Goal: Task Accomplishment & Management: Manage account settings

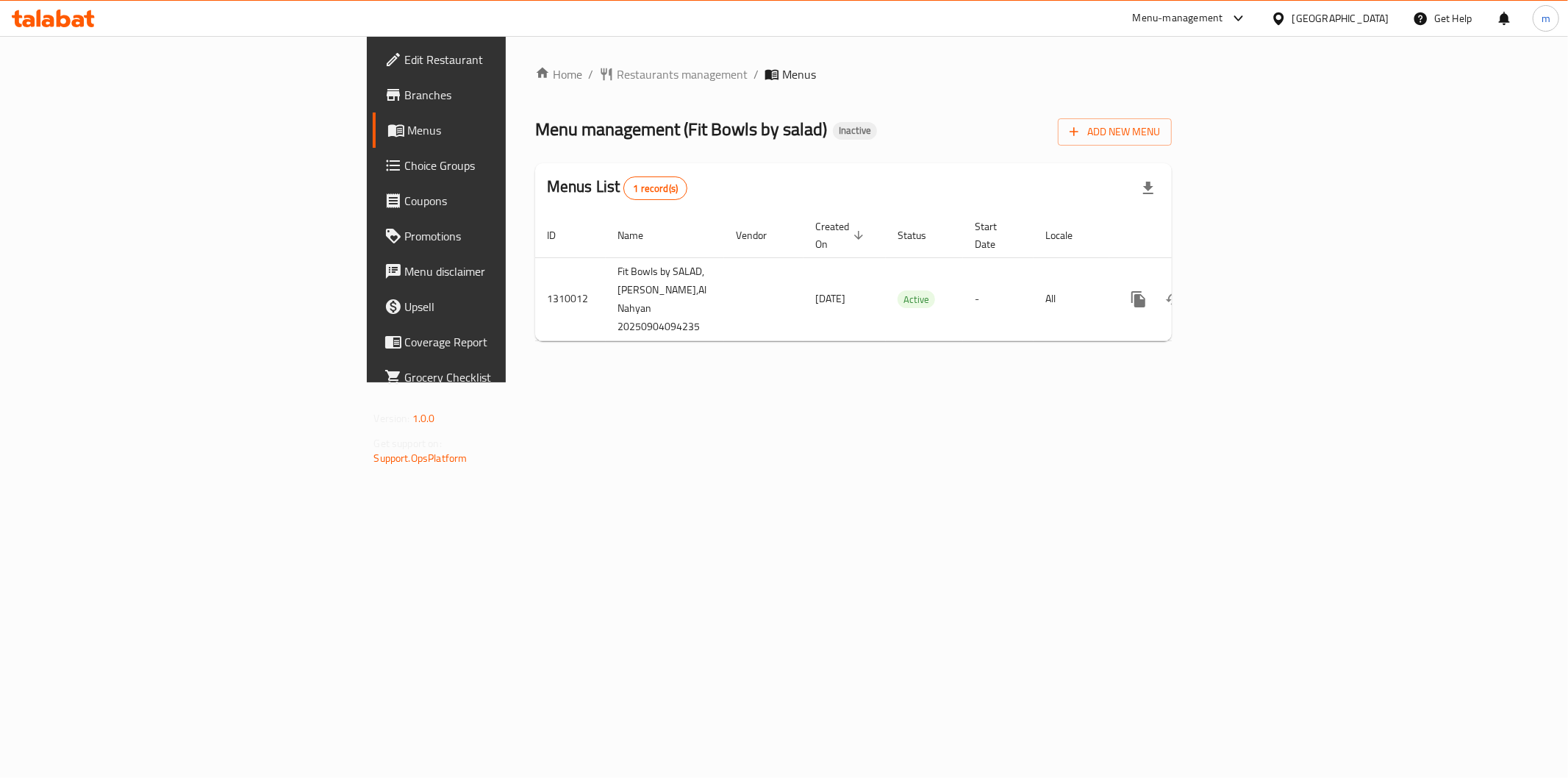
click at [69, 24] on icon at bounding box center [63, 17] width 14 height 17
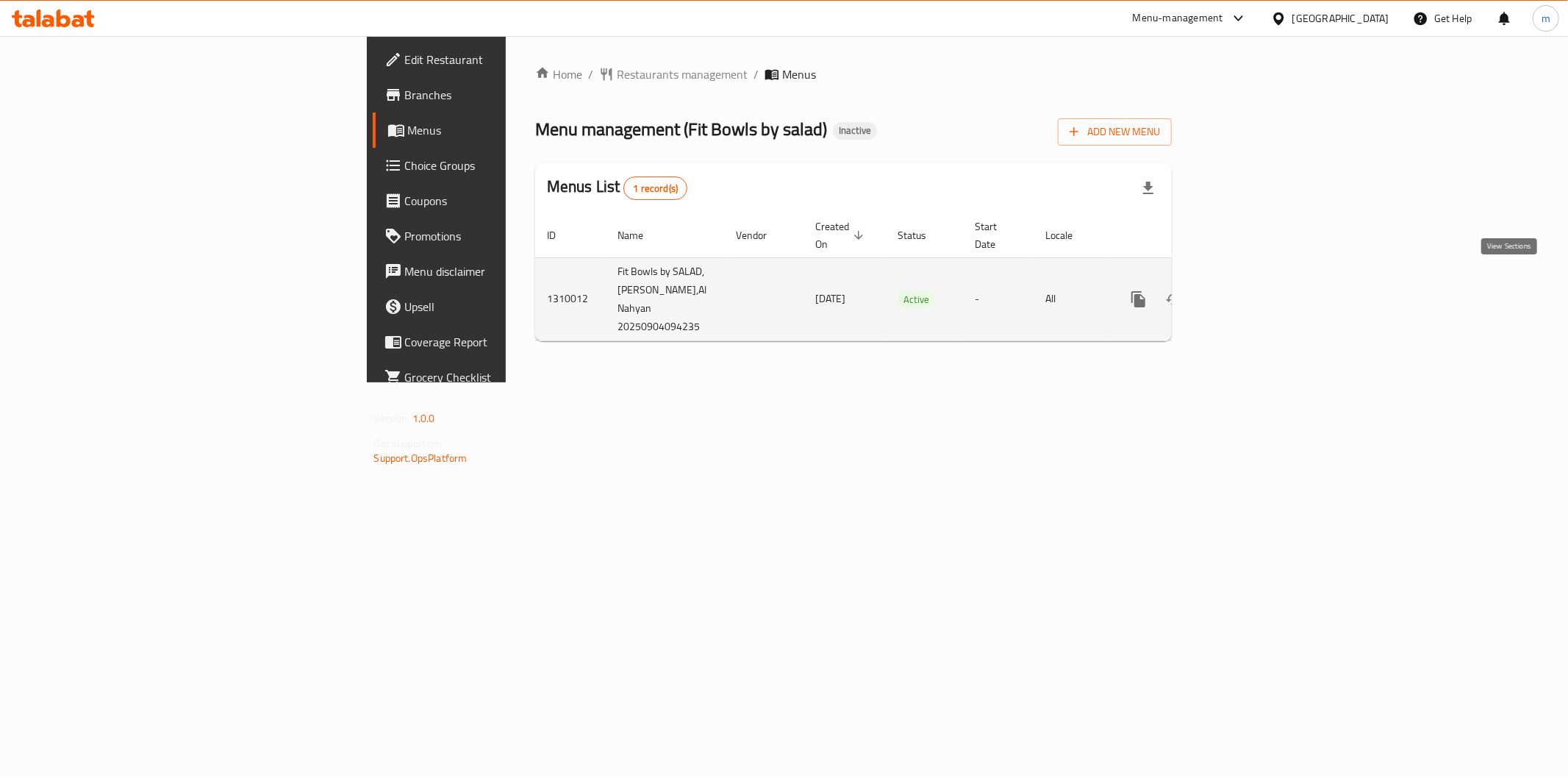
click at [1253, 291] on icon "enhanced table" at bounding box center [1244, 299] width 17 height 17
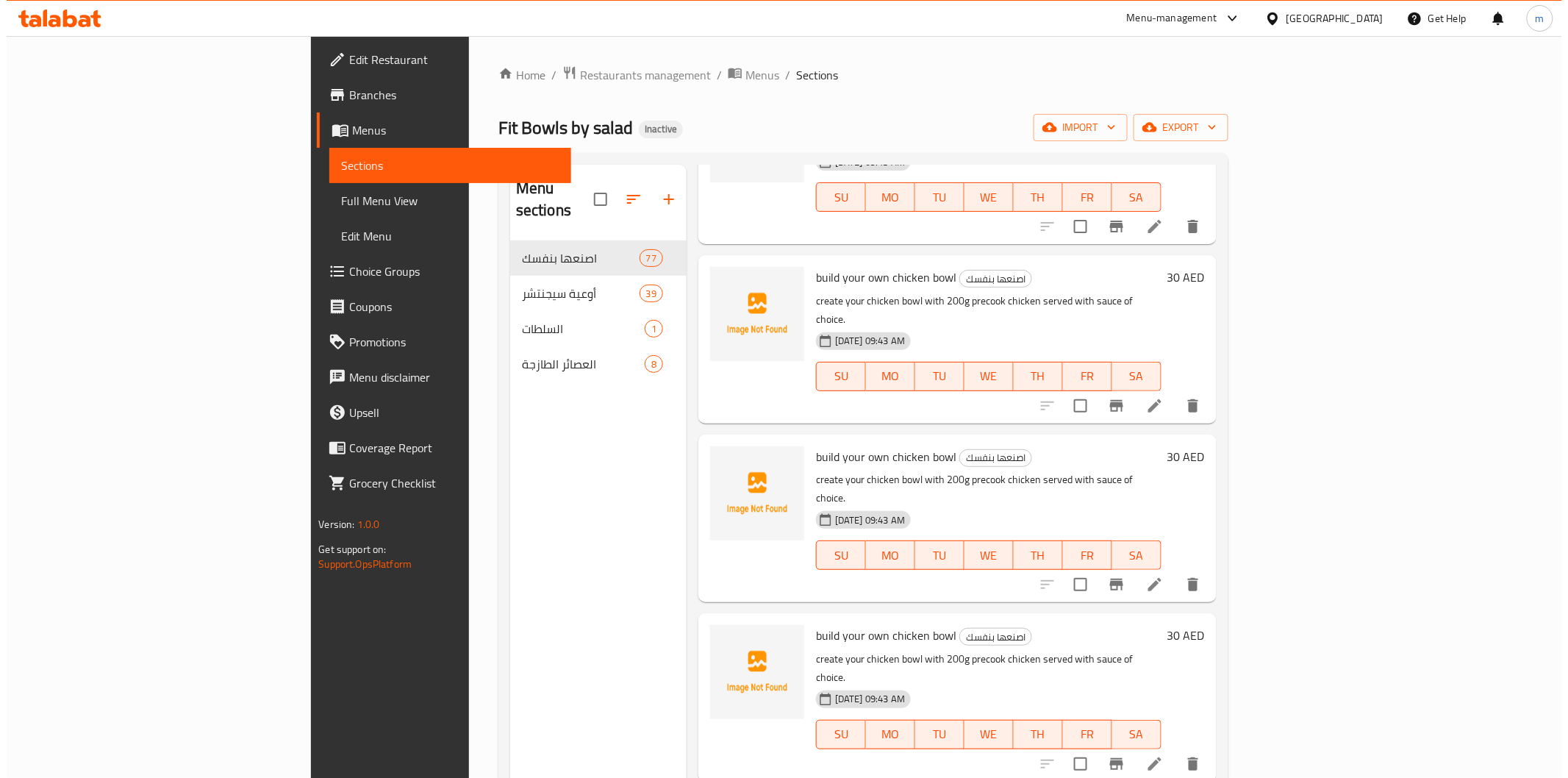
scroll to position [3024, 0]
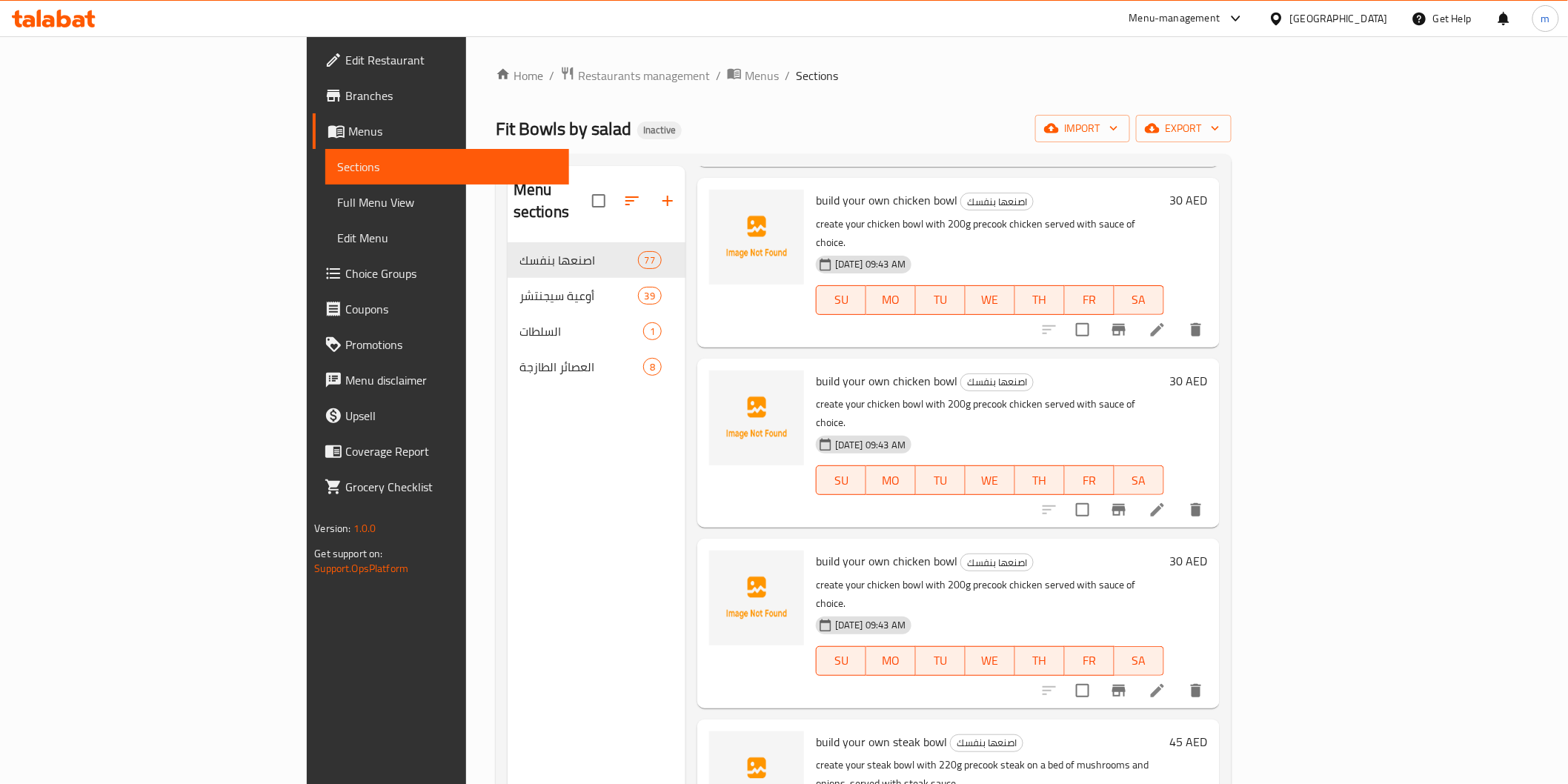
click at [348, 132] on span "Menus" at bounding box center [452, 130] width 208 height 17
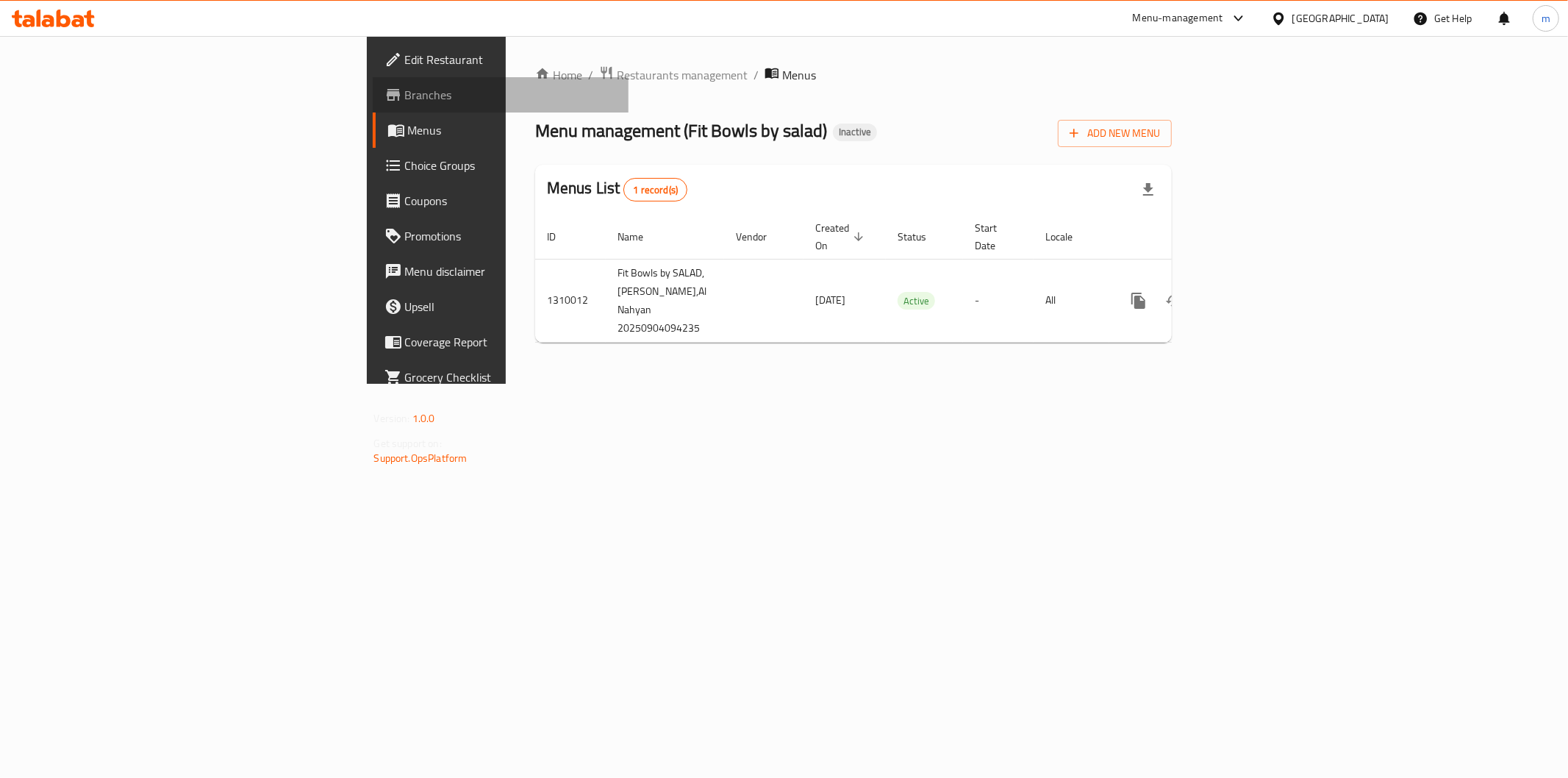
click at [405, 90] on span "Branches" at bounding box center [511, 94] width 212 height 17
click at [405, 100] on span "Branches" at bounding box center [511, 94] width 212 height 17
click at [372, 71] on link "Edit Restaurant" at bounding box center [500, 59] width 256 height 36
click at [1160, 128] on span "Add New Menu" at bounding box center [1115, 132] width 90 height 18
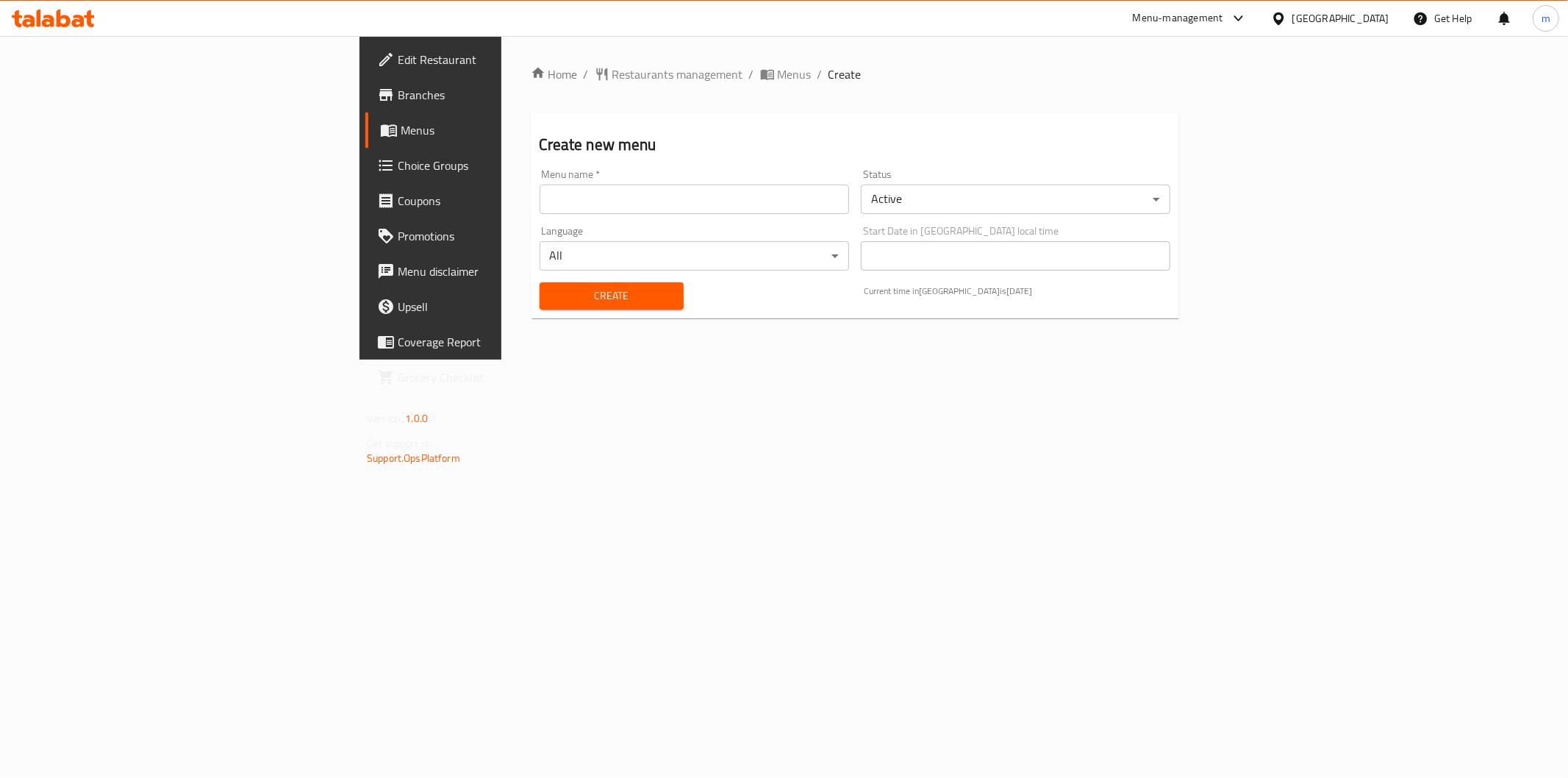
click at [540, 185] on input "text" at bounding box center [695, 200] width 310 height 29
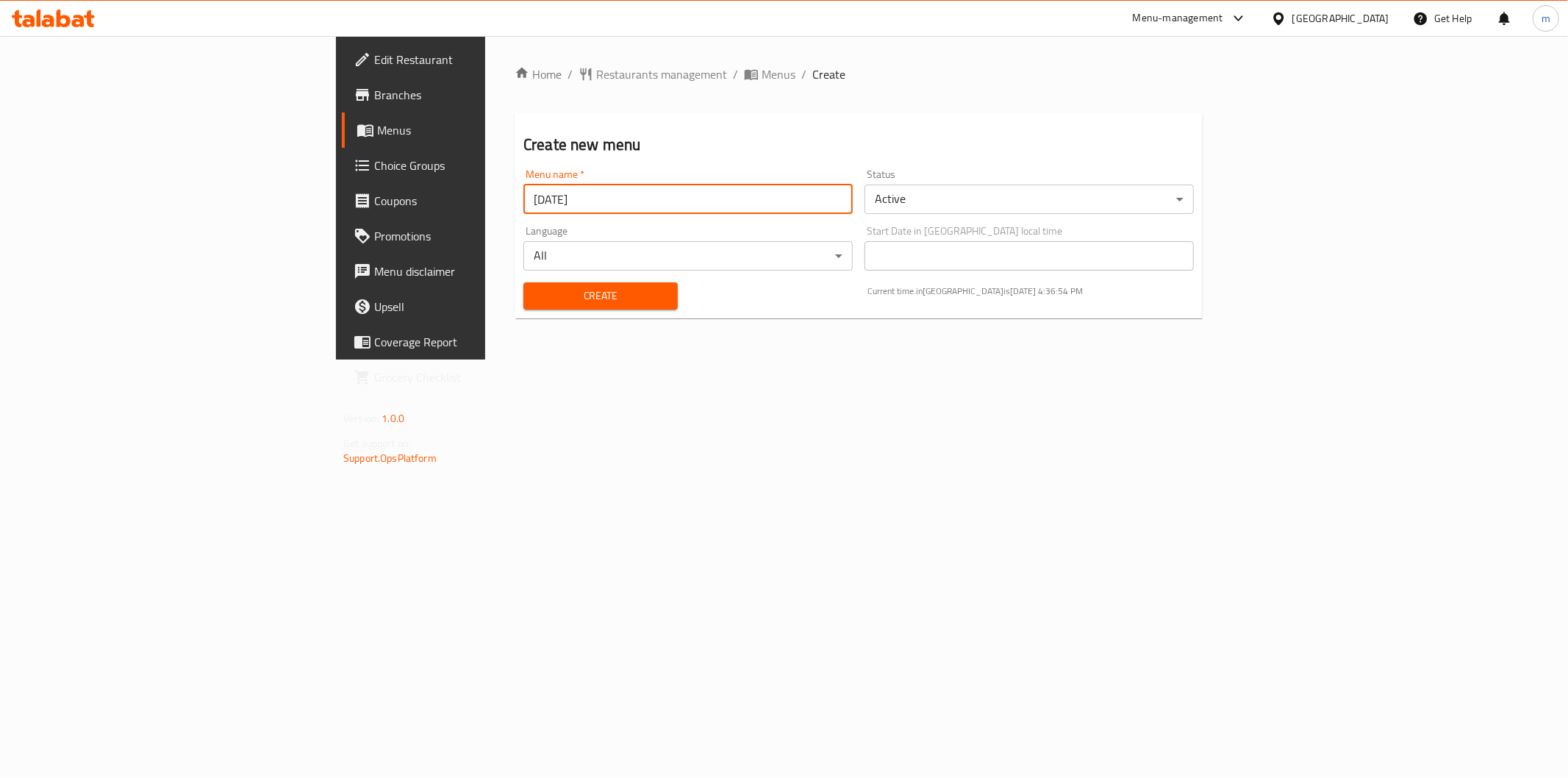
type input "[DATE]"
click at [535, 292] on span "Create" at bounding box center [601, 296] width 131 height 18
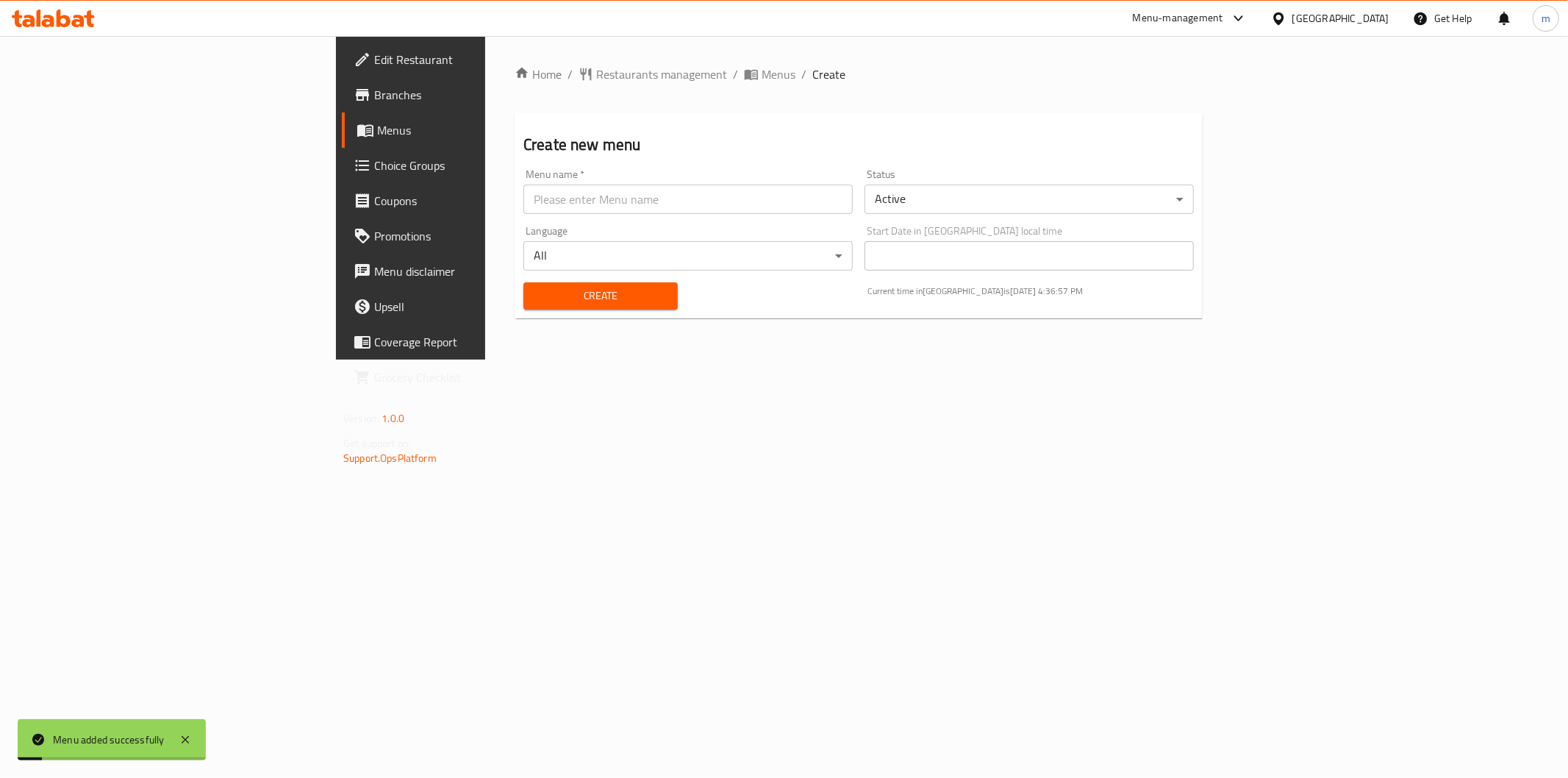
click at [377, 136] on span "Menus" at bounding box center [481, 129] width 209 height 17
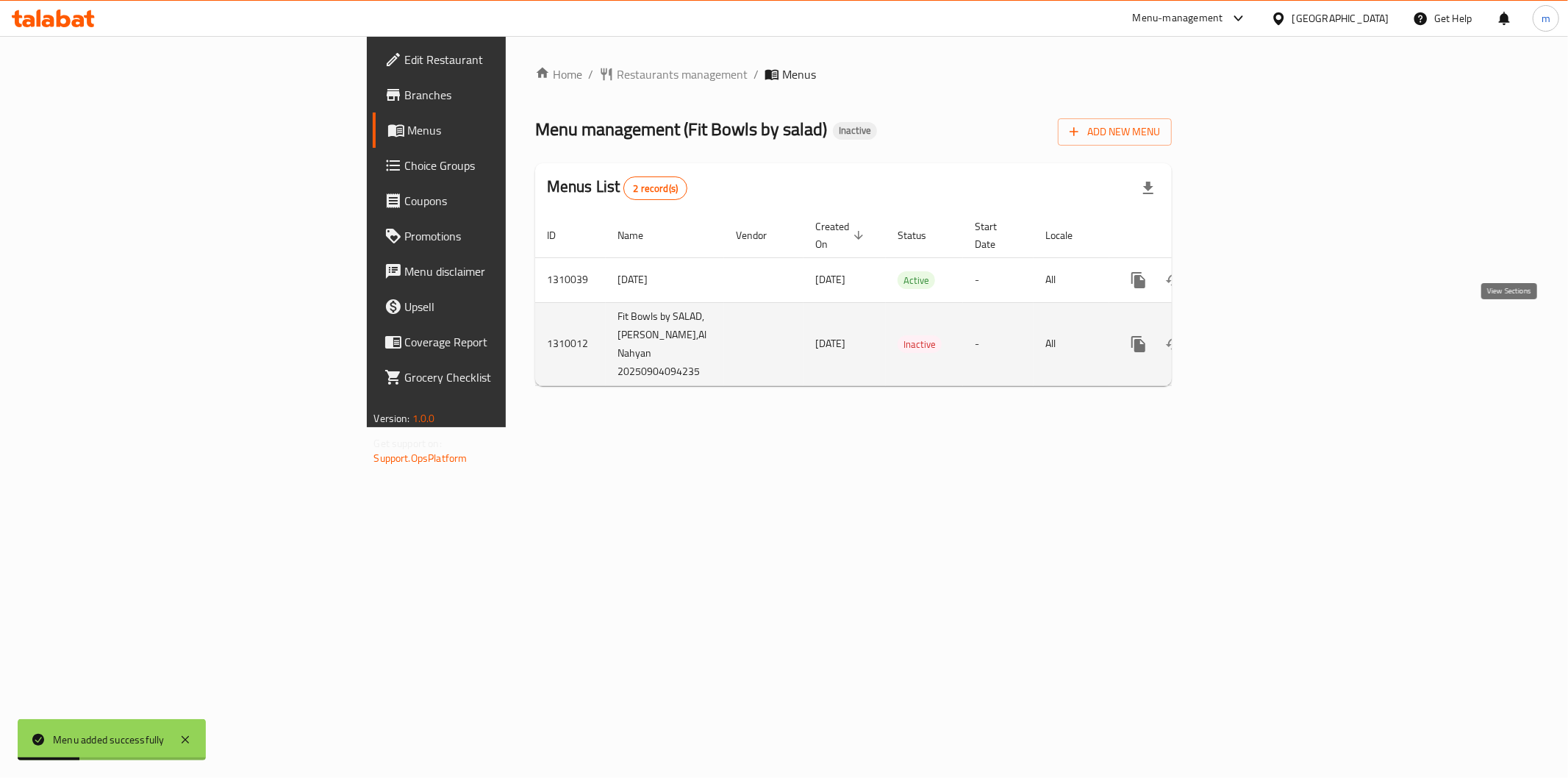
click at [1253, 335] on icon "enhanced table" at bounding box center [1244, 343] width 17 height 17
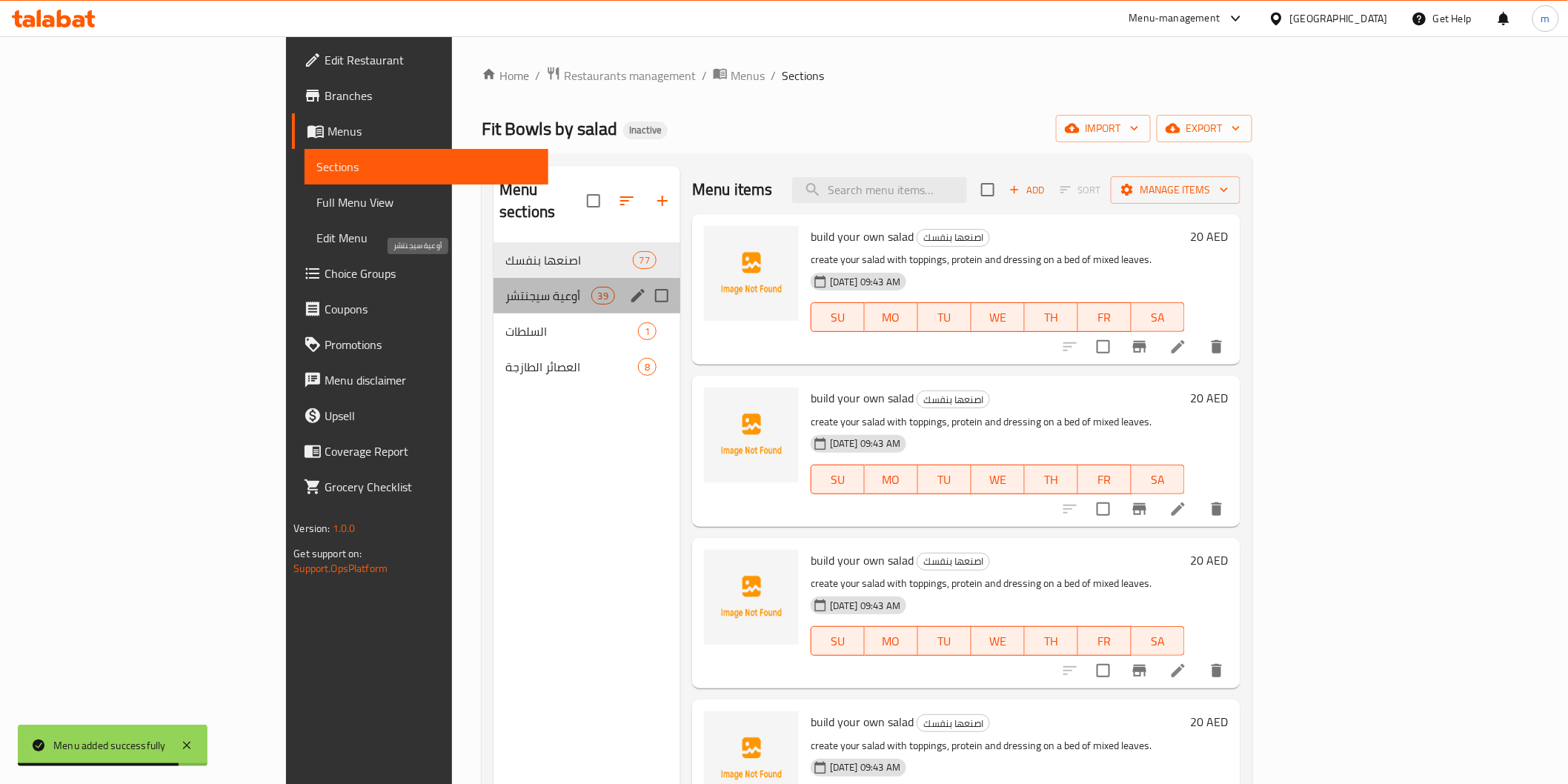
click at [506, 286] on span "أوعية سيجنتشر" at bounding box center [549, 295] width 86 height 17
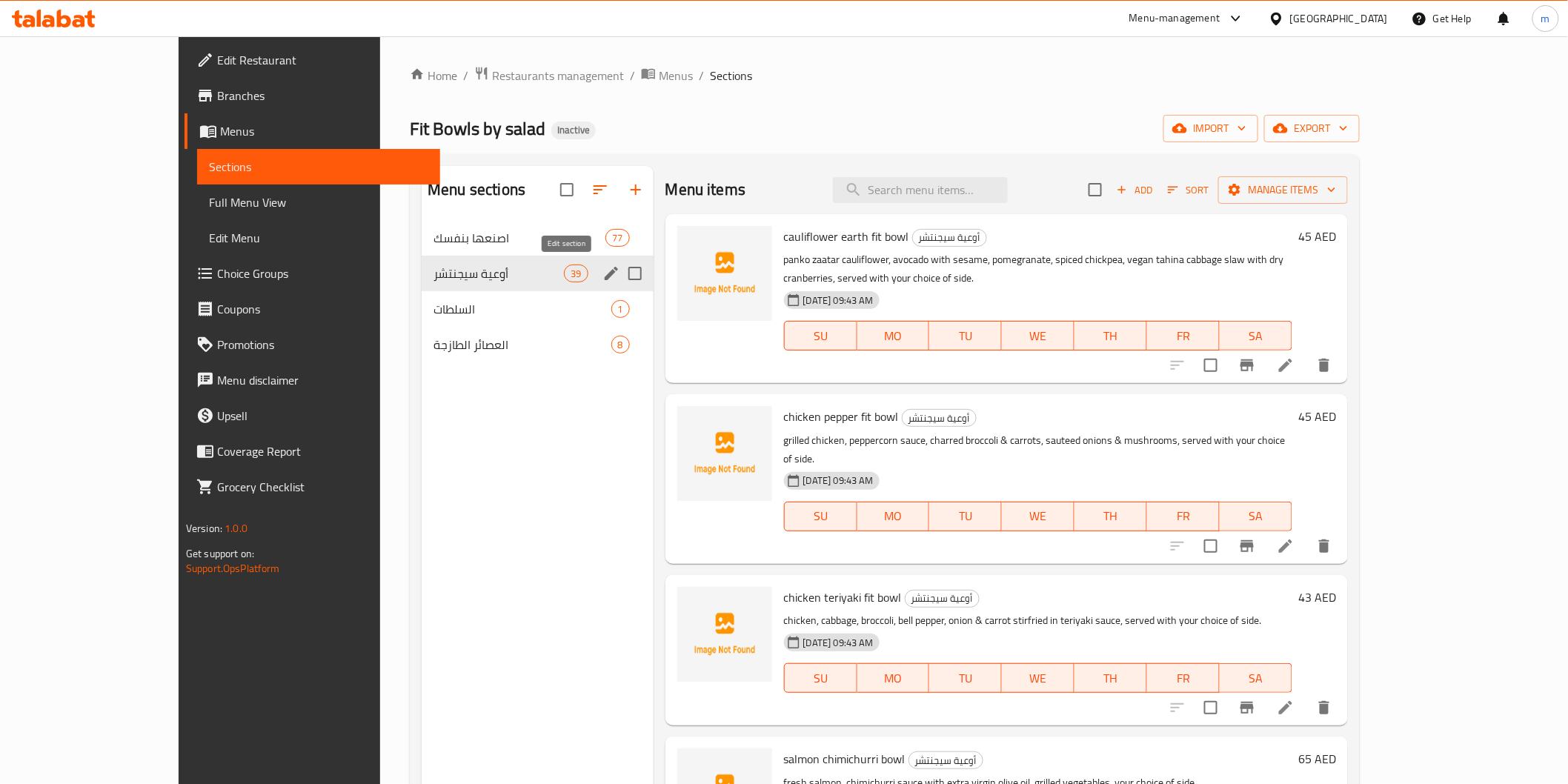
click at [602, 277] on icon "edit" at bounding box center [610, 273] width 17 height 17
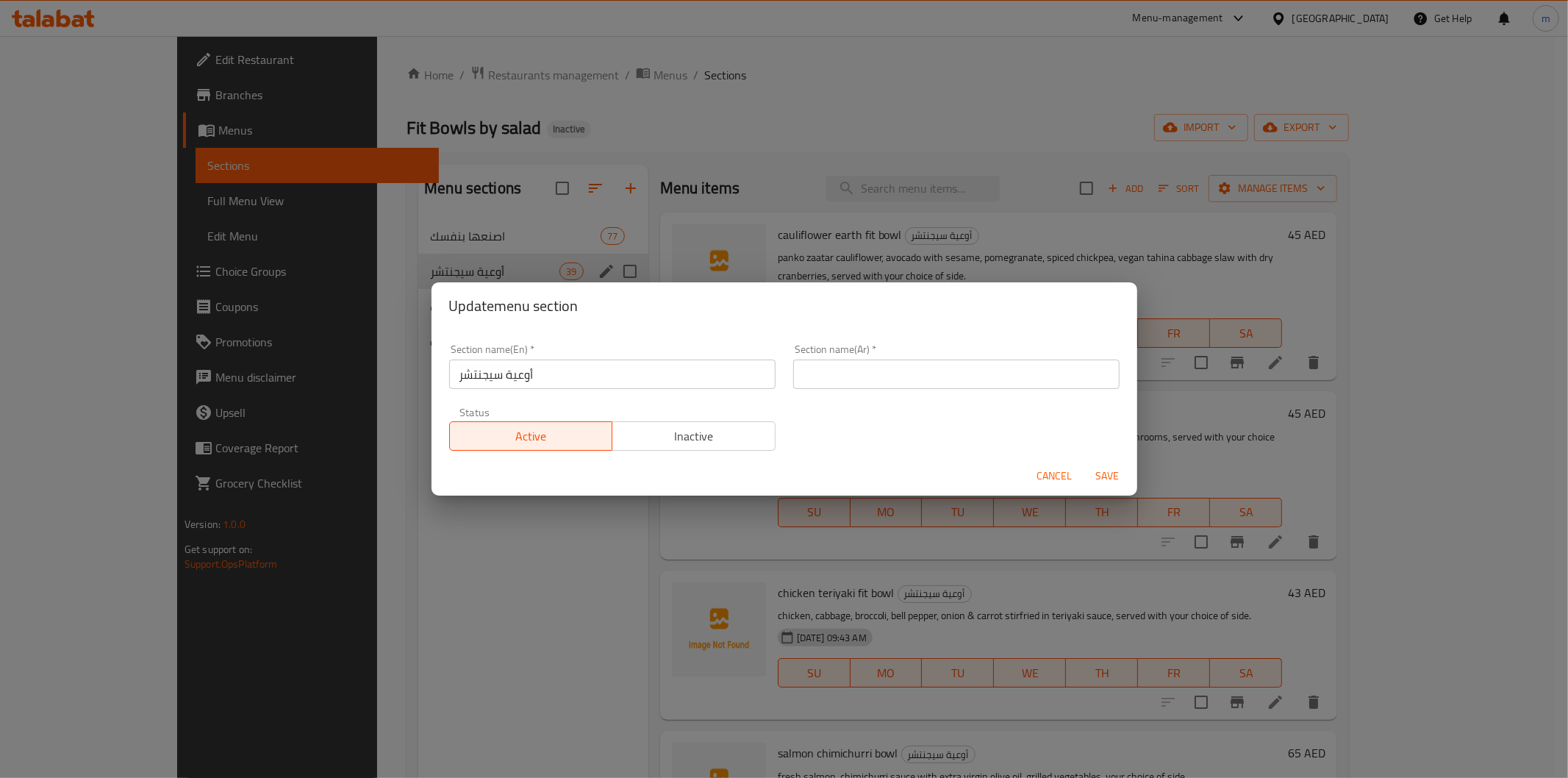
click at [1040, 476] on span "Cancel" at bounding box center [1054, 476] width 36 height 18
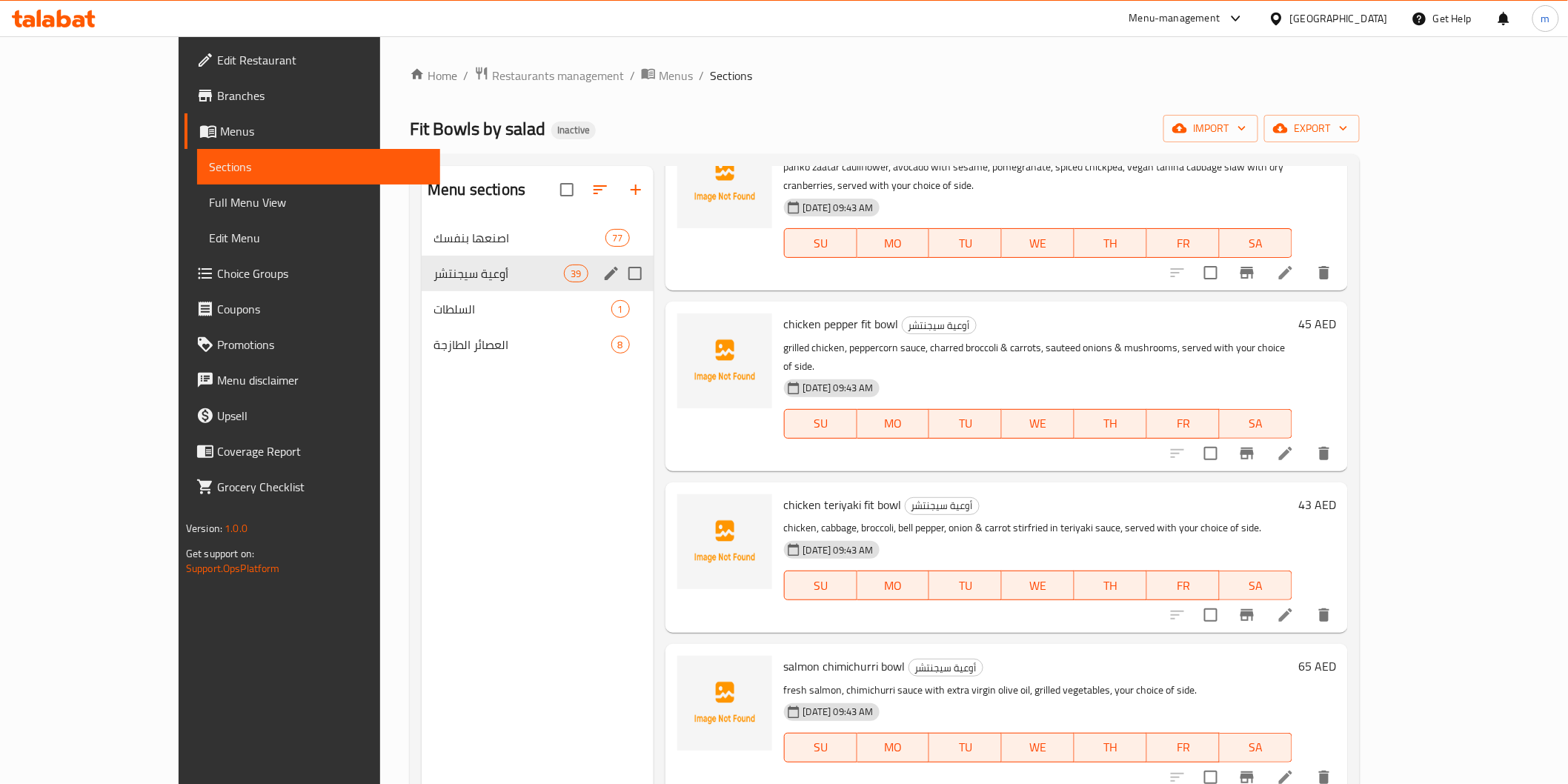
scroll to position [247, 0]
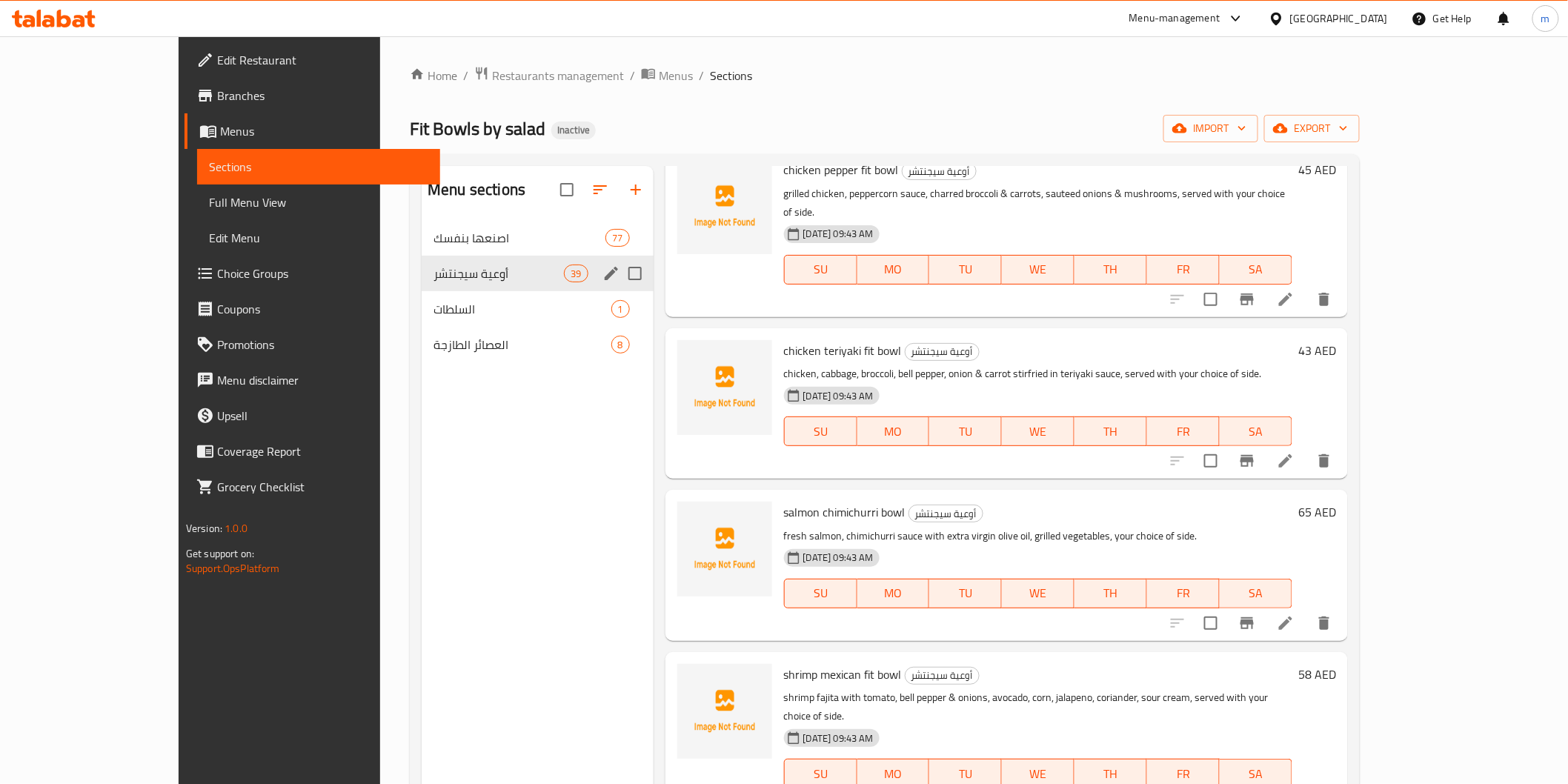
click at [1306, 610] on li at bounding box center [1285, 622] width 41 height 27
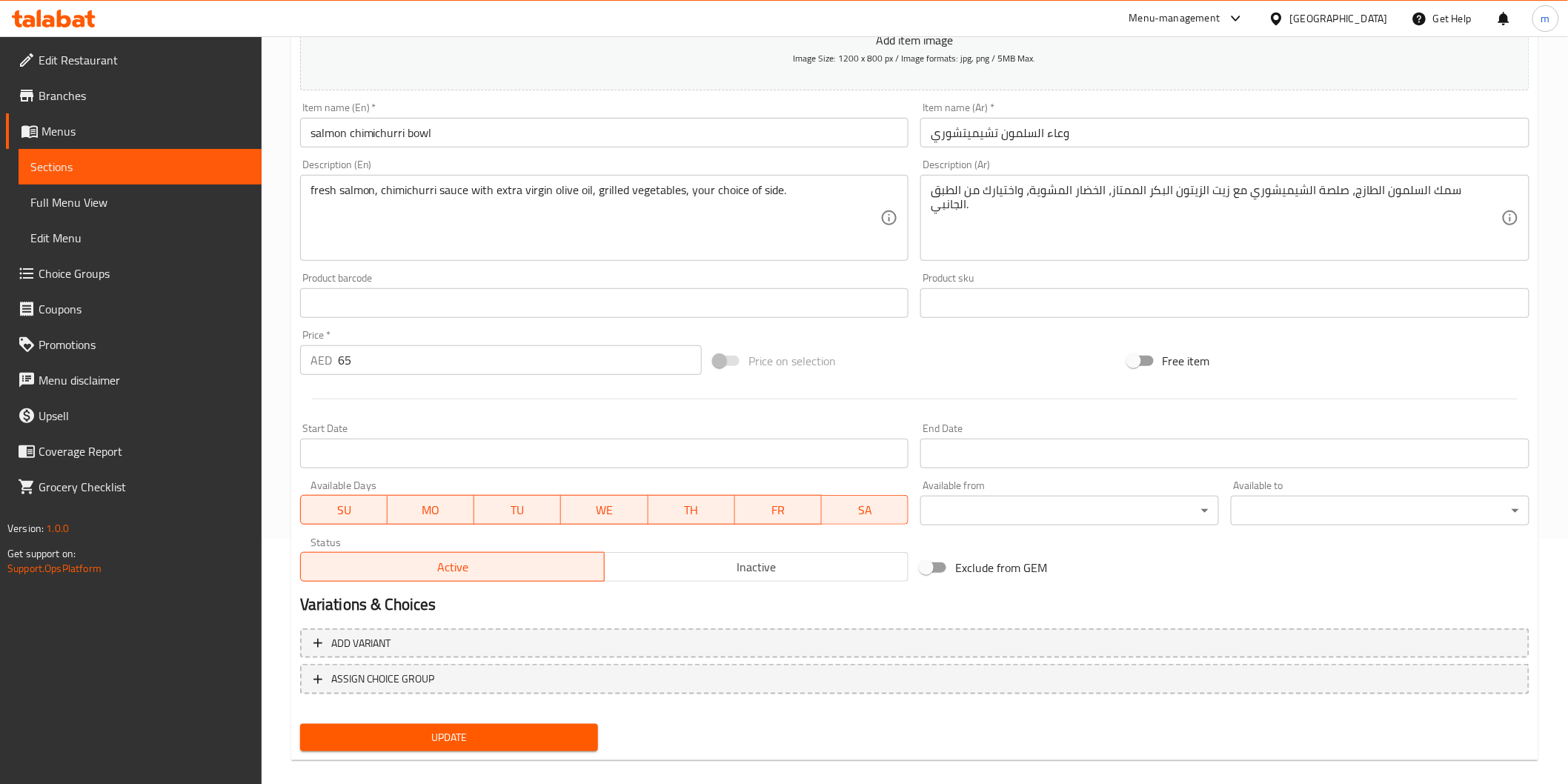
scroll to position [260, 0]
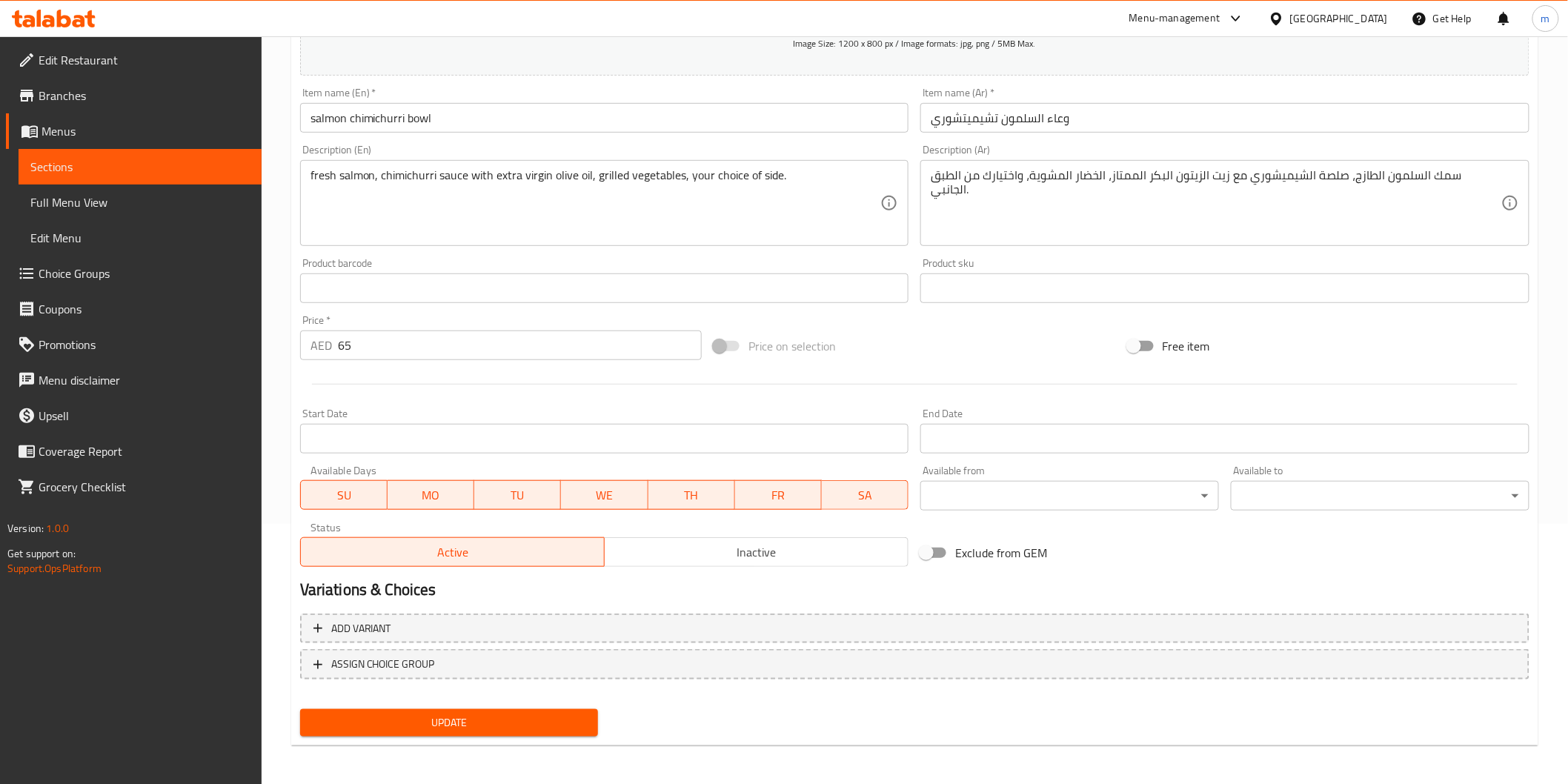
click at [153, 171] on span "Sections" at bounding box center [140, 166] width 219 height 17
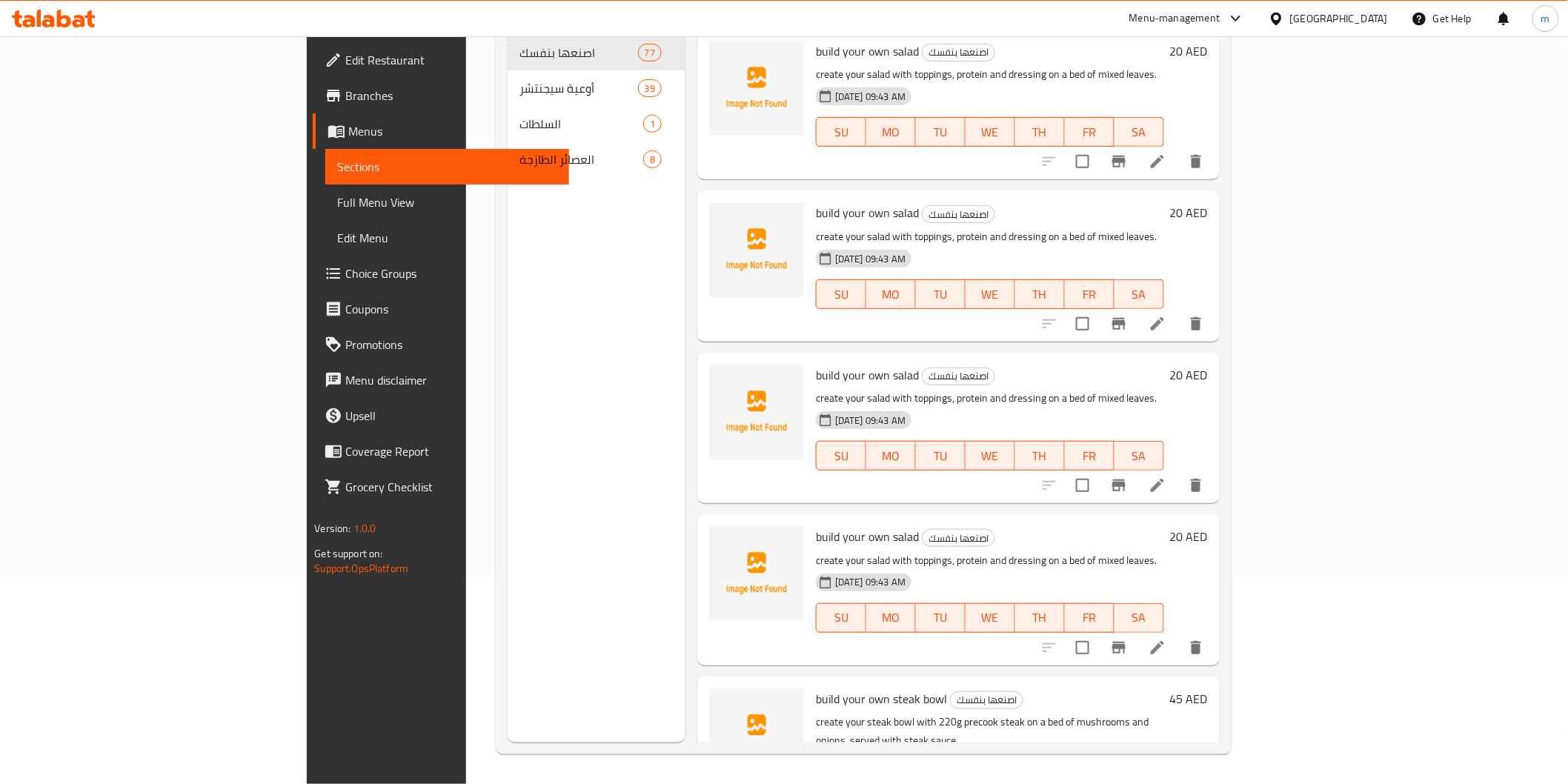
scroll to position [207, 0]
click at [348, 135] on span "Menus" at bounding box center [452, 130] width 208 height 17
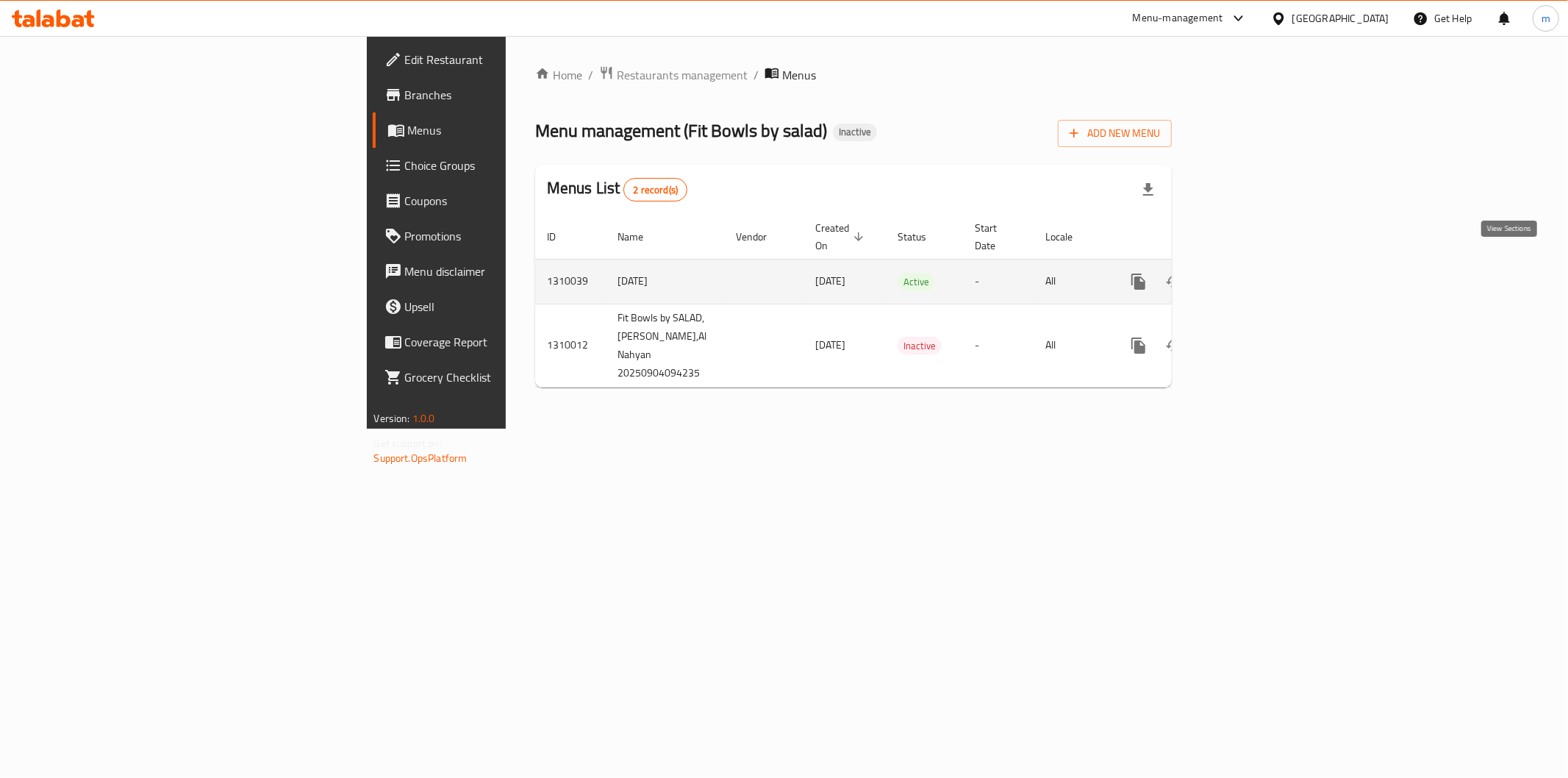
click at [1262, 264] on link "enhanced table" at bounding box center [1244, 282] width 36 height 36
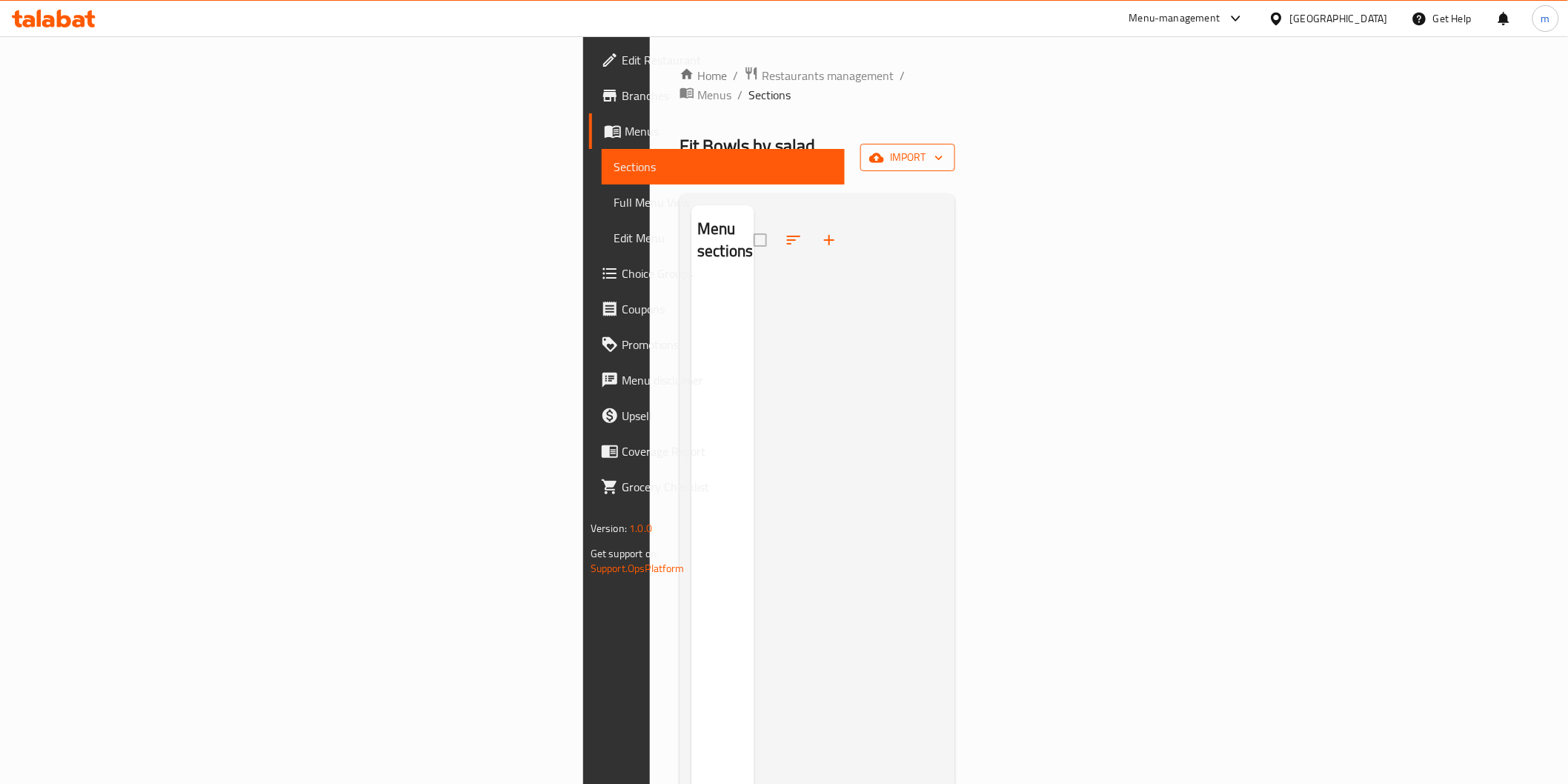
click at [944, 148] on span "import" at bounding box center [908, 157] width 72 height 18
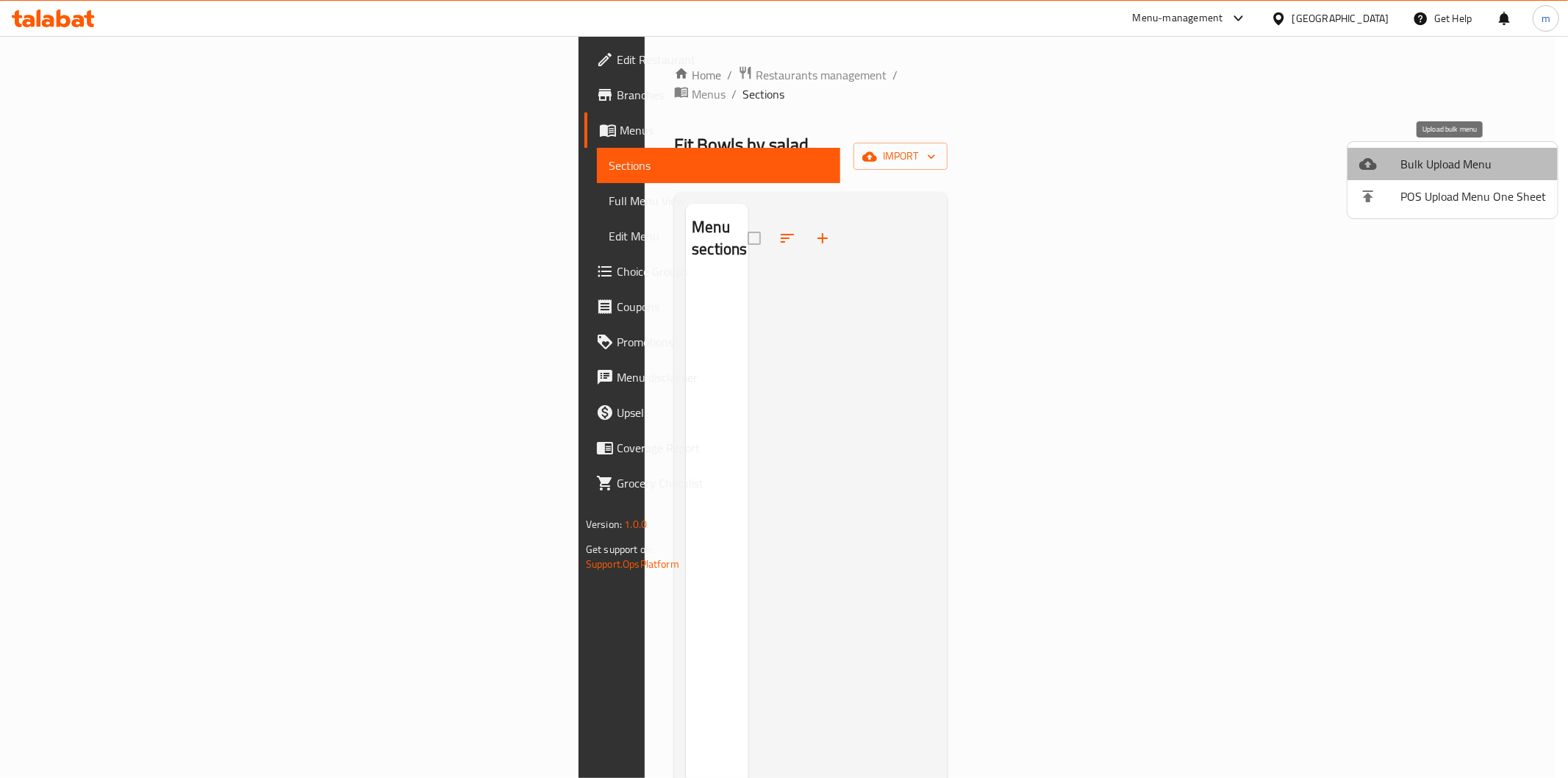
click at [1461, 175] on li "Bulk Upload Menu" at bounding box center [1452, 164] width 210 height 33
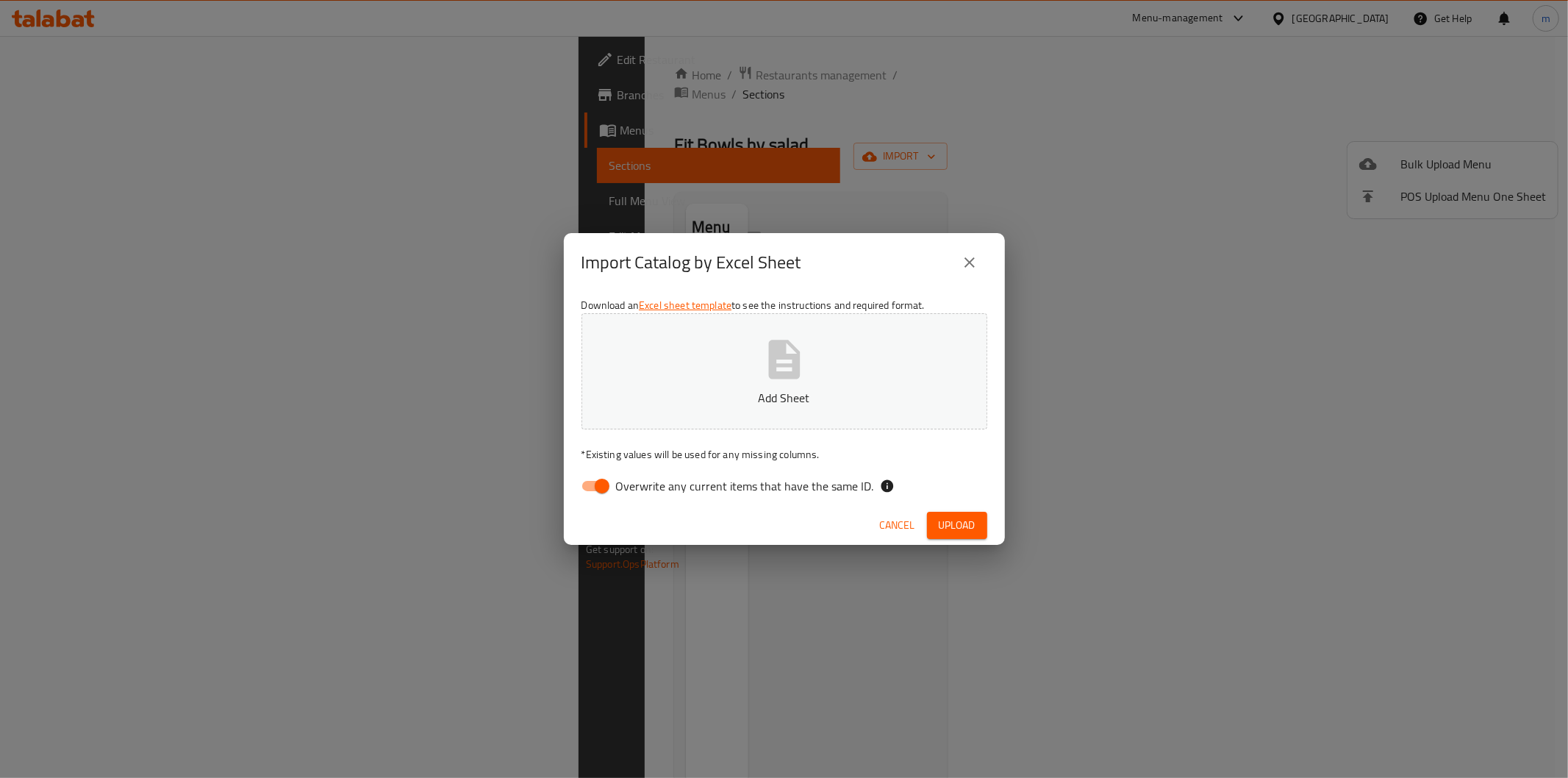
click at [585, 484] on input "Overwrite any current items that have the same ID." at bounding box center [602, 486] width 84 height 28
checkbox input "false"
click at [718, 361] on button "Add Sheet" at bounding box center [785, 372] width 406 height 117
click at [939, 519] on span "Upload" at bounding box center [957, 526] width 36 height 18
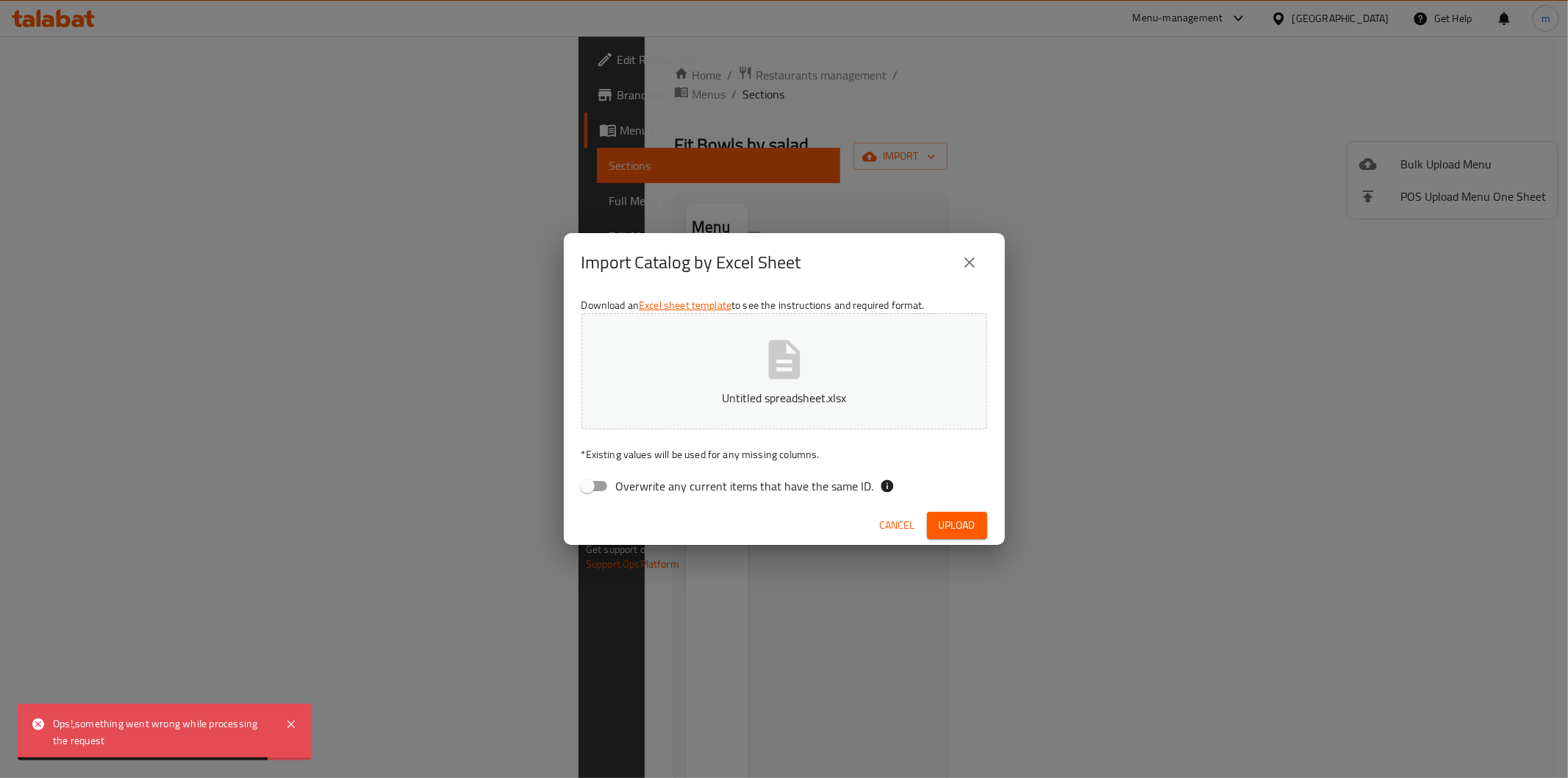
click at [906, 526] on span "Cancel" at bounding box center [897, 526] width 36 height 18
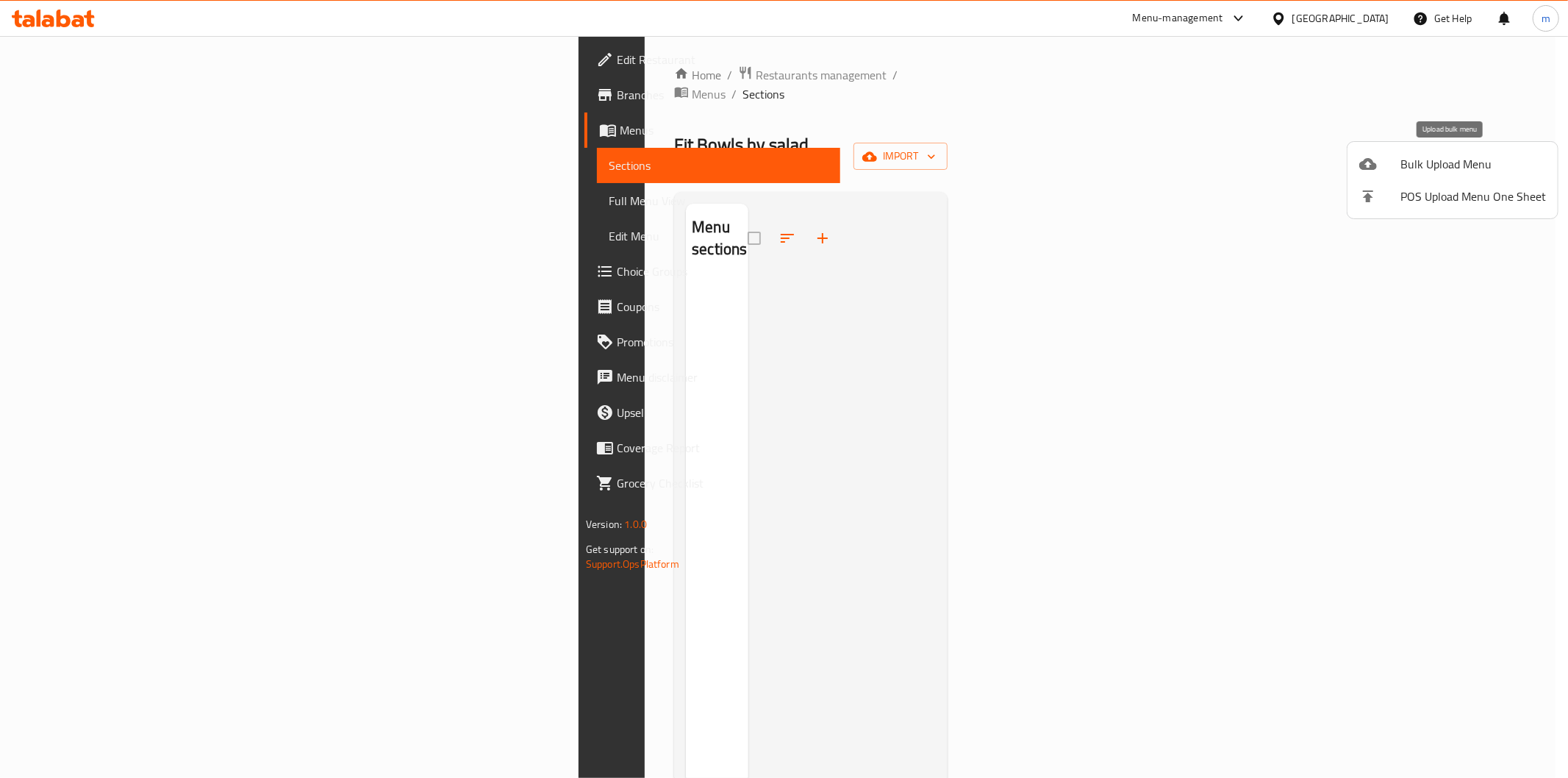
click at [1500, 170] on span "Bulk Upload Menu" at bounding box center [1473, 163] width 146 height 17
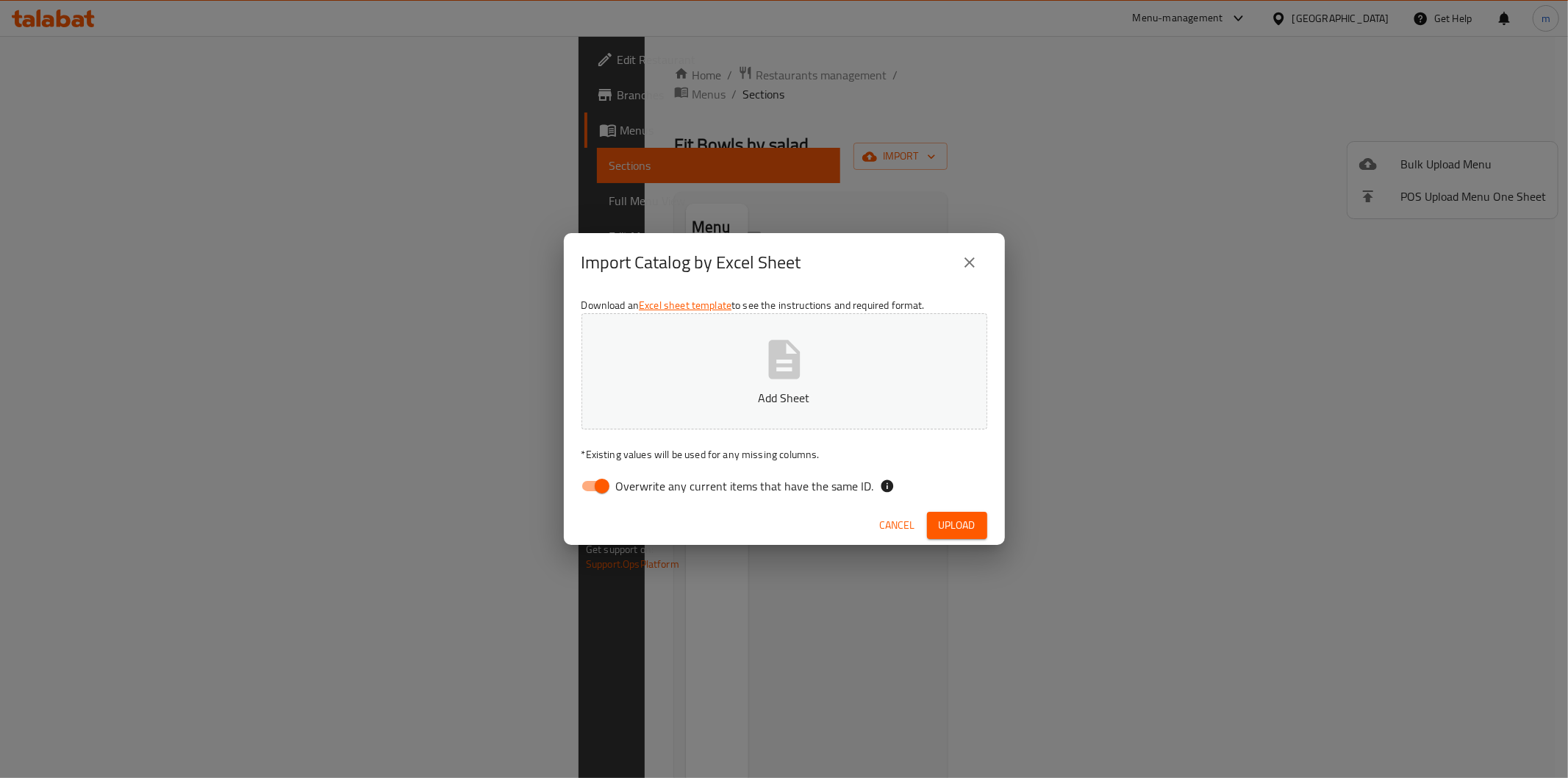
click at [620, 484] on span "Overwrite any current items that have the same ID." at bounding box center [745, 486] width 258 height 17
click at [620, 484] on input "Overwrite any current items that have the same ID." at bounding box center [602, 486] width 84 height 28
checkbox input "false"
click at [716, 334] on button "Add Sheet" at bounding box center [785, 372] width 406 height 117
click at [953, 531] on span "Upload" at bounding box center [957, 526] width 36 height 18
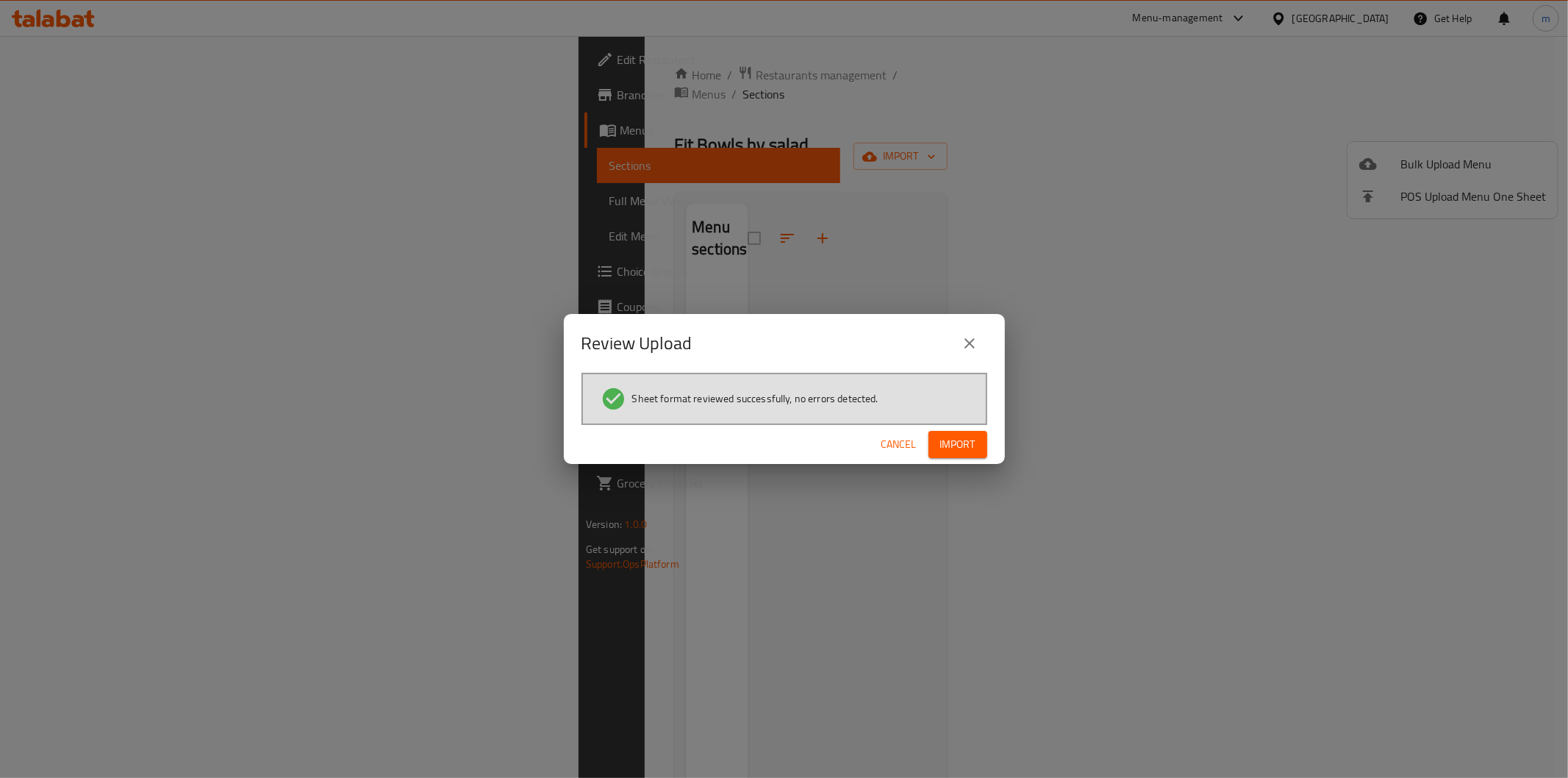
click at [968, 455] on button "Import" at bounding box center [958, 445] width 59 height 27
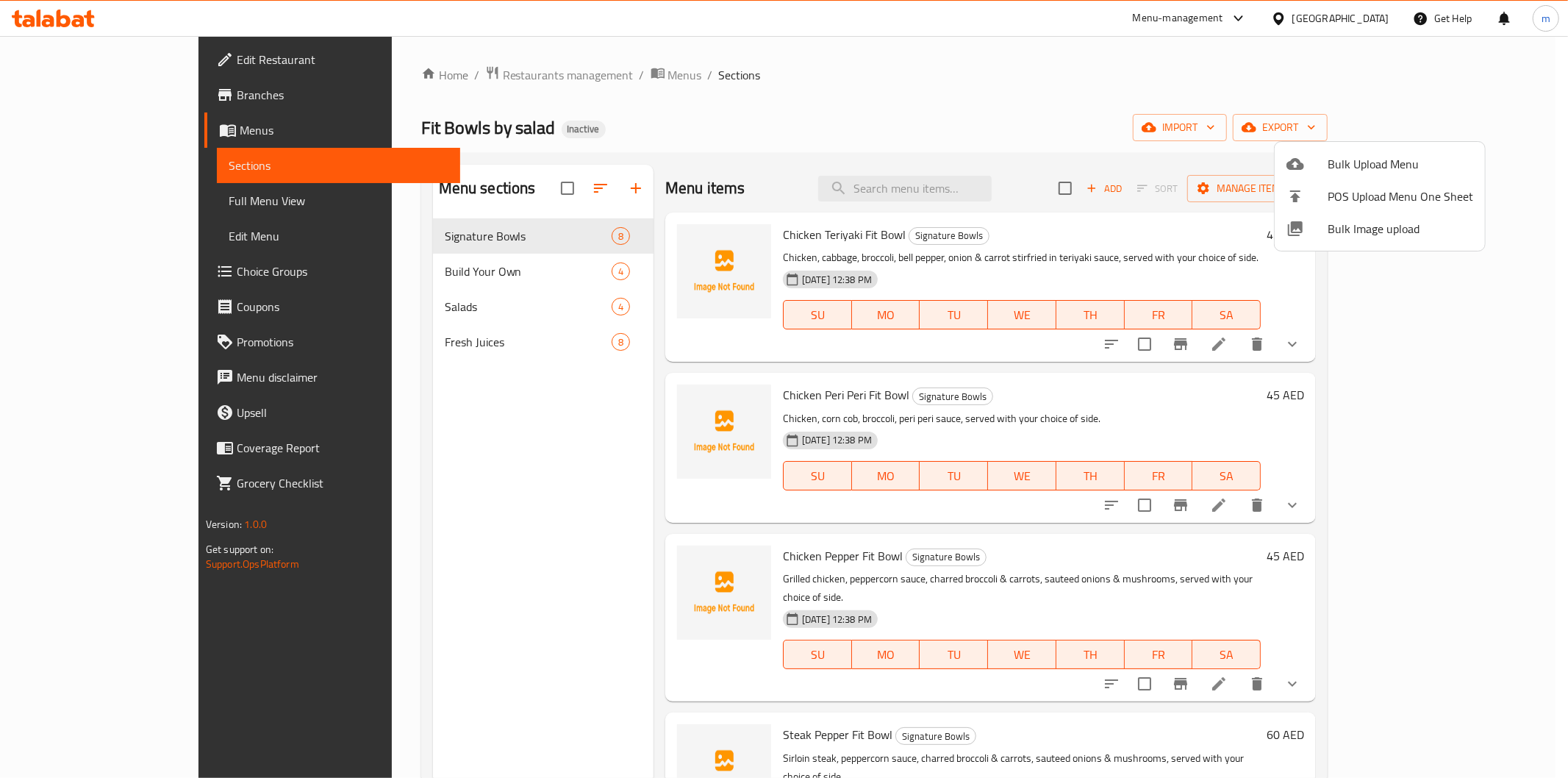
click at [86, 199] on div at bounding box center [784, 389] width 1568 height 778
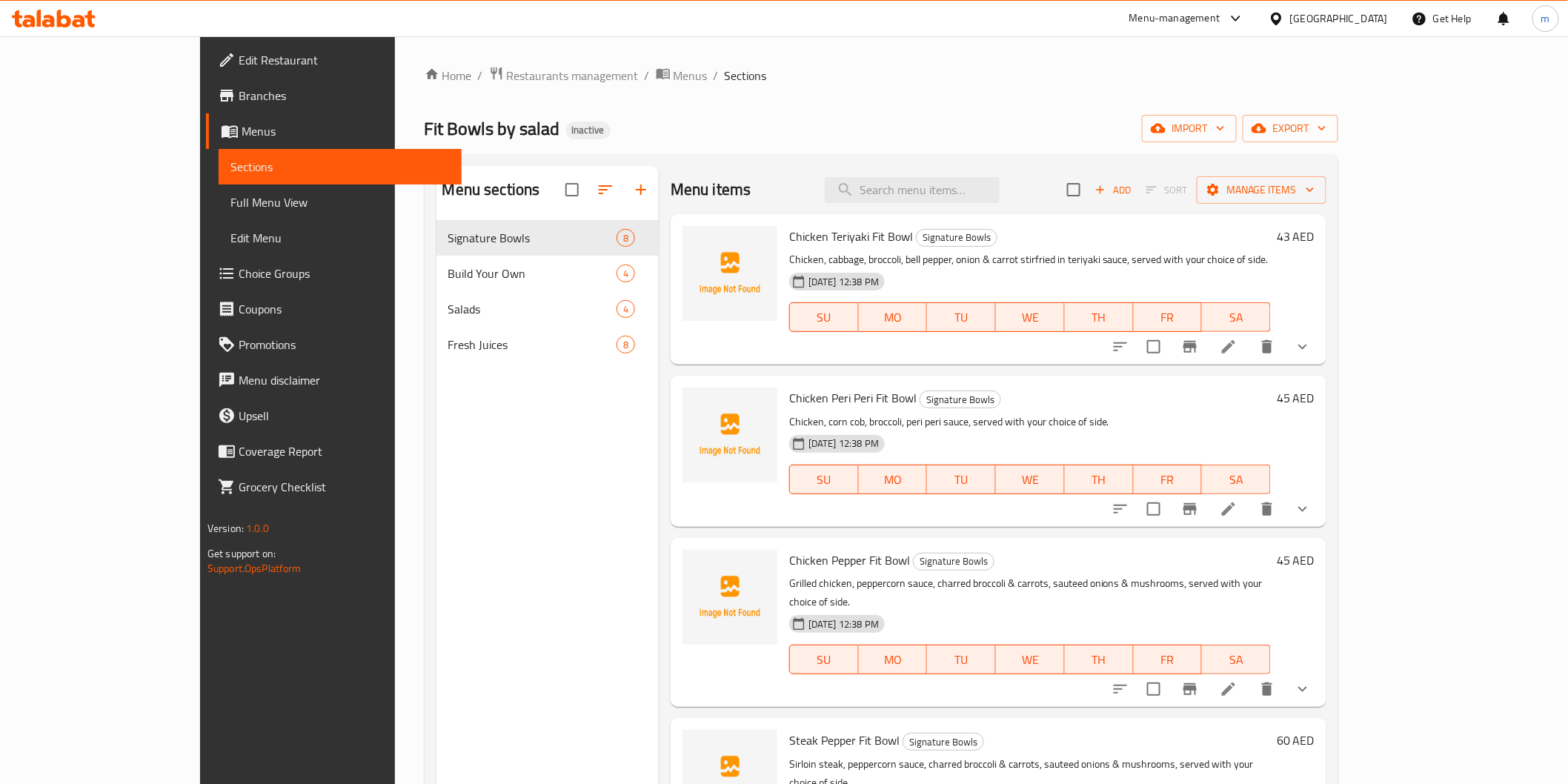
click at [230, 207] on span "Full Menu View" at bounding box center [340, 202] width 219 height 17
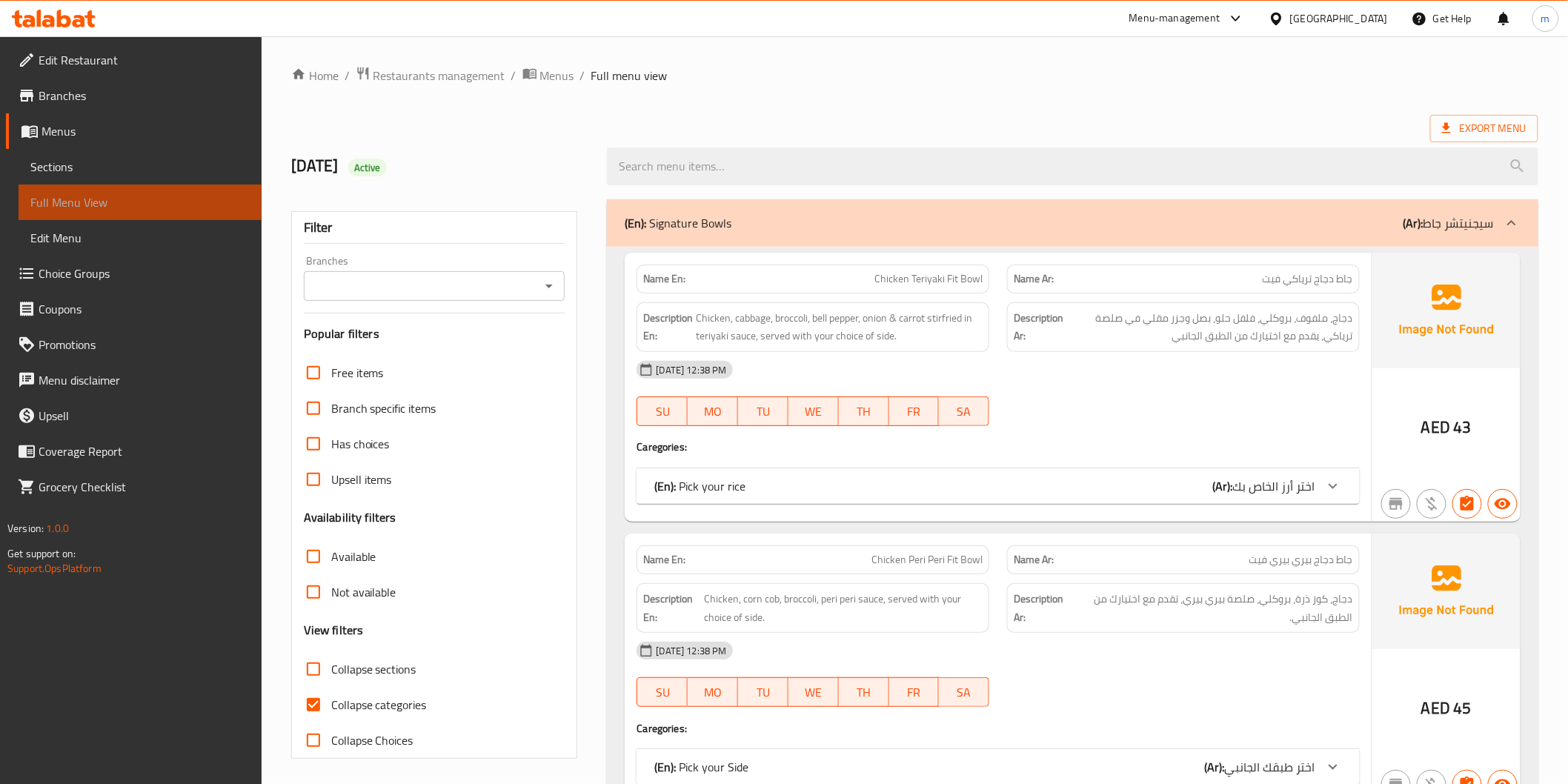
click at [63, 207] on span "Full Menu View" at bounding box center [140, 202] width 219 height 17
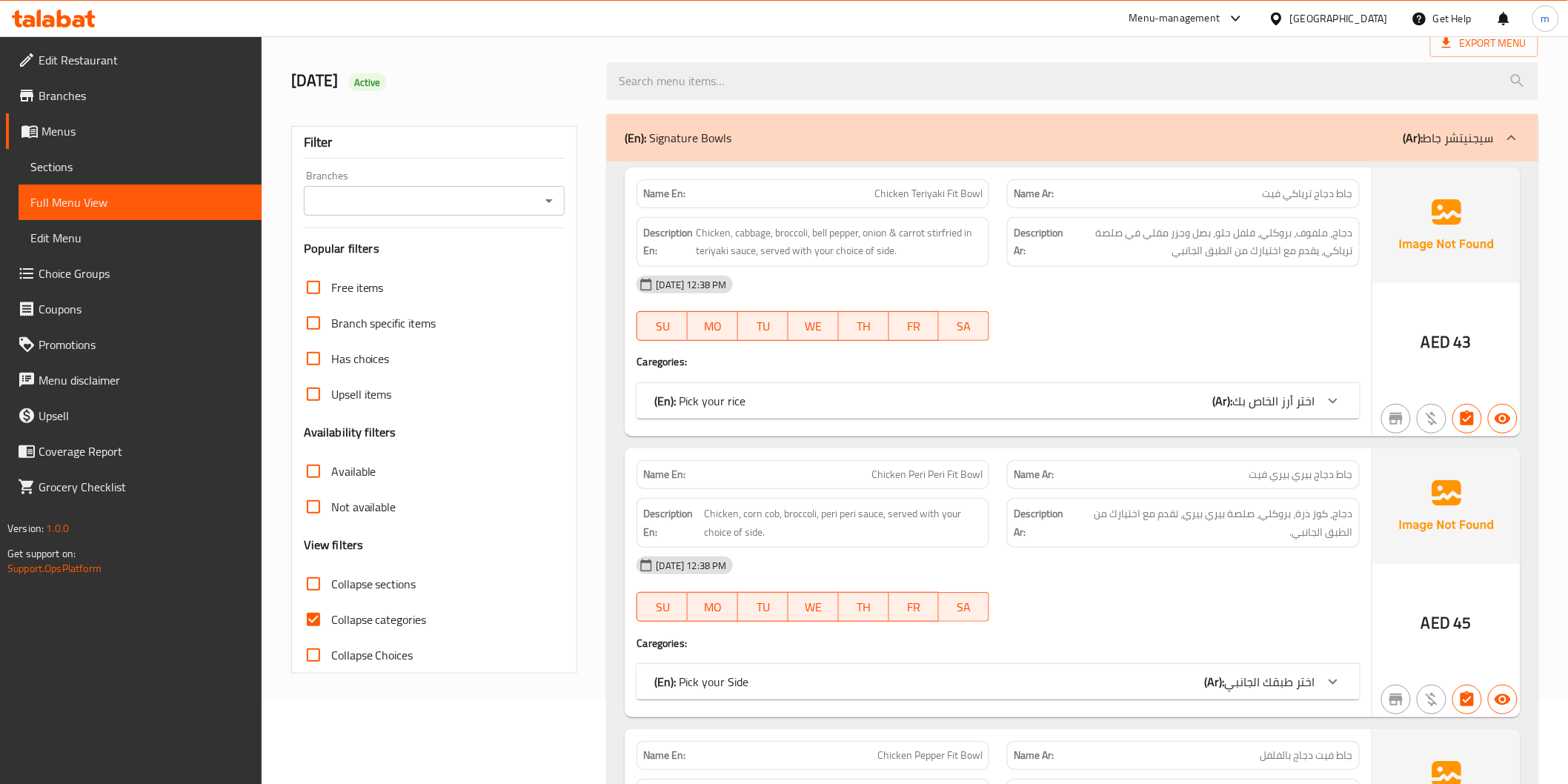
scroll to position [164, 0]
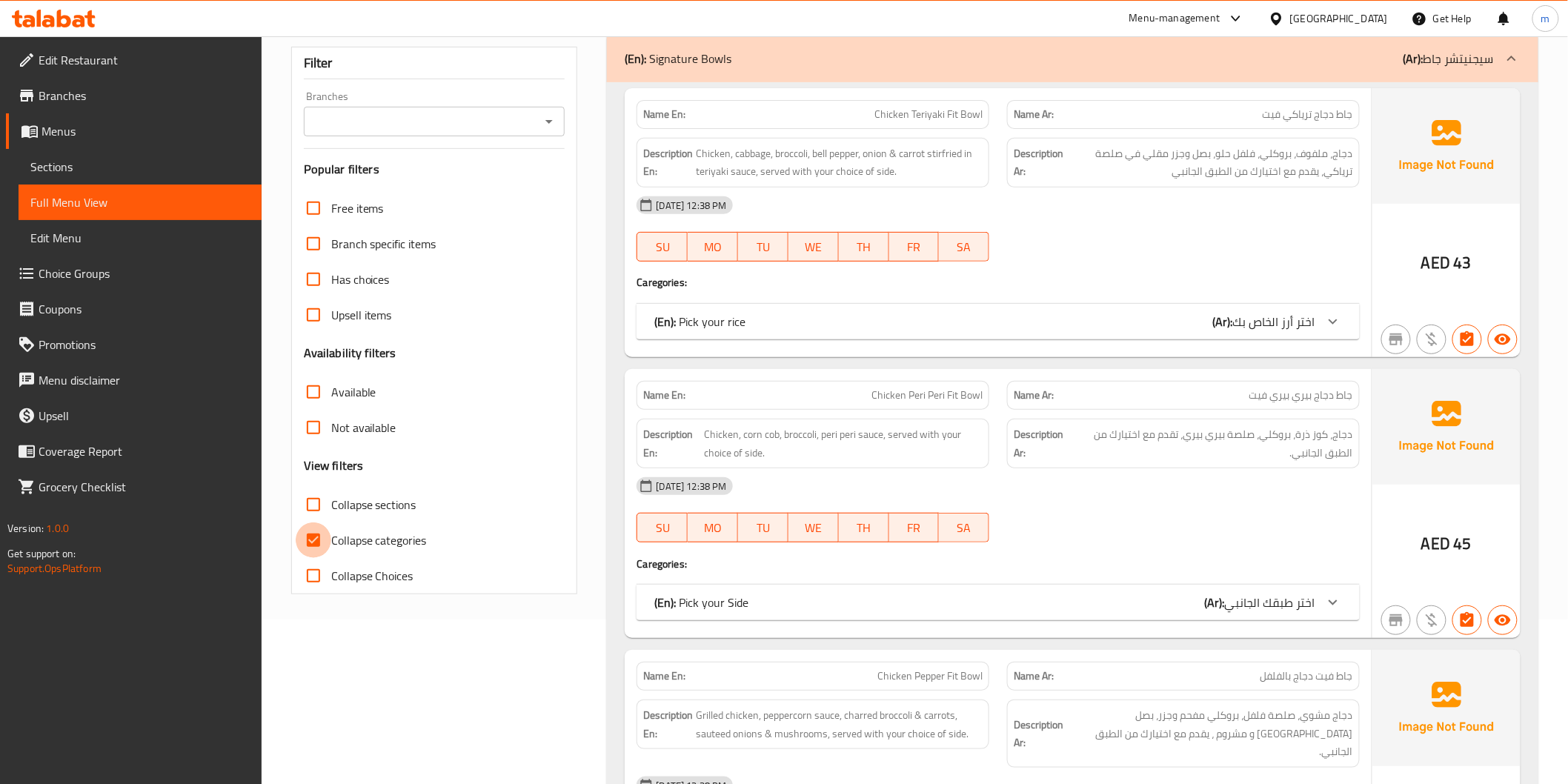
click at [308, 544] on input "Collapse categories" at bounding box center [313, 540] width 36 height 36
checkbox input "false"
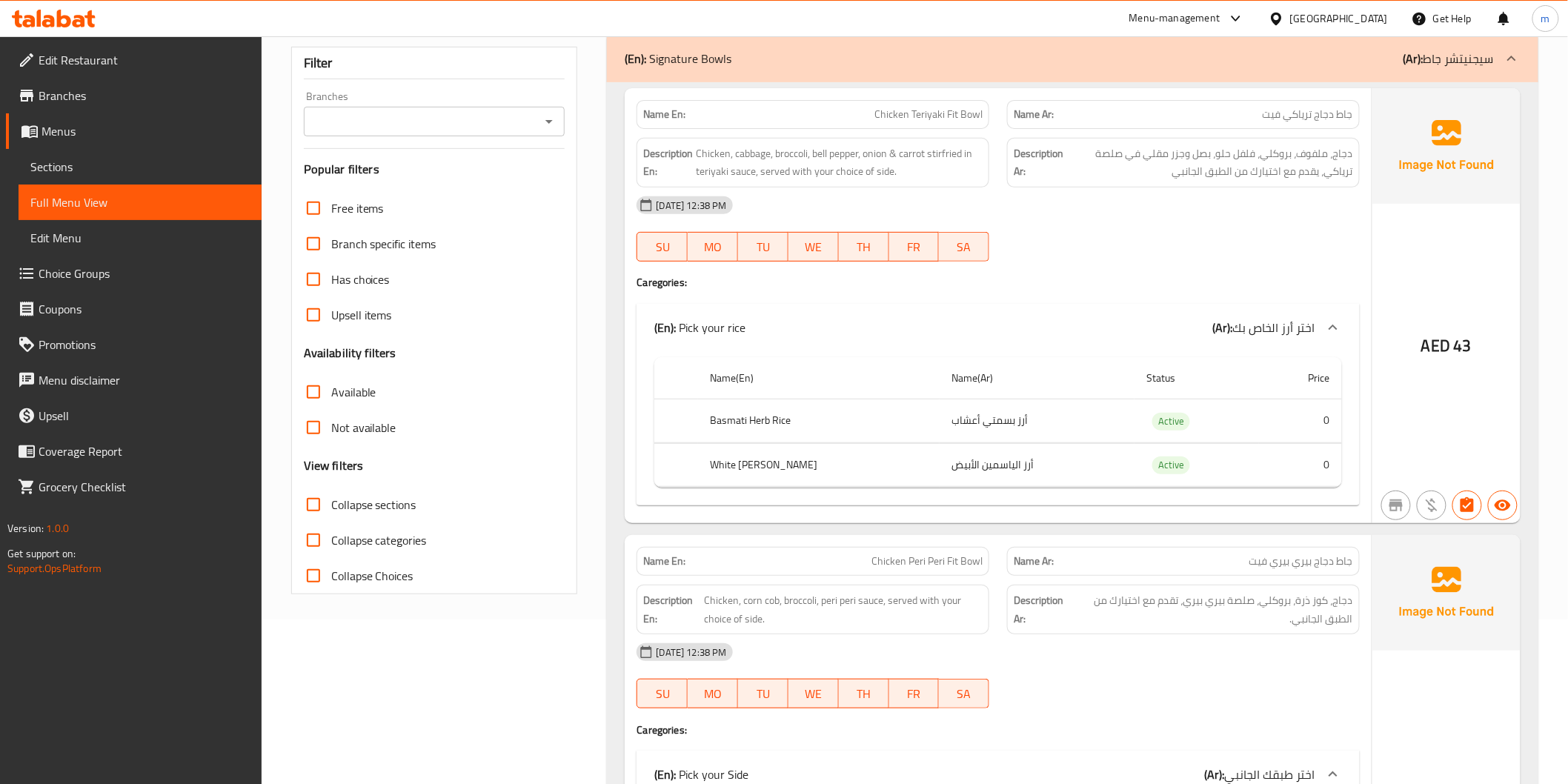
click at [1031, 325] on div "(En): Pick your rice (Ar): اختر أرز الخاص بك" at bounding box center [984, 327] width 660 height 17
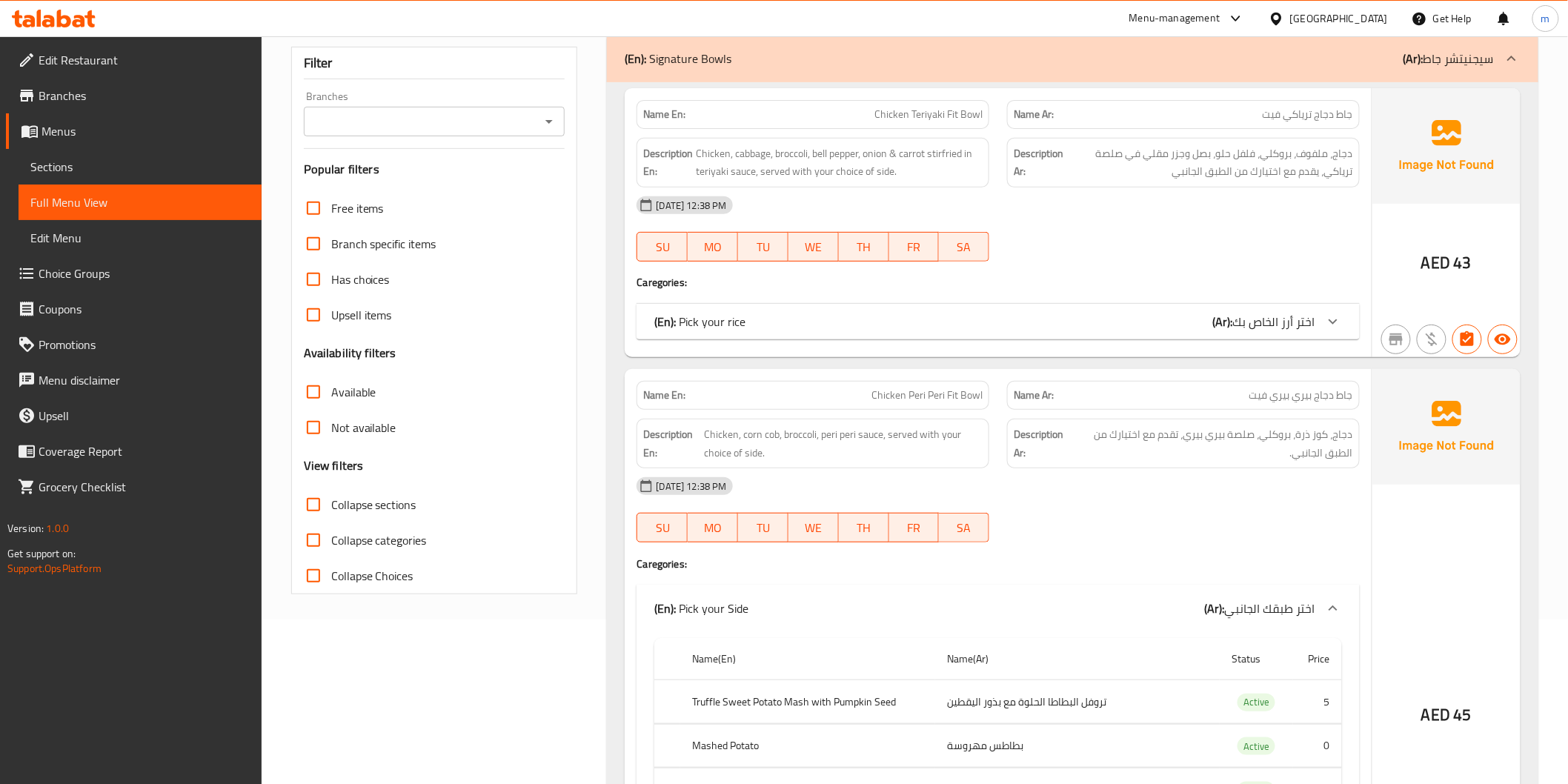
scroll to position [411, 0]
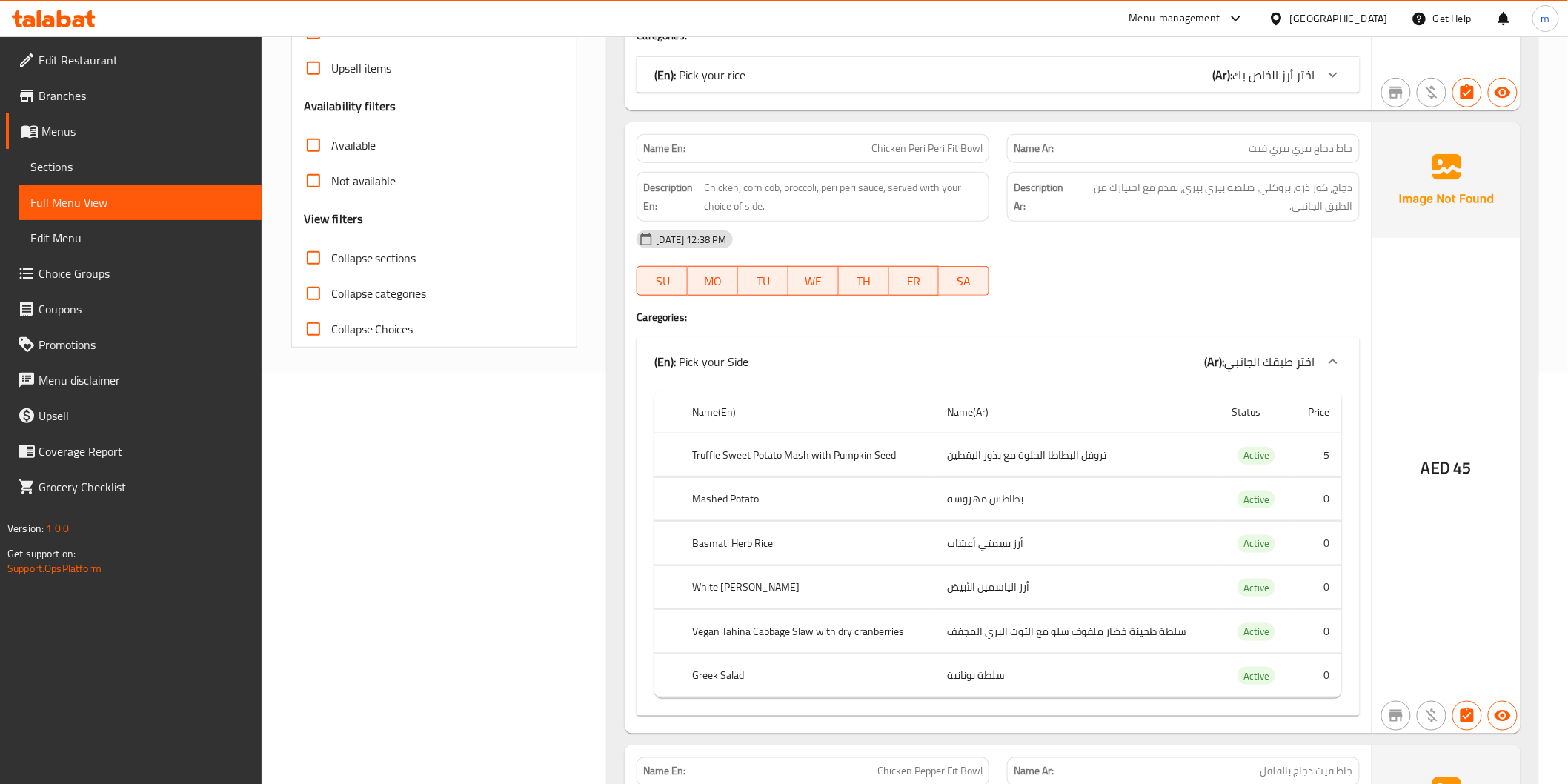
click at [1148, 308] on div "Name En: Chicken Peri Peri Fit Bowl Name Ar: جاط دجاج بيري بيري فيت Description…" at bounding box center [998, 428] width 746 height 611
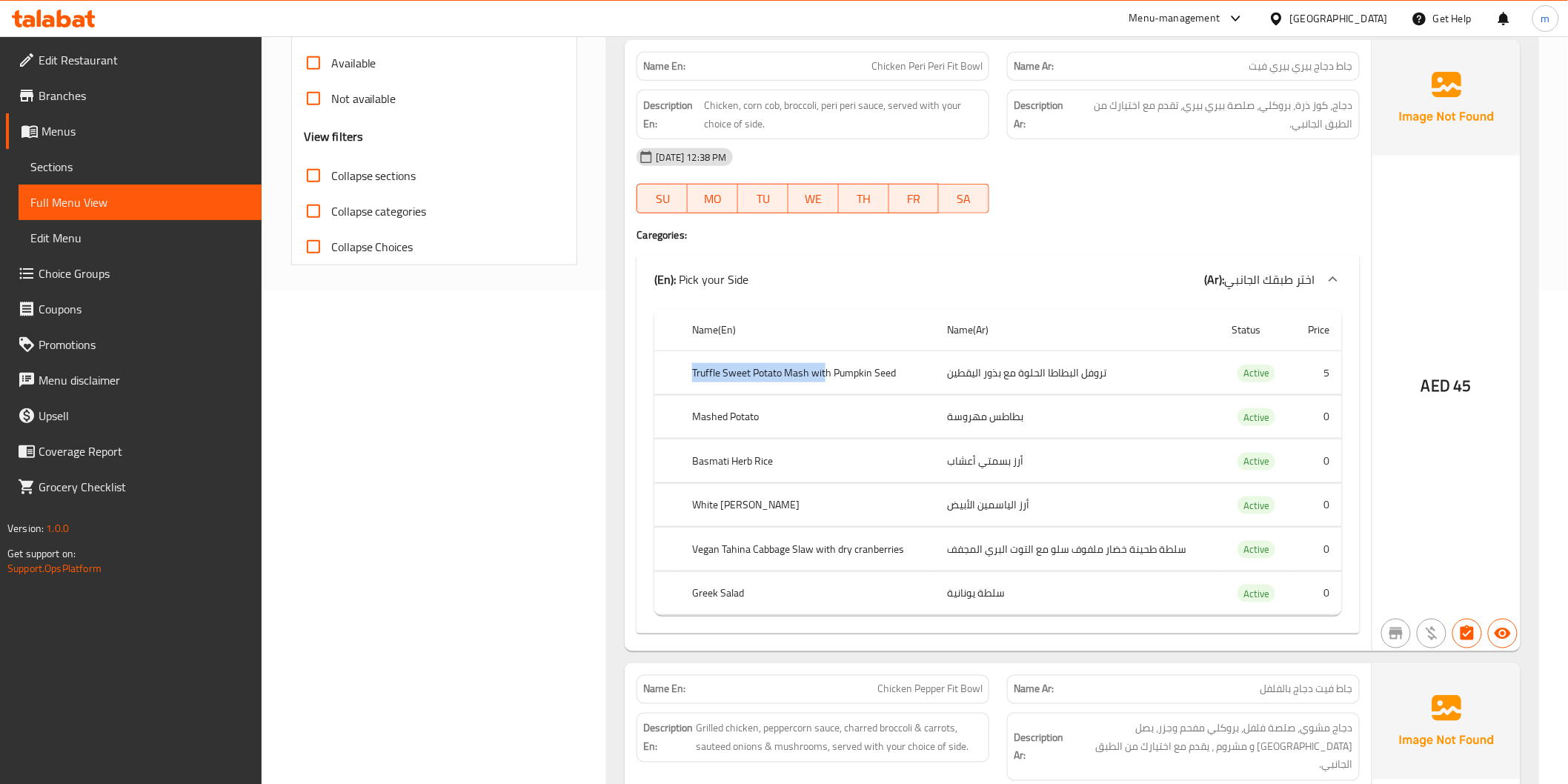
drag, startPoint x: 712, startPoint y: 369, endPoint x: 887, endPoint y: 388, distance: 176.0
click at [861, 388] on tr "Truffle Sweet Potato Mash with Pumpkin Seed تروفل البطاطا الحلوة مع بذور اليقطي…" at bounding box center [998, 374] width 687 height 44
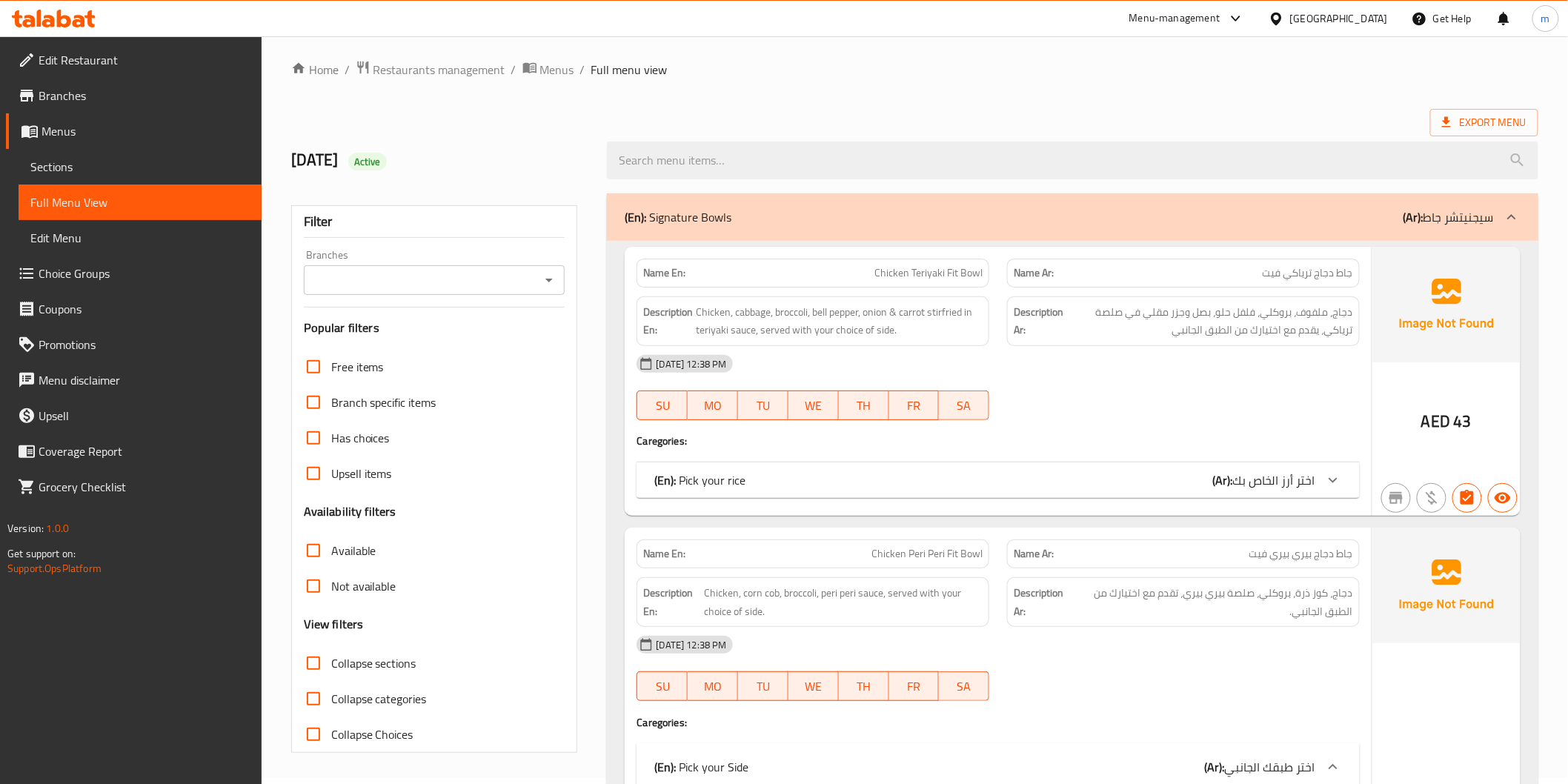
scroll to position [0, 0]
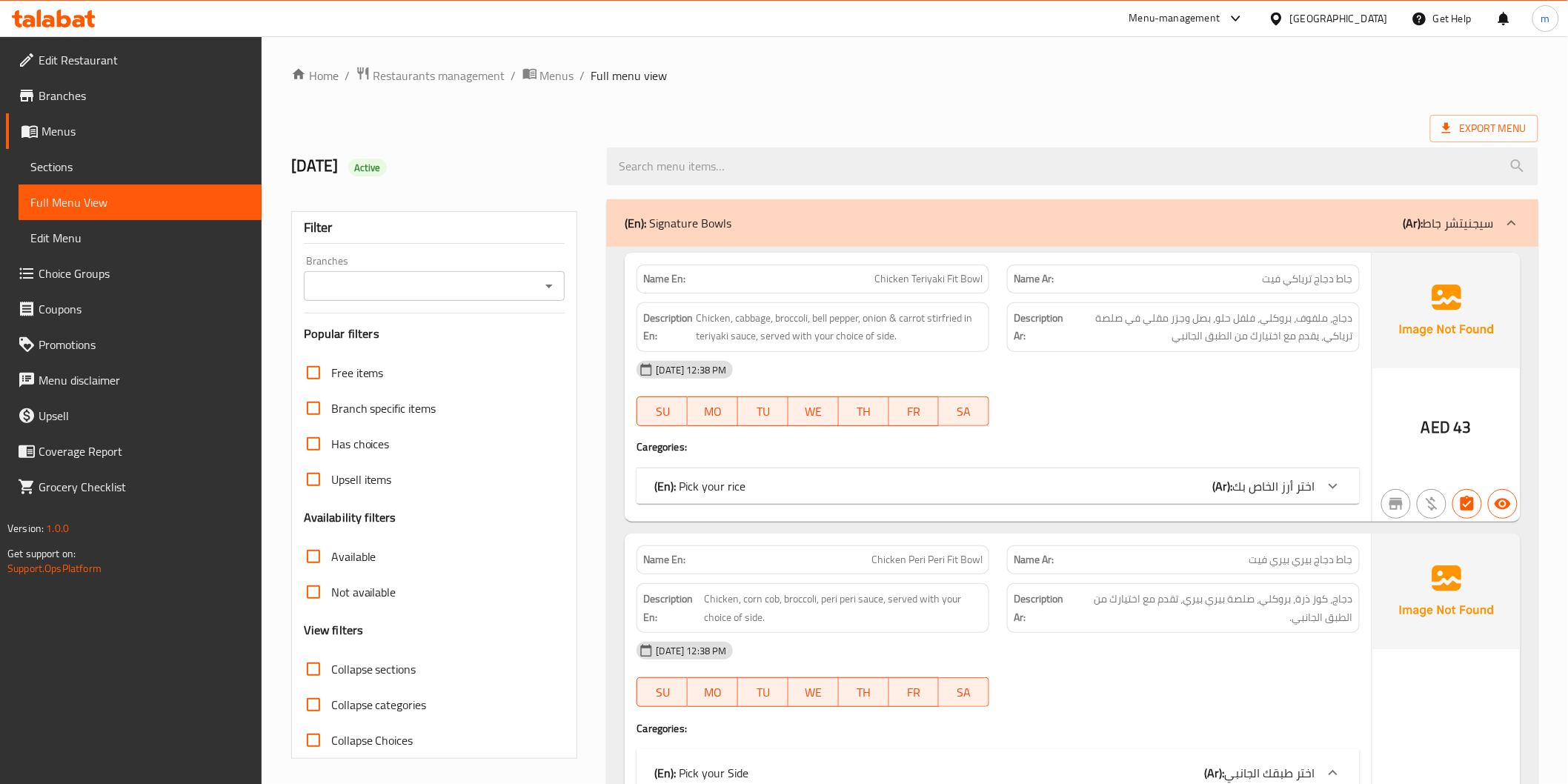
click at [106, 272] on span "Choice Groups" at bounding box center [144, 273] width 211 height 17
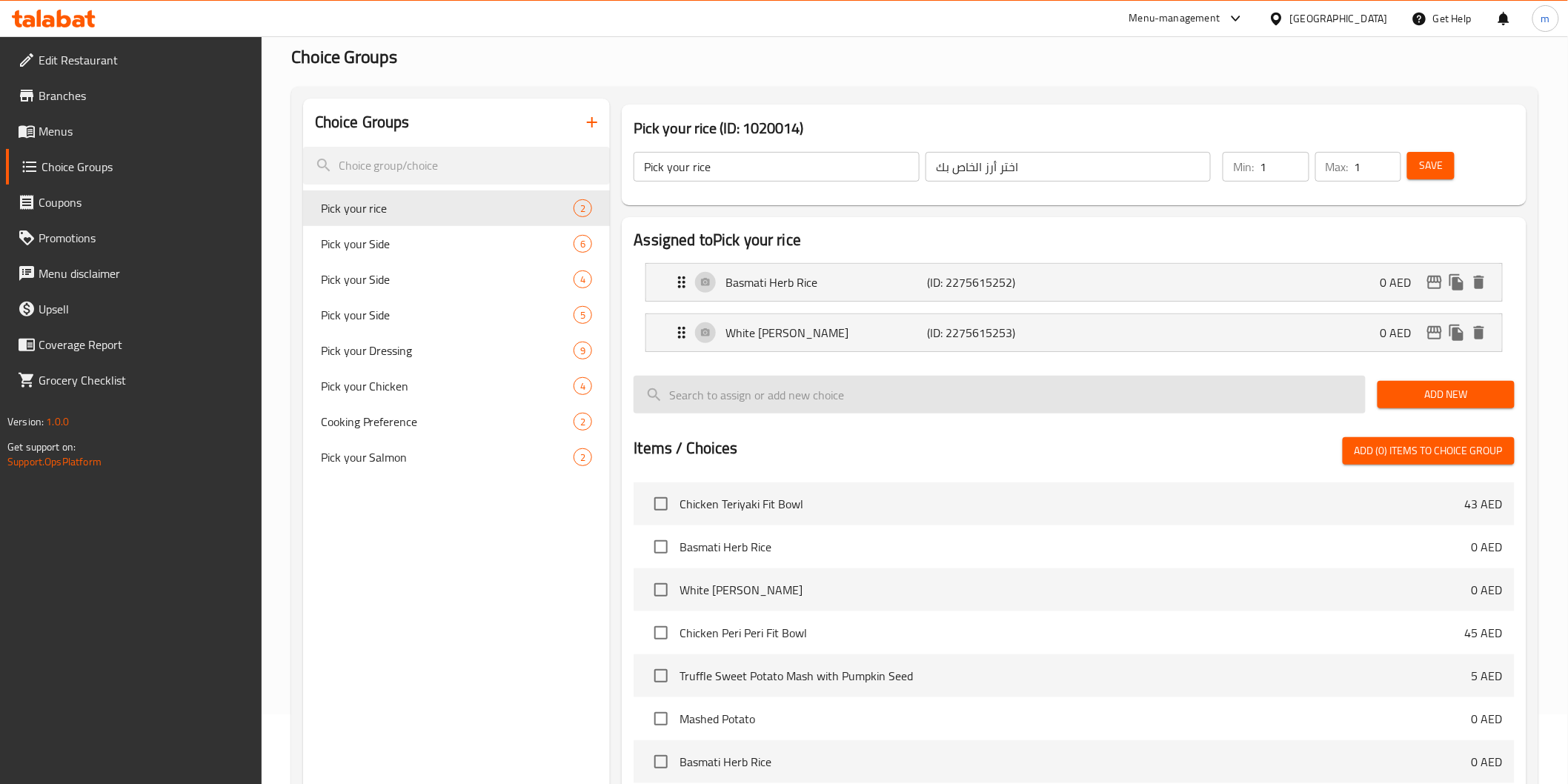
scroll to position [164, 0]
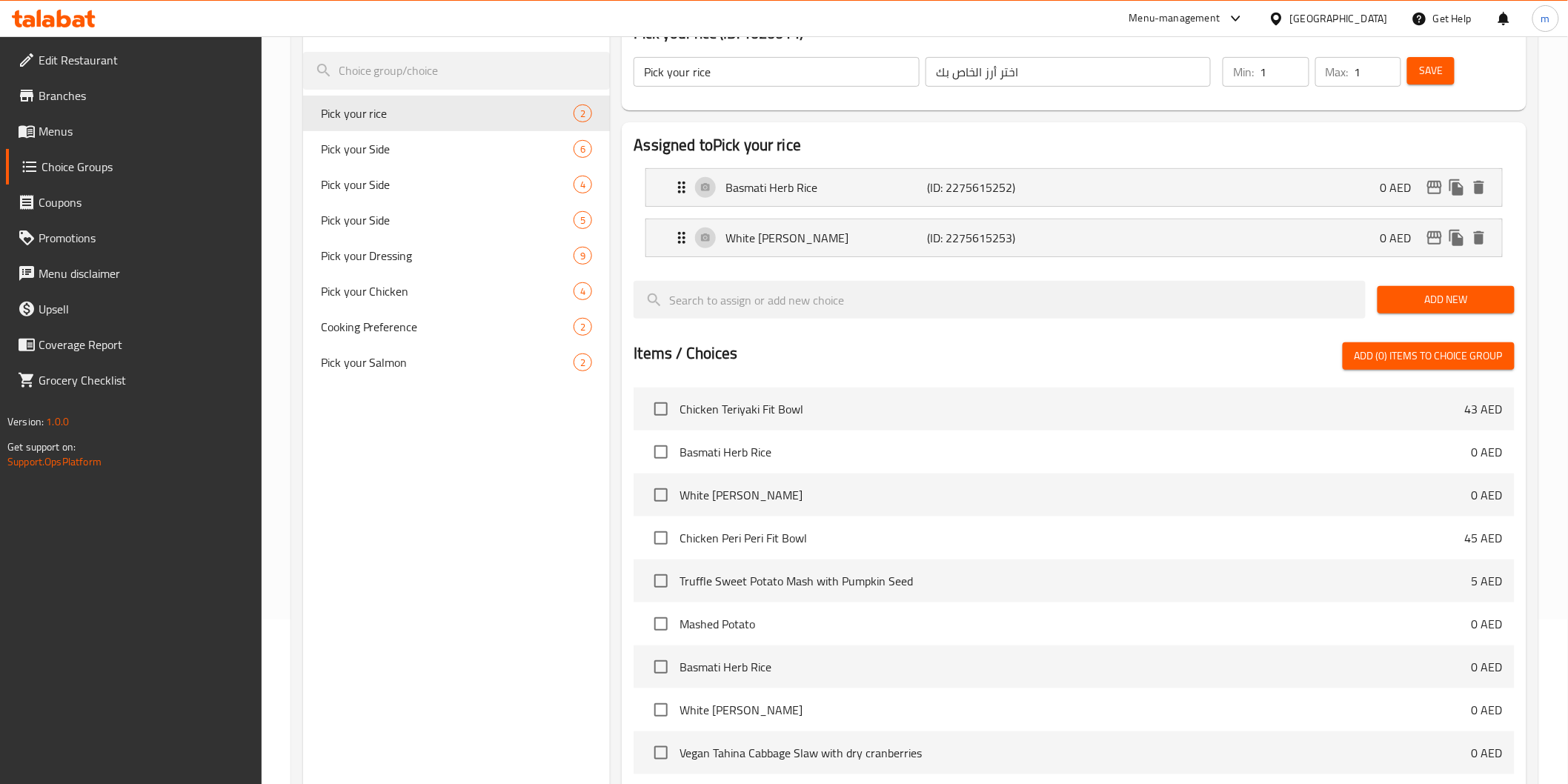
click at [1391, 576] on span "Truffle Sweet Potato Mash with Pumpkin Seed" at bounding box center [1075, 580] width 791 height 17
click at [916, 588] on span "Truffle Sweet Potato Mash with Pumpkin Seed" at bounding box center [1075, 580] width 791 height 17
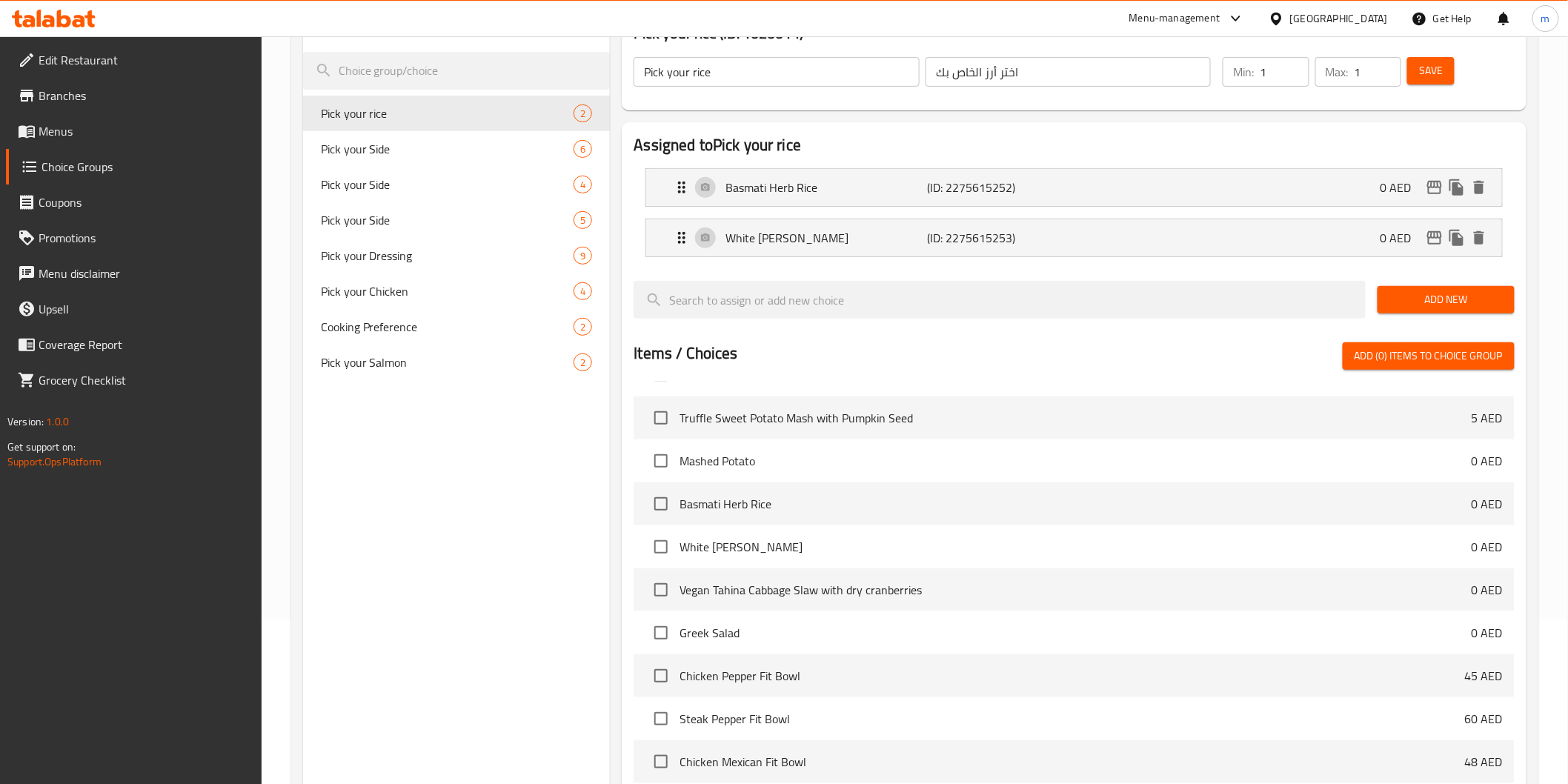
scroll to position [83, 0]
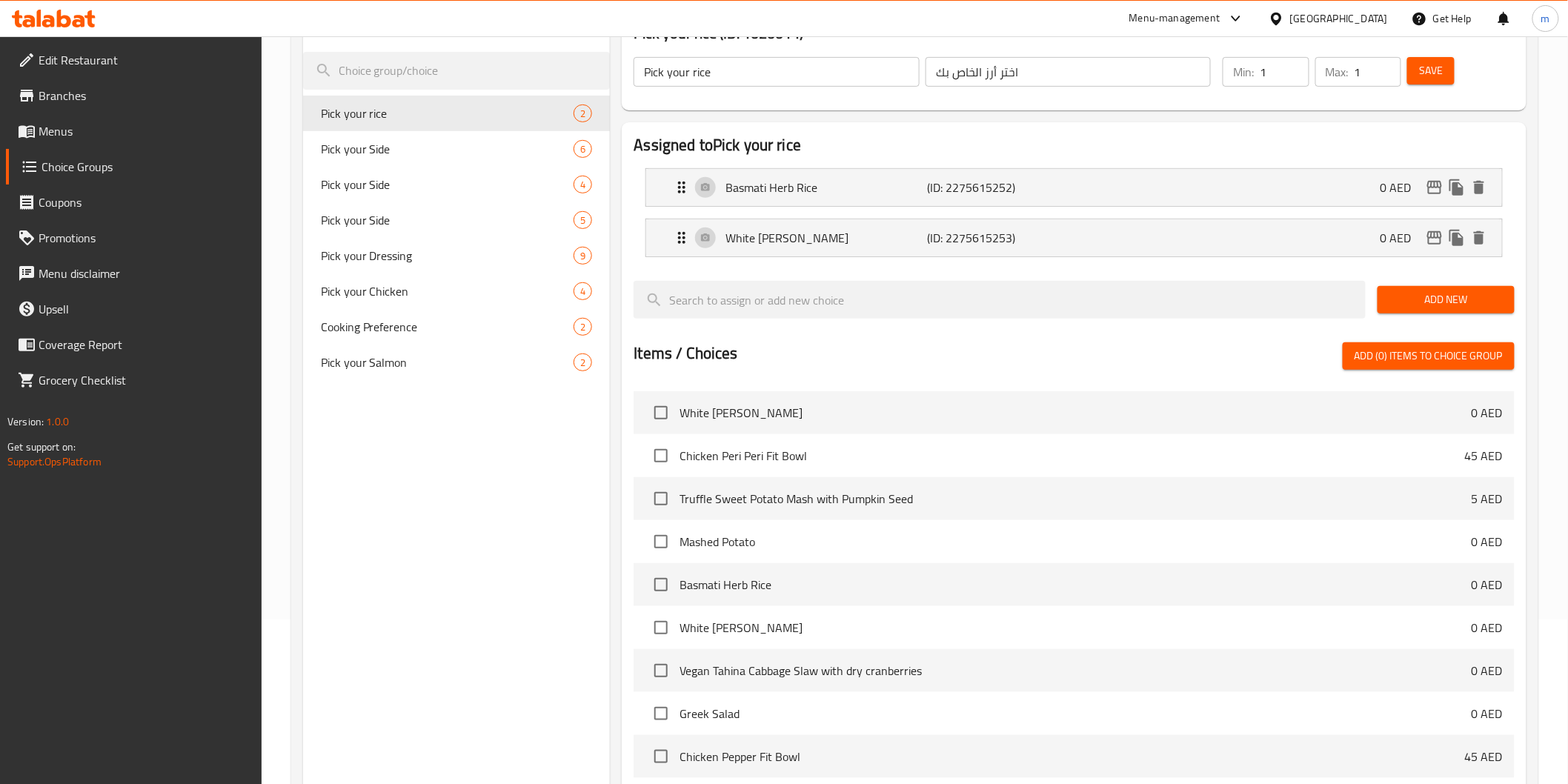
click at [663, 502] on input "checkbox" at bounding box center [661, 498] width 31 height 31
checkbox input "false"
click at [502, 156] on span "Pick your Side" at bounding box center [426, 149] width 209 height 17
type input "Pick your Side"
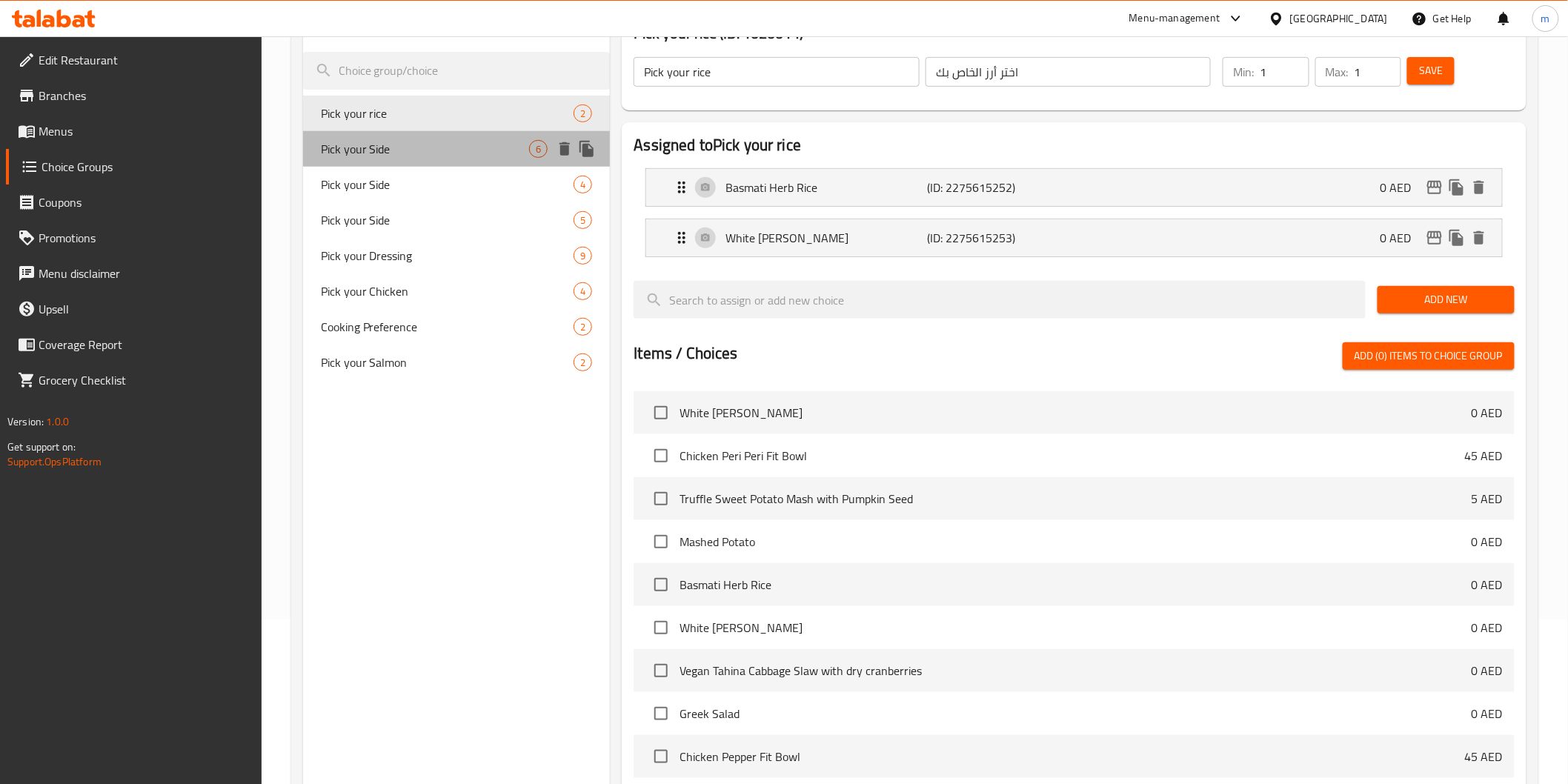
type input "اختر طبقك الجانبي"
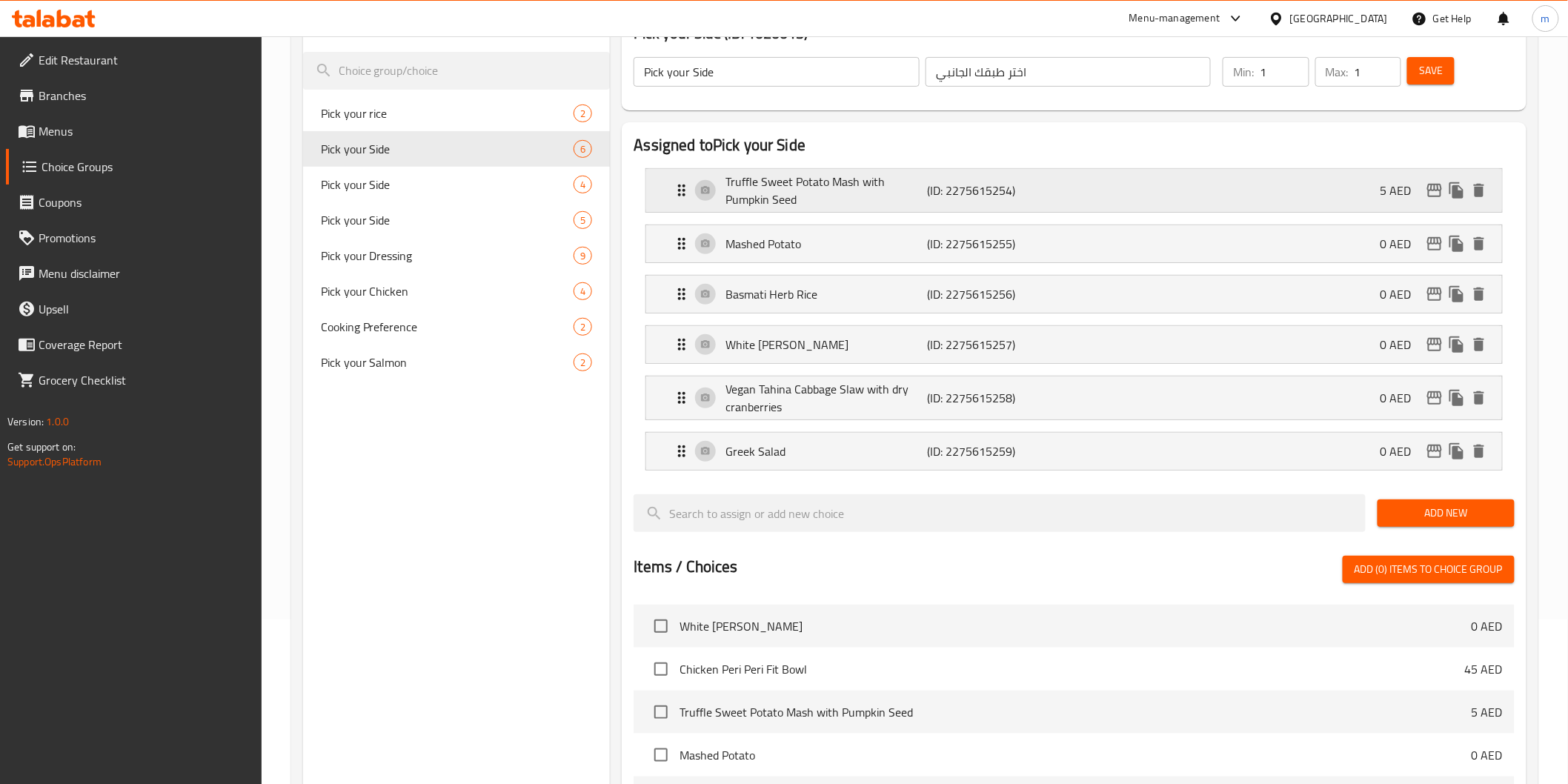
click at [1100, 183] on div "Truffle Sweet Potato Mash with Pumpkin Seed (ID: 2275615254) 5 AED" at bounding box center [1078, 190] width 811 height 43
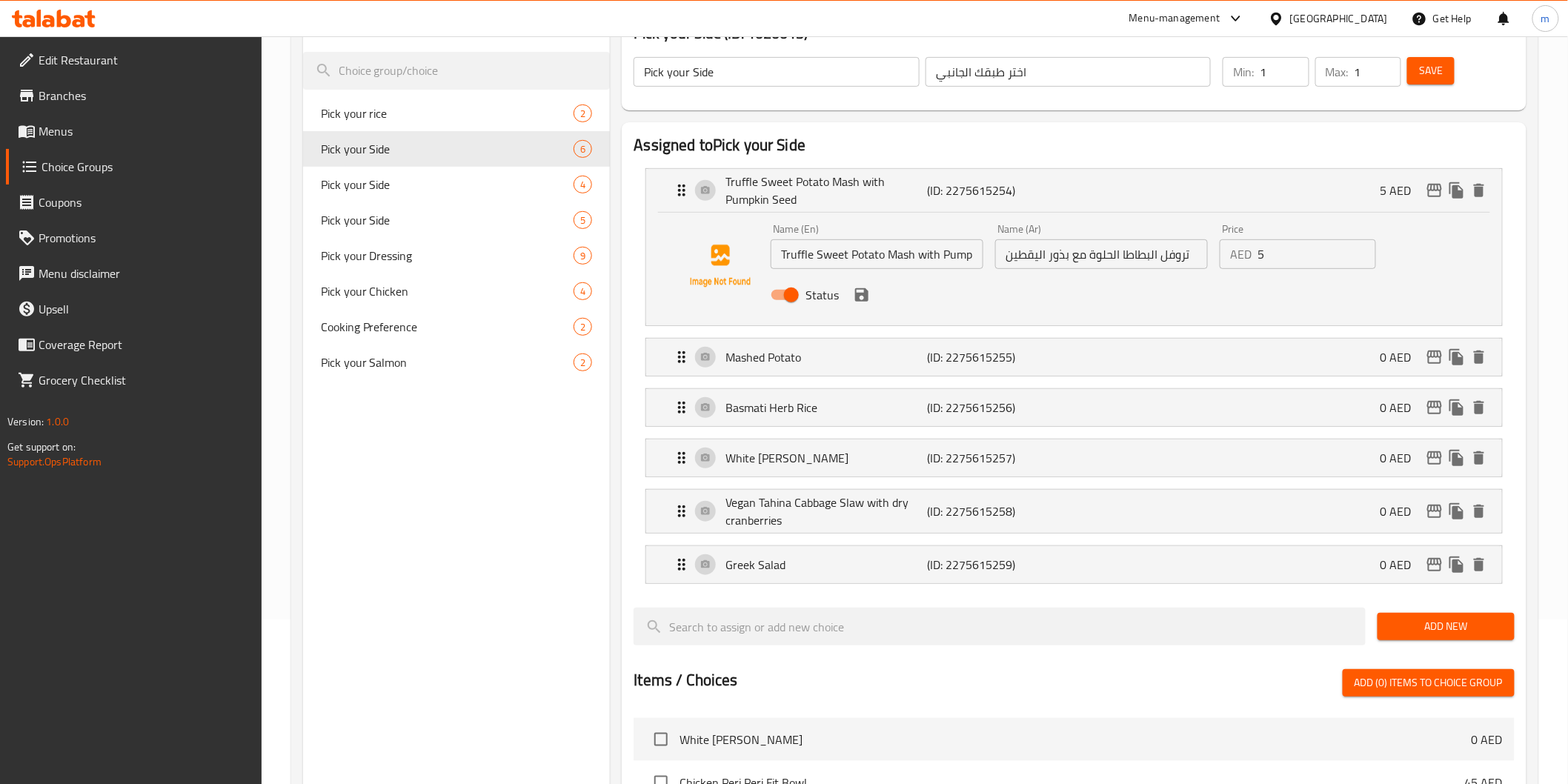
click at [1088, 256] on input "تروفل البطاطا الحلوة مع بذور اليقطين" at bounding box center [1102, 254] width 213 height 29
click at [866, 302] on icon "save" at bounding box center [861, 295] width 17 height 17
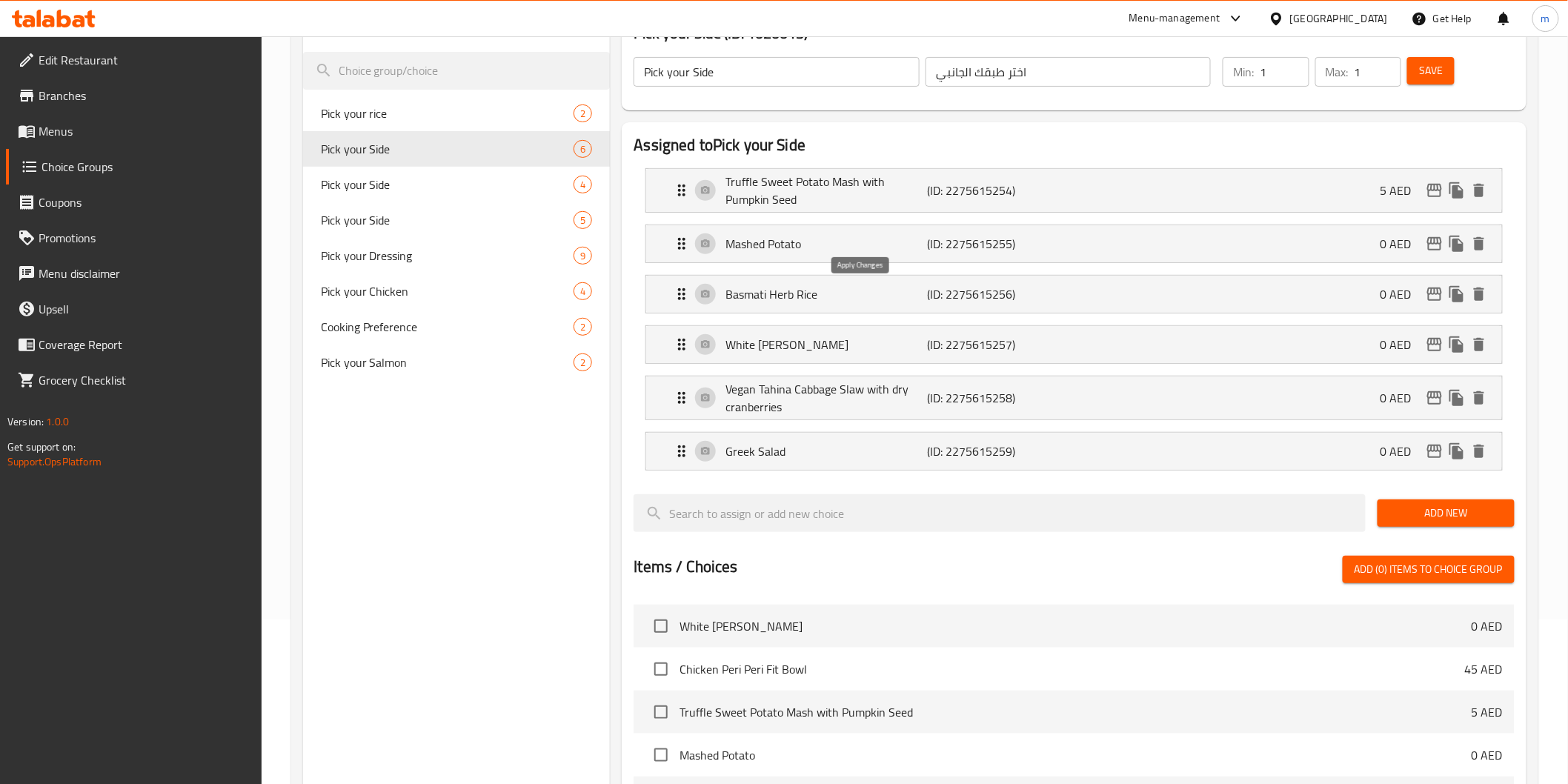
type input "تروفل البطاطا الحلوة ماش مع بذور اليقطين"
click at [80, 132] on span "Menus" at bounding box center [144, 130] width 211 height 17
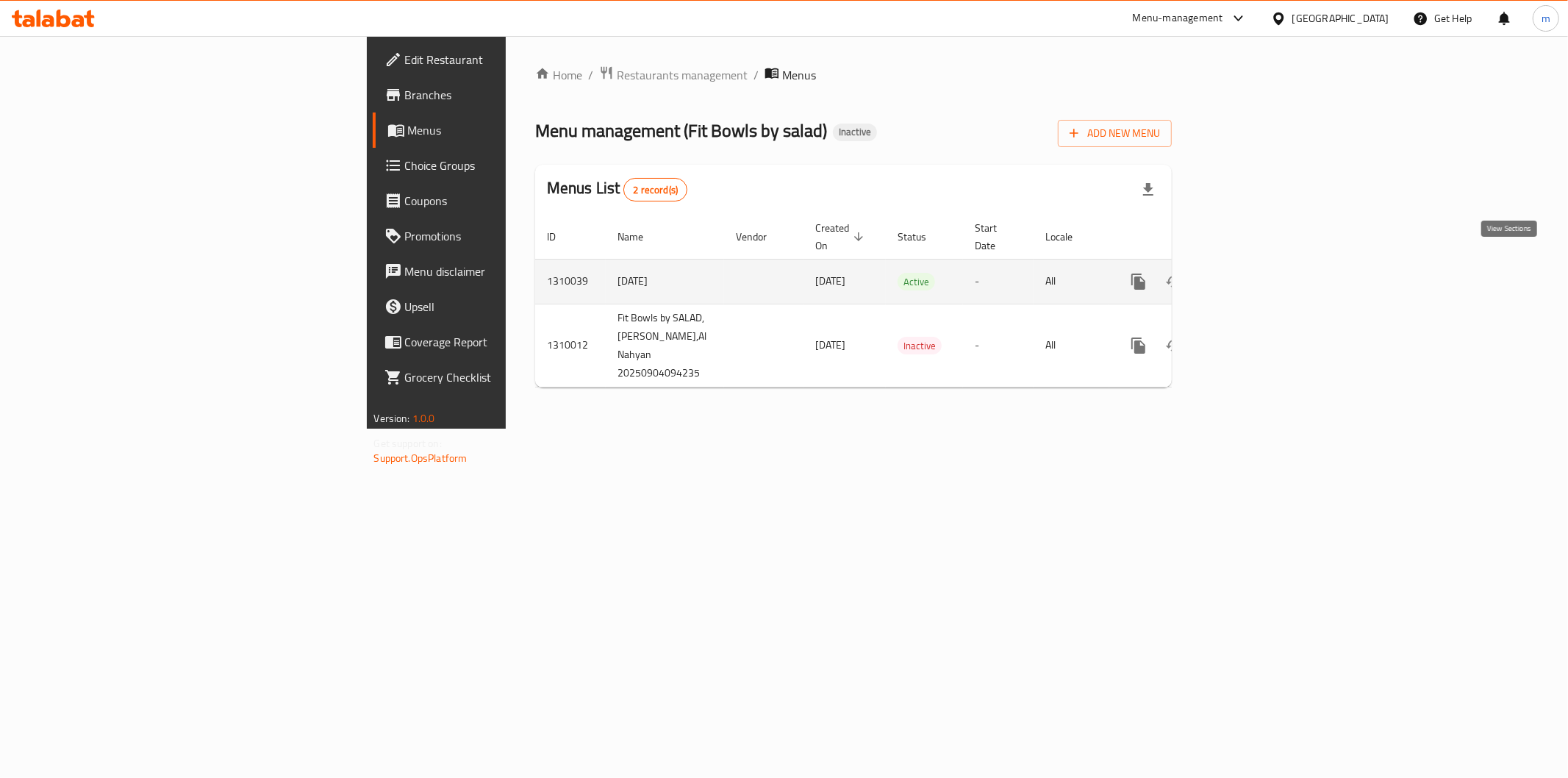
click at [1262, 265] on link "enhanced table" at bounding box center [1244, 282] width 36 height 36
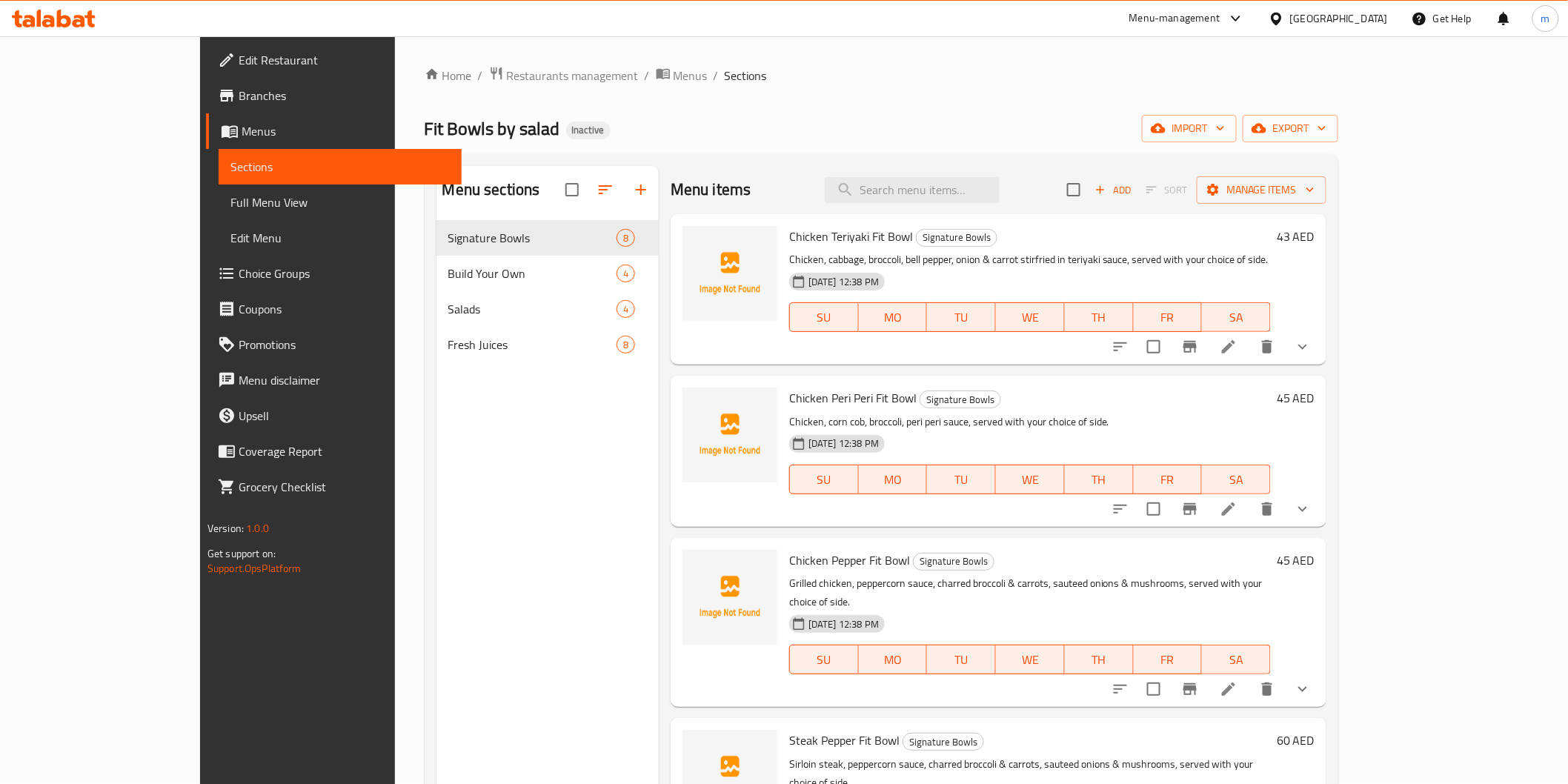
click at [1321, 671] on button "show more" at bounding box center [1303, 689] width 36 height 36
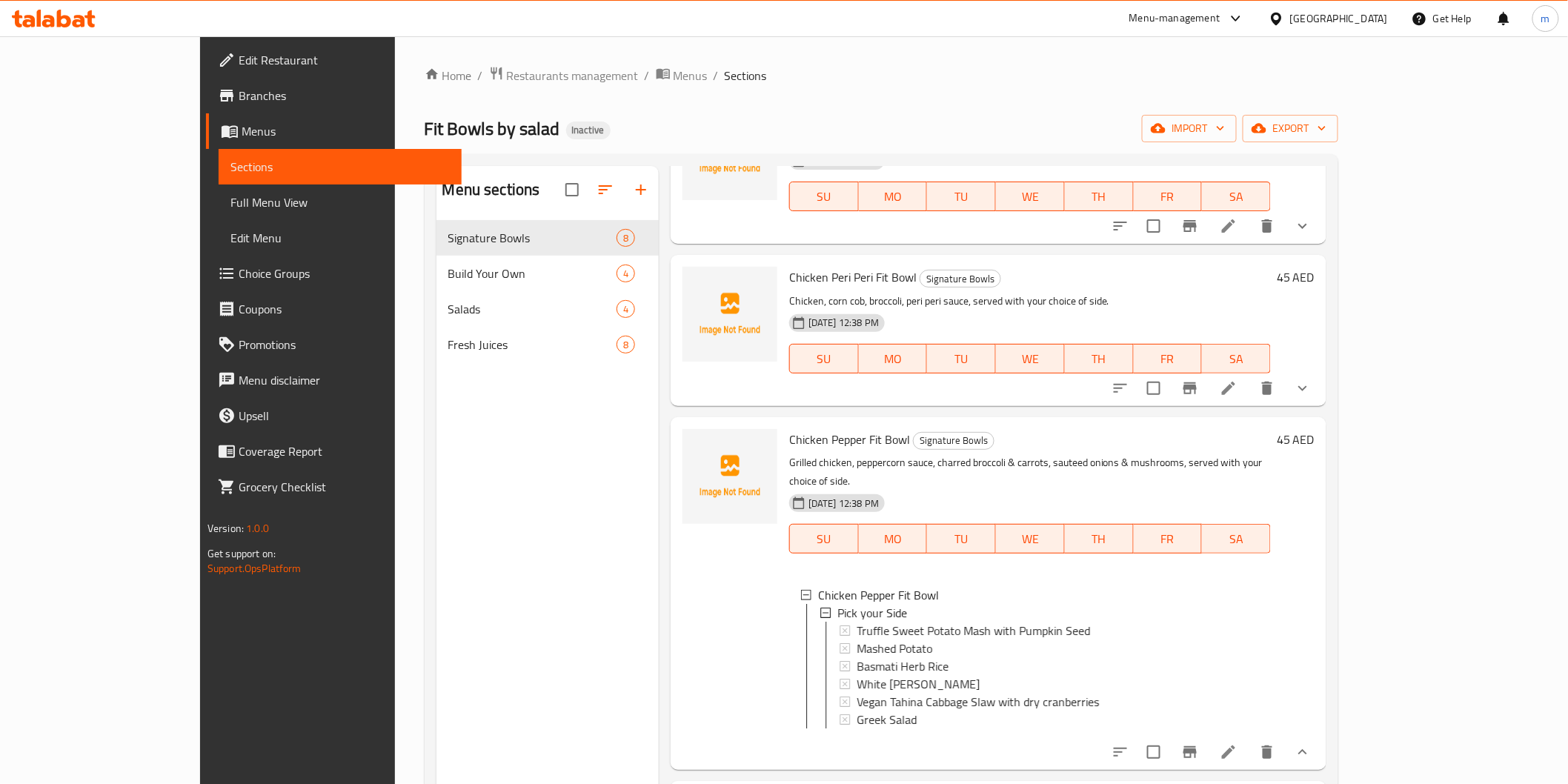
scroll to position [247, 0]
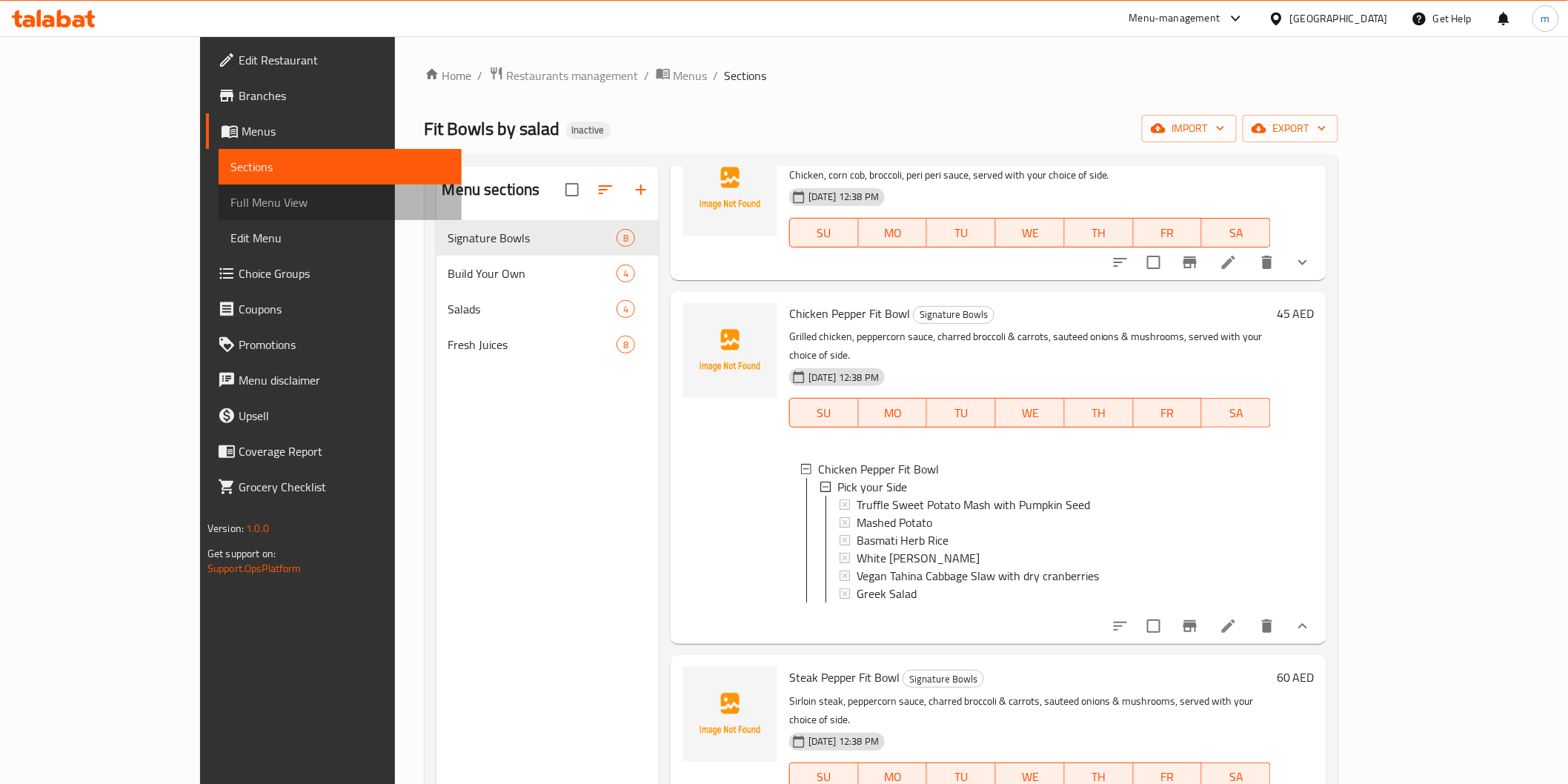
click at [230, 205] on span "Full Menu View" at bounding box center [340, 202] width 219 height 17
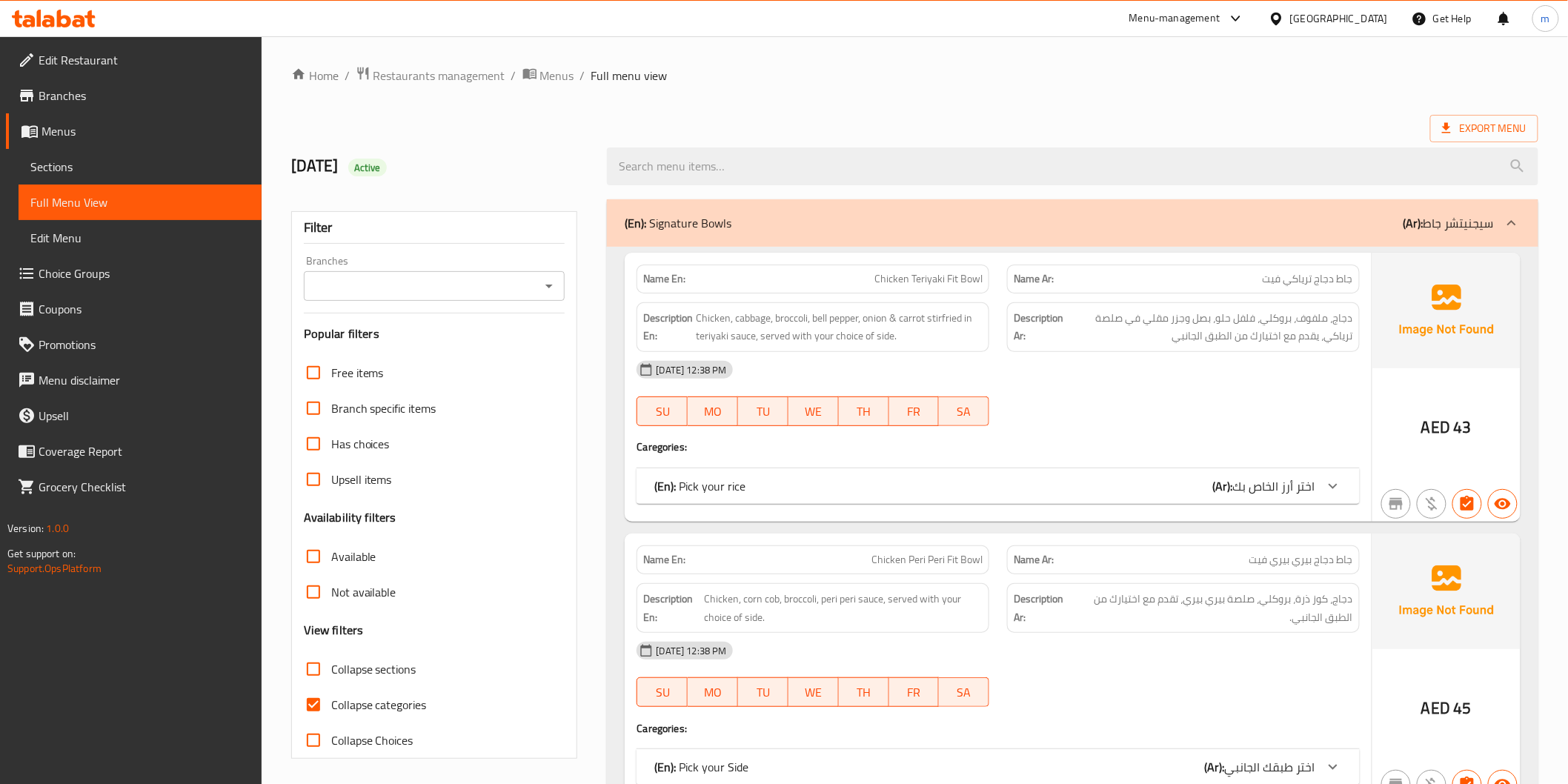
scroll to position [164, 0]
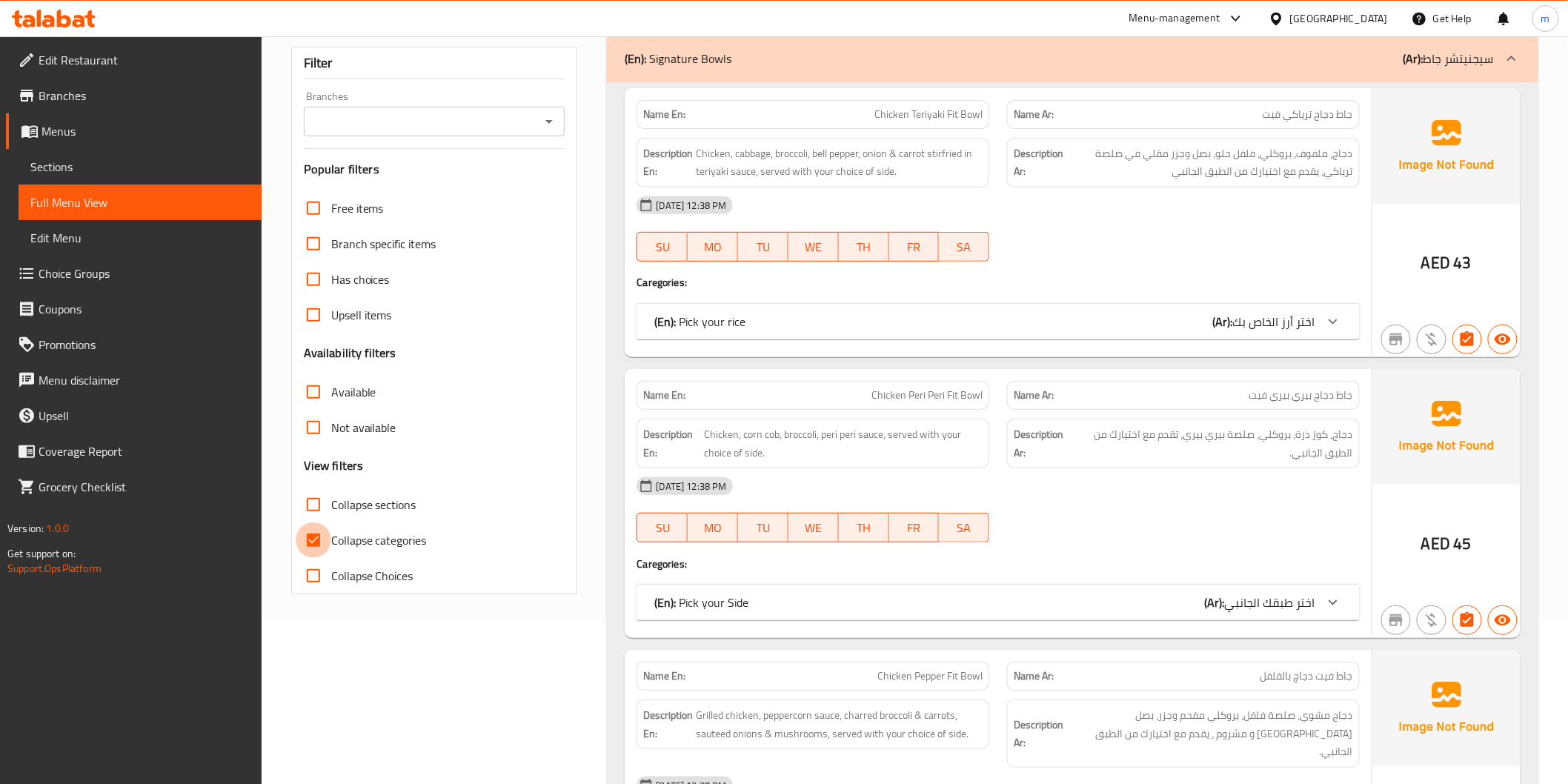
click at [307, 538] on input "Collapse categories" at bounding box center [313, 540] width 36 height 36
checkbox input "false"
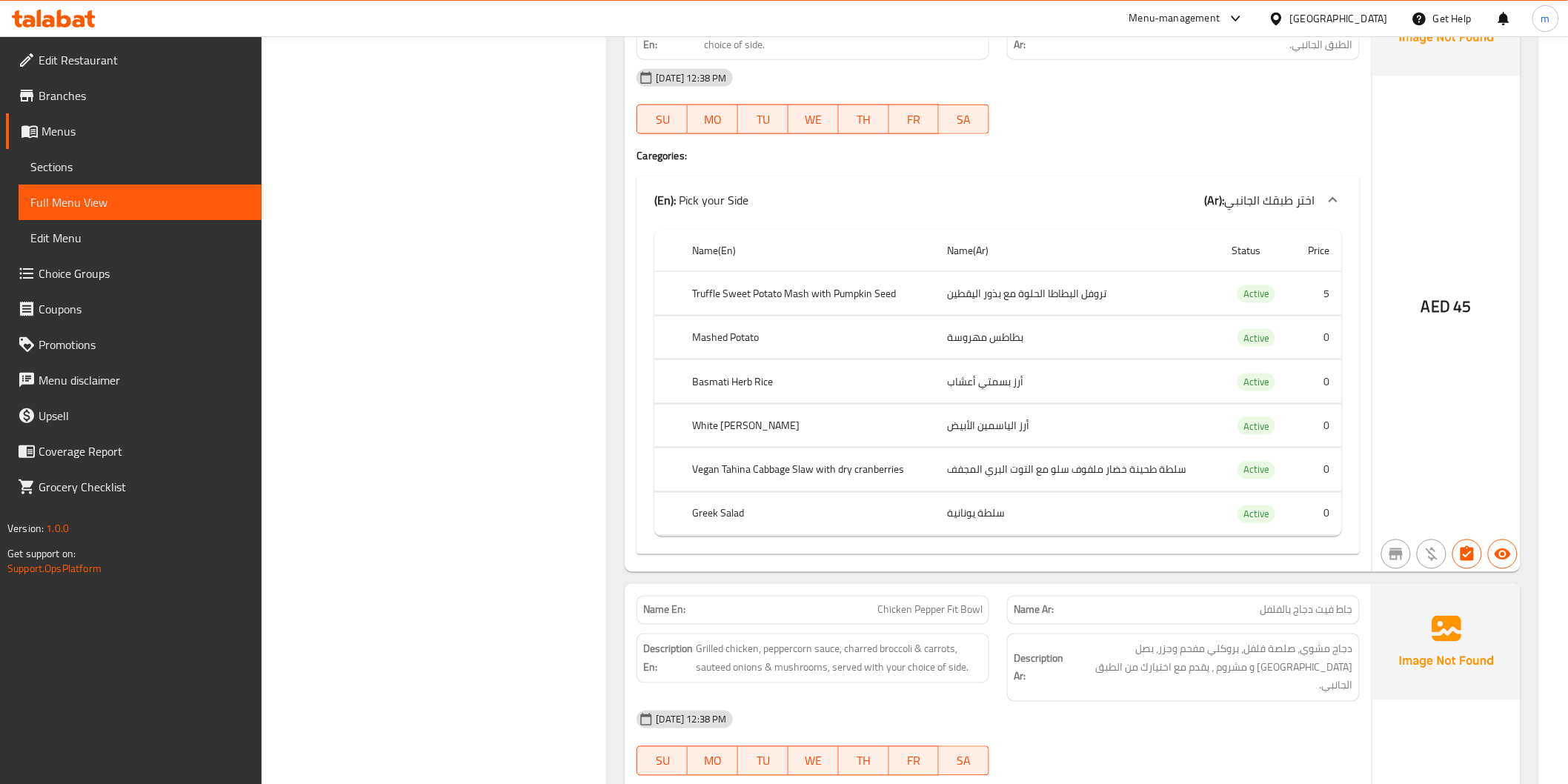
scroll to position [741, 0]
drag, startPoint x: 955, startPoint y: 287, endPoint x: 1108, endPoint y: 287, distance: 153.0
click at [1108, 287] on td "تروفل البطاطا الحلوة مع بذور اليقطين" at bounding box center [1078, 292] width 285 height 44
click at [1147, 291] on td "تروفل البطاطا الحلوة مع بذور اليقطين" at bounding box center [1078, 292] width 285 height 44
click at [75, 264] on span "Choice Groups" at bounding box center [144, 273] width 211 height 17
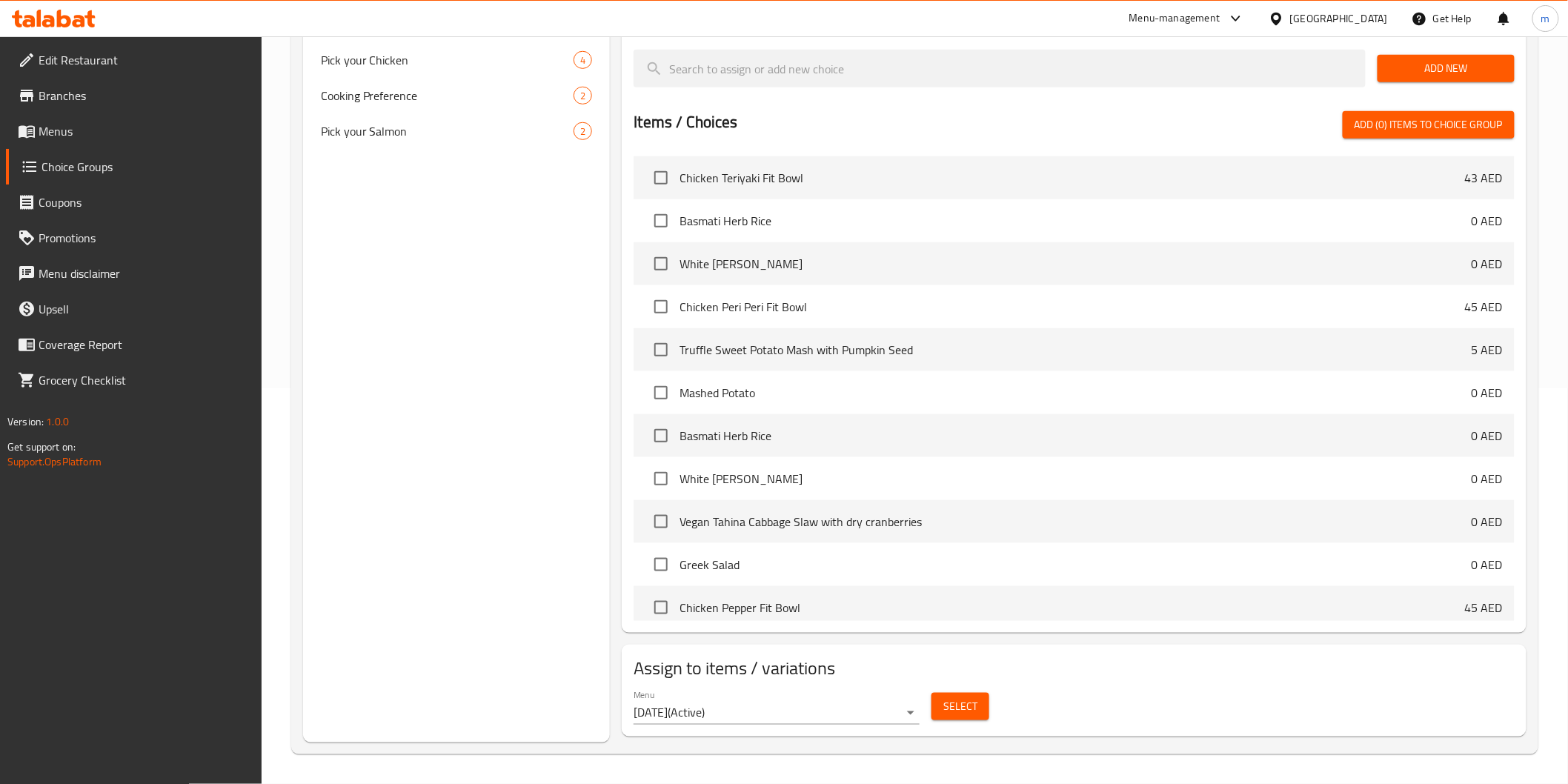
scroll to position [209, 0]
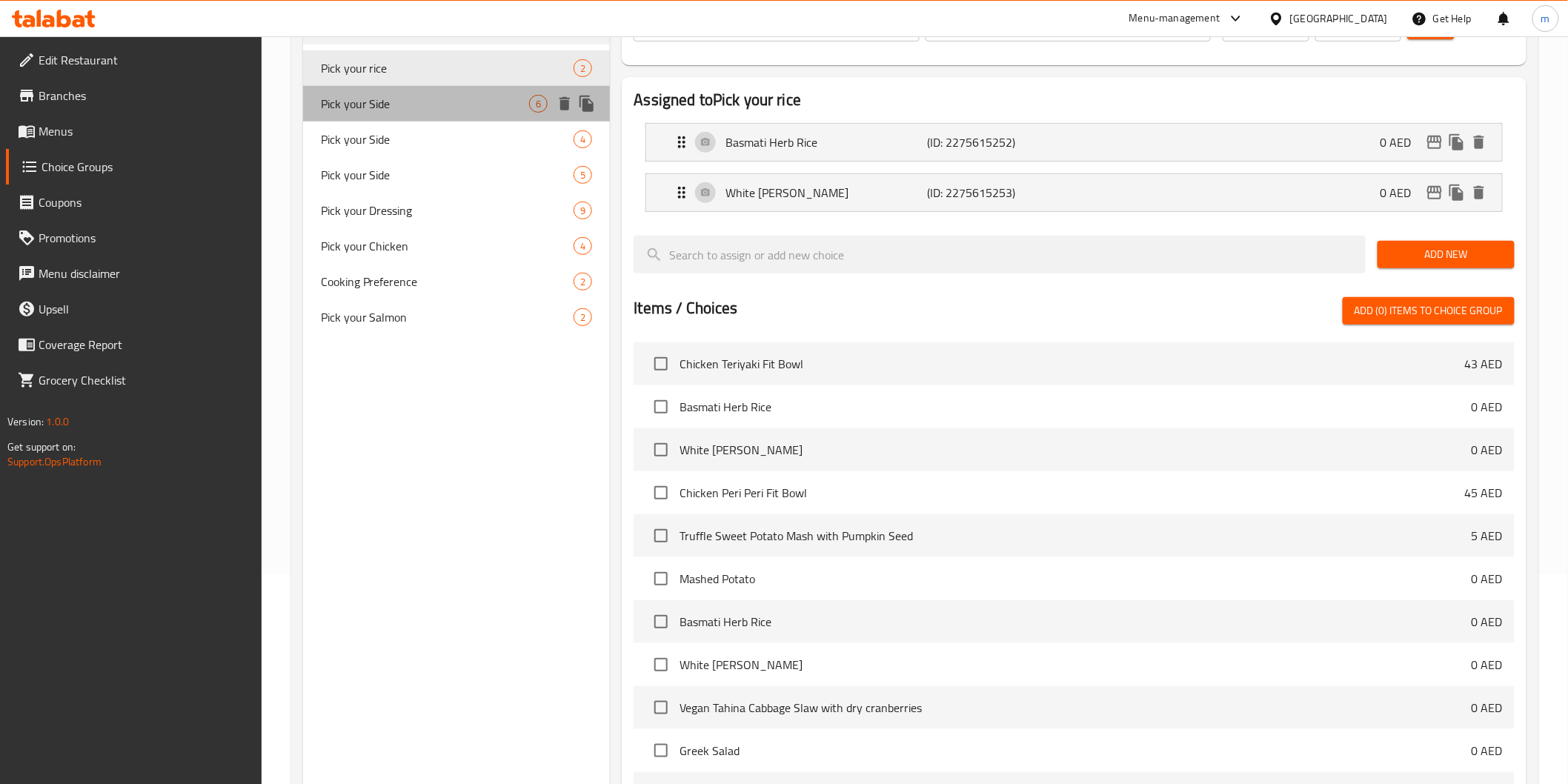
click at [351, 100] on span "Pick your Side" at bounding box center [426, 103] width 209 height 17
type input "Pick your Side"
type input "اختر طبقك الجانبي"
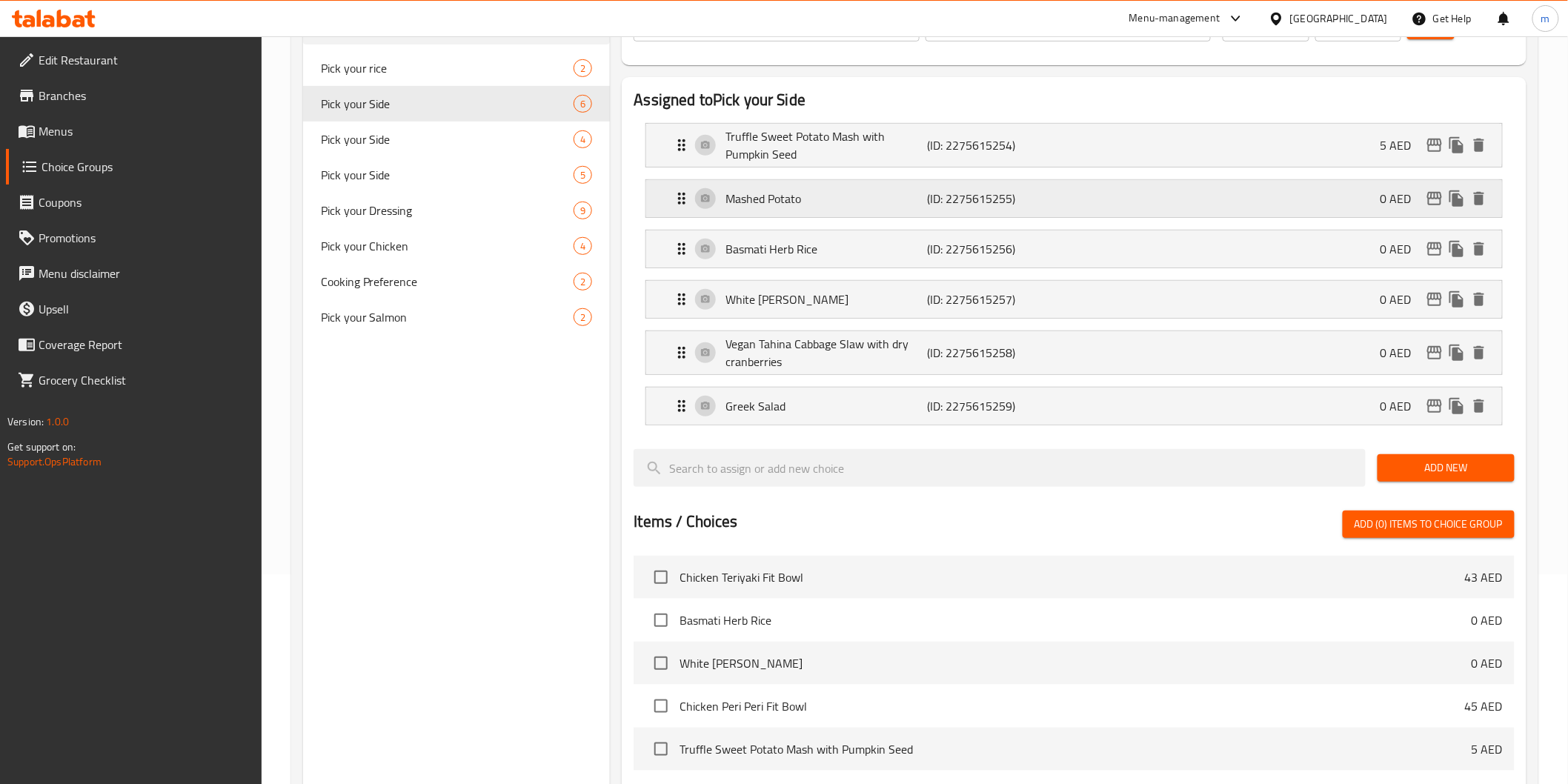
click at [1177, 209] on div "Mashed Potato (ID: 2275615255) 0 AED" at bounding box center [1078, 198] width 811 height 37
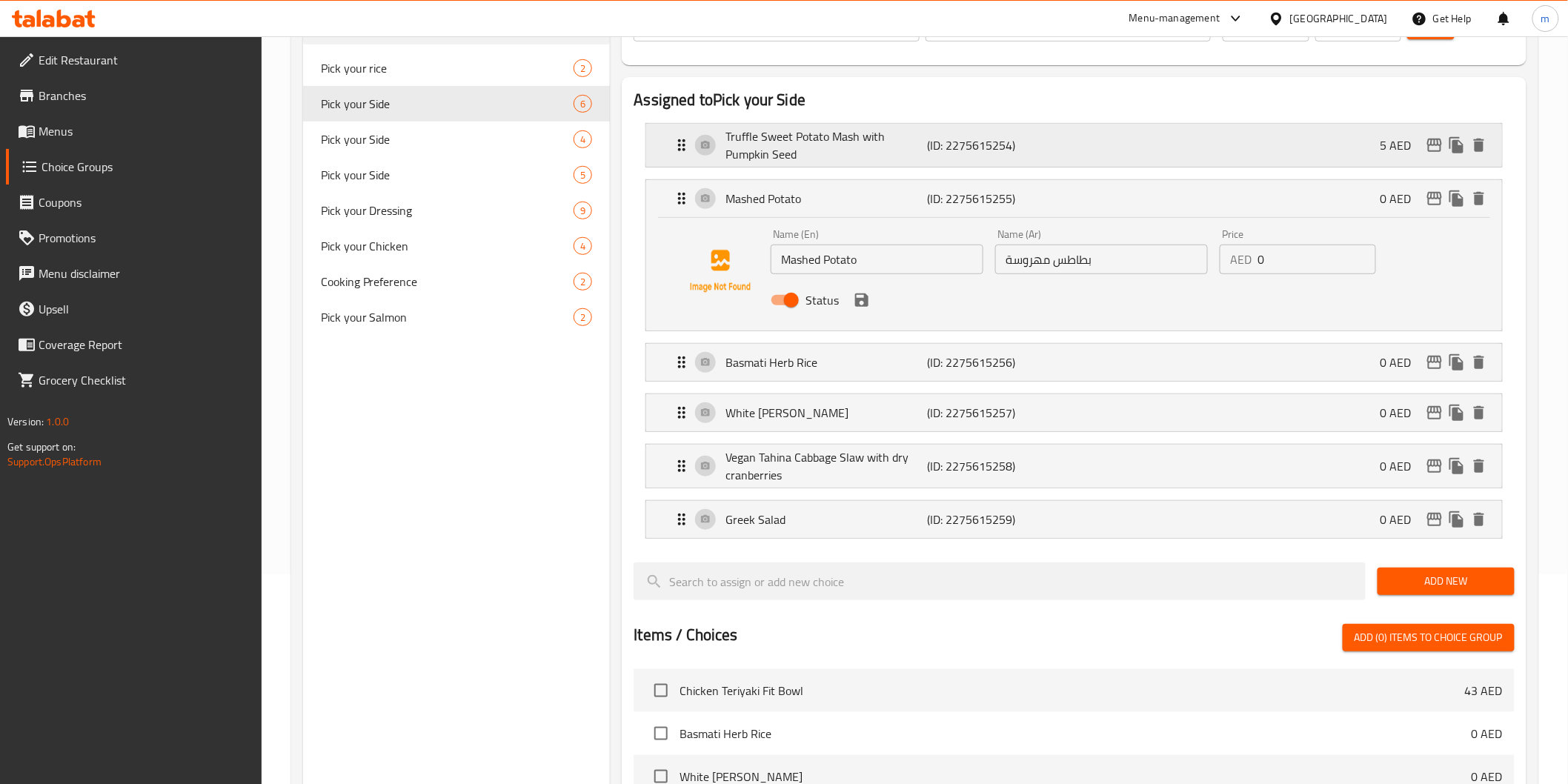
click at [932, 151] on p "(ID: 2275615254)" at bounding box center [995, 145] width 135 height 17
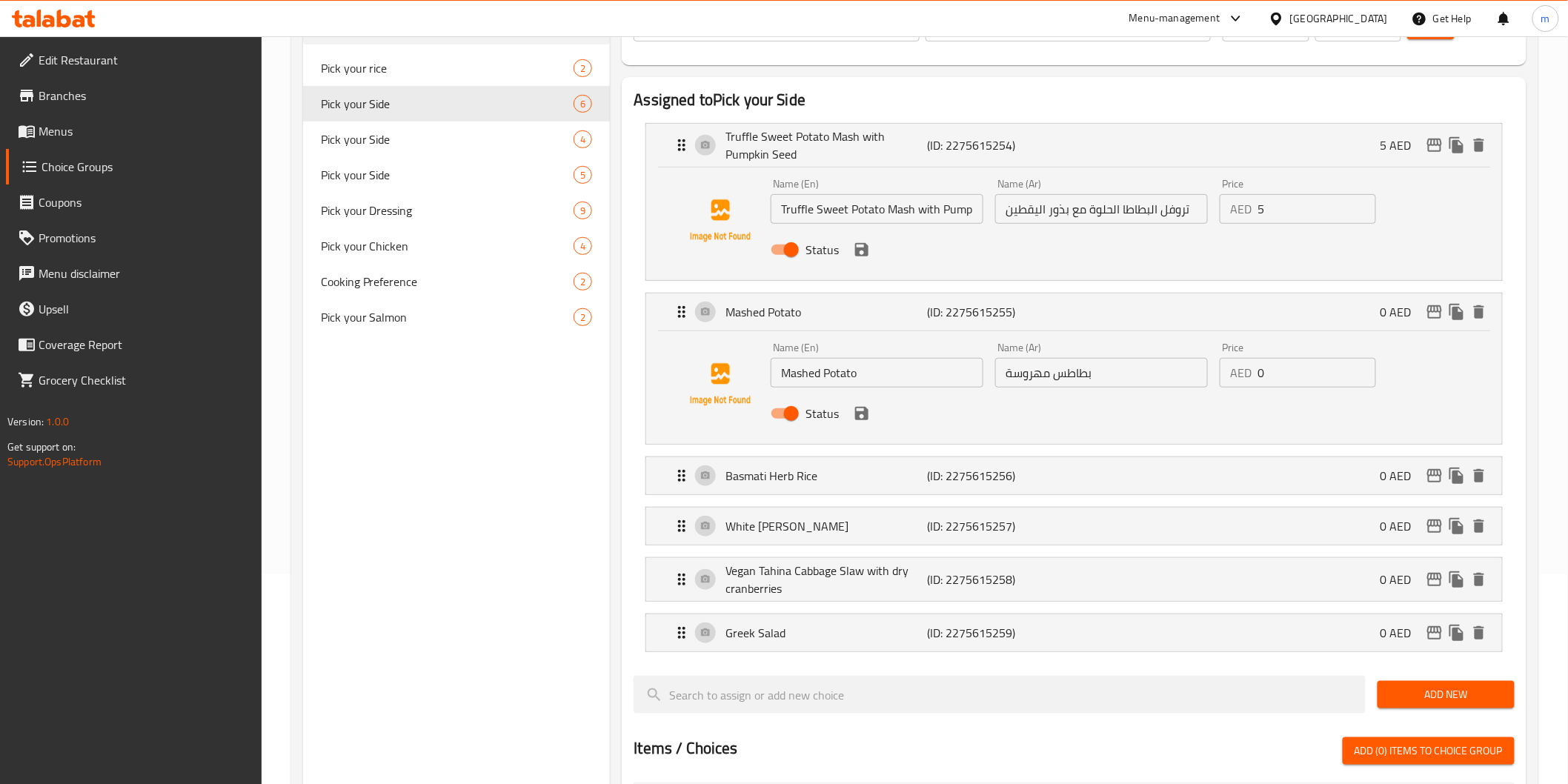
click at [1086, 203] on input "تروفل البطاطا الحلوة مع بذور اليقطين" at bounding box center [1102, 209] width 213 height 29
click at [868, 253] on icon "save" at bounding box center [862, 250] width 14 height 14
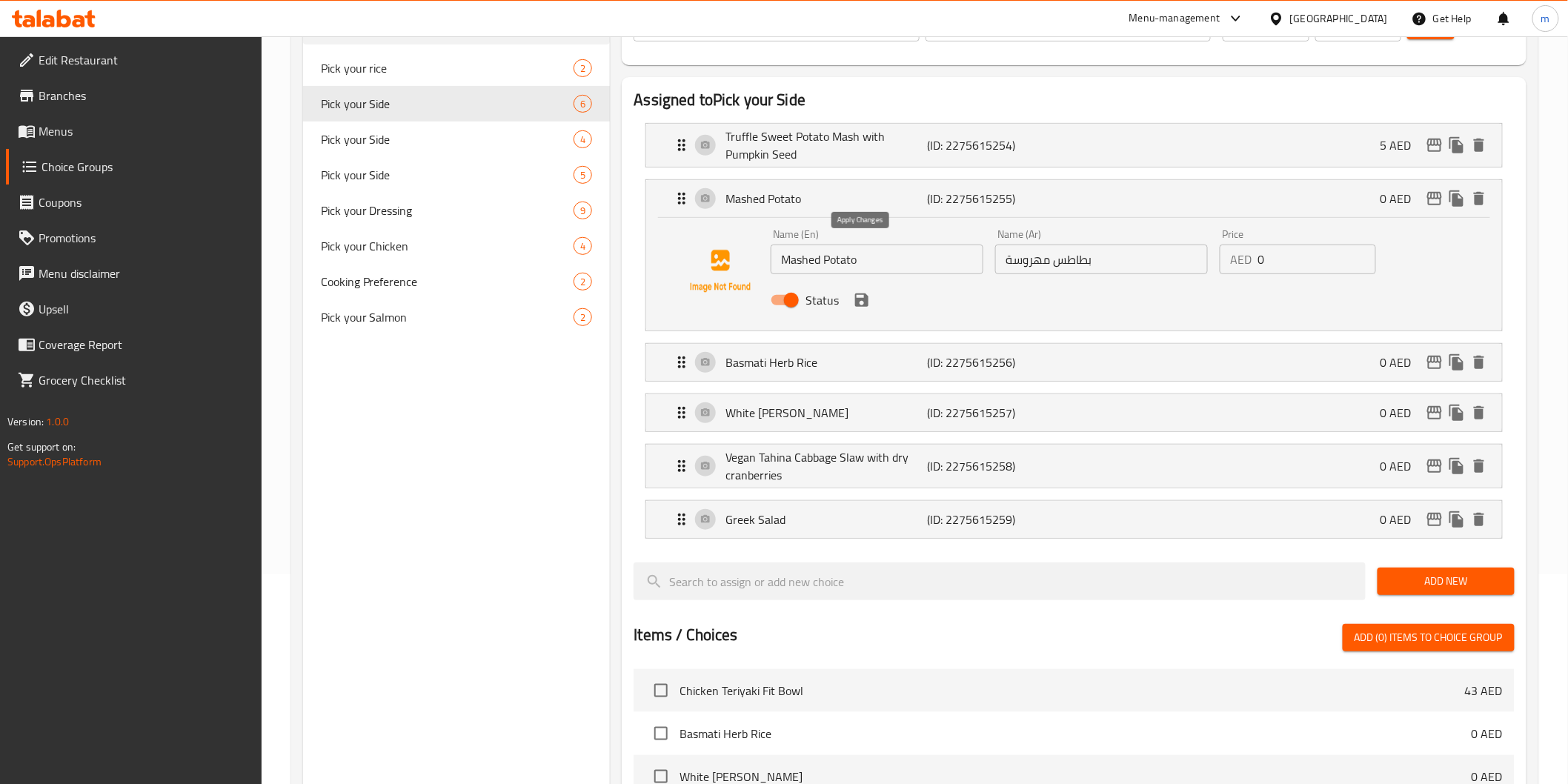
type input "تروفل البطاطا الحلوة ماش مع بذور اليقطين"
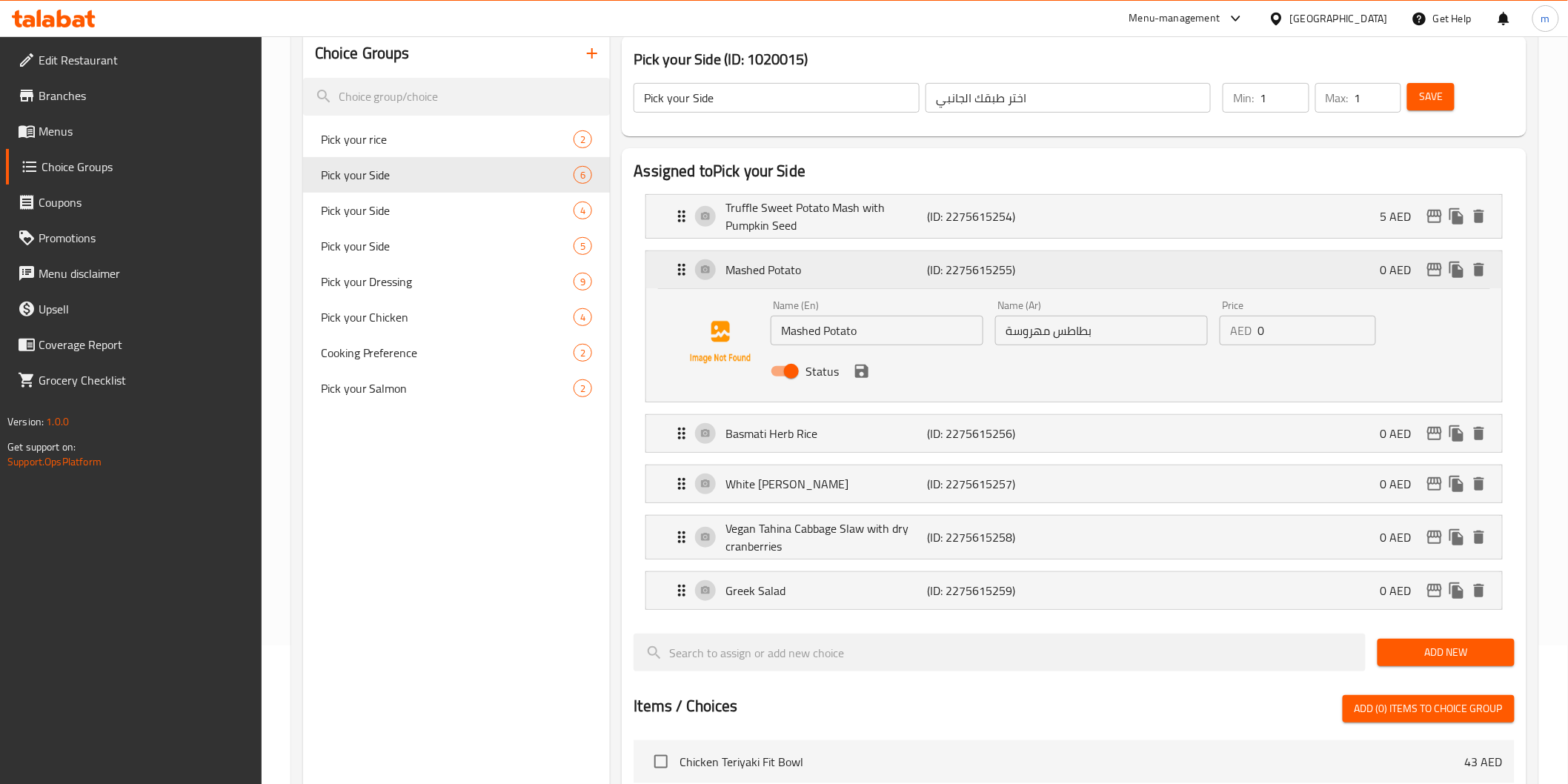
scroll to position [45, 0]
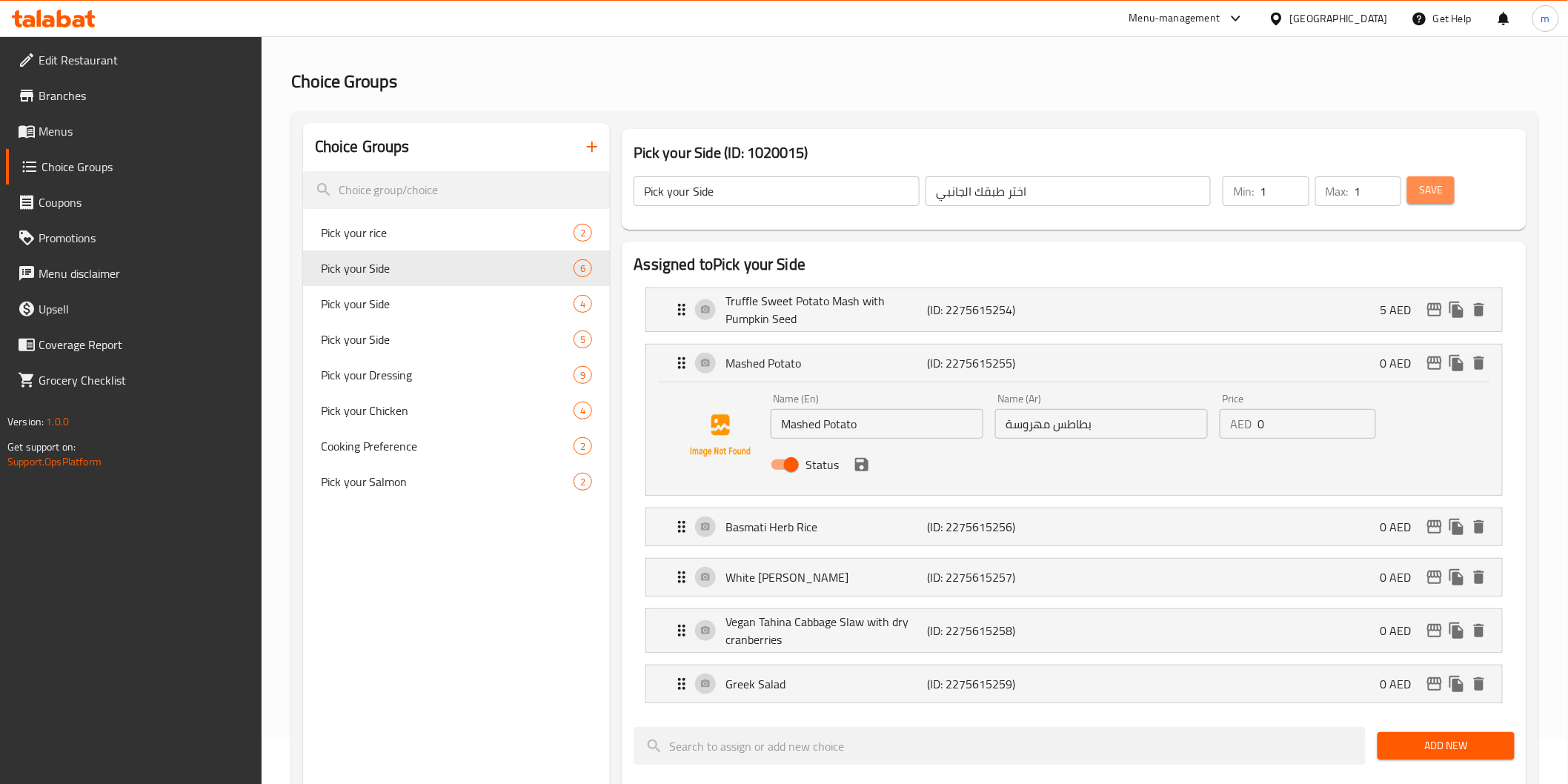
click at [1435, 181] on span "Save" at bounding box center [1431, 190] width 24 height 18
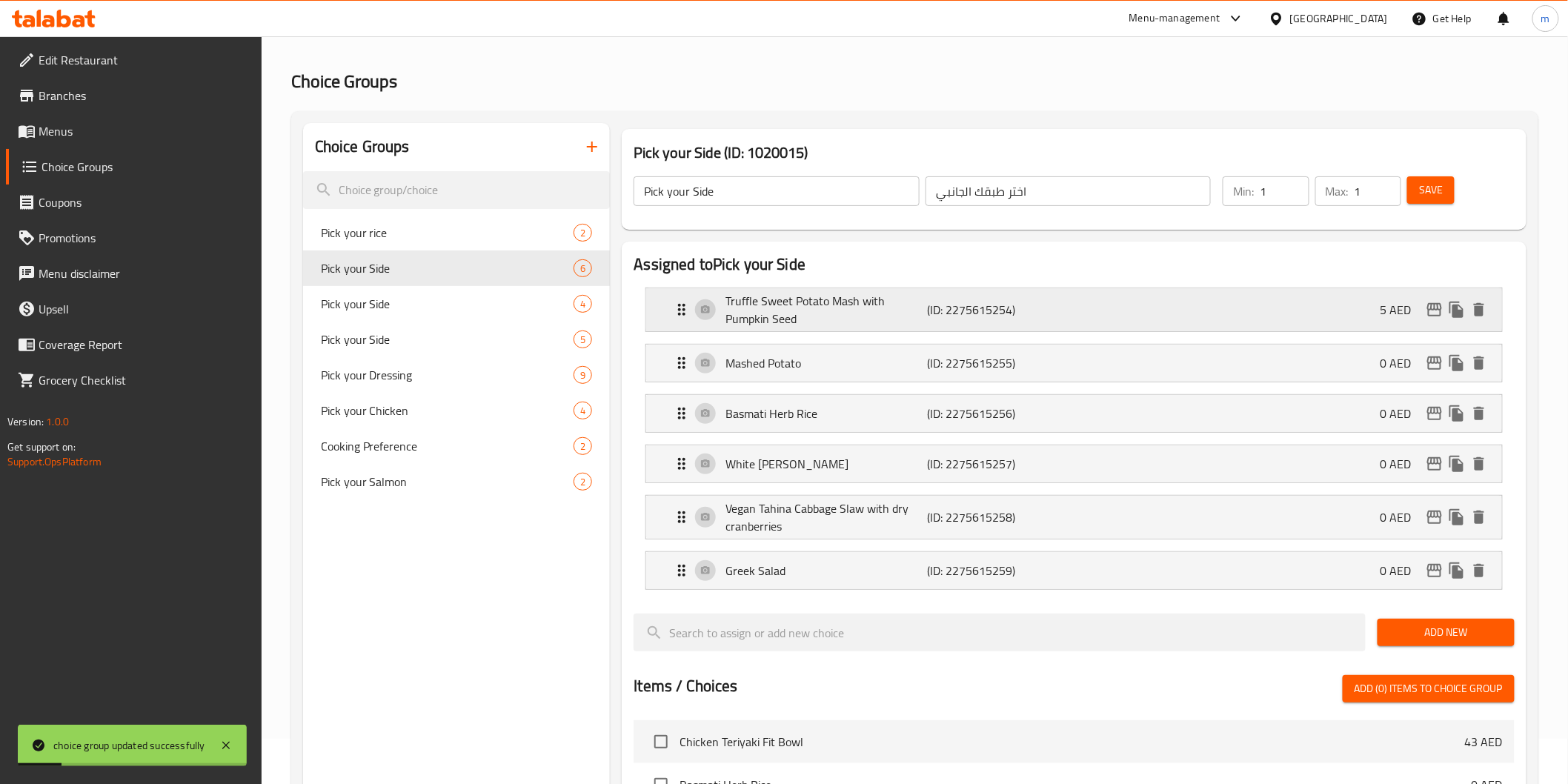
click at [1161, 301] on div "Truffle Sweet Potato Mash with Pumpkin Seed (ID: 2275615254) 5 AED" at bounding box center [1078, 309] width 811 height 43
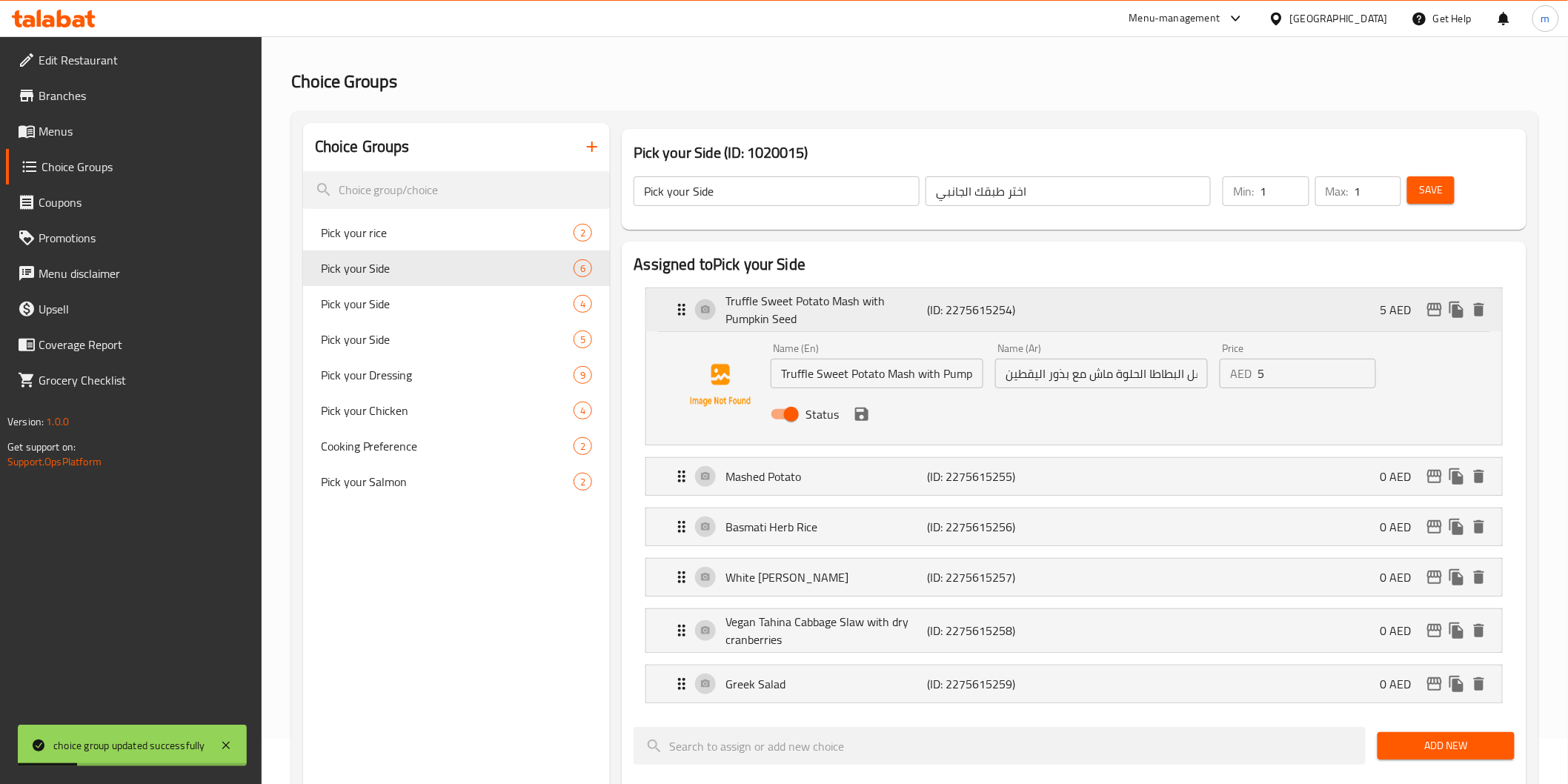
click at [1161, 301] on div "Truffle Sweet Potato Mash with Pumpkin Seed (ID: 2275615254) 5 AED" at bounding box center [1078, 309] width 811 height 43
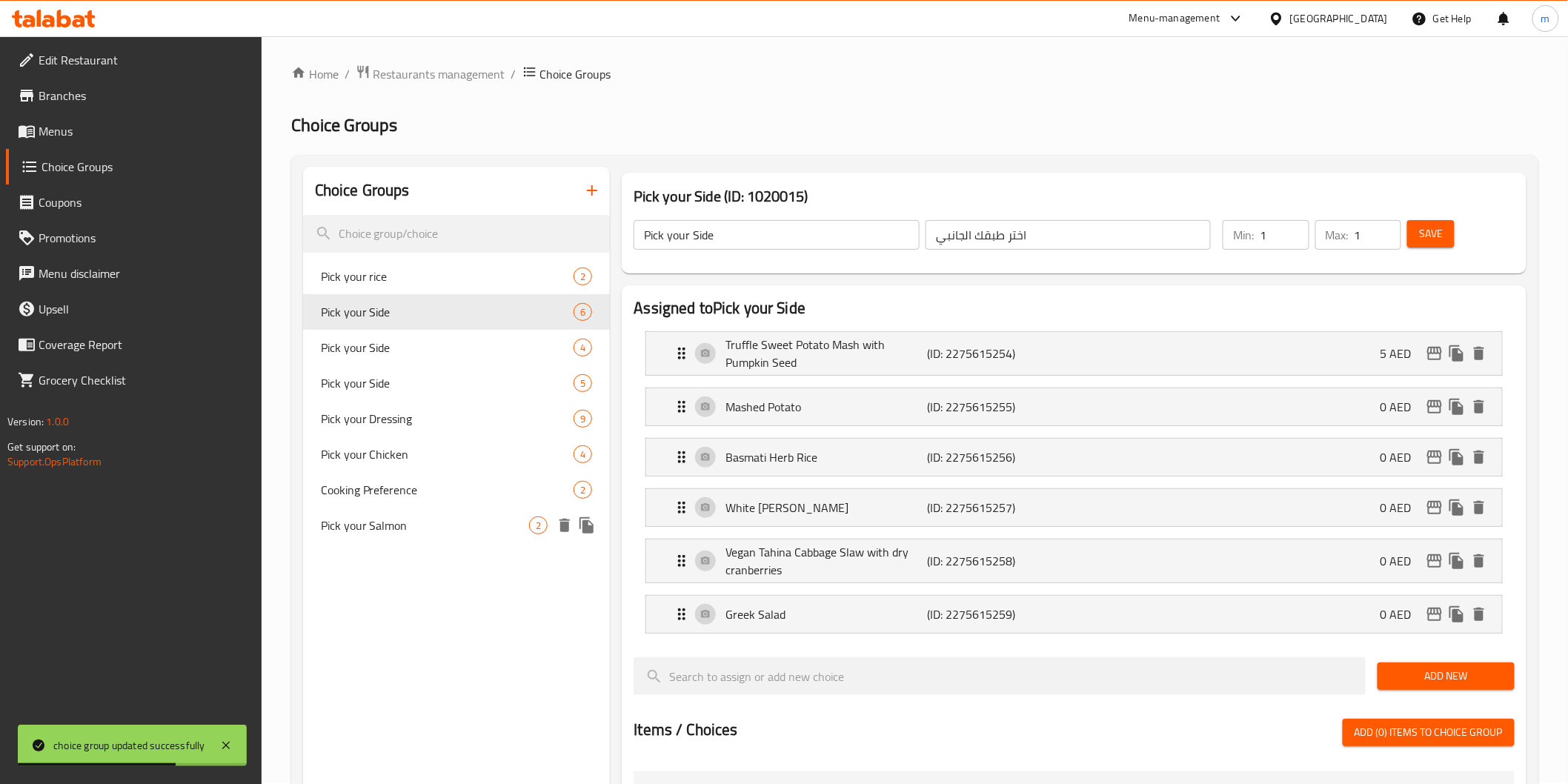
scroll to position [0, 0]
click at [75, 137] on span "Menus" at bounding box center [144, 130] width 211 height 17
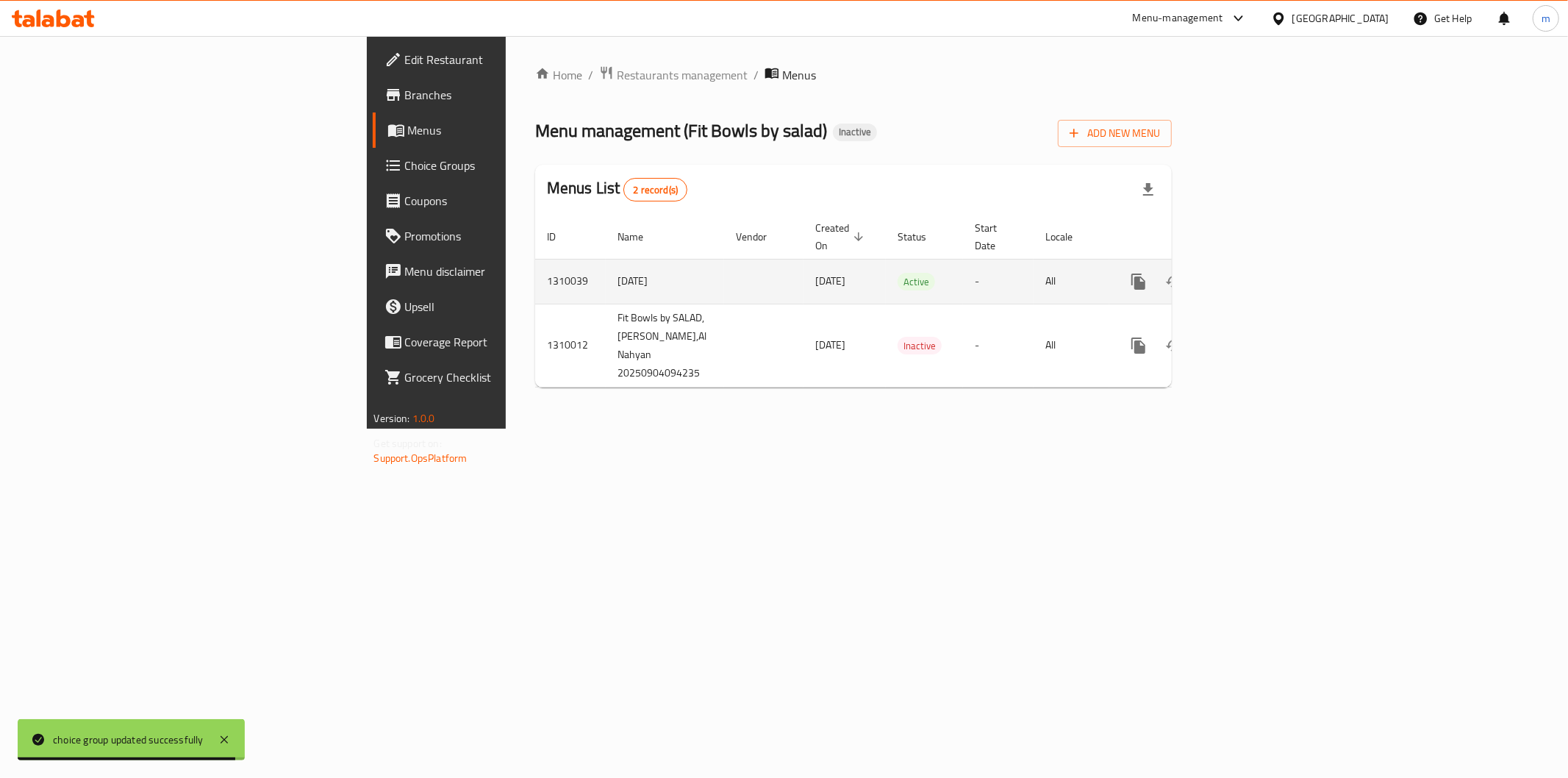
click at [1262, 269] on link "enhanced table" at bounding box center [1244, 282] width 36 height 36
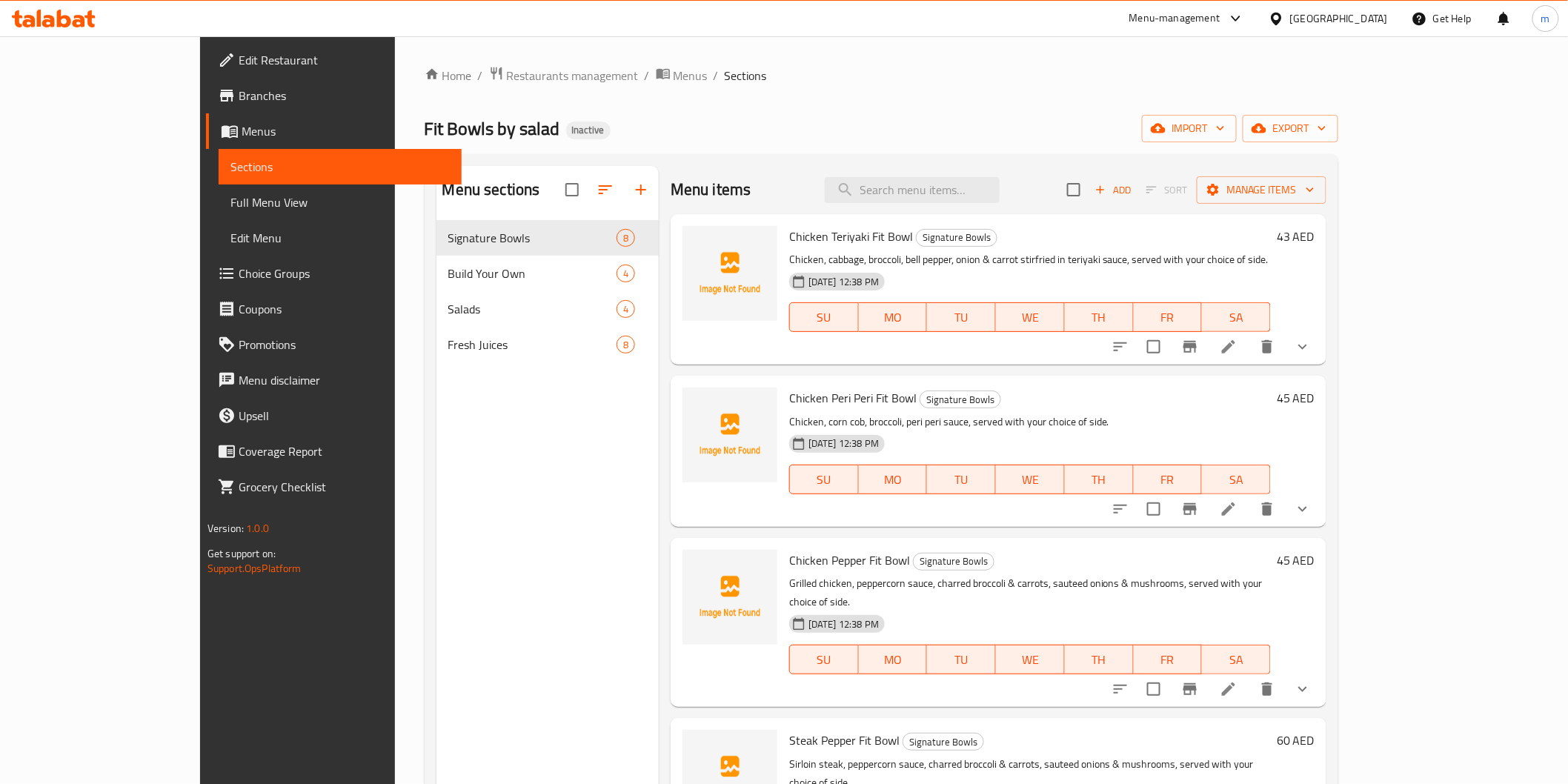
click at [230, 206] on span "Full Menu View" at bounding box center [340, 202] width 219 height 17
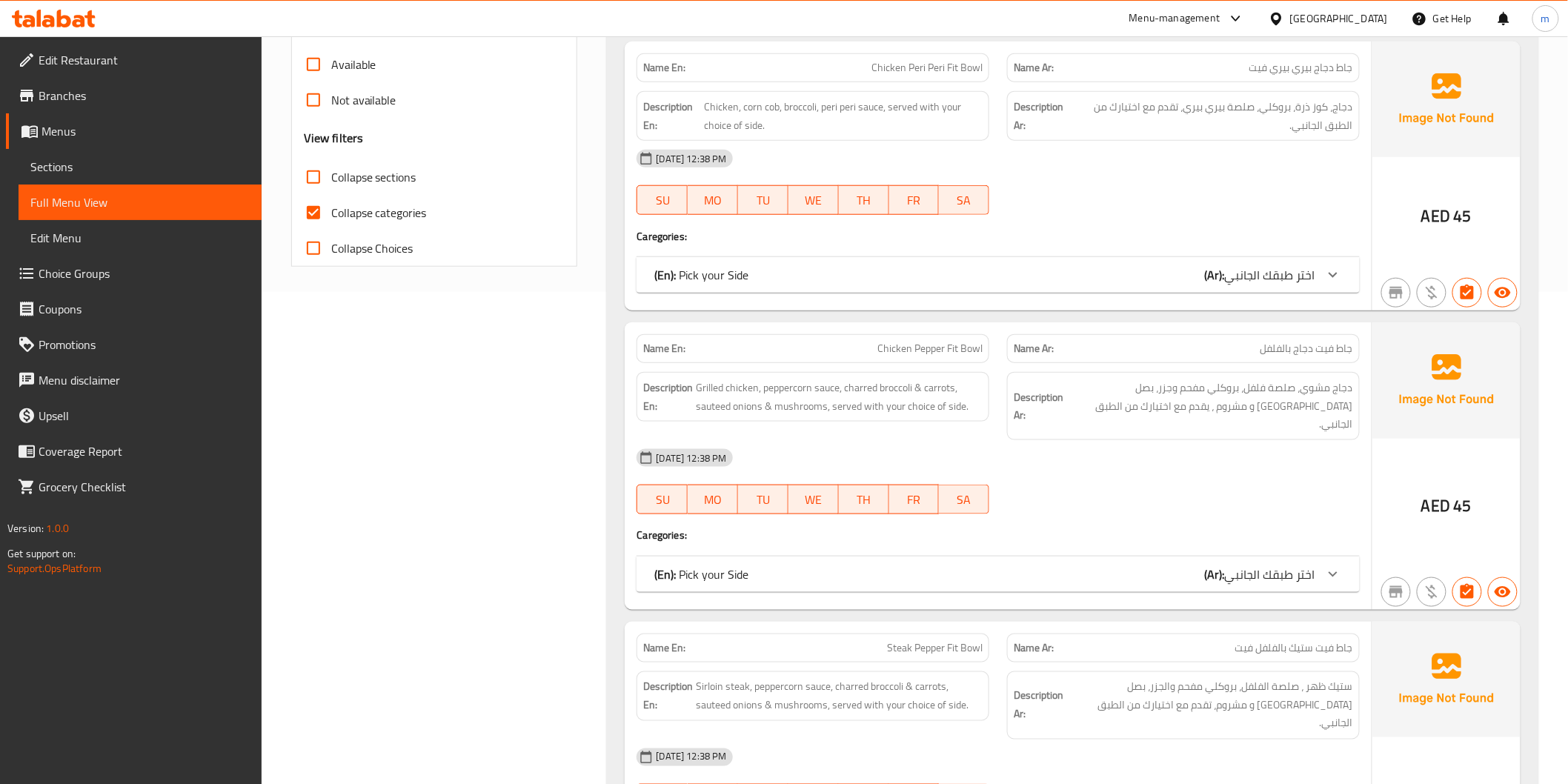
scroll to position [494, 0]
click at [329, 218] on input "Collapse categories" at bounding box center [313, 211] width 36 height 36
checkbox input "false"
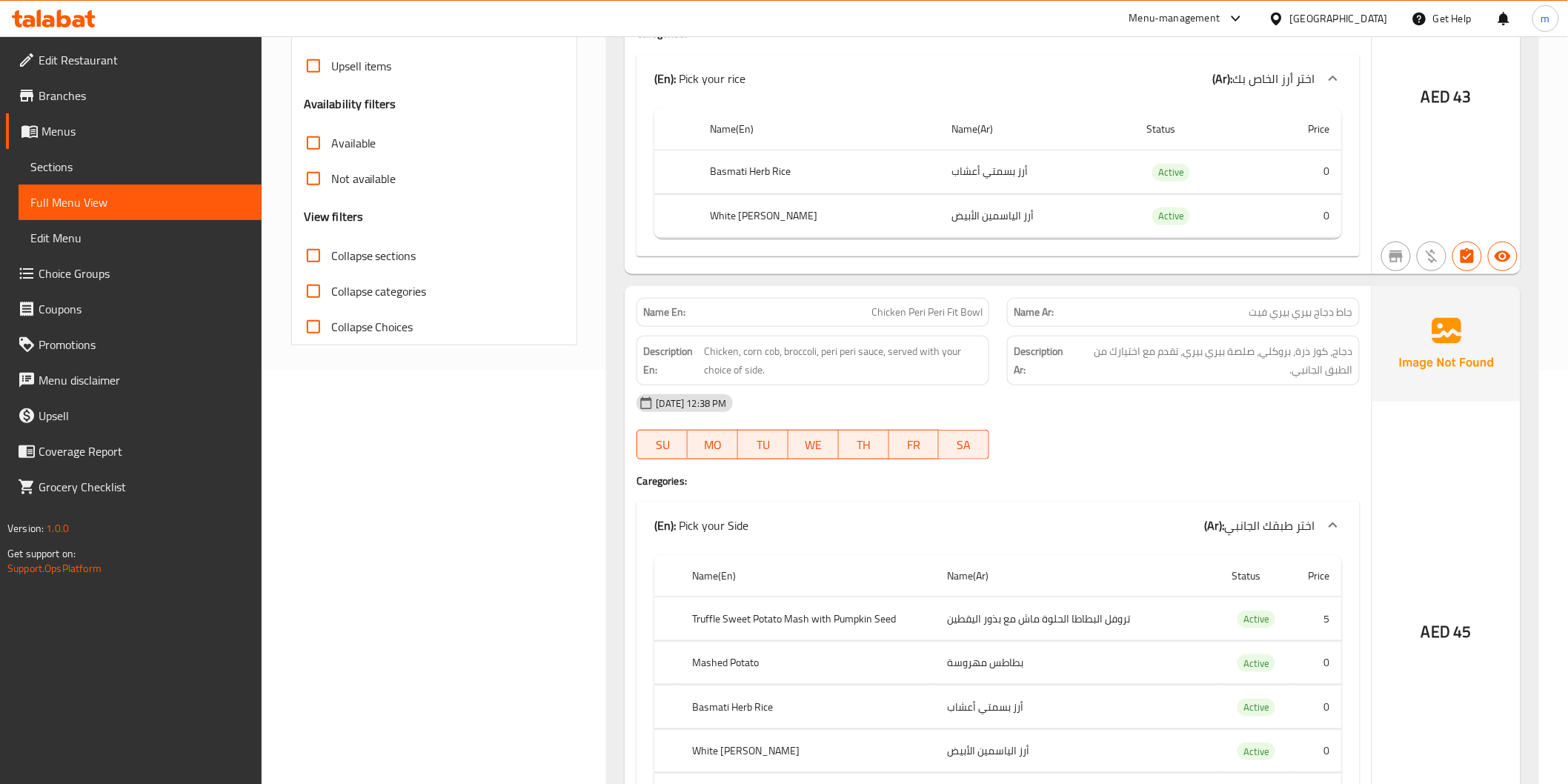
scroll to position [576, 0]
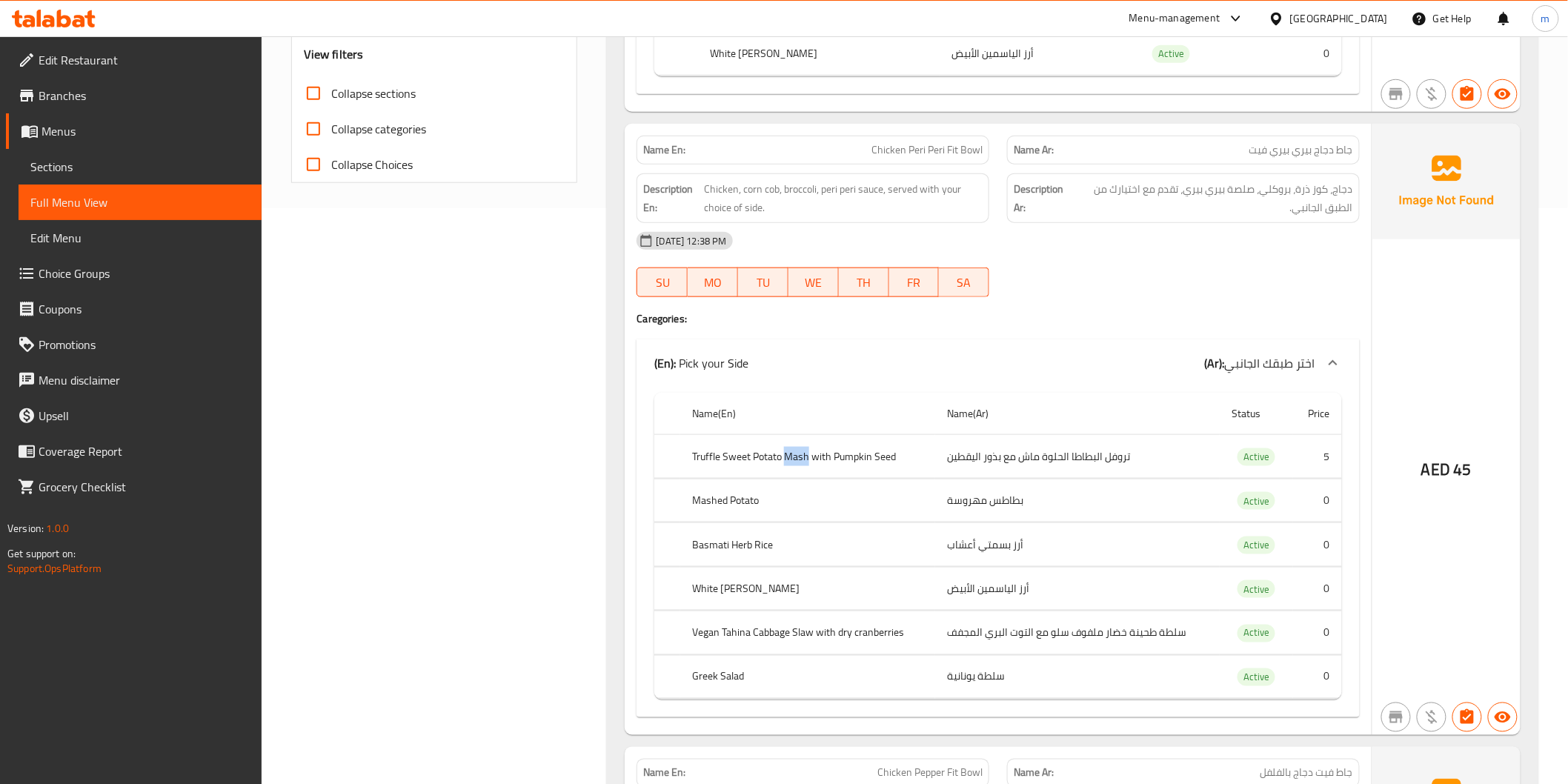
drag, startPoint x: 787, startPoint y: 460, endPoint x: 806, endPoint y: 460, distance: 19.0
click at [806, 460] on th "Truffle Sweet Potato Mash with Pumpkin Seed" at bounding box center [808, 457] width 255 height 44
click at [980, 396] on th "Name(Ar)" at bounding box center [1078, 414] width 285 height 42
drag, startPoint x: 684, startPoint y: 456, endPoint x: 902, endPoint y: 446, distance: 218.2
click at [902, 446] on th "Truffle Sweet Potato Mash with Pumpkin Seed" at bounding box center [808, 457] width 255 height 44
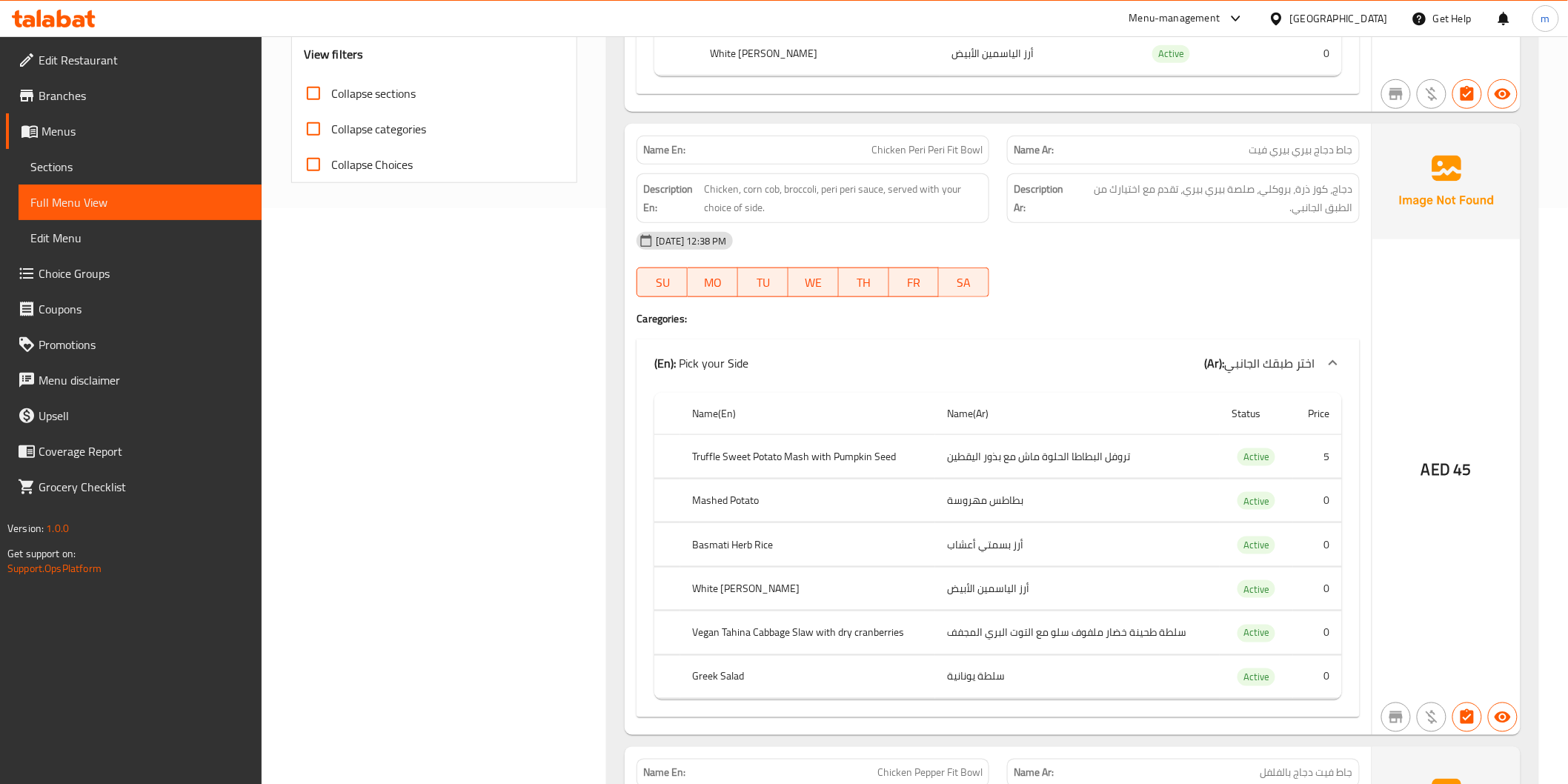
click at [1157, 460] on td "تروفل البطاطا الحلوة ماش مع بذور اليقطين" at bounding box center [1078, 457] width 285 height 44
click at [93, 264] on span "Choice Groups" at bounding box center [144, 273] width 211 height 17
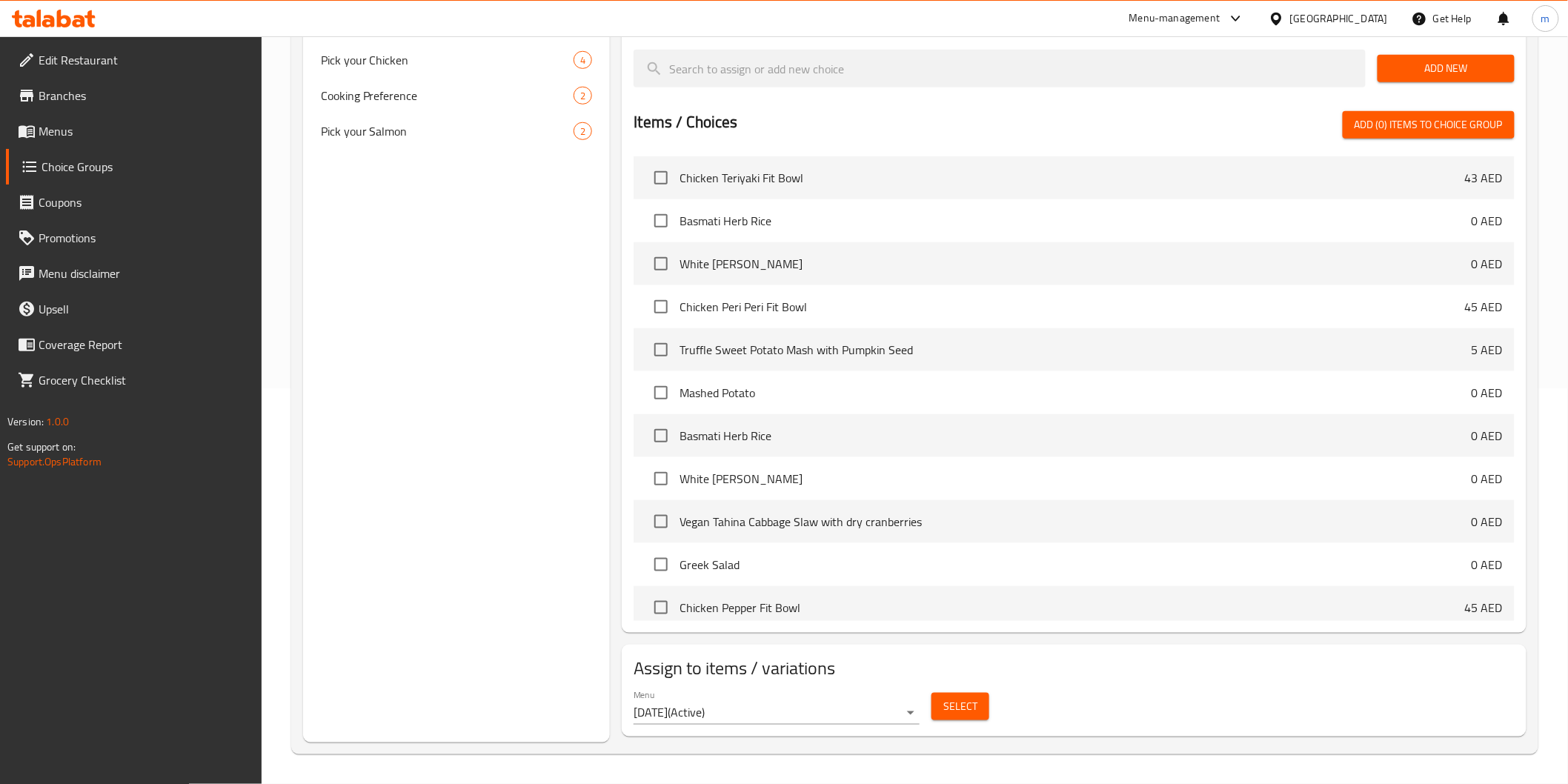
scroll to position [209, 0]
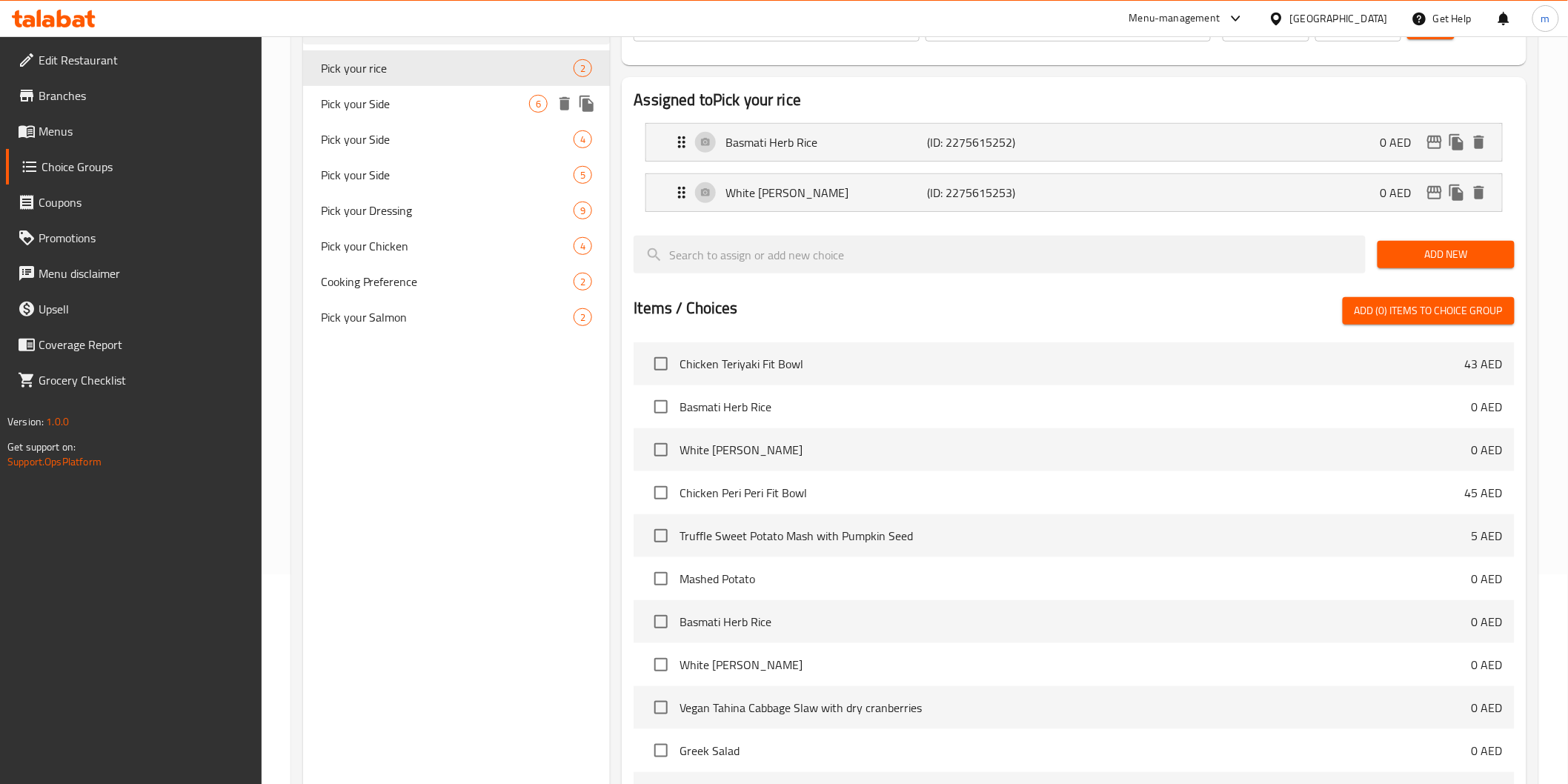
click at [381, 118] on div "Pick your Side 6" at bounding box center [456, 104] width 308 height 36
type input "Pick your Side"
type input "اختر طبقك الجانبي"
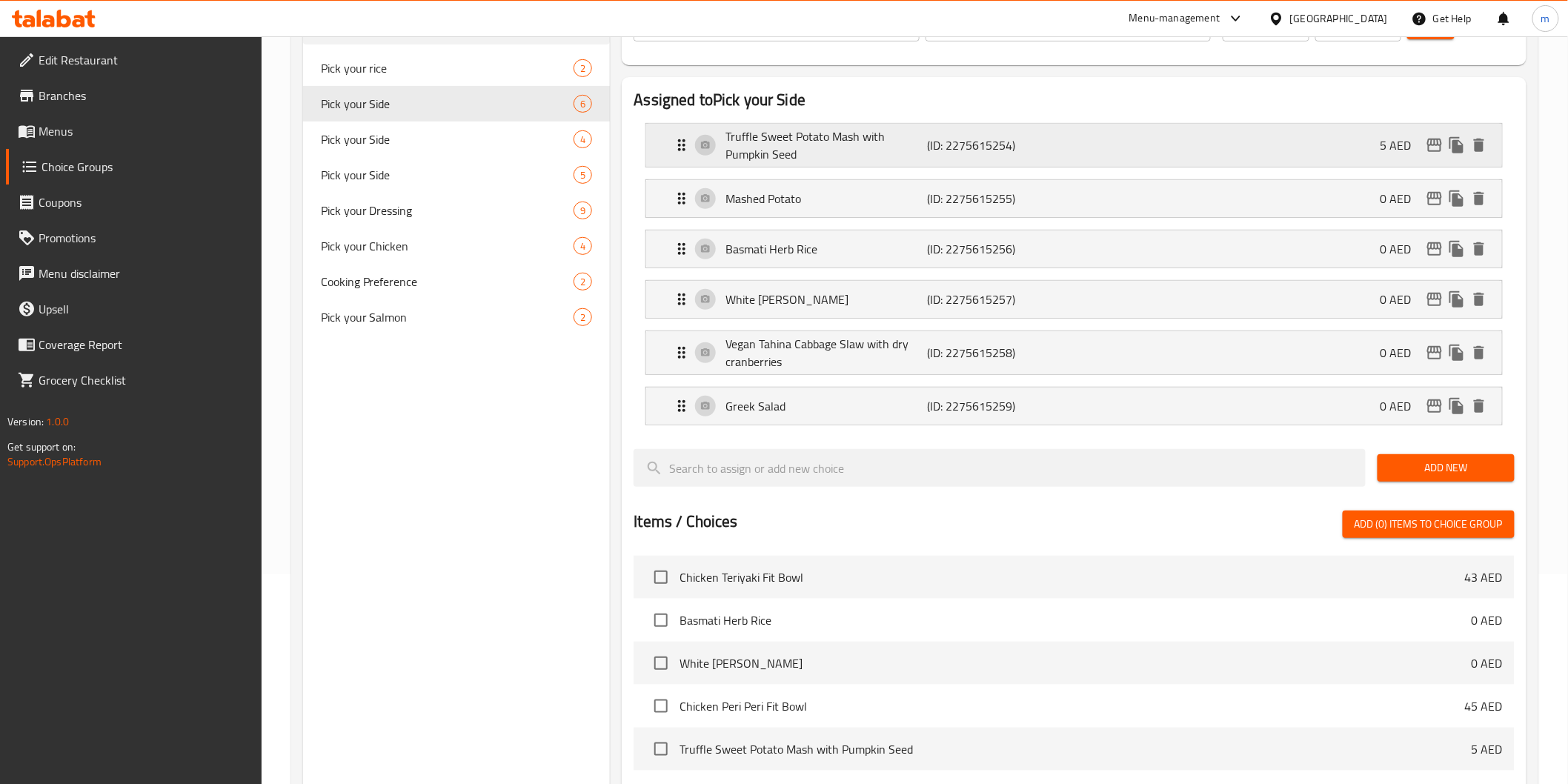
click at [882, 151] on p "Truffle Sweet Potato Mash with Pumpkin Seed" at bounding box center [826, 145] width 202 height 36
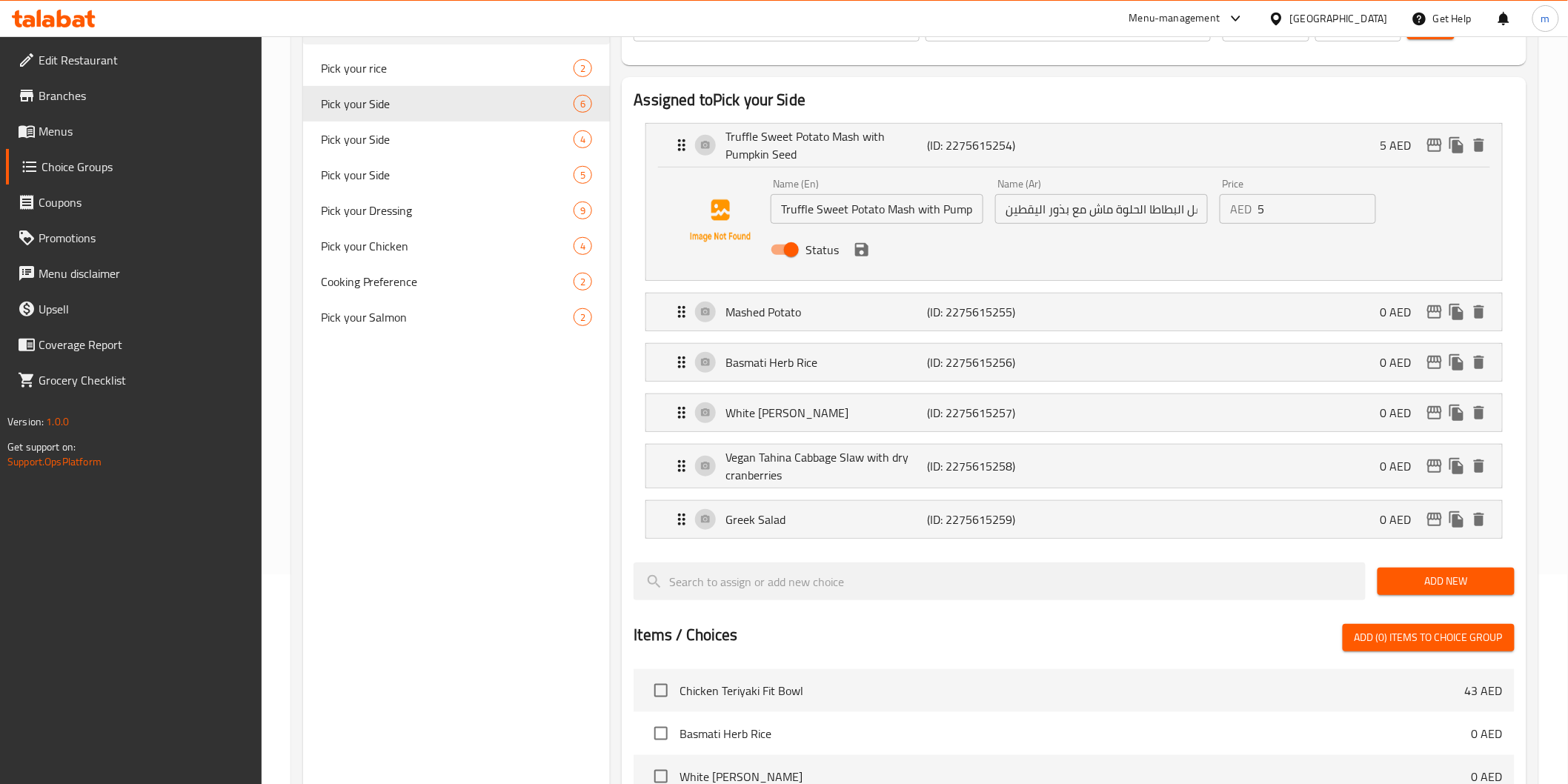
click at [1097, 209] on input "تروفل البطاطا الحلوة ماش مع بذور اليقطين" at bounding box center [1102, 209] width 213 height 29
click at [1087, 210] on input "تروفل البطاطا الحلوة ماش مع بذور اليقطين" at bounding box center [1102, 209] width 213 height 29
drag, startPoint x: 1092, startPoint y: 210, endPoint x: 1113, endPoint y: 210, distance: 21.0
click at [1113, 210] on input "تروفل البطاطا الحلوة ماش مع بذور اليقطين" at bounding box center [1102, 209] width 213 height 29
drag, startPoint x: 1112, startPoint y: 214, endPoint x: 1168, endPoint y: 206, distance: 56.6
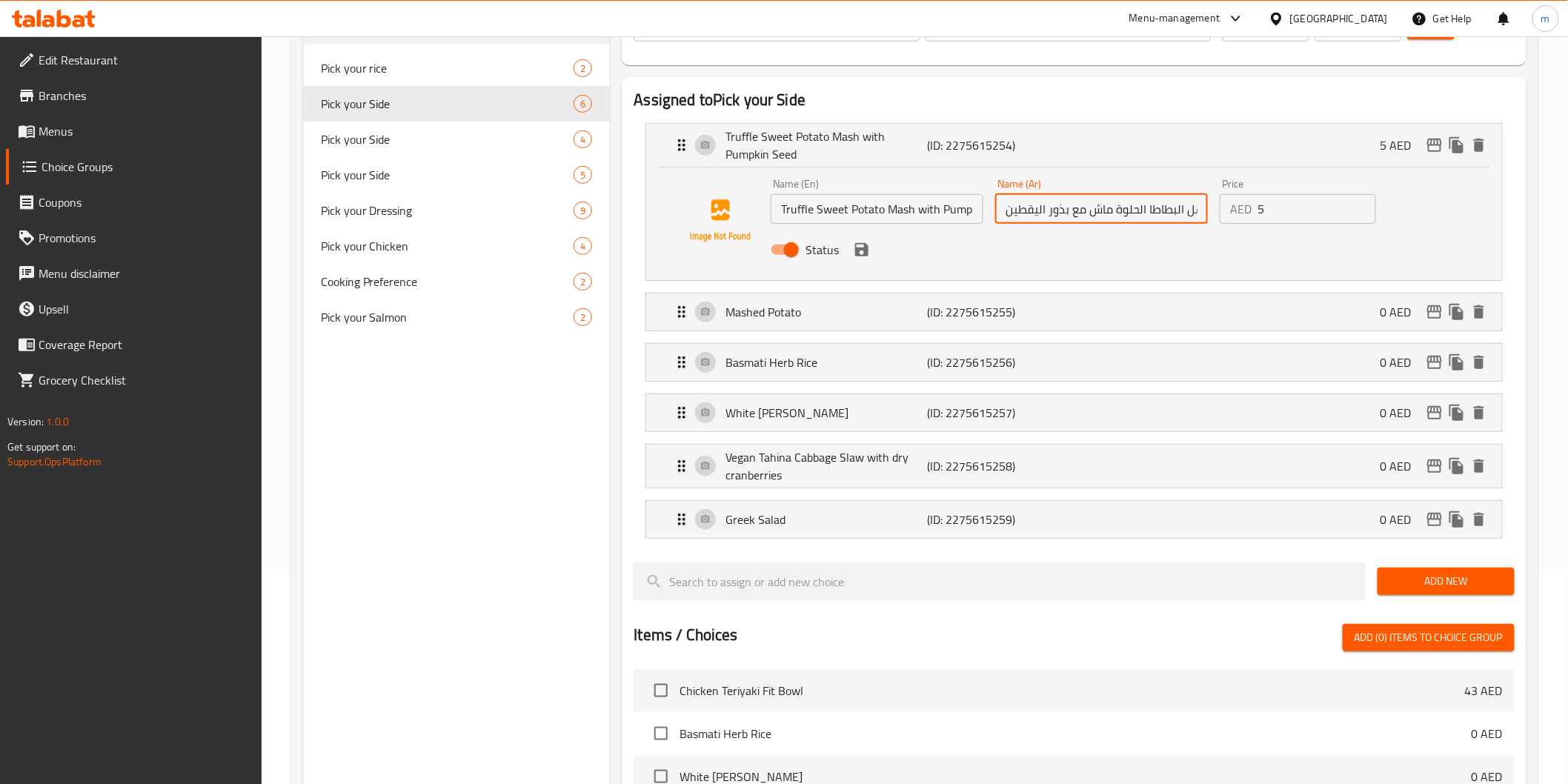
click at [1168, 206] on input "تروفل البطاطا الحلوة ماش مع بذور اليقطين" at bounding box center [1102, 209] width 213 height 29
click at [1090, 212] on input "تروفل البطاطا الحلوة ماش مع بذور اليقطين" at bounding box center [1102, 209] width 213 height 29
click at [856, 256] on icon "save" at bounding box center [861, 249] width 17 height 17
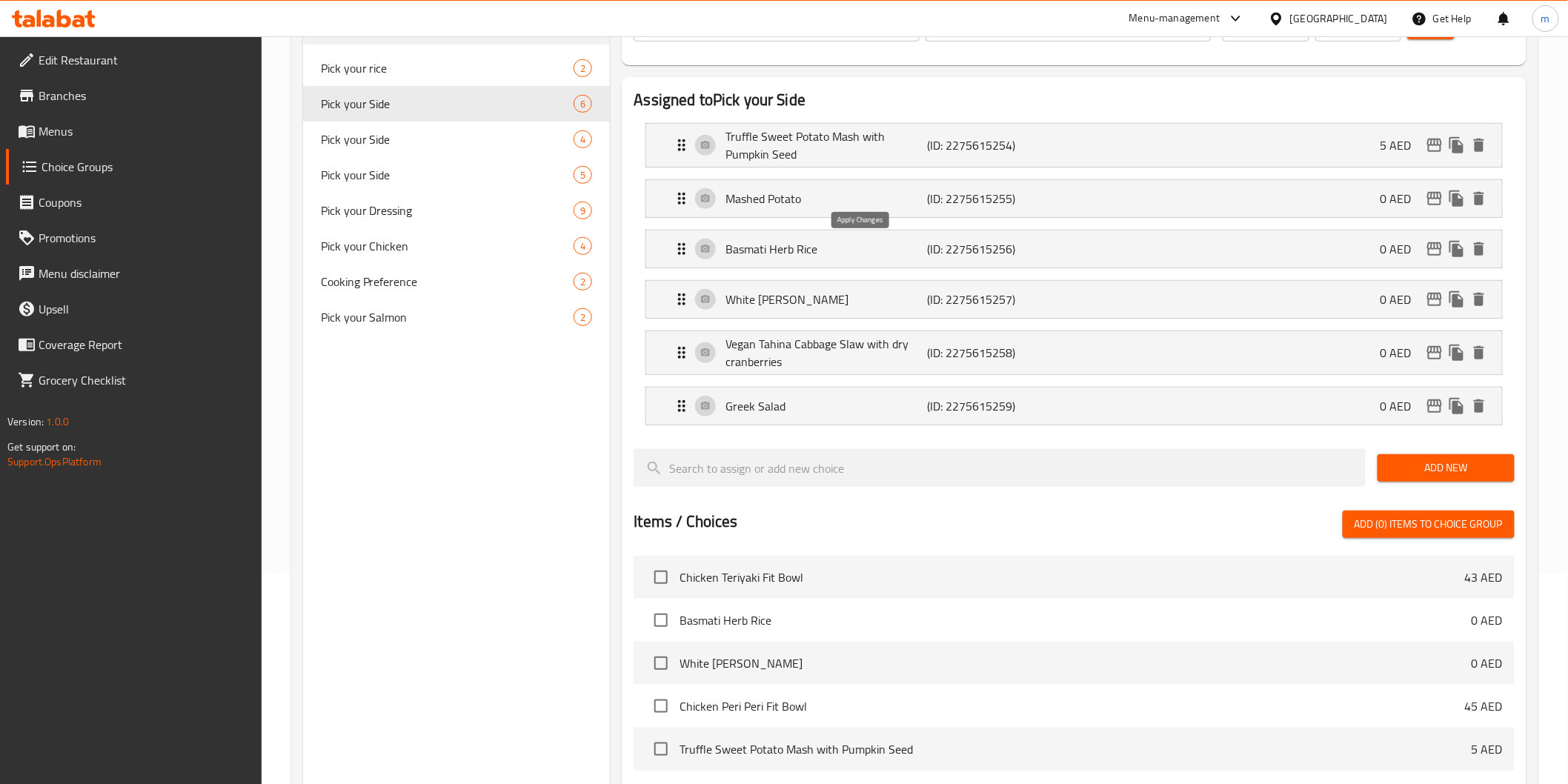
type input "تروفل بطاطا حلوة مهروسة مع بذور اليقطين"
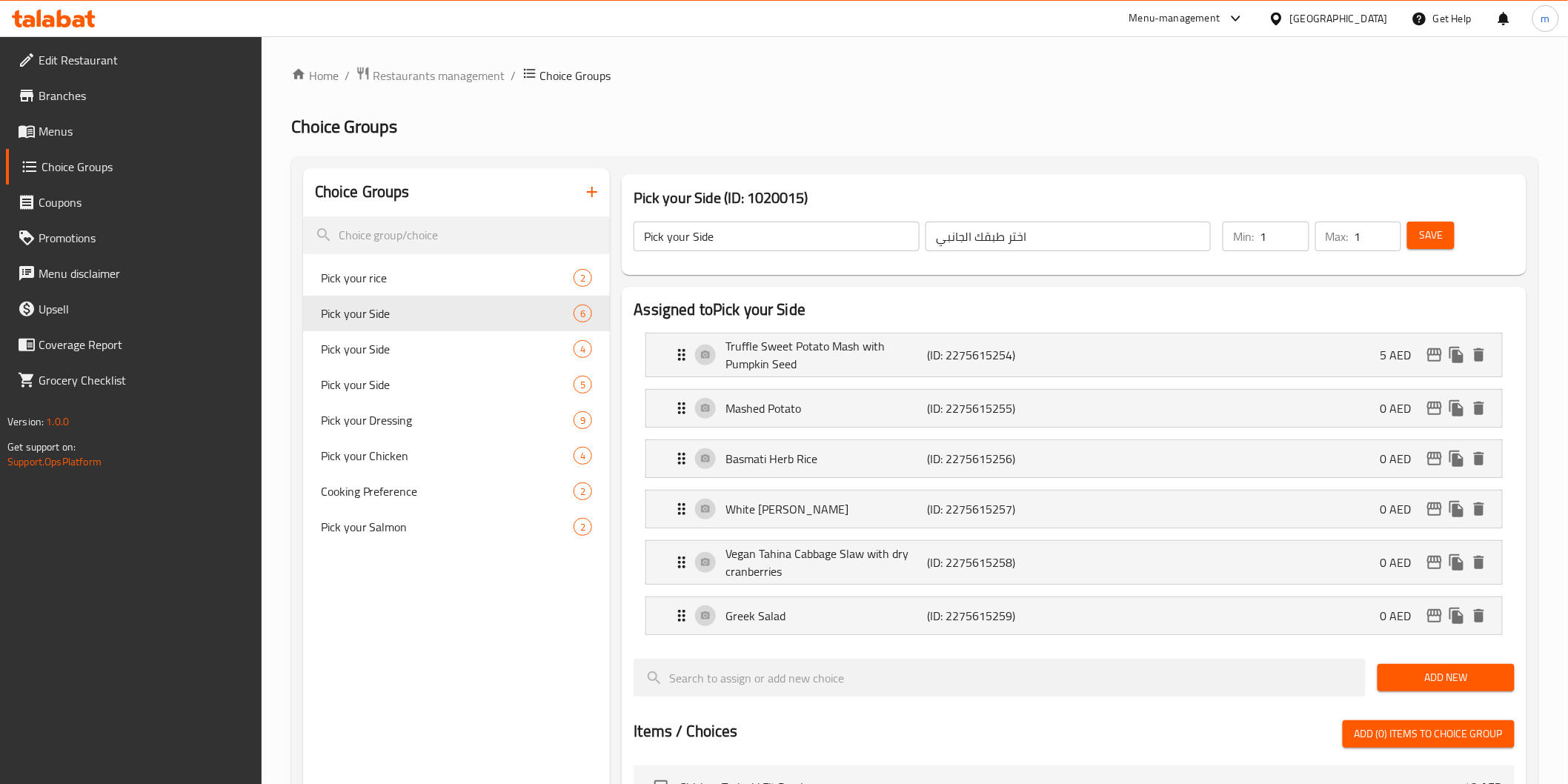
click at [1409, 235] on button "Save" at bounding box center [1431, 235] width 48 height 28
click at [97, 120] on link "Menus" at bounding box center [133, 131] width 256 height 36
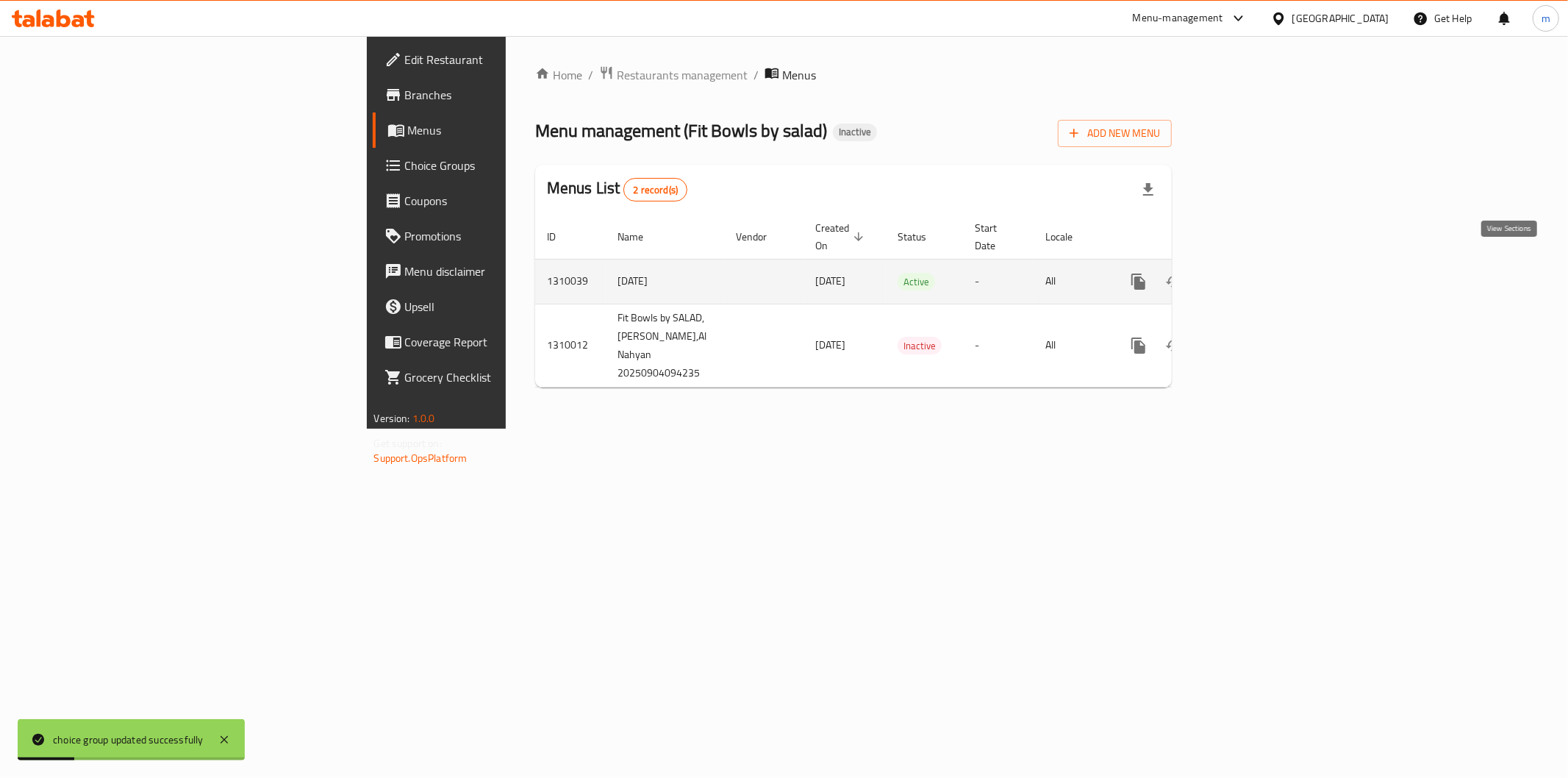
click at [1251, 275] on icon "enhanced table" at bounding box center [1245, 282] width 14 height 14
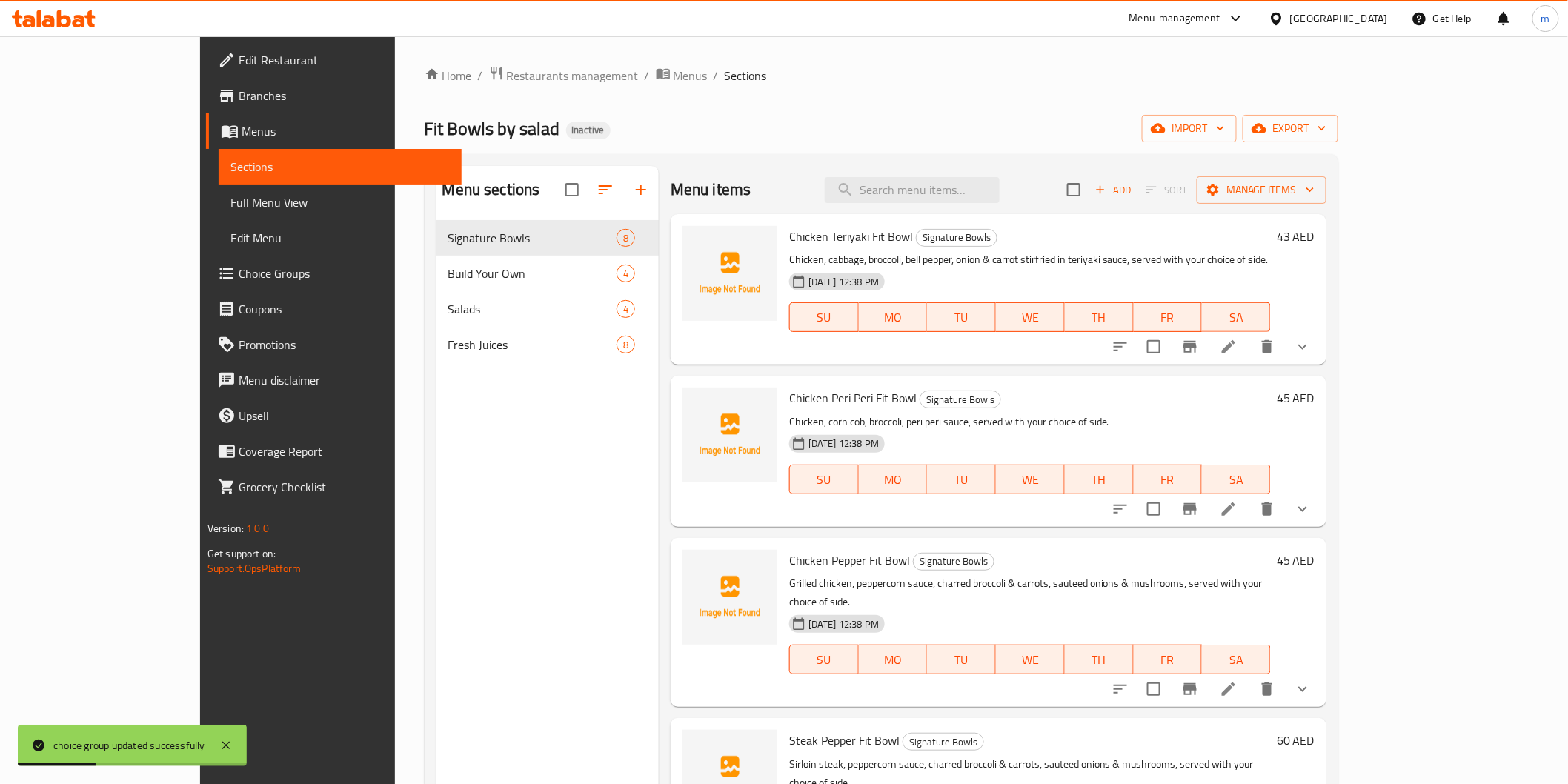
click at [230, 202] on span "Full Menu View" at bounding box center [340, 202] width 219 height 17
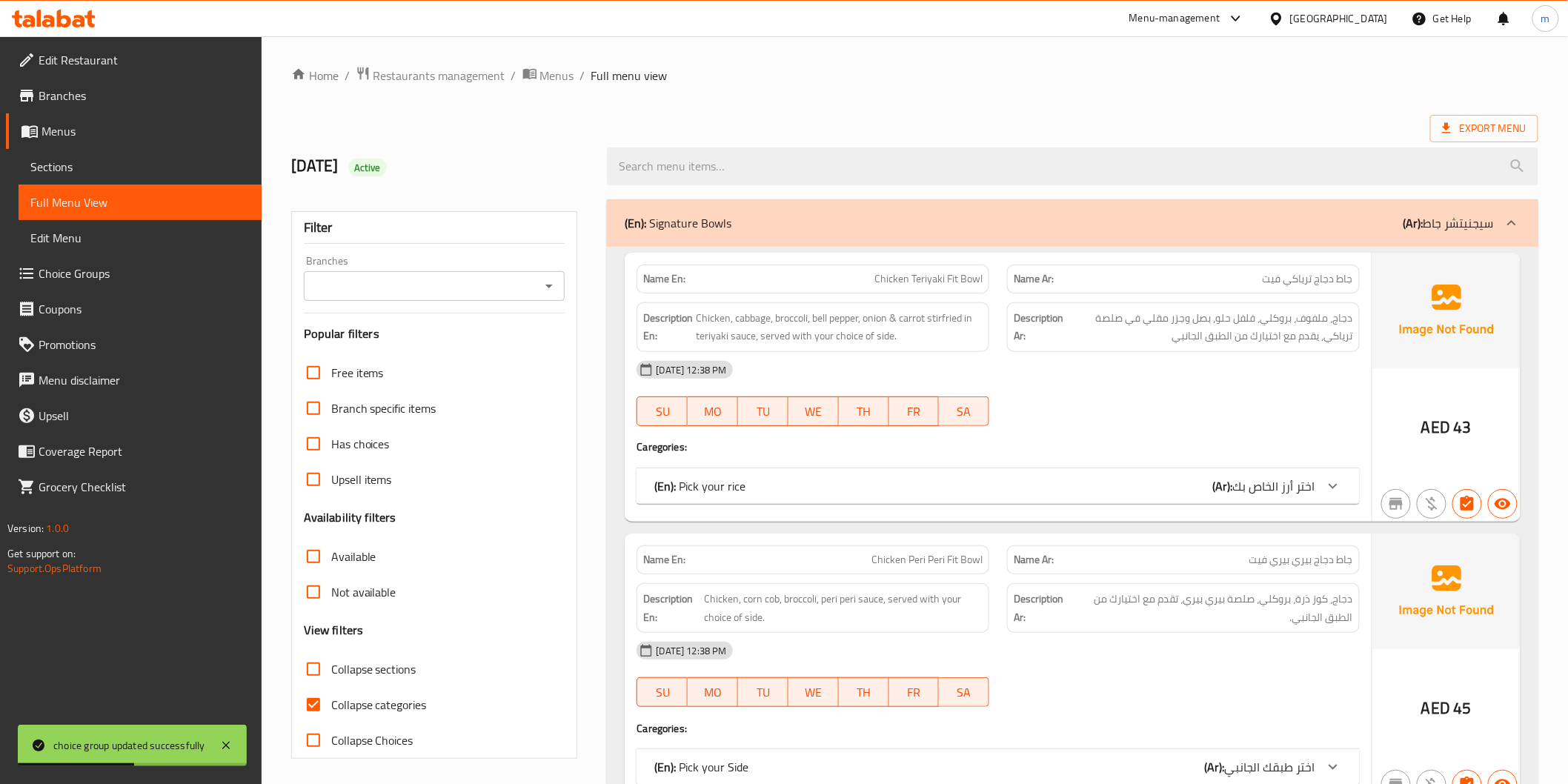
click at [319, 709] on input "Collapse categories" at bounding box center [313, 704] width 36 height 36
checkbox input "false"
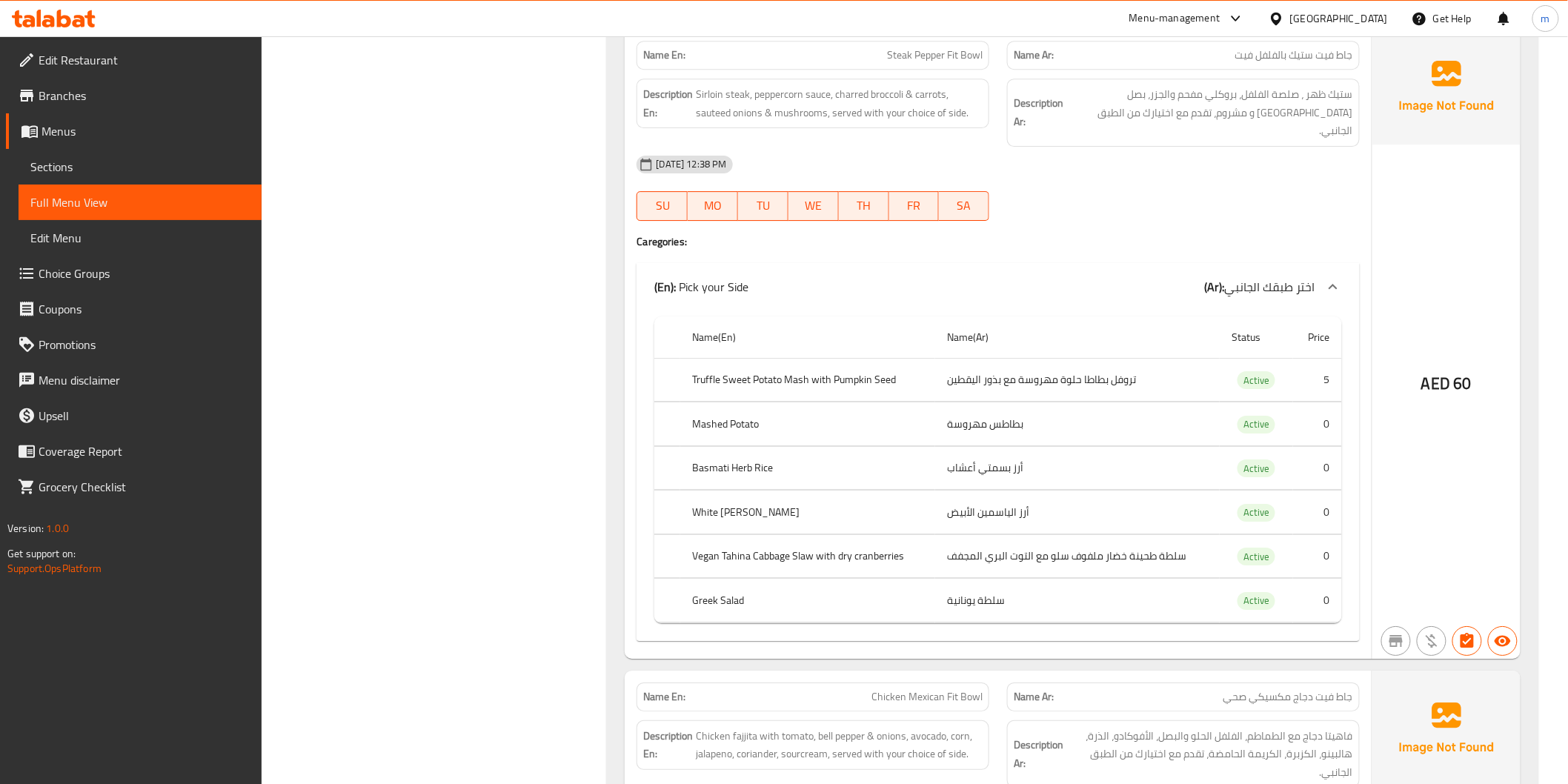
scroll to position [1976, 0]
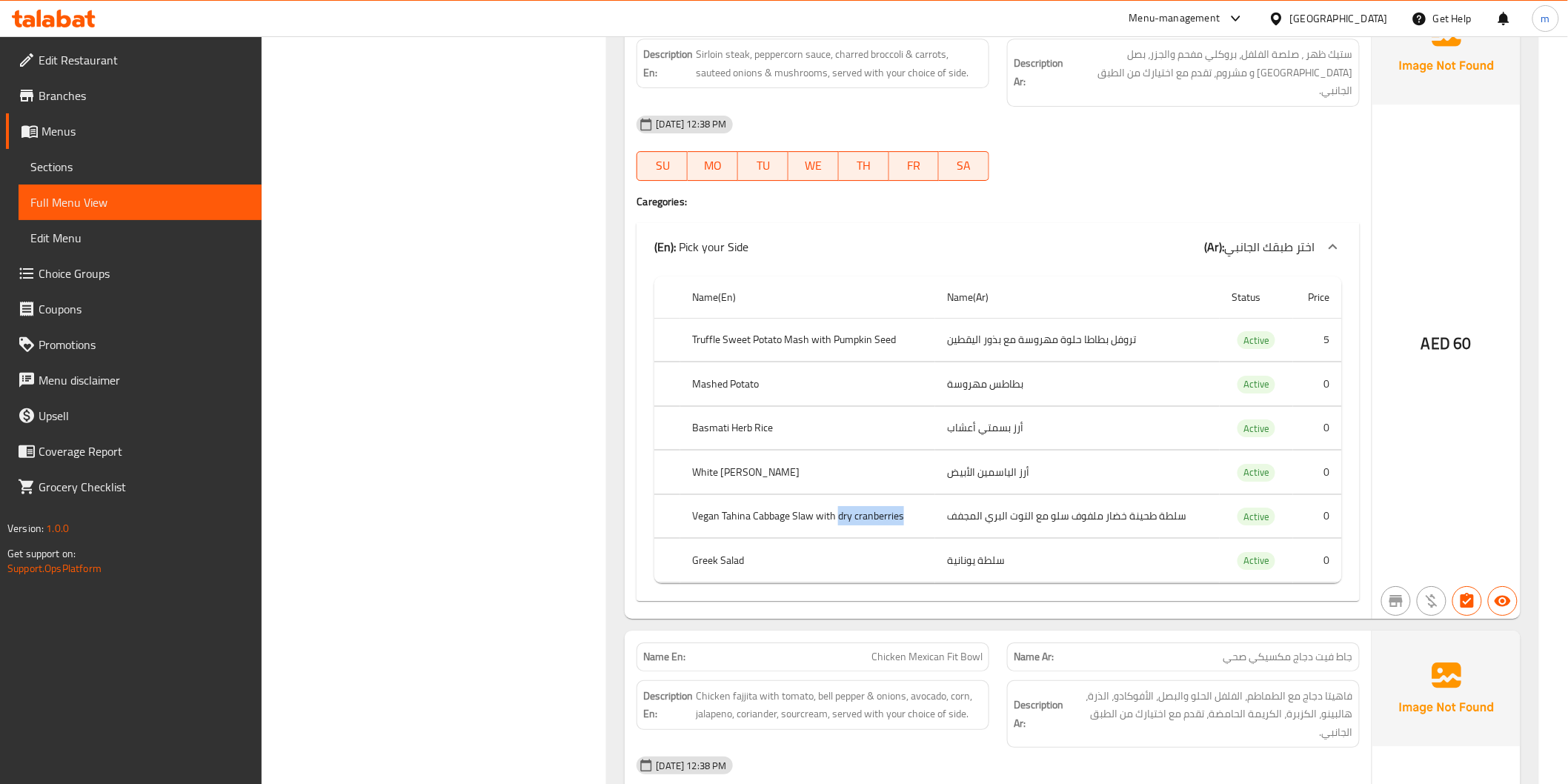
drag, startPoint x: 839, startPoint y: 475, endPoint x: 914, endPoint y: 482, distance: 75.3
click at [914, 494] on th "Vegan Tahina Cabbage Slaw with dry cranberries" at bounding box center [808, 516] width 255 height 44
copy th "dry cranberries"
drag, startPoint x: 948, startPoint y: 473, endPoint x: 1029, endPoint y: 469, distance: 81.1
click at [1029, 494] on td "سلطة طحينة خضار ملفوف سلو مع التوت البري المجفف" at bounding box center [1078, 516] width 285 height 44
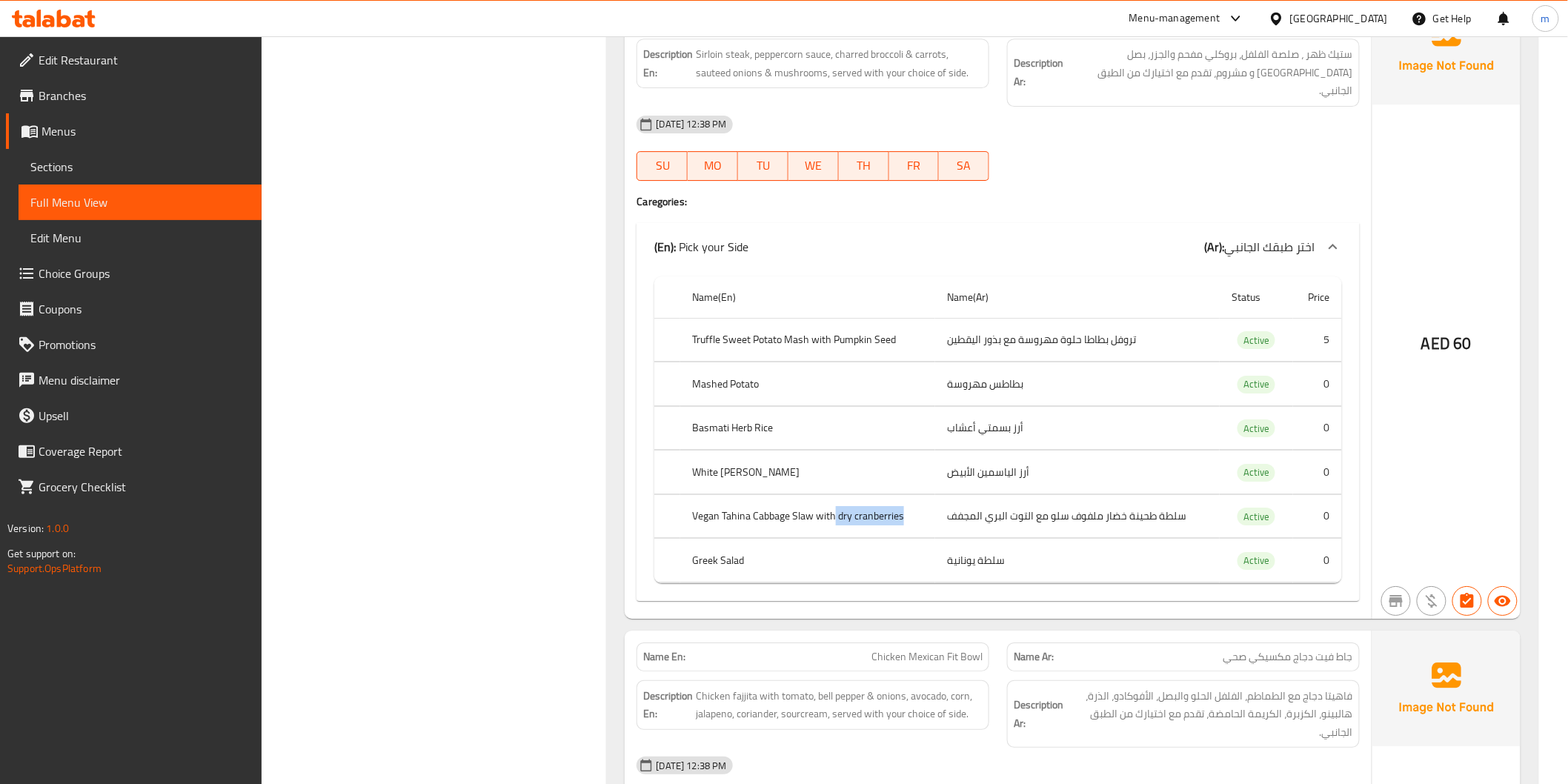
drag, startPoint x: 835, startPoint y: 476, endPoint x: 905, endPoint y: 470, distance: 70.3
click at [905, 494] on th "Vegan Tahina Cabbage Slaw with dry cranberries" at bounding box center [808, 516] width 255 height 44
drag, startPoint x: 951, startPoint y: 479, endPoint x: 1036, endPoint y: 477, distance: 85.0
click at [1036, 494] on td "سلطة طحينة خضار ملفوف سلو مع التوت البري المجفف" at bounding box center [1078, 516] width 285 height 44
click at [958, 539] on td "سلطة يونانية" at bounding box center [1078, 561] width 285 height 44
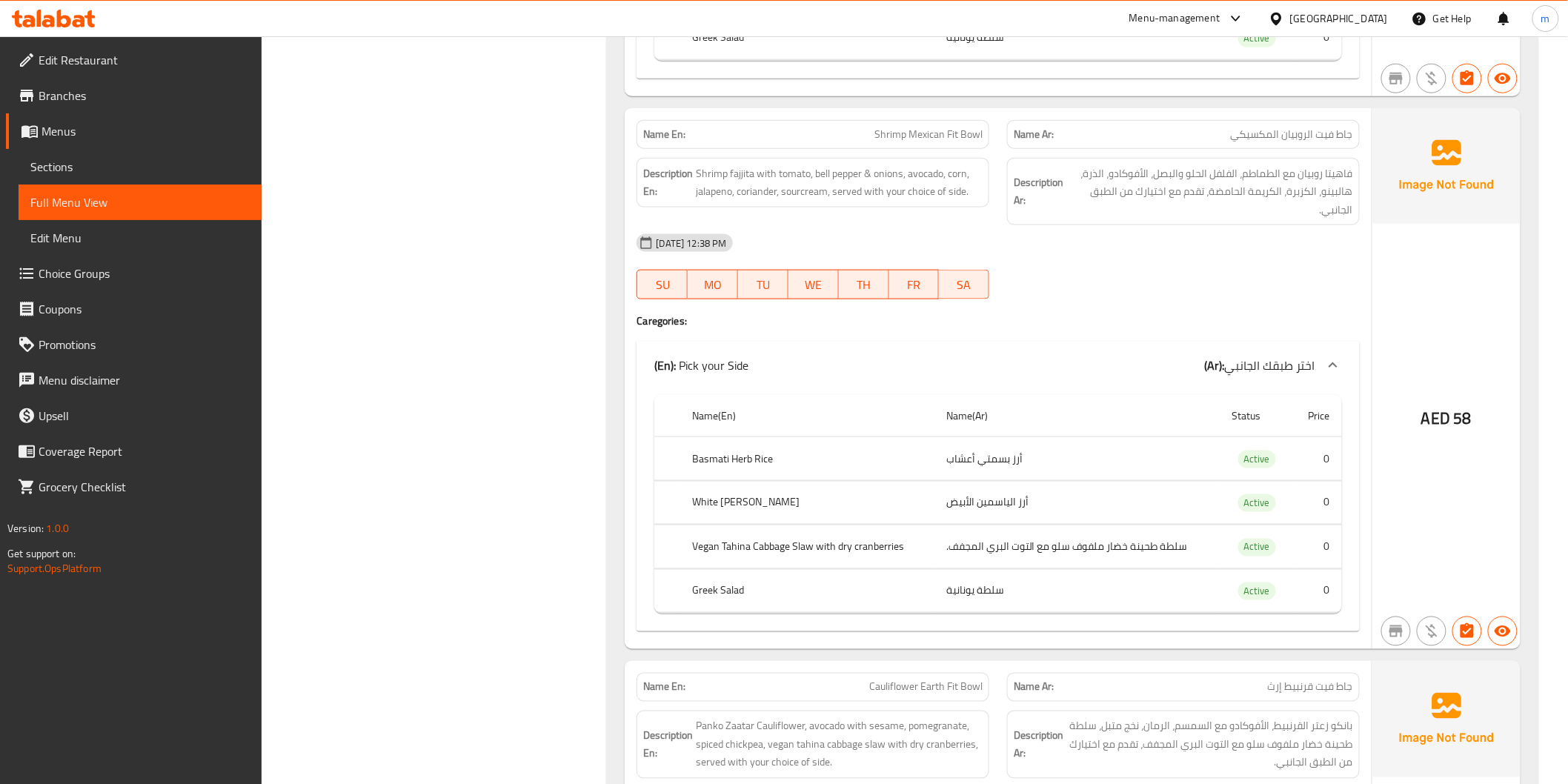
scroll to position [3047, 0]
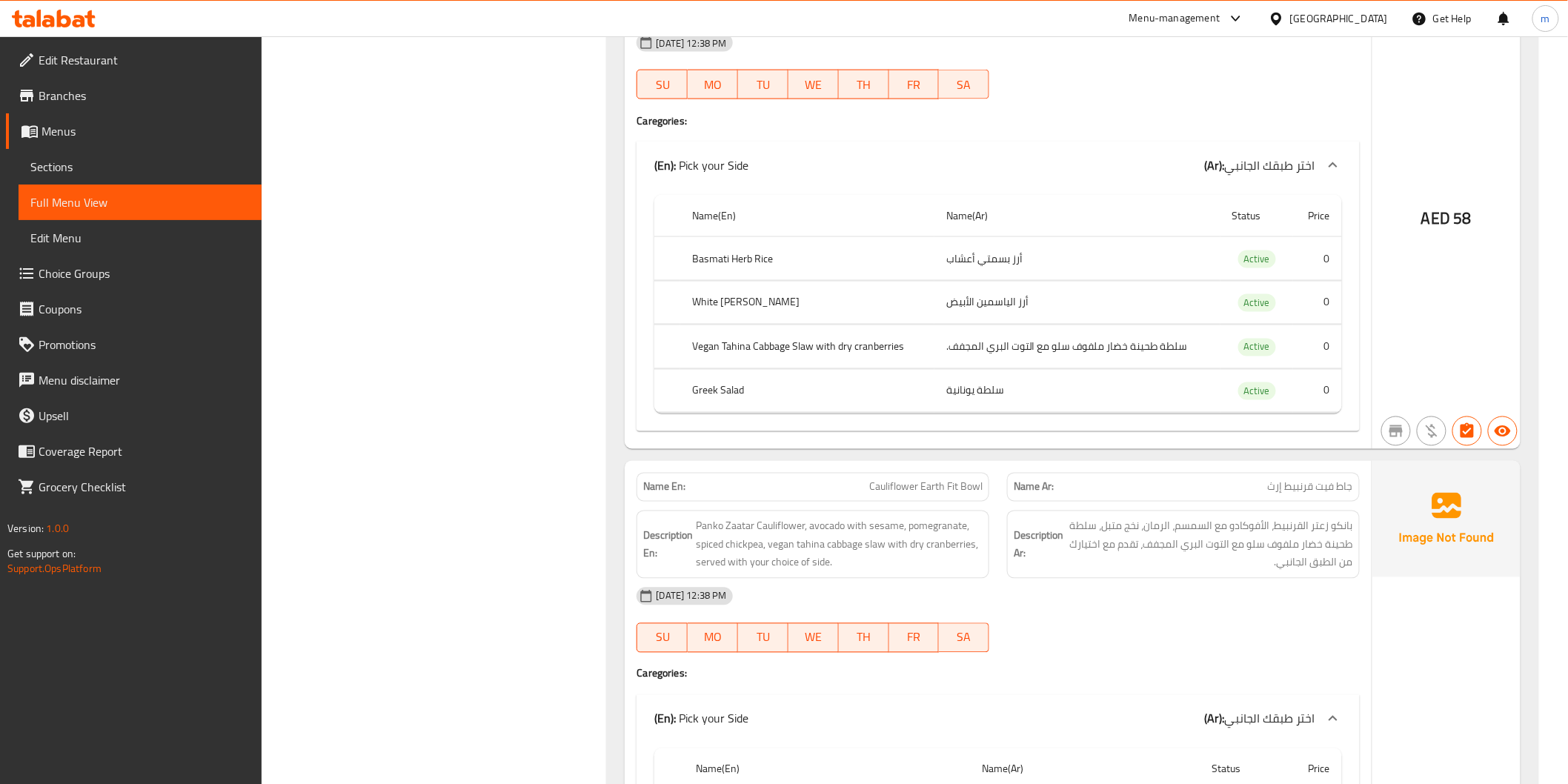
scroll to position [3458, 0]
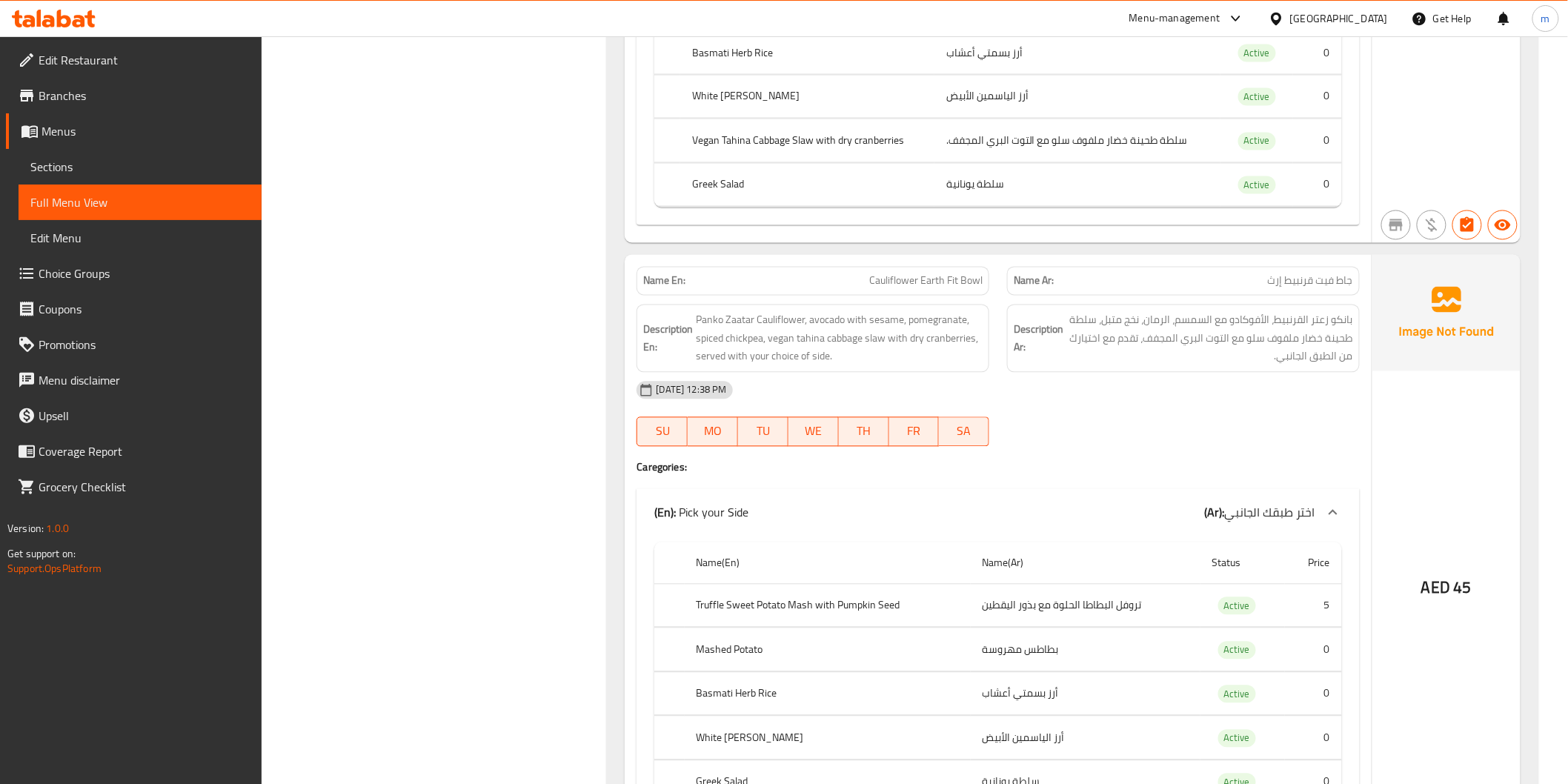
click at [166, 263] on link "Choice Groups" at bounding box center [133, 274] width 256 height 36
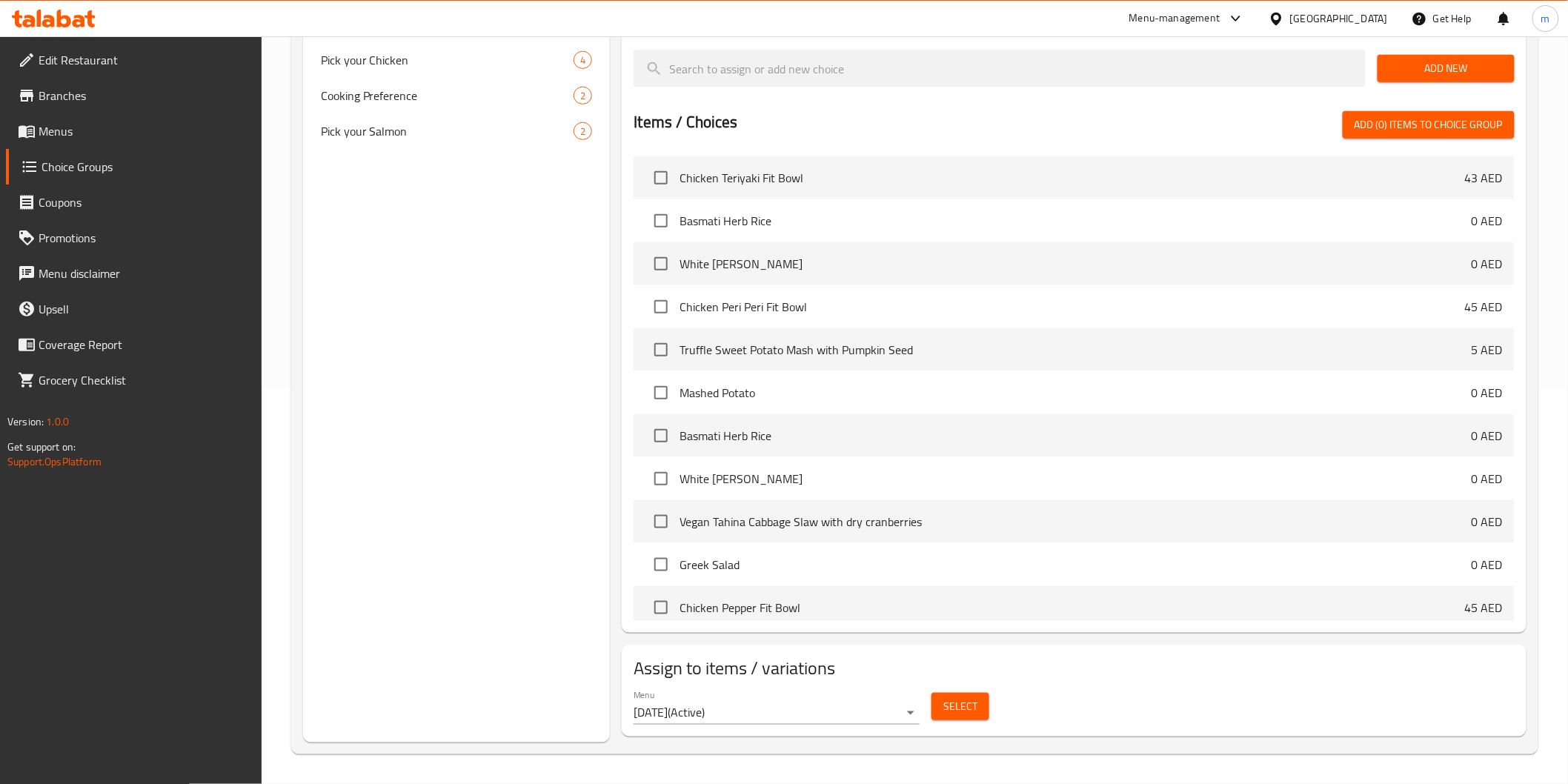
scroll to position [209, 0]
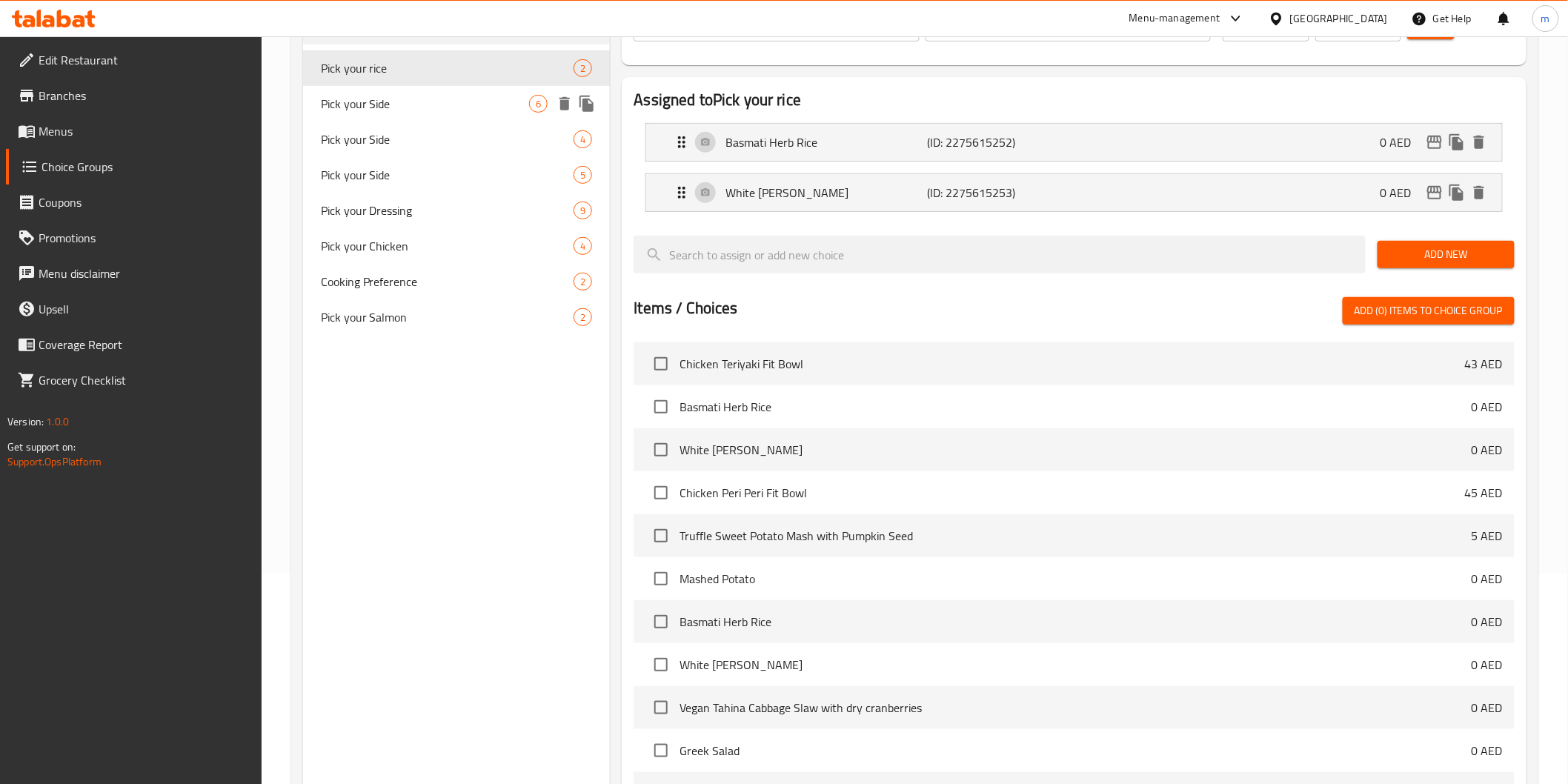
click at [390, 99] on span "Pick your Side" at bounding box center [426, 103] width 209 height 17
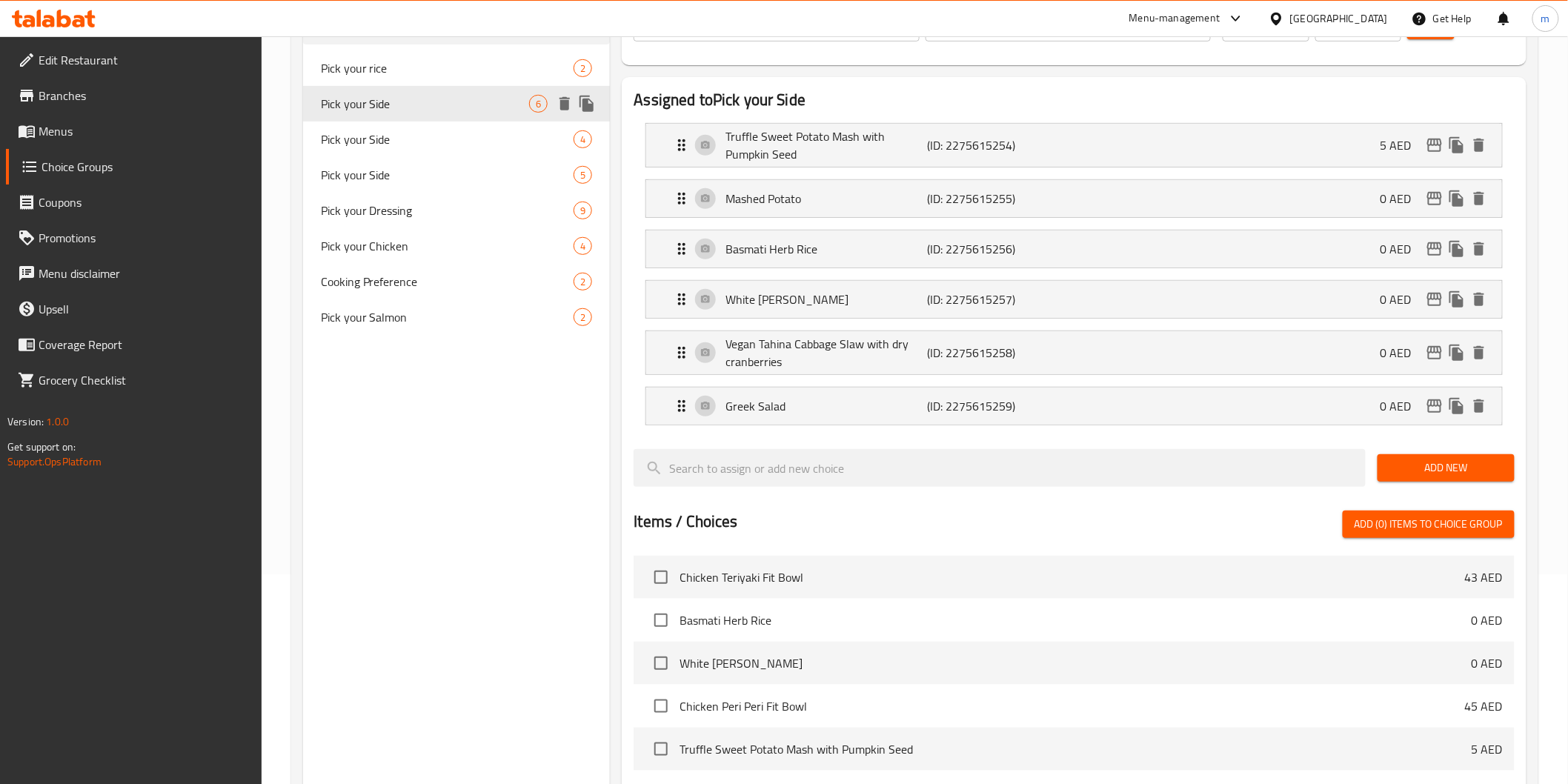
type input "Pick your Side"
type input "اختر طبقك الجانبي"
click at [1240, 147] on div "Truffle Sweet Potato Mash with Pumpkin Seed (ID: 2275615254) 5 AED" at bounding box center [1078, 145] width 811 height 43
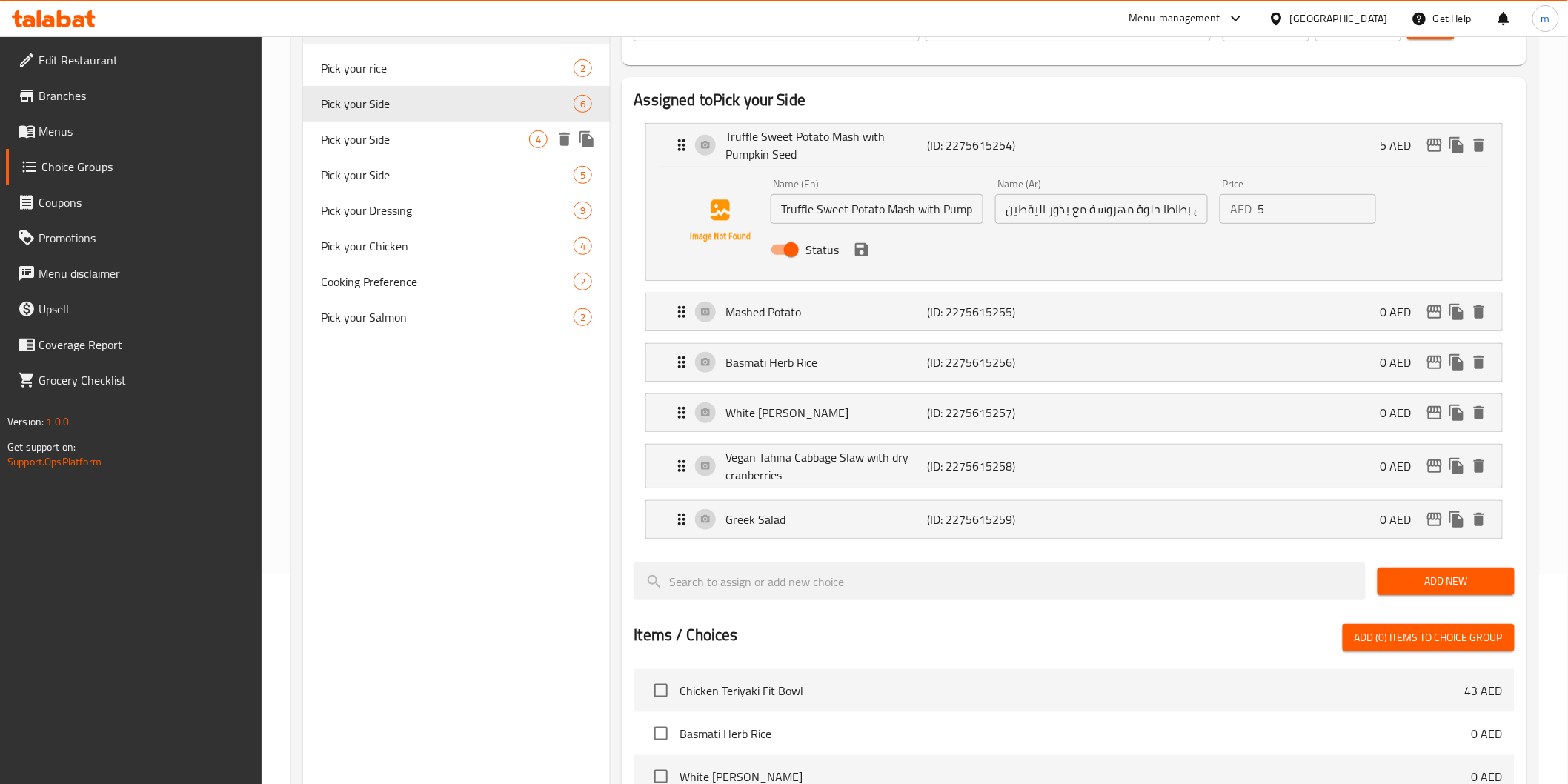
click at [401, 137] on span "Pick your Side" at bounding box center [426, 139] width 209 height 17
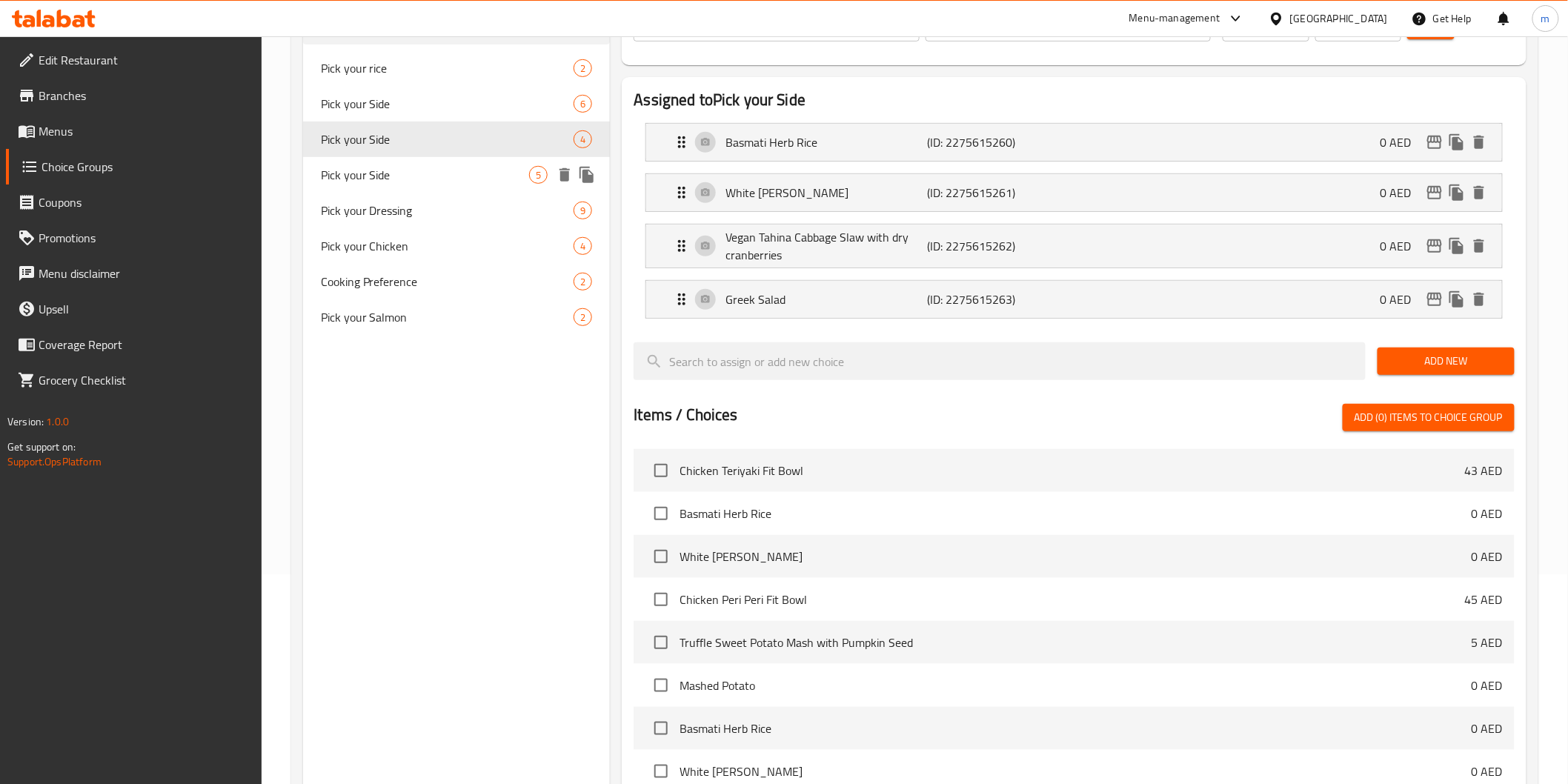
click at [422, 167] on span "Pick your Side" at bounding box center [426, 174] width 209 height 17
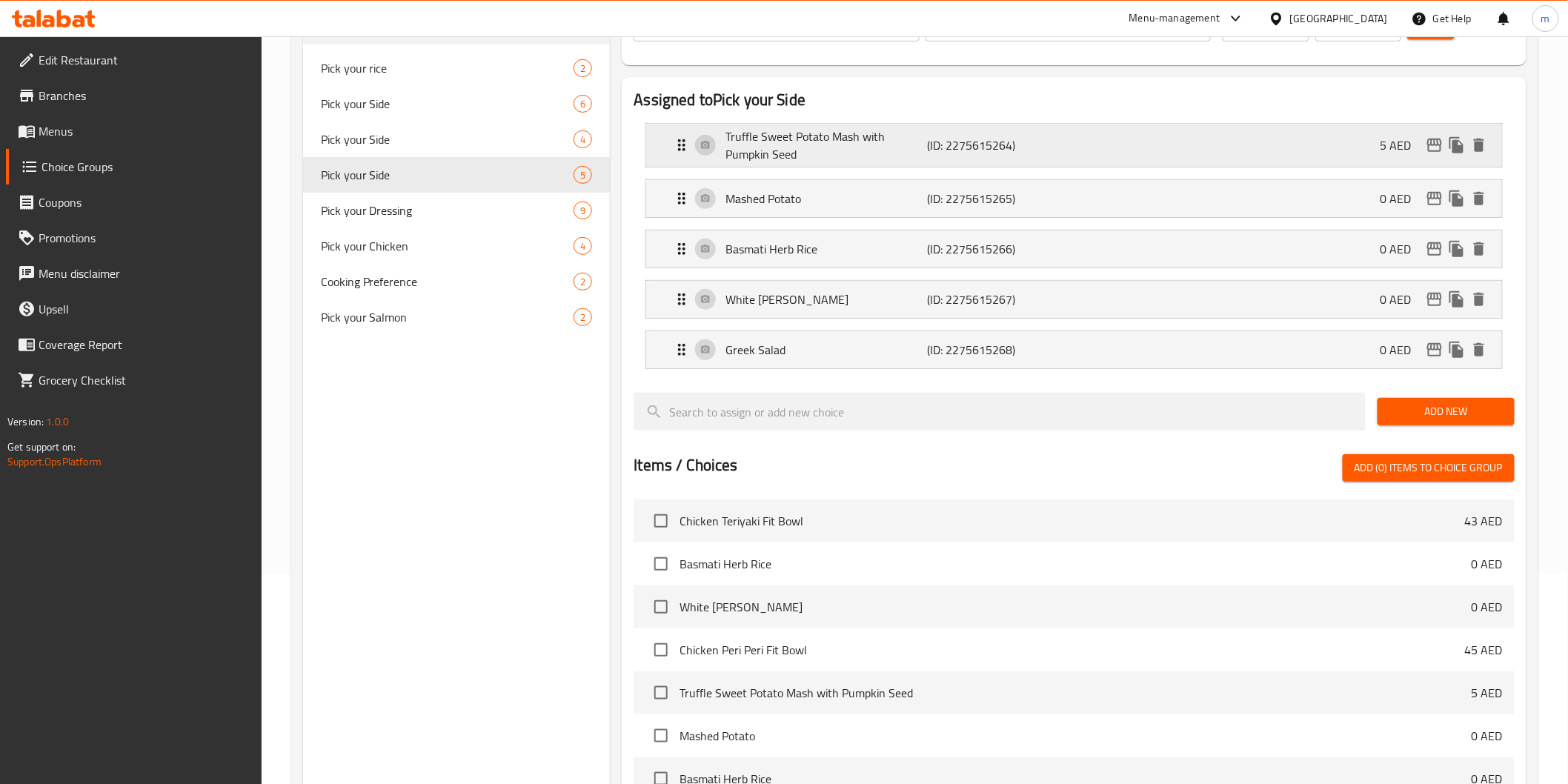
click at [1141, 137] on div "Truffle Sweet Potato Mash with Pumpkin Seed (ID: 2275615264) 5 AED" at bounding box center [1078, 145] width 811 height 43
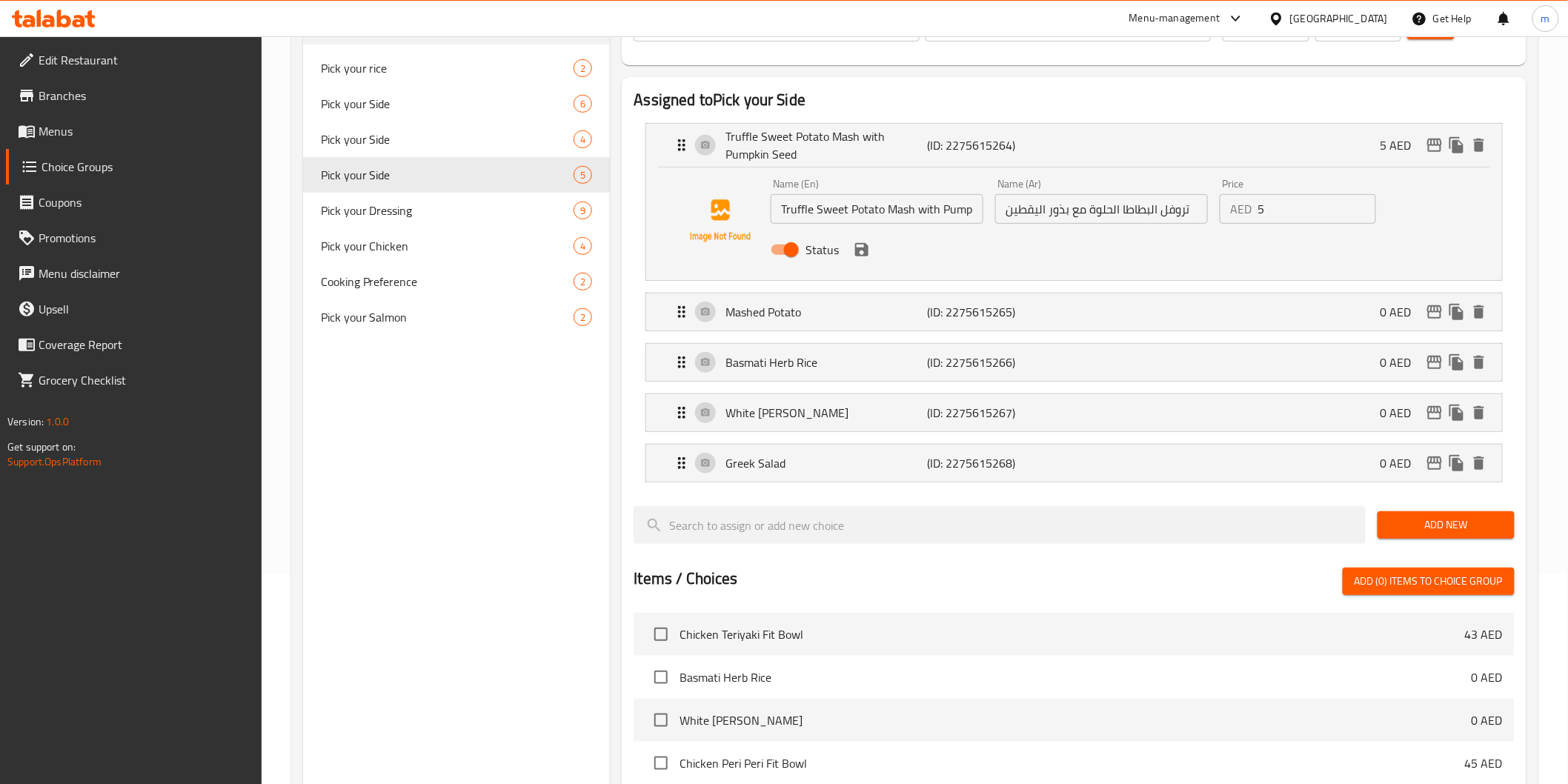
click at [1087, 208] on input "تروفل البطاطا الحلوة مع بذور اليقطين" at bounding box center [1102, 209] width 213 height 29
click at [857, 263] on div "Status" at bounding box center [1102, 250] width 674 height 40
click at [864, 254] on icon "save" at bounding box center [862, 250] width 14 height 14
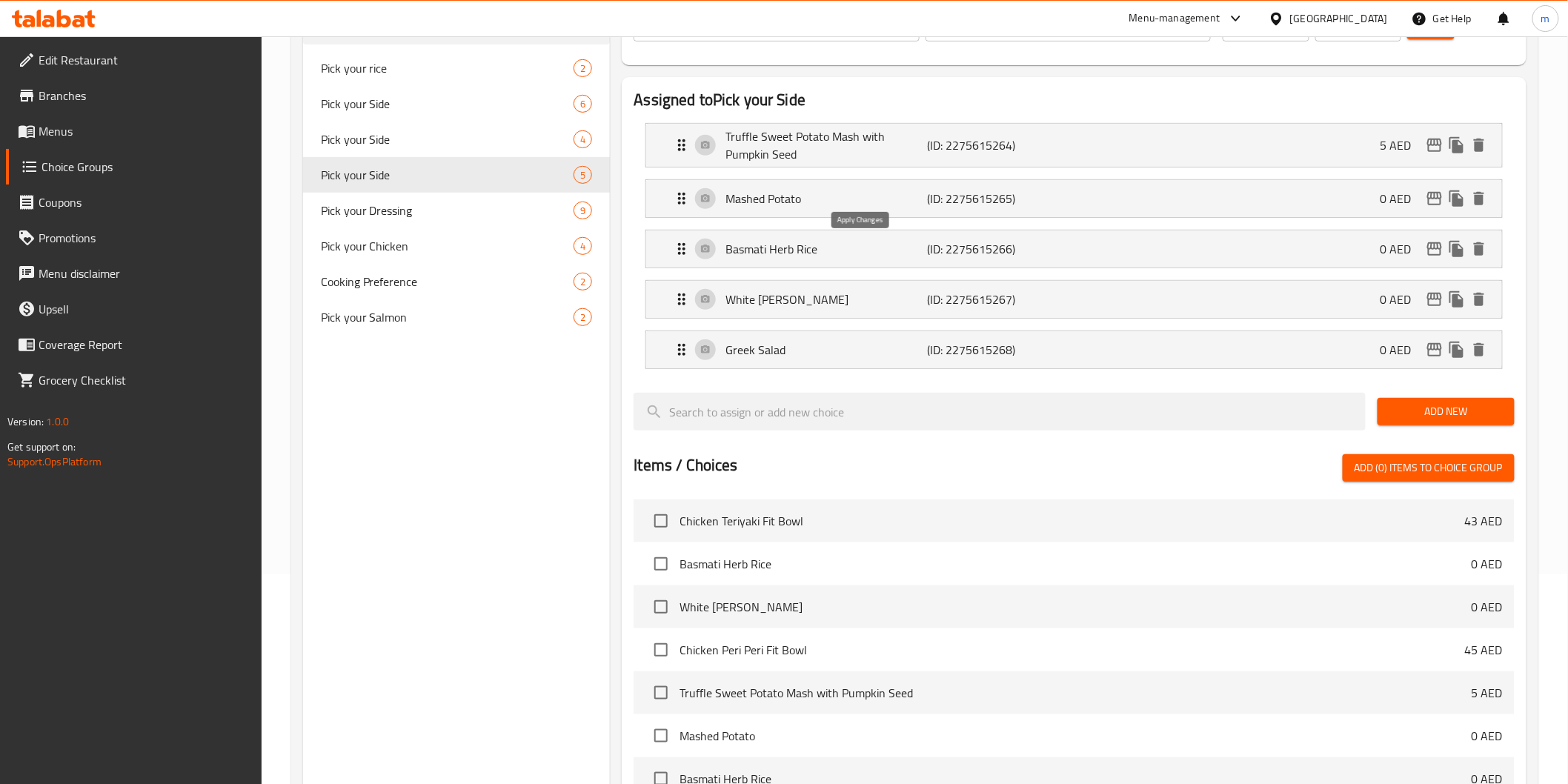
type input "تروفل البطاطا الحلوة المهروسة مع بذور اليقطين"
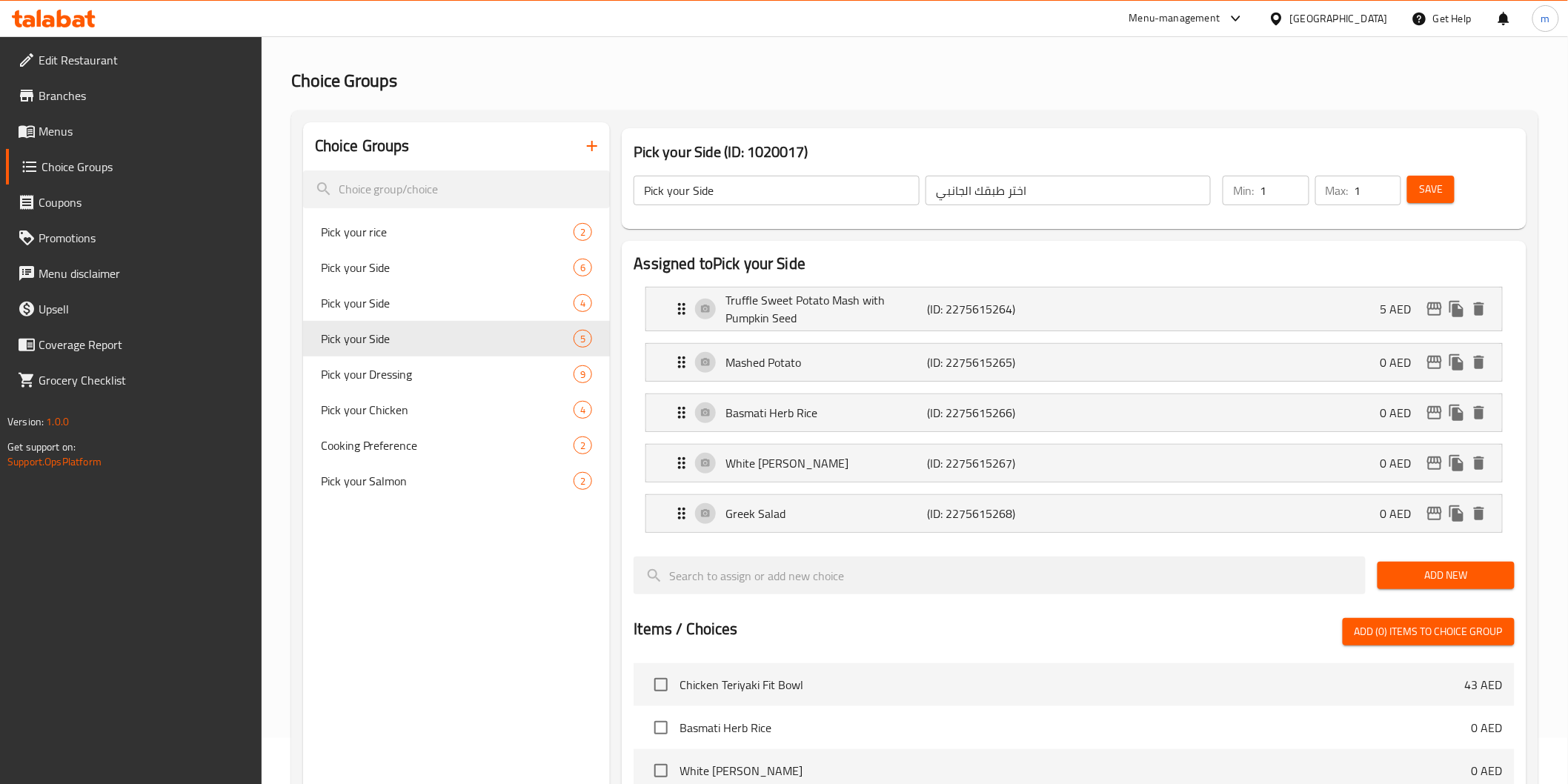
scroll to position [45, 0]
click at [1424, 194] on span "Save" at bounding box center [1431, 190] width 24 height 18
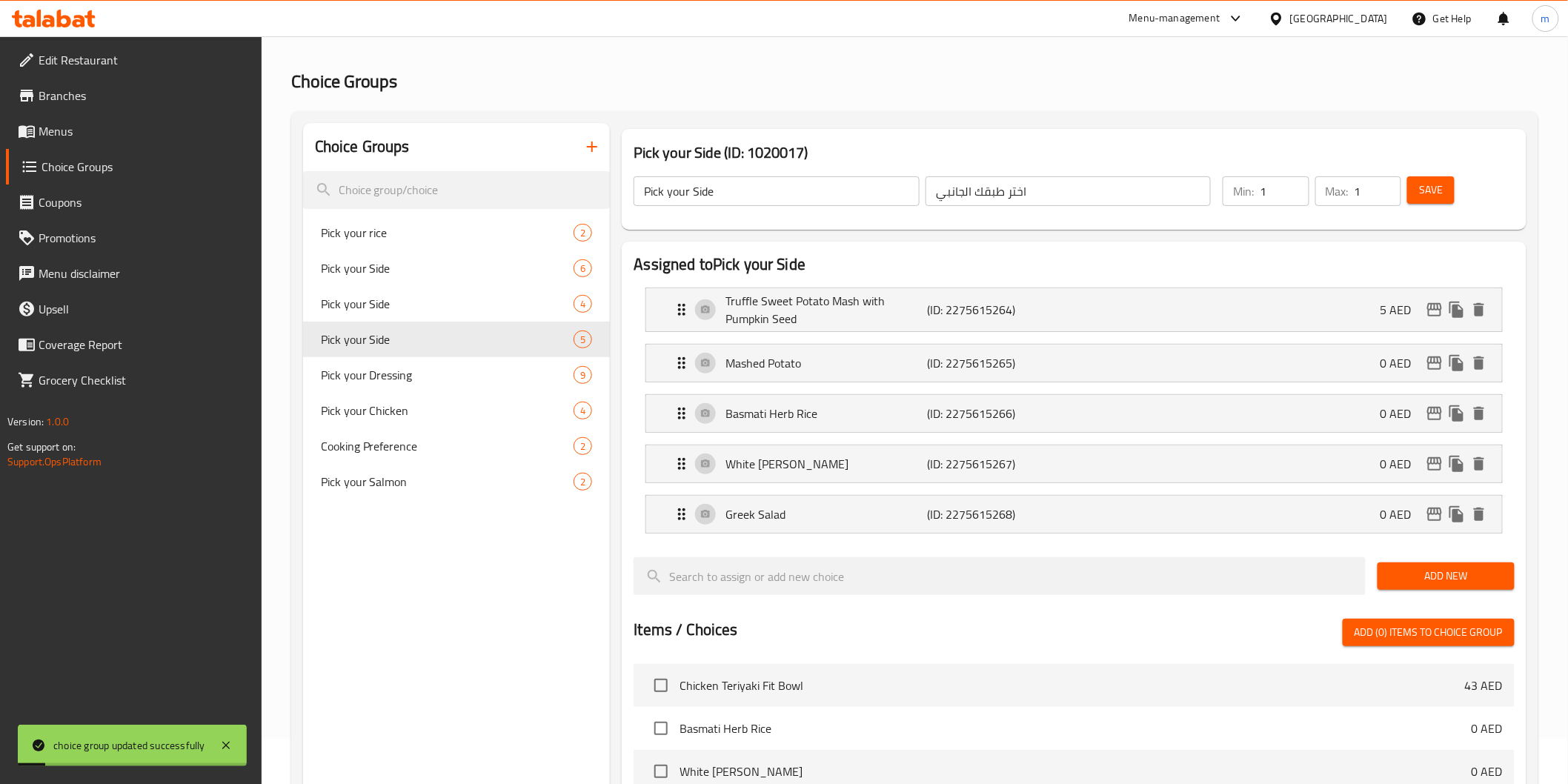
click at [72, 137] on span "Menus" at bounding box center [144, 130] width 211 height 17
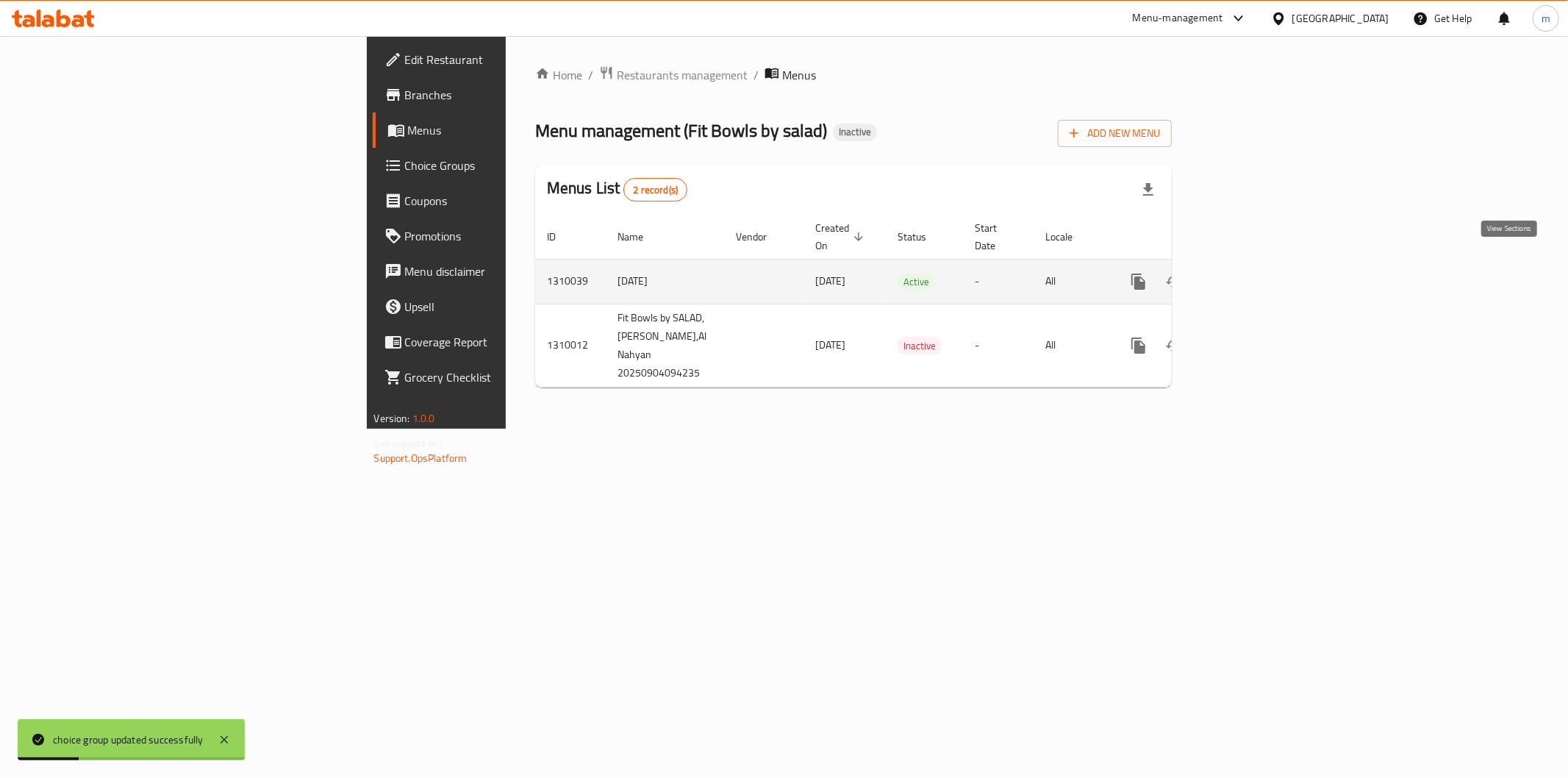
click at [1262, 264] on div "enhanced table" at bounding box center [1191, 282] width 141 height 36
click at [1253, 273] on icon "enhanced table" at bounding box center [1244, 282] width 17 height 17
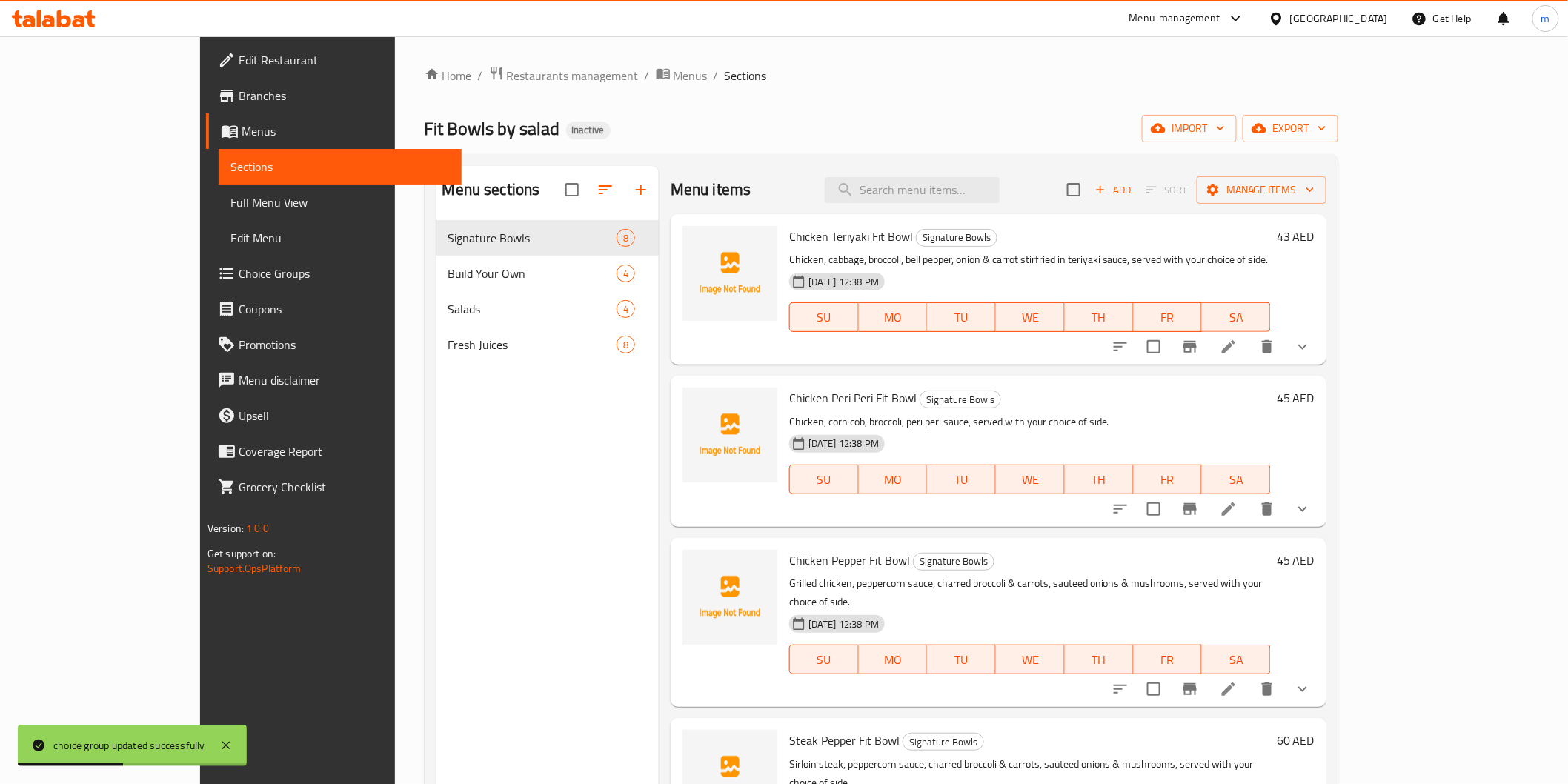
click at [230, 206] on span "Full Menu View" at bounding box center [340, 202] width 219 height 17
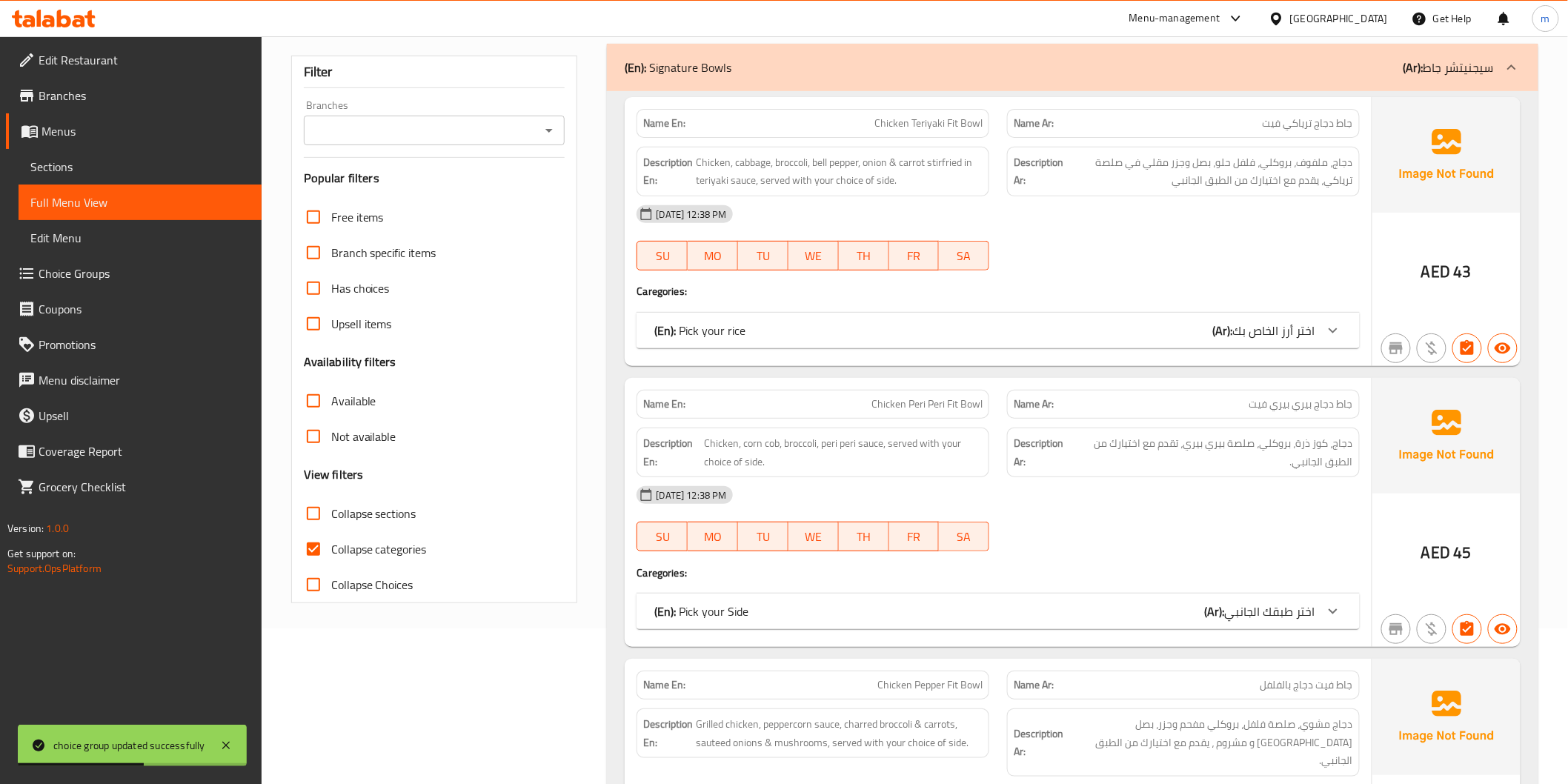
scroll to position [247, 0]
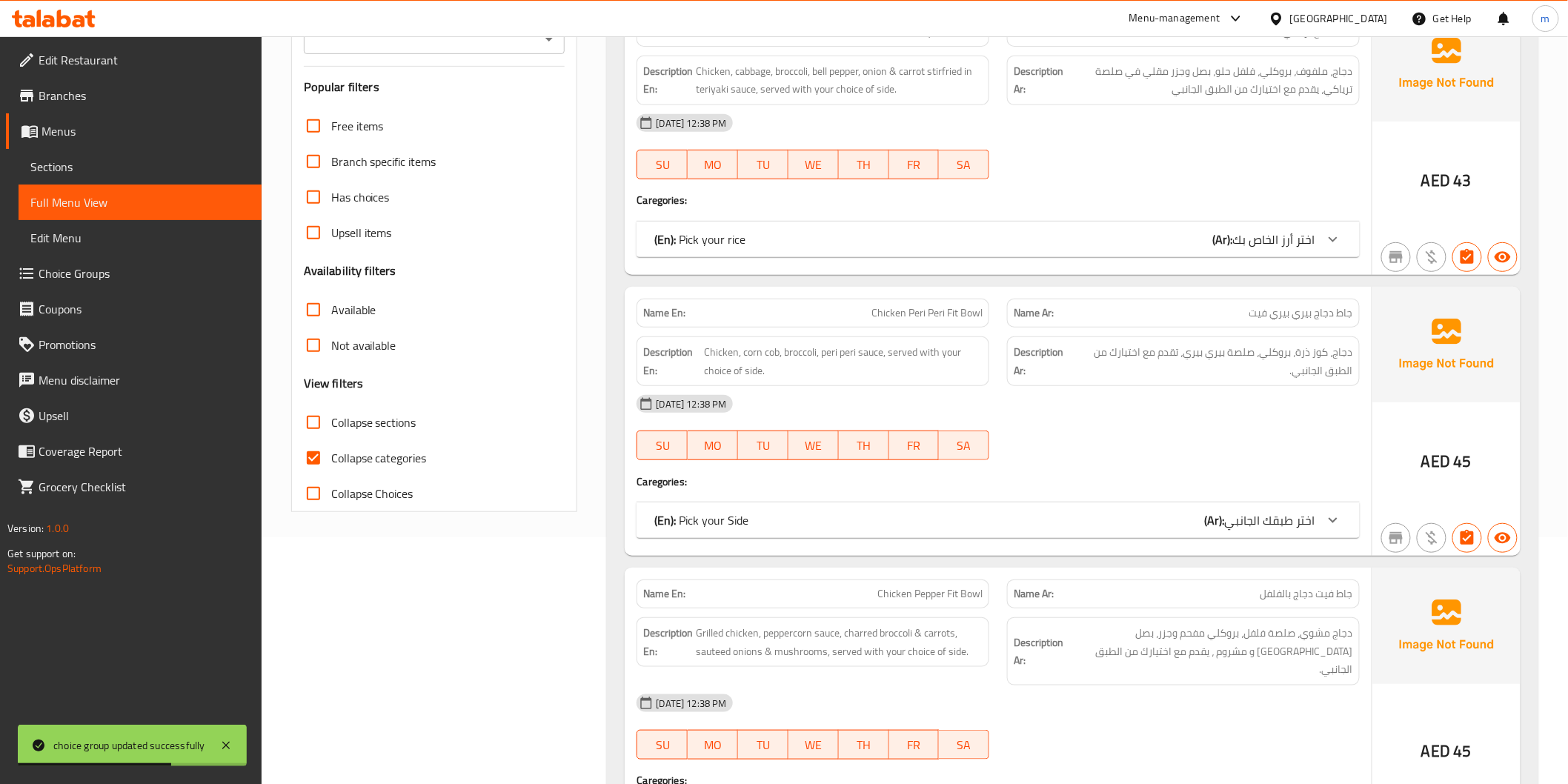
click at [319, 454] on input "Collapse categories" at bounding box center [313, 458] width 36 height 36
checkbox input "false"
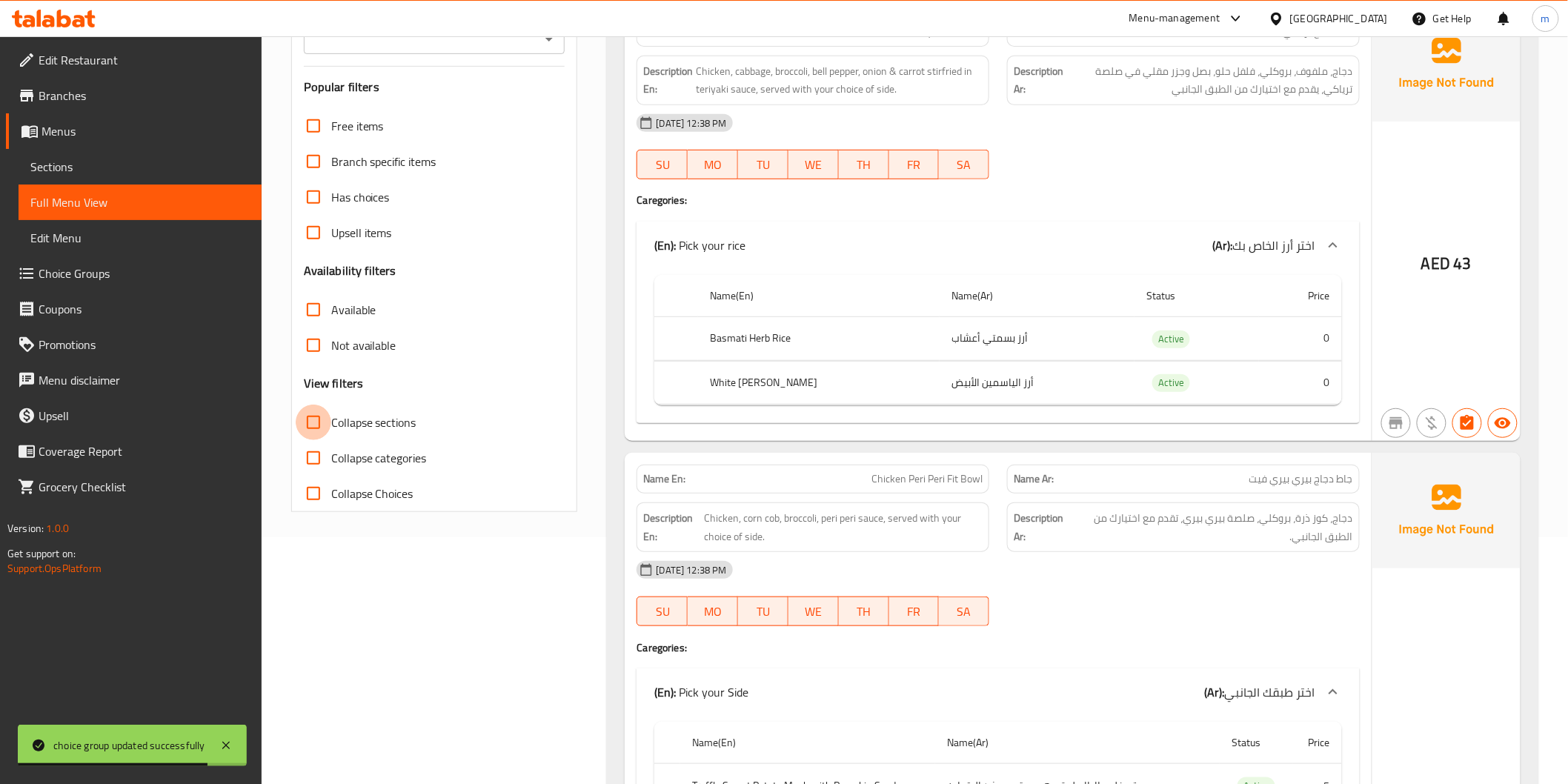
click at [318, 424] on input "Collapse sections" at bounding box center [313, 422] width 36 height 36
checkbox input "true"
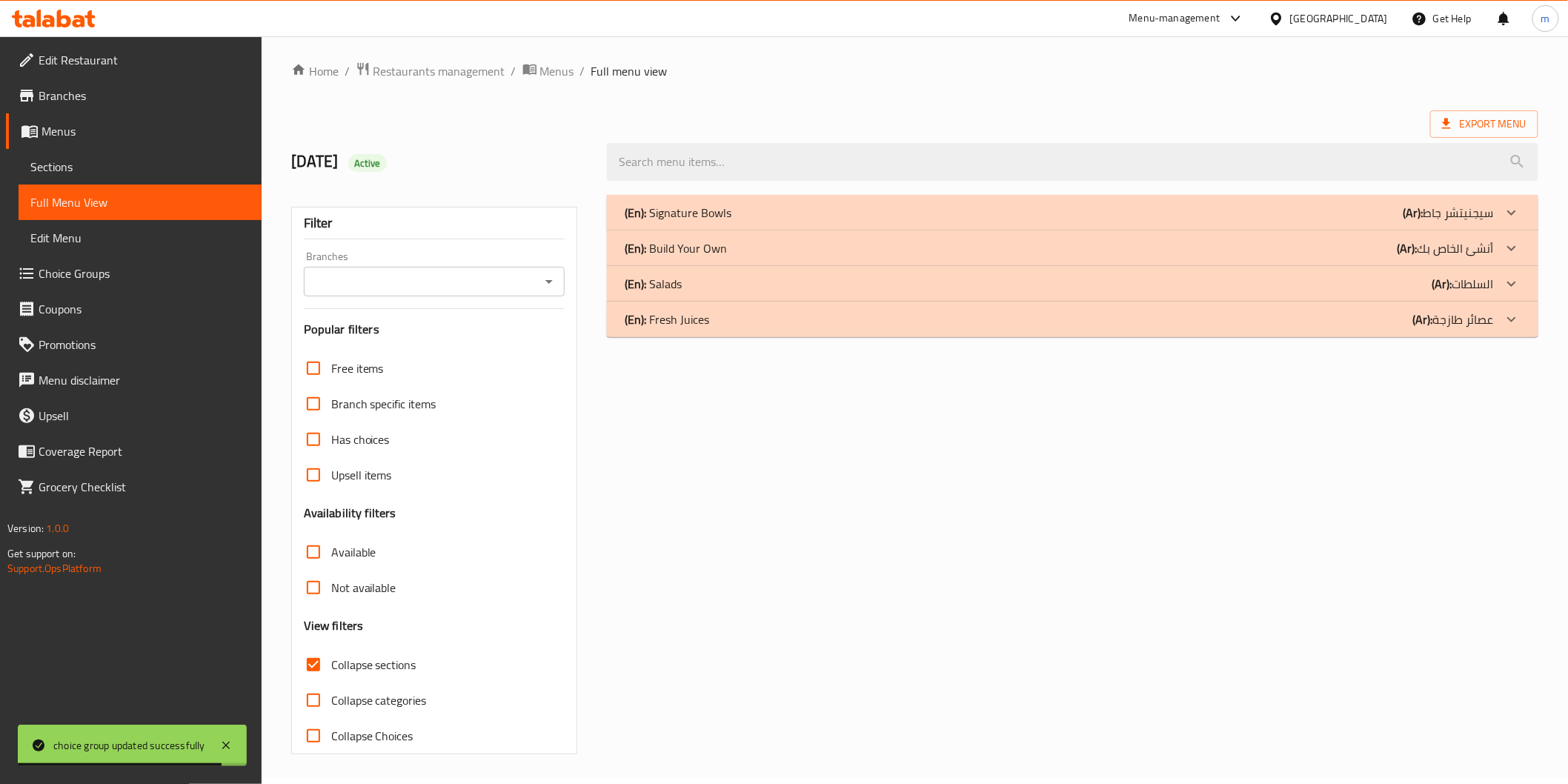
scroll to position [4, 0]
click at [1512, 207] on icon at bounding box center [1511, 213] width 17 height 17
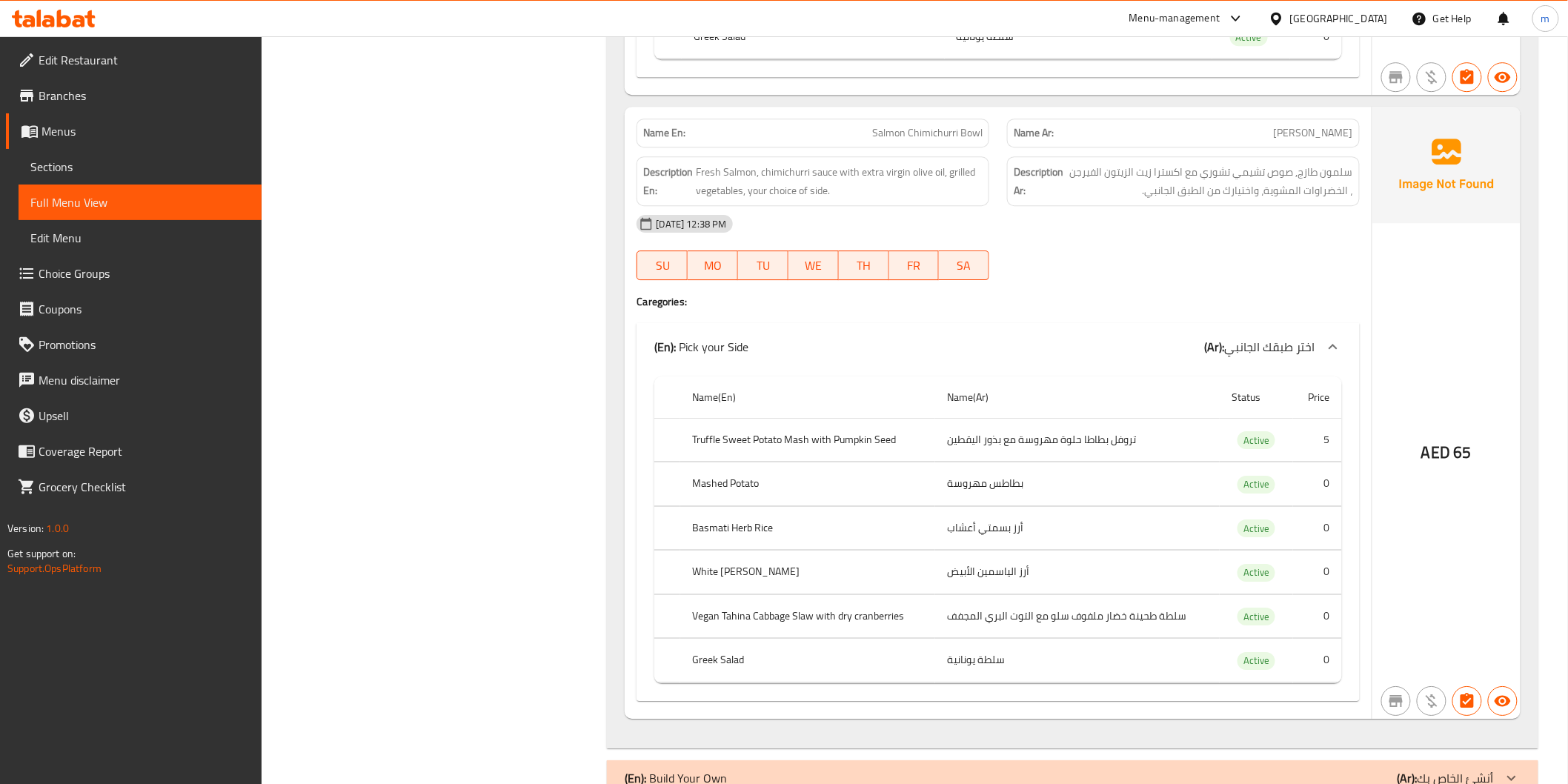
scroll to position [4277, 0]
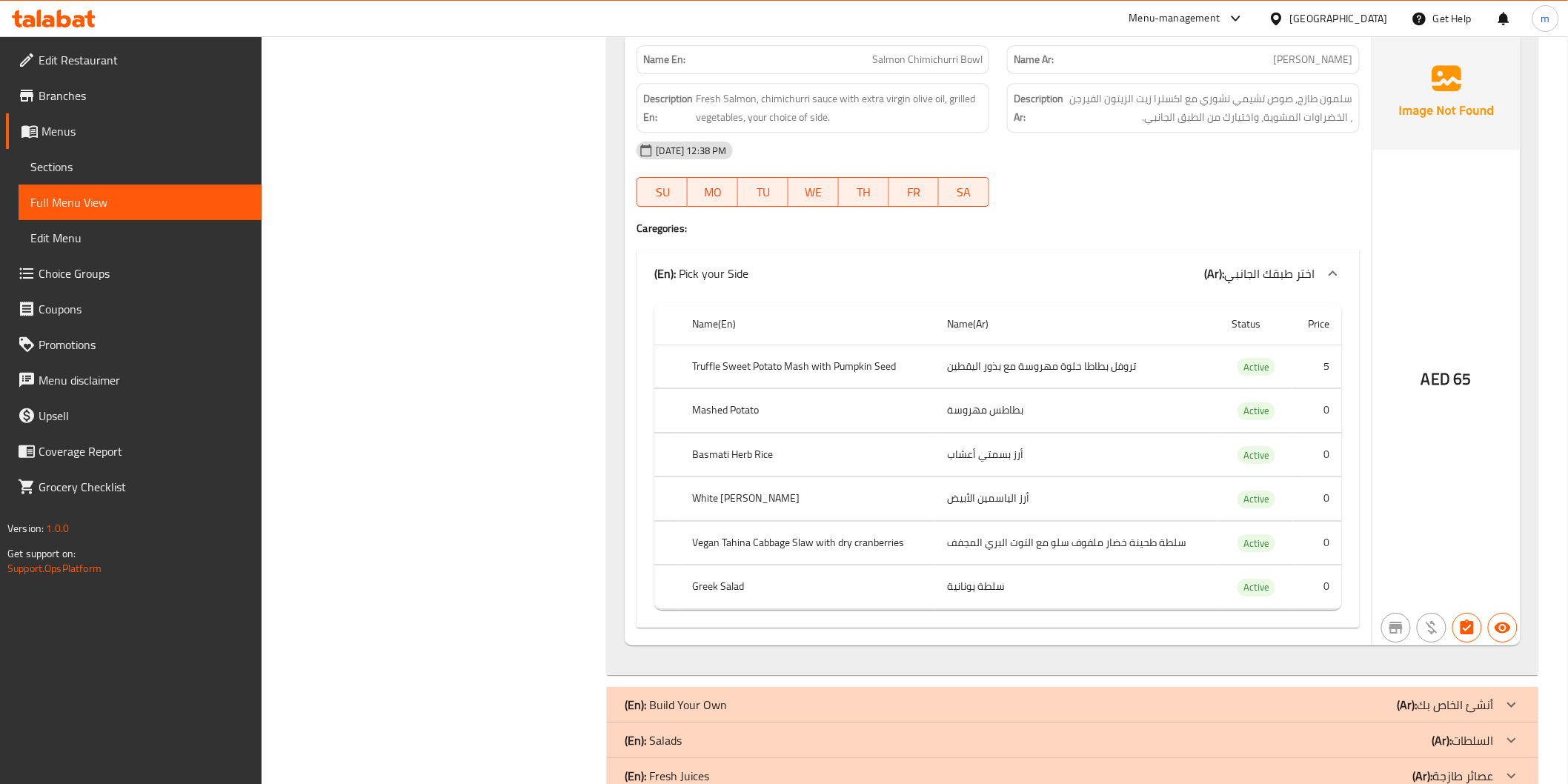
click at [1518, 696] on icon at bounding box center [1511, 704] width 17 height 17
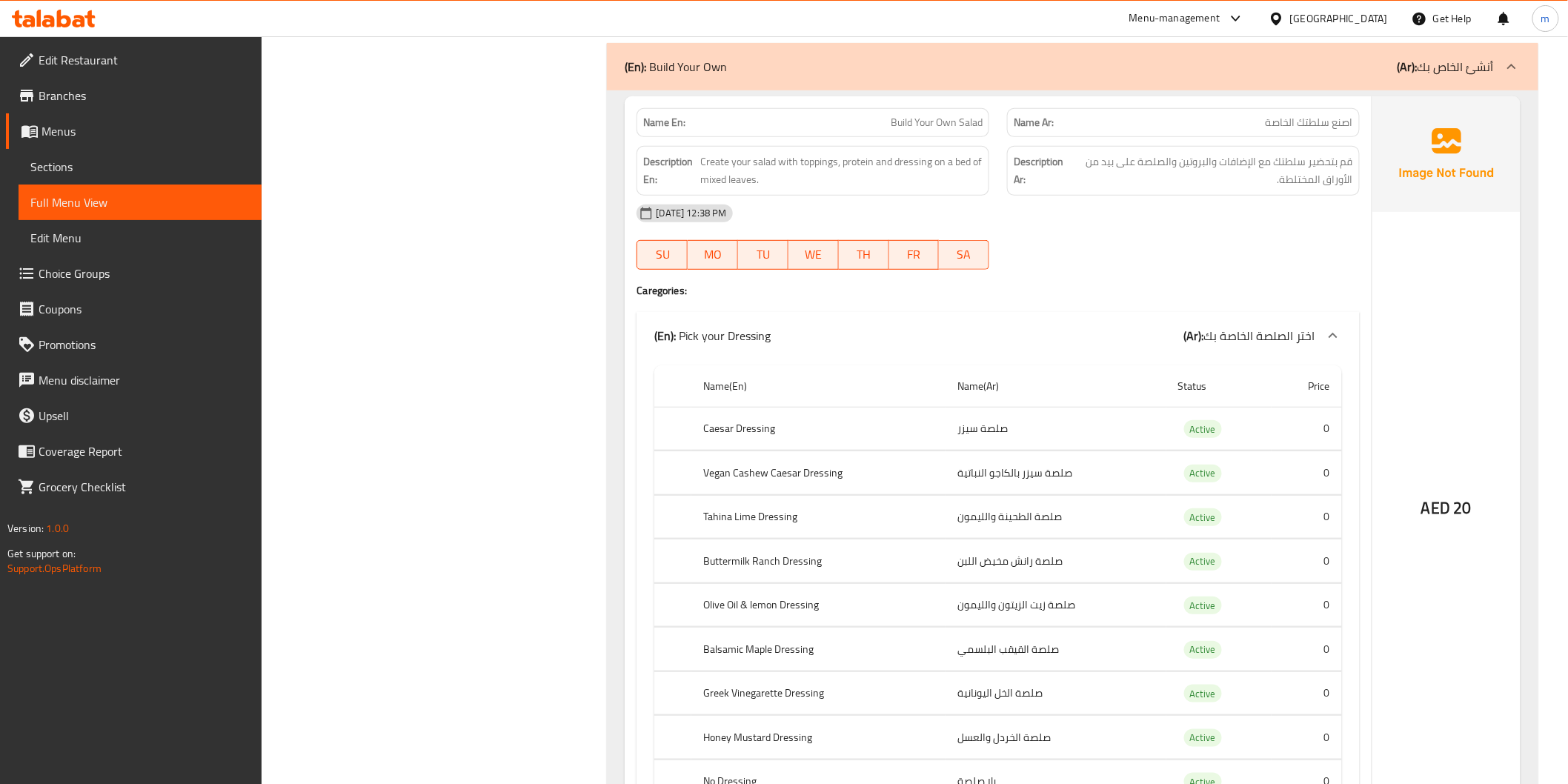
scroll to position [4936, 0]
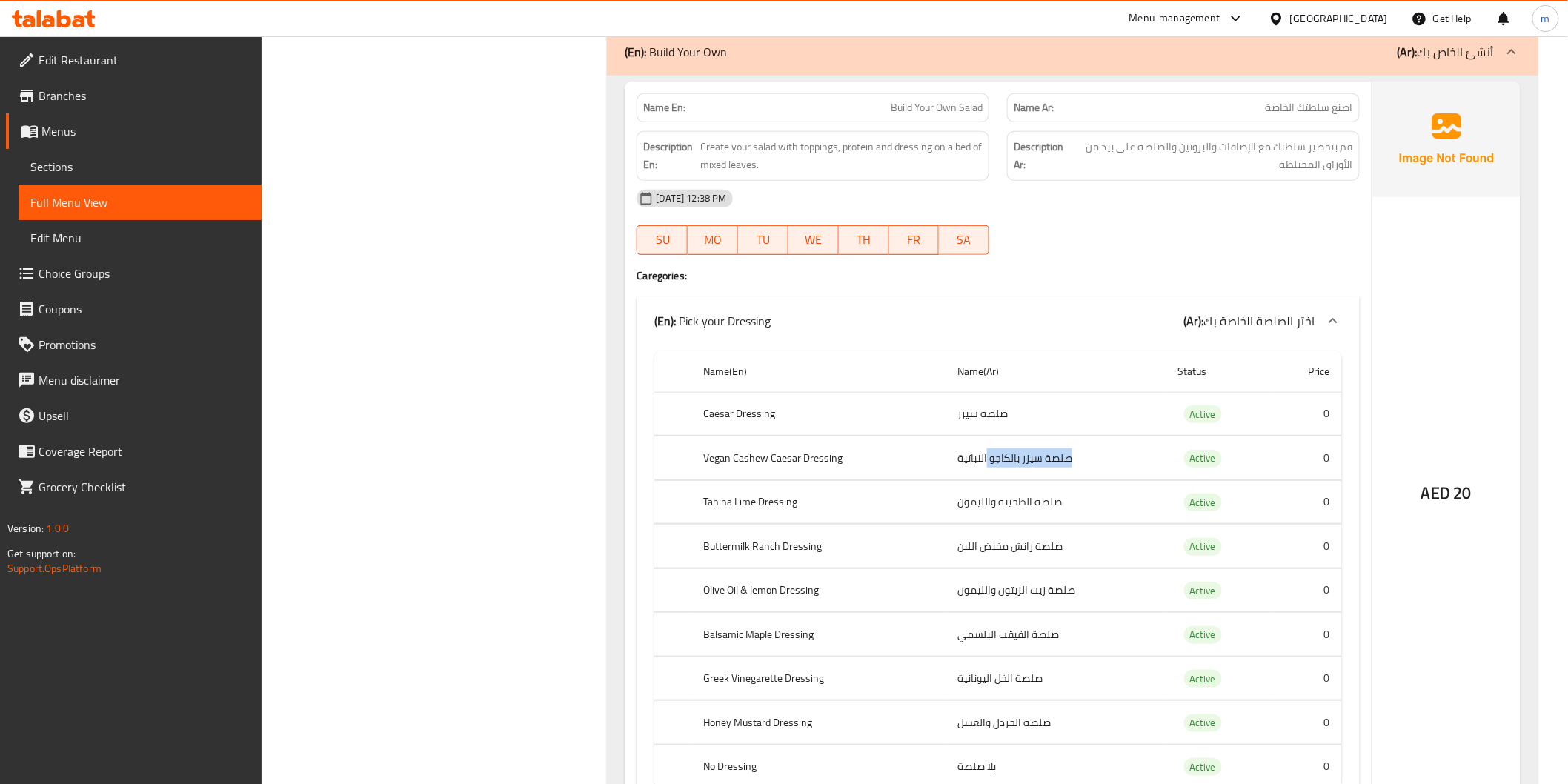
drag, startPoint x: 973, startPoint y: 418, endPoint x: 943, endPoint y: 420, distance: 30.1
click at [943, 437] on tr "Vegan Cashew Caesar Dressing صلصة سيزر بالكاجو النباتية Active 0" at bounding box center [998, 459] width 687 height 44
click at [943, 437] on th "Vegan Cashew Caesar Dressing" at bounding box center [818, 459] width 254 height 44
click at [141, 267] on span "Choice Groups" at bounding box center [144, 273] width 211 height 17
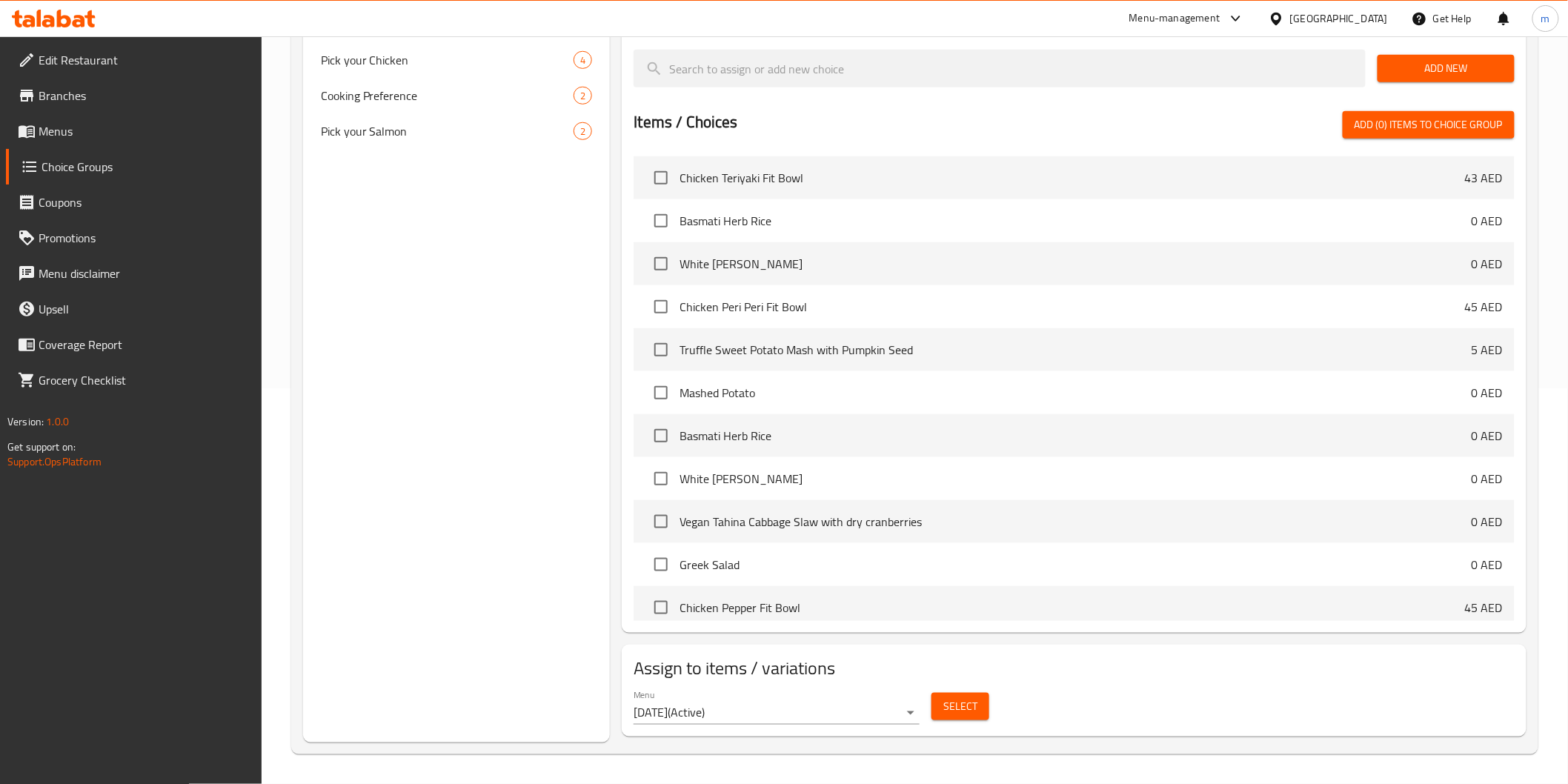
scroll to position [209, 0]
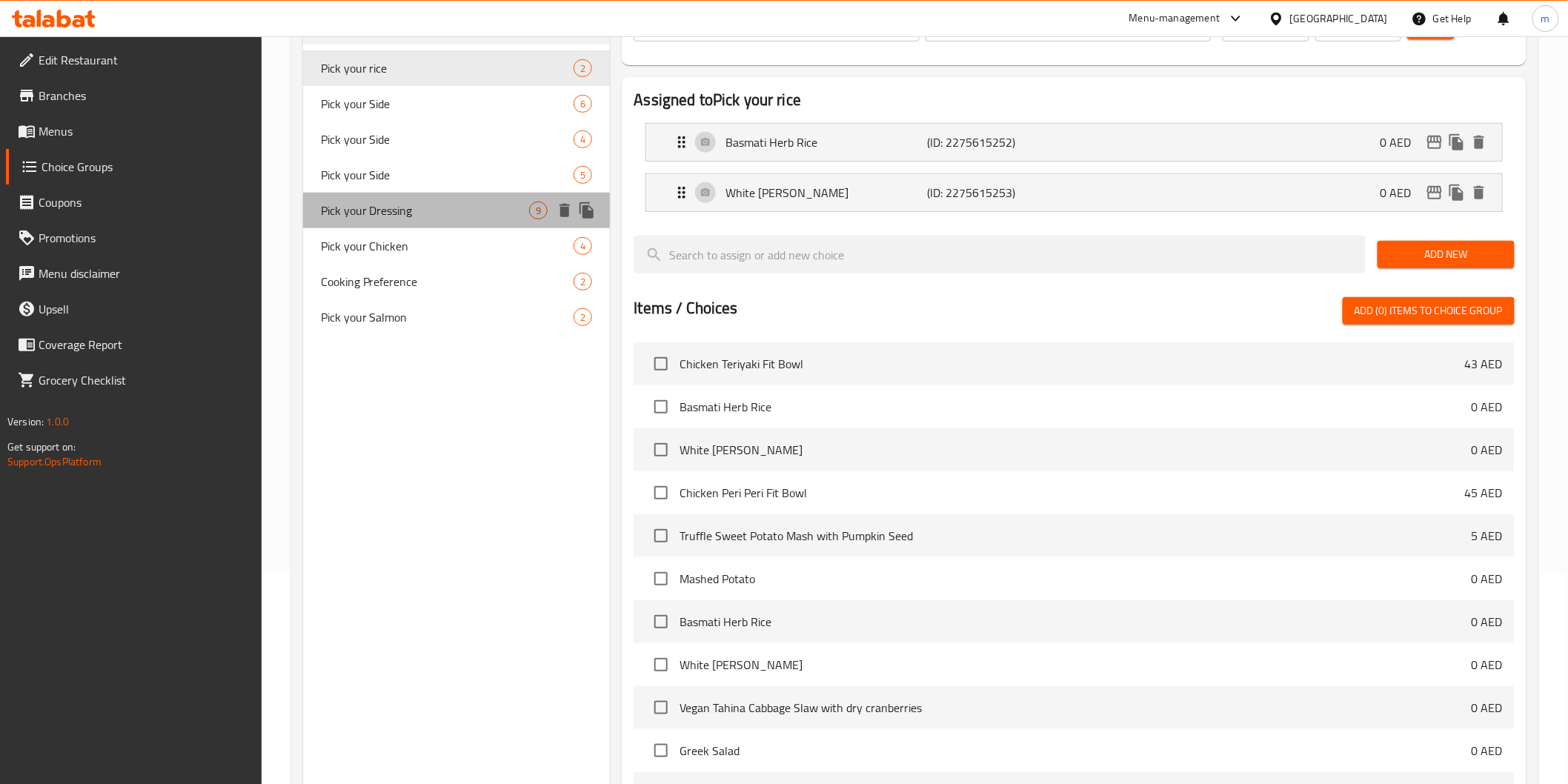
click at [423, 197] on div "Pick your Dressing 9" at bounding box center [456, 210] width 308 height 36
type input "Pick your Dressing"
type input "اختر الصلصة الخاصة بك"
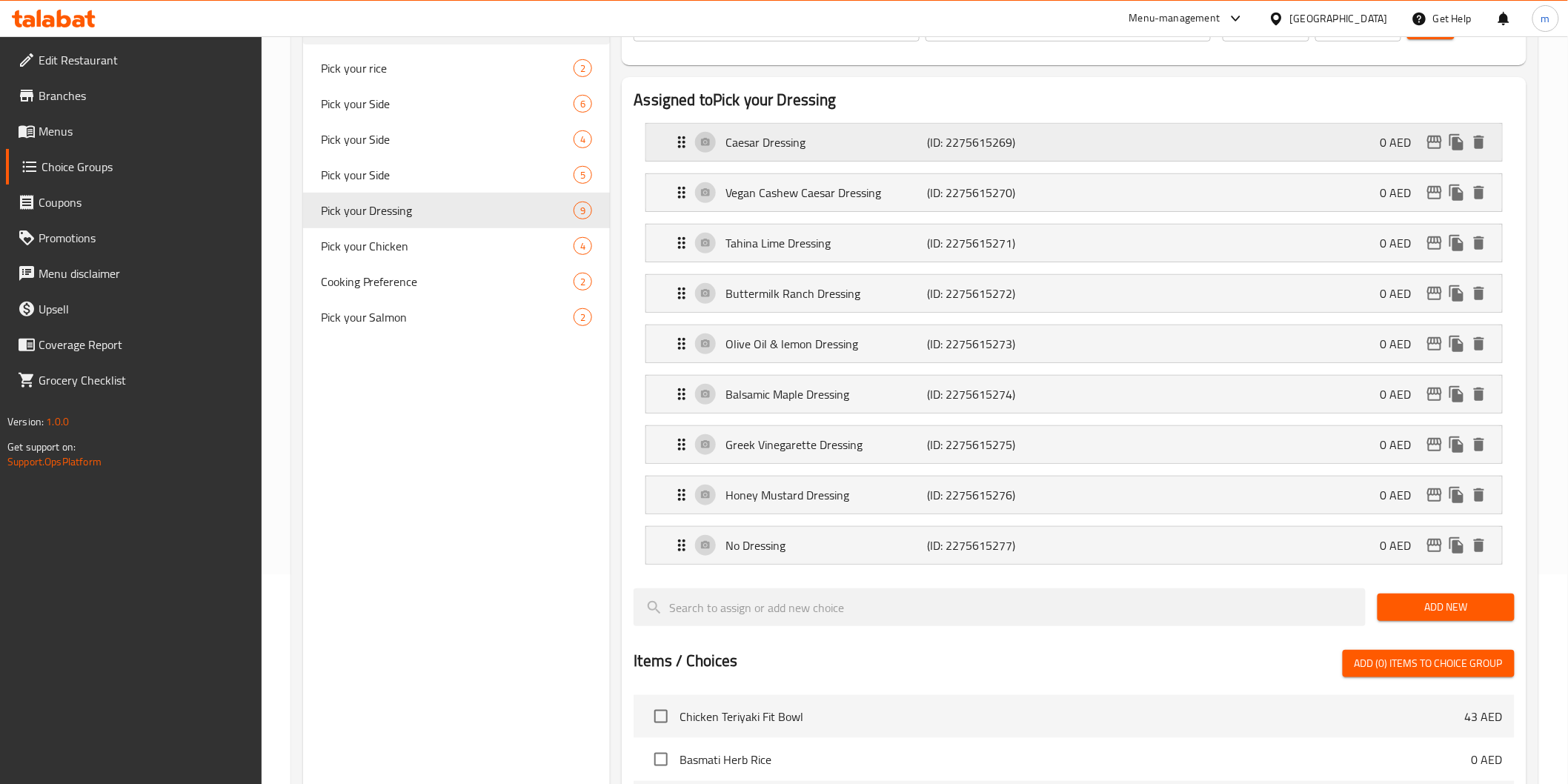
click at [676, 137] on icon "Expand" at bounding box center [681, 141] width 17 height 17
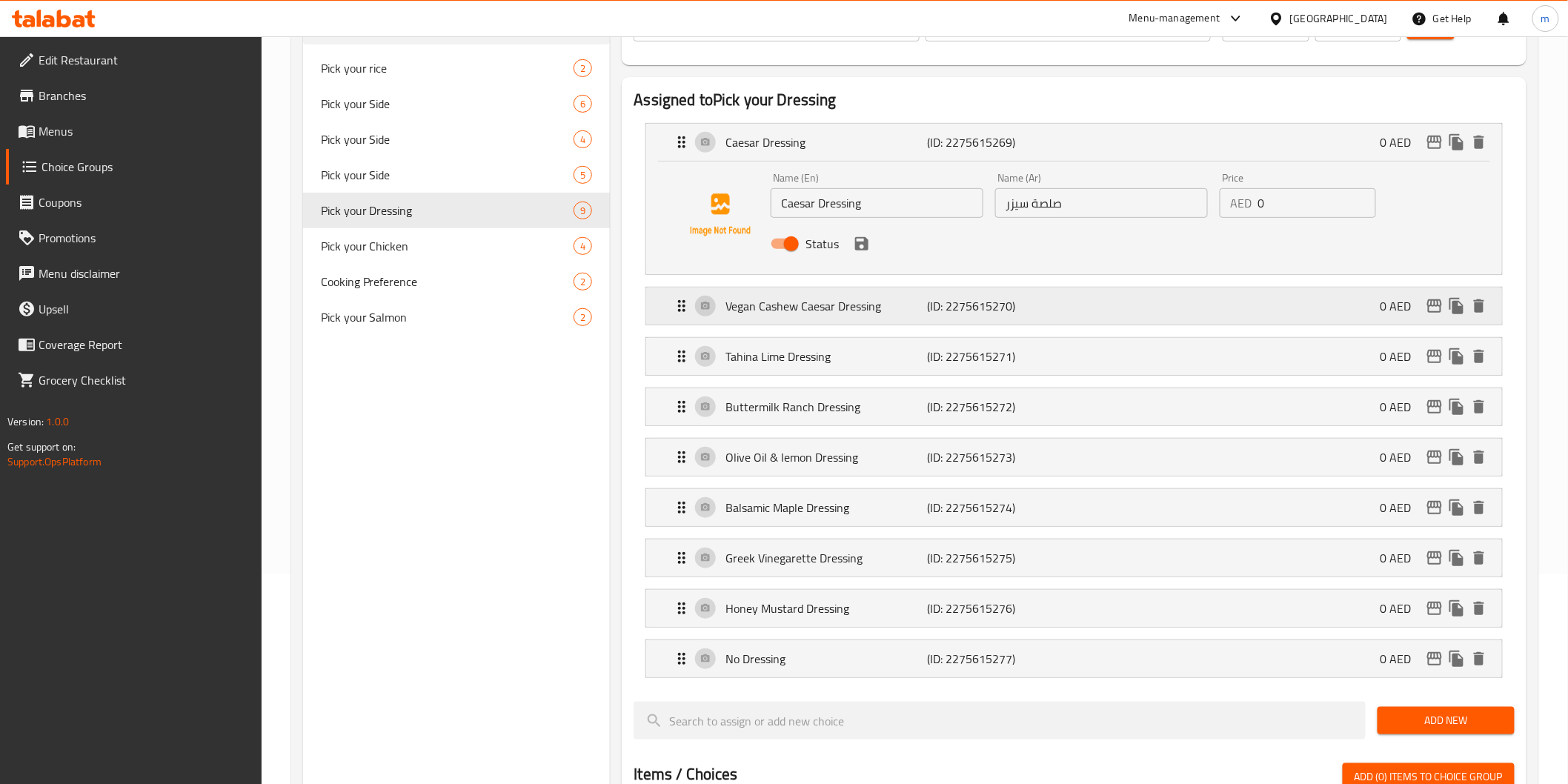
click at [667, 298] on div "Vegan Cashew Caesar Dressing (ID: 2275615270) 0 AED" at bounding box center [1074, 306] width 856 height 37
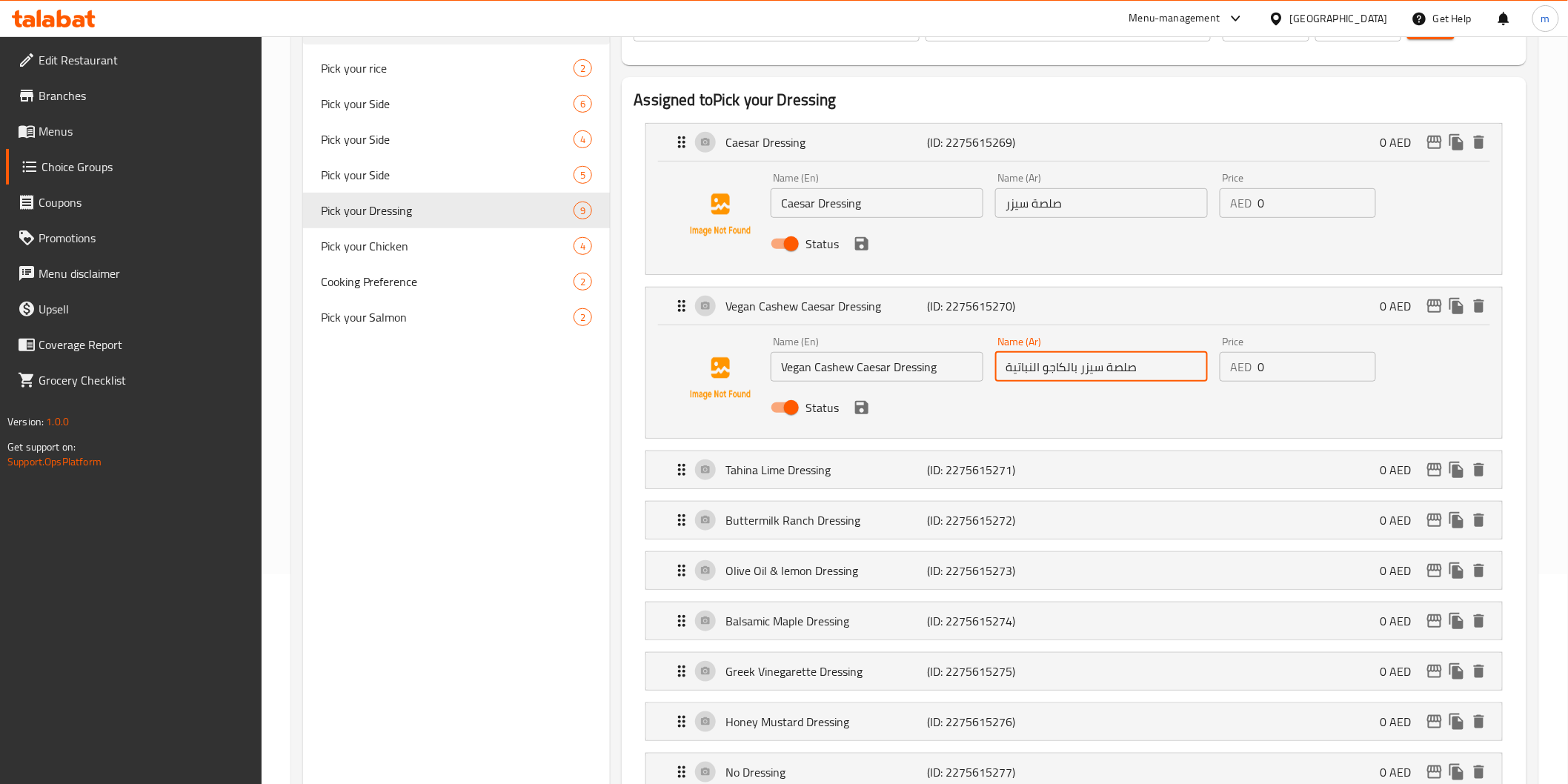
click at [1072, 366] on input "صلصة سيزر بالكاجو النباتية" at bounding box center [1102, 366] width 213 height 29
click at [1061, 371] on input "صلصة سيزر الكاجو بالخضار" at bounding box center [1102, 366] width 213 height 29
paste input "فيجن"
click at [868, 409] on icon "save" at bounding box center [862, 408] width 14 height 14
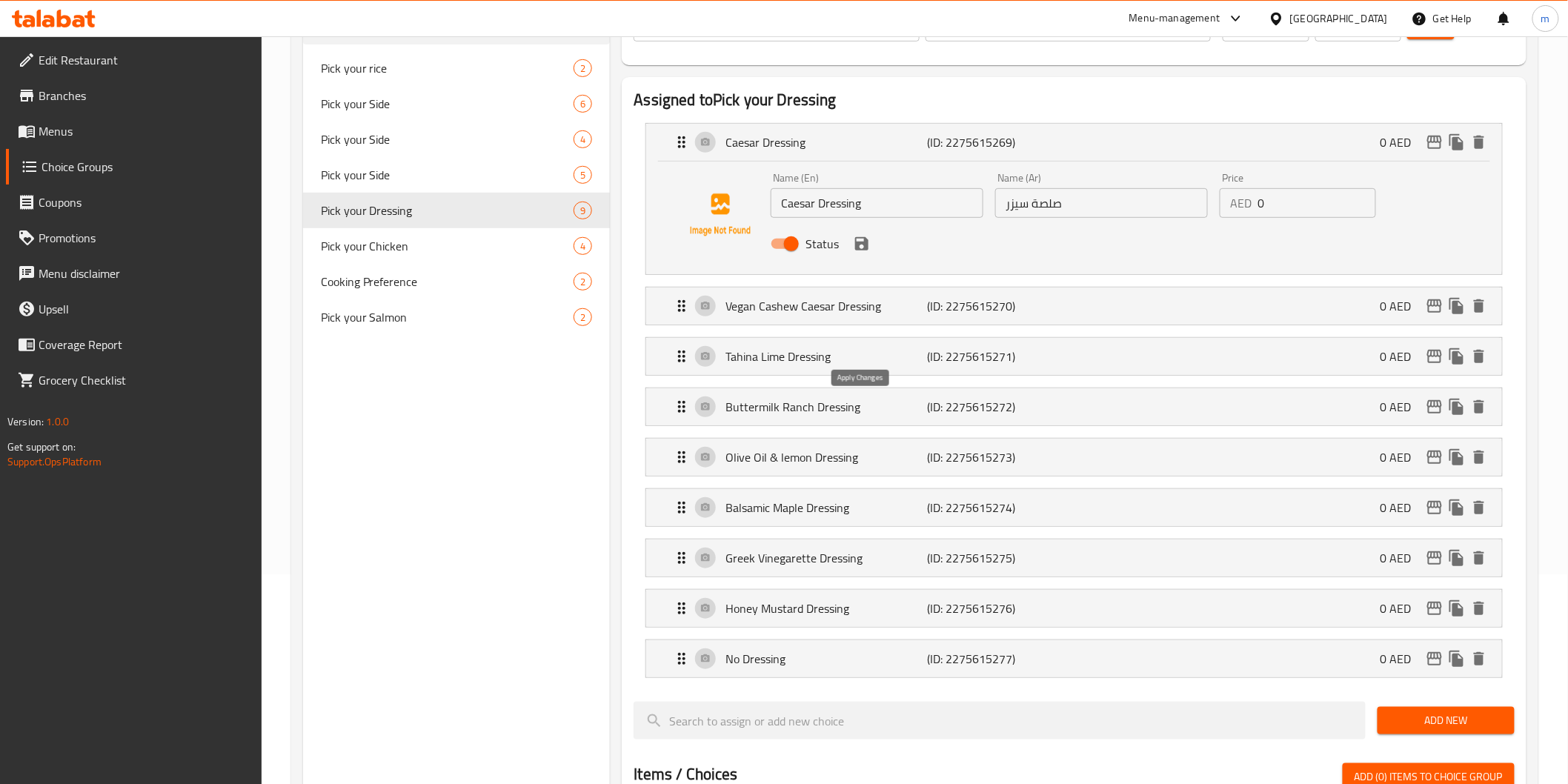
type input "صلصة سيزر الكاجو فيجن"
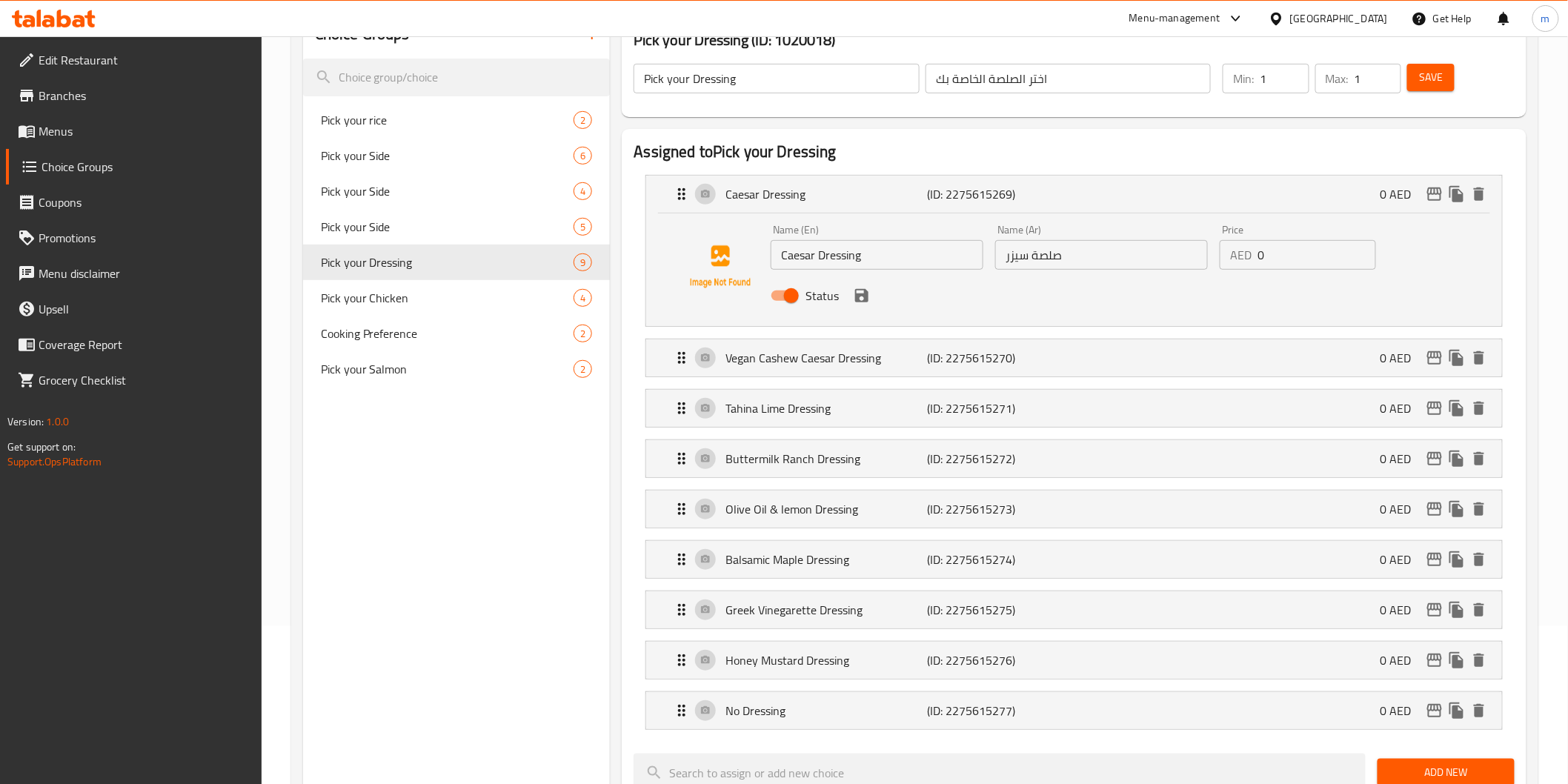
scroll to position [45, 0]
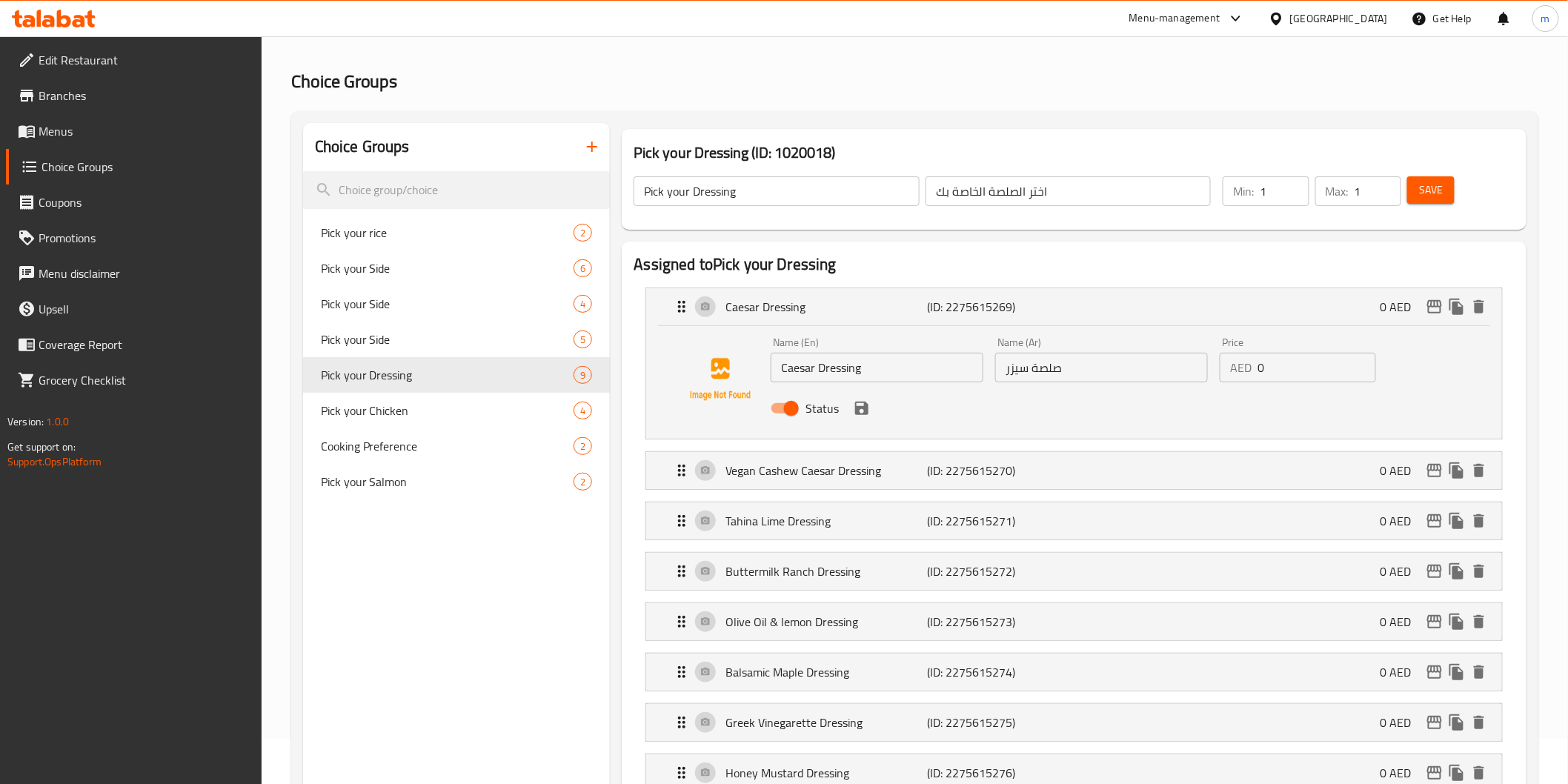
click at [1428, 202] on button "Save" at bounding box center [1431, 190] width 48 height 28
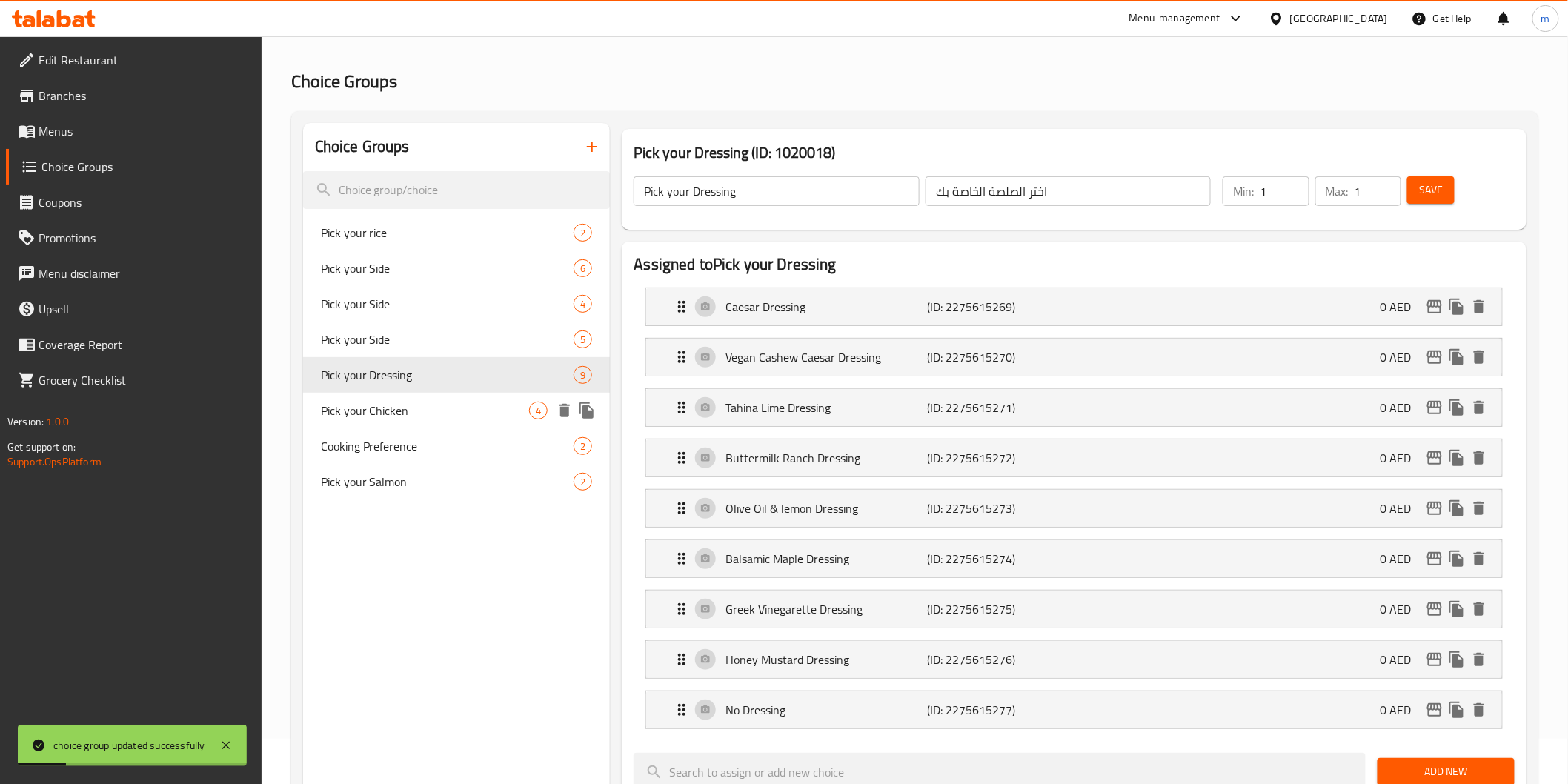
click at [402, 409] on span "Pick your Chicken" at bounding box center [426, 410] width 209 height 17
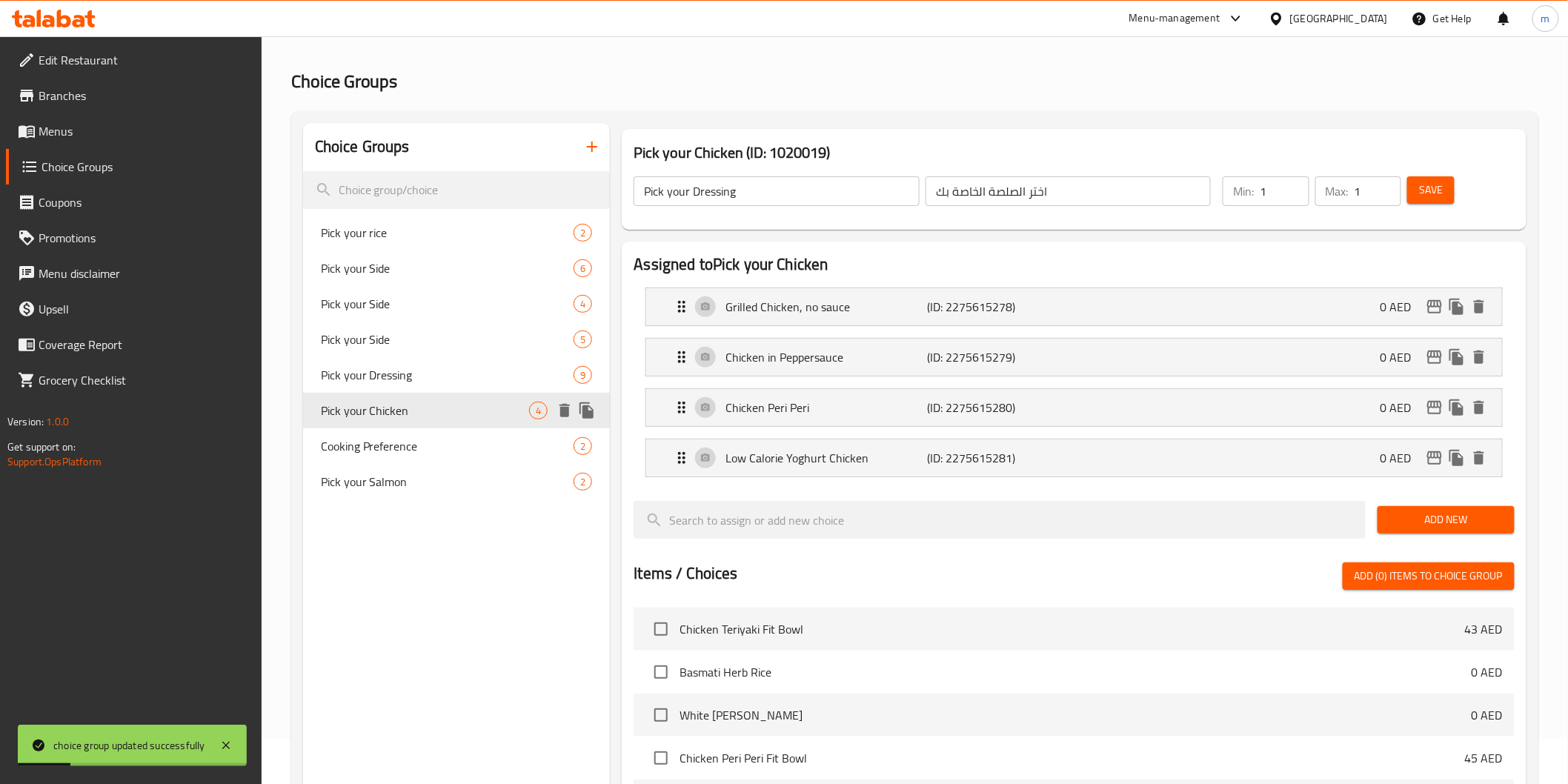
type input "Pick your Chicken"
type input "اختر دجاج الخاص بك"
click at [55, 100] on span "Branches" at bounding box center [144, 95] width 211 height 17
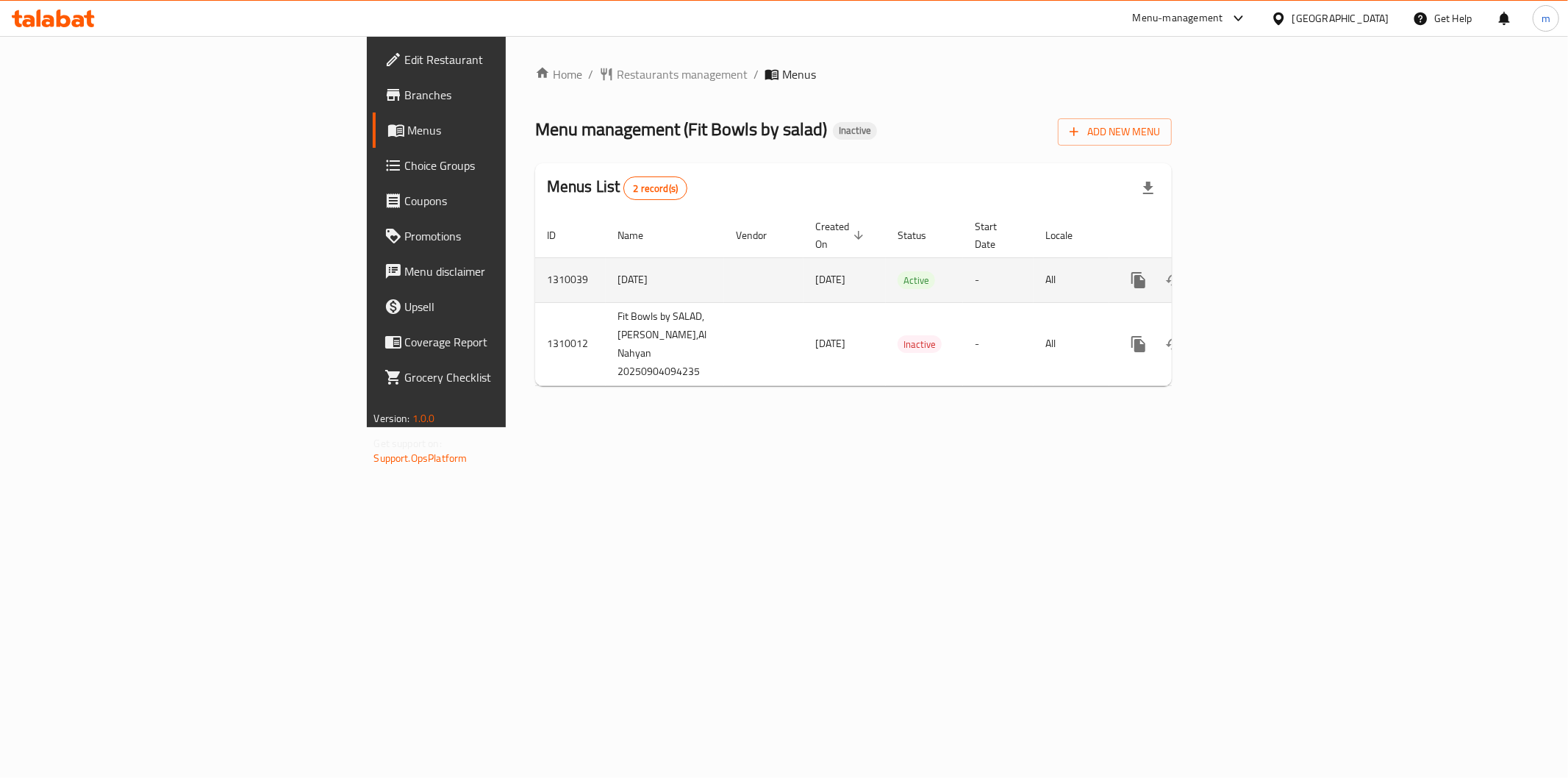
click at [1253, 271] on icon "enhanced table" at bounding box center [1244, 280] width 17 height 17
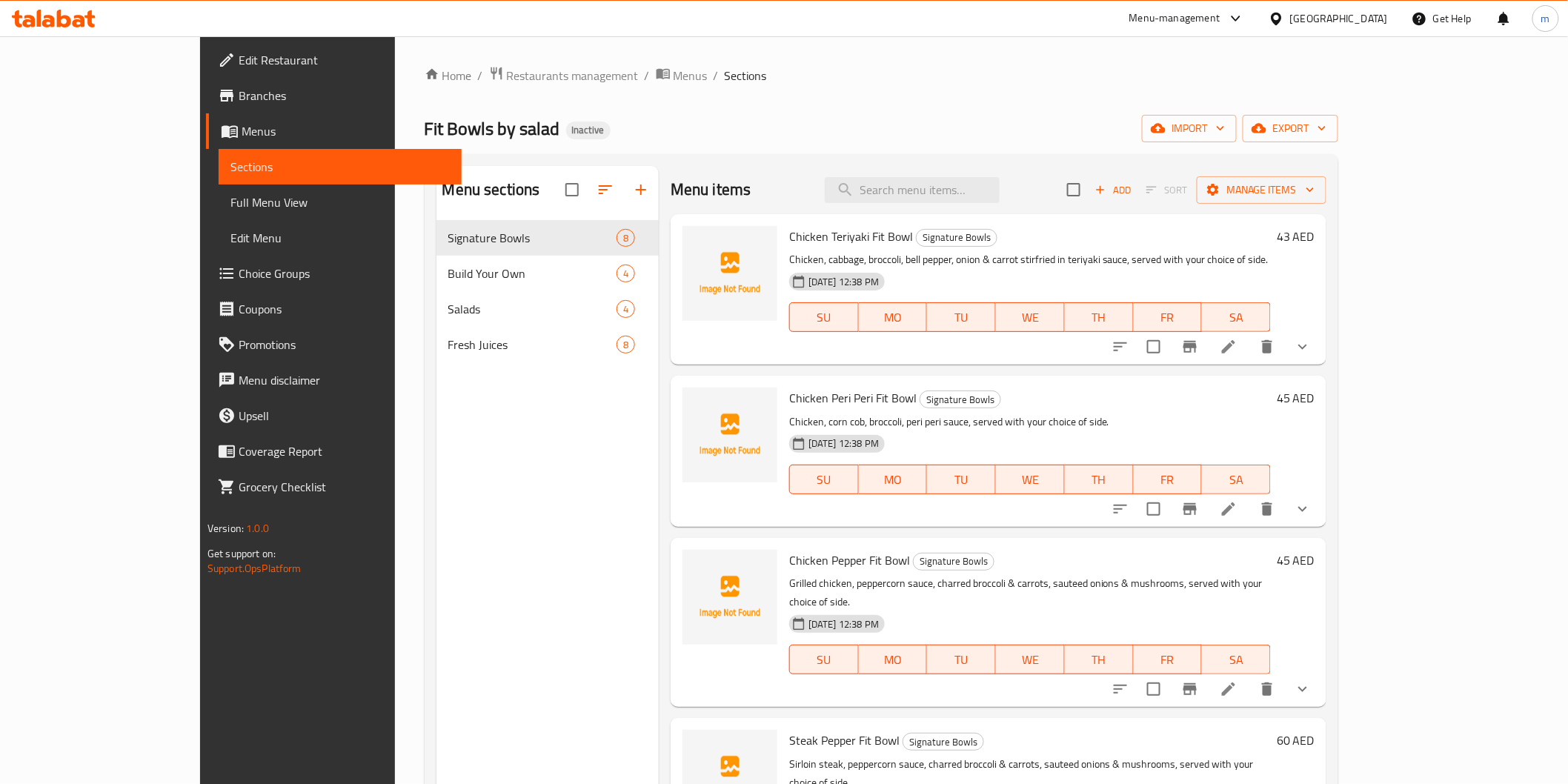
click at [230, 202] on span "Full Menu View" at bounding box center [340, 202] width 219 height 17
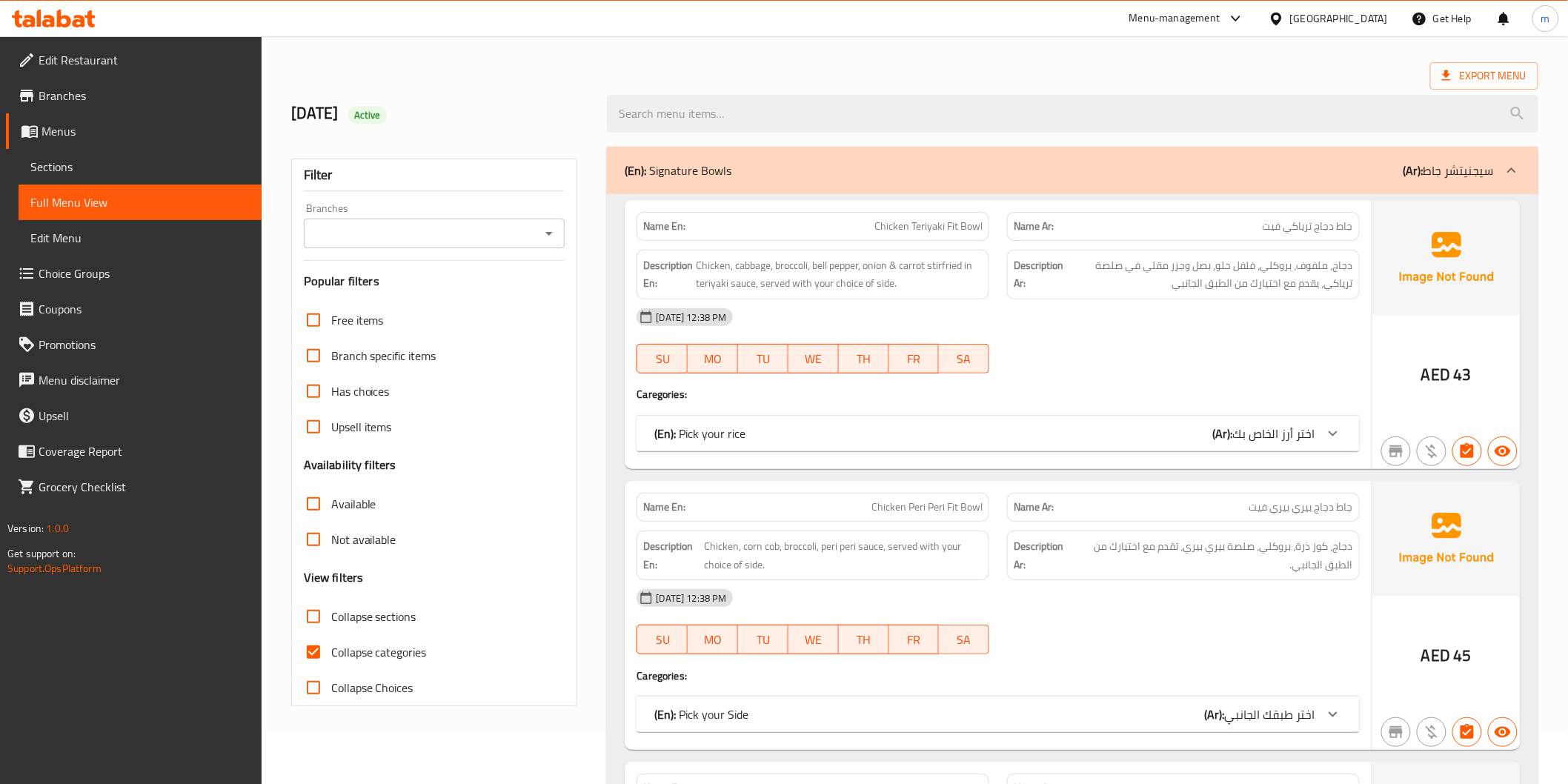
scroll to position [83, 0]
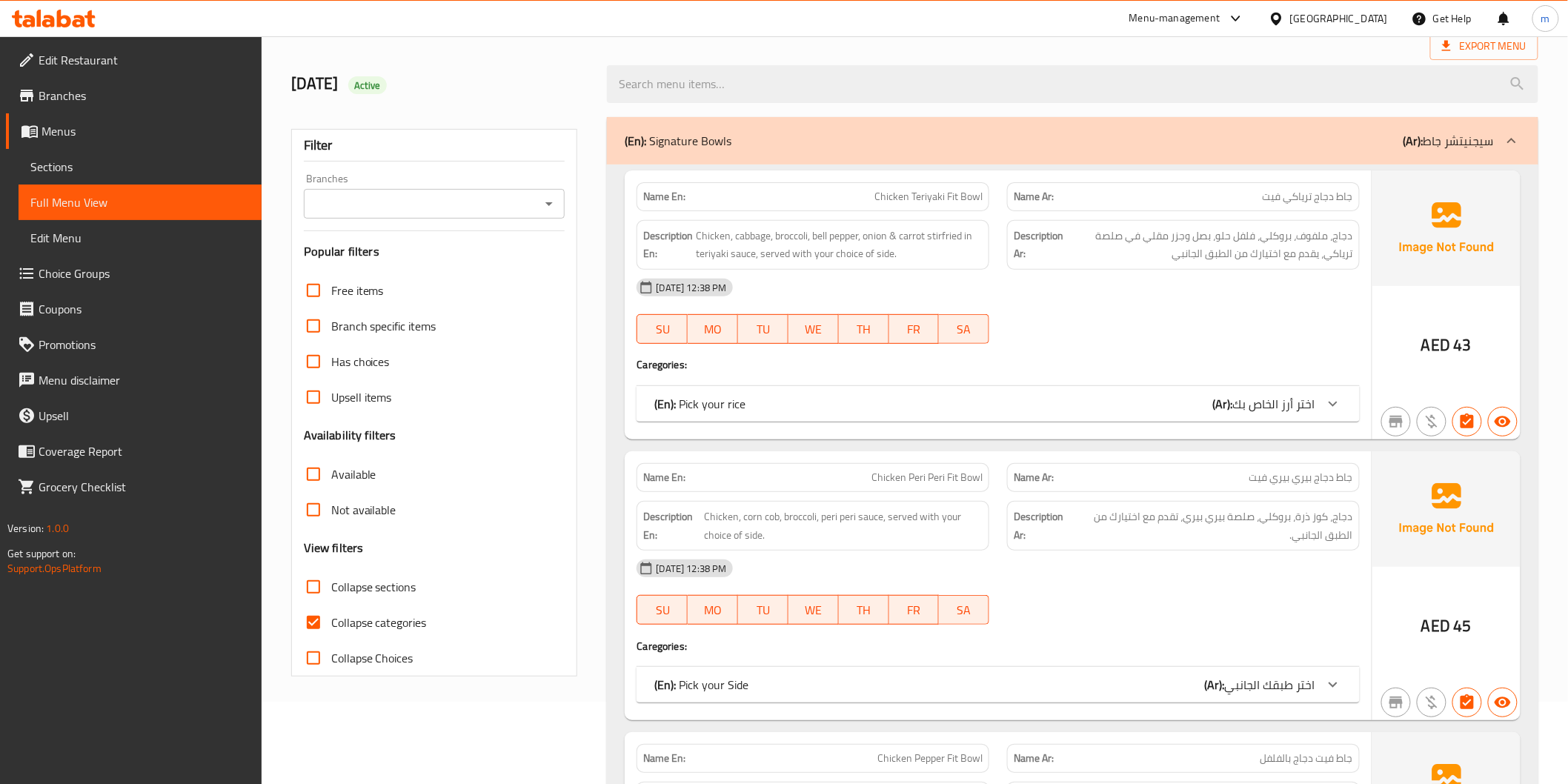
click at [320, 617] on input "Collapse categories" at bounding box center [313, 622] width 36 height 36
checkbox input "false"
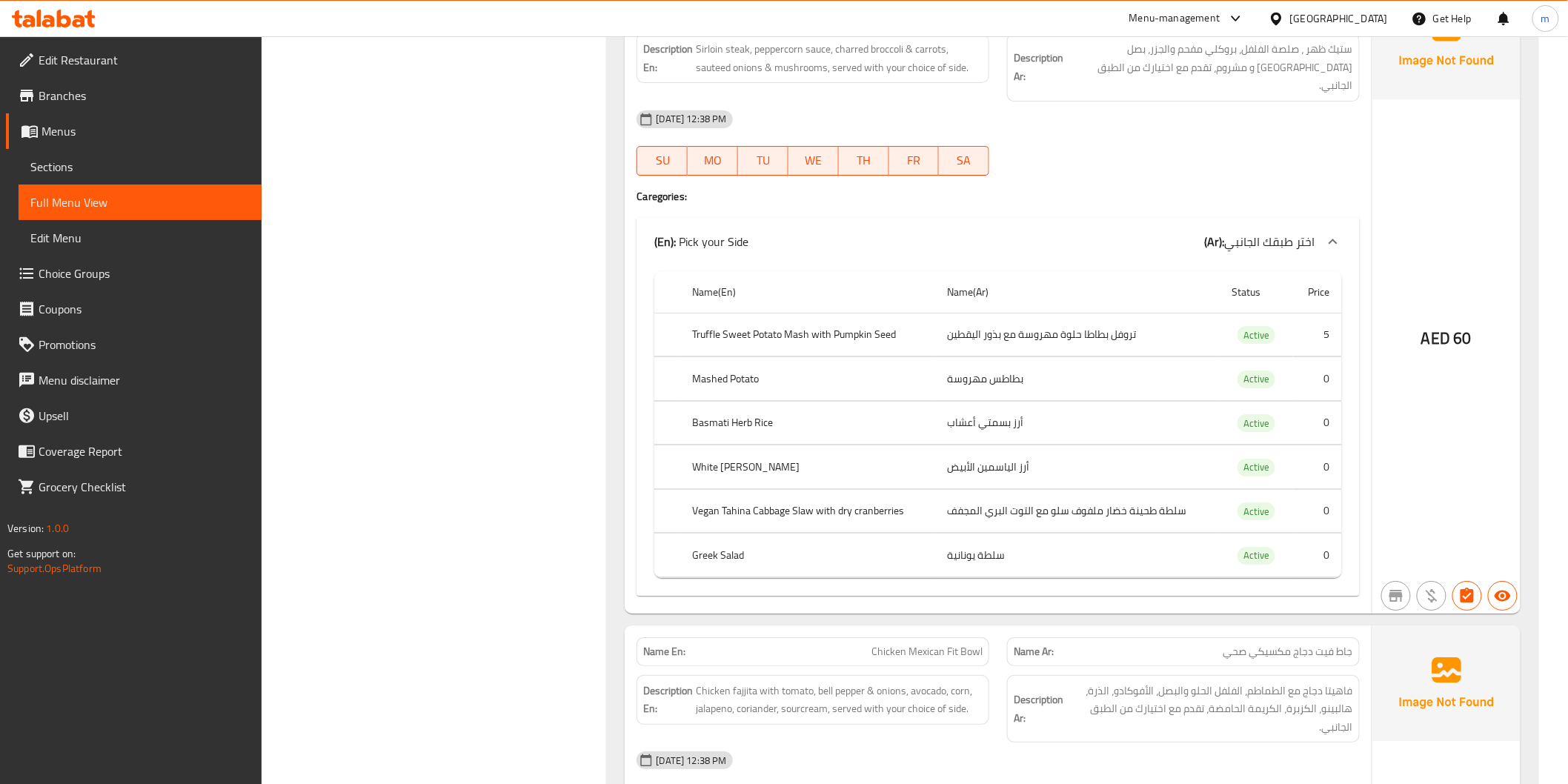
scroll to position [1976, 0]
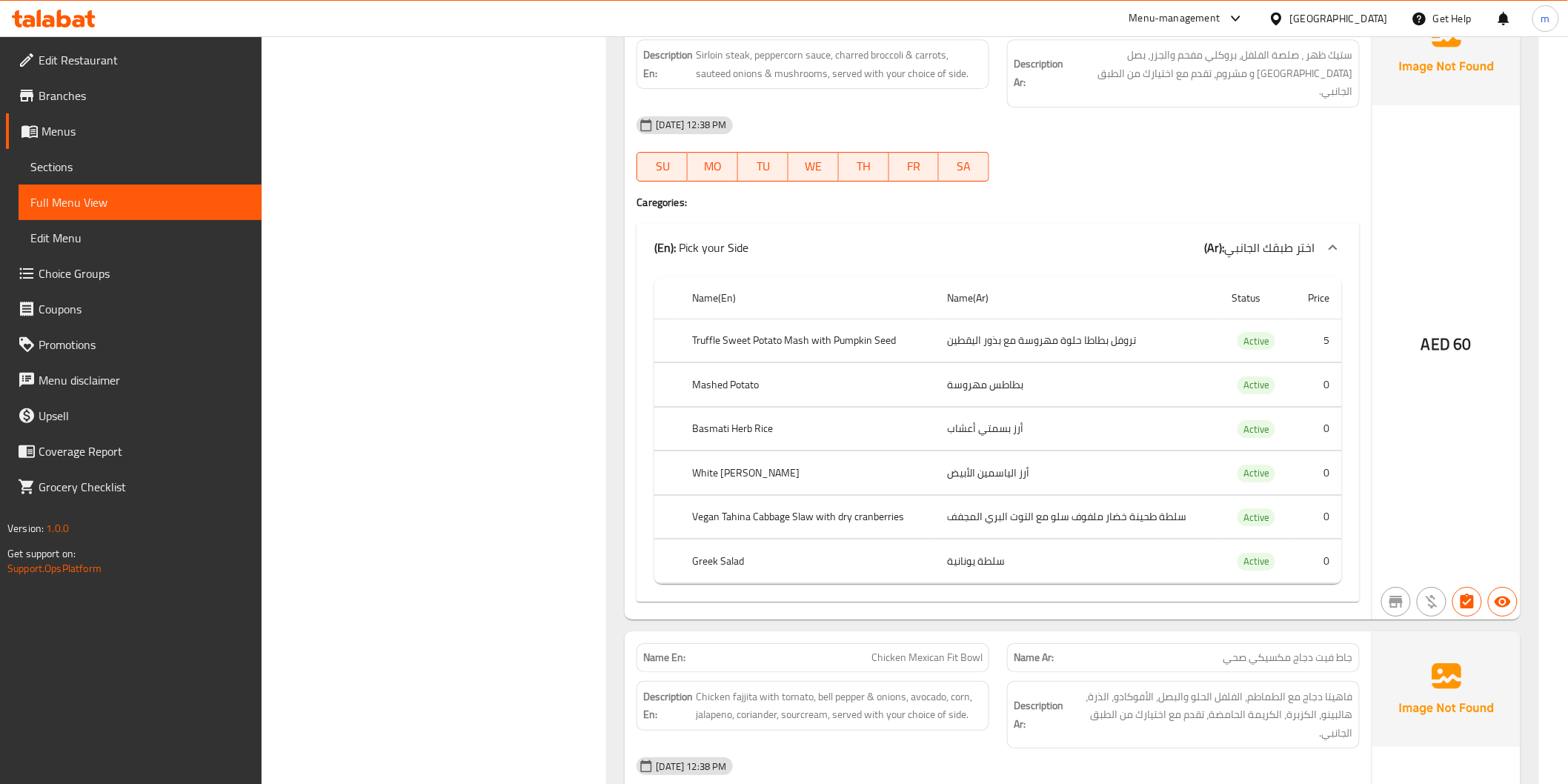
click at [43, 275] on span "Choice Groups" at bounding box center [144, 273] width 211 height 17
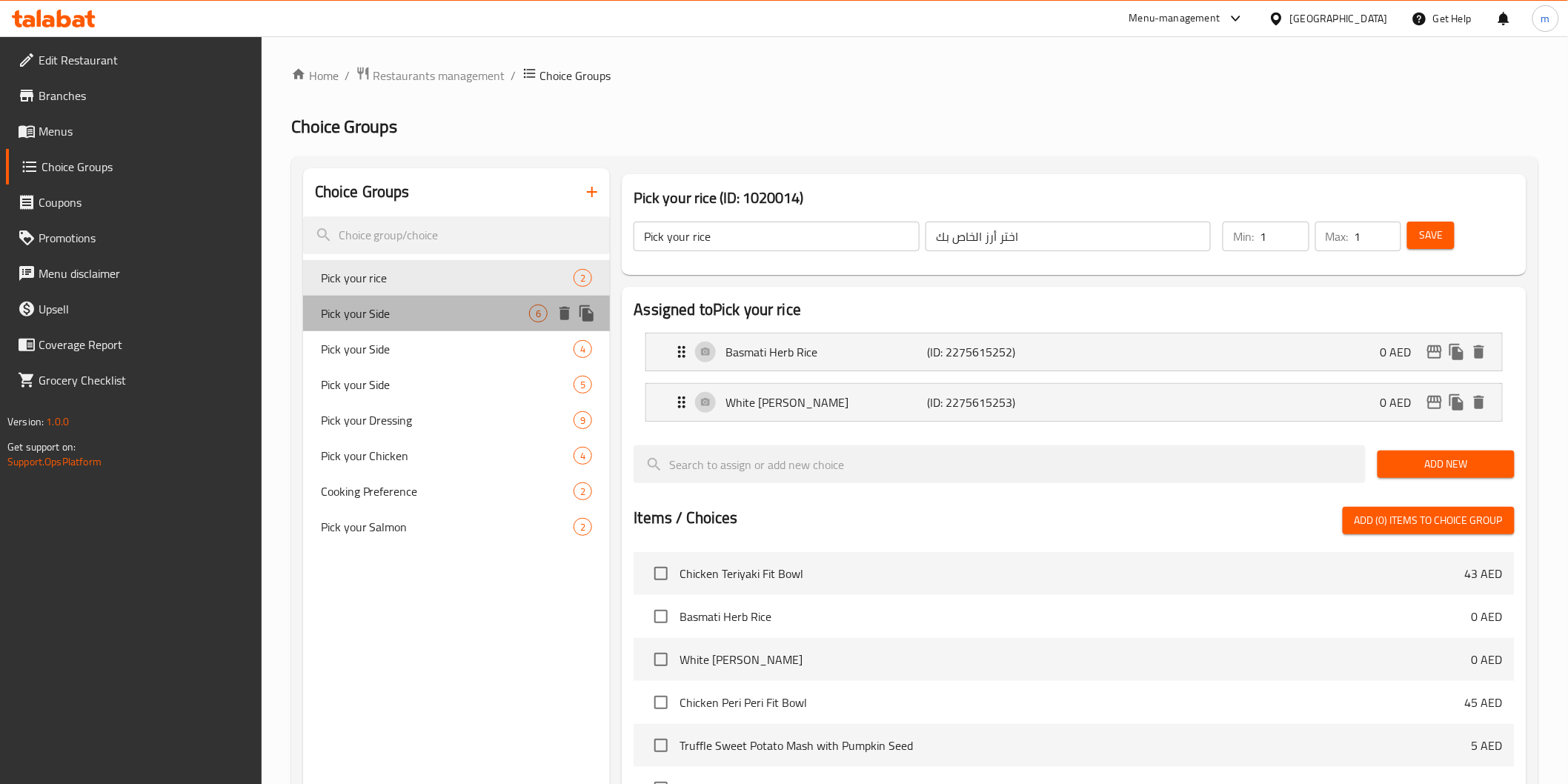
click at [371, 314] on span "Pick your Side" at bounding box center [426, 313] width 209 height 17
type input "Pick your Side"
type input "اختر طبقك الجانبي"
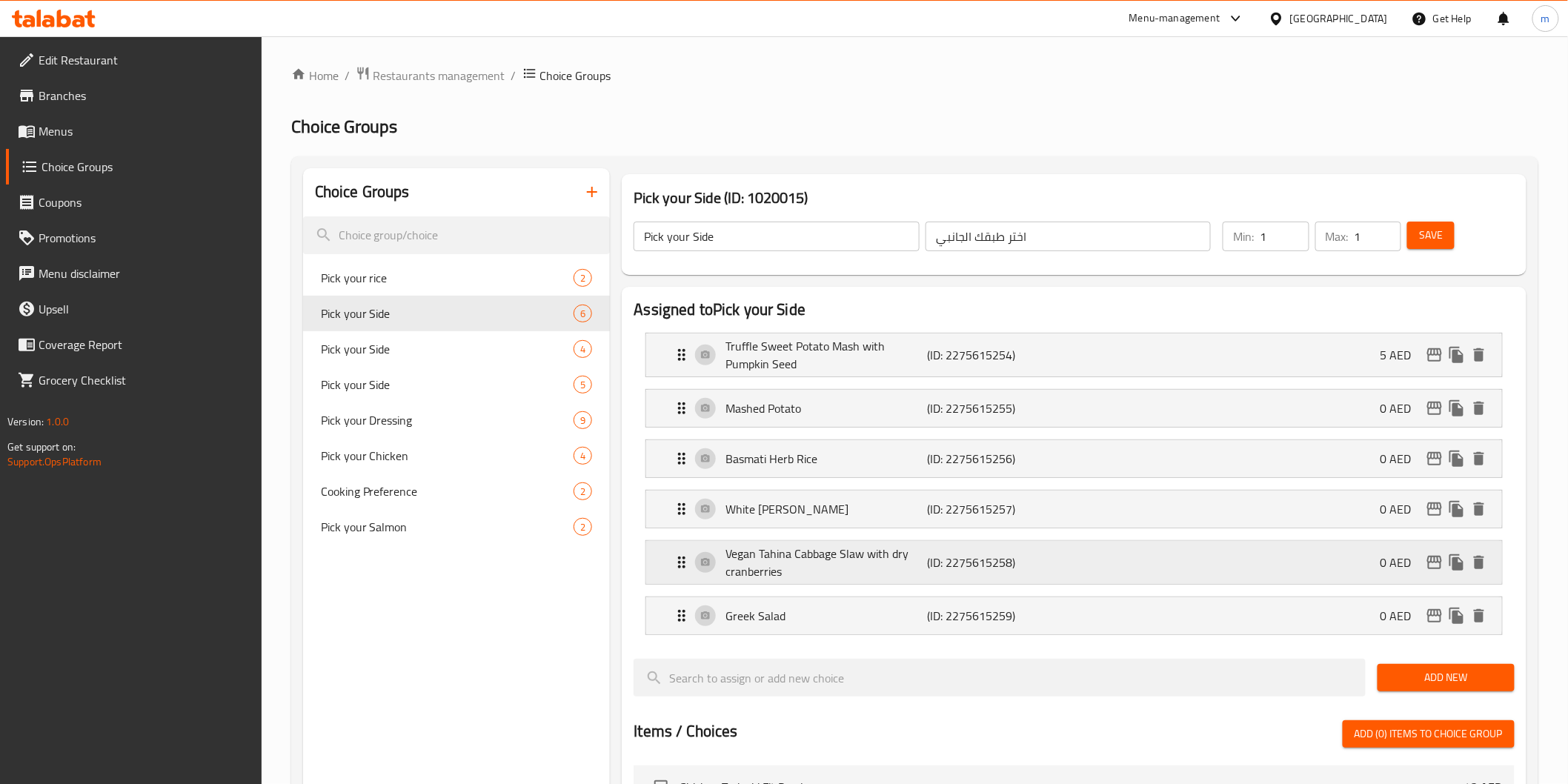
click at [1148, 559] on div "Vegan Tahina Cabbage Slaw with dry cranberries (ID: 2275615258) 0 AED" at bounding box center [1078, 562] width 811 height 43
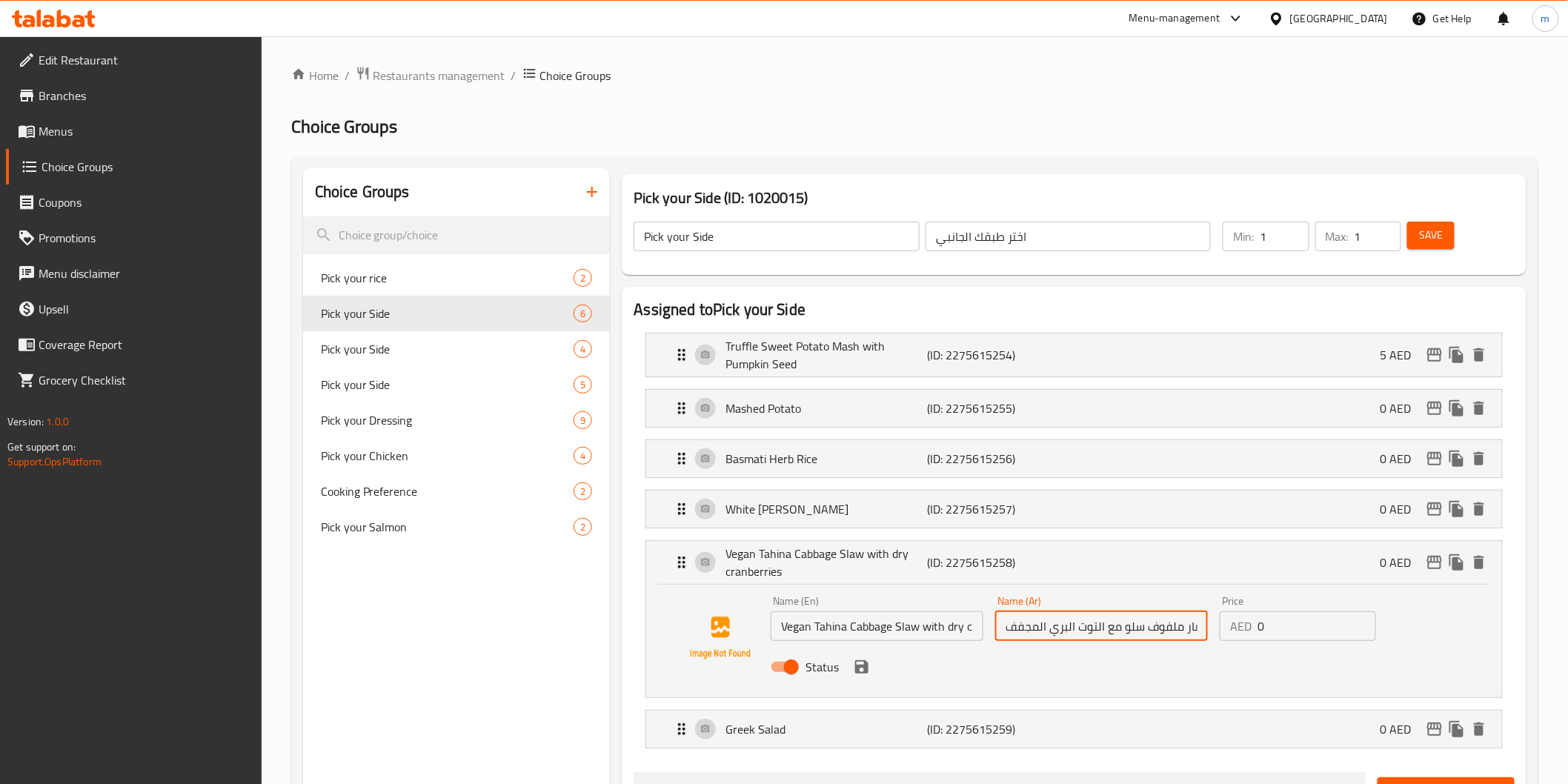
click at [1134, 631] on input "سلطة طحينة خضار ملفوف سلو مع التوت البري المجفف" at bounding box center [1102, 626] width 213 height 29
paste input "فيجن"
click at [854, 667] on icon "save" at bounding box center [861, 666] width 17 height 17
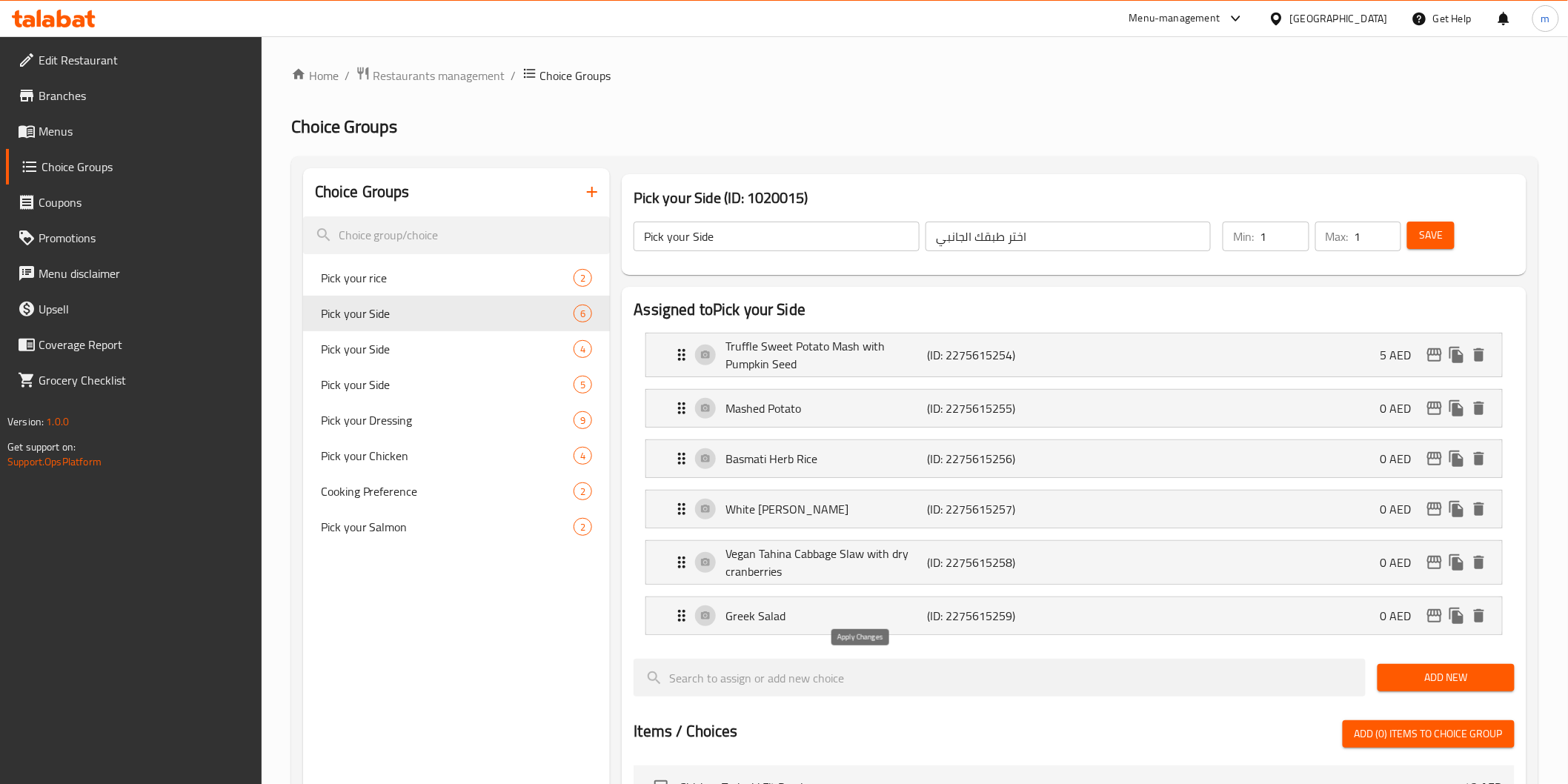
type input "سلطة طحينة فيجن ملفوف سلو مع التوت البري المجفف"
click at [1439, 230] on span "Save" at bounding box center [1431, 235] width 24 height 18
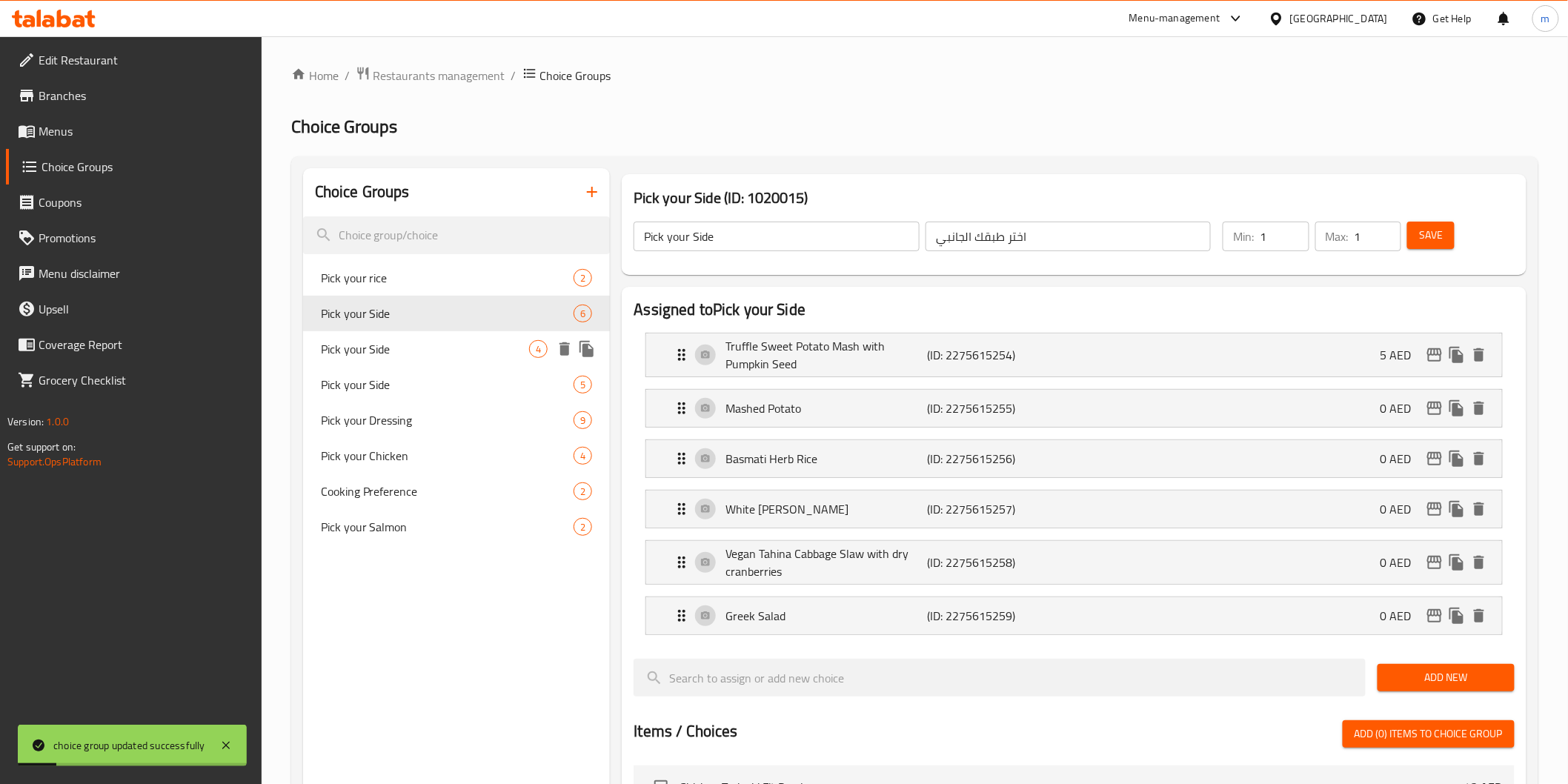
click at [366, 349] on span "Pick your Side" at bounding box center [426, 349] width 209 height 17
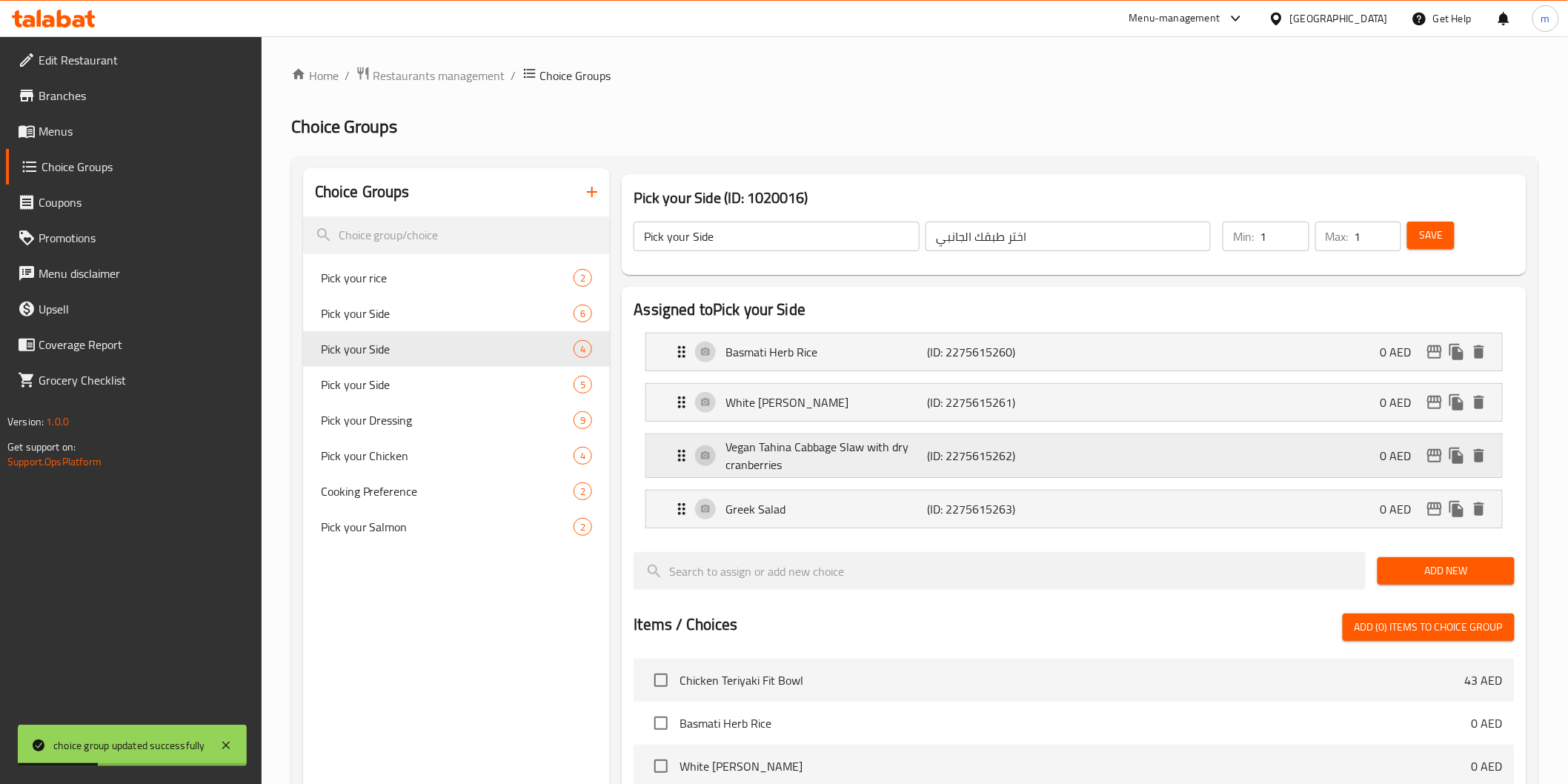
click at [952, 464] on p "(ID: 2275615262)" at bounding box center [995, 455] width 135 height 17
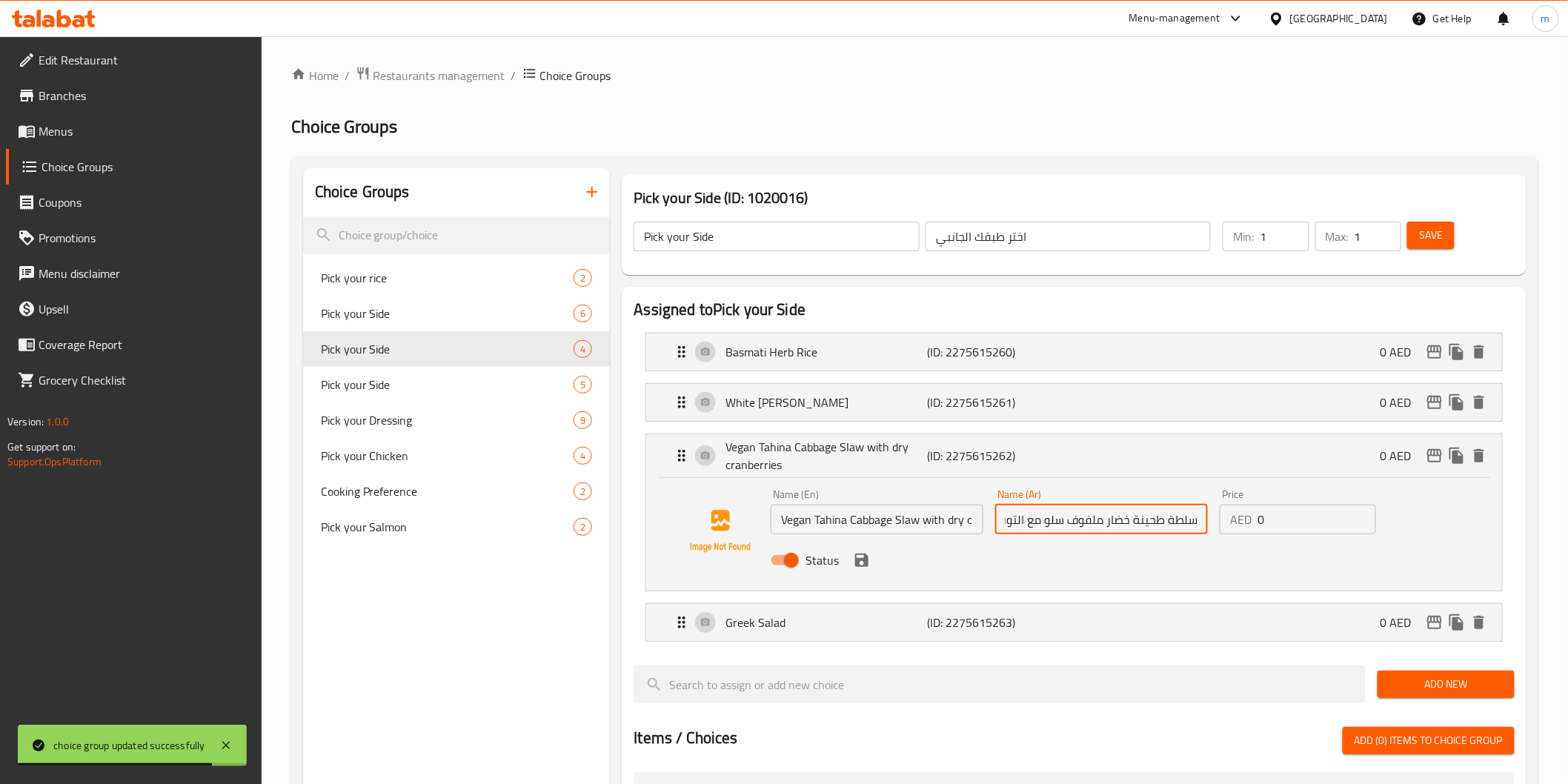
click at [1109, 521] on input "سلطة طحينة خضار ملفوف سلو مع التوت البري المجفف." at bounding box center [1102, 520] width 213 height 29
drag, startPoint x: 1109, startPoint y: 521, endPoint x: 1121, endPoint y: 519, distance: 12.2
click at [1121, 519] on input "سلطة طحينة خضار ملفوف سلو مع التوت البري المجفف." at bounding box center [1102, 520] width 213 height 29
drag, startPoint x: 1105, startPoint y: 520, endPoint x: 1130, endPoint y: 517, distance: 25.2
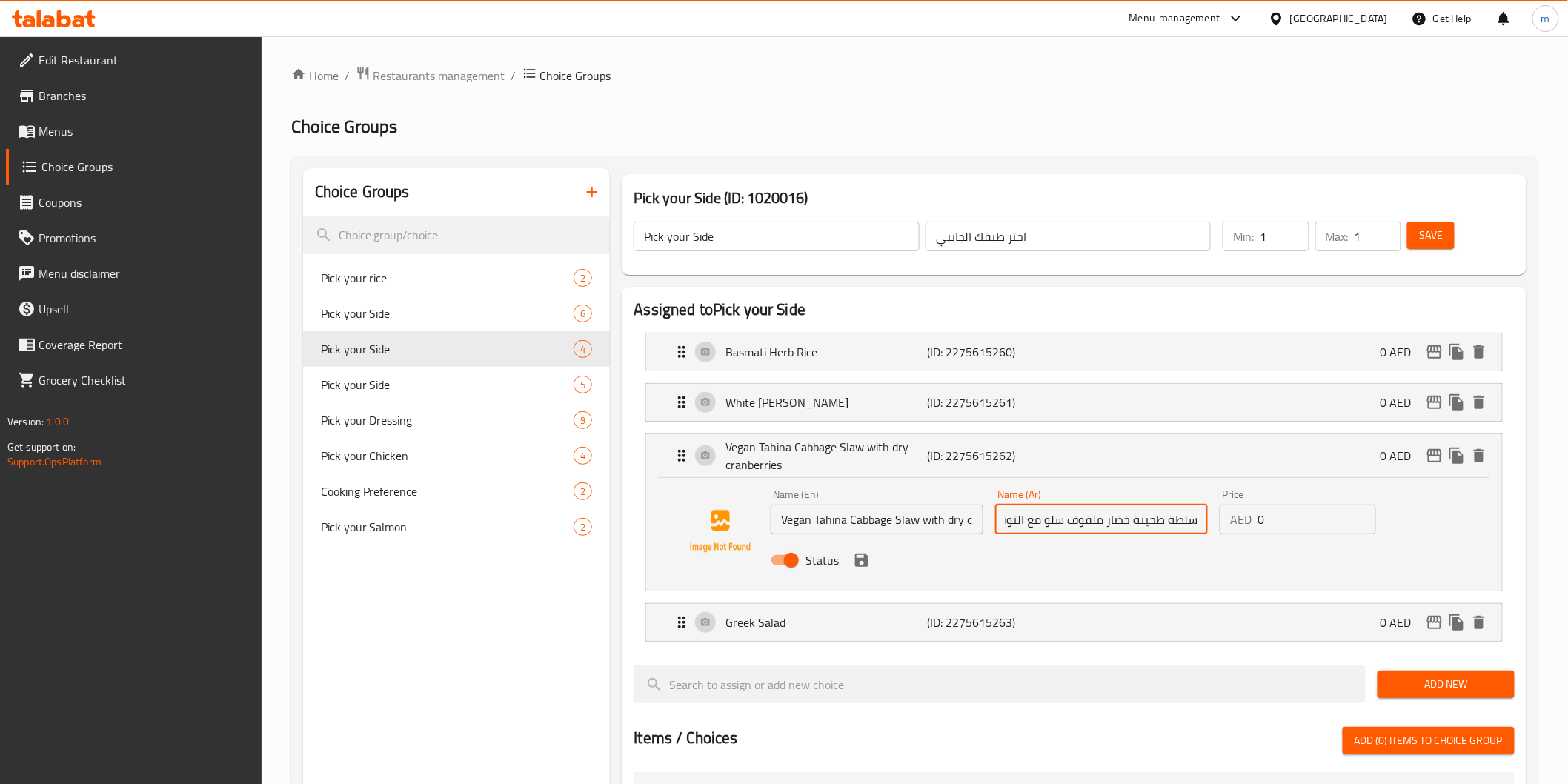
click at [1130, 517] on input "سلطة طحينة خضار ملفوف سلو مع التوت البري المجفف." at bounding box center [1102, 520] width 213 height 29
paste input "فيجن"
click at [866, 558] on icon "save" at bounding box center [862, 560] width 14 height 14
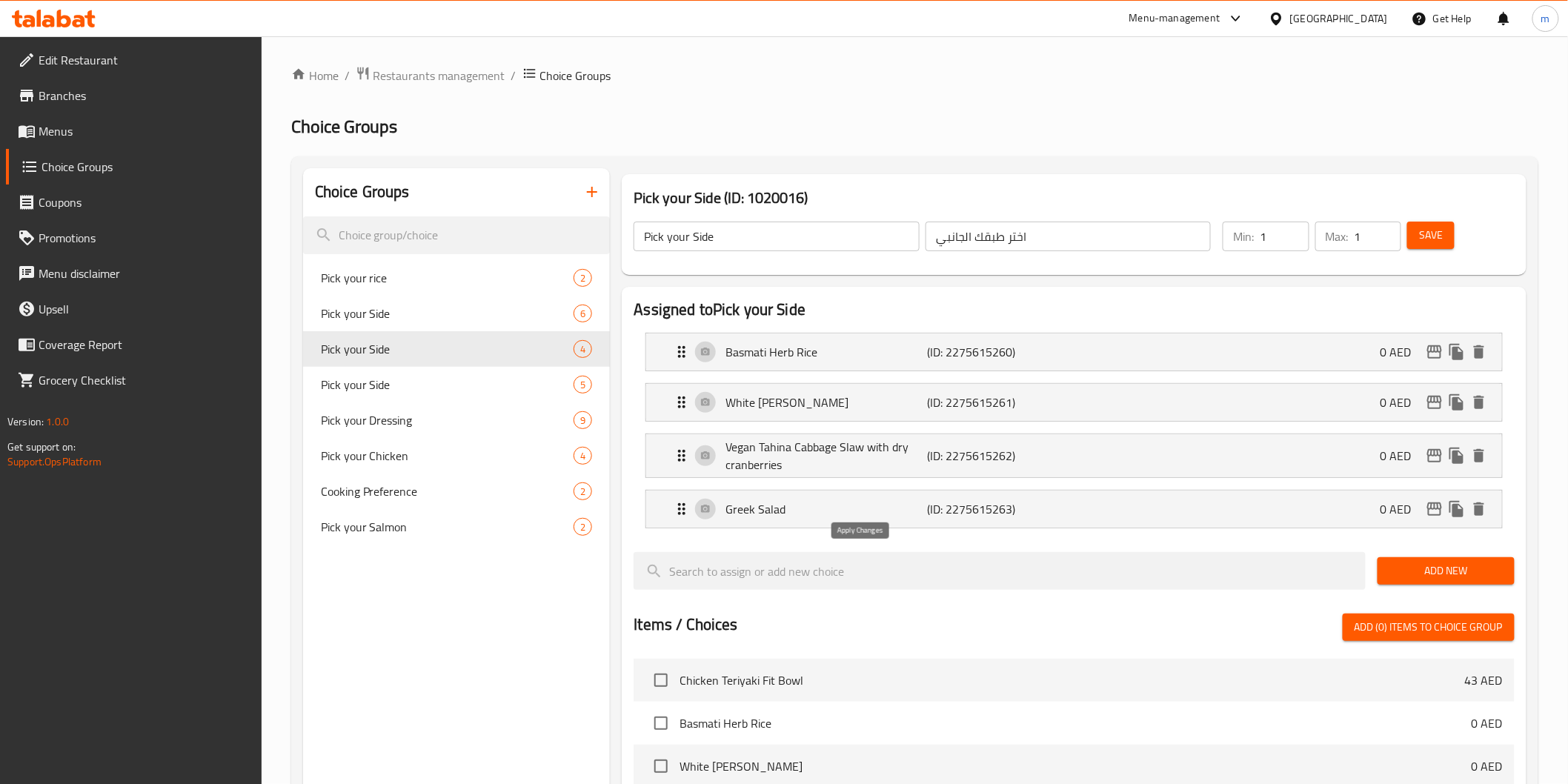
type input "سلطة طحينة فيجن ملفوف سلو مع التوت البري المجفف."
click at [1434, 221] on button "Save" at bounding box center [1431, 235] width 48 height 28
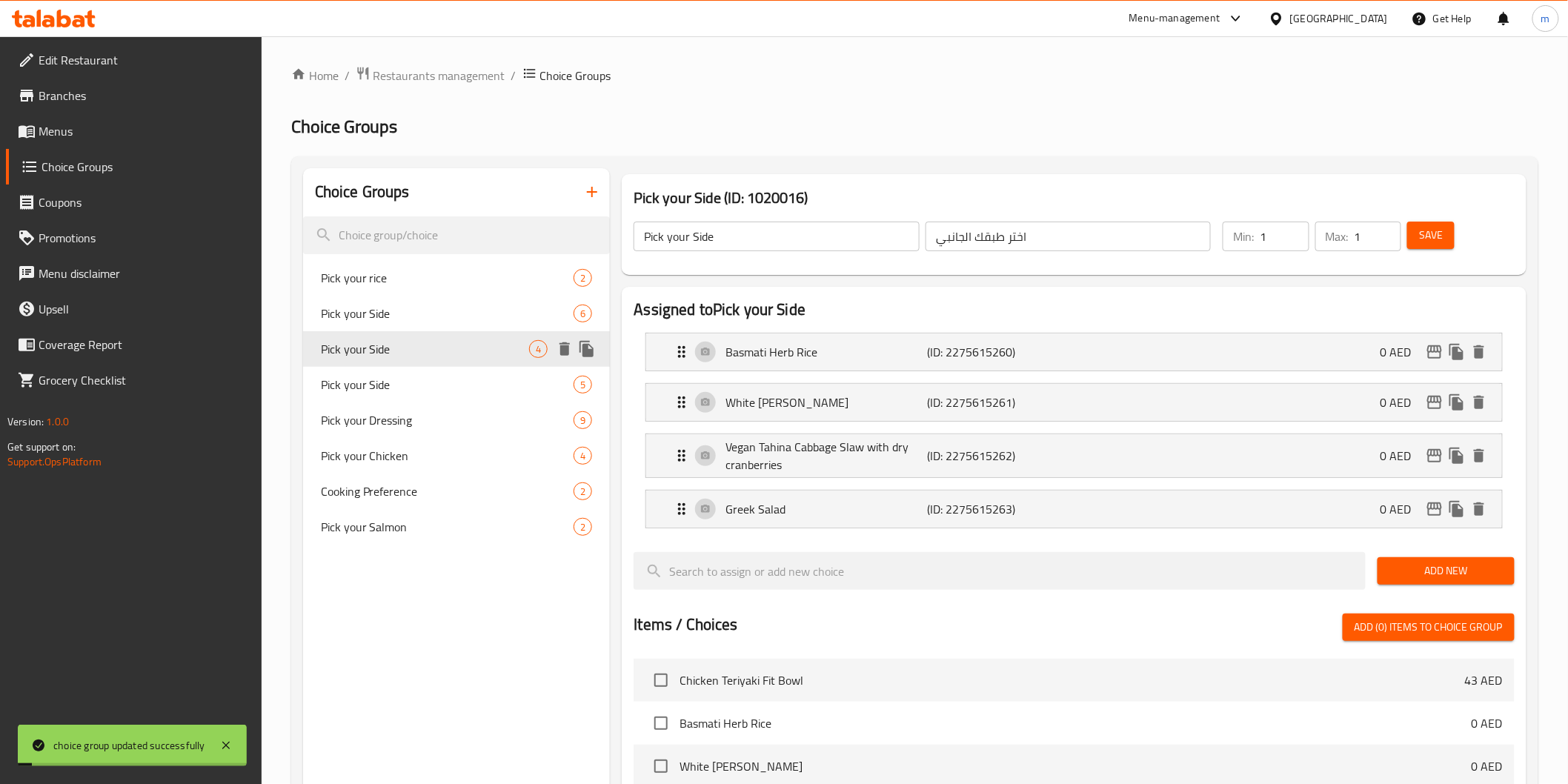
click at [398, 364] on div "Pick your Side 4" at bounding box center [456, 349] width 308 height 36
click at [398, 372] on div "Pick your Side 5" at bounding box center [456, 385] width 308 height 36
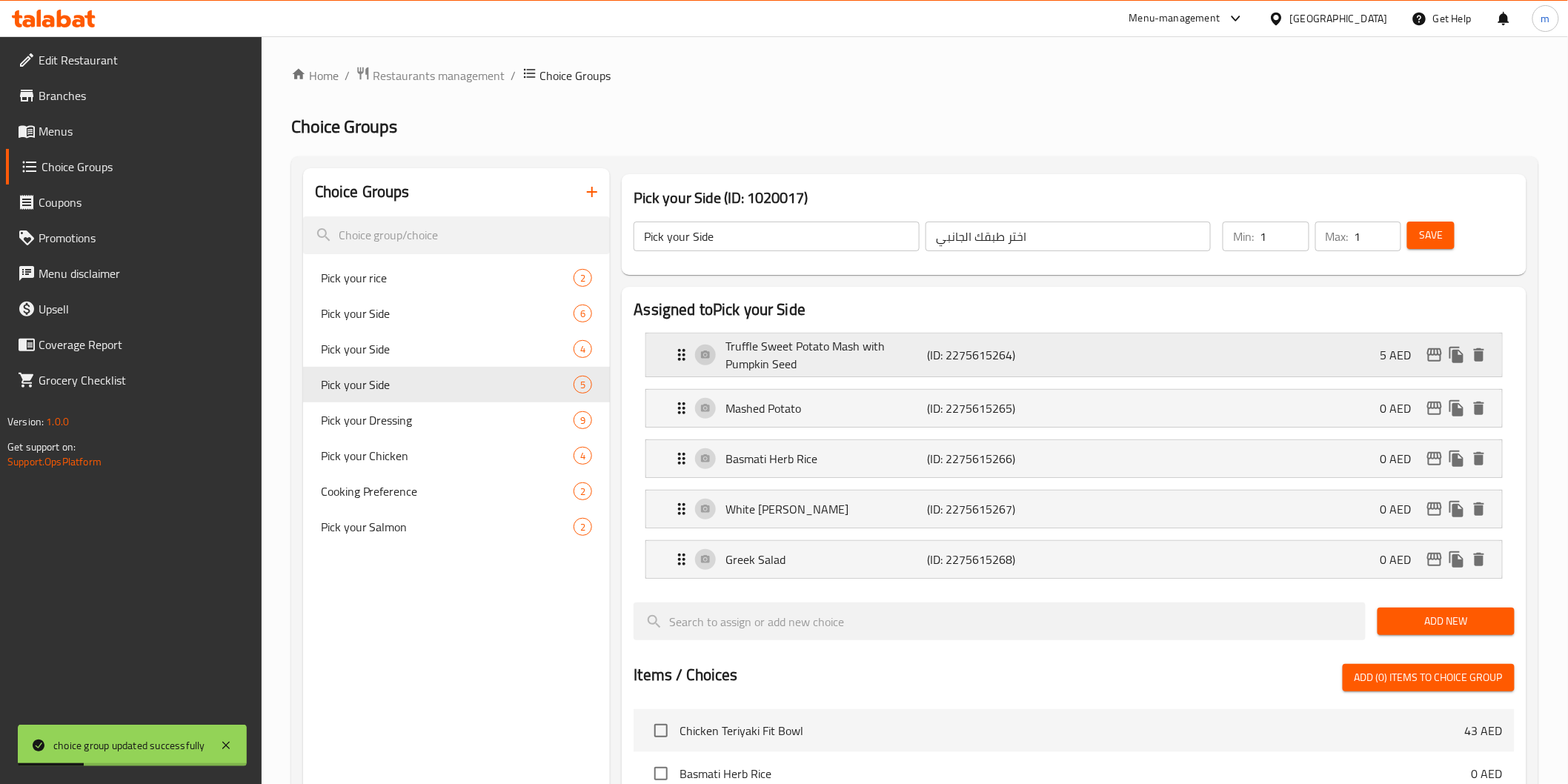
click at [808, 368] on p "Truffle Sweet Potato Mash with Pumpkin Seed" at bounding box center [826, 354] width 202 height 36
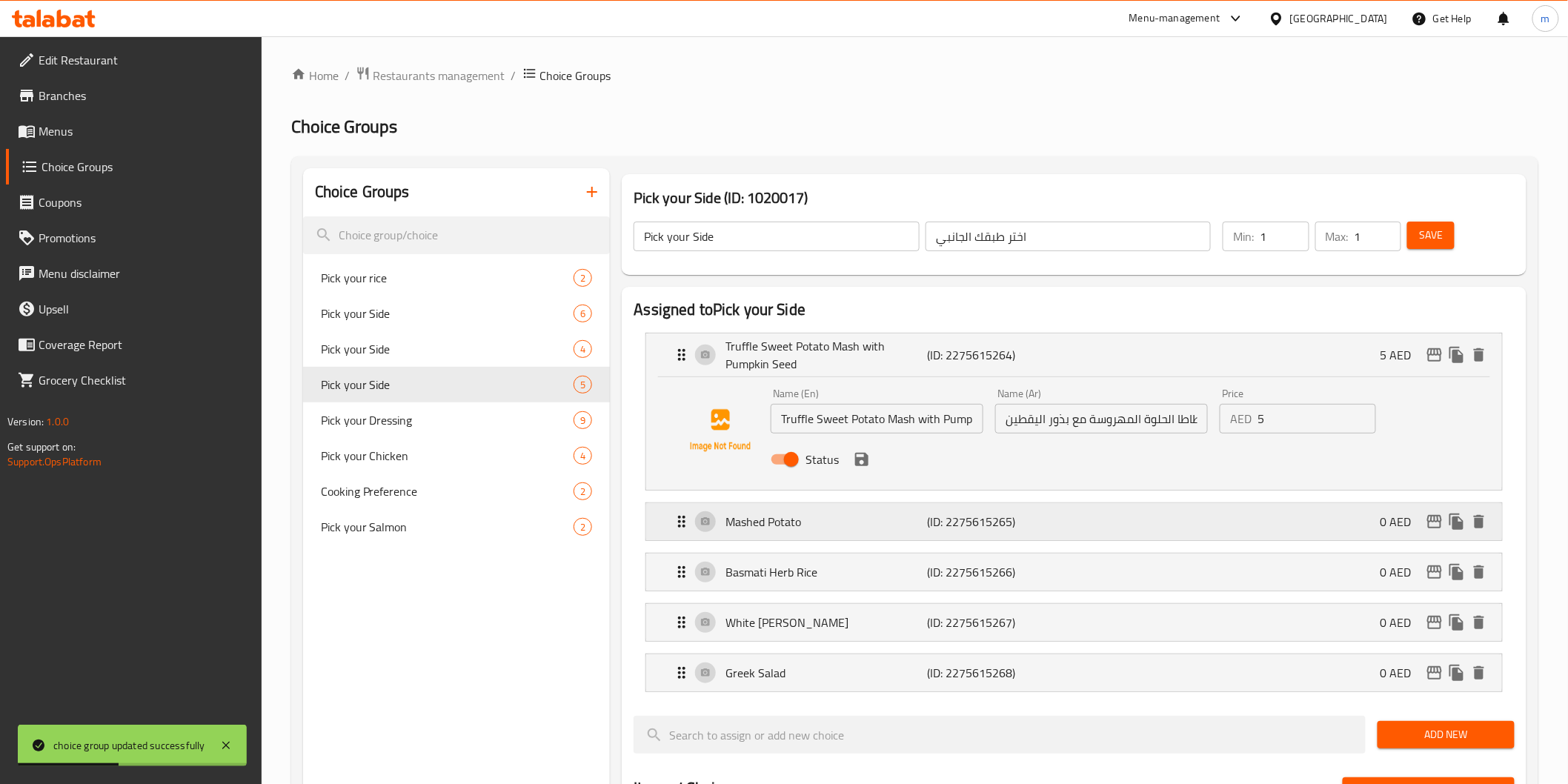
click at [798, 520] on p "Mashed Potato" at bounding box center [826, 521] width 202 height 17
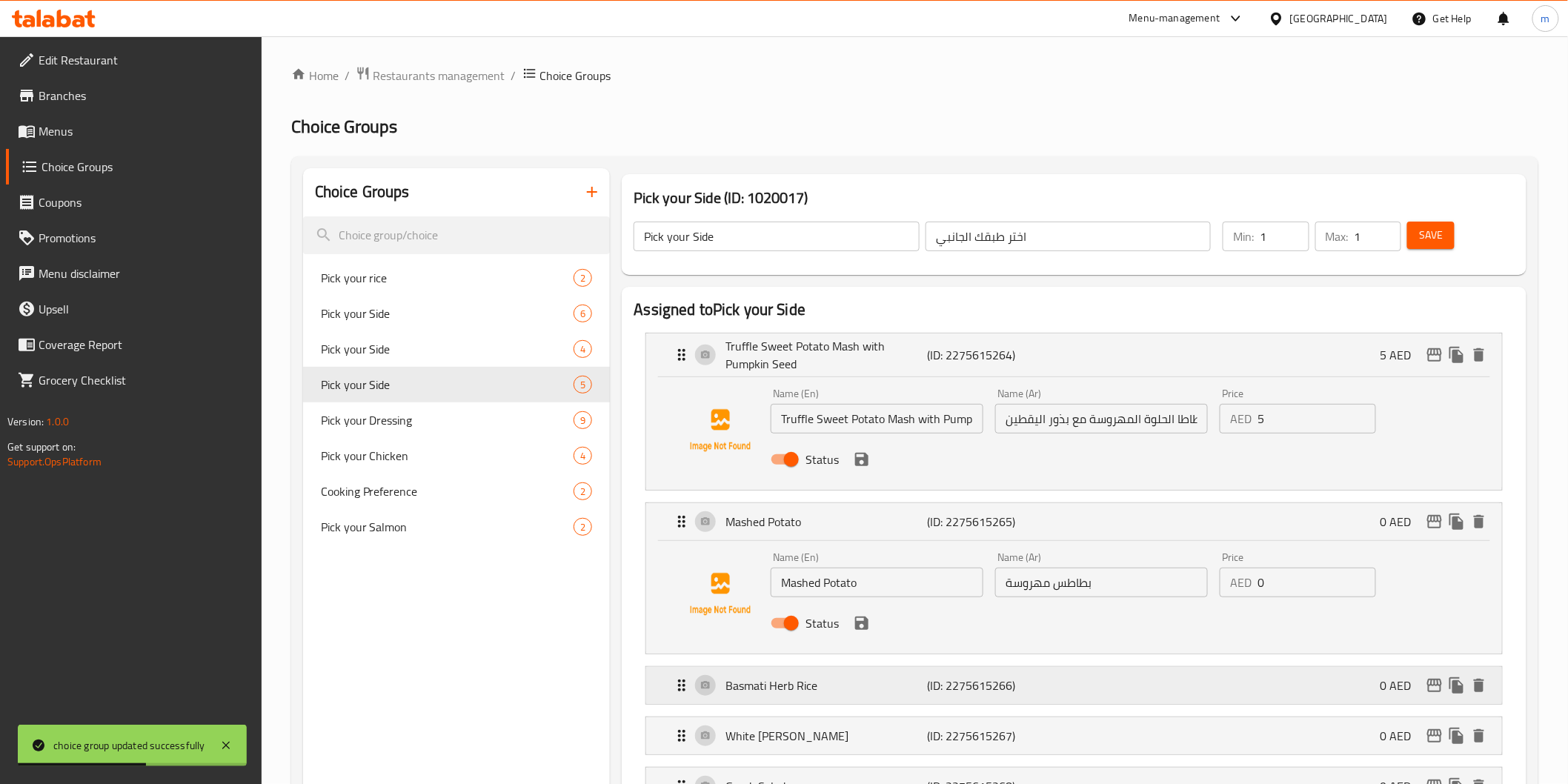
click at [813, 688] on p "Basmati Herb Rice" at bounding box center [826, 685] width 202 height 17
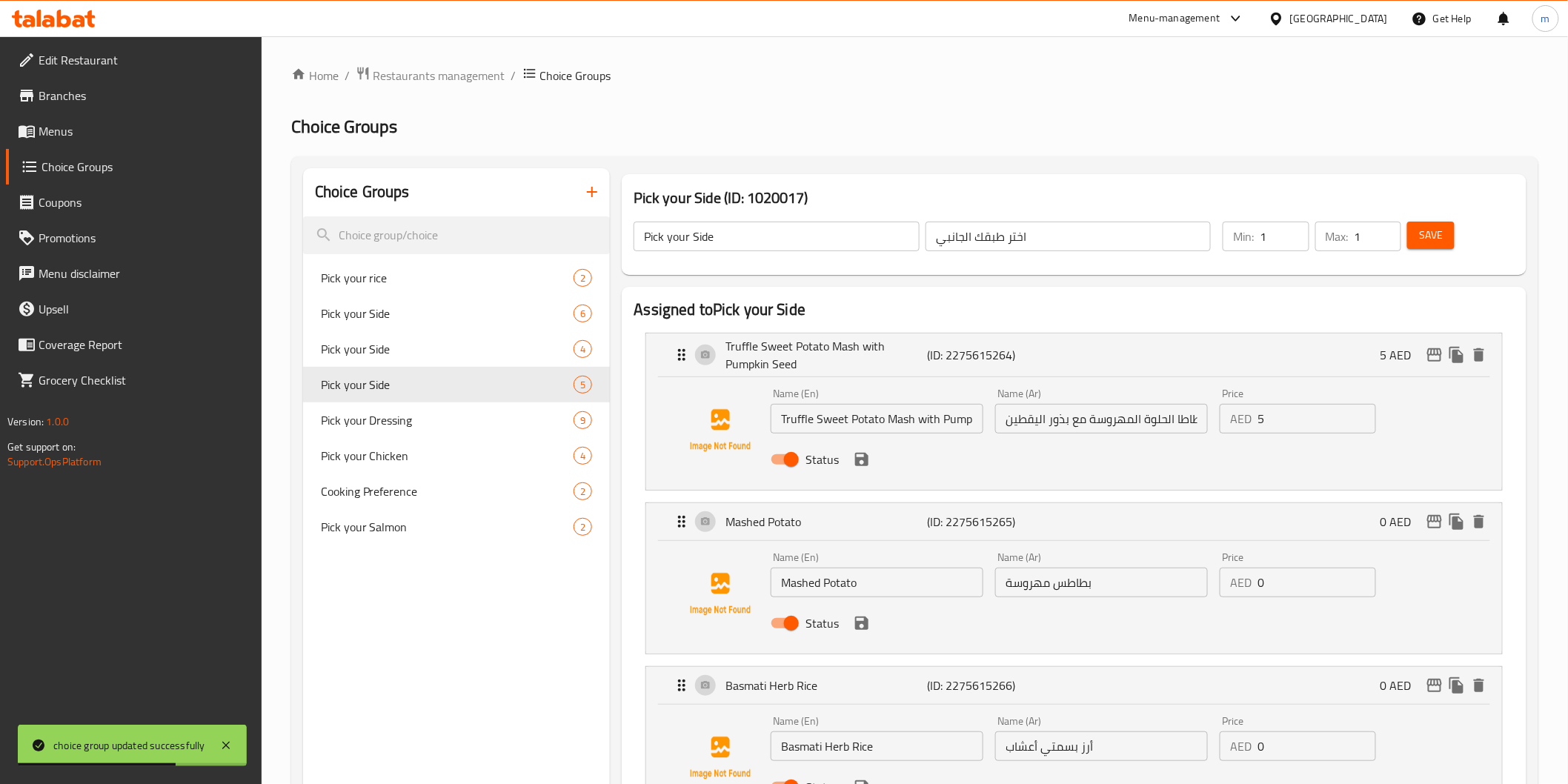
scroll to position [164, 0]
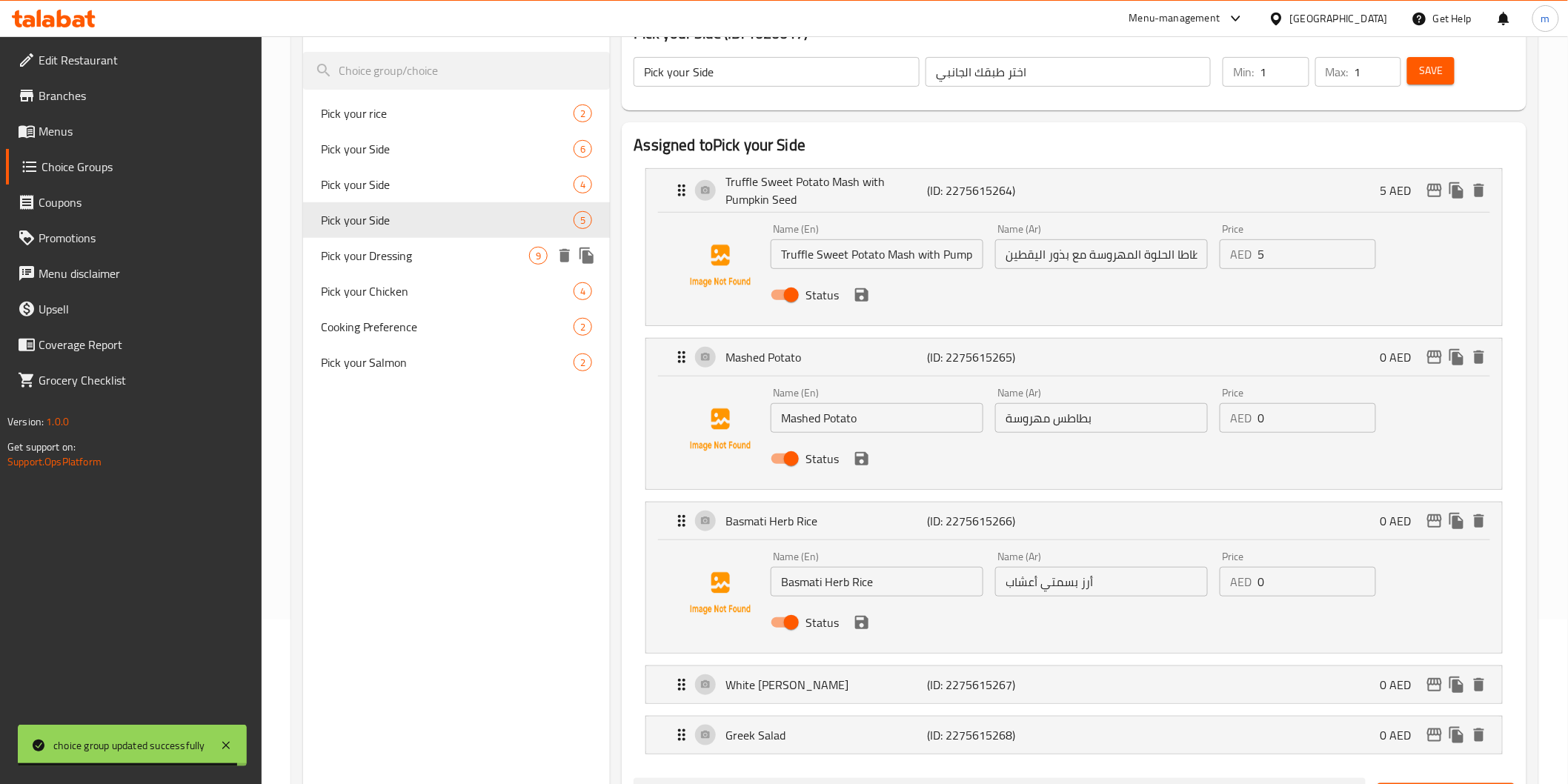
click at [366, 247] on span "Pick your Dressing" at bounding box center [426, 255] width 209 height 17
type input "Pick your Dressing"
type input "اختر الصلصة الخاصة بك"
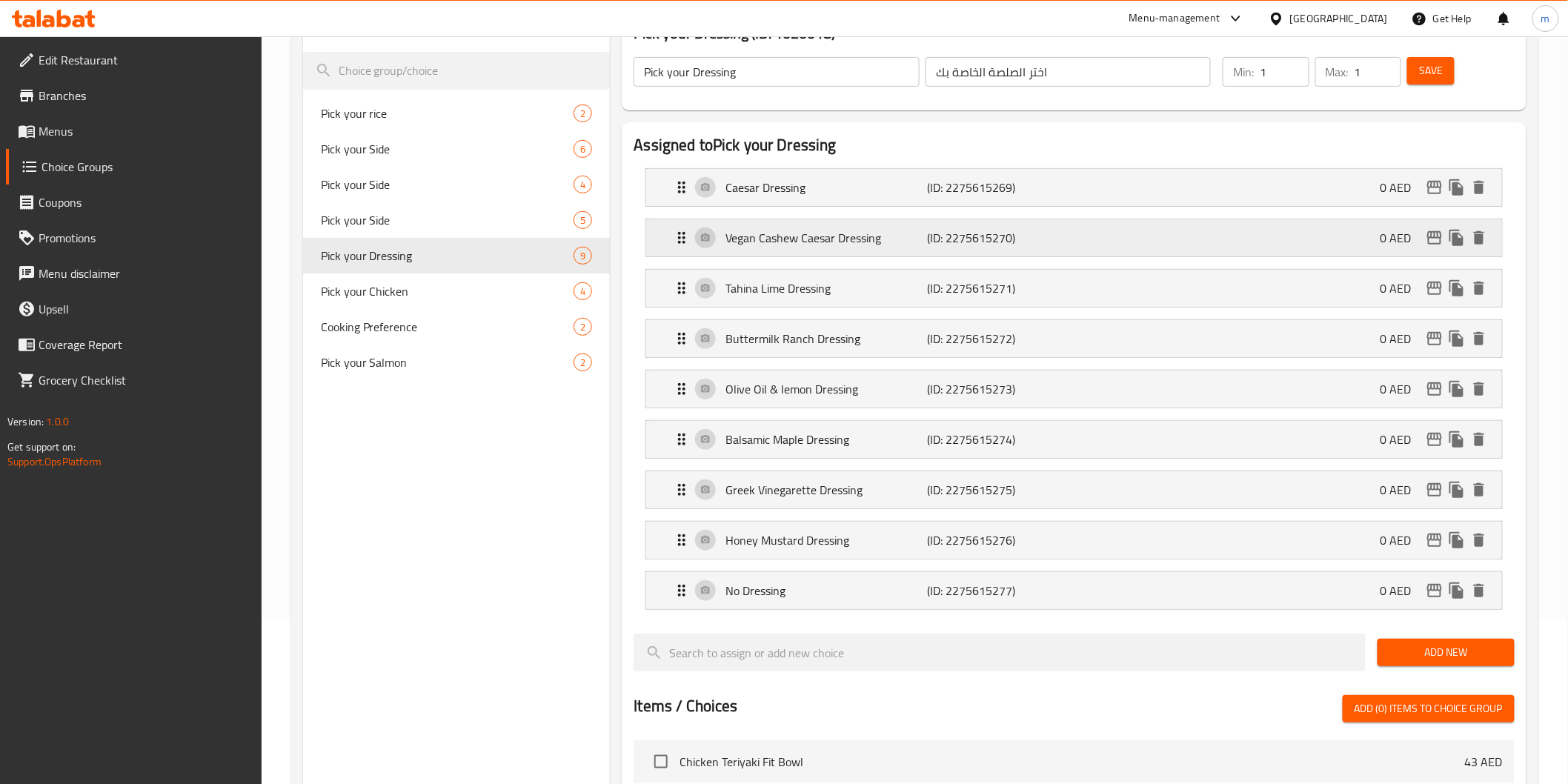
click at [893, 242] on p "Vegan Cashew Caesar Dressing" at bounding box center [826, 237] width 202 height 17
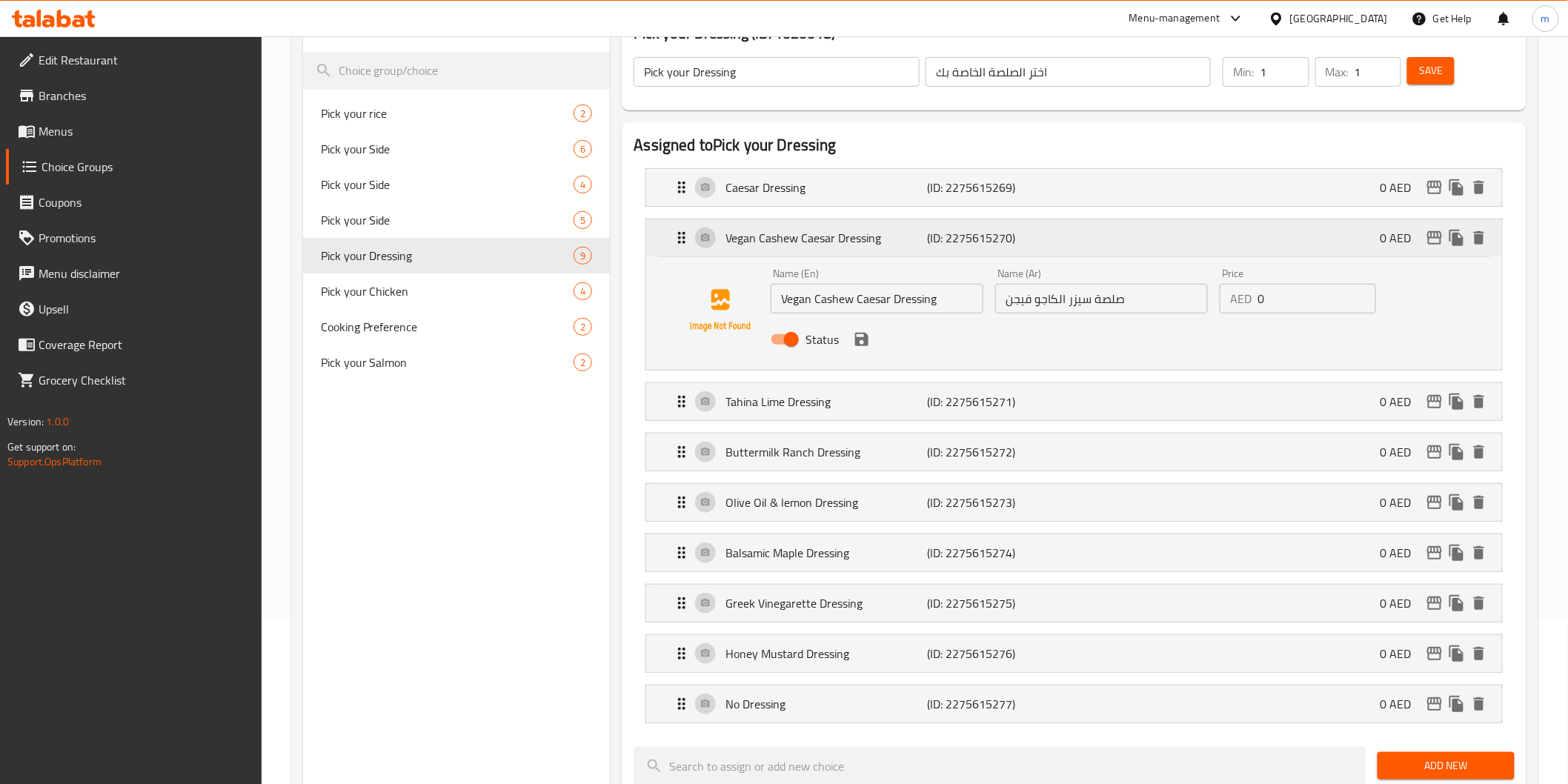
click at [893, 242] on p "Vegan Cashew Caesar Dressing" at bounding box center [826, 237] width 202 height 17
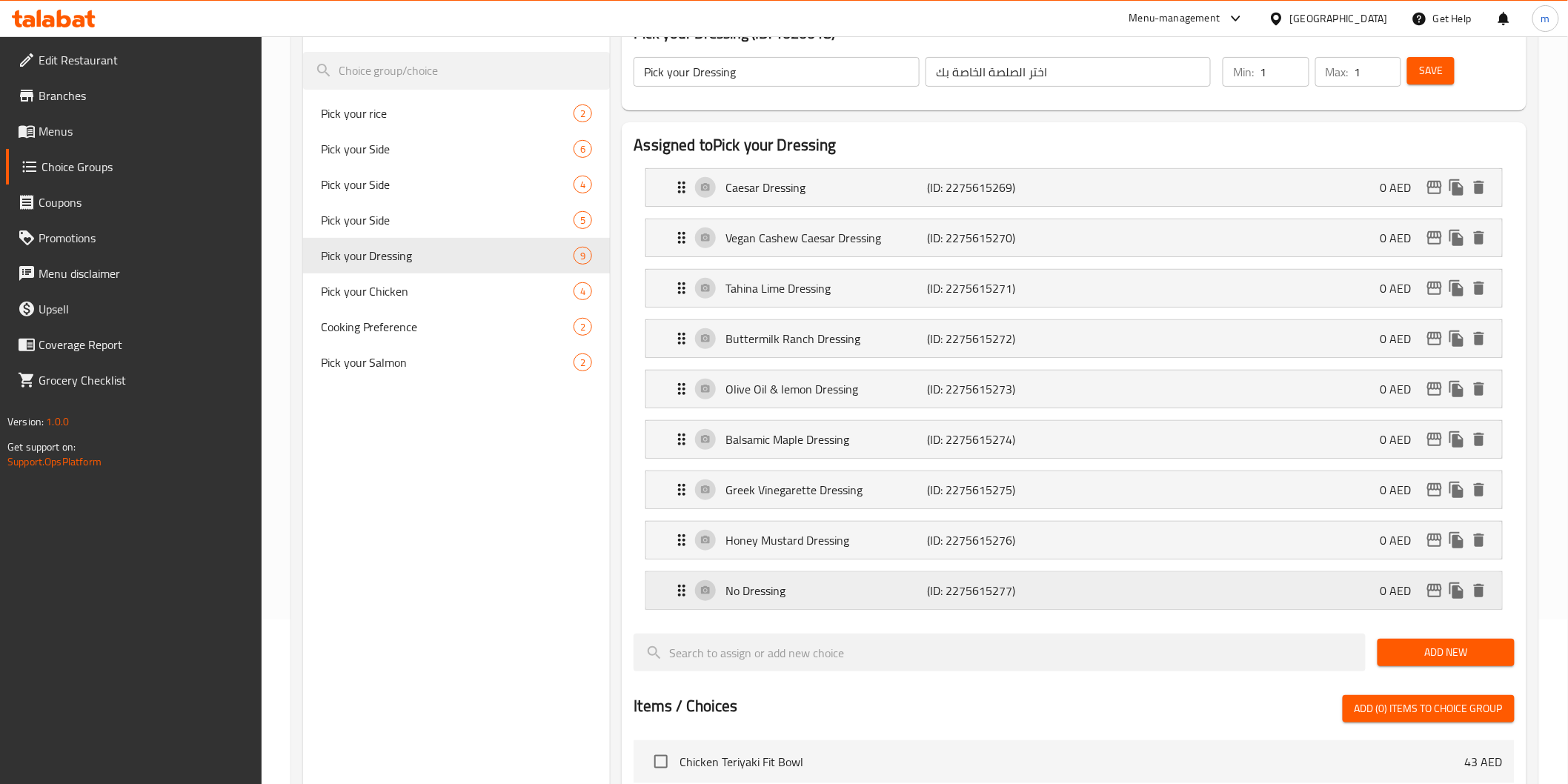
click at [819, 587] on p "No Dressing" at bounding box center [826, 590] width 202 height 17
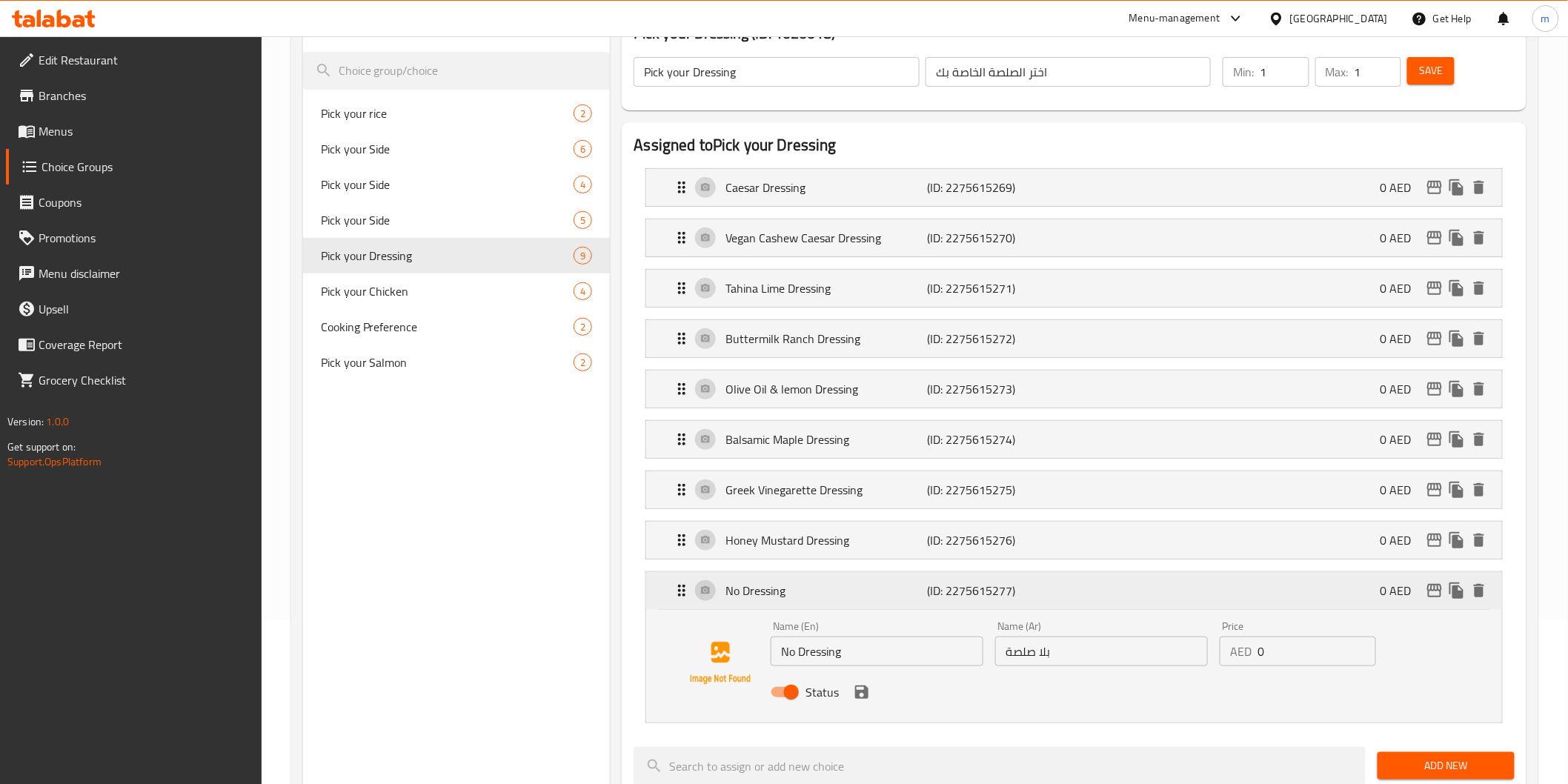
click at [819, 587] on p "No Dressing" at bounding box center [826, 590] width 202 height 17
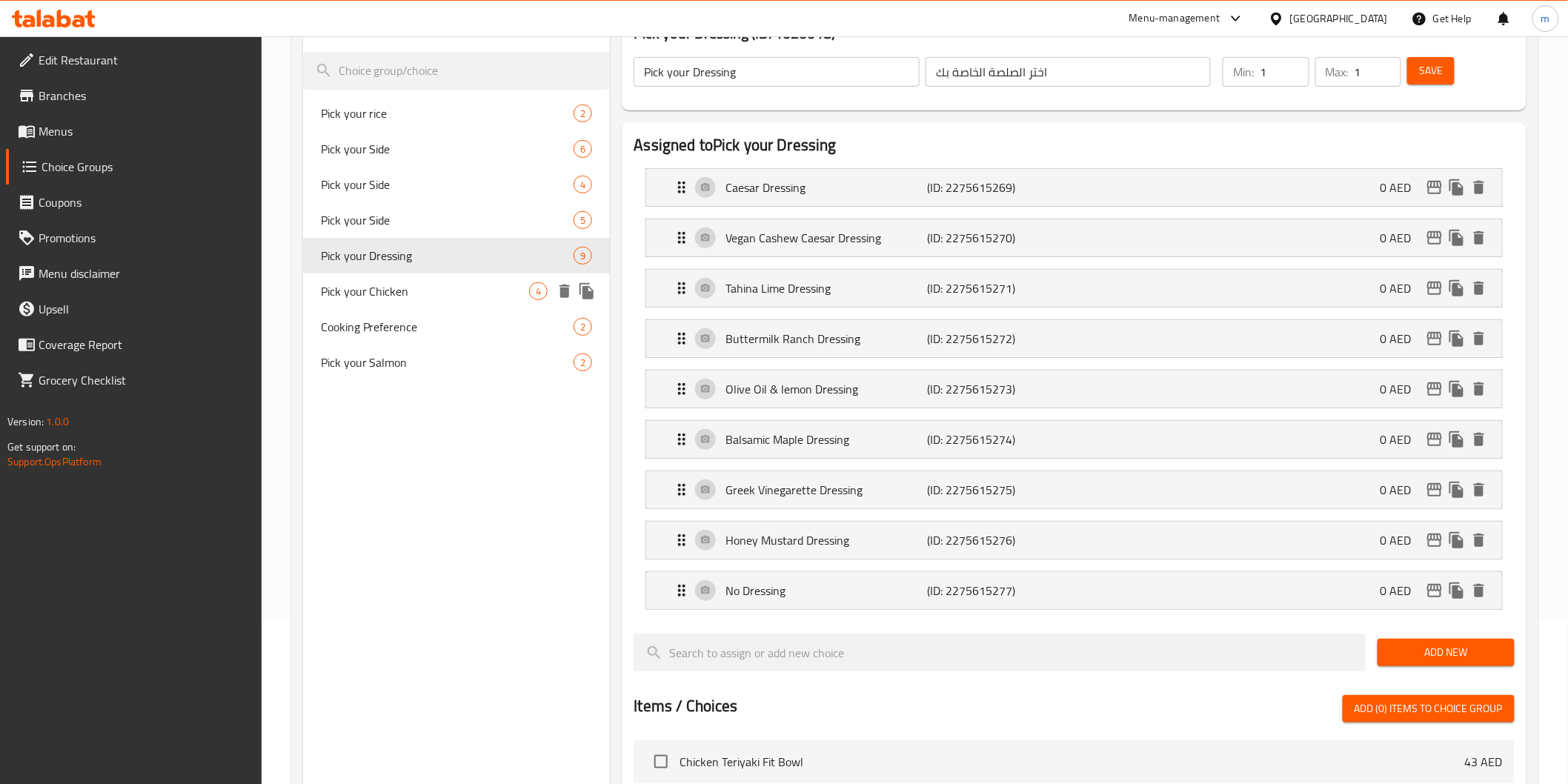
click at [333, 277] on div "Pick your Chicken 4" at bounding box center [456, 291] width 308 height 36
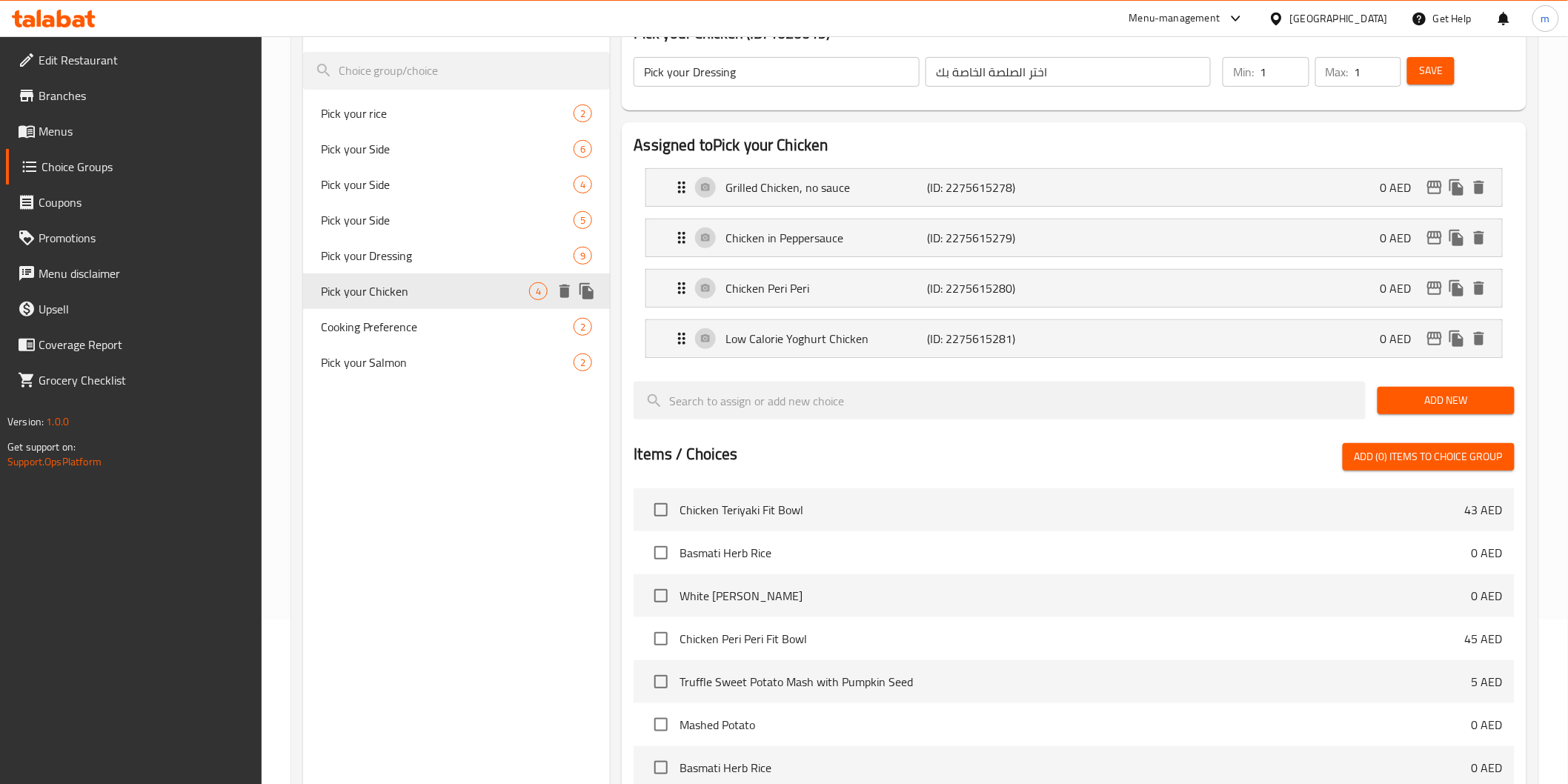
type input "Pick your Chicken"
type input "اختر دجاج الخاص بك"
click at [384, 319] on span "Cooking Preference" at bounding box center [426, 326] width 209 height 17
type input "Cooking Preference"
type input "تفضيلات الطبخ"
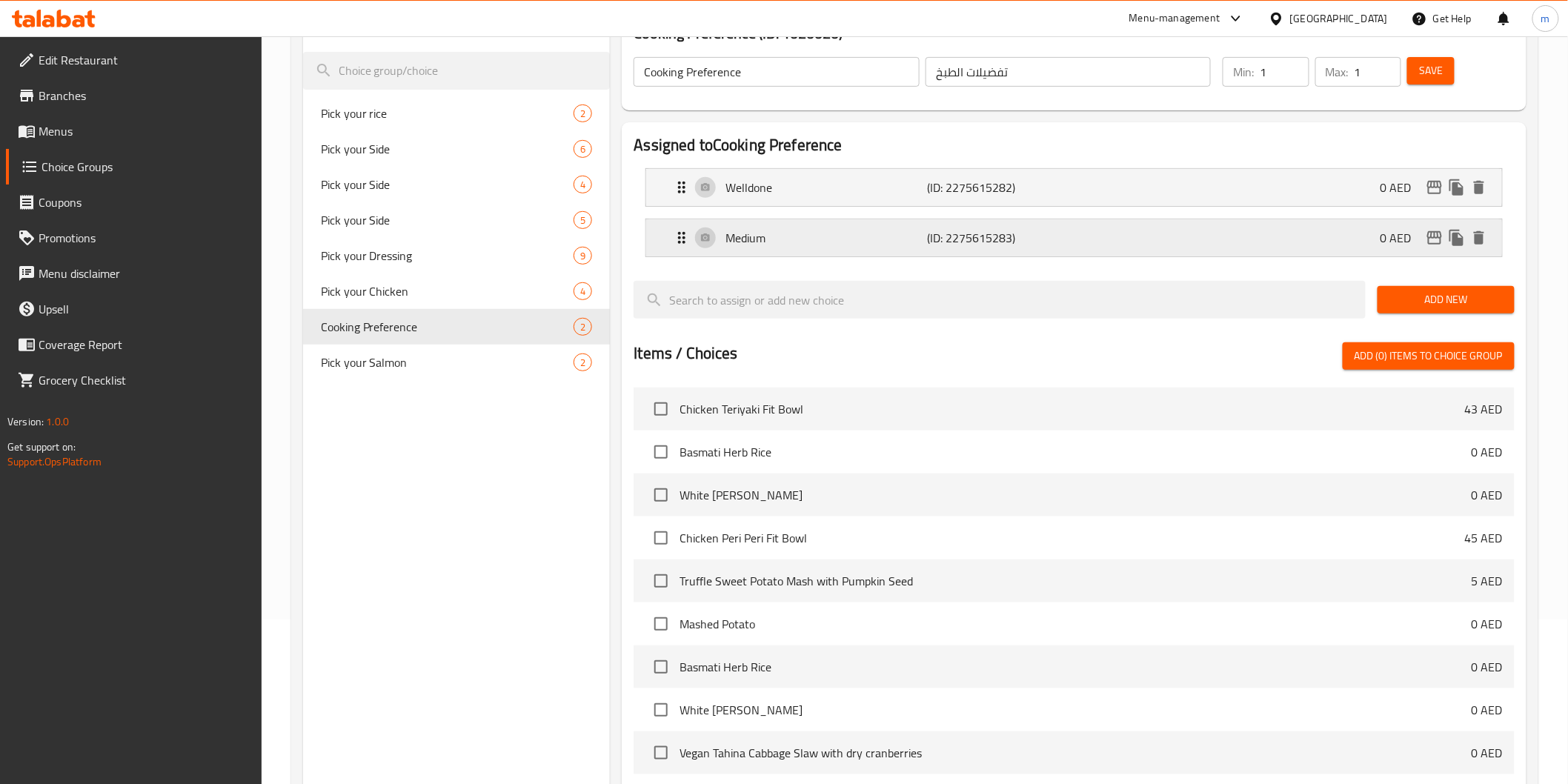
click at [838, 230] on p "Medium" at bounding box center [826, 237] width 202 height 17
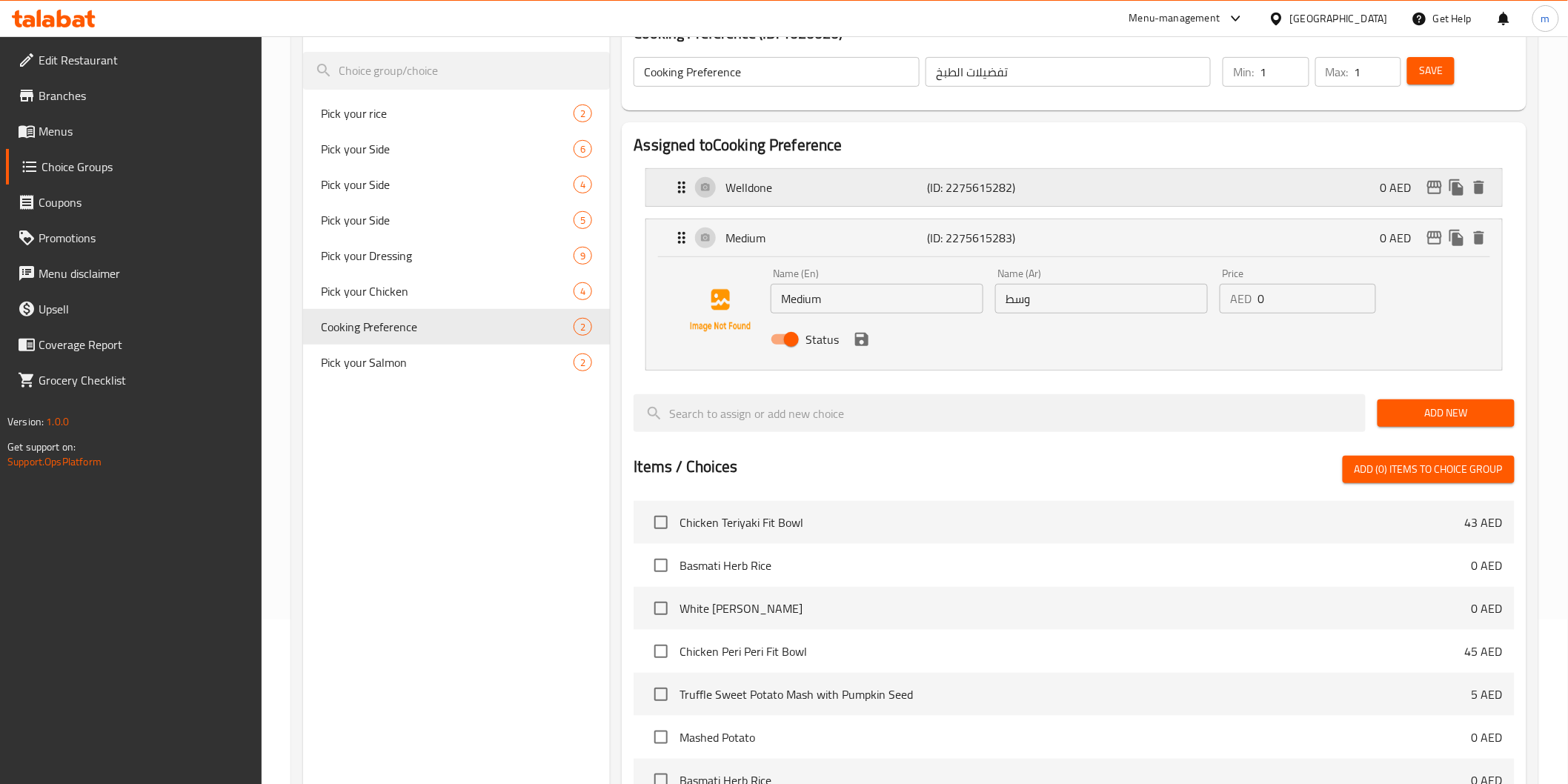
click at [850, 179] on p "Welldone" at bounding box center [826, 187] width 202 height 17
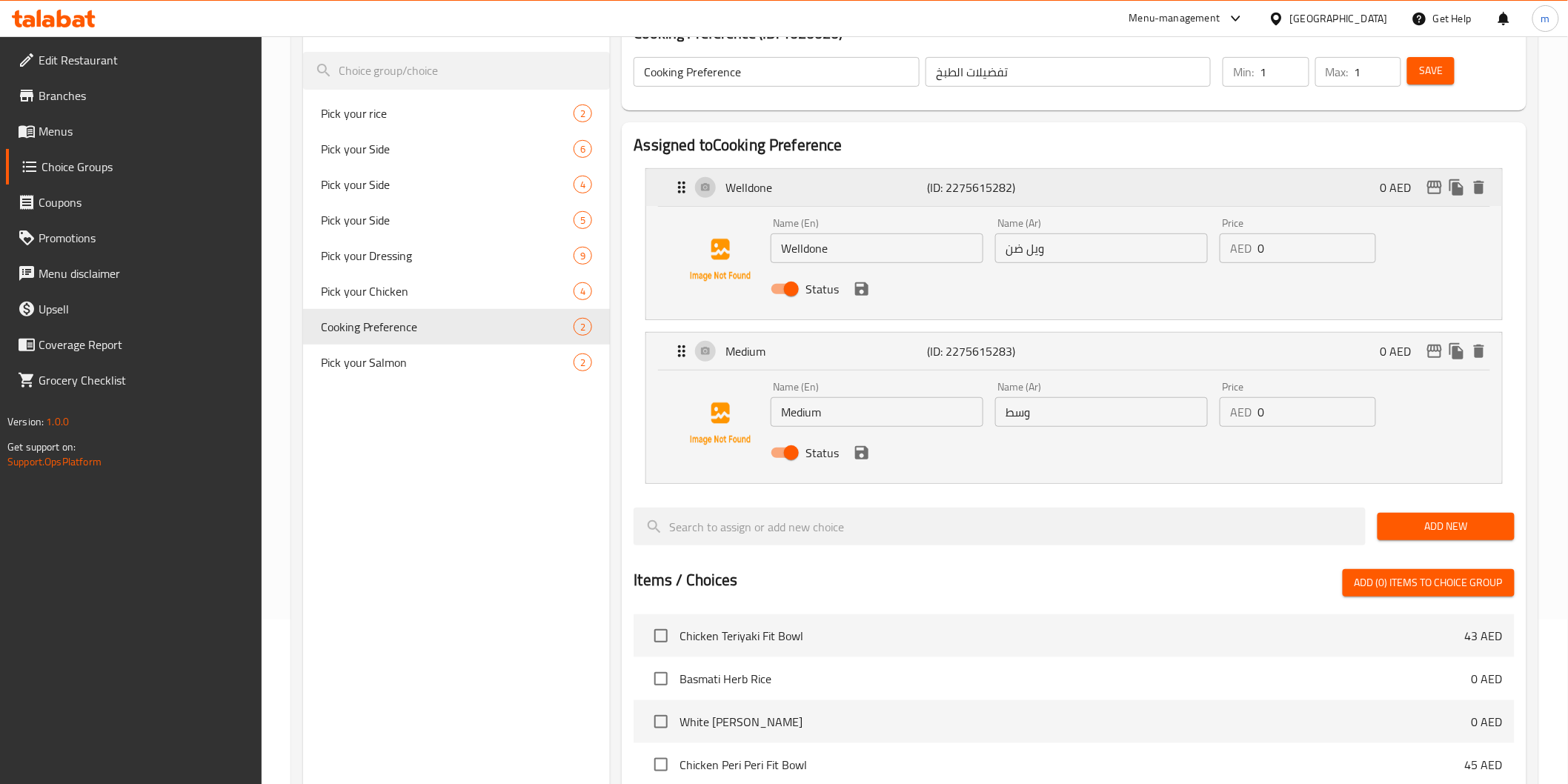
click at [850, 179] on p "Welldone" at bounding box center [826, 187] width 202 height 17
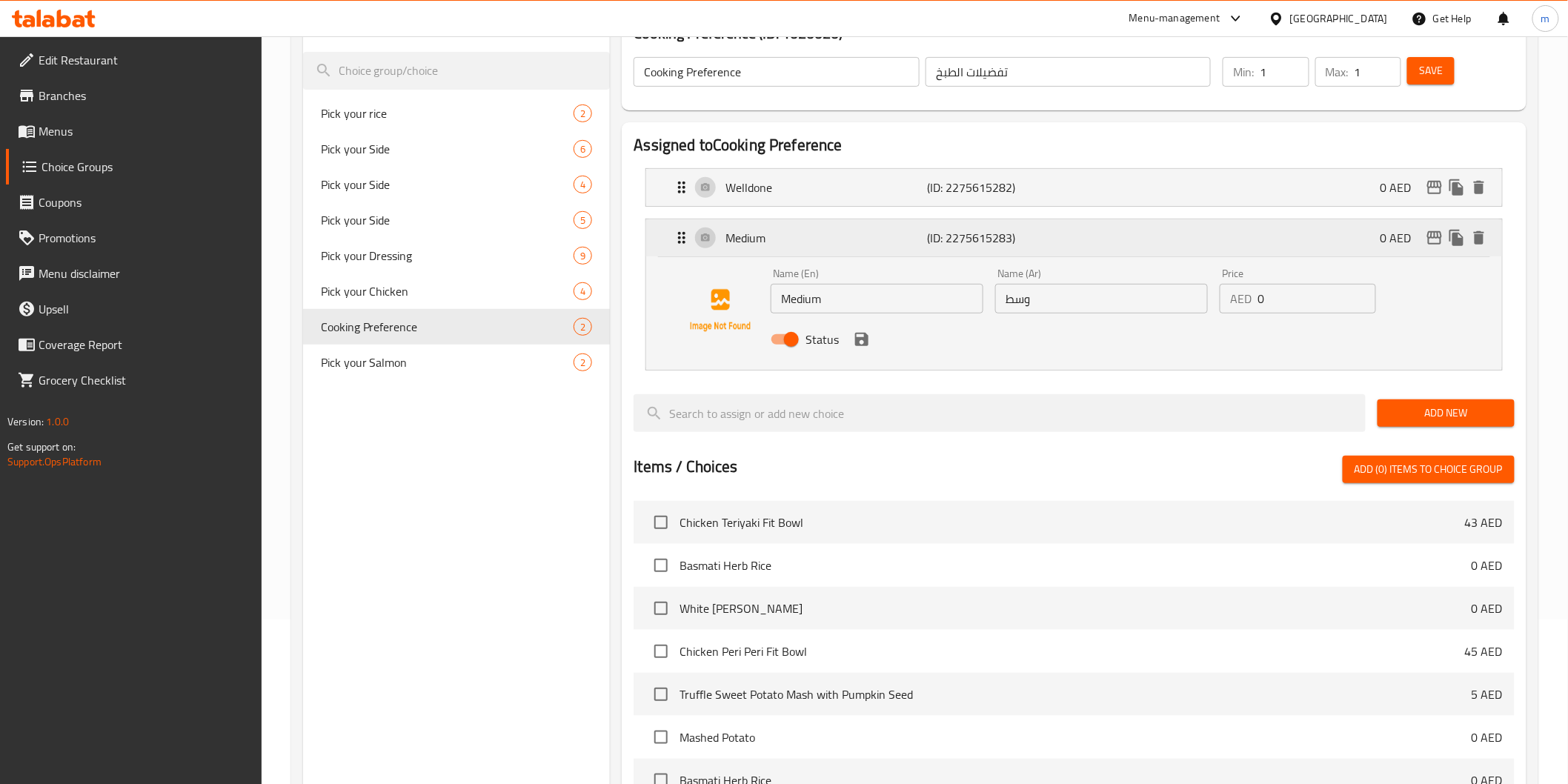
click at [849, 237] on p "Medium" at bounding box center [826, 237] width 202 height 17
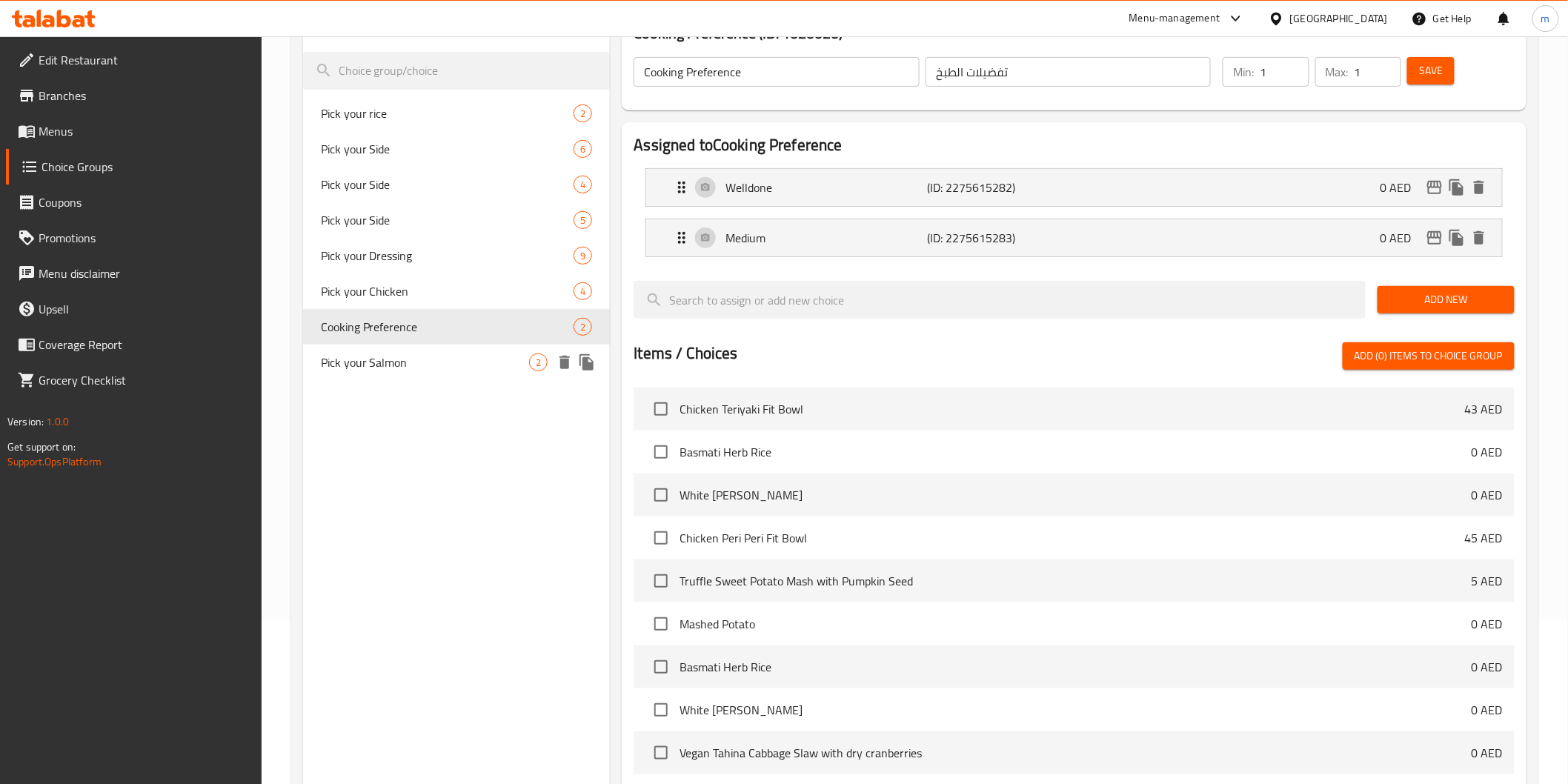
click at [450, 367] on span "Pick your Salmon" at bounding box center [426, 362] width 209 height 17
type input "Pick your Salmon"
type input "اختر سلمون الخاص بك"
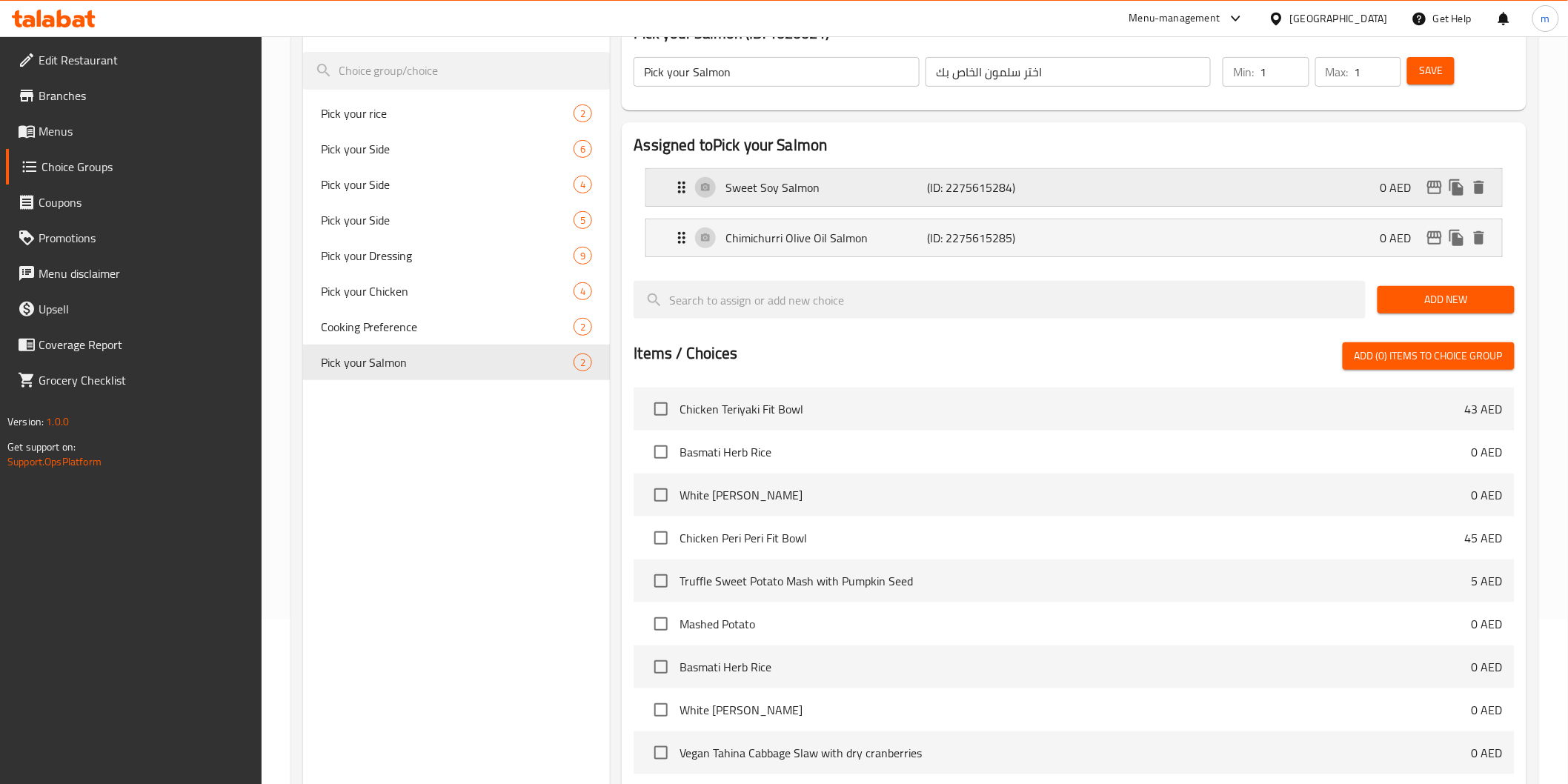
click at [905, 186] on p "Sweet Soy Salmon" at bounding box center [826, 187] width 202 height 17
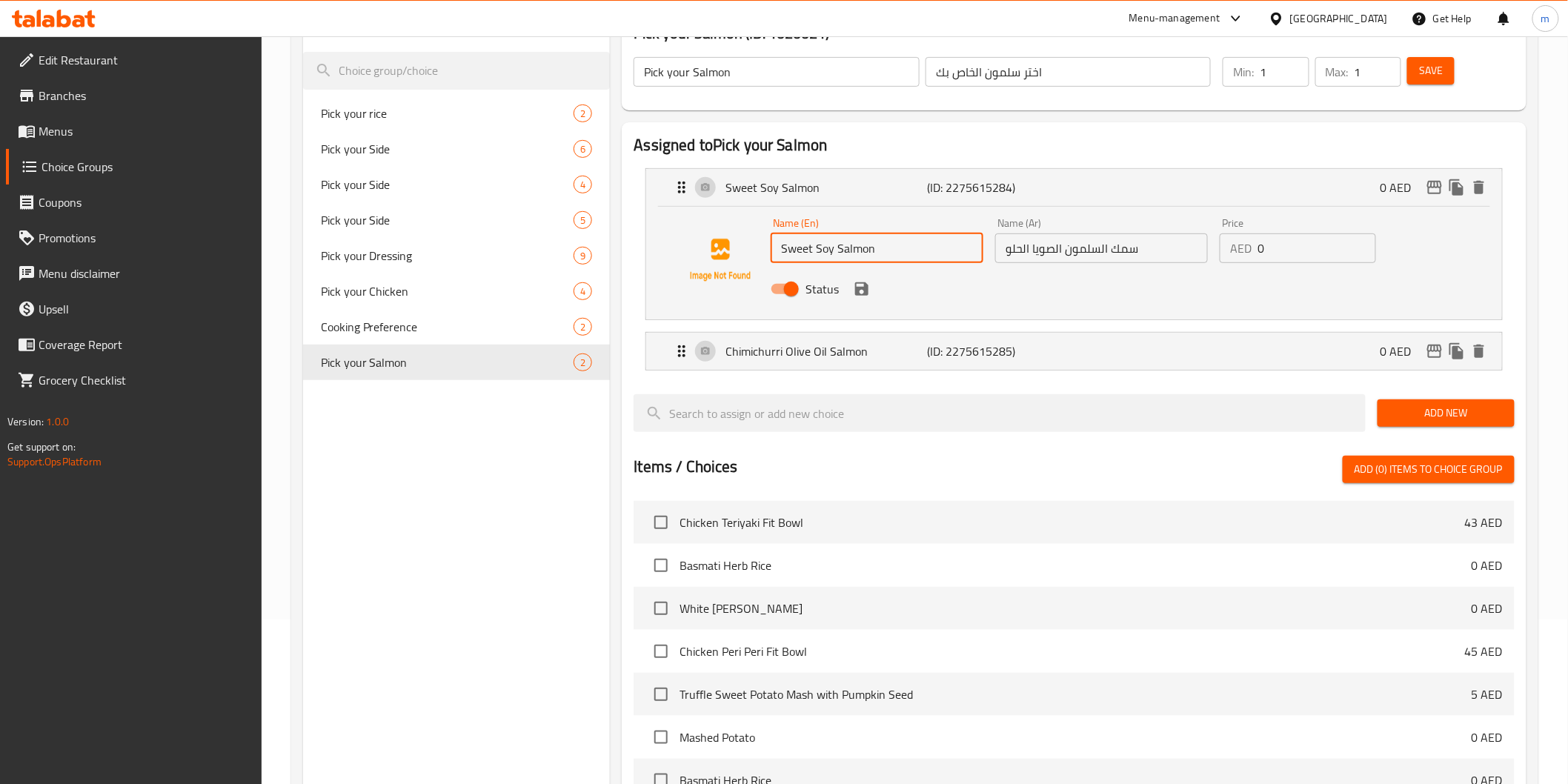
drag, startPoint x: 834, startPoint y: 245, endPoint x: 769, endPoint y: 252, distance: 65.4
click at [769, 252] on div "Name (En) Sweet Soy Salmon Name (En)" at bounding box center [877, 241] width 225 height 57
click at [1169, 290] on div "Status" at bounding box center [1102, 289] width 674 height 40
drag, startPoint x: 1107, startPoint y: 241, endPoint x: 1148, endPoint y: 241, distance: 41.0
click at [1148, 241] on input "سمك السلمون الصويا الحلو" at bounding box center [1102, 248] width 213 height 29
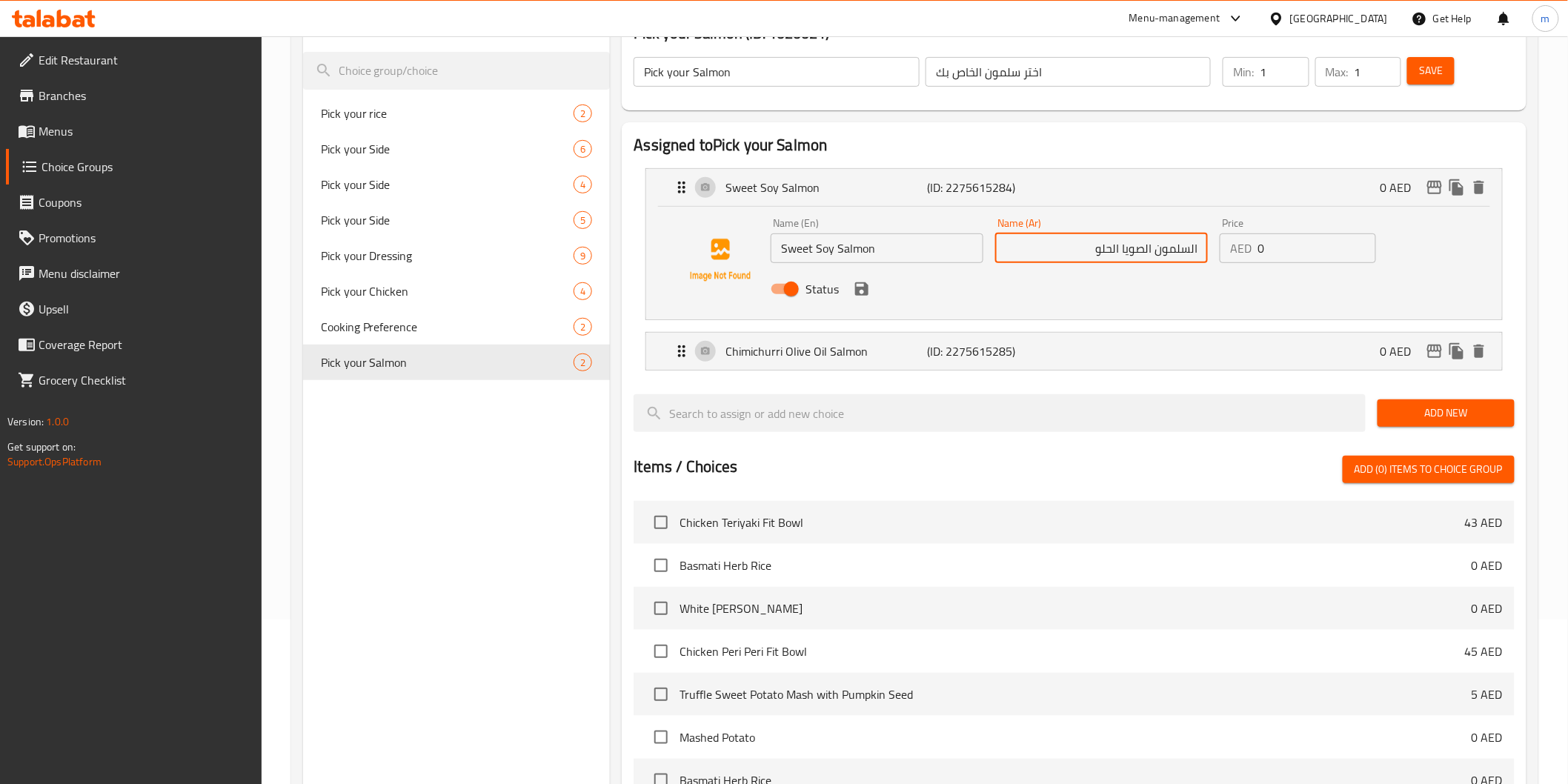
click at [1192, 244] on input "السلمون الصويا الحلو" at bounding box center [1102, 248] width 213 height 29
click at [862, 293] on icon "save" at bounding box center [861, 288] width 17 height 17
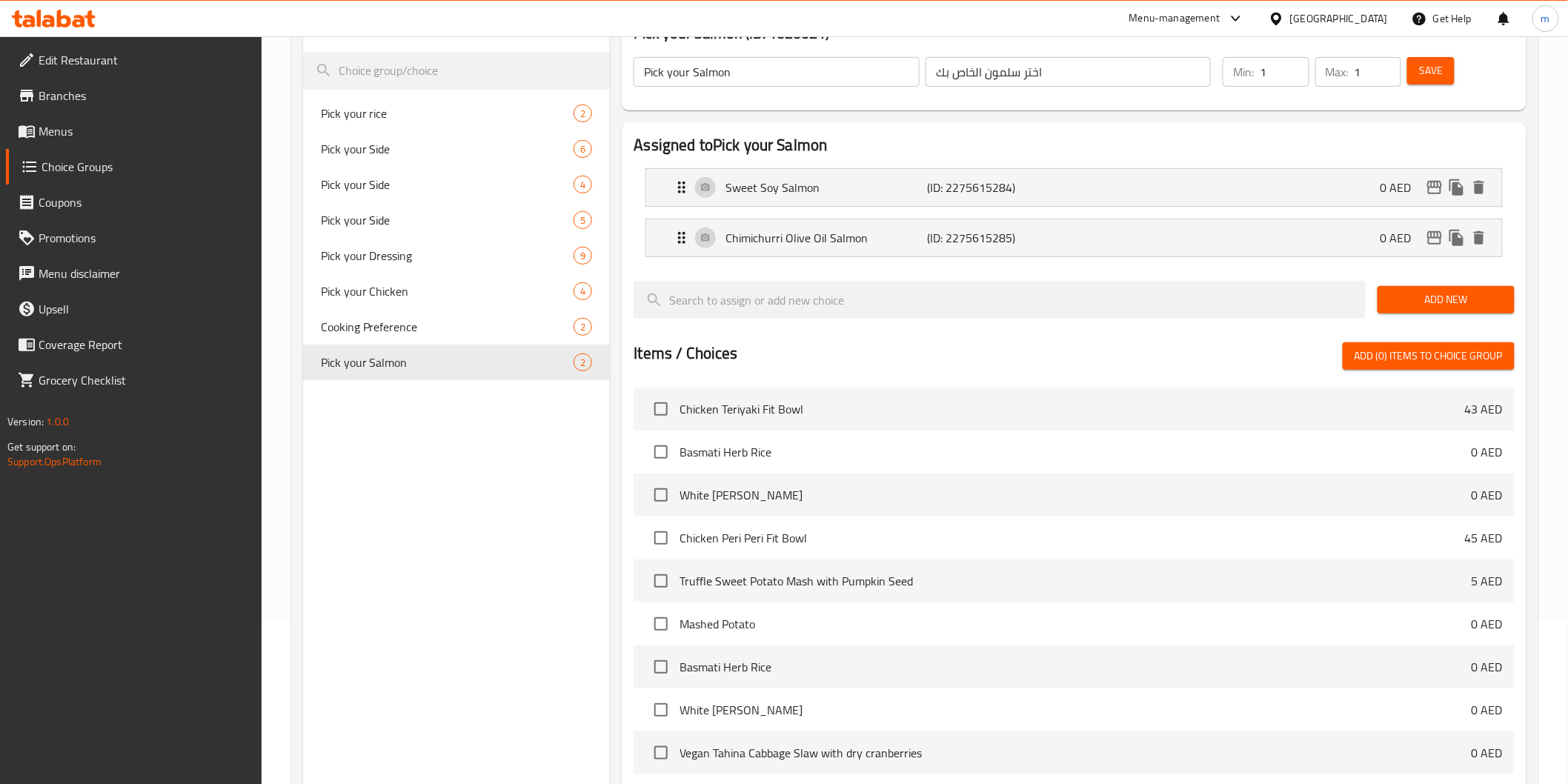
type input "سلمون الصويا الحلو"
click at [1444, 75] on button "Save" at bounding box center [1431, 71] width 48 height 28
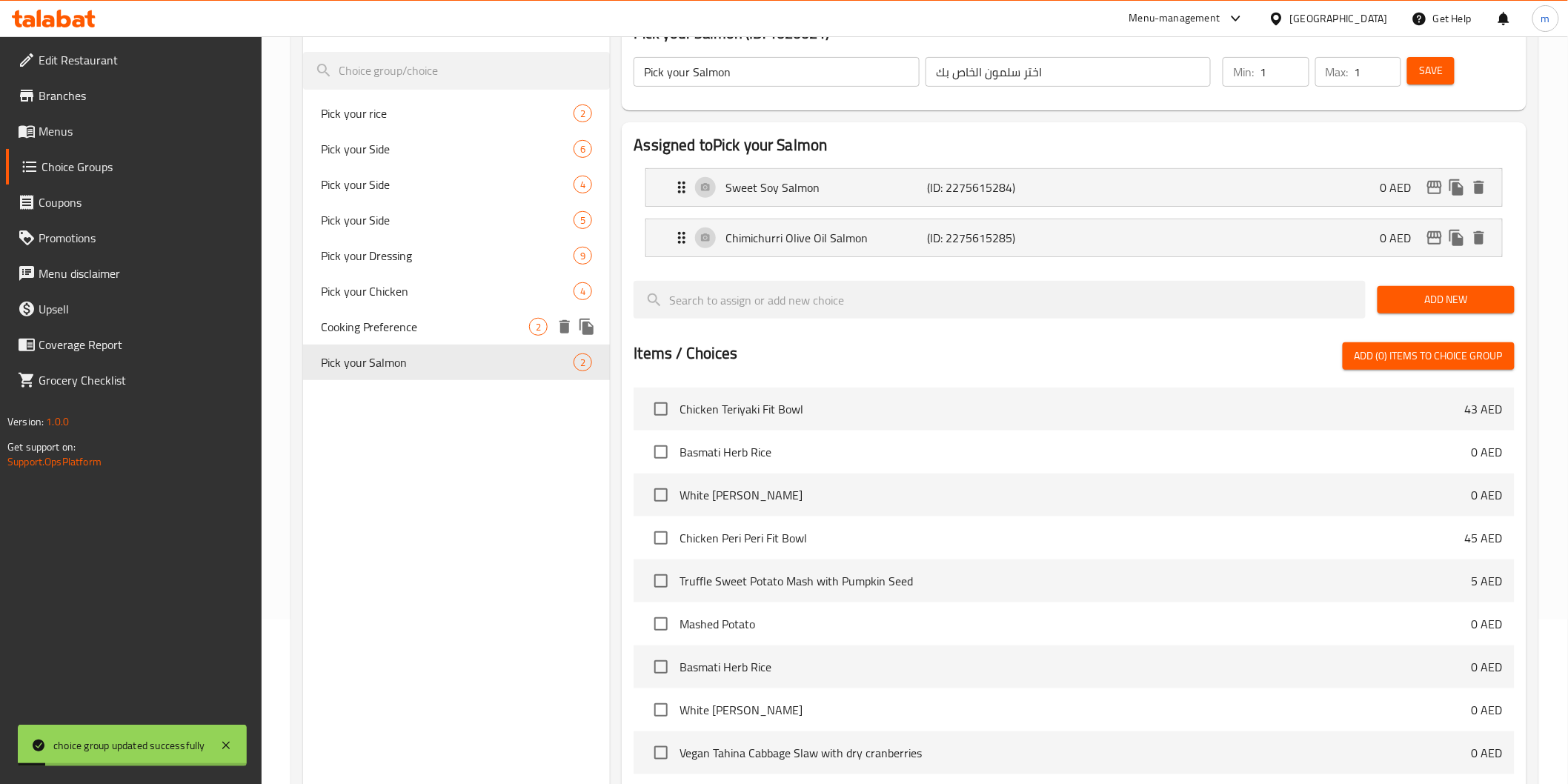
click at [436, 331] on span "Cooking Preference" at bounding box center [426, 326] width 209 height 17
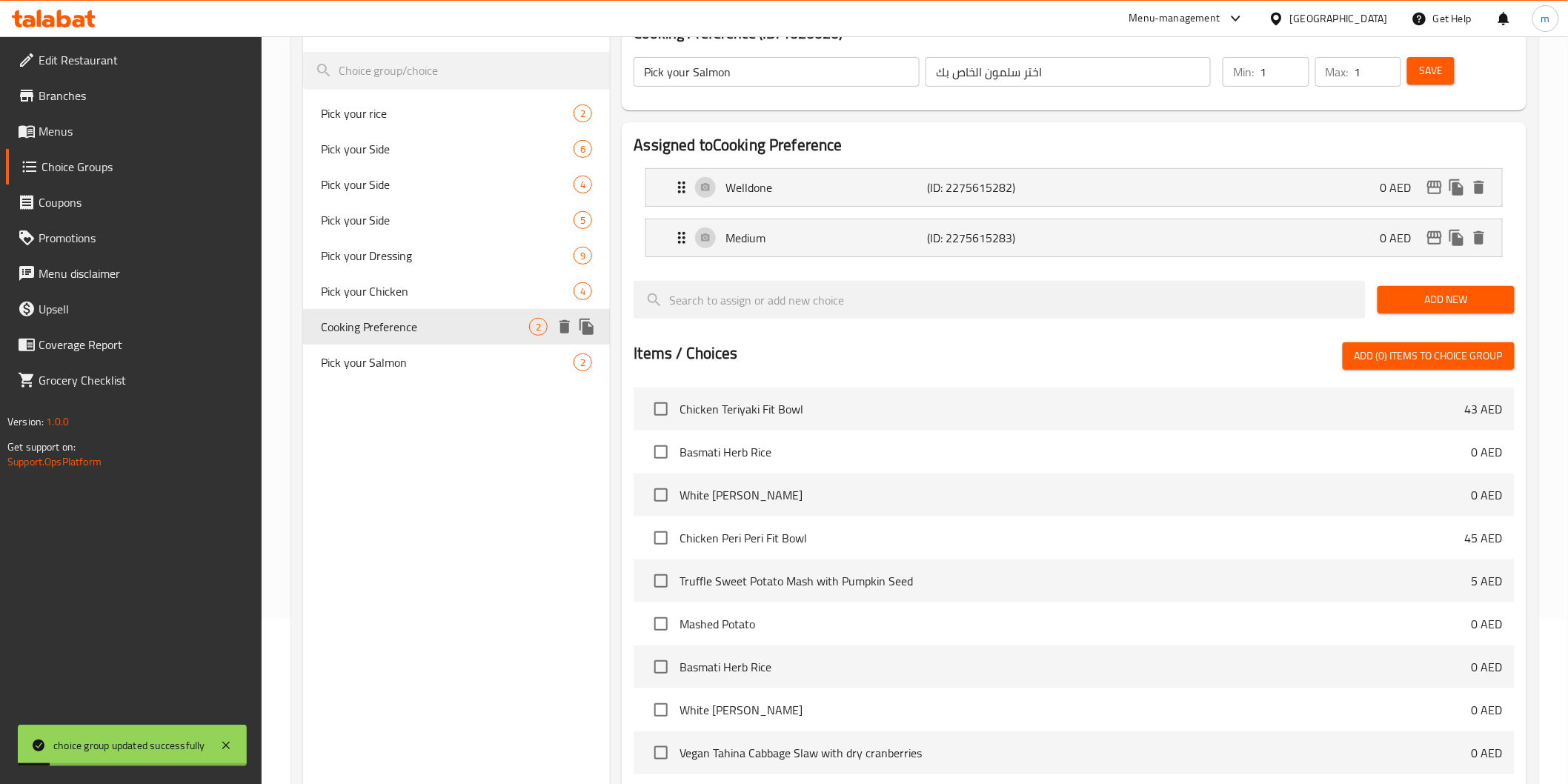
type input "Cooking Preference"
type input "تفضيلات الطبخ"
click at [415, 293] on span "Pick your Chicken" at bounding box center [426, 291] width 209 height 17
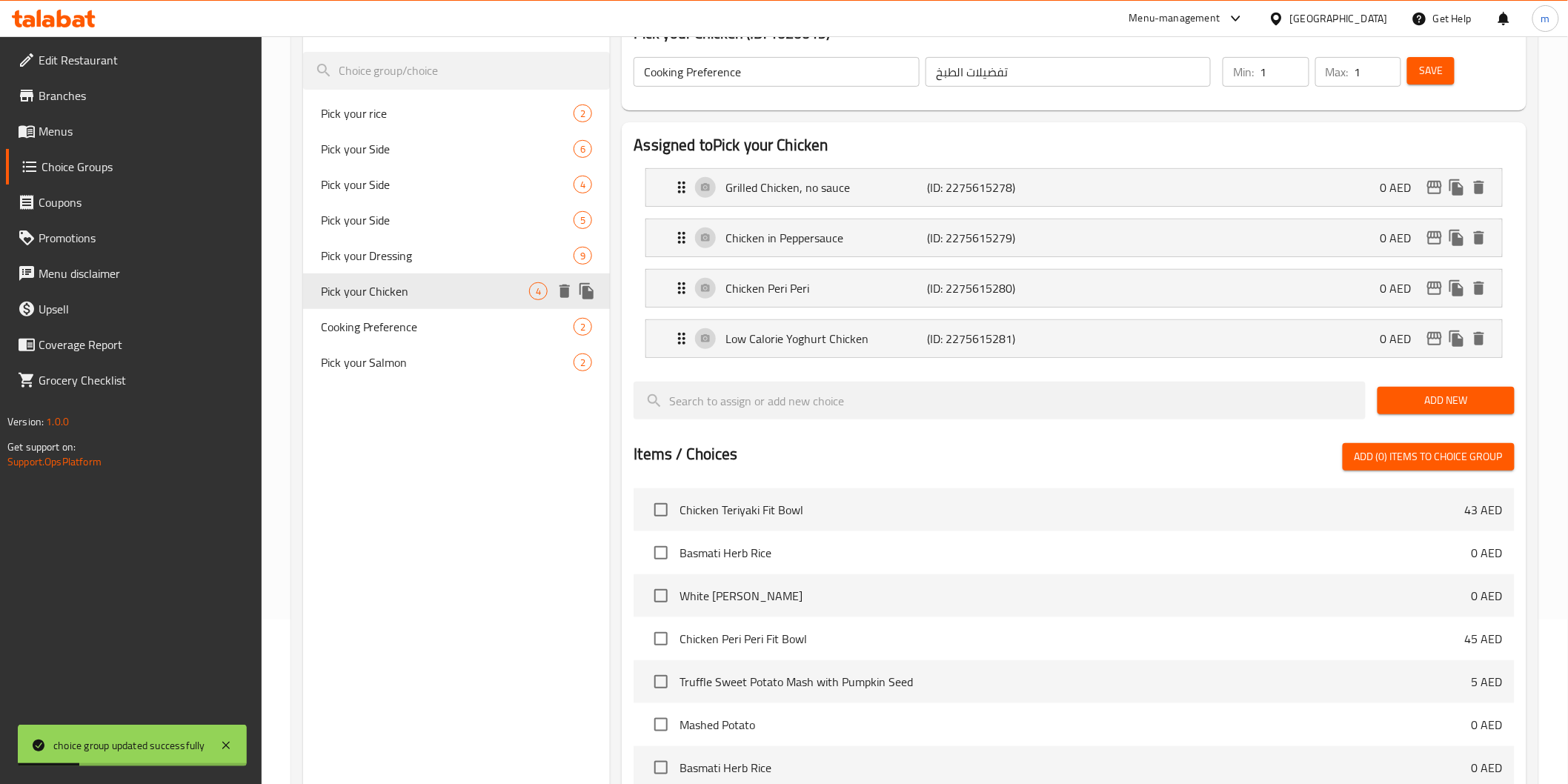
type input "Pick your Chicken"
type input "اختر دجاج الخاص بك"
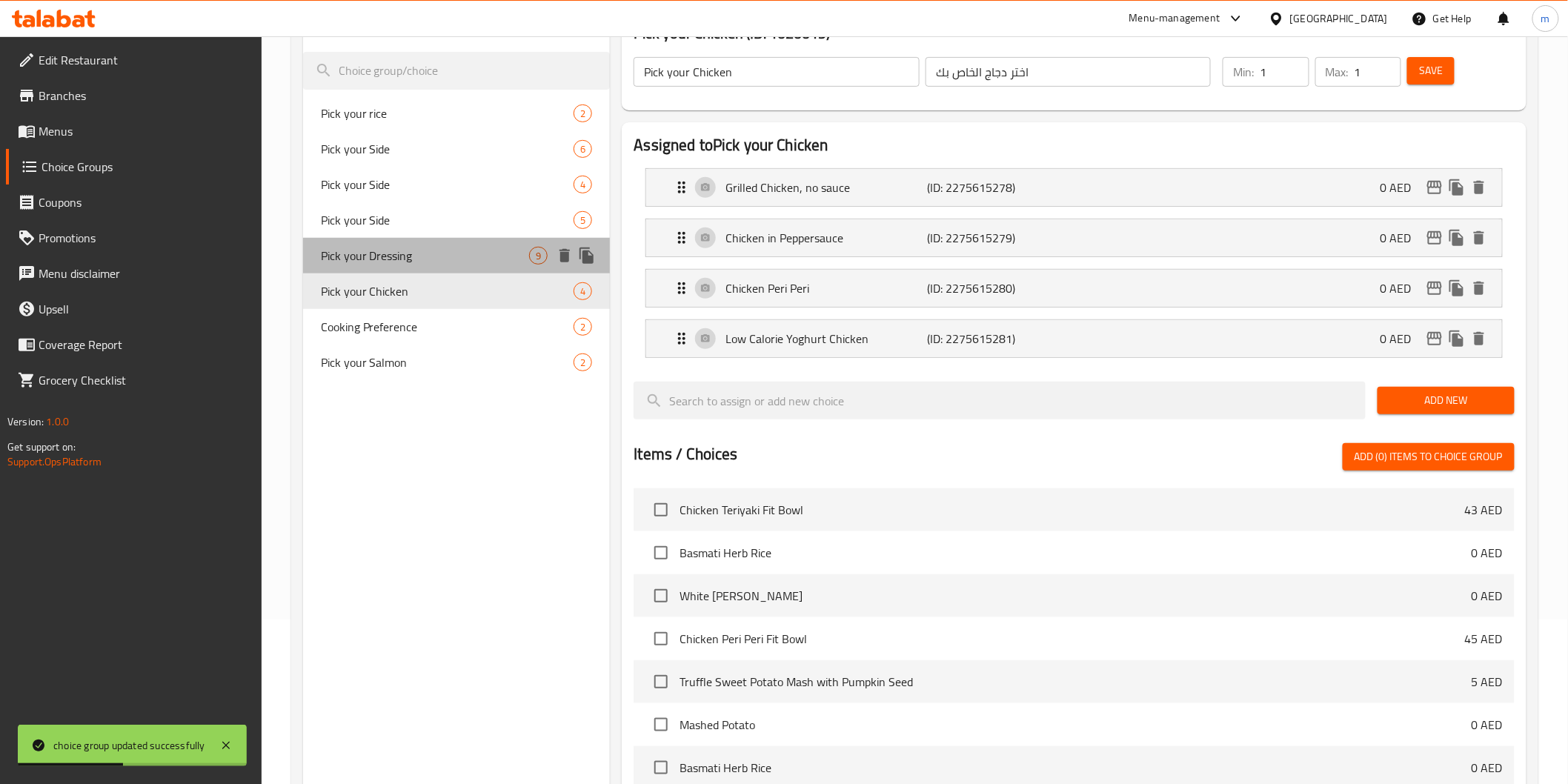
click at [413, 250] on span "Pick your Dressing" at bounding box center [426, 255] width 209 height 17
type input "Pick your Dressing"
type input "اختر الصلصة الخاصة بك"
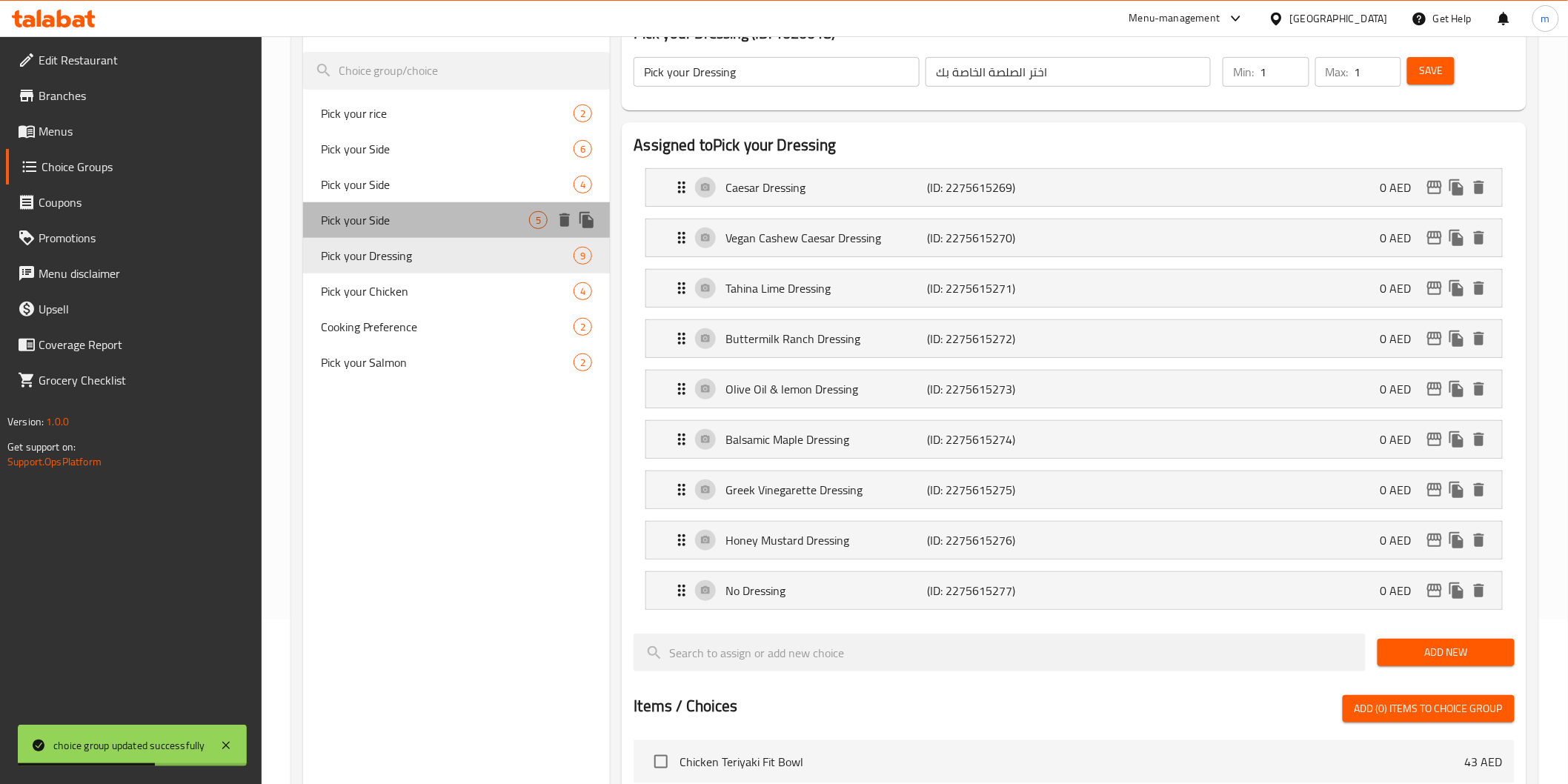
click at [404, 205] on div "Pick your Side 5" at bounding box center [456, 219] width 308 height 36
type input "Pick your Side"
type input "اختر طبقك الجانبي"
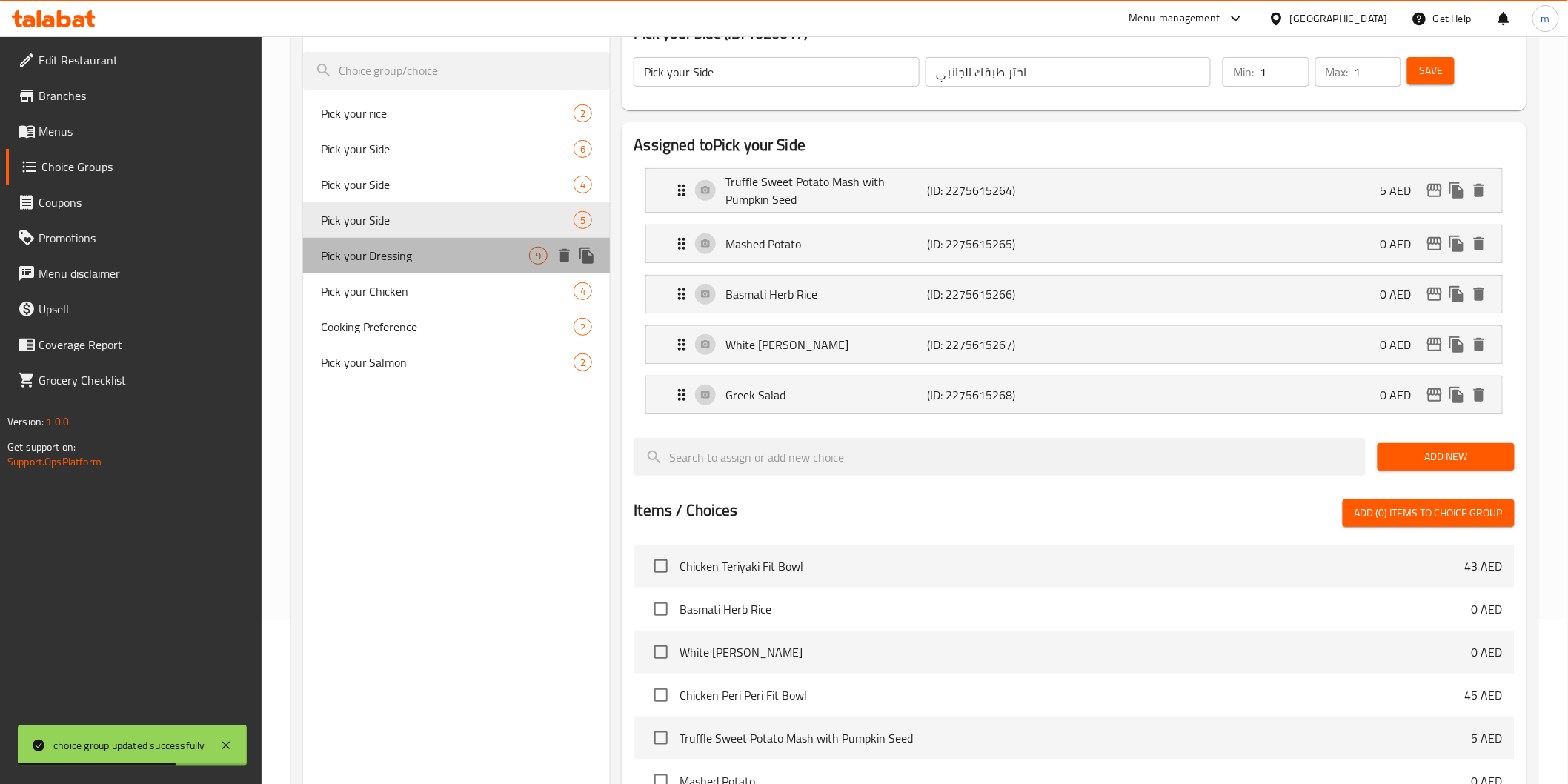
click at [404, 242] on div "Pick your Dressing 9" at bounding box center [456, 255] width 308 height 36
type input "Pick your Dressing"
type input "اختر الصلصة الخاصة بك"
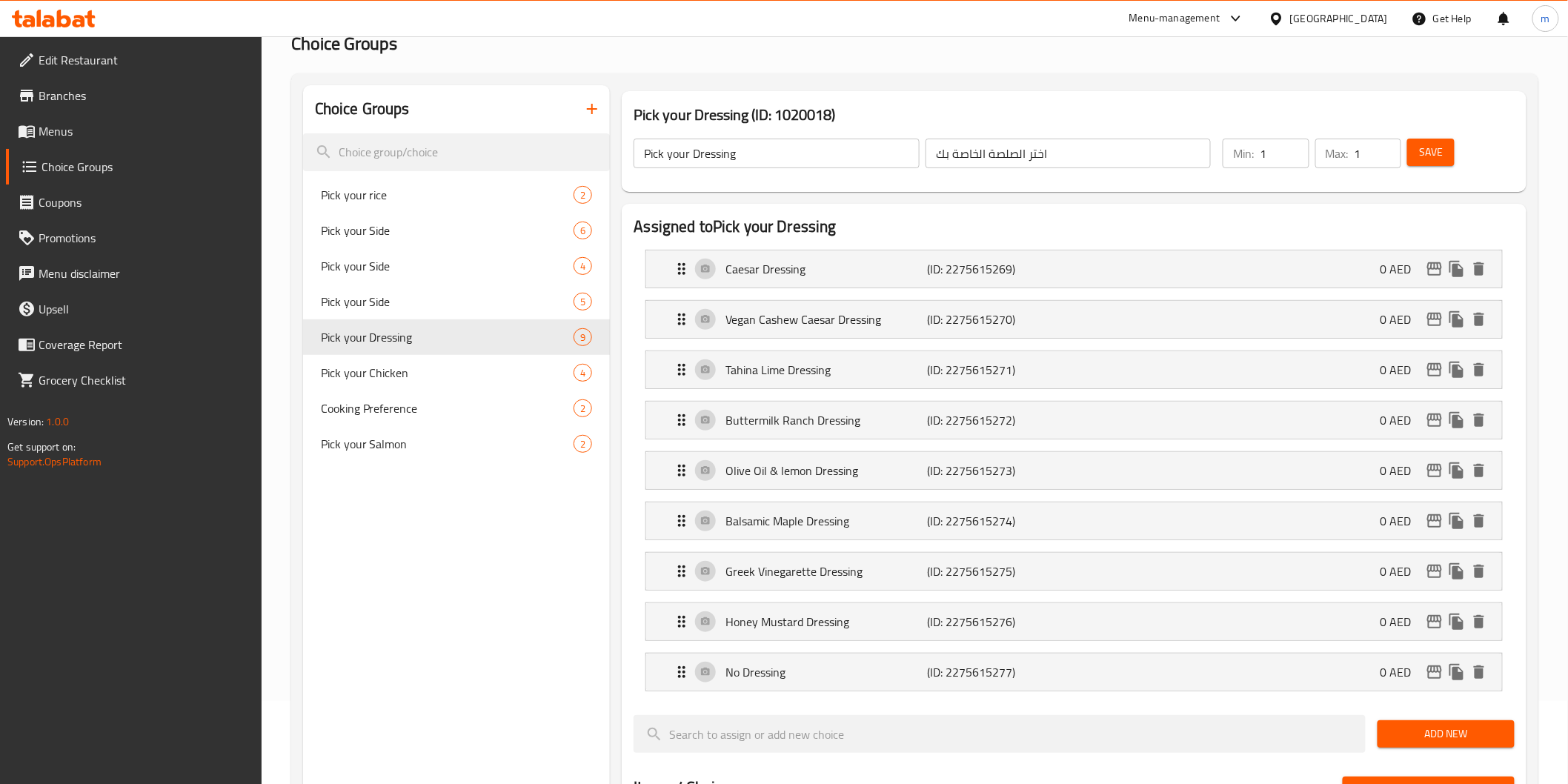
scroll to position [83, 0]
click at [80, 132] on span "Menus" at bounding box center [144, 130] width 211 height 17
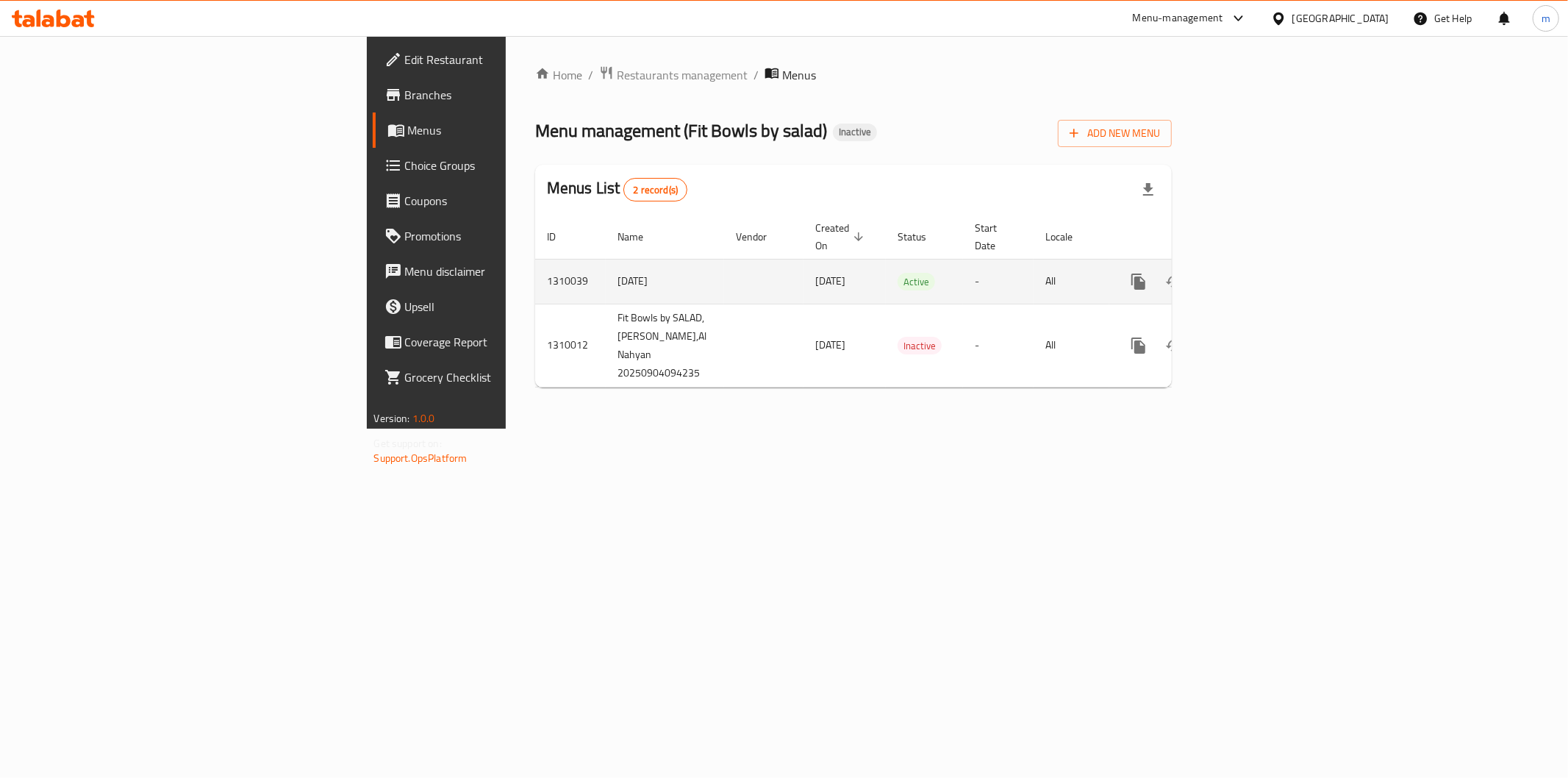
click at [1262, 264] on link "enhanced table" at bounding box center [1244, 282] width 36 height 36
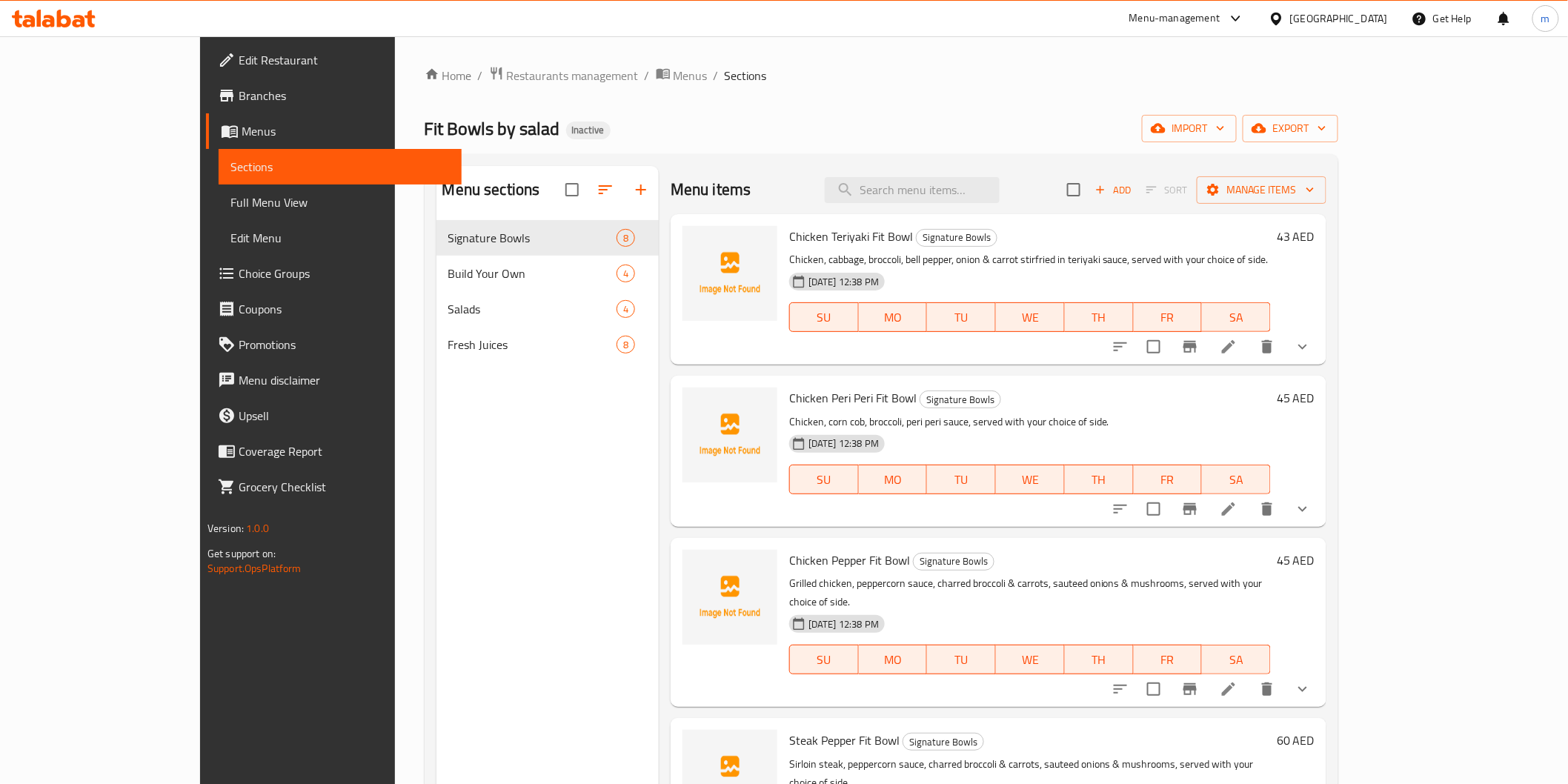
click at [230, 197] on span "Full Menu View" at bounding box center [340, 202] width 219 height 17
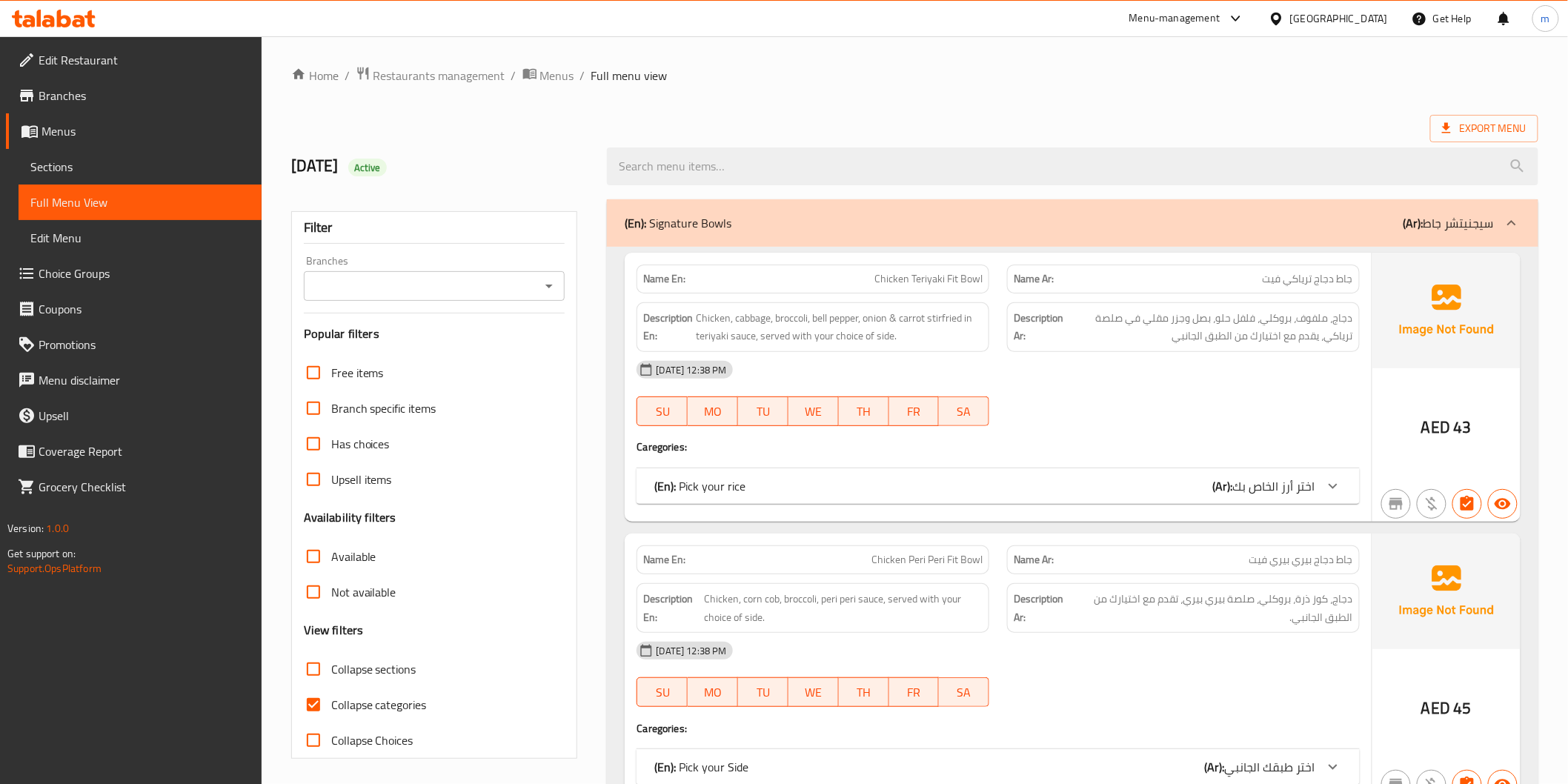
click at [316, 691] on input "Collapse categories" at bounding box center [313, 704] width 36 height 36
checkbox input "false"
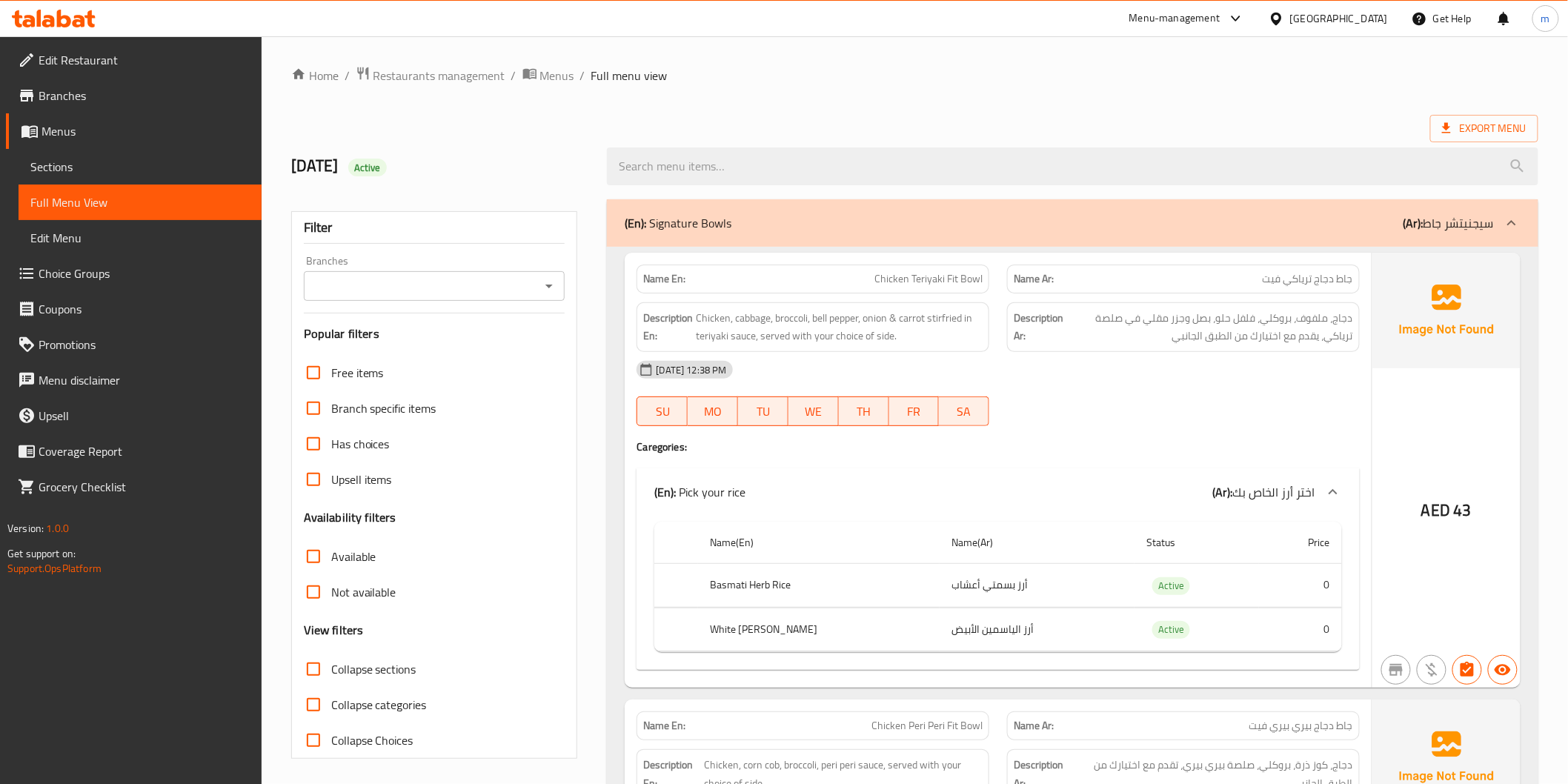
click at [313, 670] on input "Collapse sections" at bounding box center [313, 669] width 36 height 36
checkbox input "true"
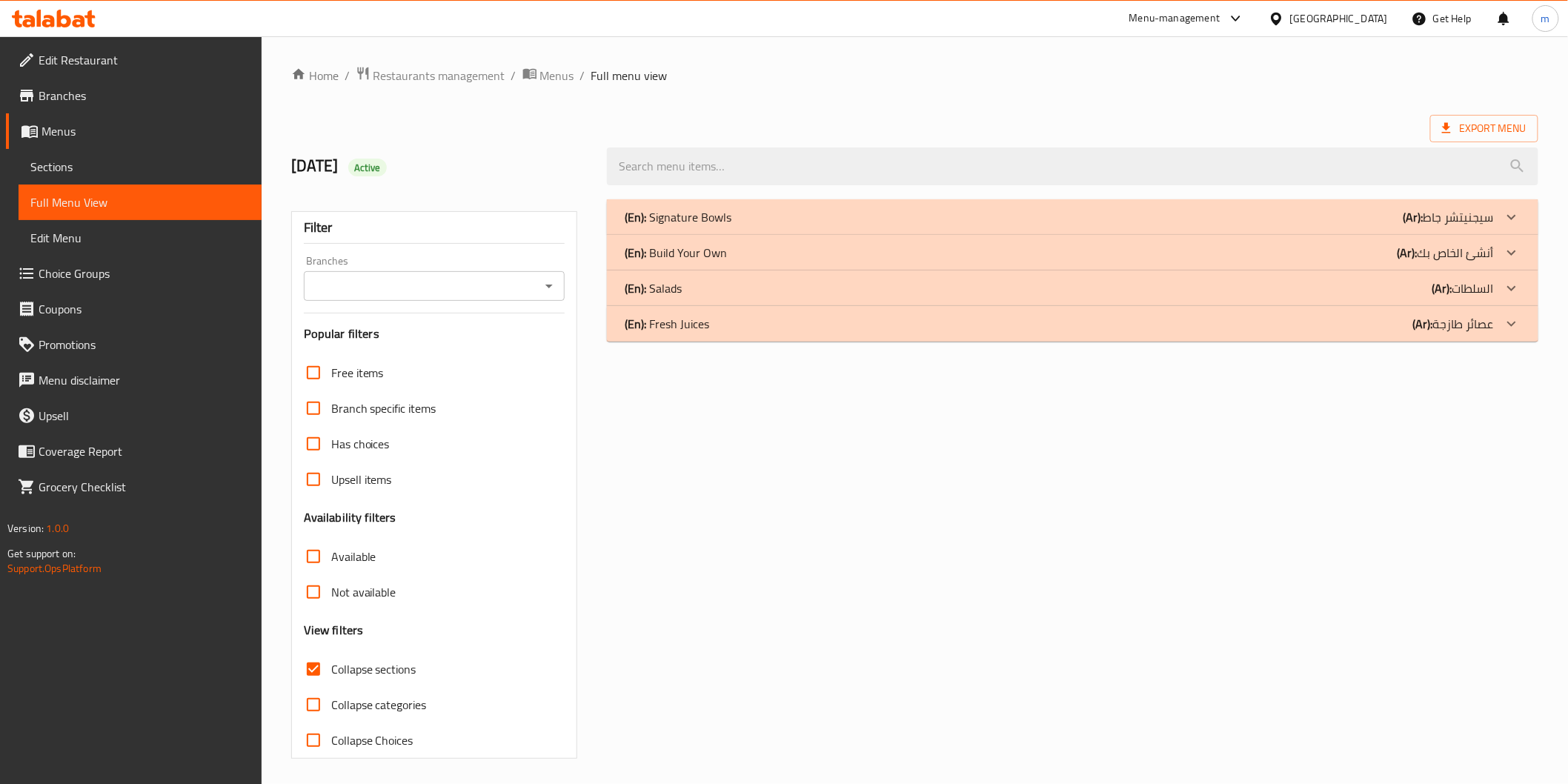
click at [1517, 254] on icon at bounding box center [1511, 252] width 17 height 17
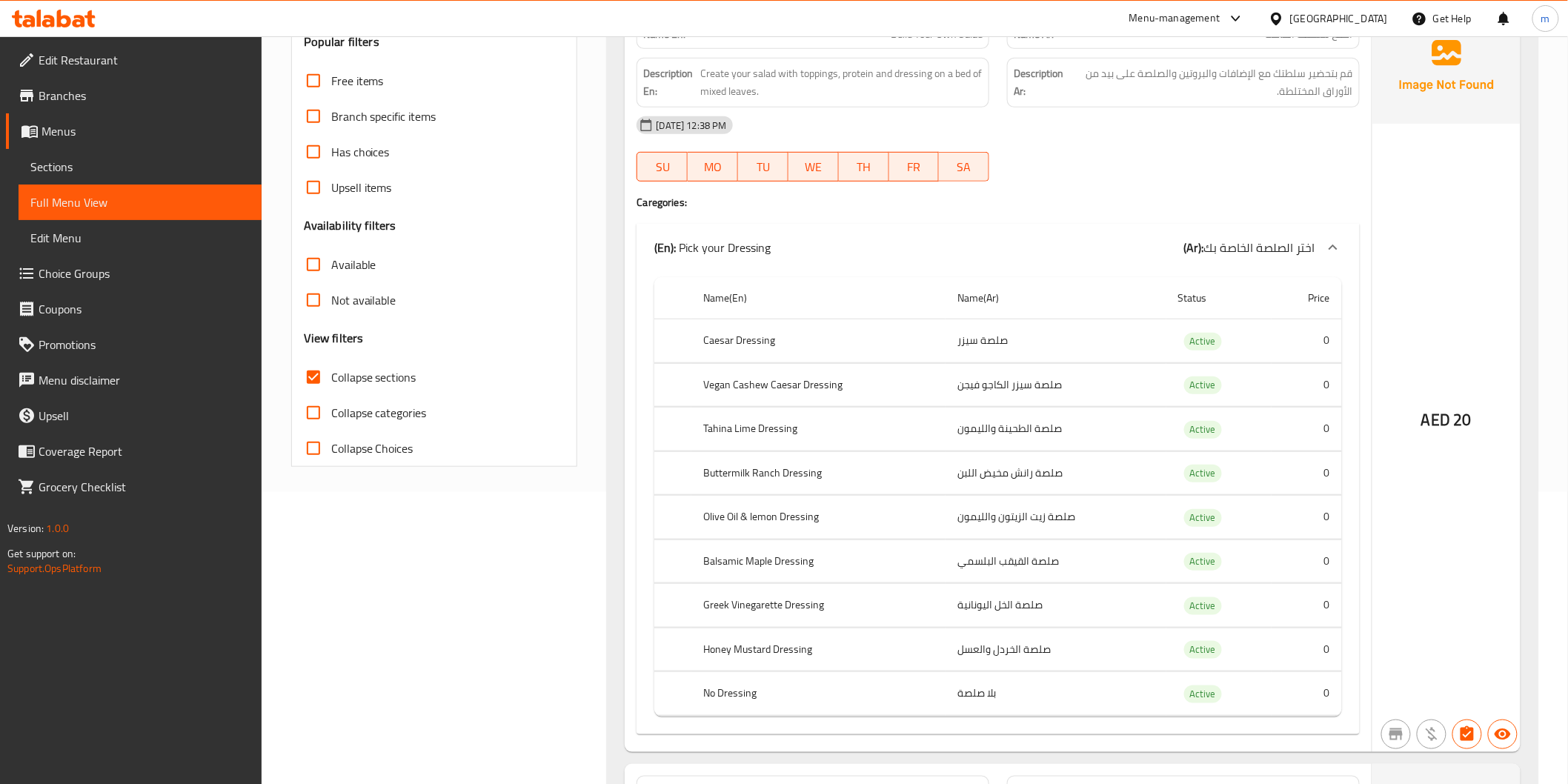
scroll to position [329, 0]
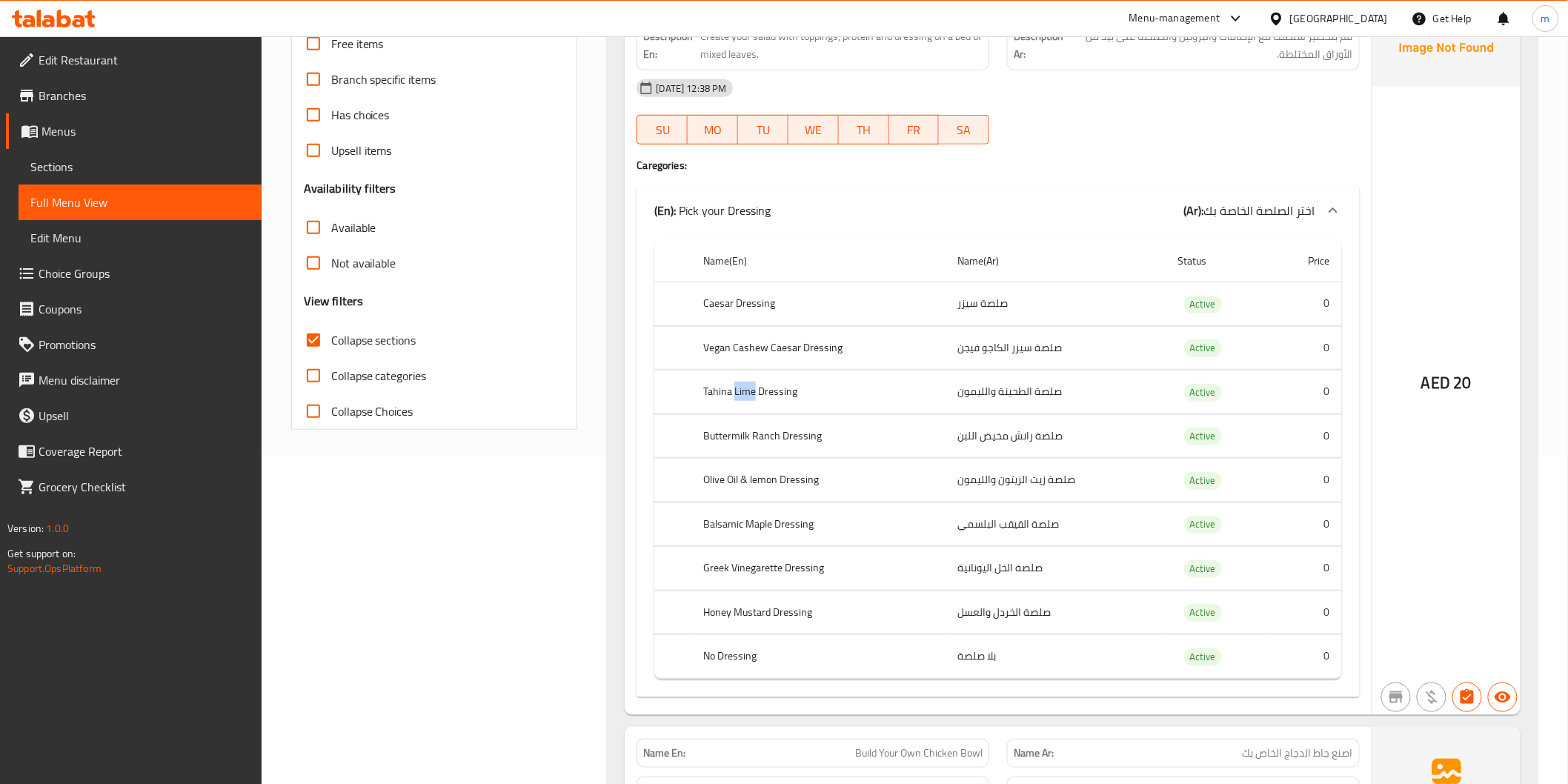
drag, startPoint x: 736, startPoint y: 390, endPoint x: 753, endPoint y: 390, distance: 17.0
click at [753, 390] on th "Tahina Lime Dressing" at bounding box center [818, 393] width 254 height 44
drag, startPoint x: 1025, startPoint y: 390, endPoint x: 953, endPoint y: 393, distance: 72.1
click at [953, 393] on td "صلصة الطحينة والليمون" at bounding box center [1056, 393] width 221 height 44
click at [923, 394] on th "Tahina Lime Dressing" at bounding box center [818, 393] width 254 height 44
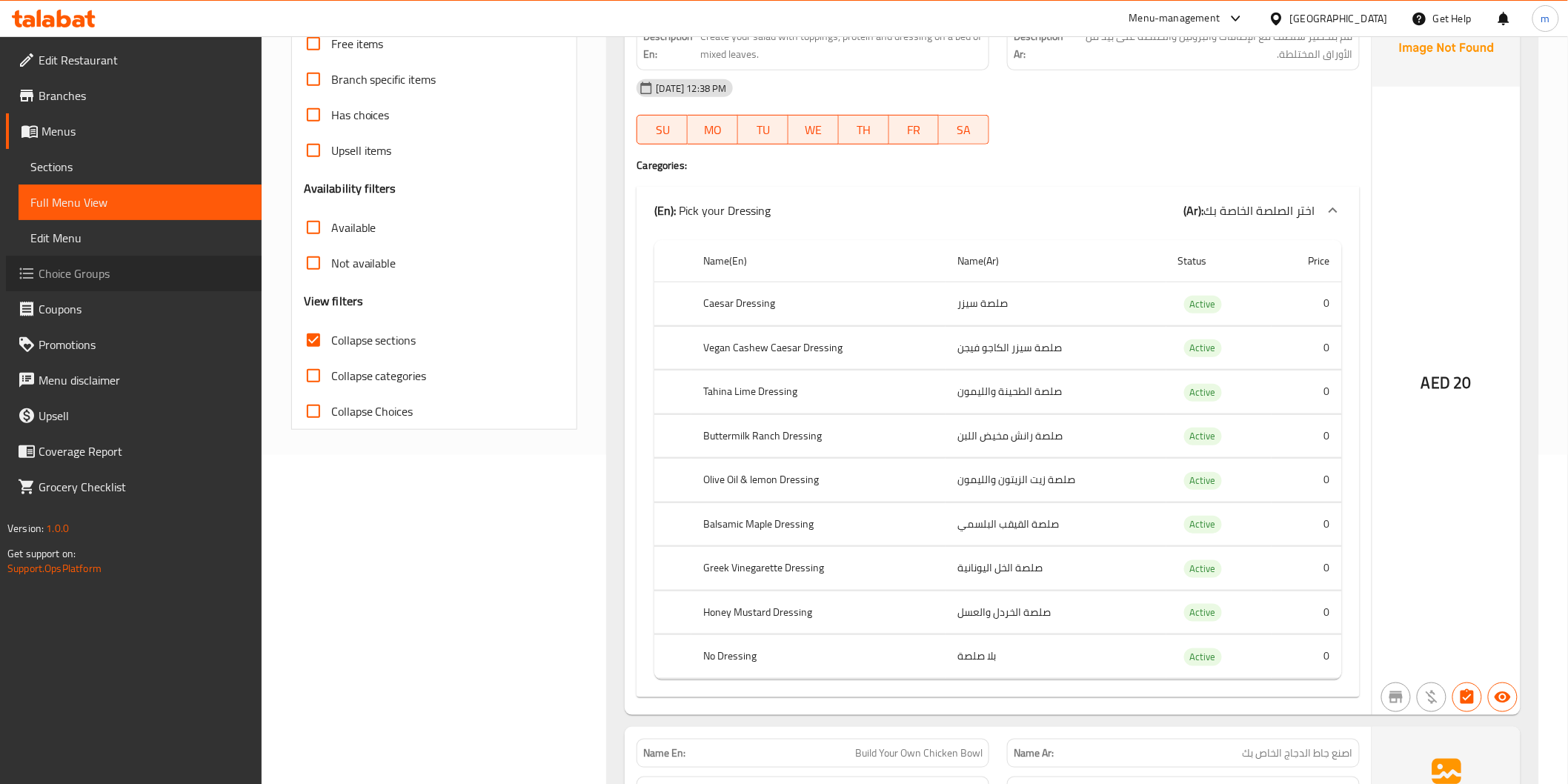
click at [74, 275] on span "Choice Groups" at bounding box center [144, 273] width 211 height 17
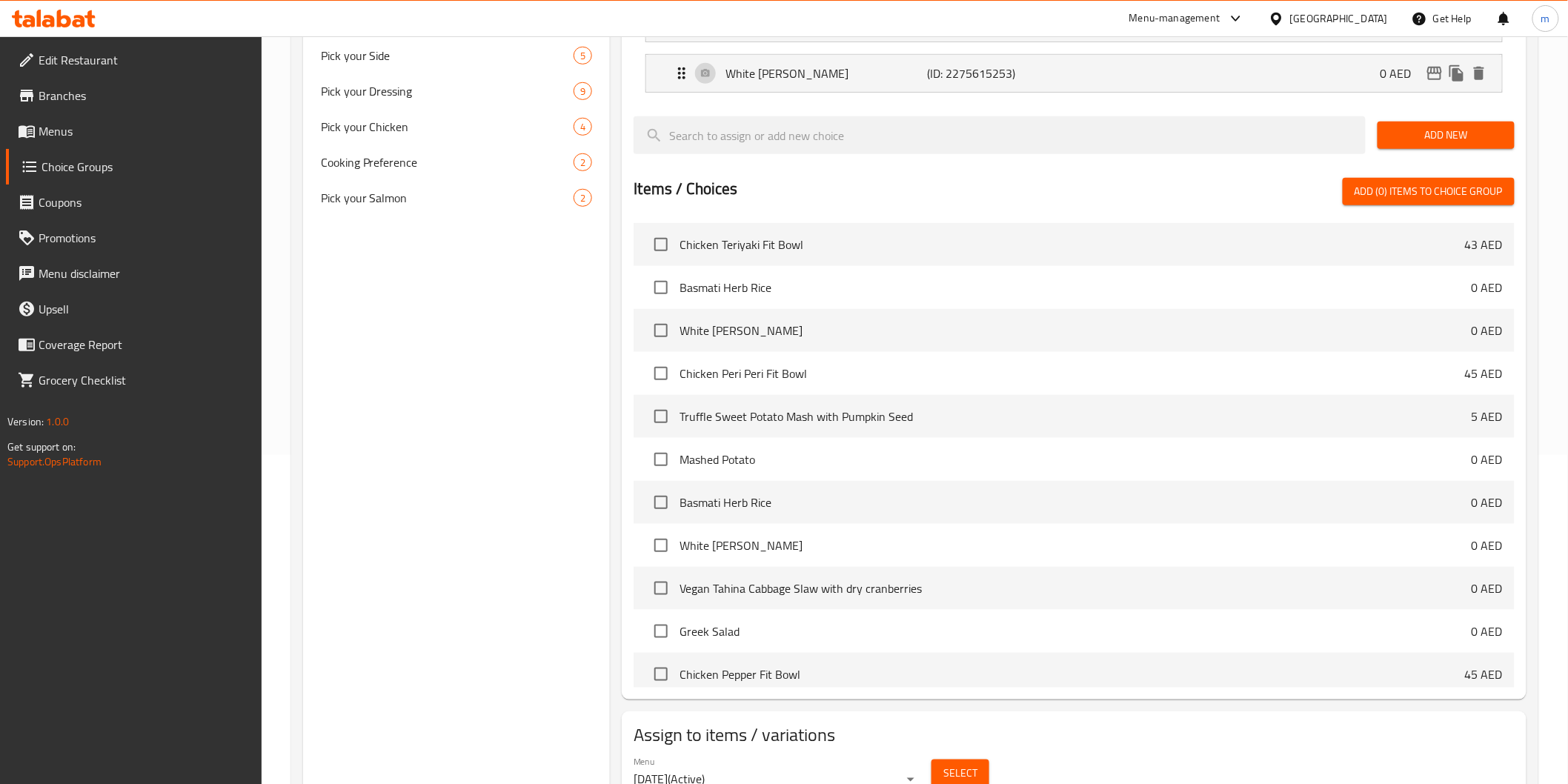
scroll to position [209, 0]
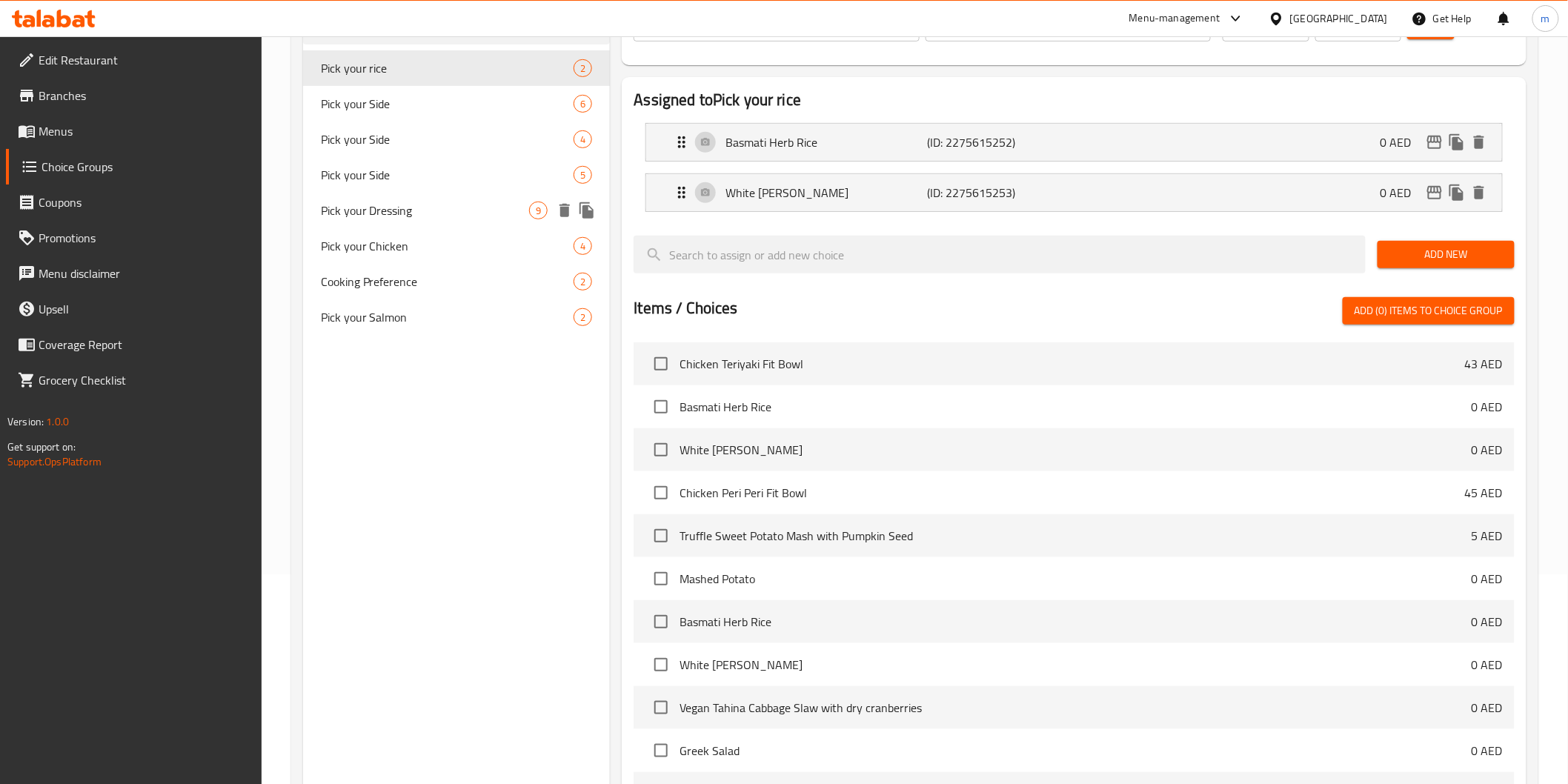
click at [374, 205] on span "Pick your Dressing" at bounding box center [426, 210] width 209 height 17
type input "Pick your Dressing"
type input "اختر الصلصة الخاصة بك"
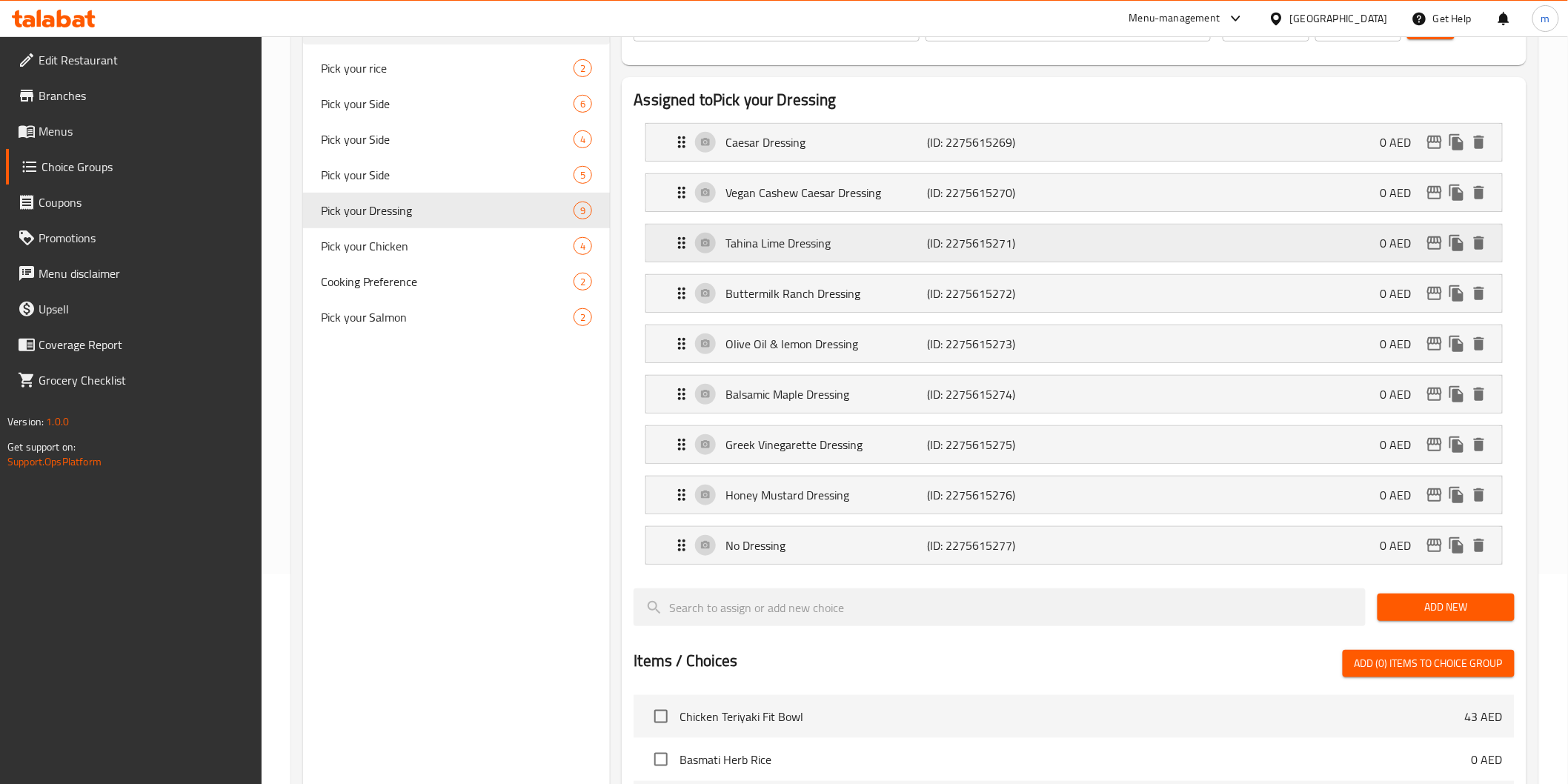
click at [825, 251] on p "Tahina Lime Dressing" at bounding box center [826, 242] width 202 height 17
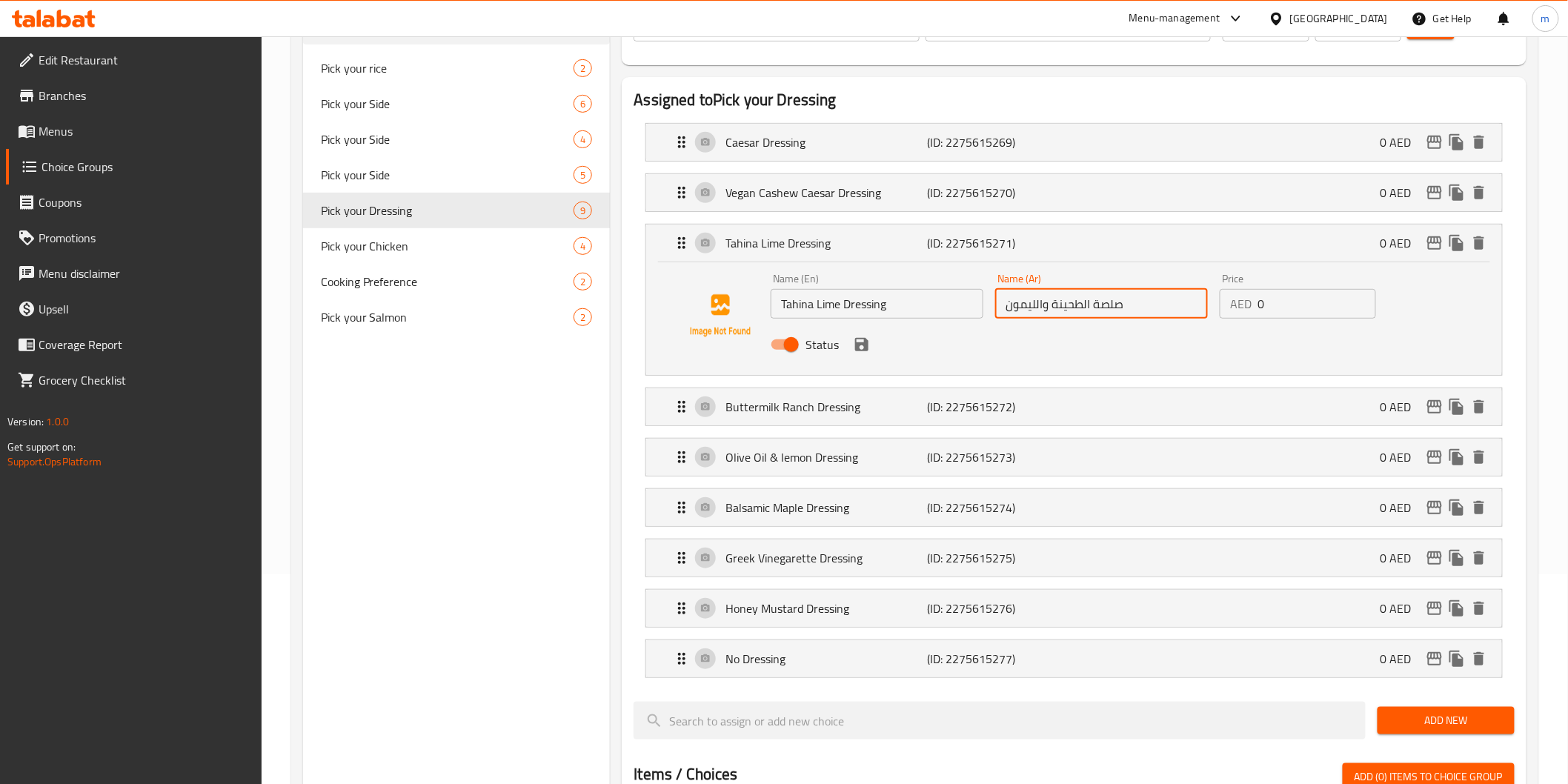
drag, startPoint x: 1006, startPoint y: 302, endPoint x: 1047, endPoint y: 298, distance: 41.2
click at [1047, 298] on input "صلصة الطحينة والليمون" at bounding box center [1102, 304] width 213 height 29
click at [865, 350] on icon "save" at bounding box center [862, 344] width 14 height 14
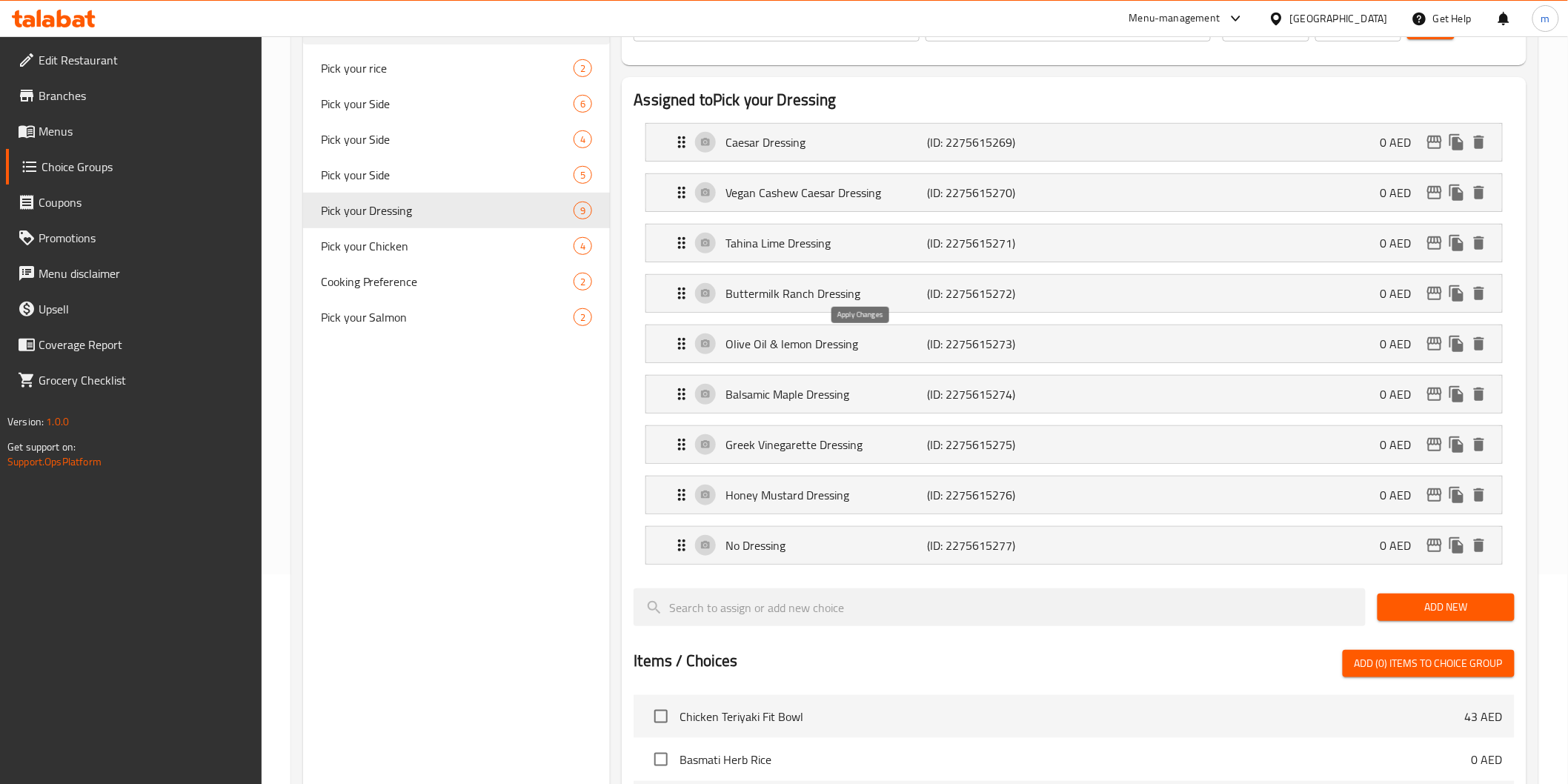
type input "صلصة الطحينة الحامضة"
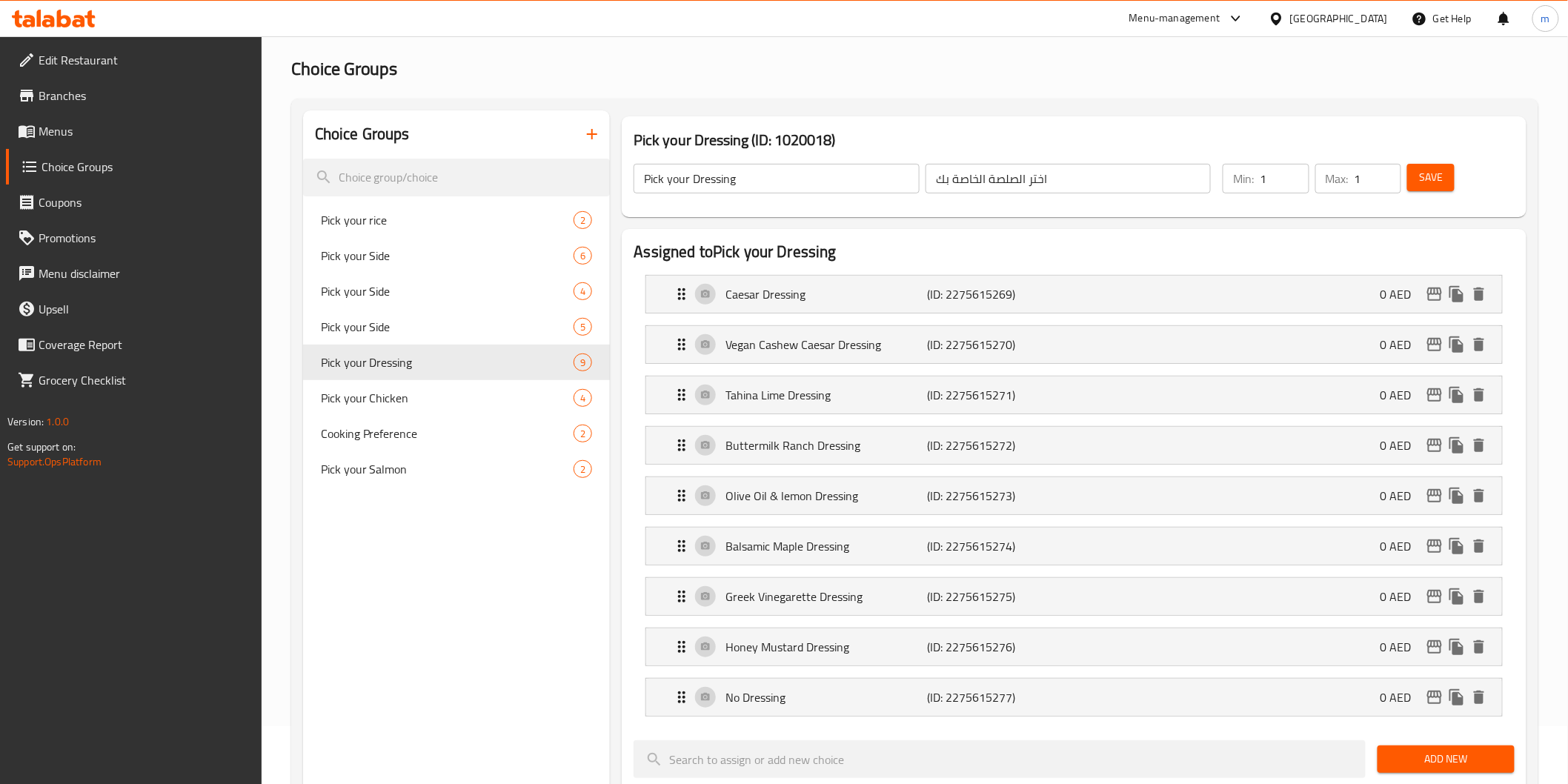
scroll to position [45, 0]
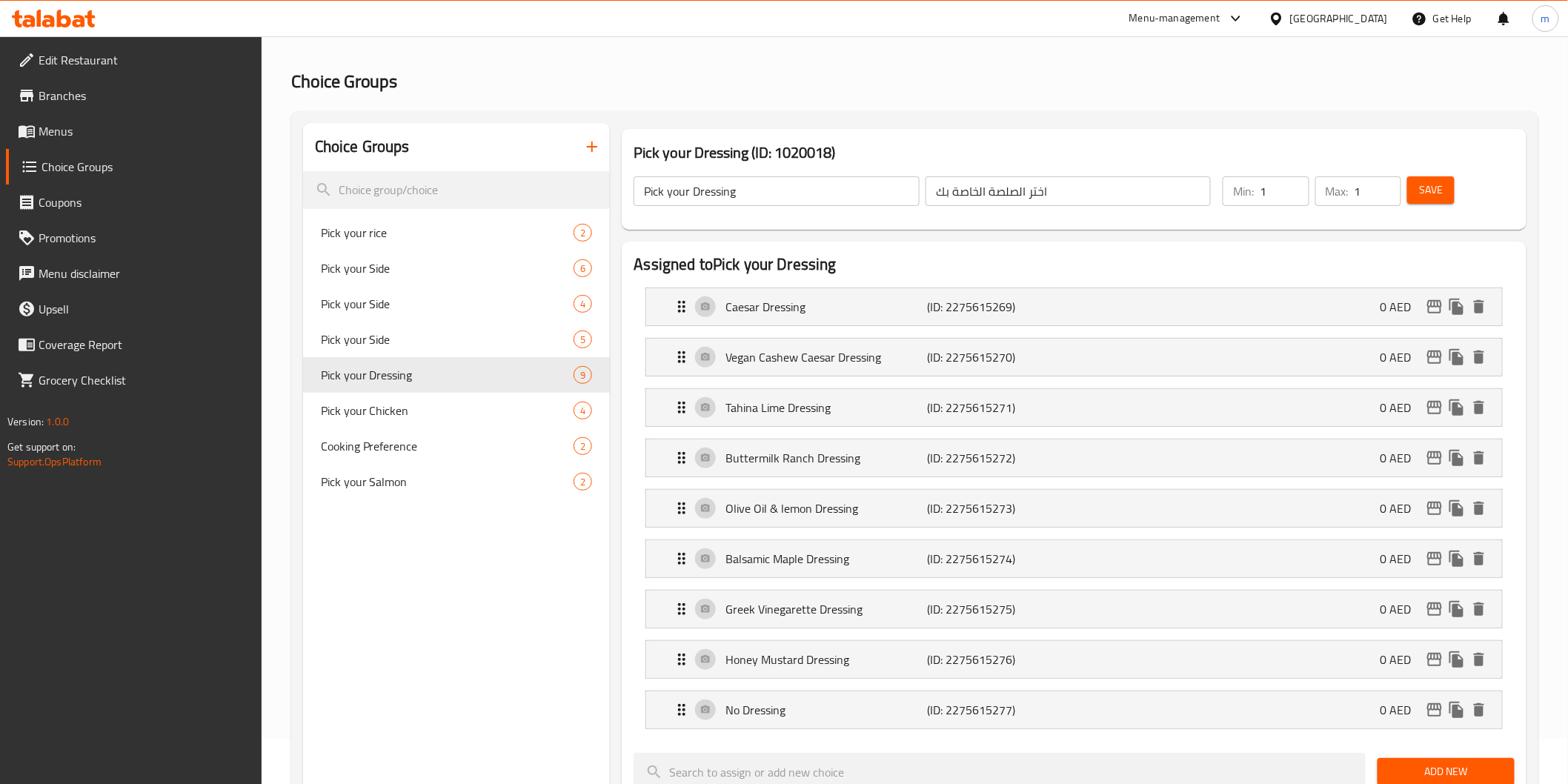
click at [1421, 196] on span "Save" at bounding box center [1431, 190] width 24 height 18
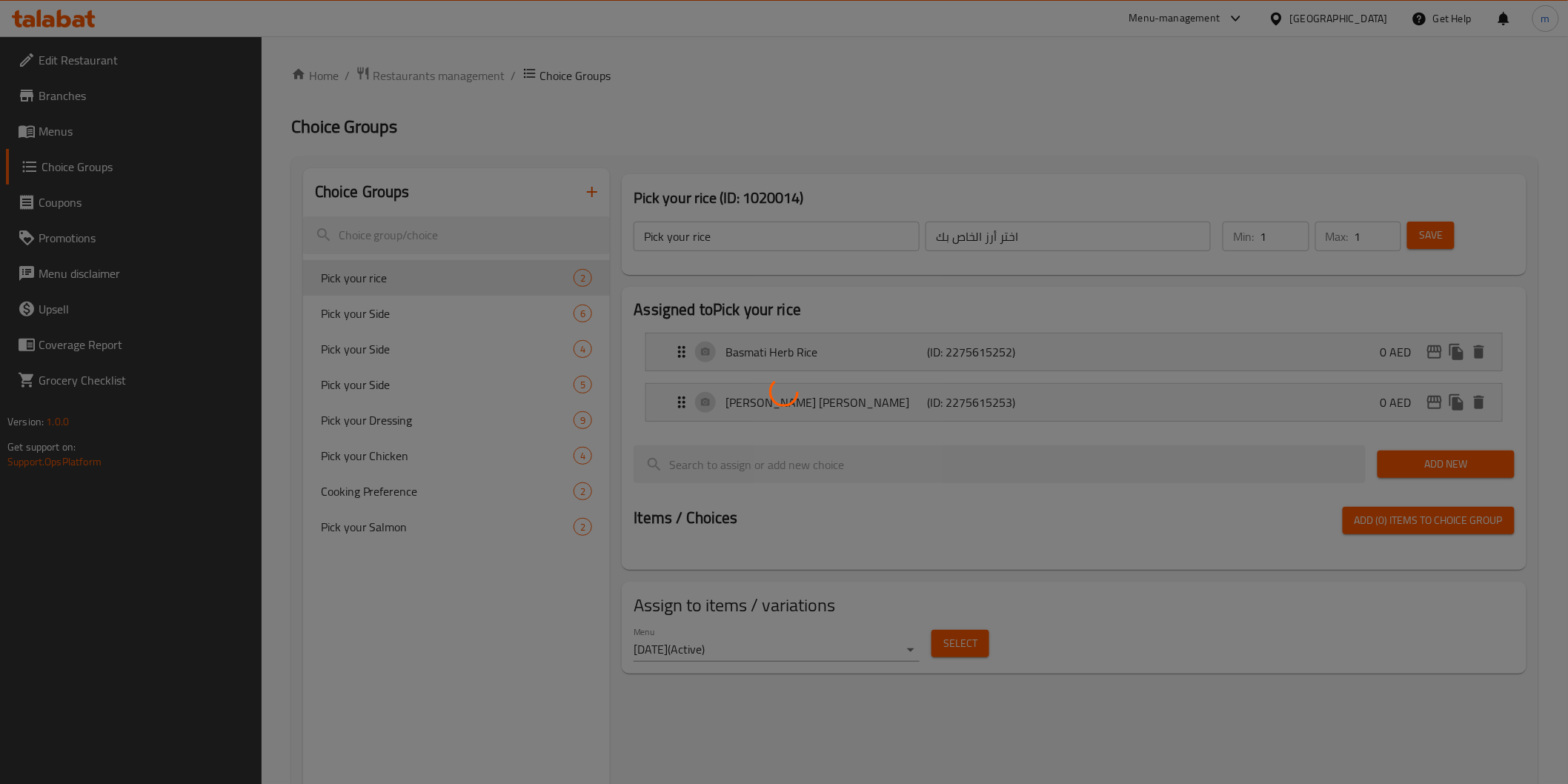
click at [1126, 108] on div at bounding box center [784, 392] width 1568 height 784
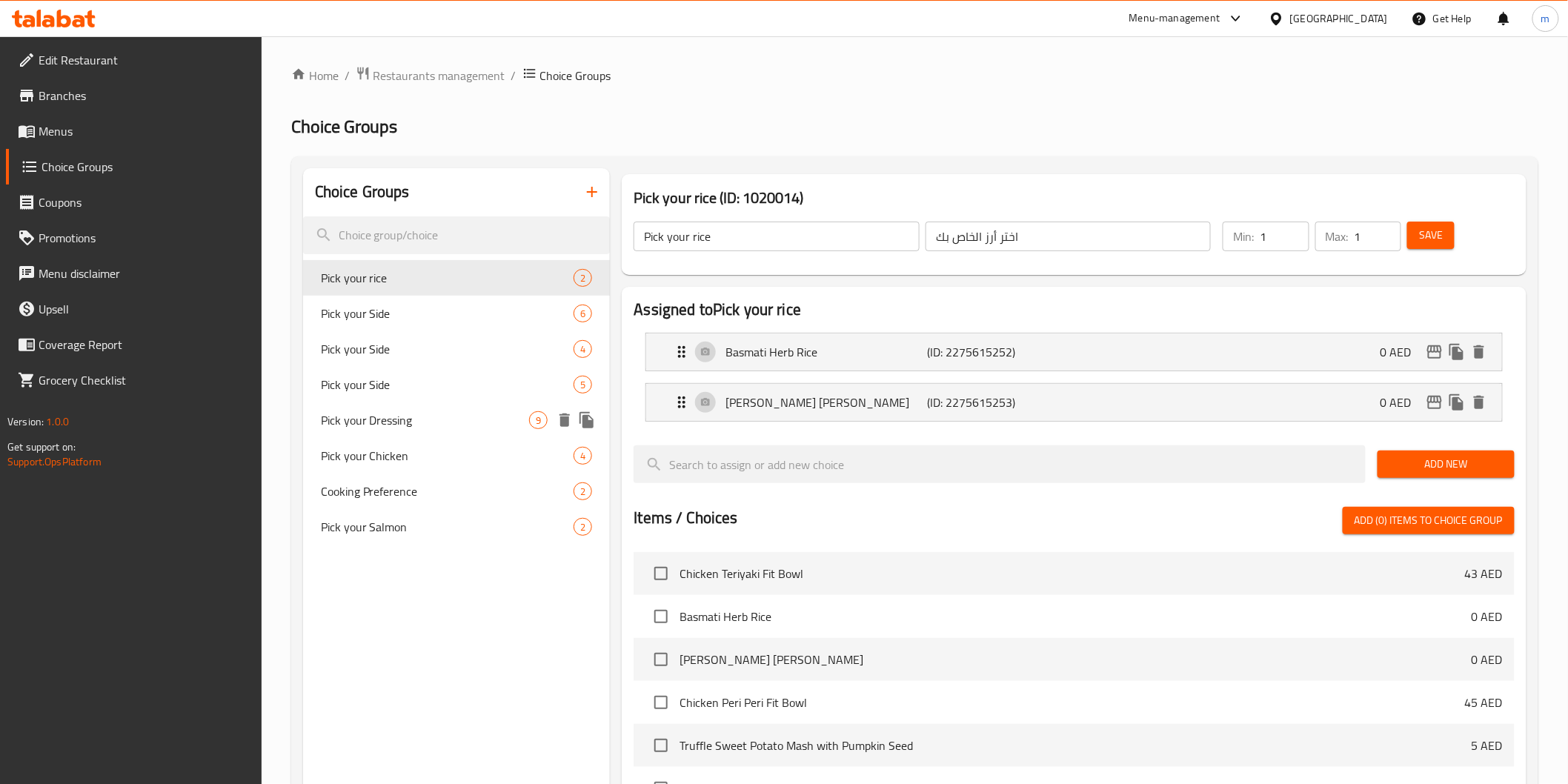
click at [494, 426] on span "Pick your Dressing" at bounding box center [426, 420] width 209 height 17
type input "Pick your Dressing"
type input "اختر الصلصة الخاصة بك"
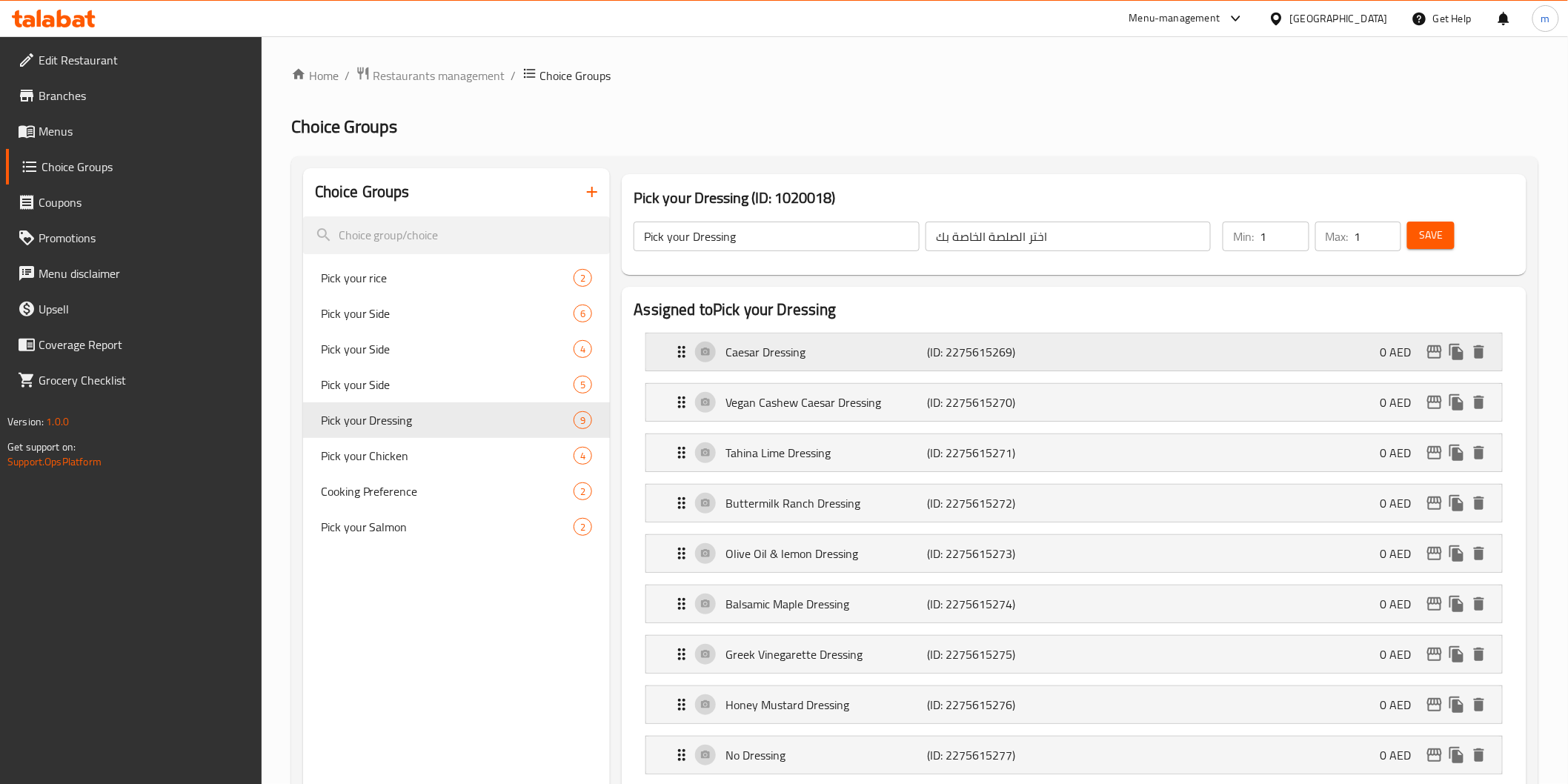
click at [747, 352] on p "Caesar Dressing" at bounding box center [826, 352] width 202 height 17
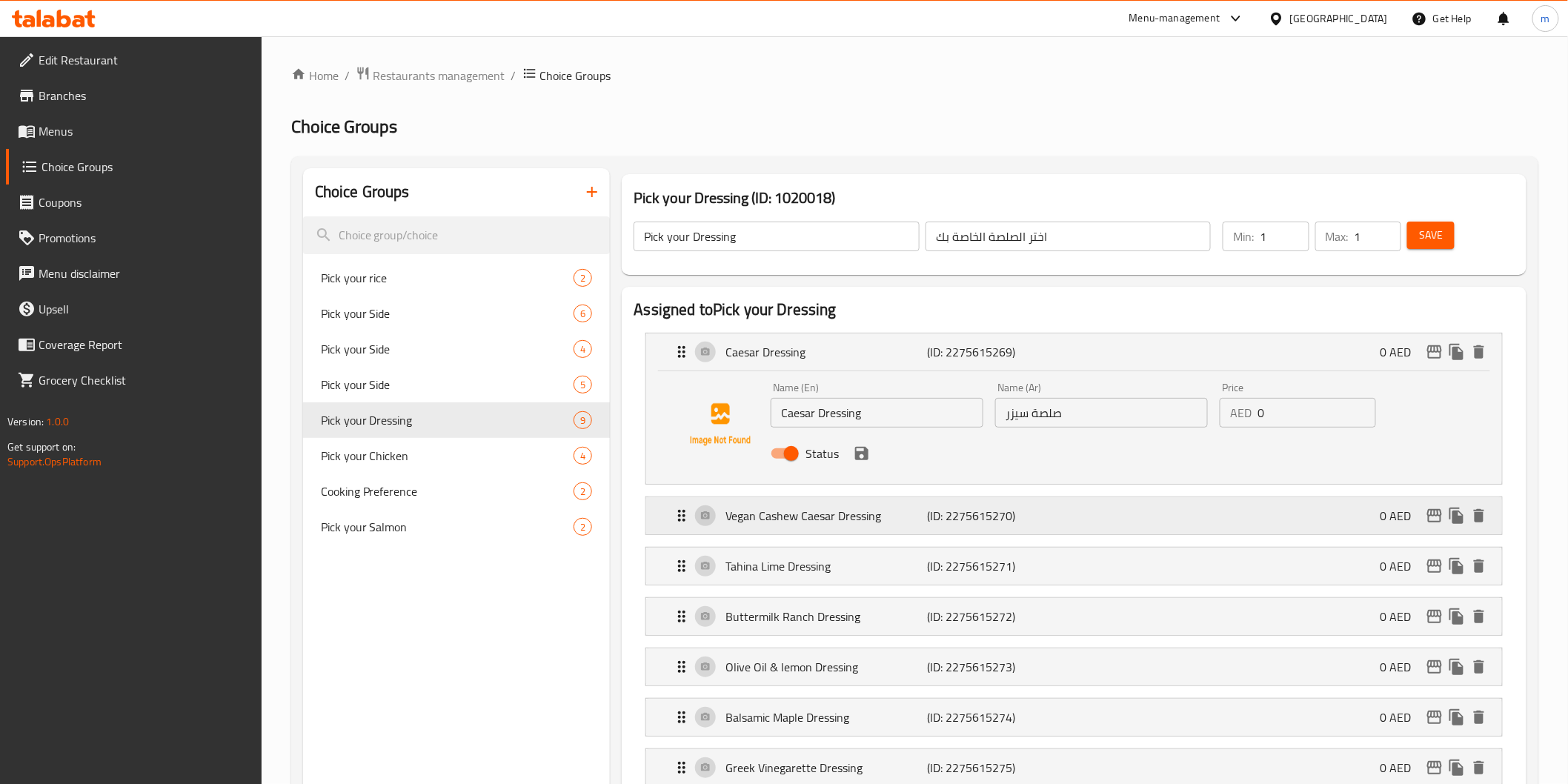
click at [682, 506] on div "Vegan Cashew Caesar Dressing (ID: 2275615270) 0 AED" at bounding box center [1078, 516] width 811 height 37
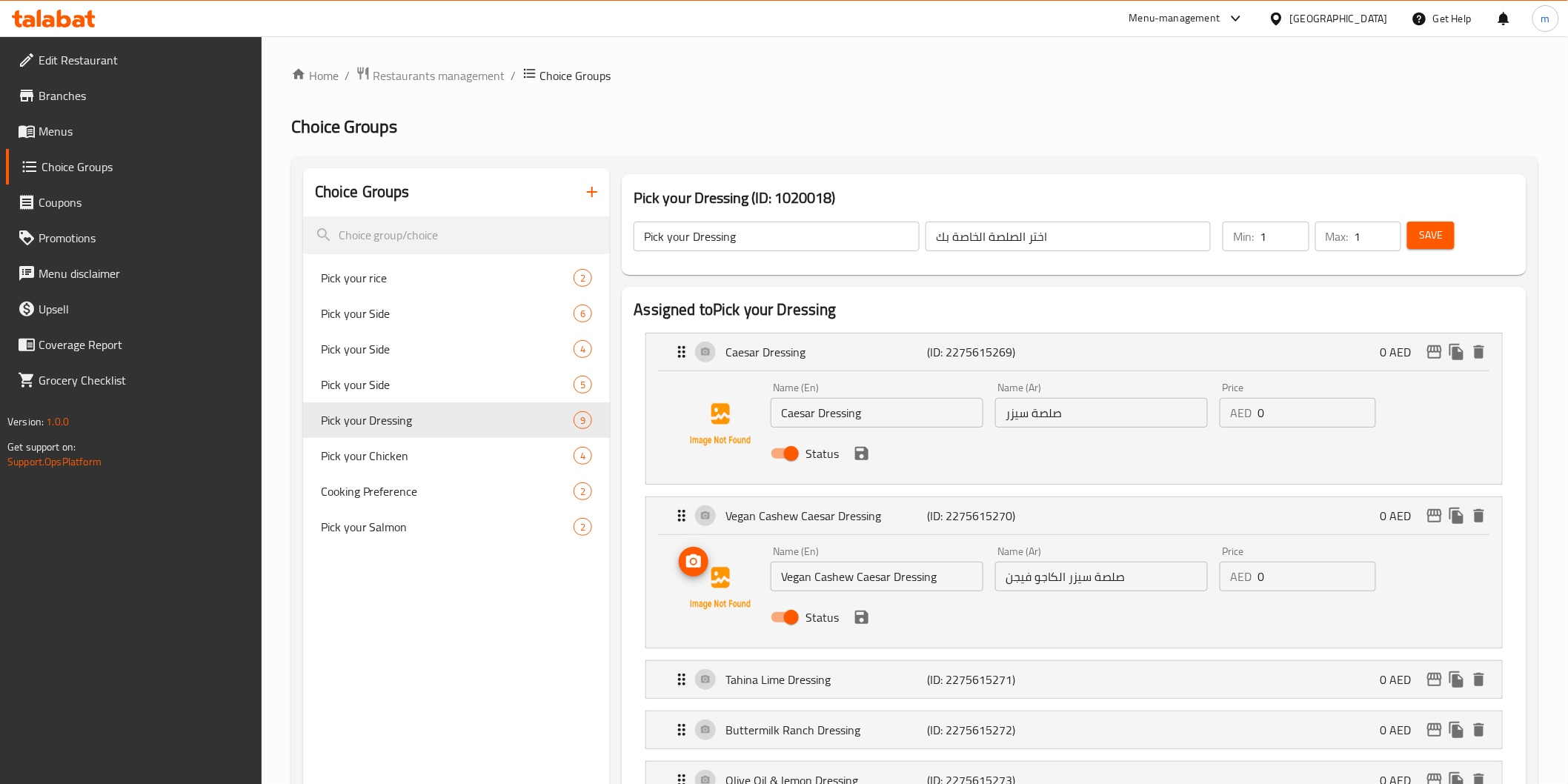
scroll to position [164, 0]
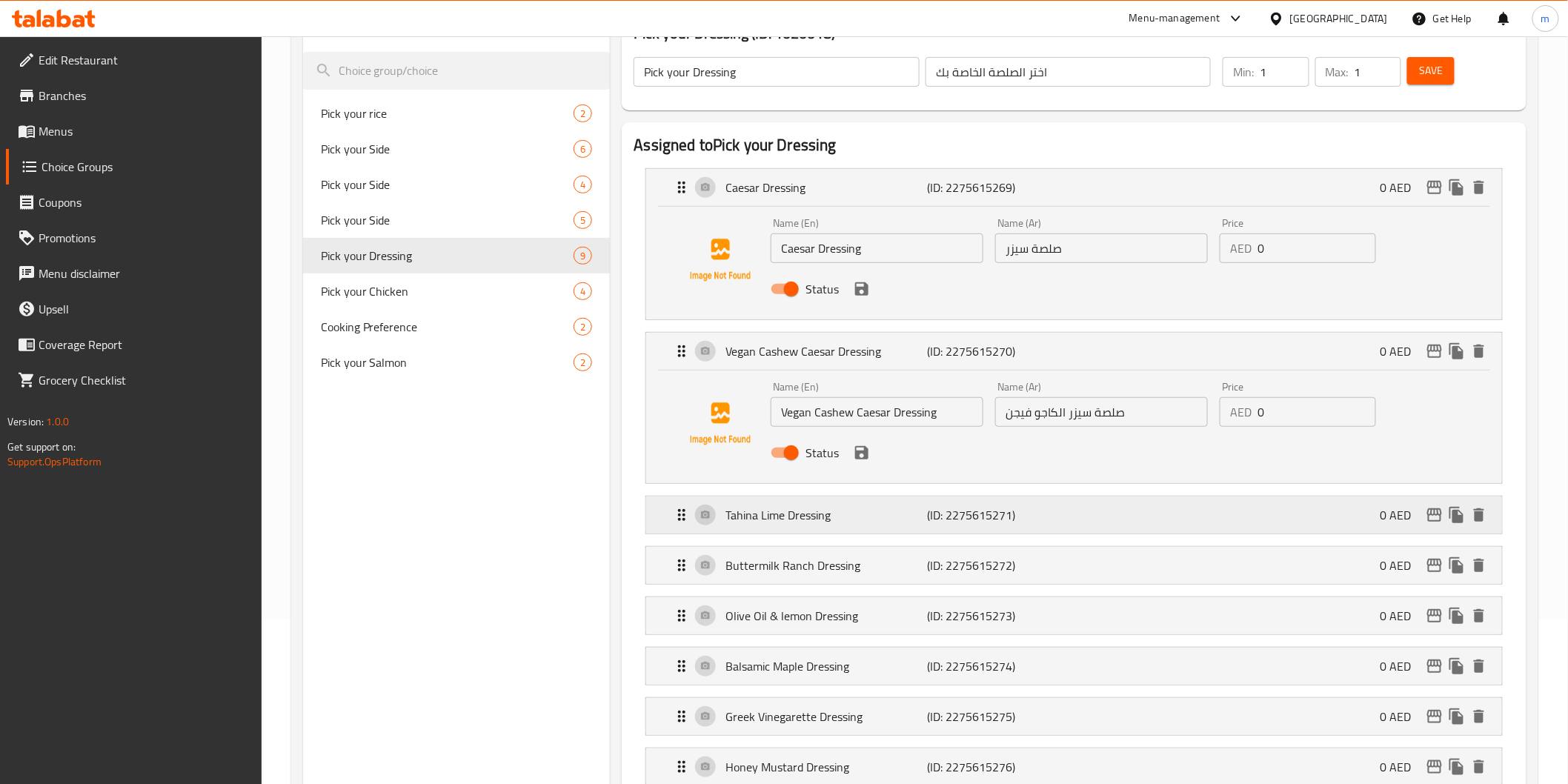
click at [673, 515] on icon "Expand" at bounding box center [681, 514] width 17 height 17
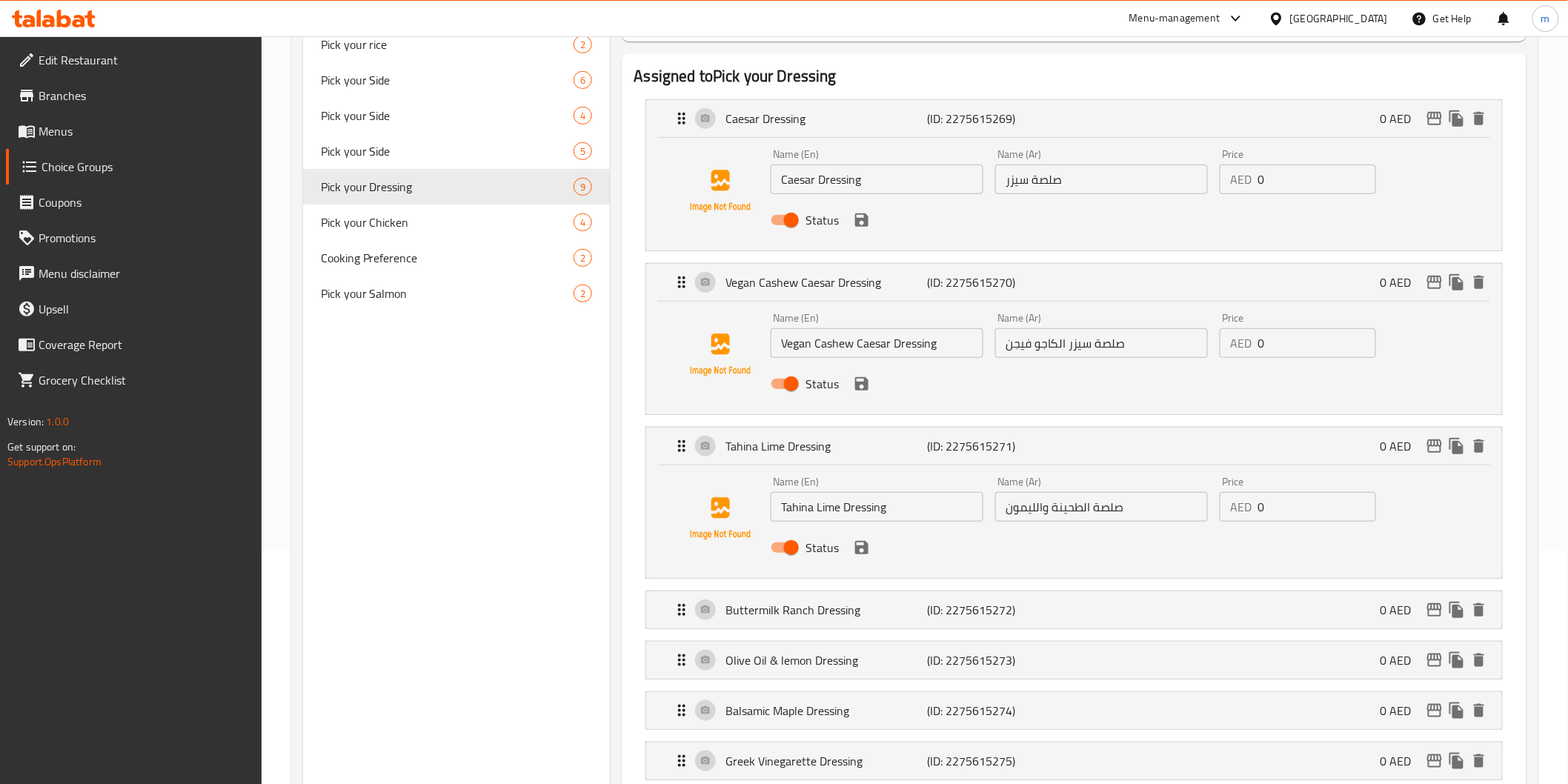
scroll to position [329, 0]
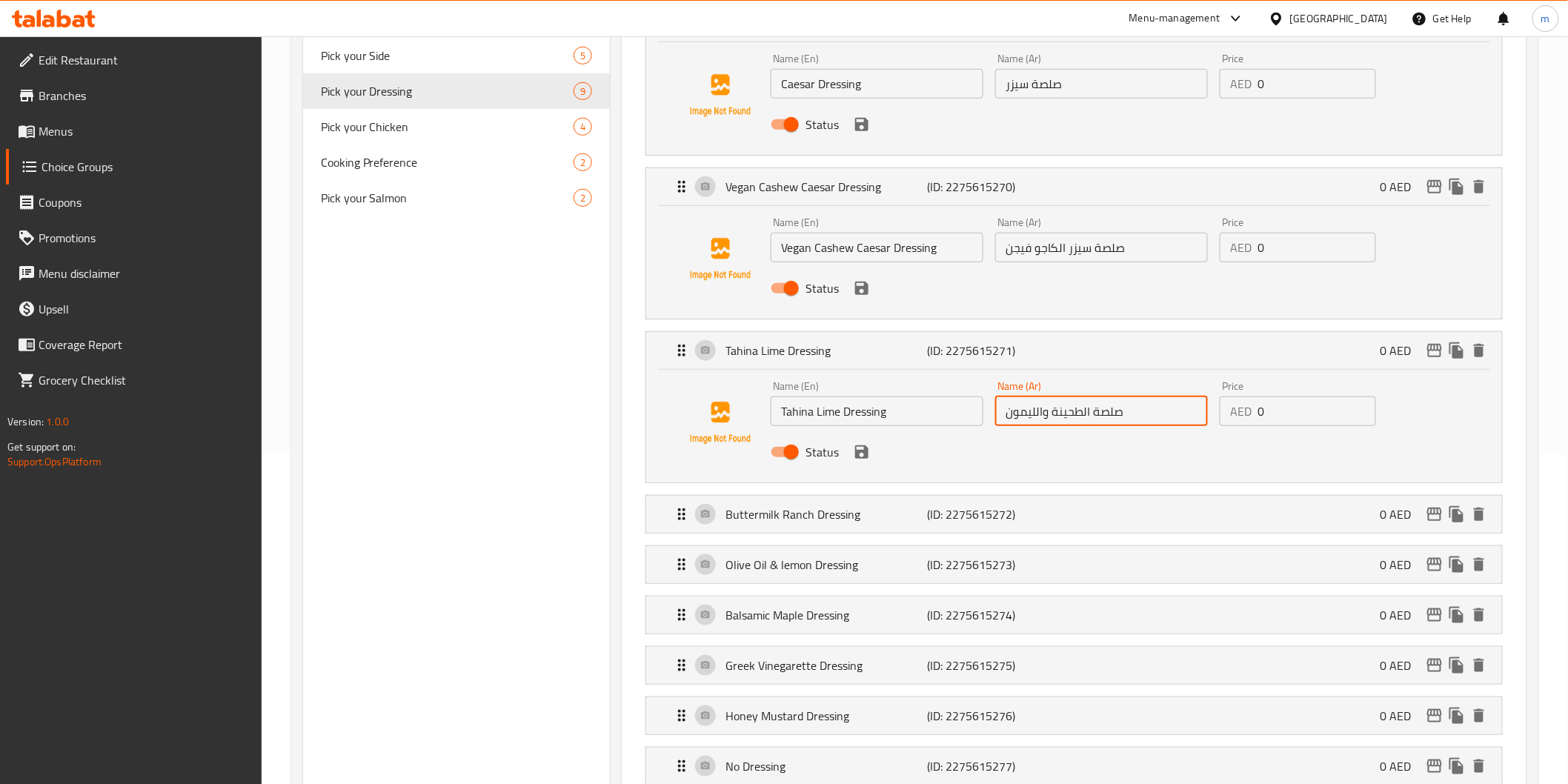
drag, startPoint x: 997, startPoint y: 412, endPoint x: 1049, endPoint y: 410, distance: 52.0
click at [1049, 410] on input "صلصة الطحينة والليمون" at bounding box center [1102, 411] width 213 height 29
type input "صلصة الطحينة الحامضة"
click at [868, 450] on icon "save" at bounding box center [862, 452] width 14 height 14
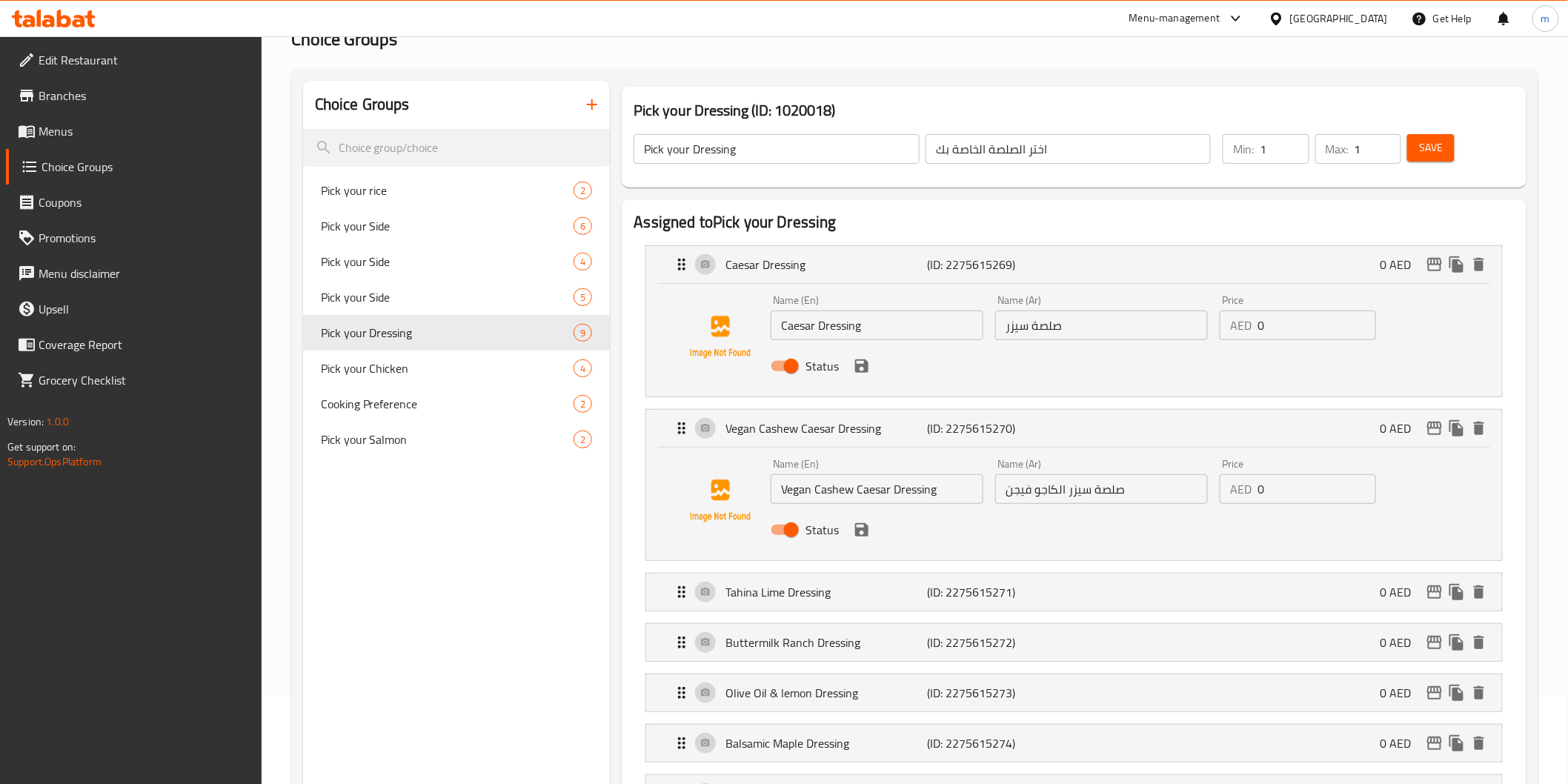
scroll to position [83, 0]
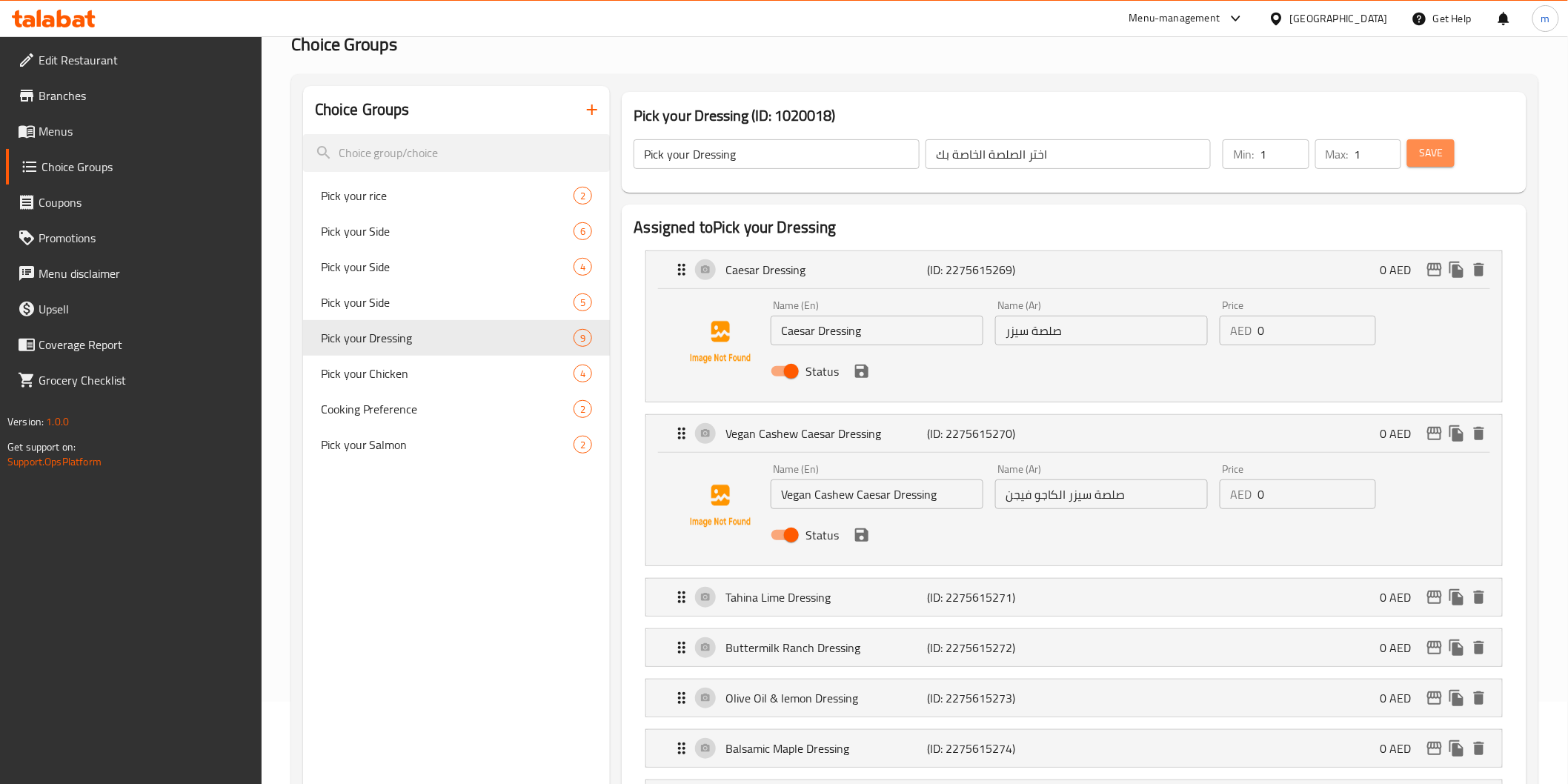
click at [1449, 149] on button "Save" at bounding box center [1431, 153] width 48 height 28
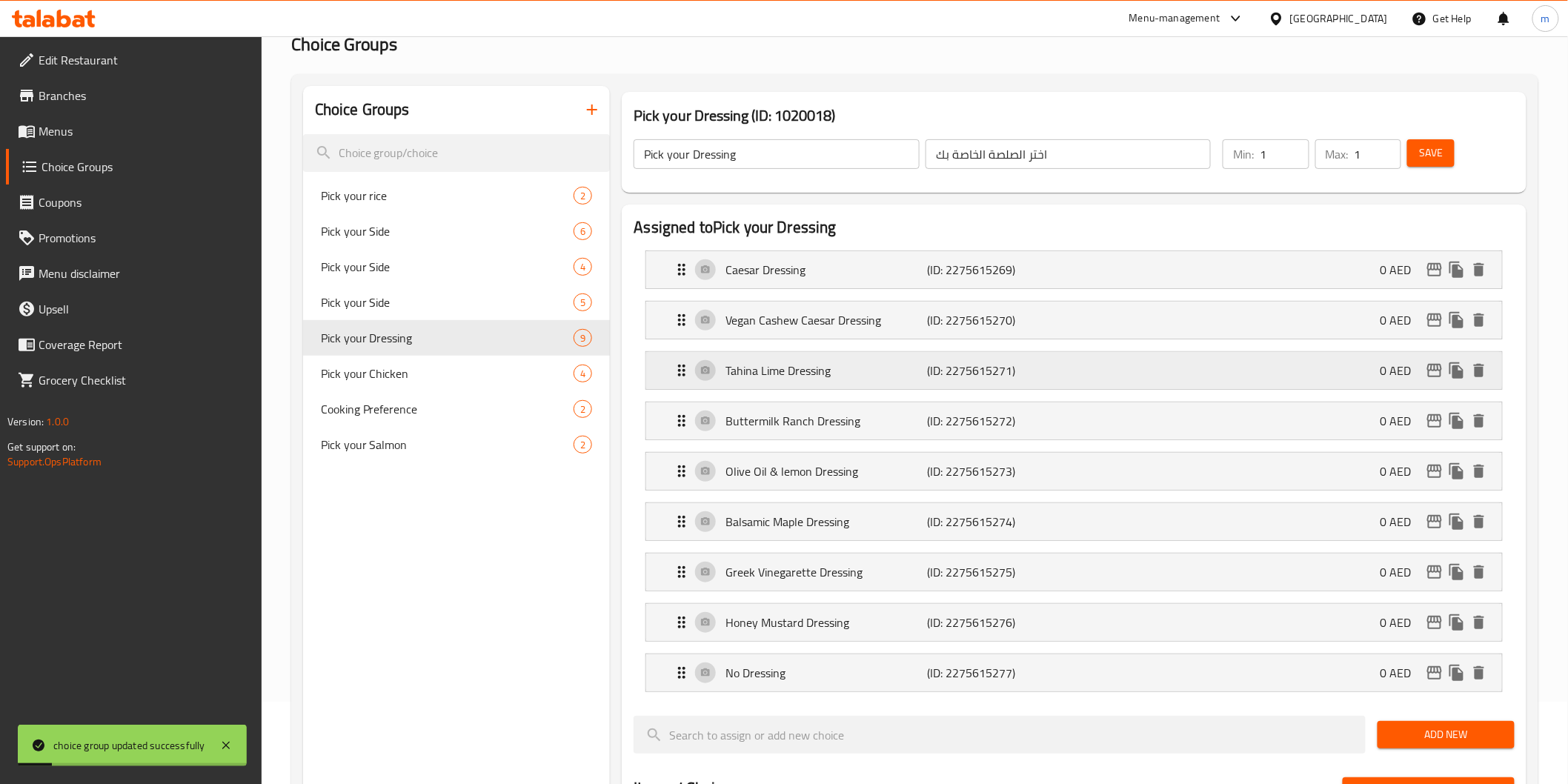
click at [730, 375] on p "Tahina Lime Dressing" at bounding box center [826, 370] width 202 height 17
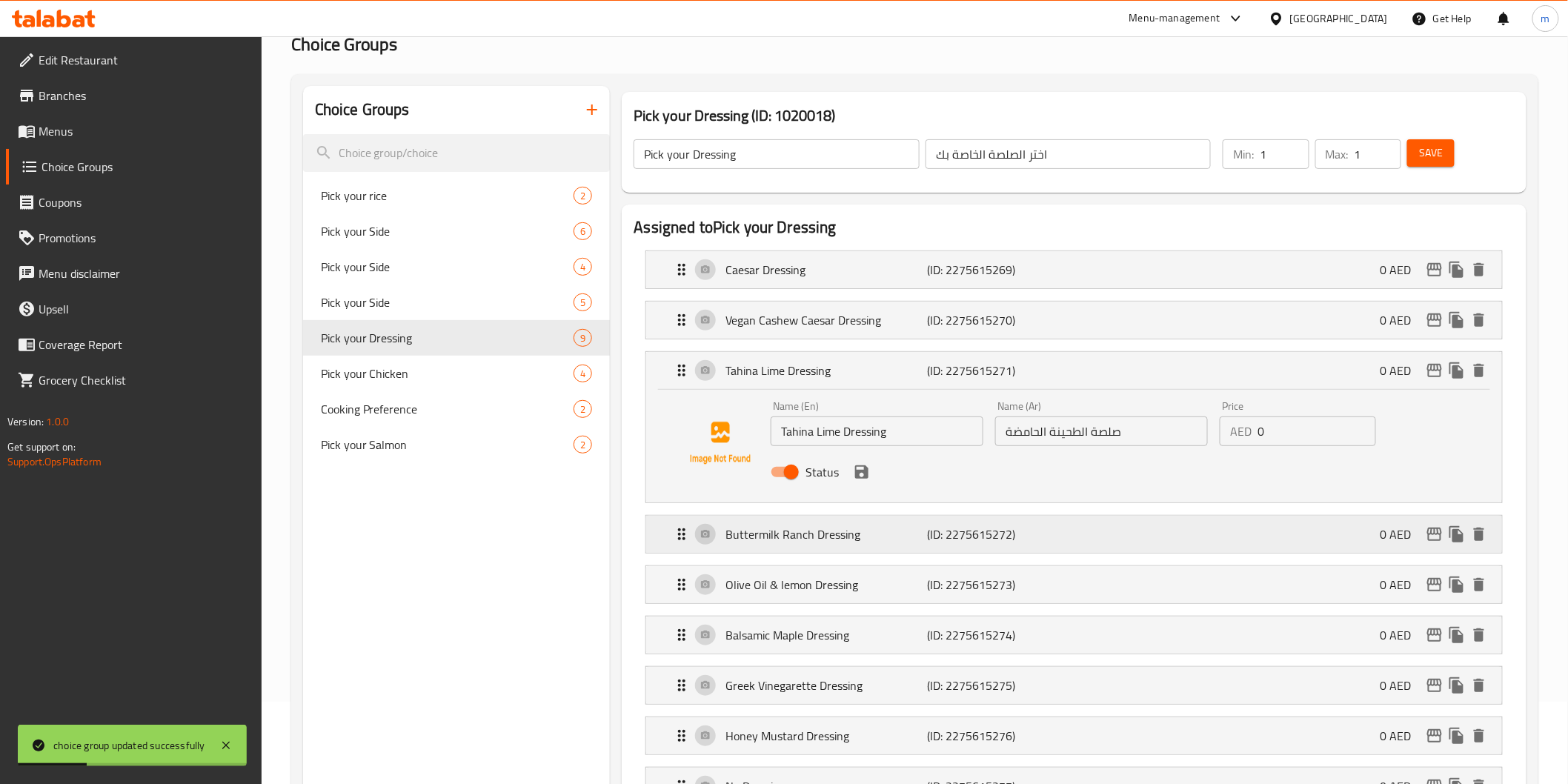
click at [671, 543] on div "Buttermilk Ranch Dressing (ID: 2275615272) 0 AED" at bounding box center [1074, 534] width 856 height 37
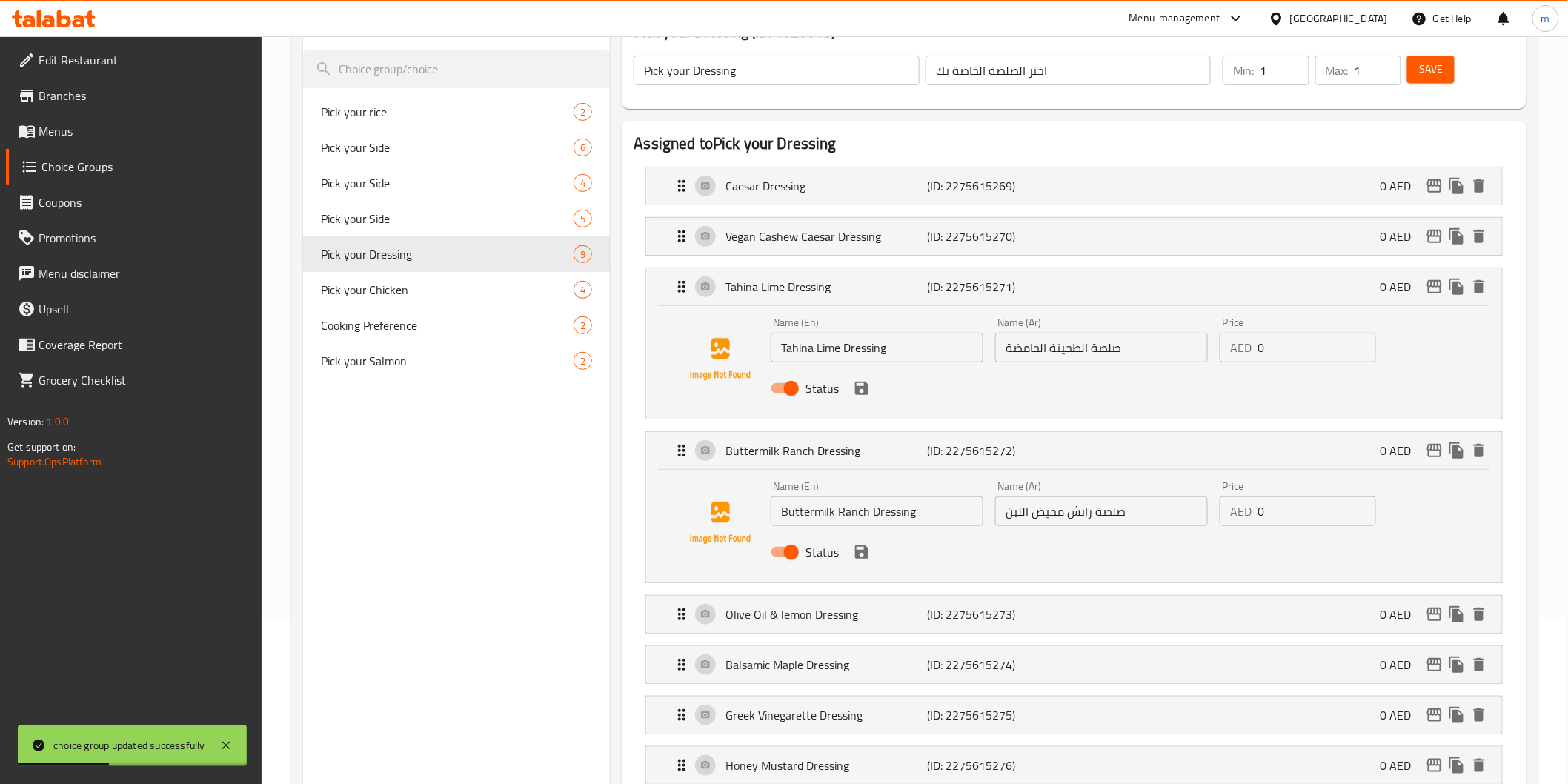
scroll to position [247, 0]
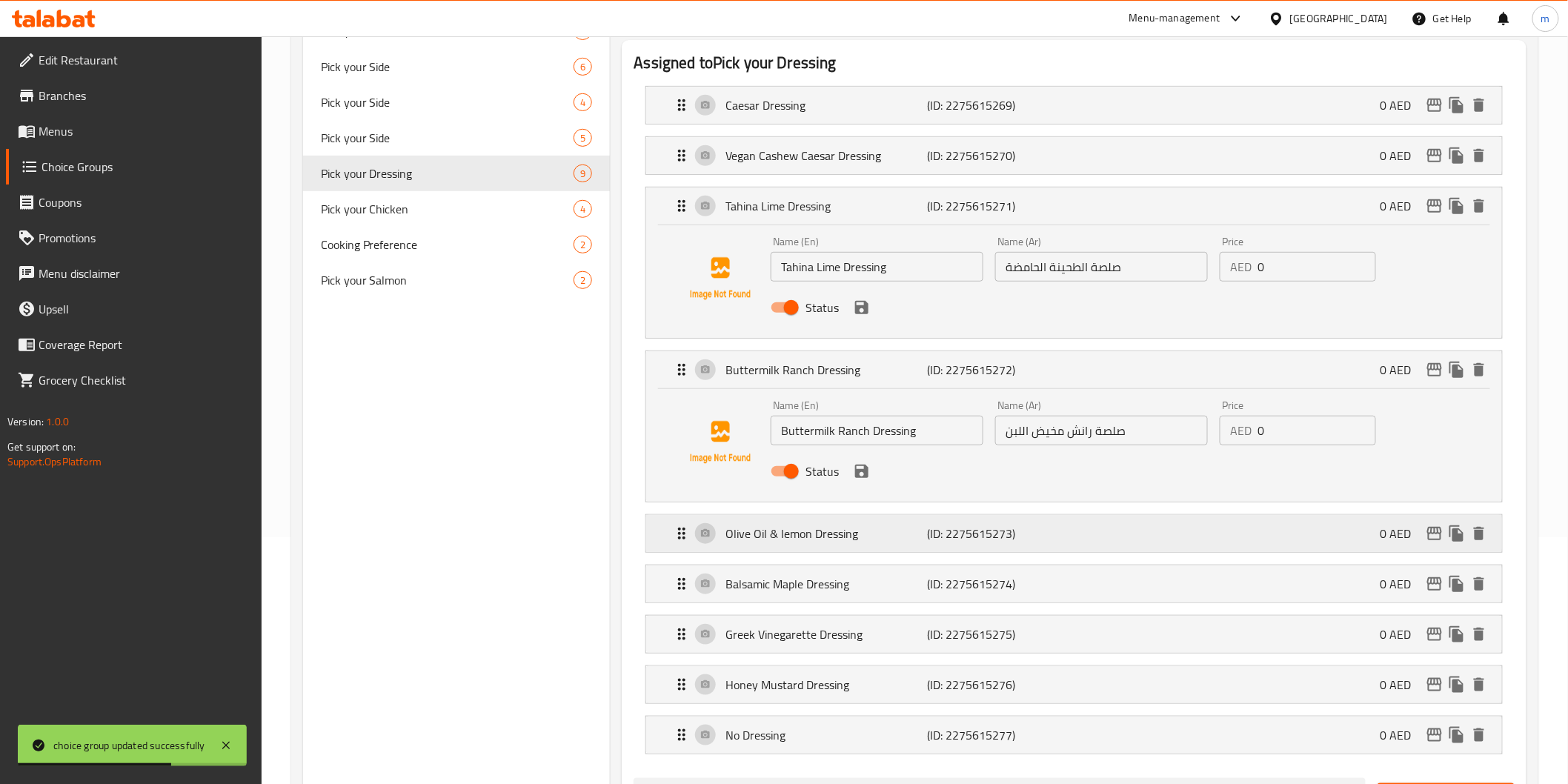
click at [682, 543] on icon "Expand" at bounding box center [681, 533] width 17 height 17
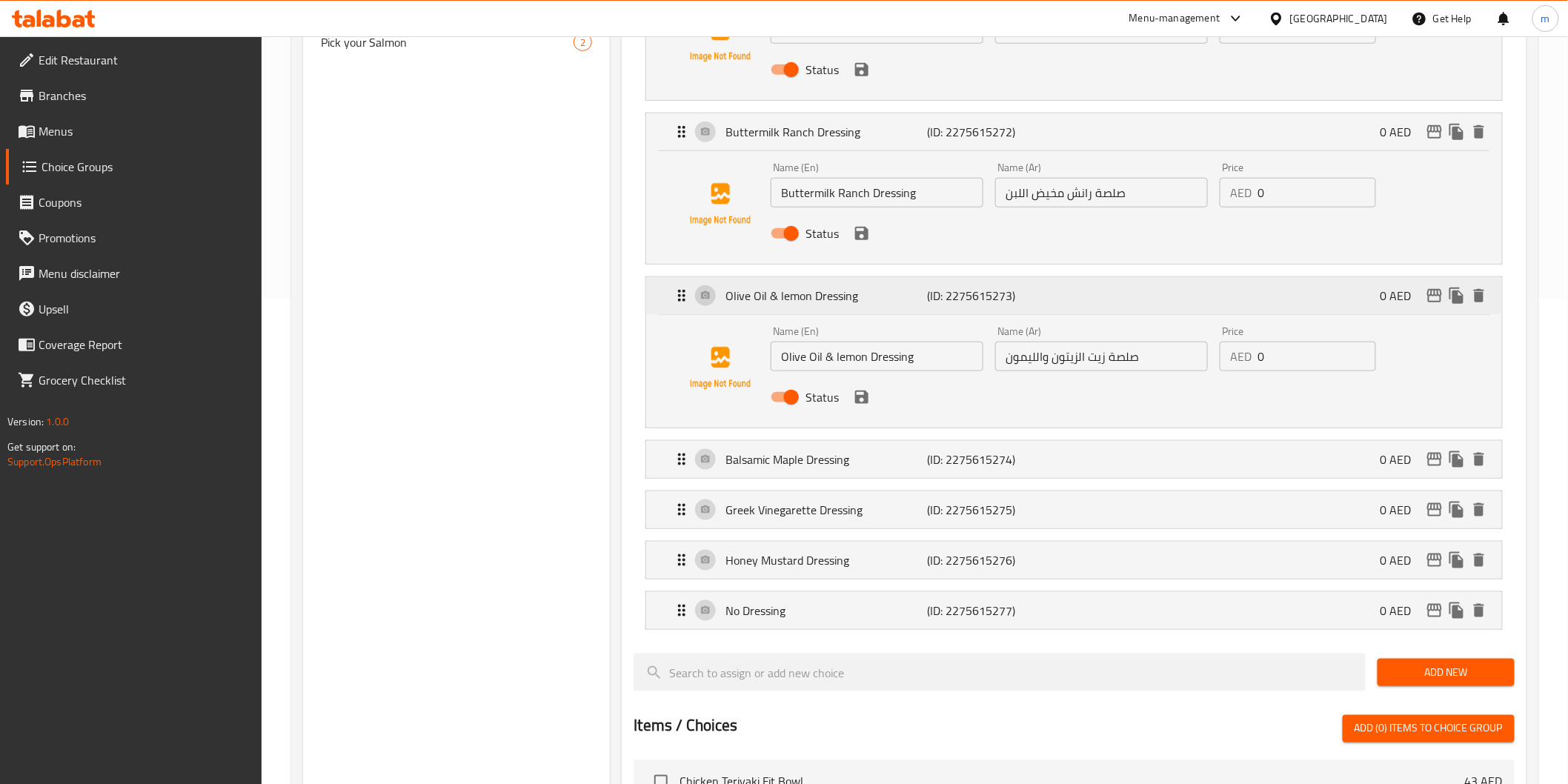
scroll to position [494, 0]
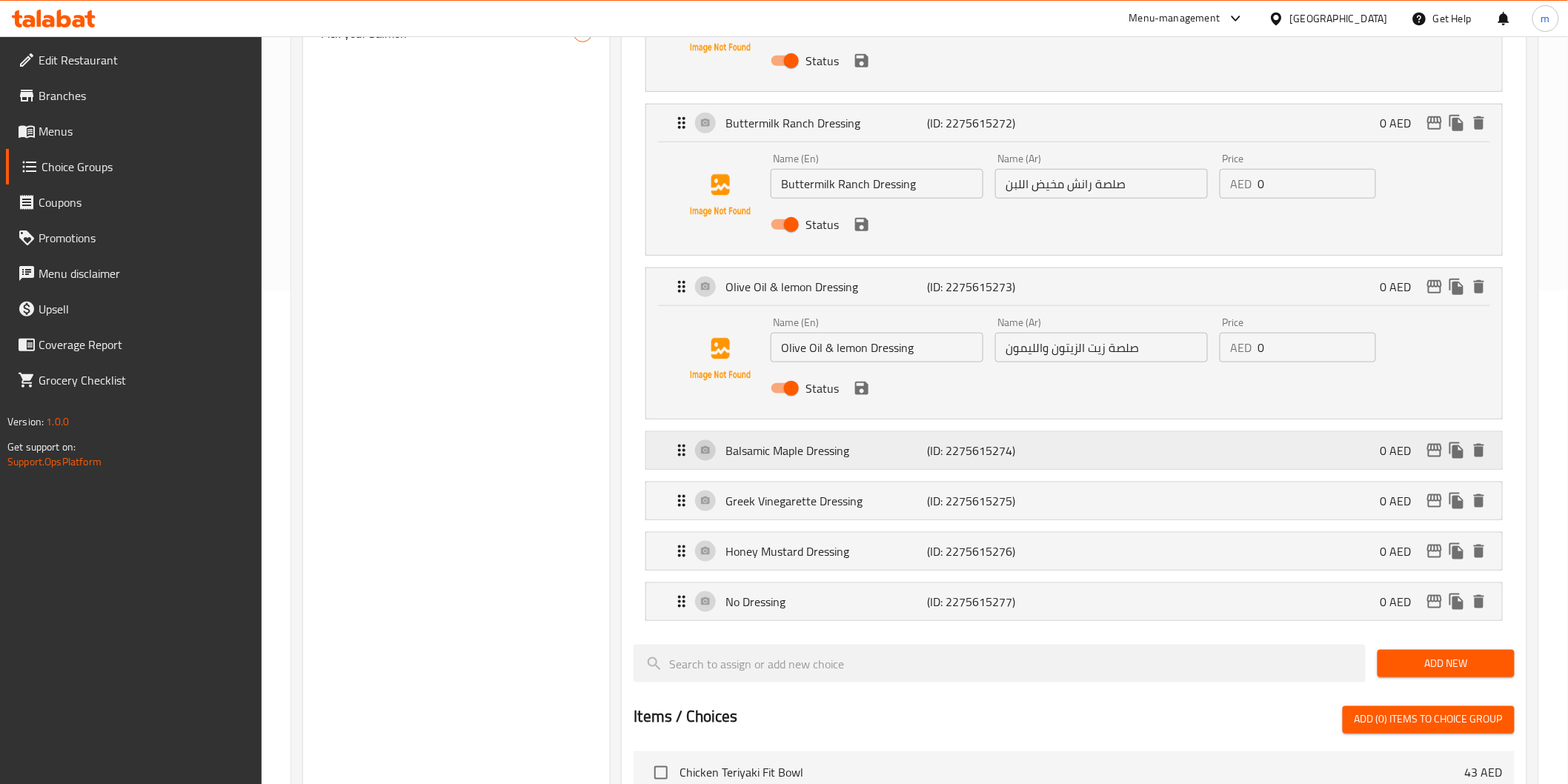
click at [689, 455] on icon "Expand" at bounding box center [681, 450] width 17 height 17
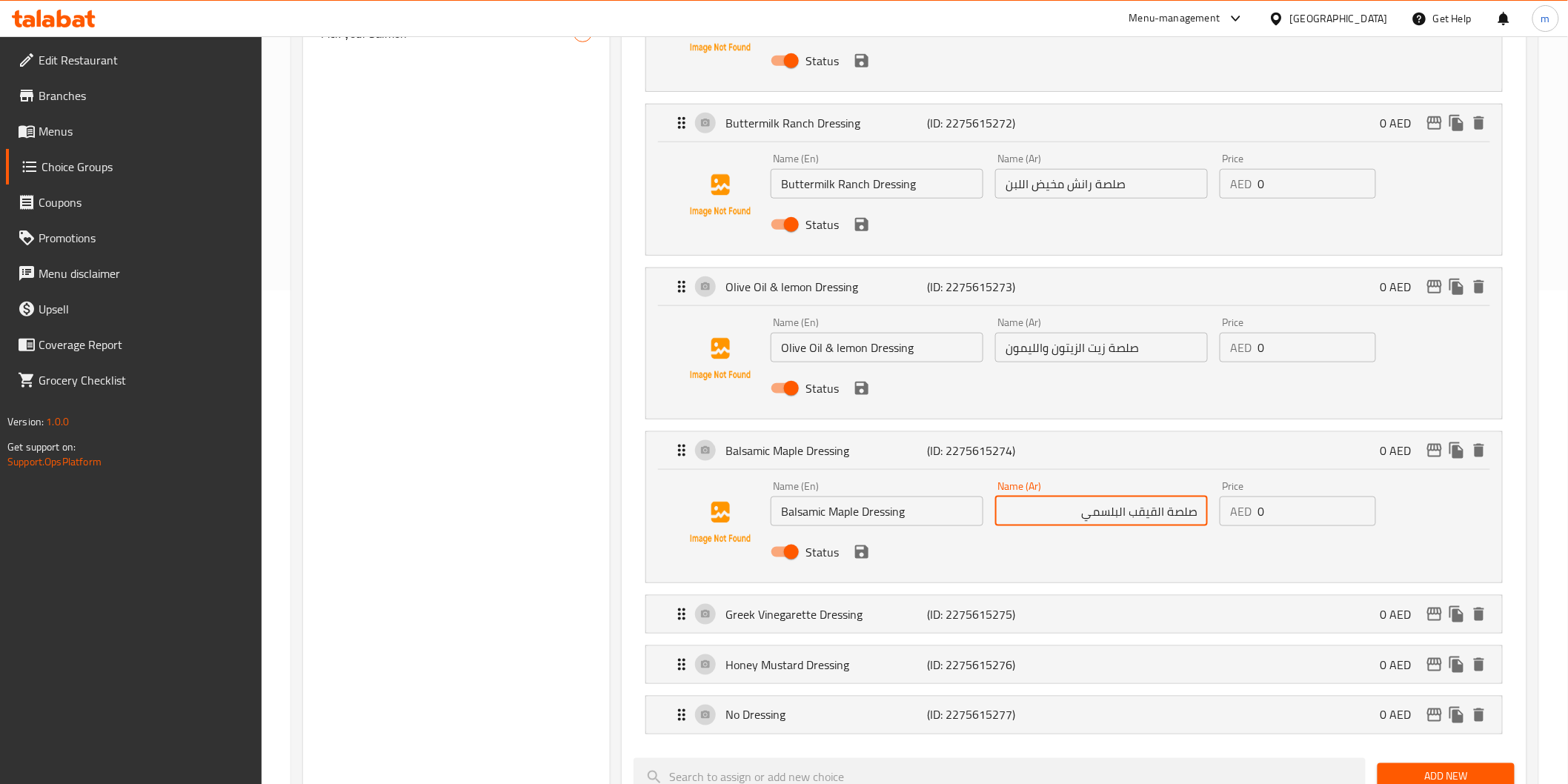
click at [1053, 526] on div "Name (Ar) صلصة القيقب البلسمي Name (Ar)" at bounding box center [1102, 503] width 225 height 57
click at [1053, 519] on input "صلصة القيقب البلسمي" at bounding box center [1102, 511] width 213 height 29
click at [866, 555] on icon "save" at bounding box center [862, 552] width 14 height 14
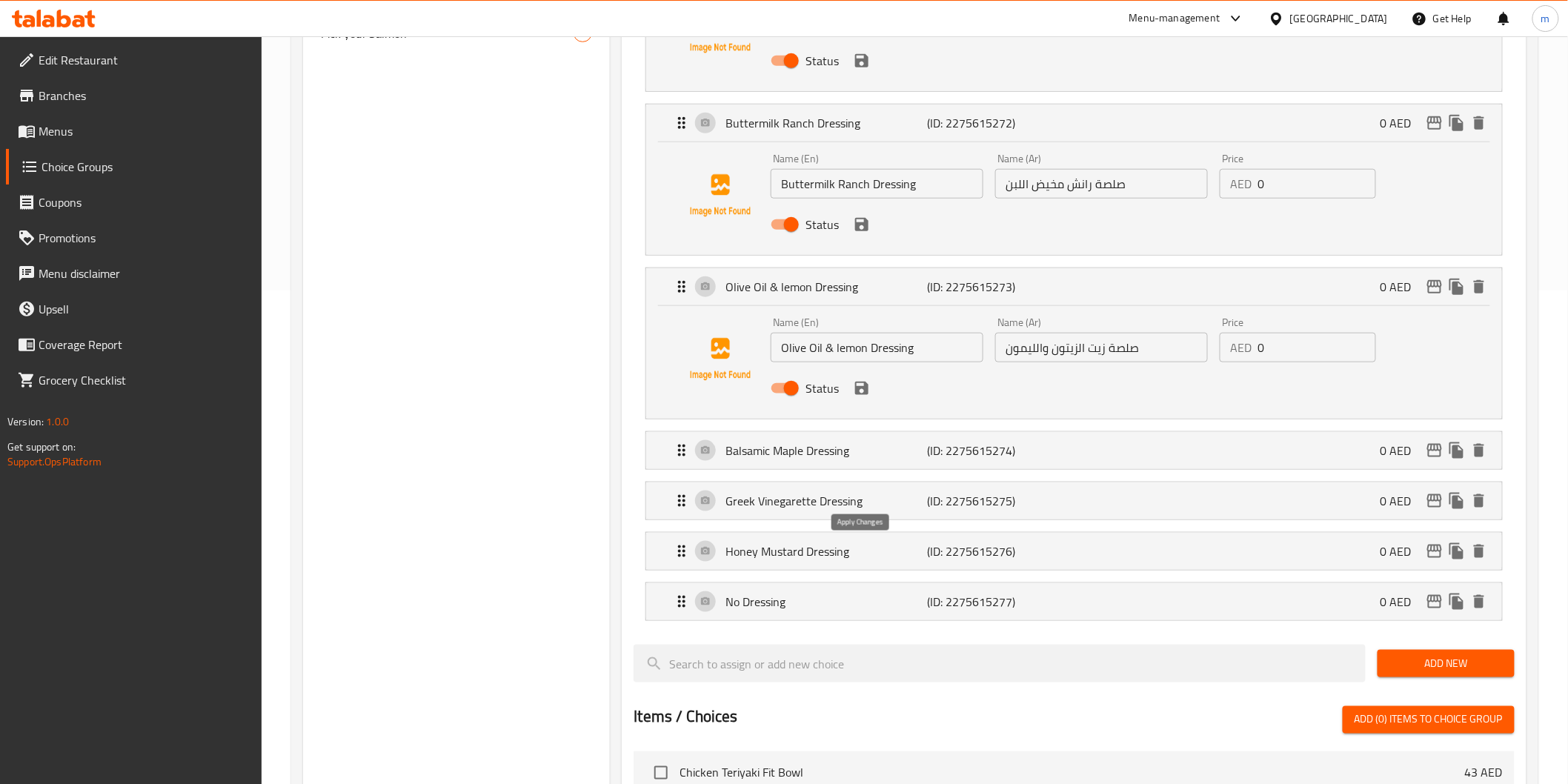
type input "صلصة بالساميك مابل"
click at [678, 487] on div "Greek Vinegarette Dressing (ID: 2275615275) 0 AED" at bounding box center [1078, 501] width 811 height 37
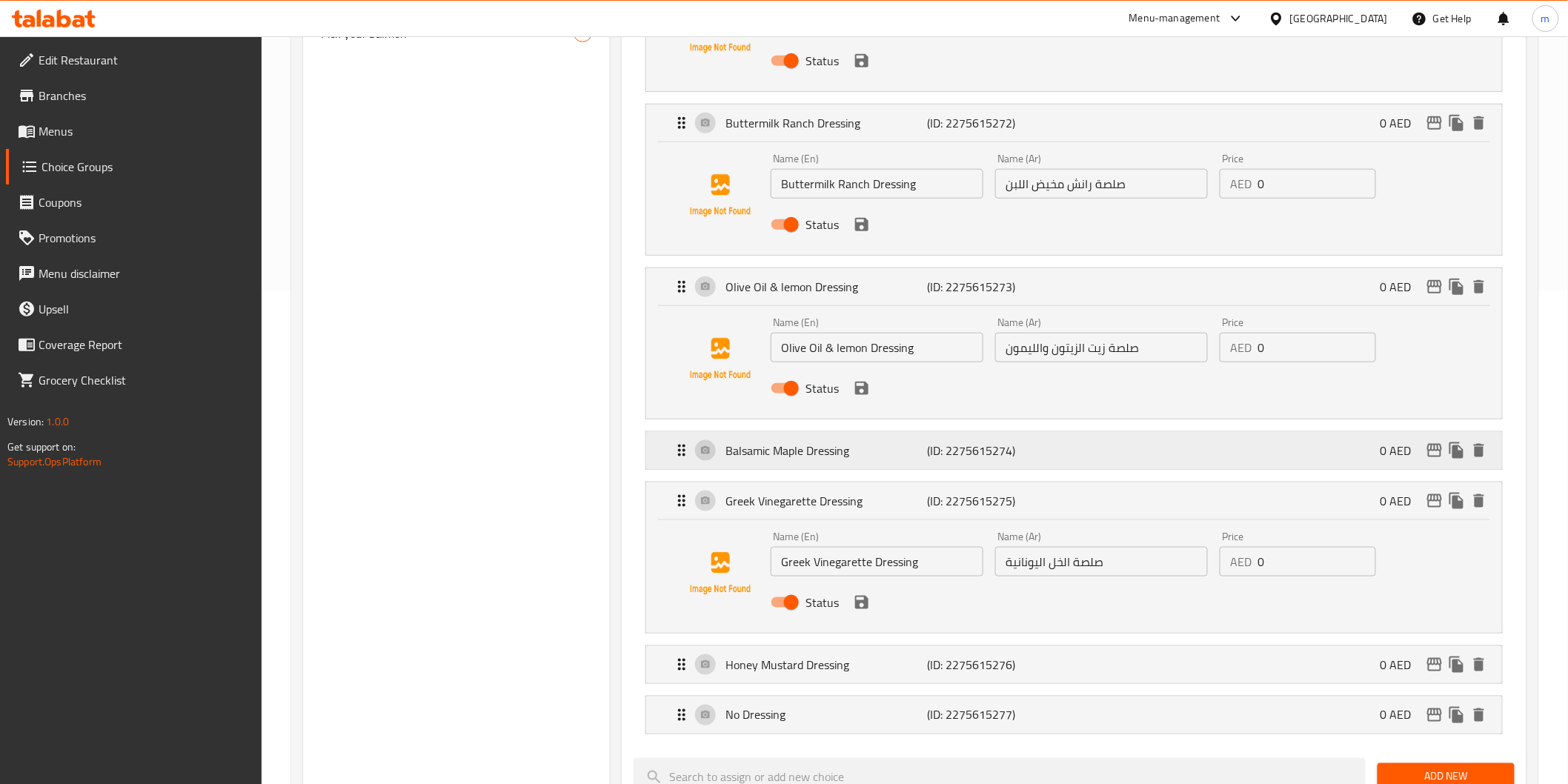
click at [678, 460] on icon "Expand" at bounding box center [681, 450] width 17 height 17
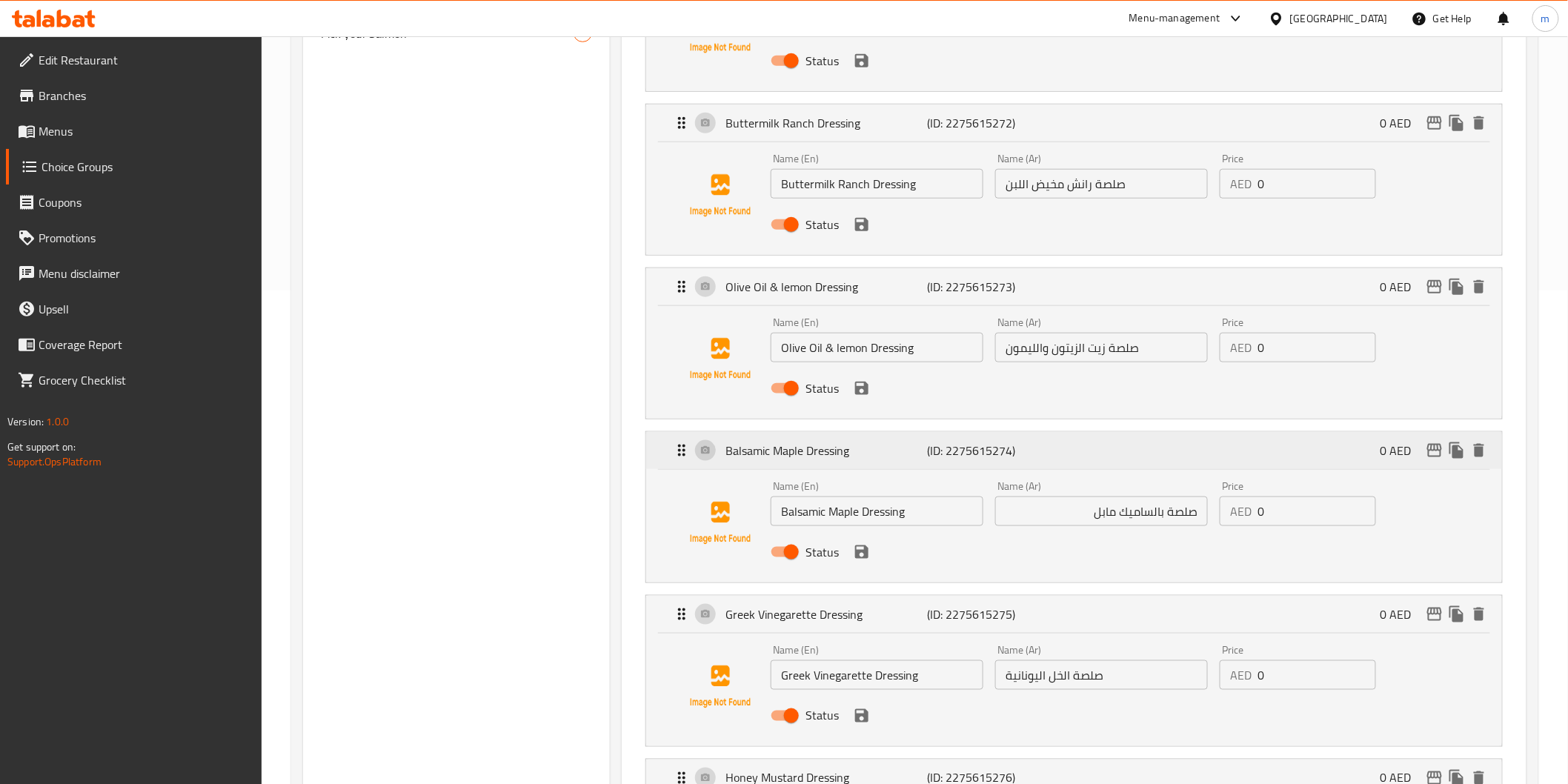
click at [678, 460] on icon "Expand" at bounding box center [681, 450] width 17 height 17
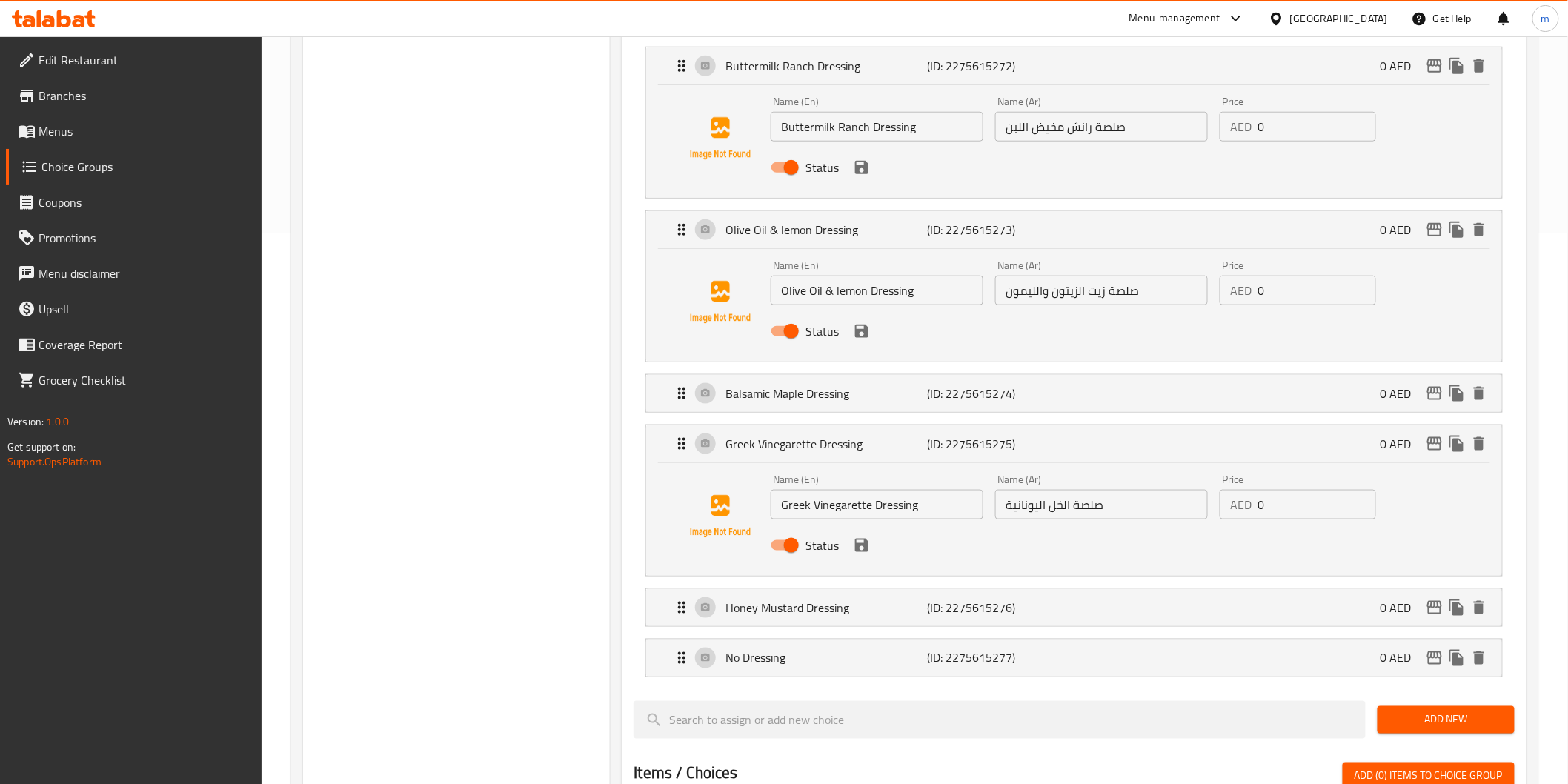
scroll to position [576, 0]
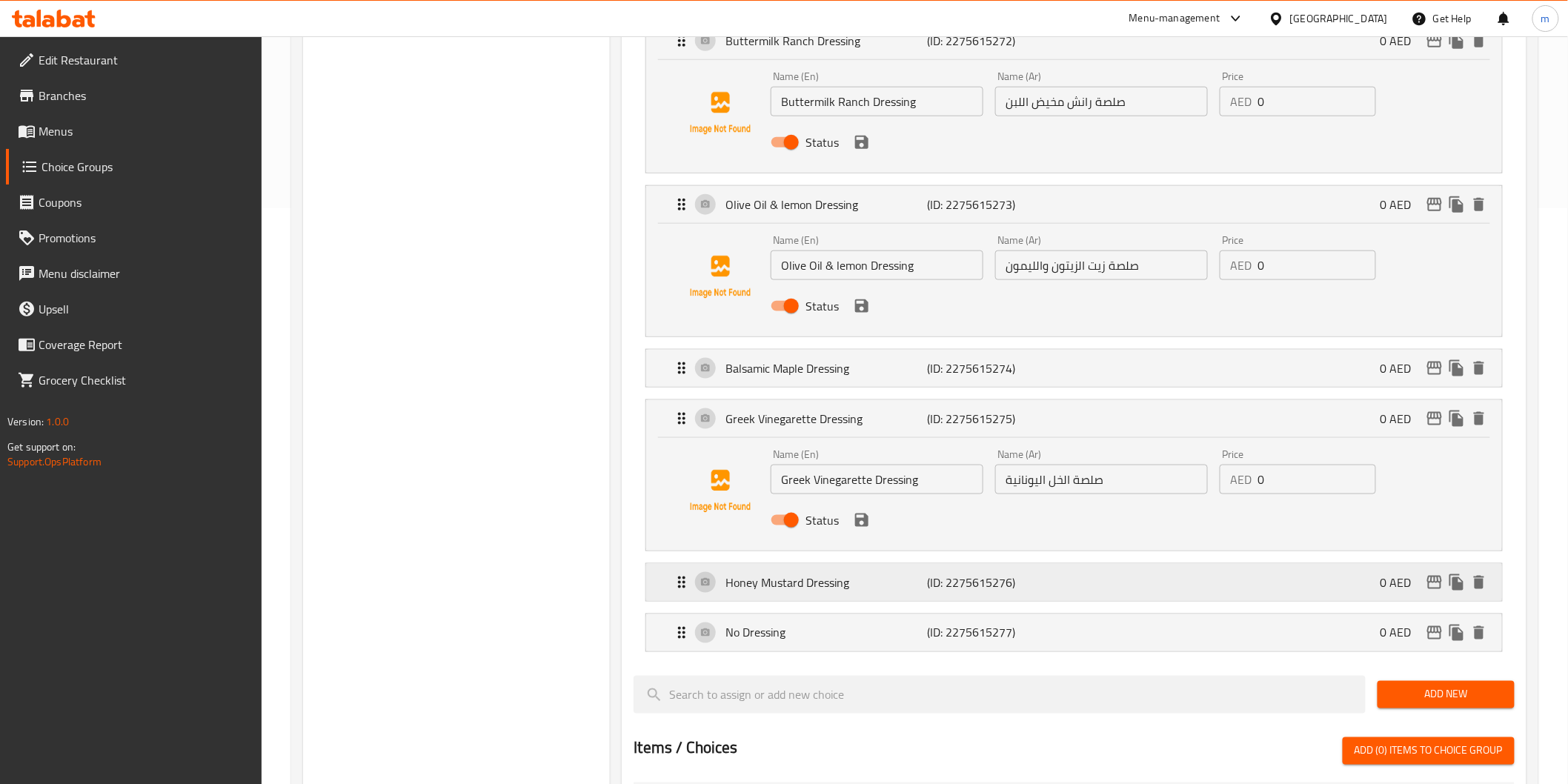
click at [683, 586] on icon "Expand" at bounding box center [681, 582] width 17 height 17
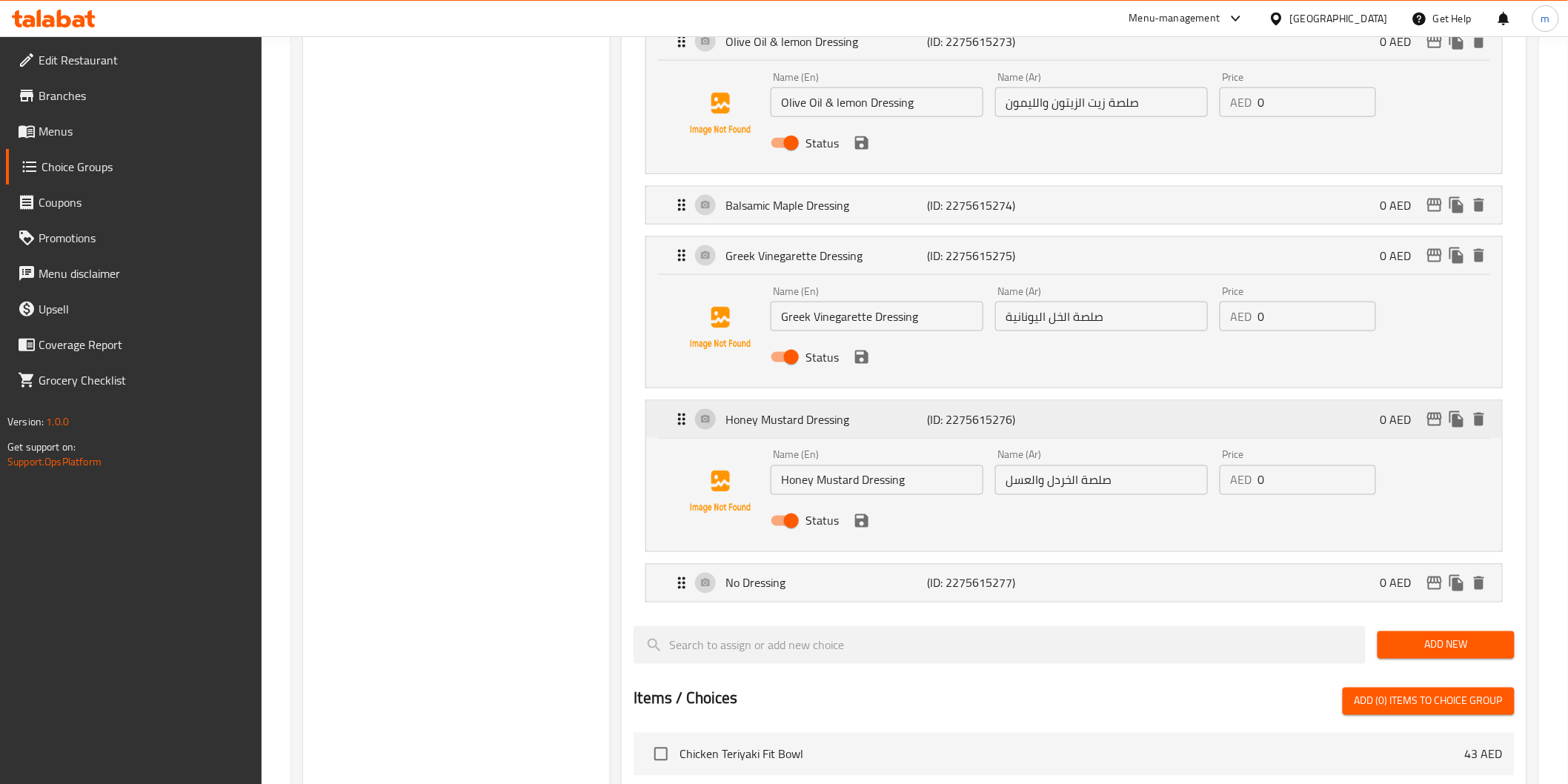
scroll to position [741, 0]
click at [682, 581] on icon "Expand" at bounding box center [681, 580] width 17 height 17
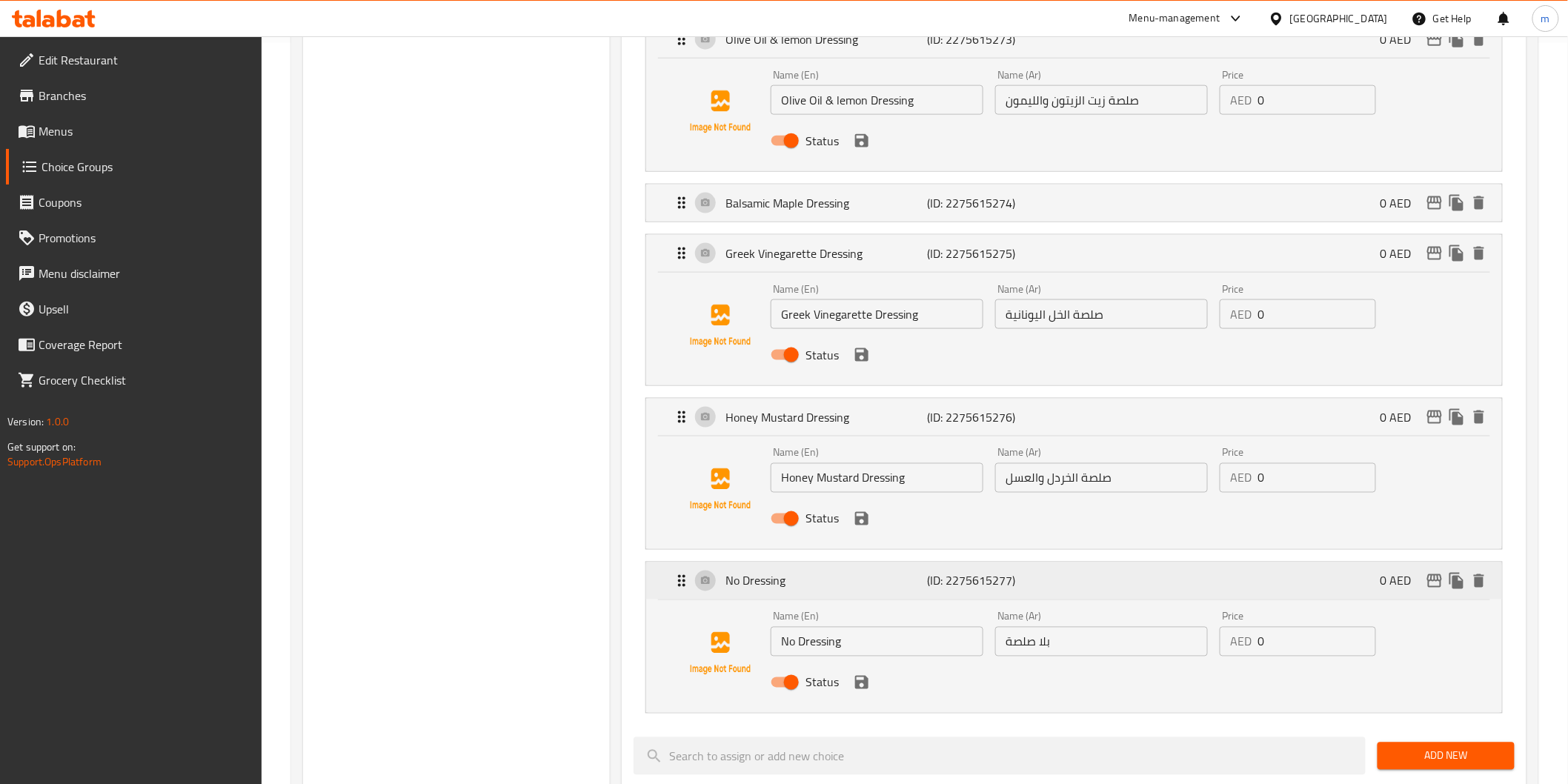
click at [682, 581] on icon "Expand" at bounding box center [681, 580] width 17 height 17
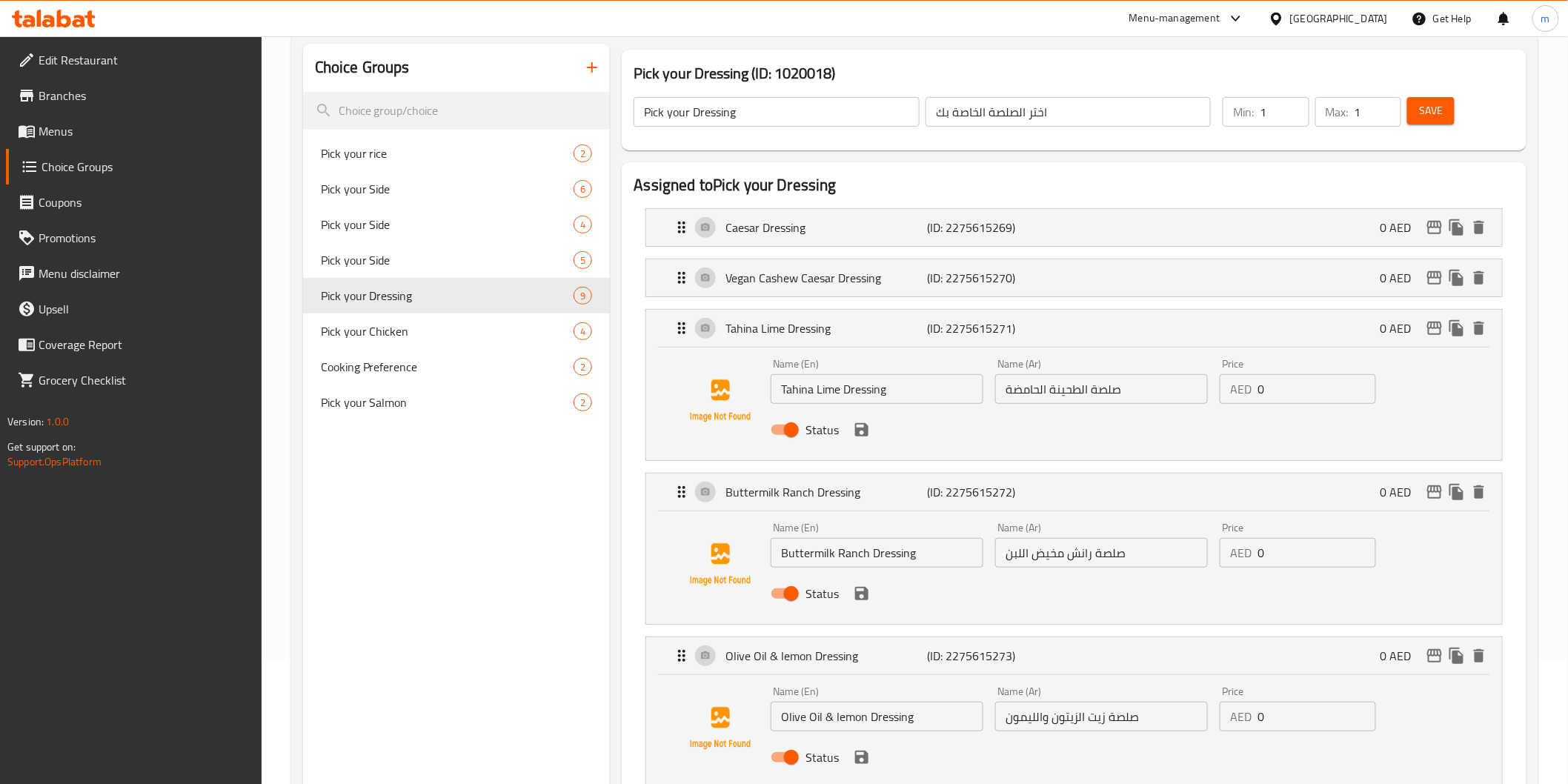
scroll to position [0, 0]
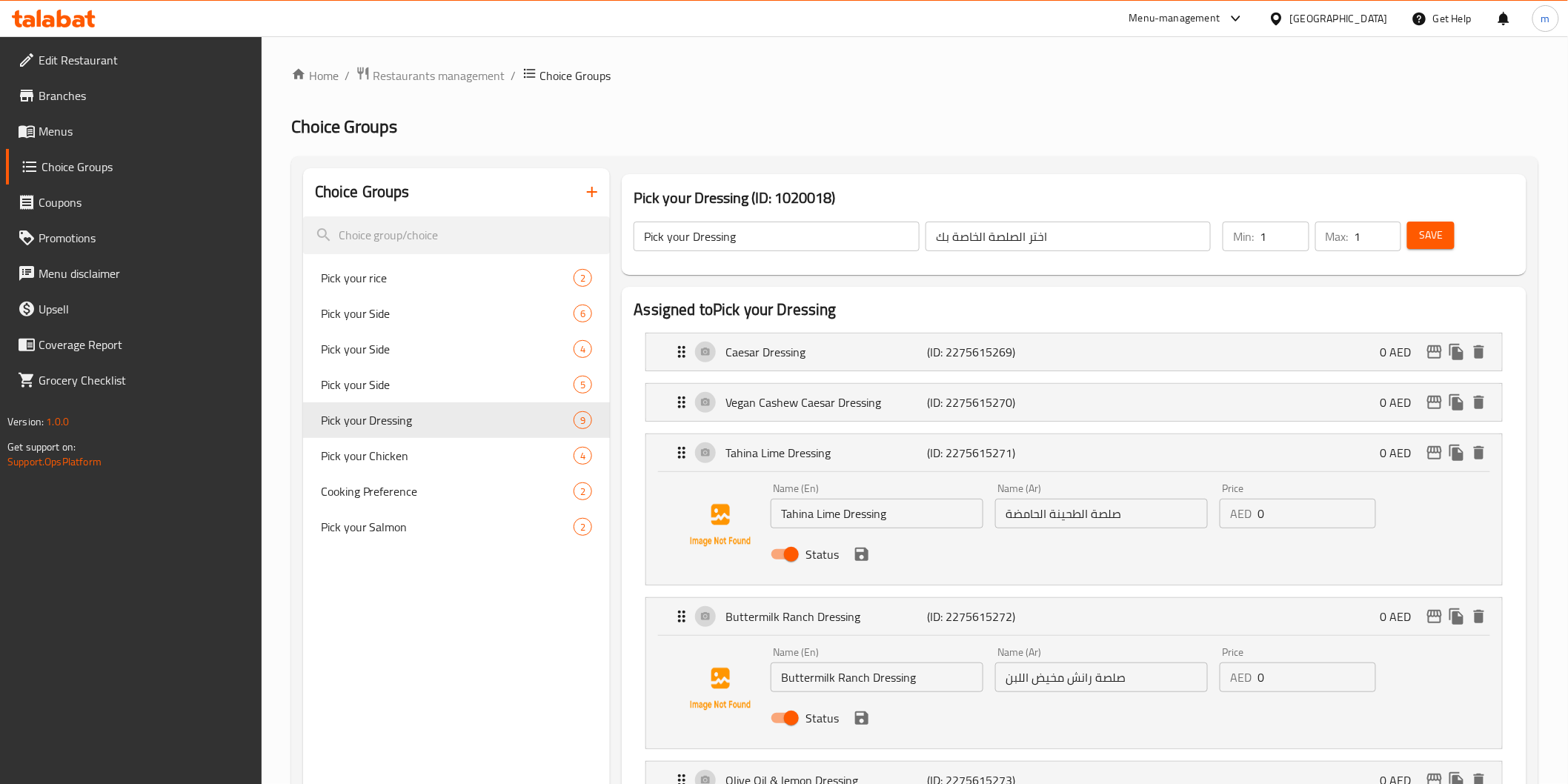
click at [1448, 225] on button "Save" at bounding box center [1431, 235] width 48 height 28
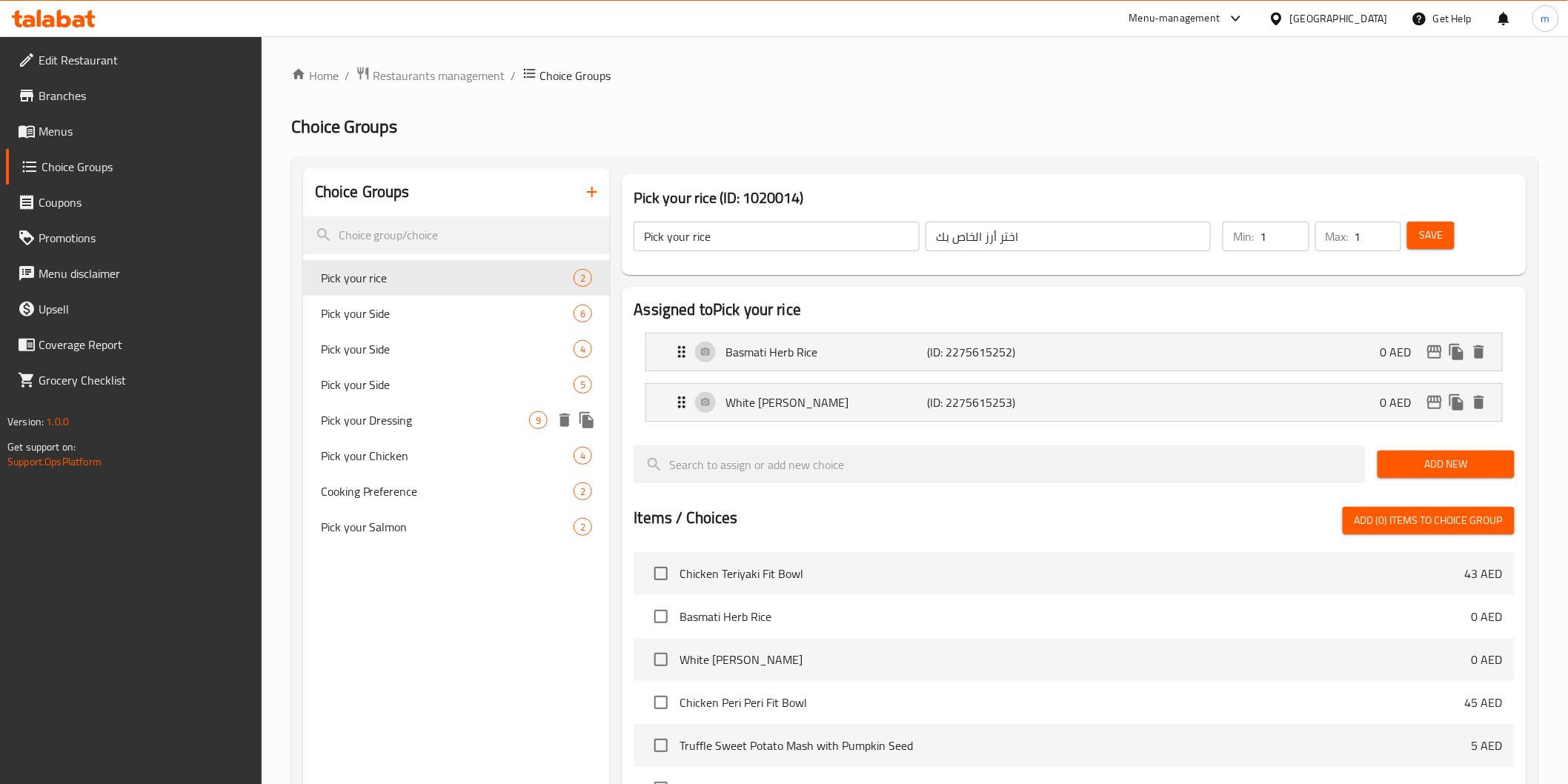
click at [348, 412] on span "Pick your Dressing" at bounding box center [426, 420] width 209 height 17
type input "Pick your Dressing"
type input "اختر الصلصة الخاصة بك"
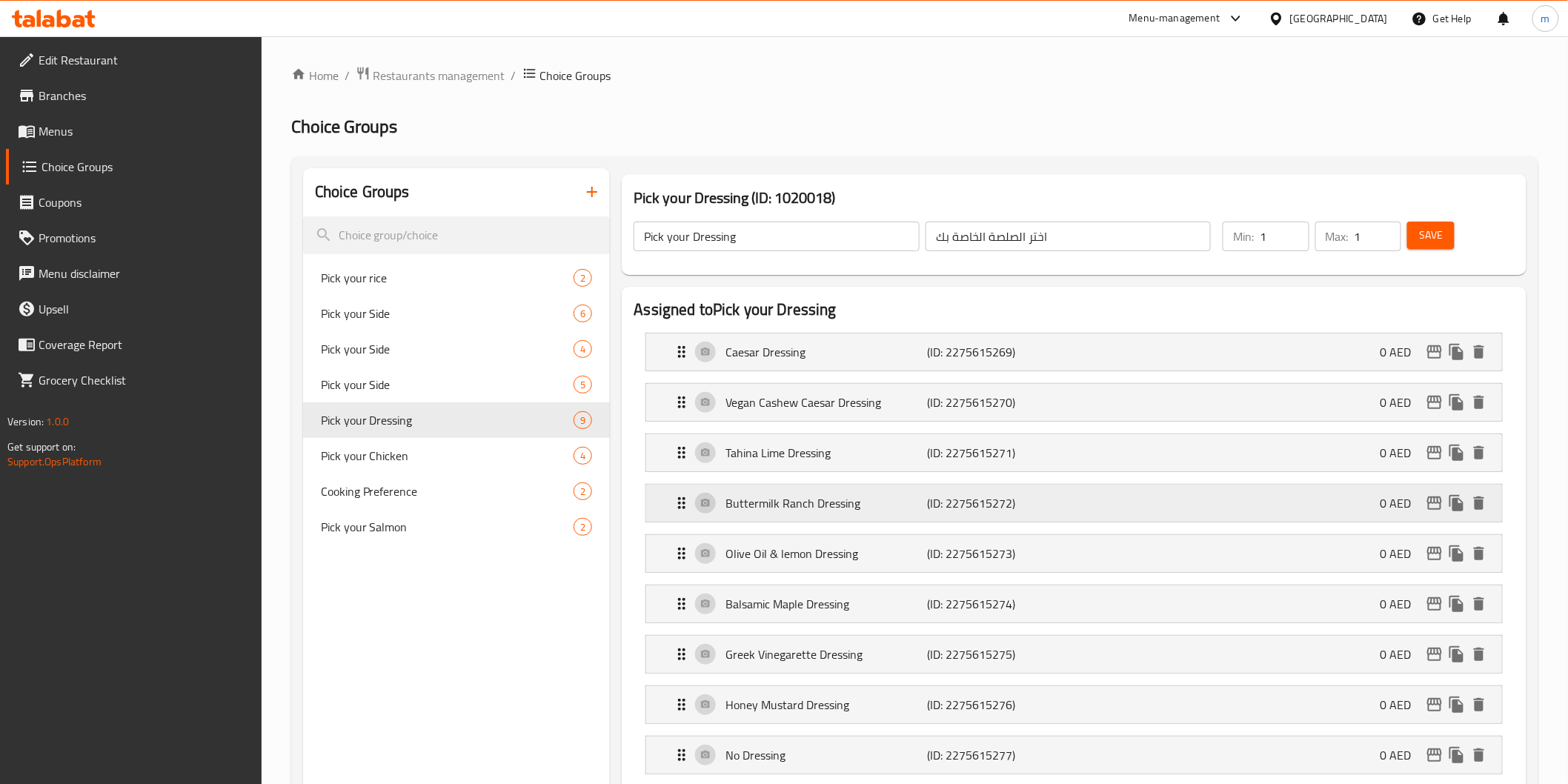
scroll to position [164, 0]
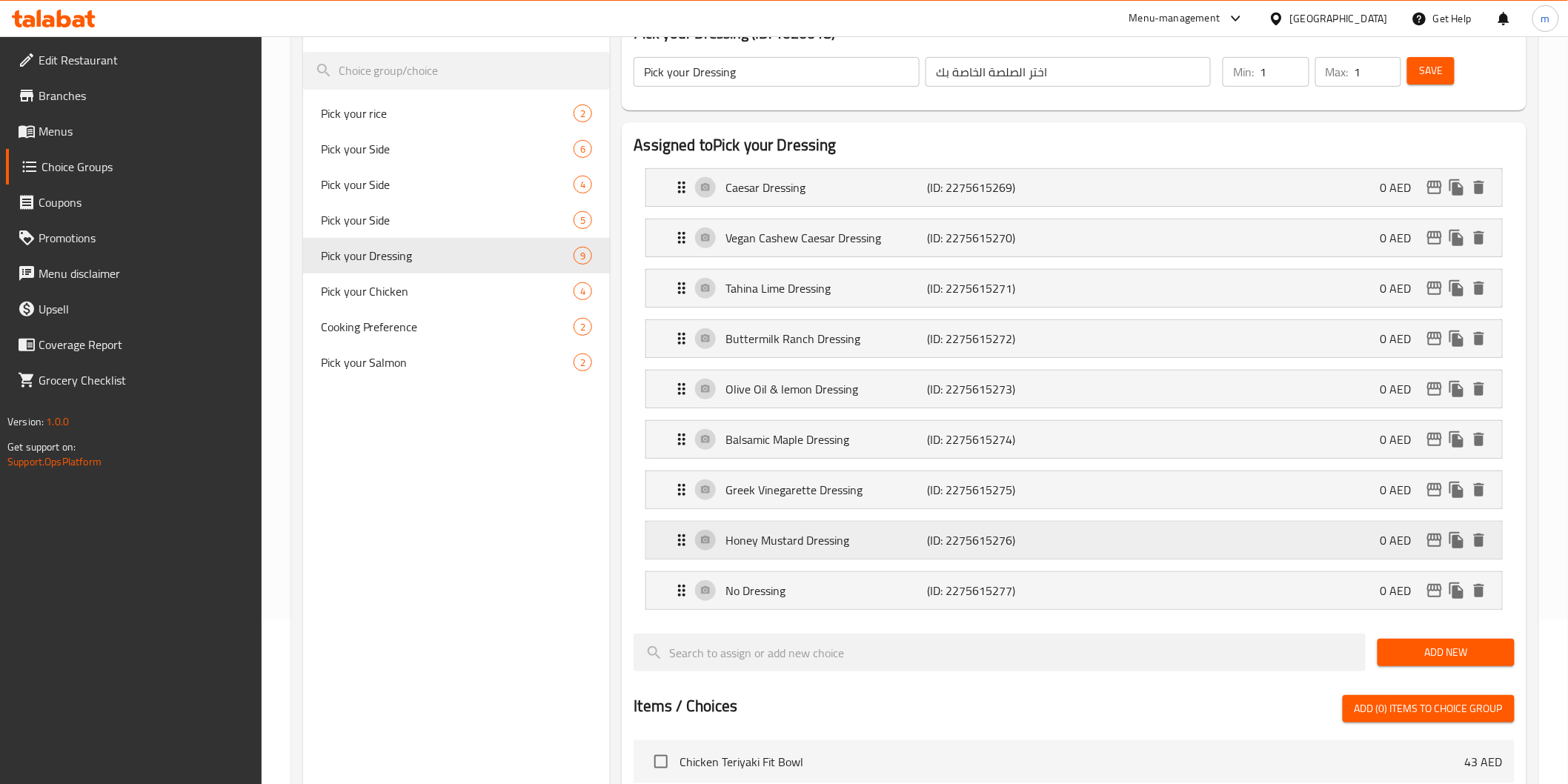
click at [789, 536] on p "Honey Mustard Dressing" at bounding box center [826, 540] width 202 height 17
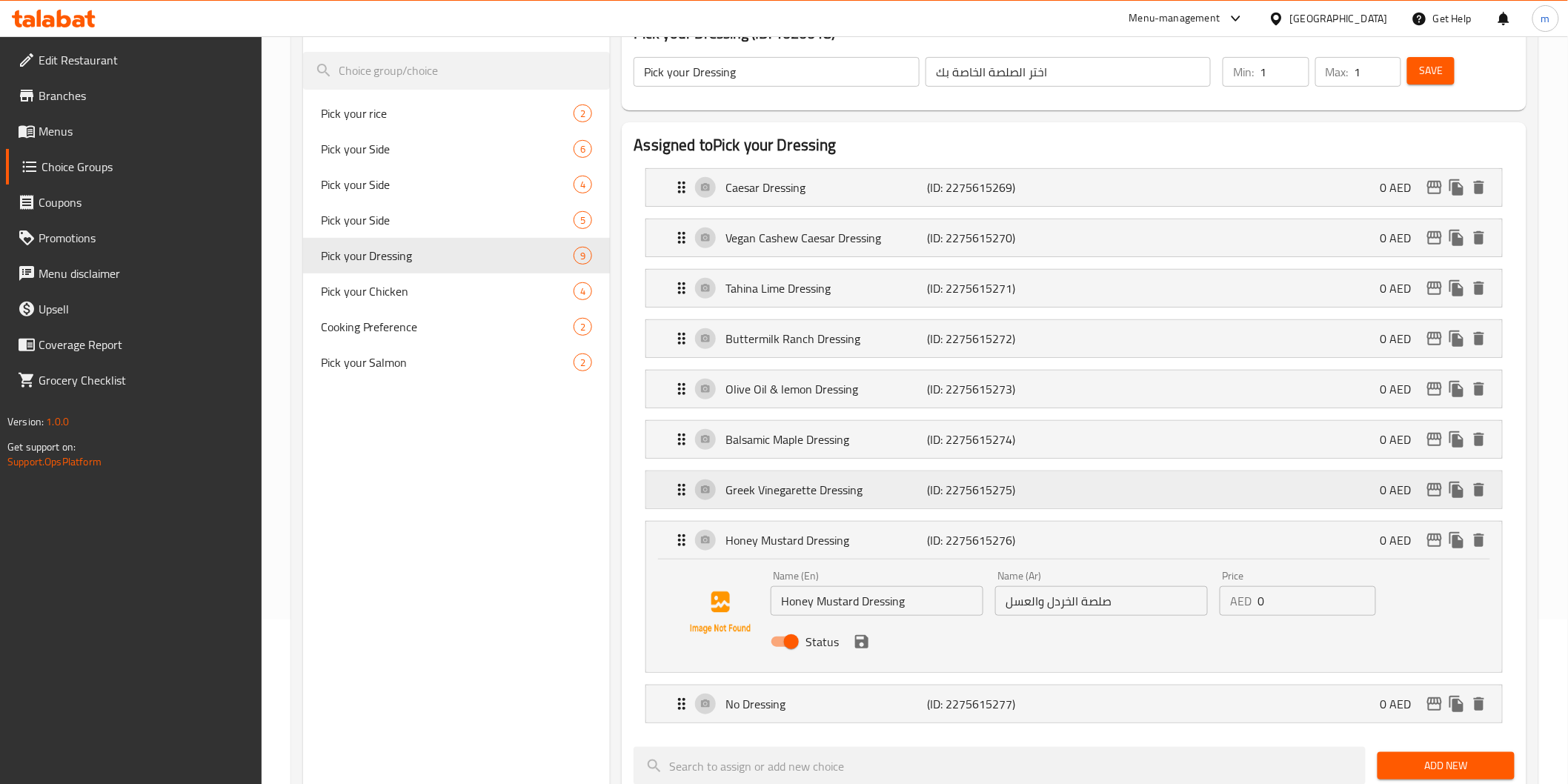
click at [791, 497] on p "Greek Vinegarette Dressing" at bounding box center [826, 489] width 202 height 17
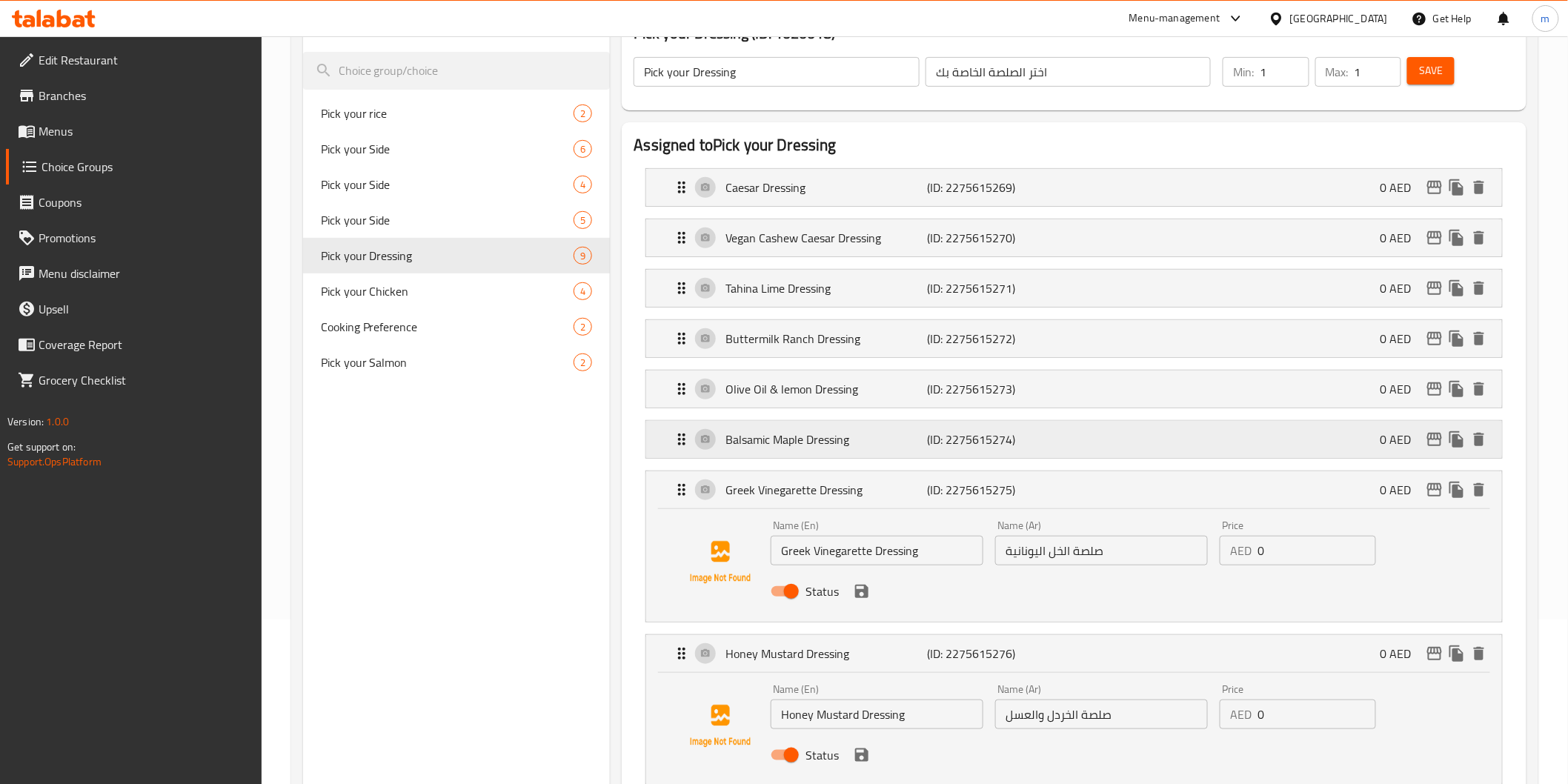
click at [787, 441] on p "Balsamic Maple Dressing" at bounding box center [826, 439] width 202 height 17
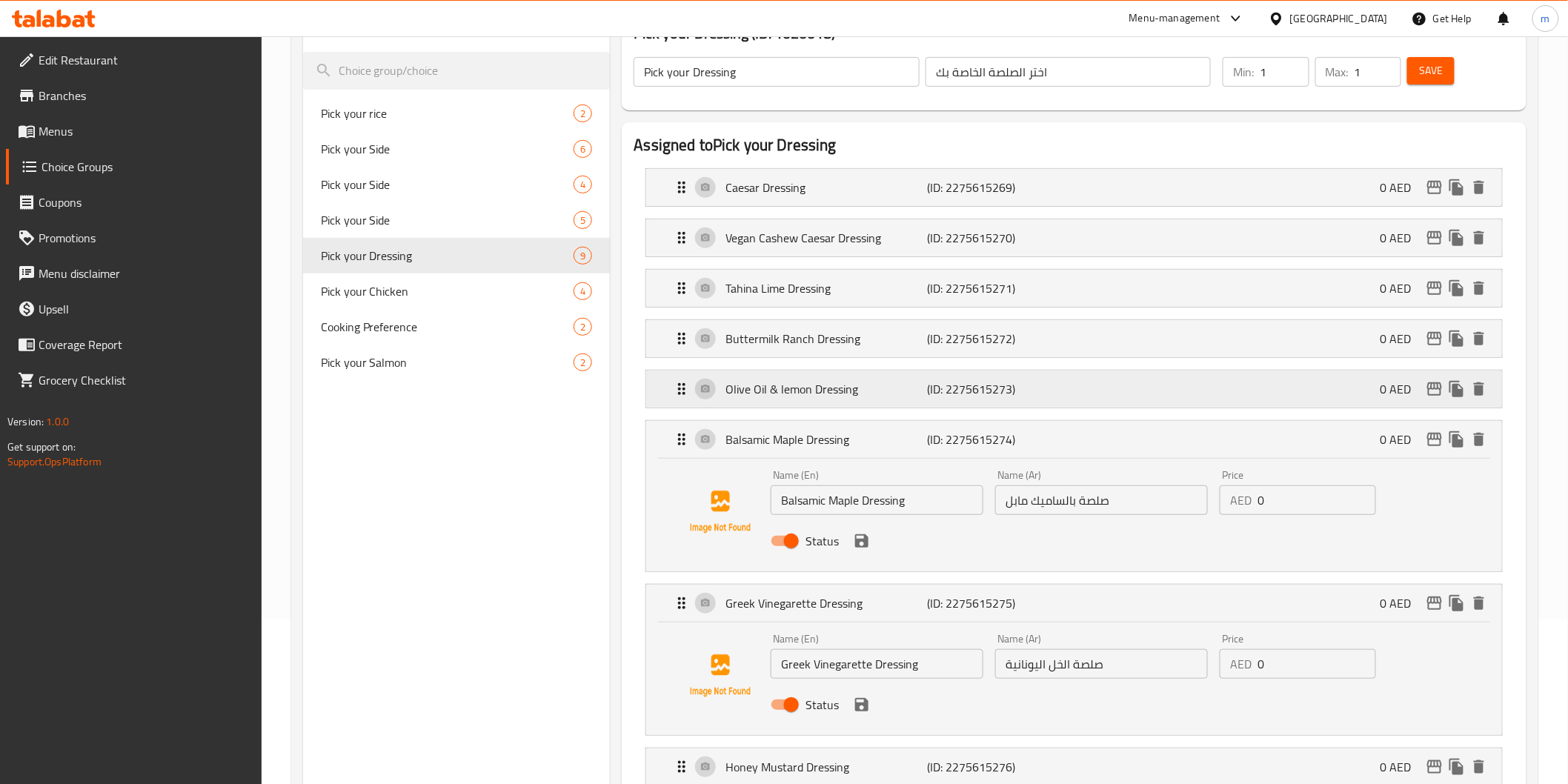
click at [801, 381] on p "Olive Oil & lemon Dressing" at bounding box center [826, 388] width 202 height 17
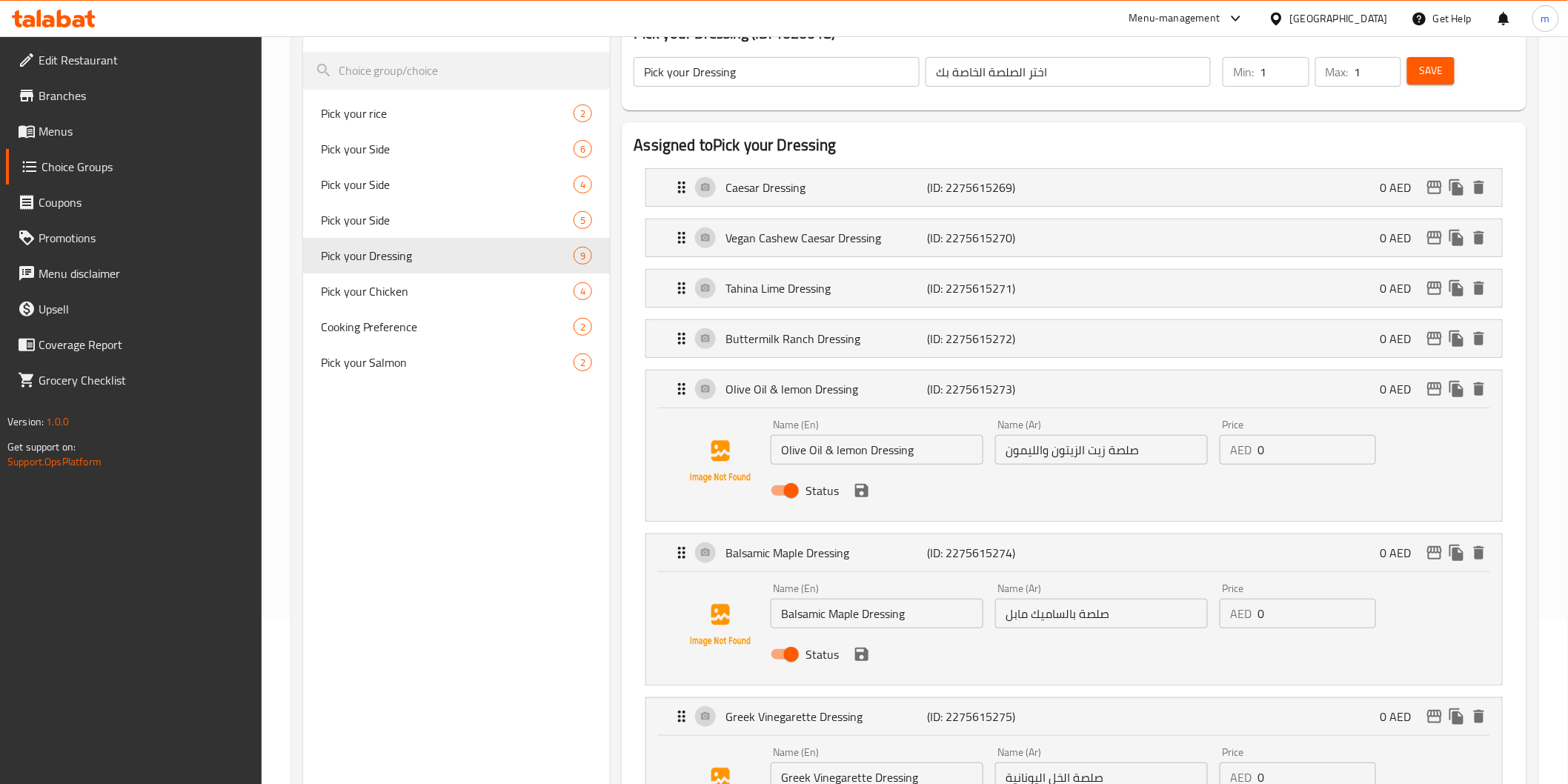
drag, startPoint x: 1061, startPoint y: 612, endPoint x: 1095, endPoint y: 645, distance: 47.4
click at [1061, 612] on input "صلصة بالساميك مابل" at bounding box center [1102, 613] width 213 height 29
click at [865, 662] on icon "save" at bounding box center [861, 654] width 17 height 17
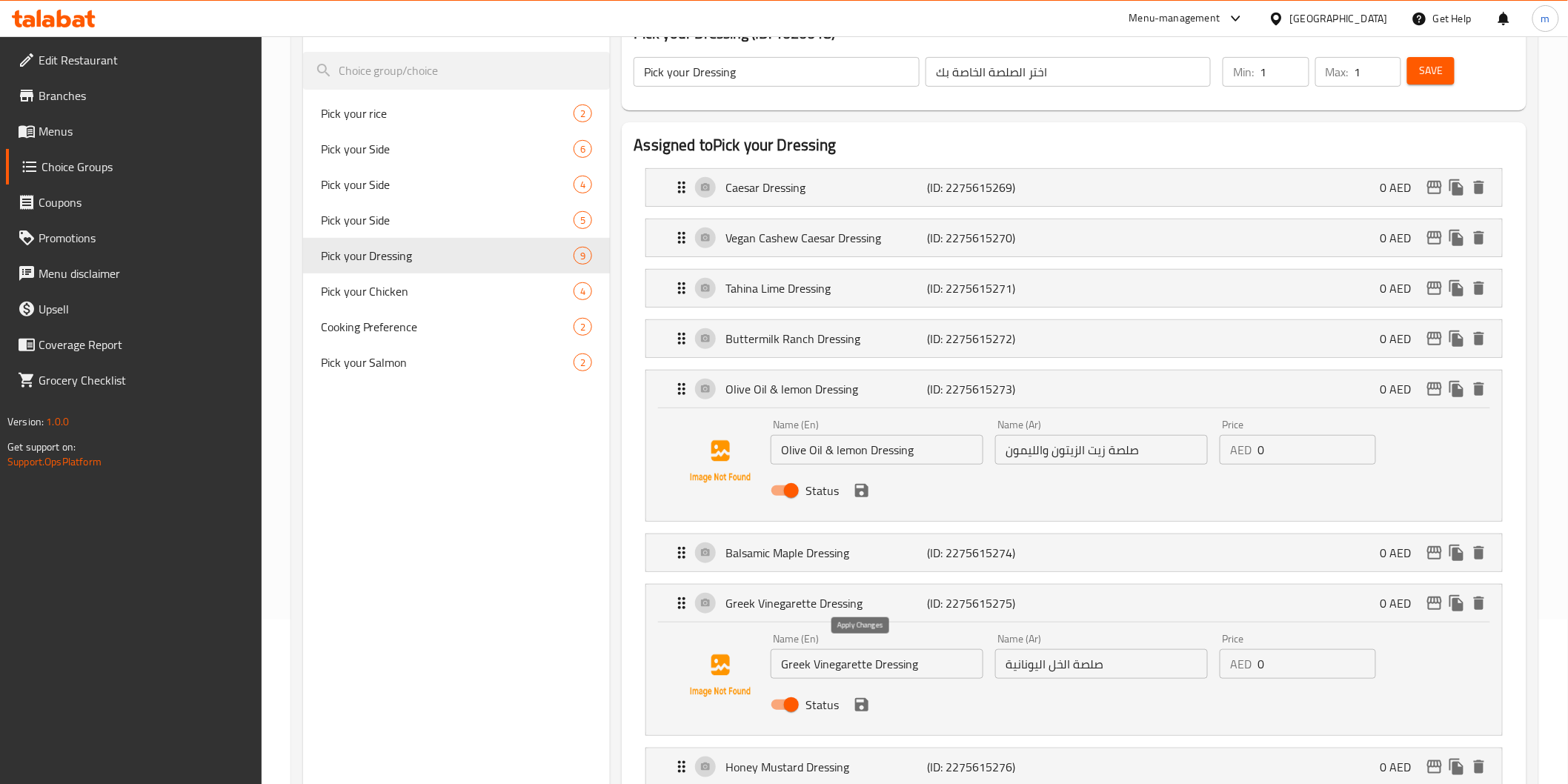
type input "صلصة بلسميك مابل"
click at [1444, 72] on button "Save" at bounding box center [1431, 71] width 48 height 28
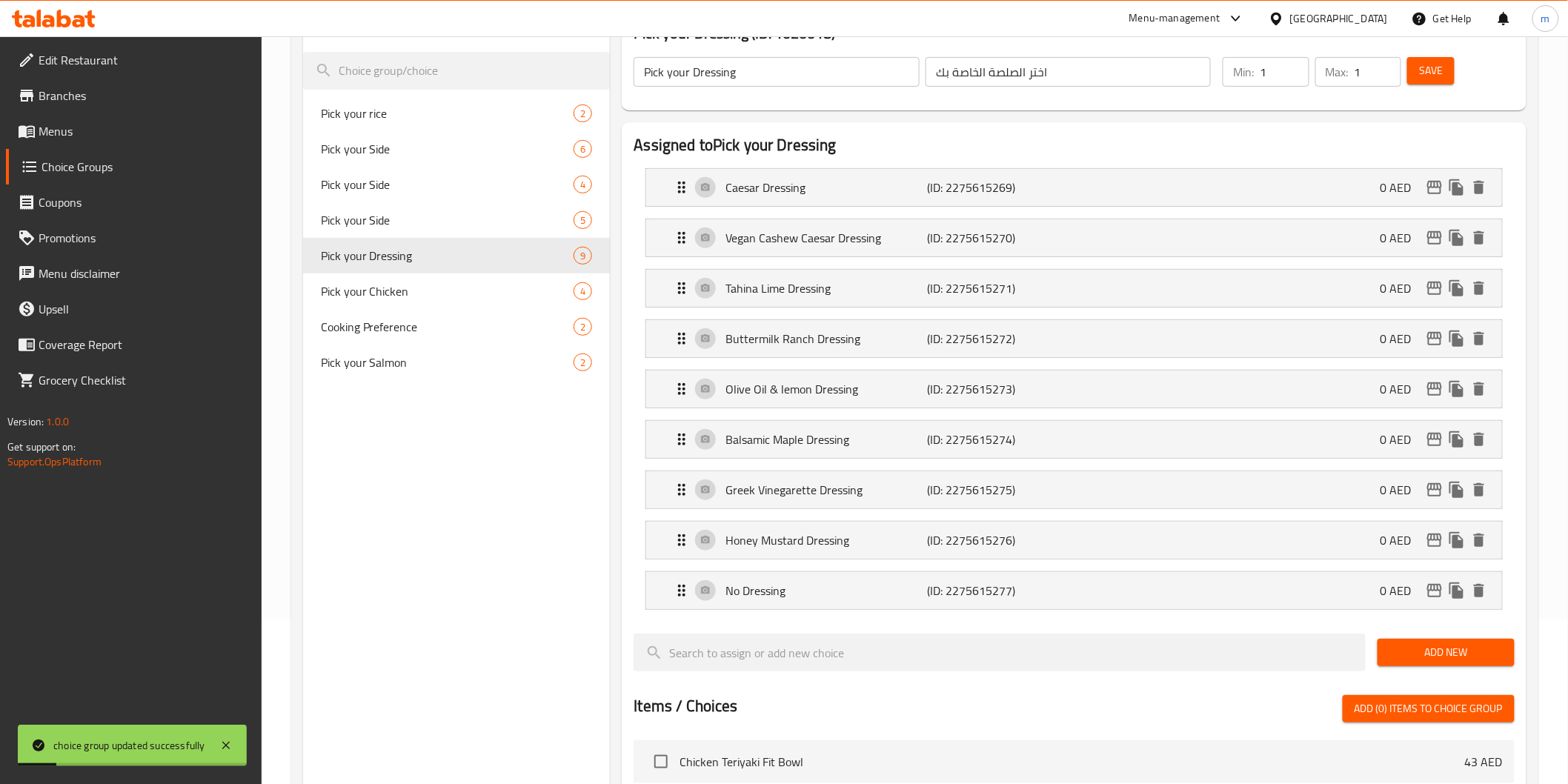
click at [101, 131] on span "Menus" at bounding box center [144, 130] width 211 height 17
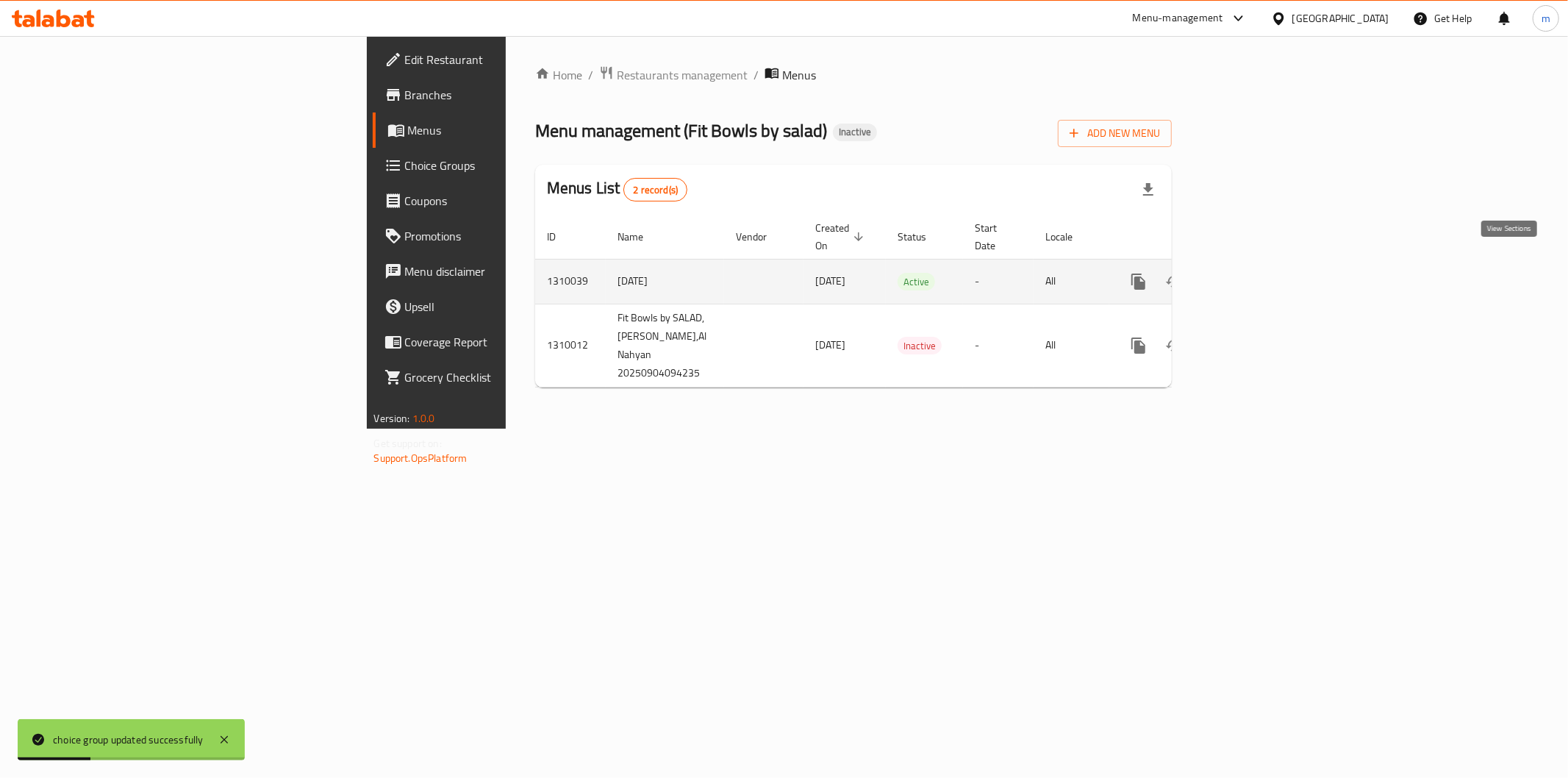
click at [1253, 273] on icon "enhanced table" at bounding box center [1244, 282] width 17 height 17
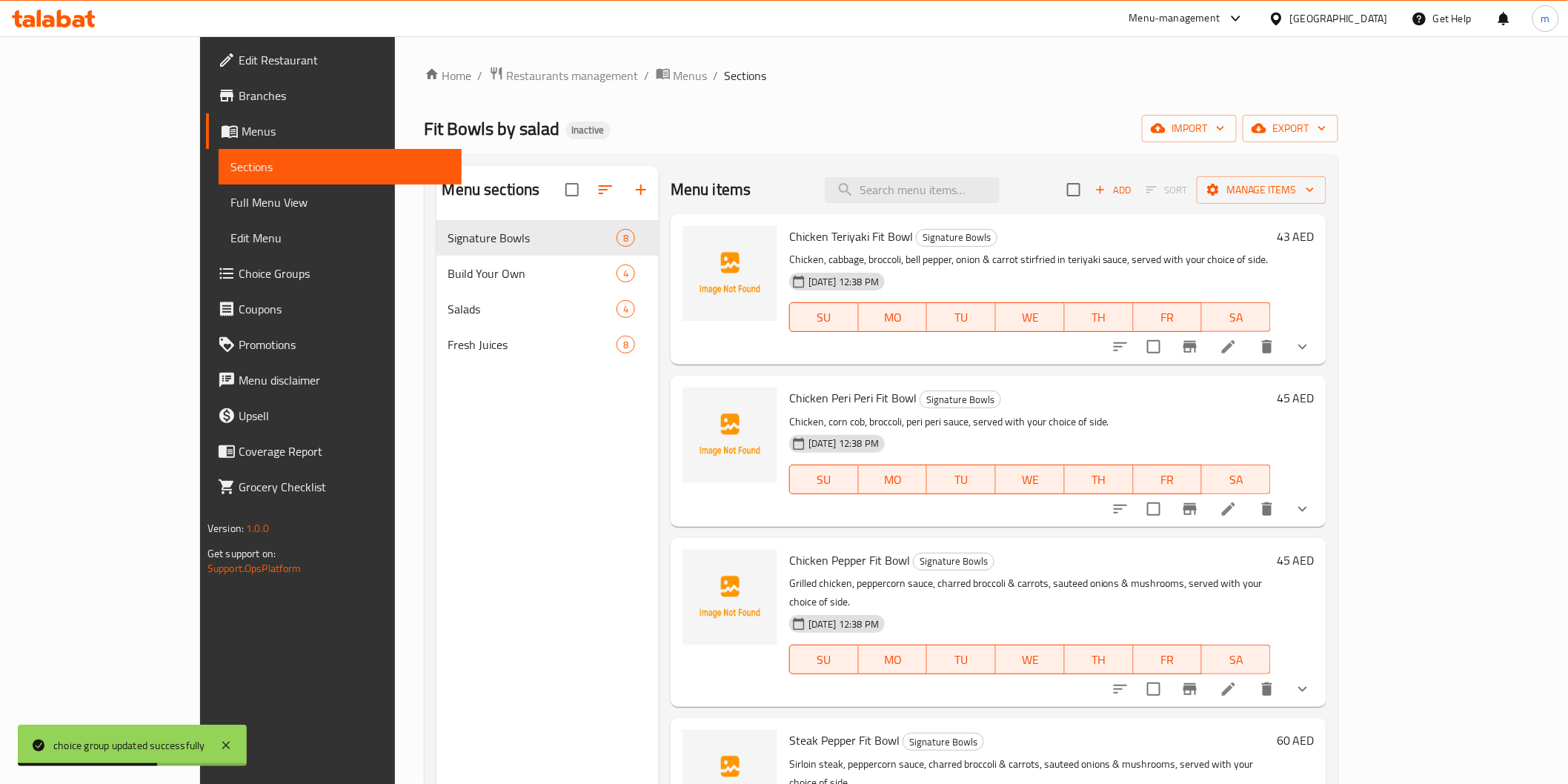
click at [230, 211] on span "Full Menu View" at bounding box center [340, 202] width 219 height 17
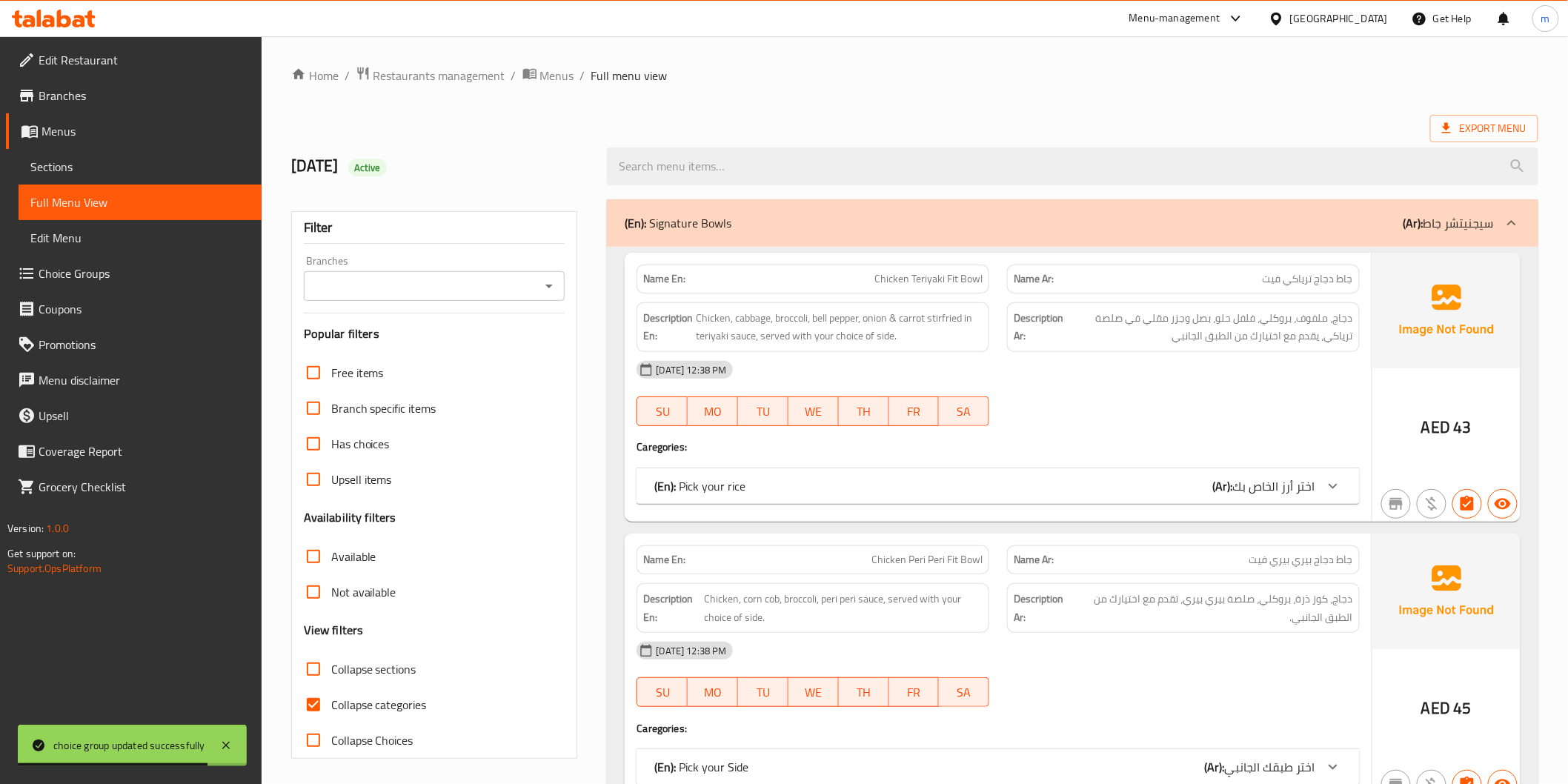
click at [311, 698] on input "Collapse categories" at bounding box center [313, 704] width 36 height 36
checkbox input "false"
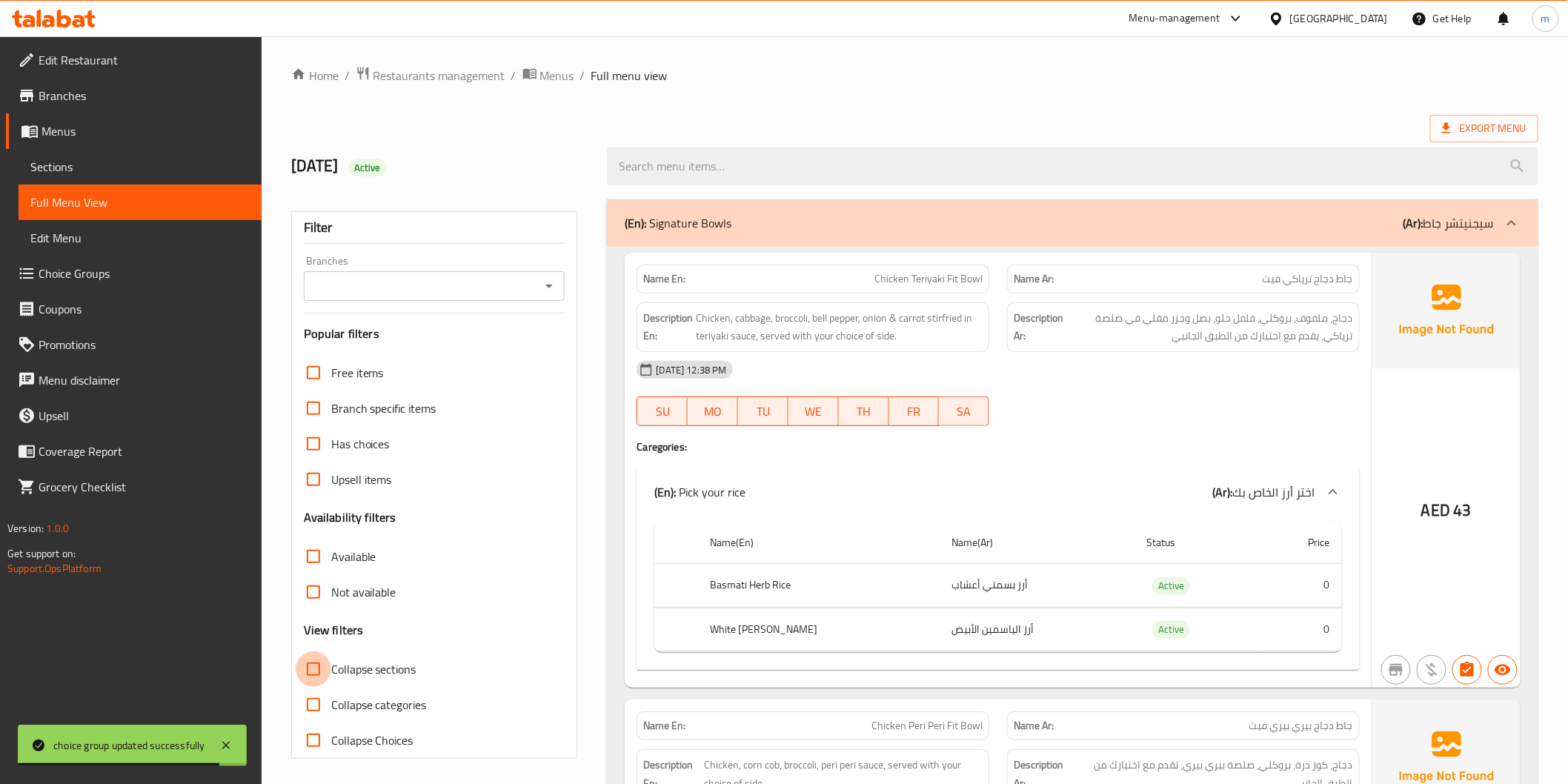
click at [313, 664] on input "Collapse sections" at bounding box center [313, 669] width 36 height 36
checkbox input "true"
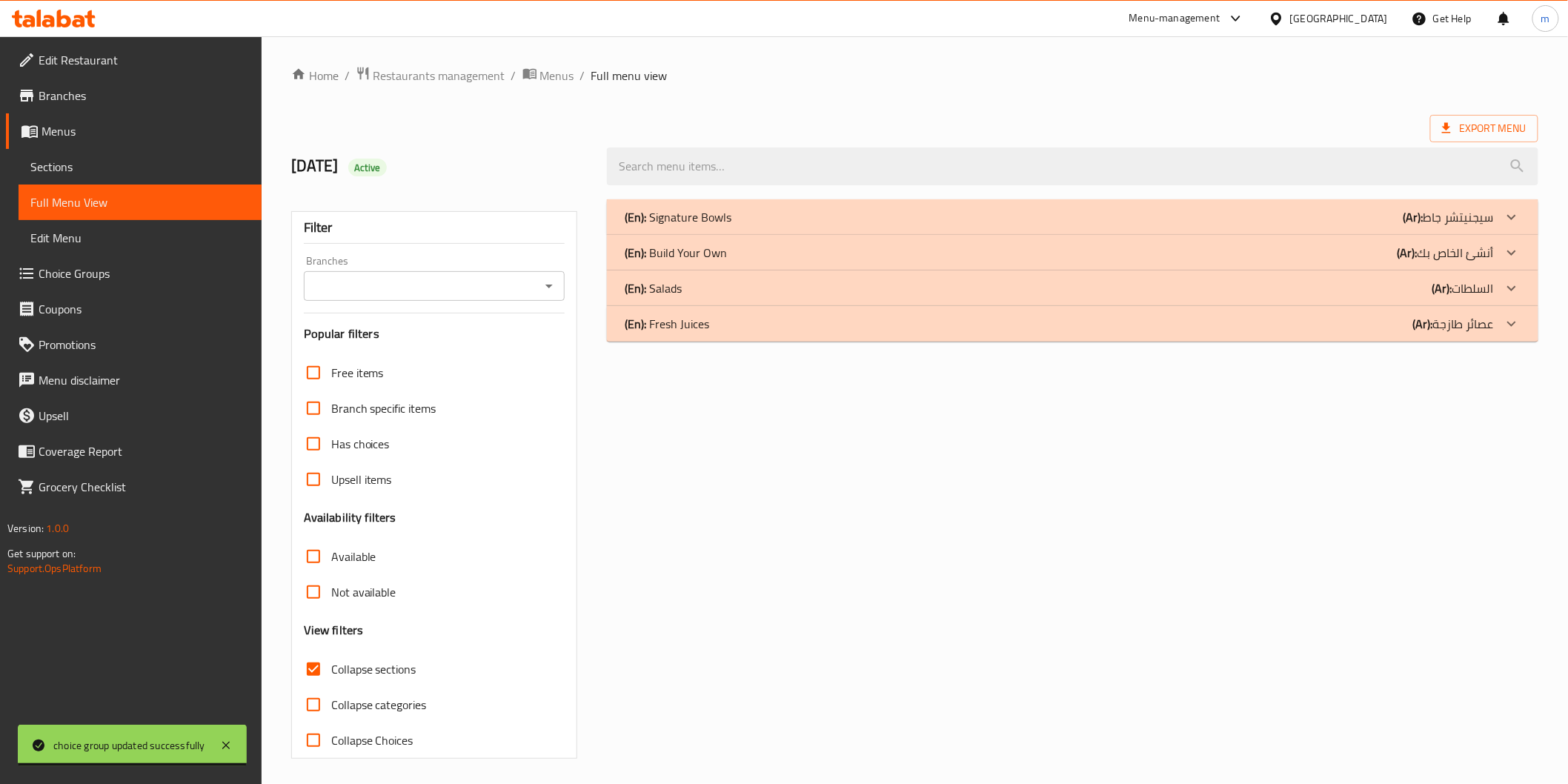
click at [1473, 248] on p "(Ar): أنشئ الخاص بك" at bounding box center [1446, 252] width 96 height 17
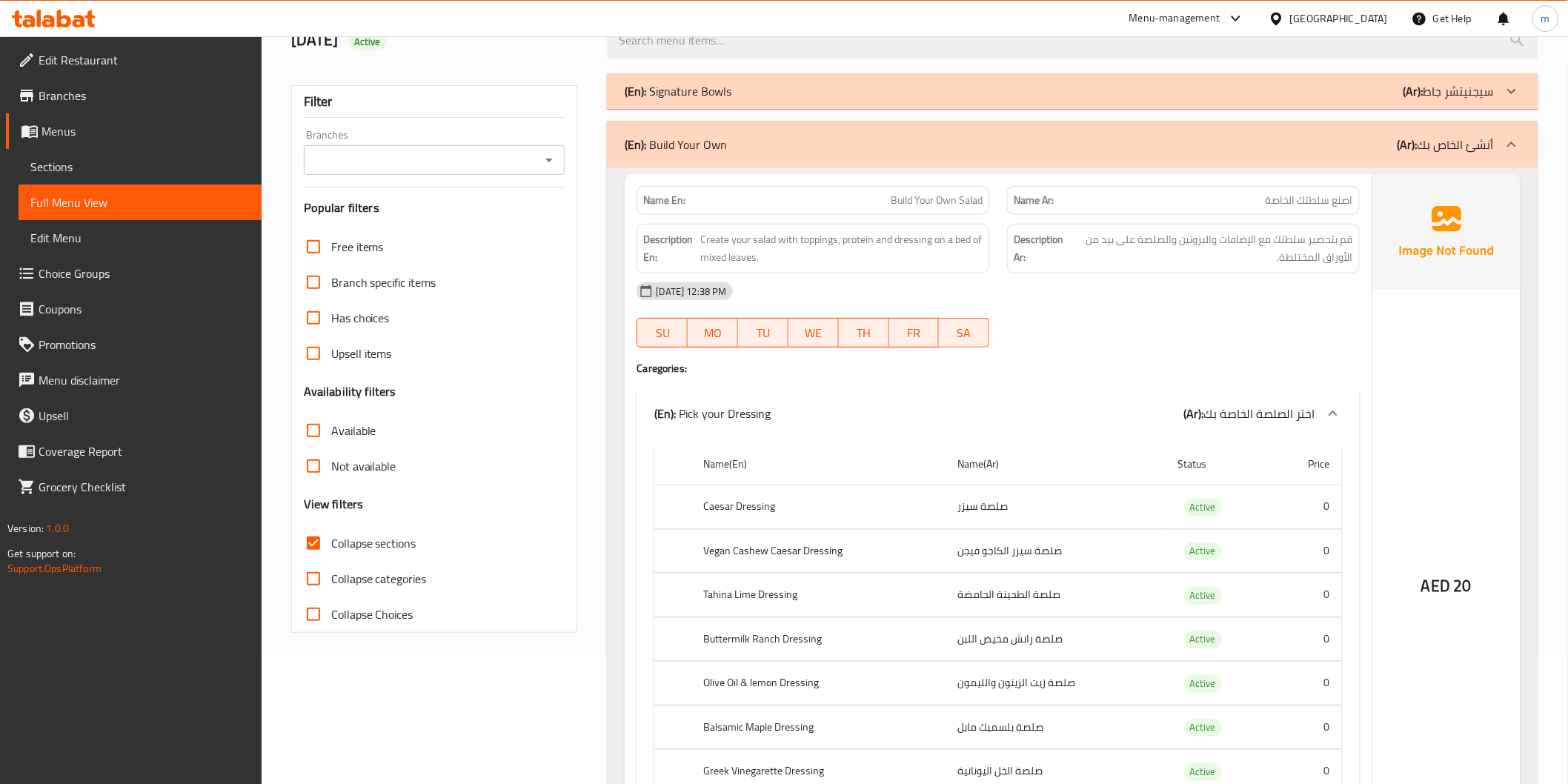
scroll to position [329, 0]
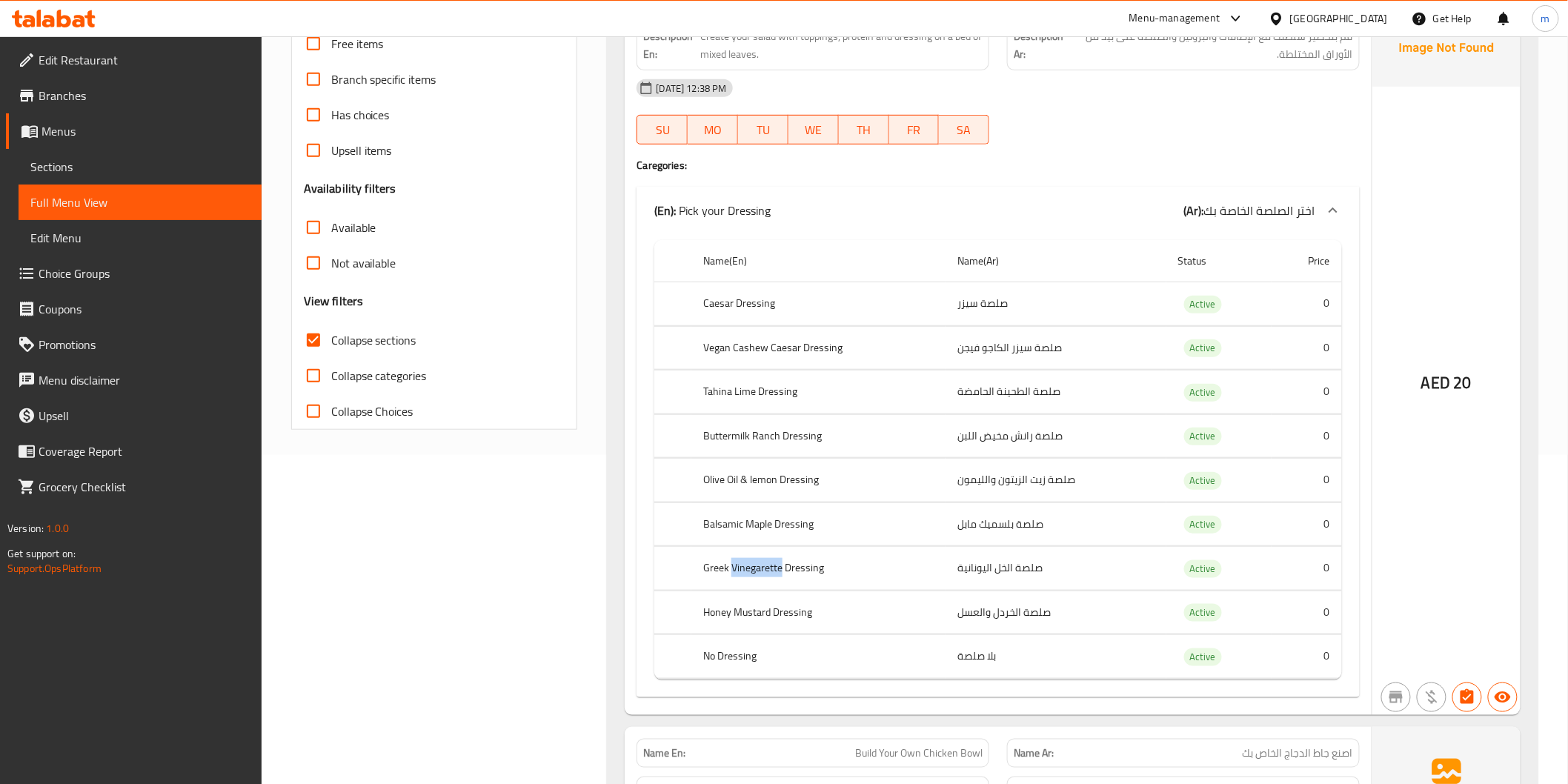
drag, startPoint x: 732, startPoint y: 566, endPoint x: 782, endPoint y: 564, distance: 50.0
click at [782, 564] on th "Greek Vinegarette Dressing" at bounding box center [818, 569] width 254 height 44
copy th "Vinegarette"
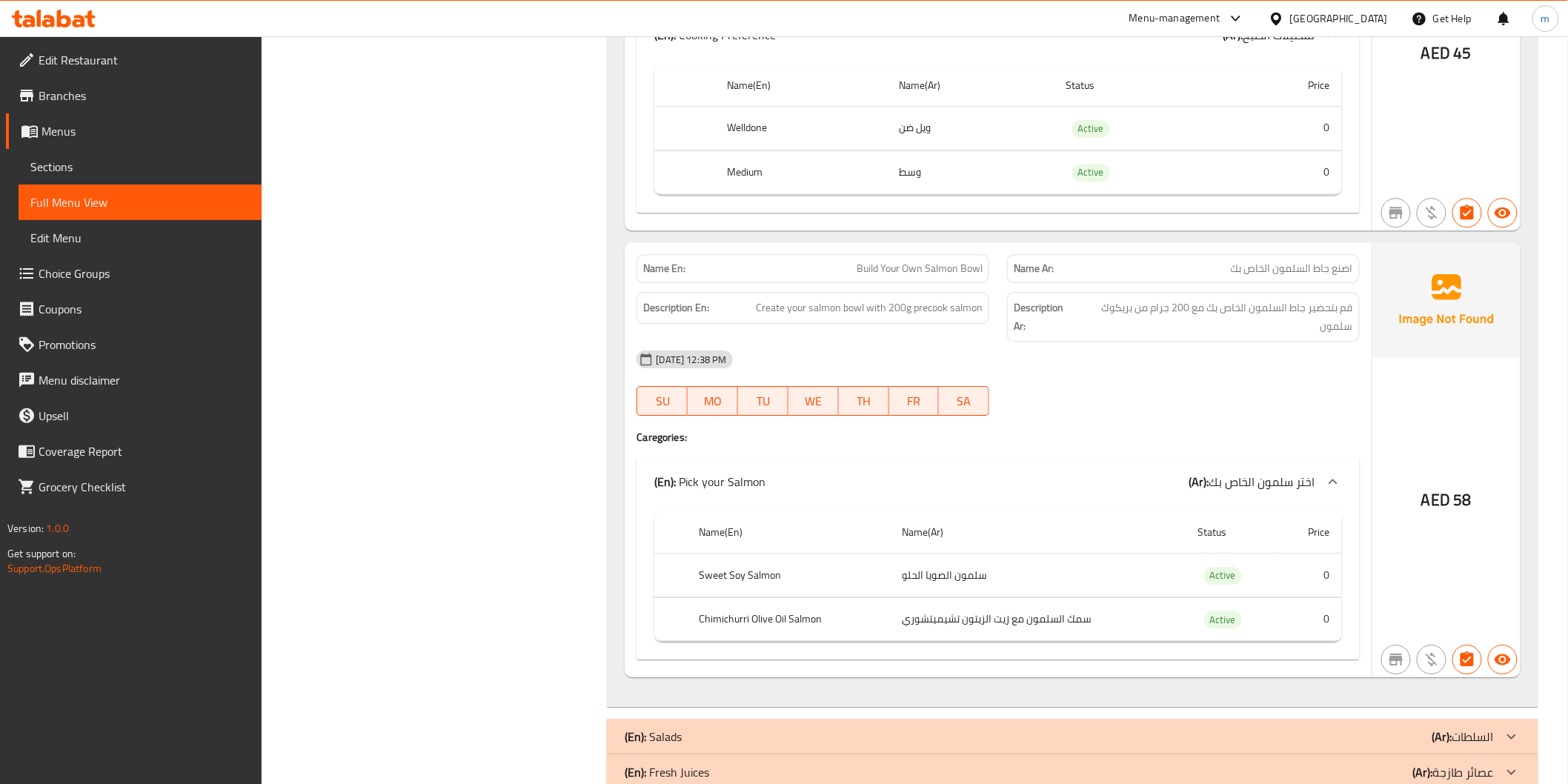
scroll to position [1831, 0]
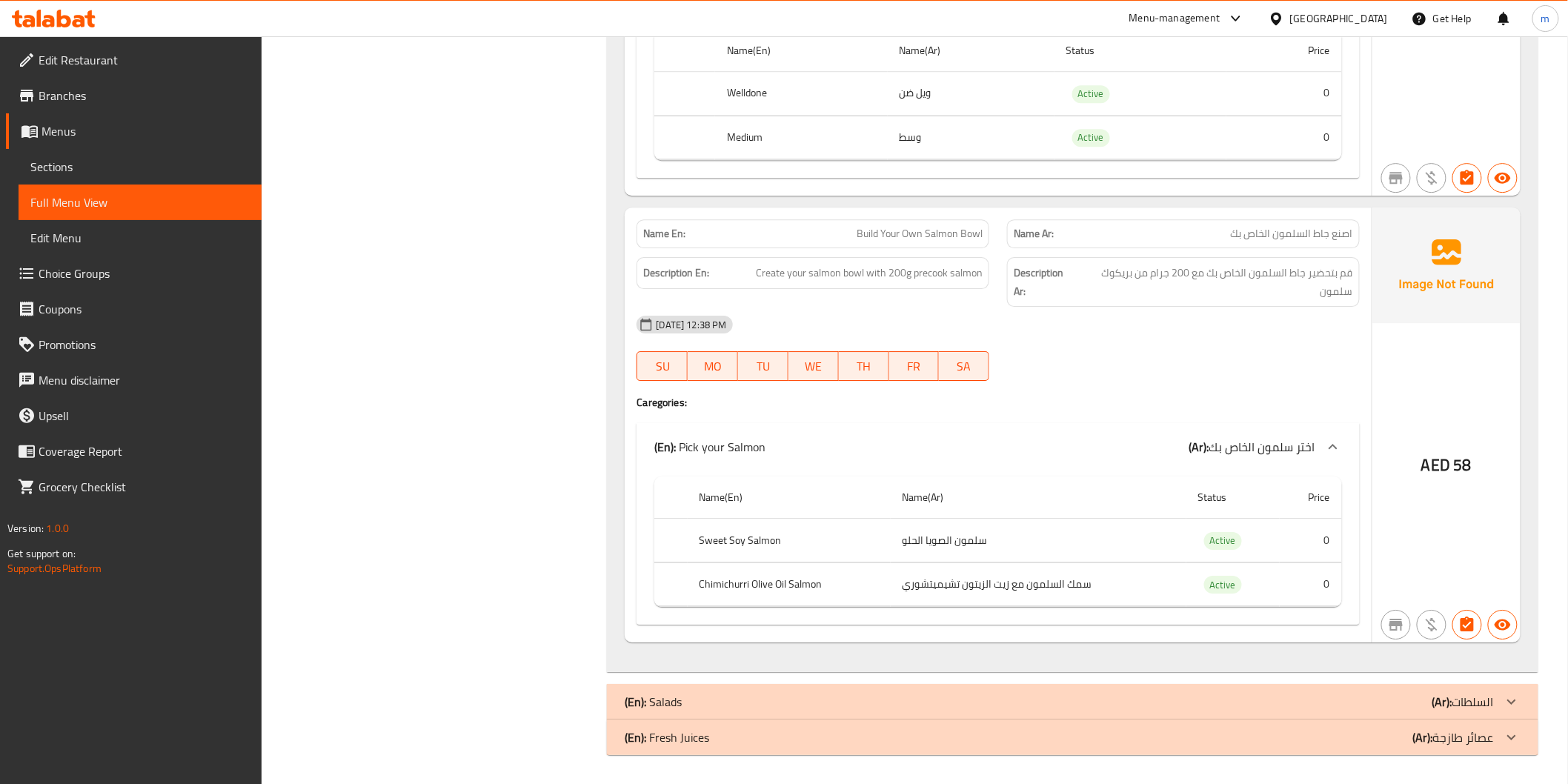
click at [1145, 705] on div "(En): Salads (Ar): السلطات" at bounding box center [1059, 701] width 868 height 17
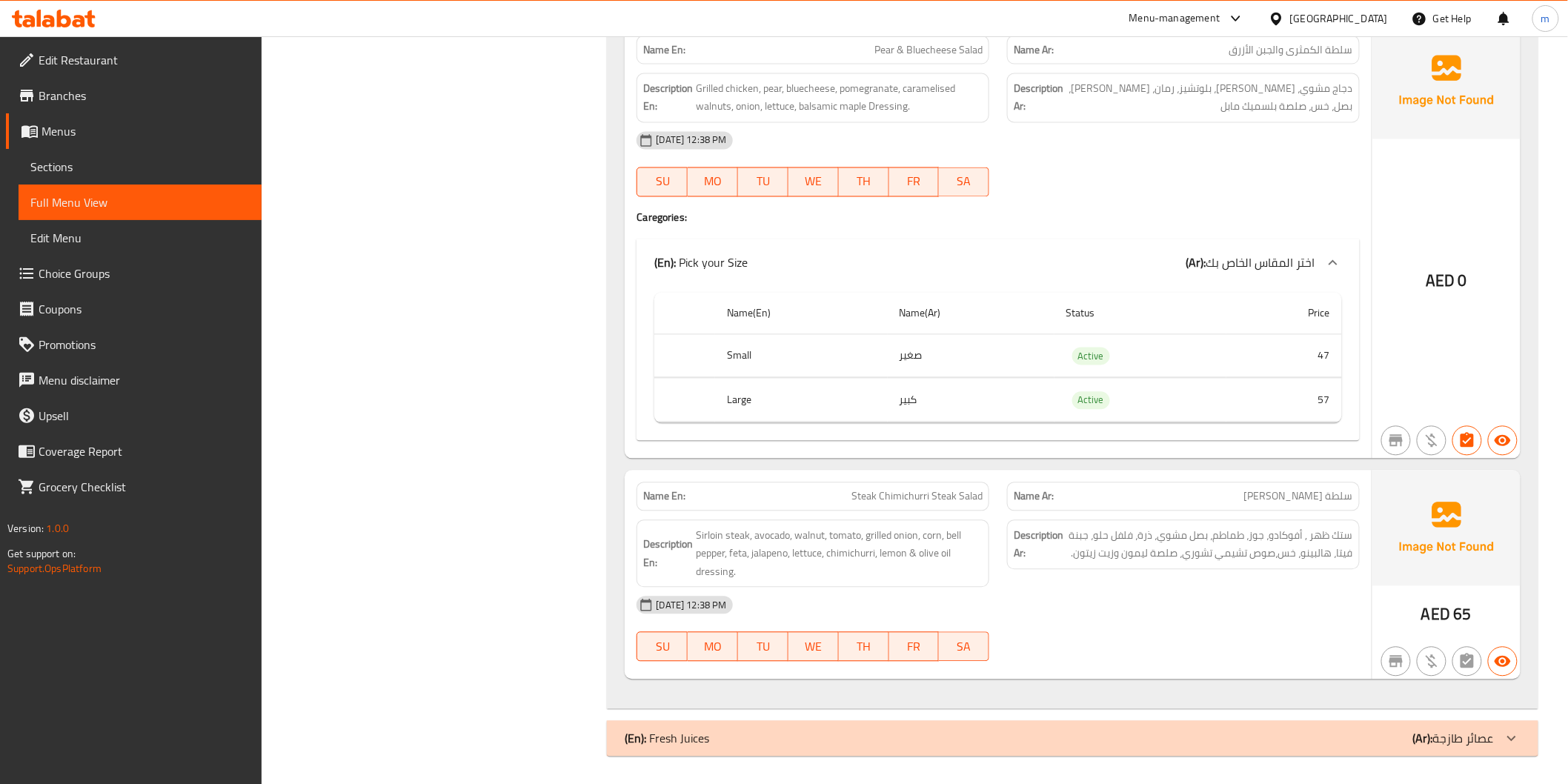
scroll to position [3441, 0]
drag, startPoint x: 349, startPoint y: 665, endPoint x: 736, endPoint y: 571, distance: 398.3
click at [1528, 738] on div at bounding box center [1512, 737] width 36 height 36
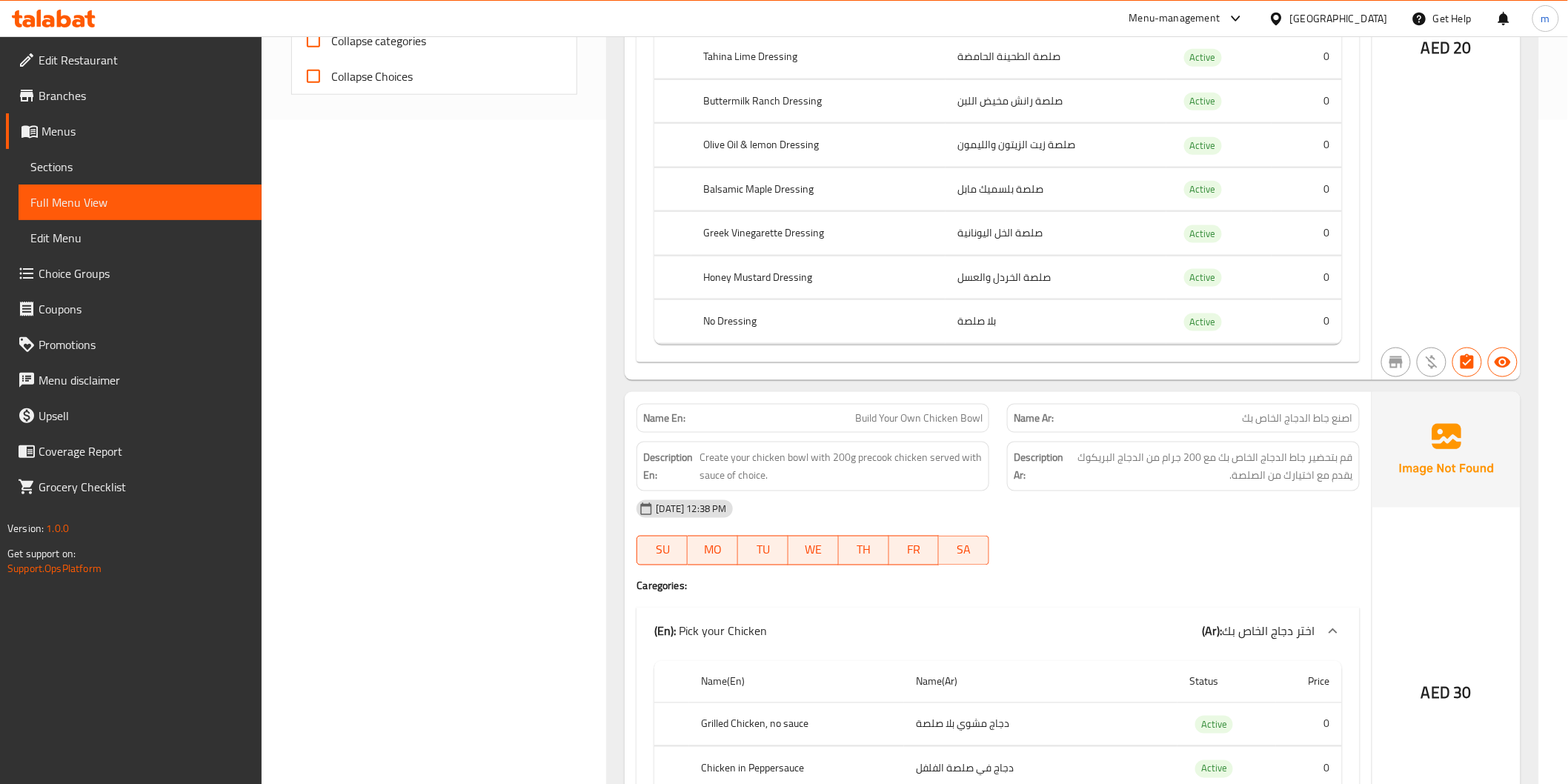
scroll to position [0, 0]
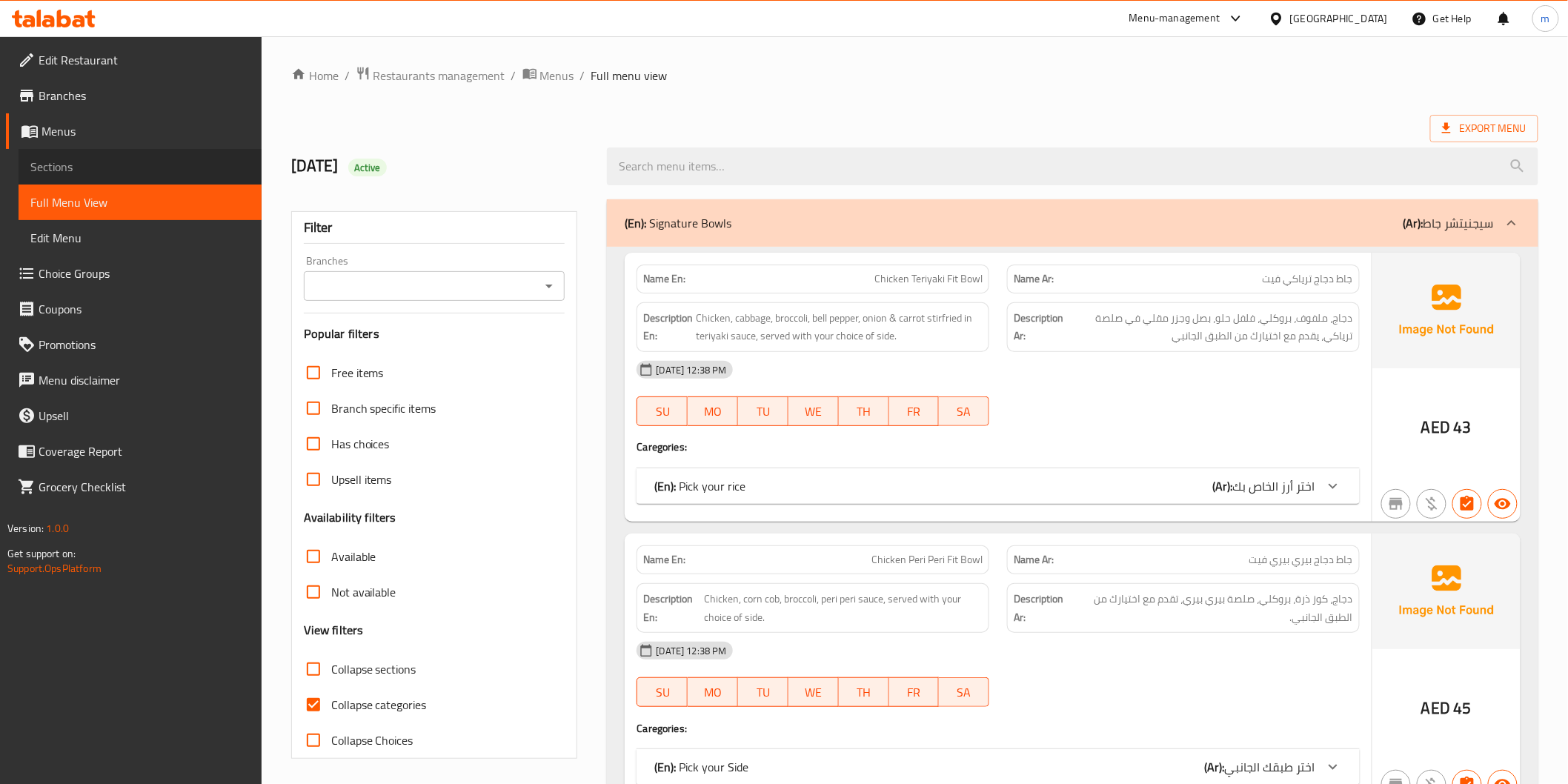
click at [67, 171] on span "Sections" at bounding box center [140, 166] width 219 height 17
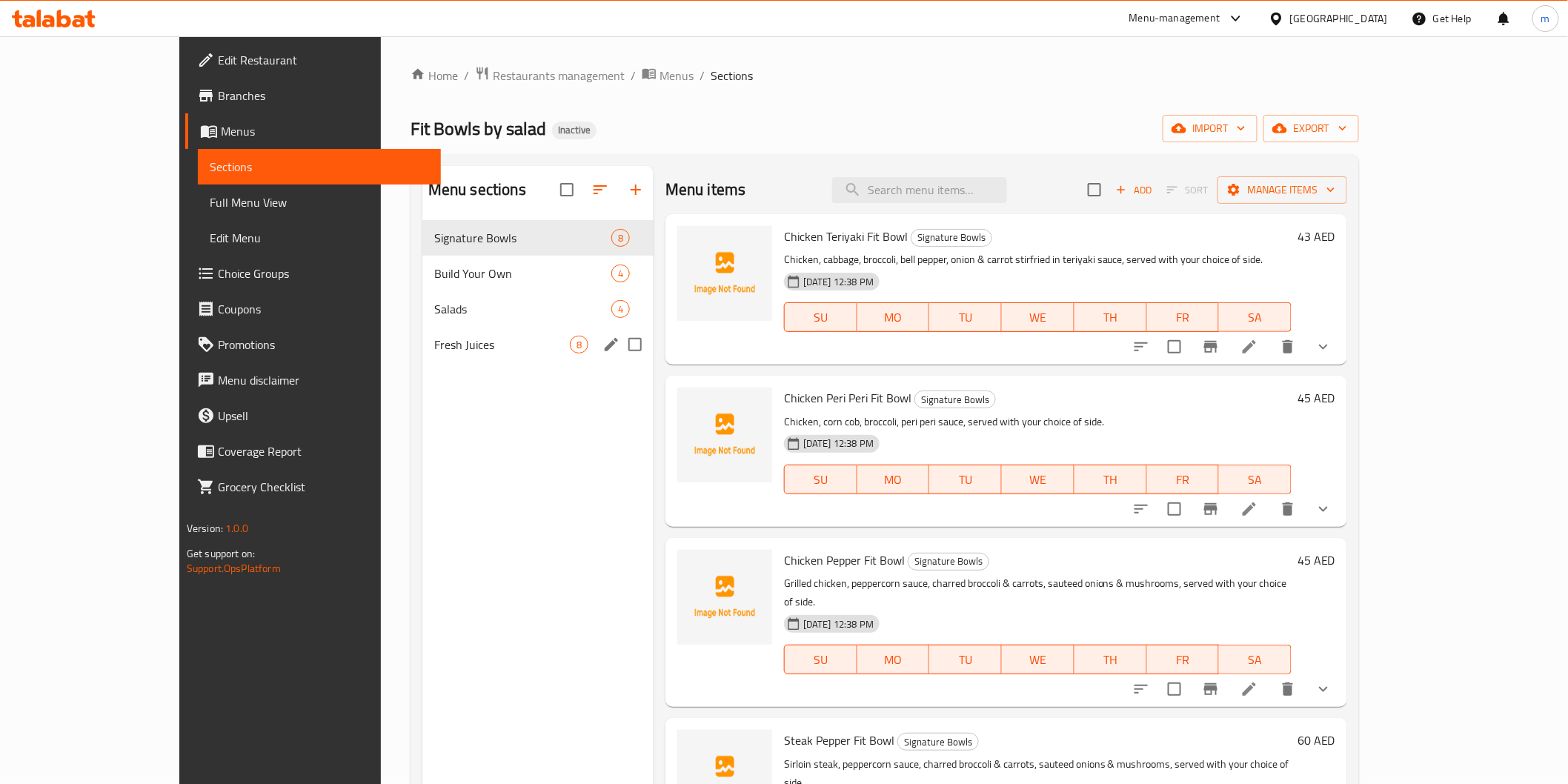
click at [422, 360] on div "Fresh Juices 8" at bounding box center [538, 344] width 231 height 36
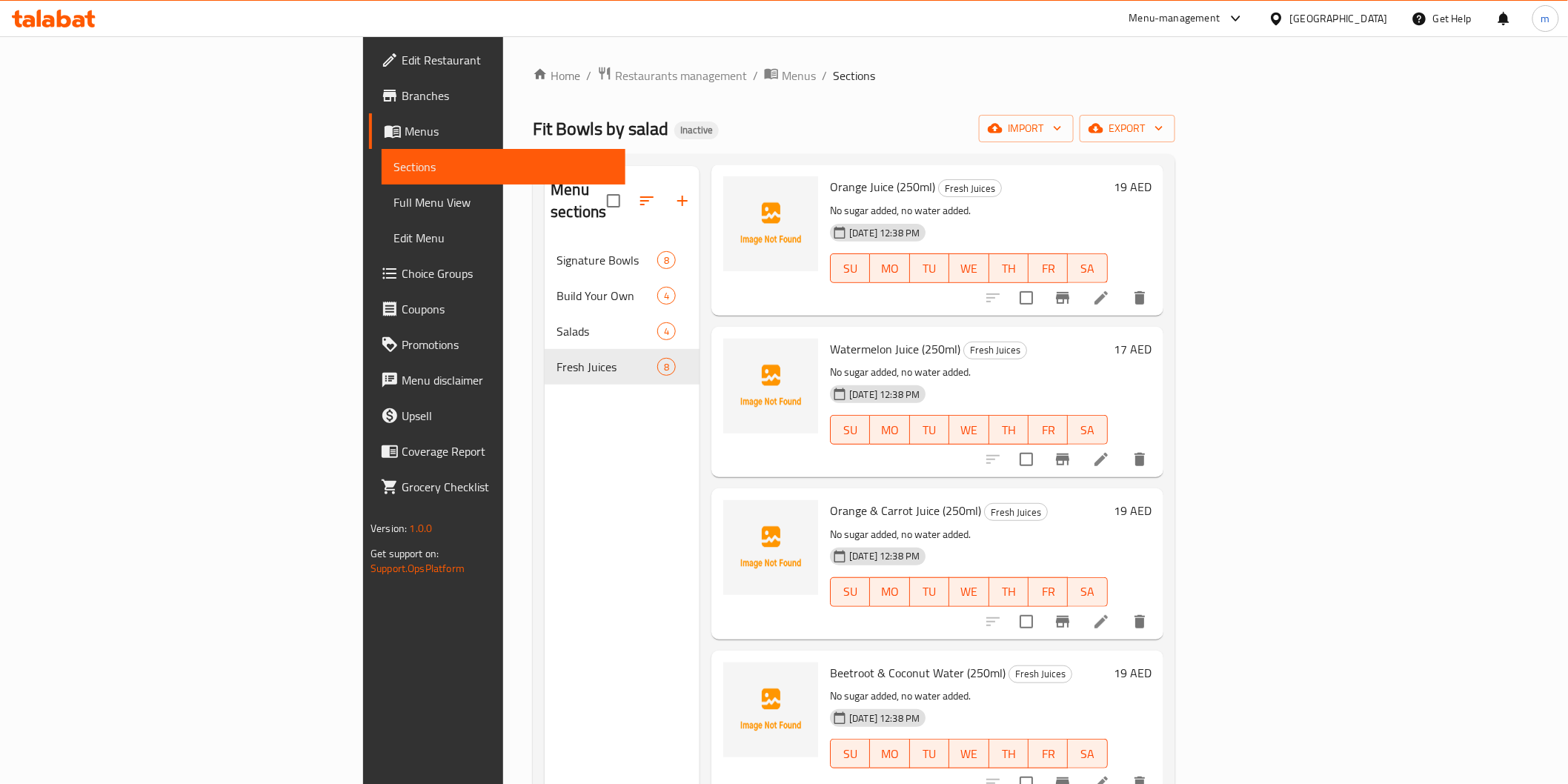
scroll to position [329, 0]
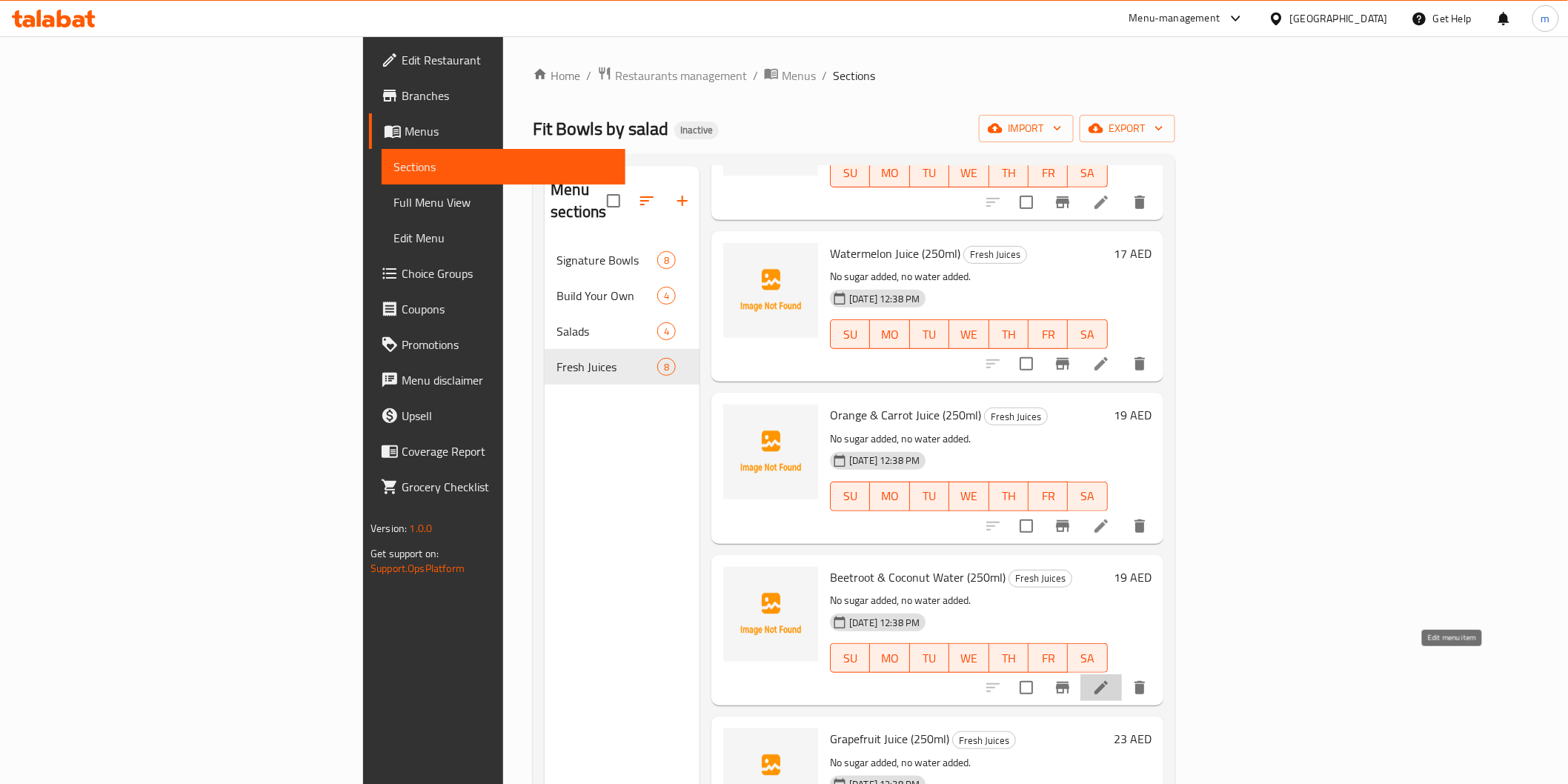
click at [1110, 679] on icon at bounding box center [1101, 688] width 17 height 17
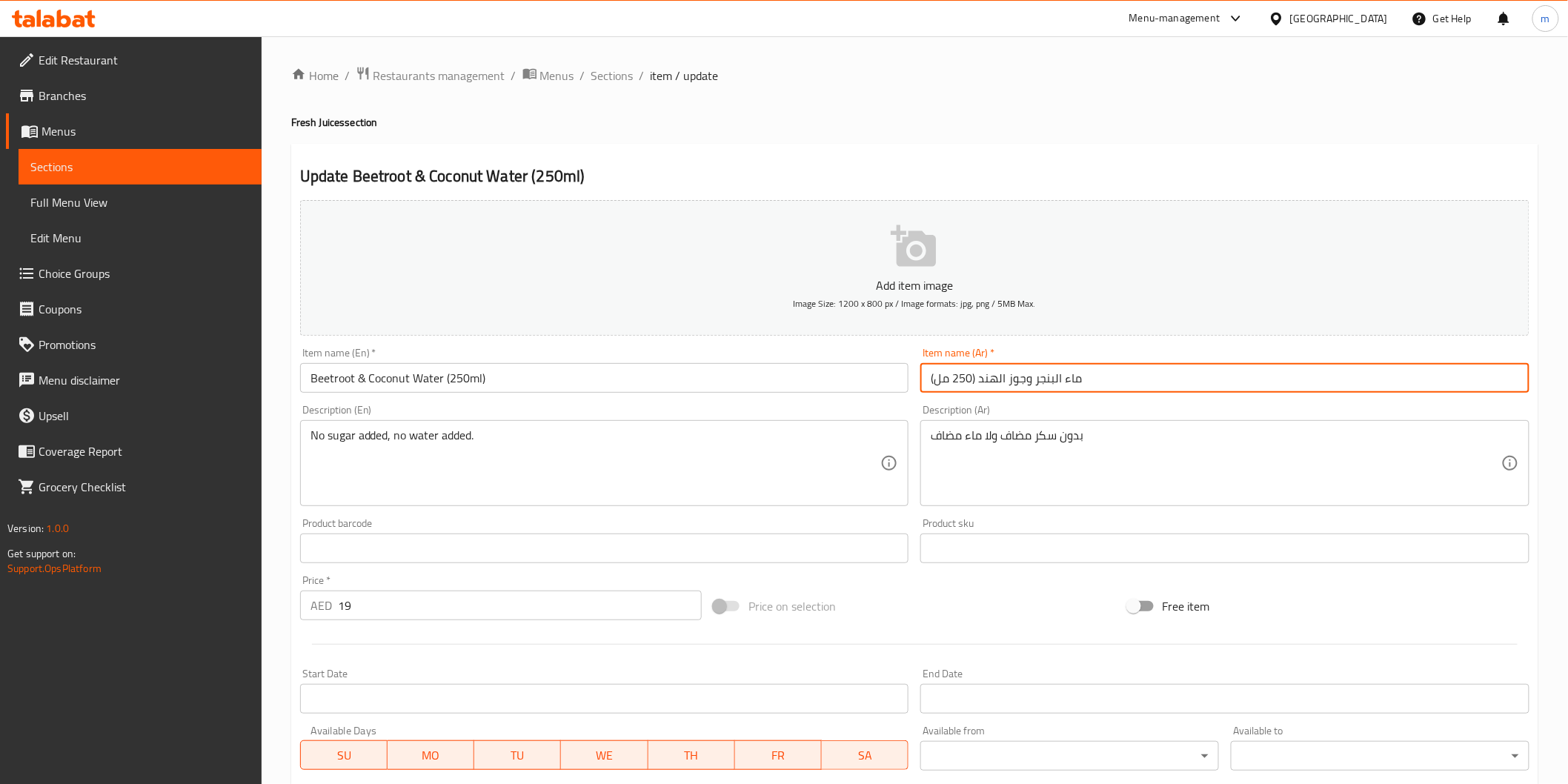
drag, startPoint x: 1141, startPoint y: 379, endPoint x: 1087, endPoint y: 373, distance: 54.3
click at [1087, 373] on input "ماء البنجر وجوز الهند (250 مل)" at bounding box center [1226, 378] width 610 height 29
click at [1465, 378] on input "ماء البنجر وجوز الهند (250 مل)" at bounding box center [1226, 378] width 610 height 29
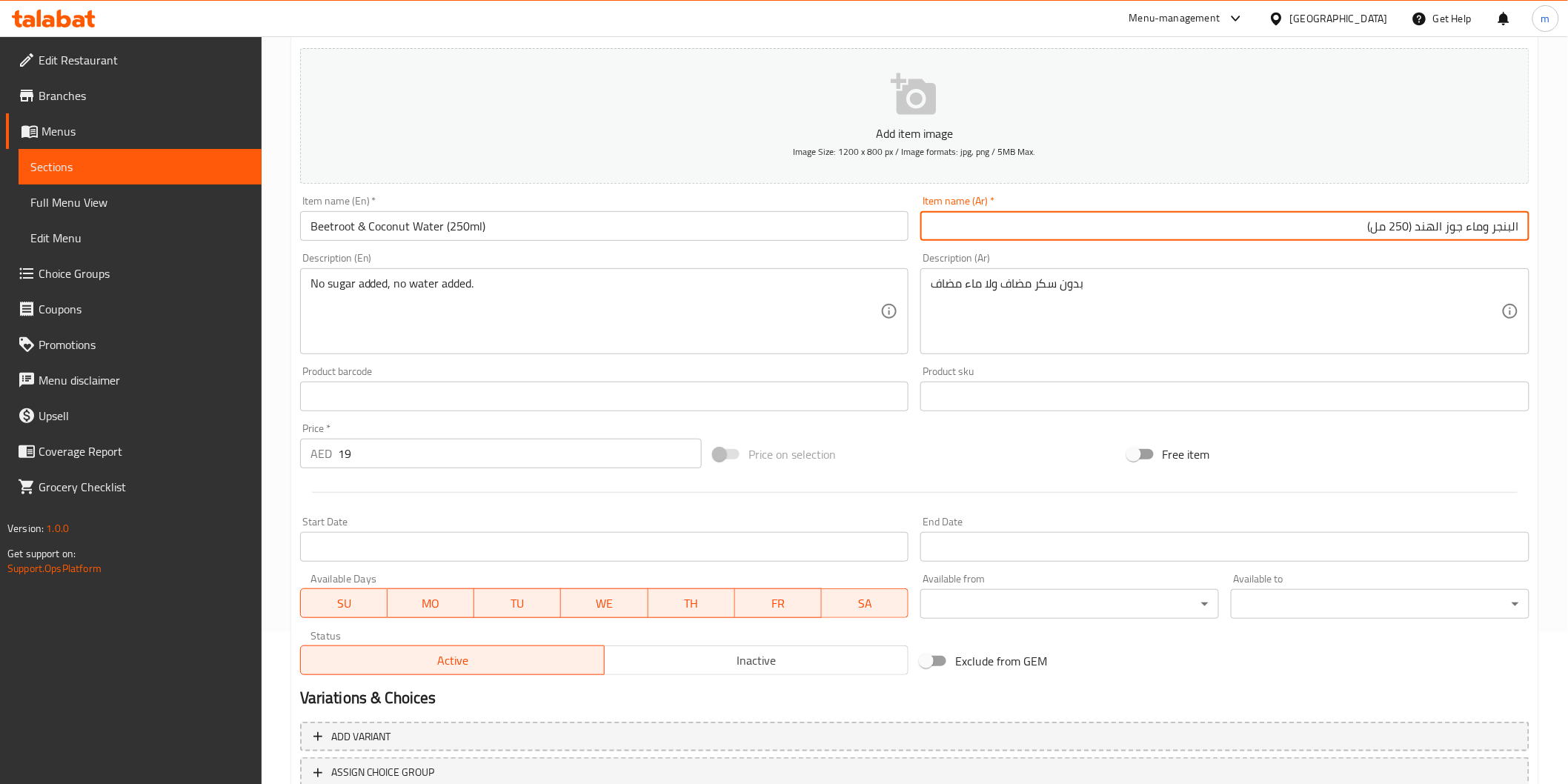
scroll to position [247, 0]
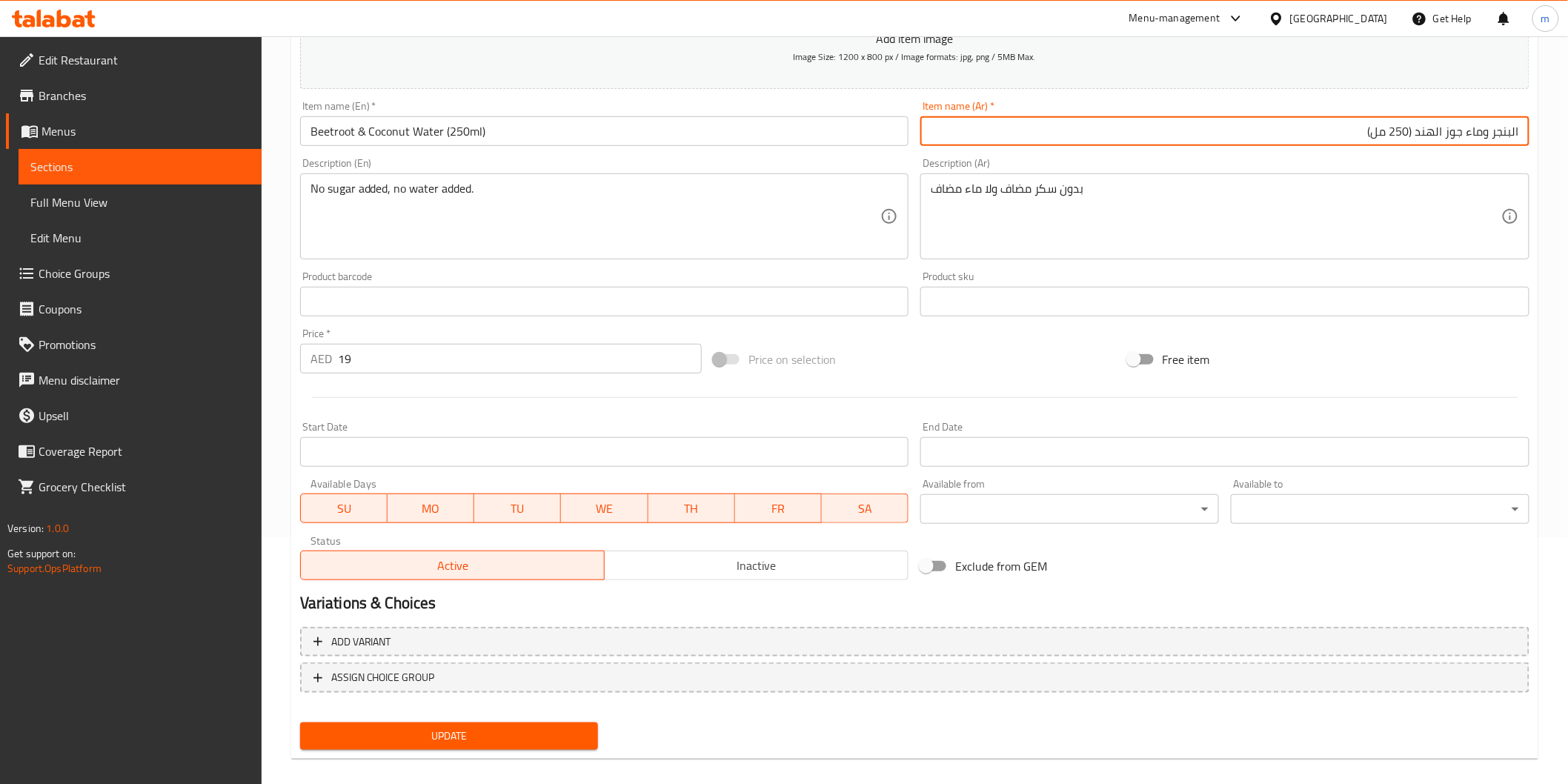
type input "البنجر وماء جوز الهند (250 مل)"
click at [379, 729] on span "Update" at bounding box center [450, 736] width 275 height 18
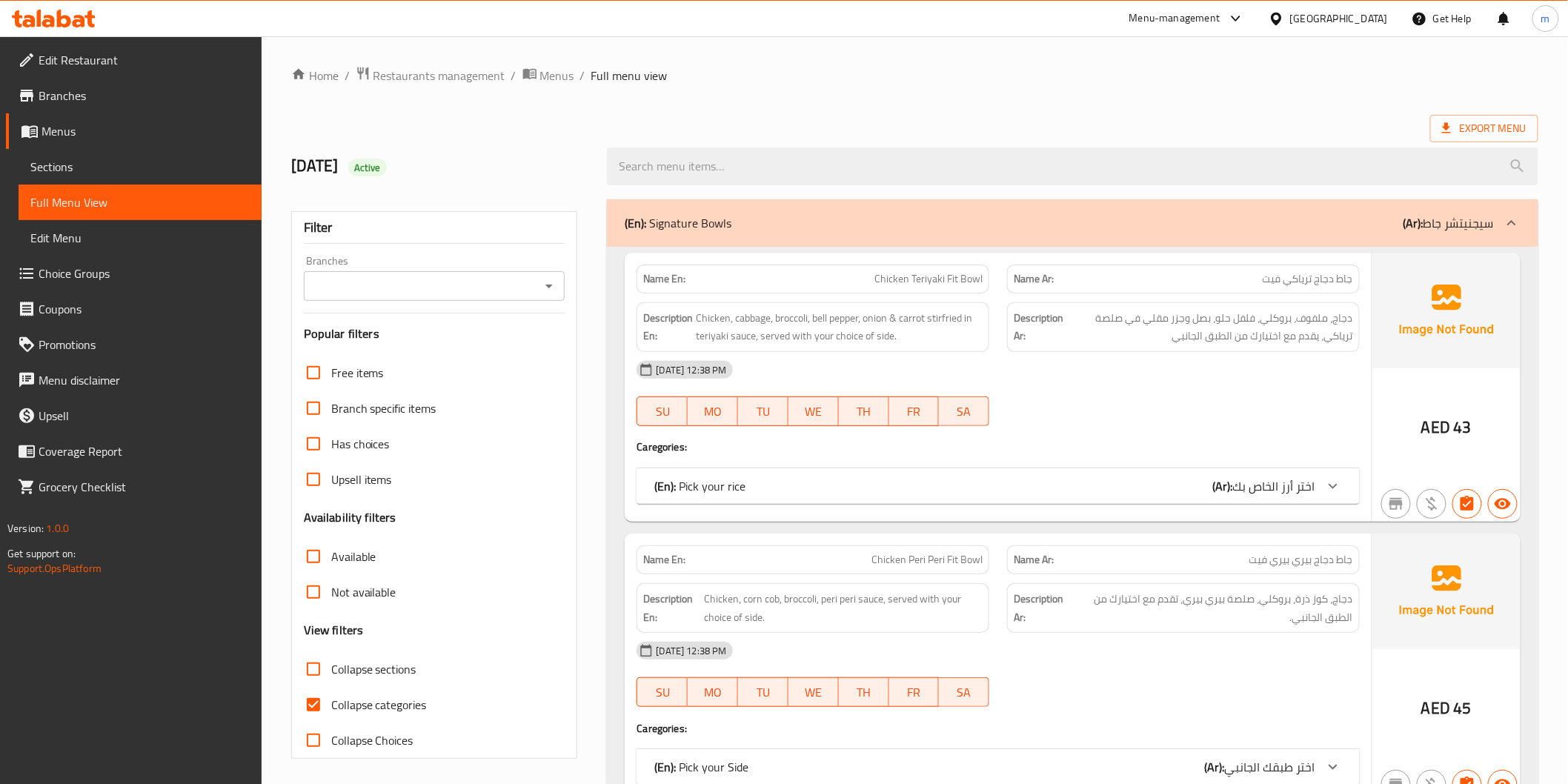
click at [320, 717] on input "Collapse categories" at bounding box center [313, 704] width 36 height 36
checkbox input "false"
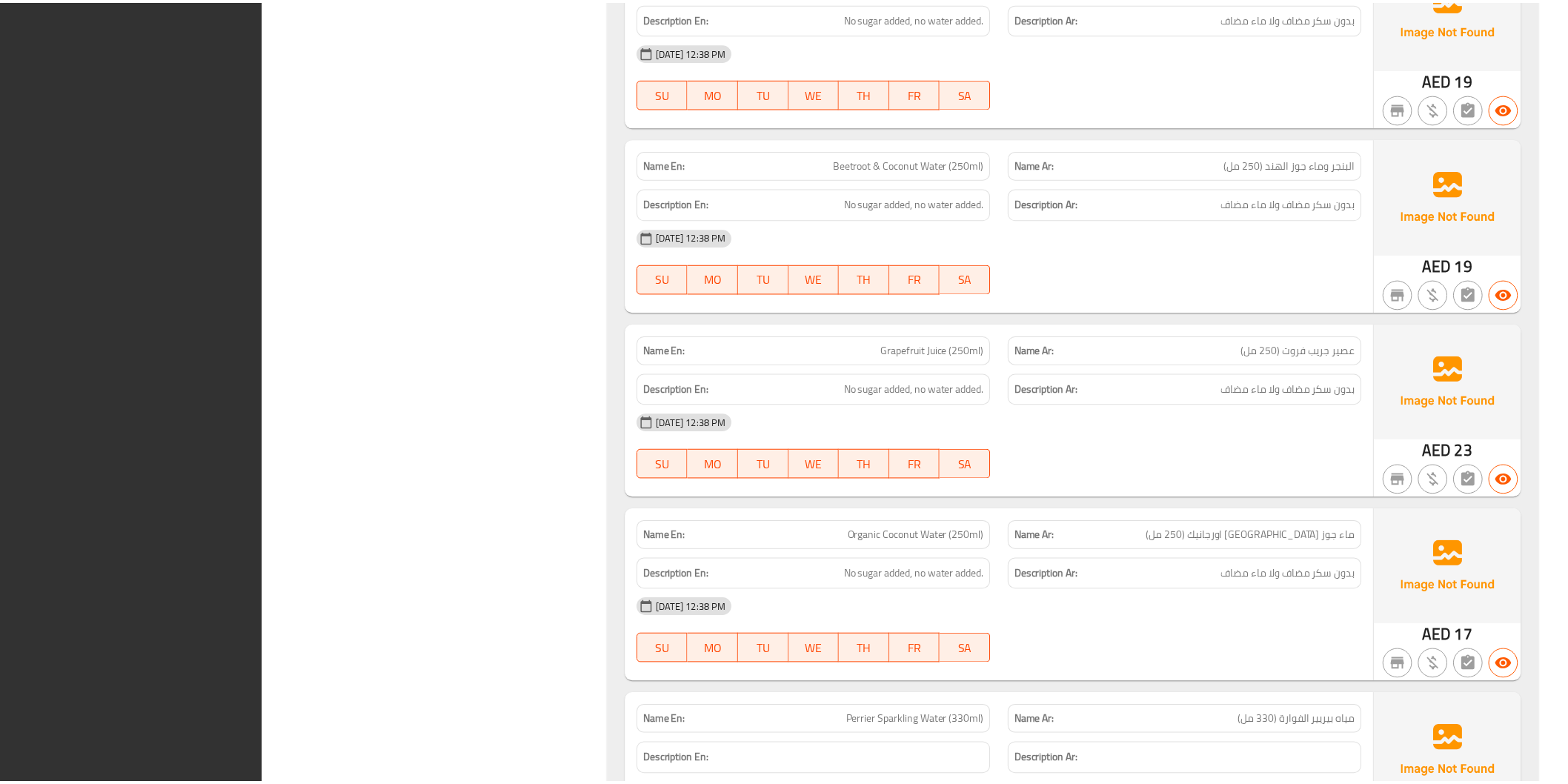
scroll to position [9639, 0]
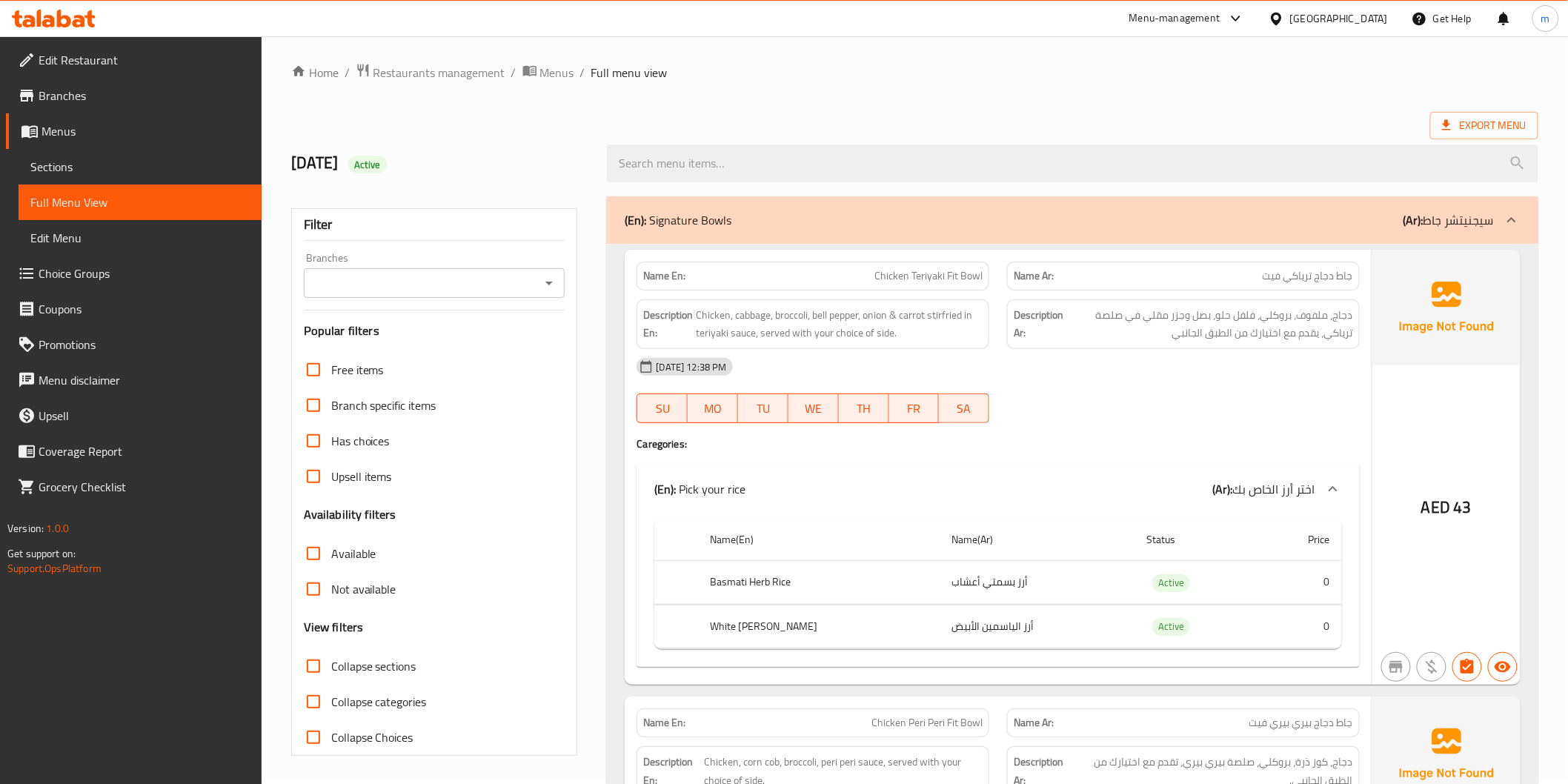
scroll to position [0, 0]
click at [1523, 129] on span "Export Menu" at bounding box center [1484, 129] width 84 height 18
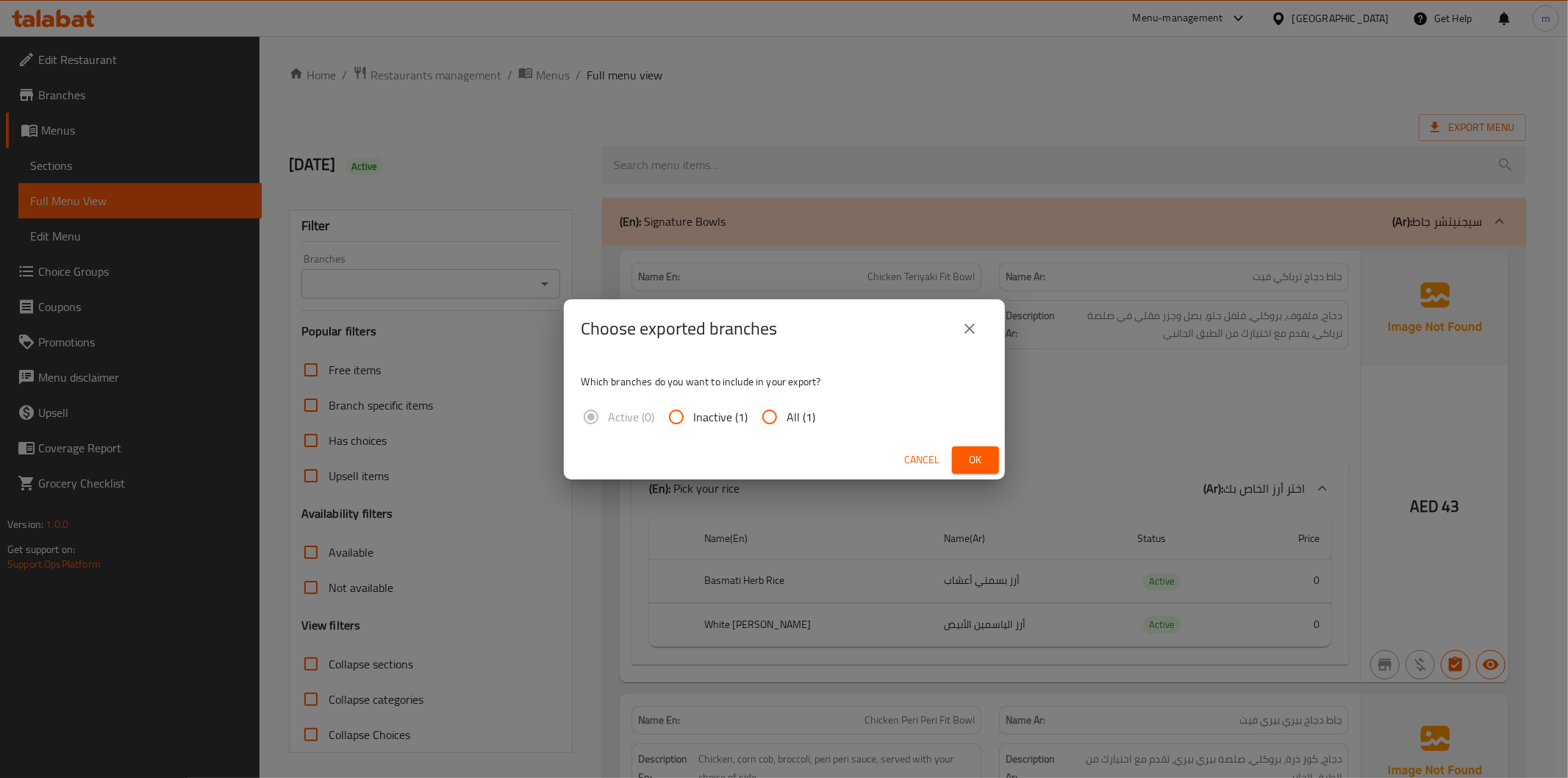
click at [761, 407] on input "All (1)" at bounding box center [769, 416] width 36 height 36
radio input "true"
click at [971, 457] on span "Ok" at bounding box center [975, 460] width 24 height 18
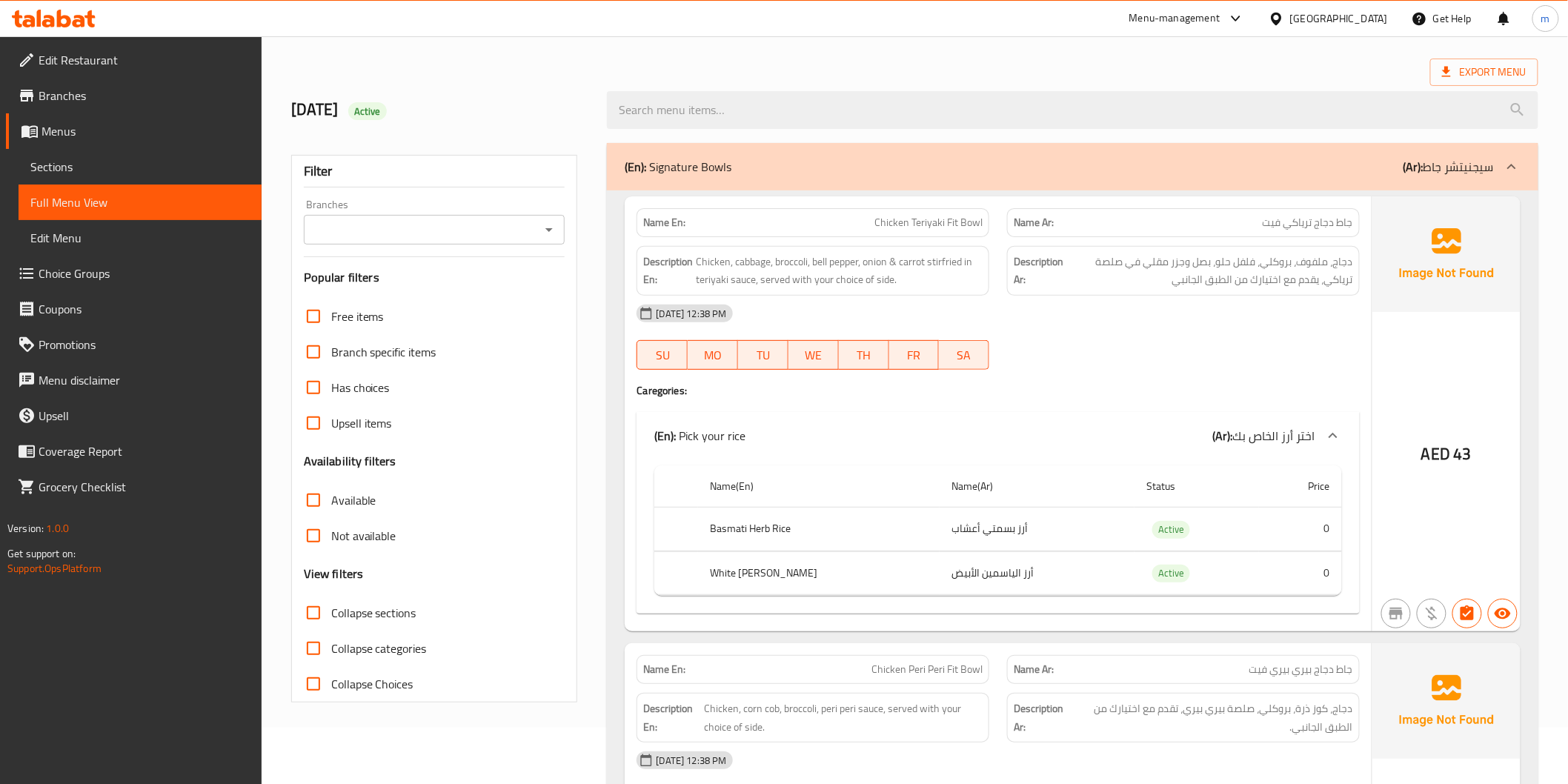
scroll to position [83, 0]
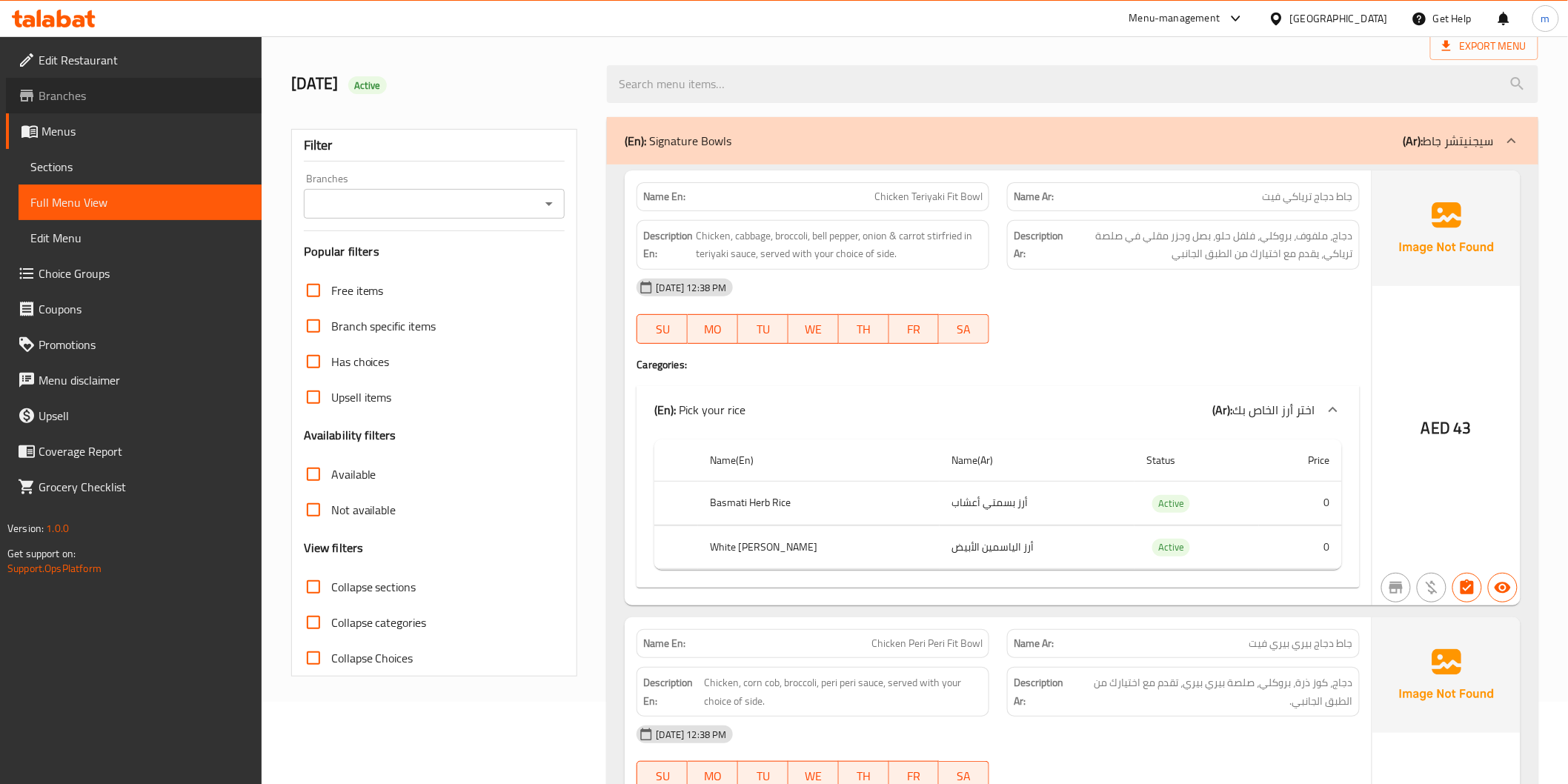
click at [89, 95] on span "Branches" at bounding box center [144, 95] width 211 height 17
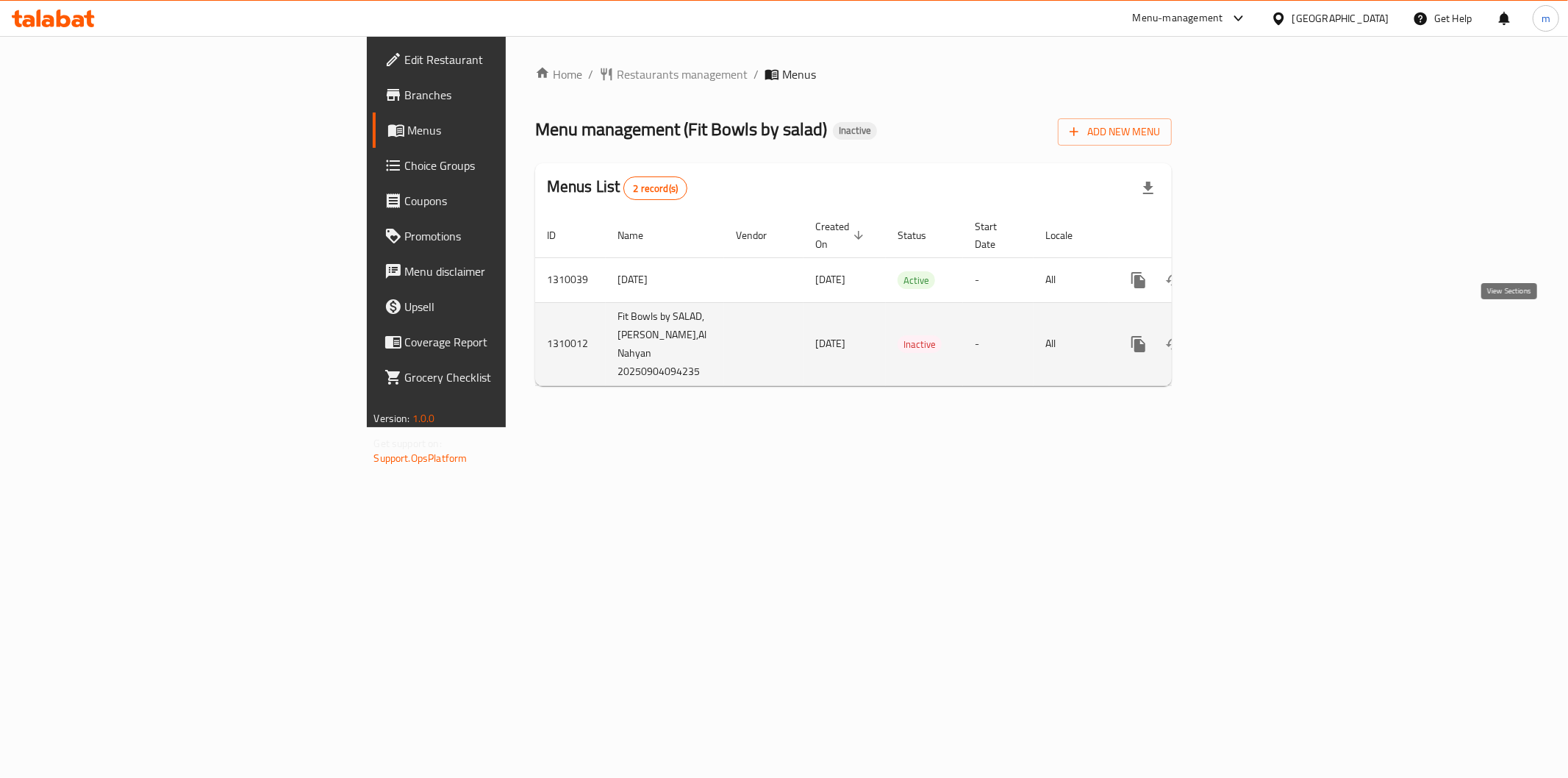
click at [1262, 329] on link "enhanced table" at bounding box center [1244, 343] width 36 height 36
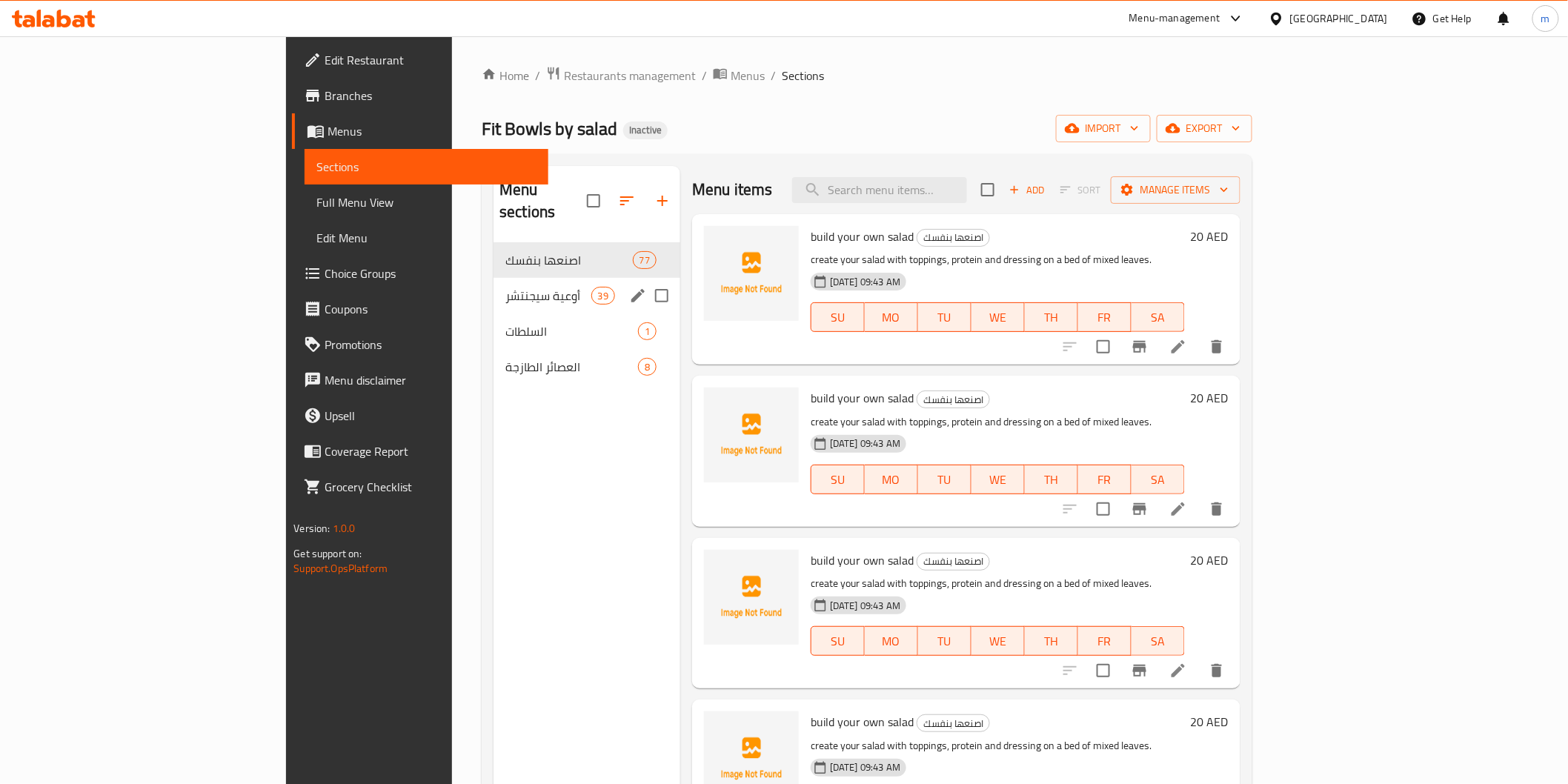
click at [506, 286] on span "أوعية سيجنتشر" at bounding box center [549, 295] width 86 height 17
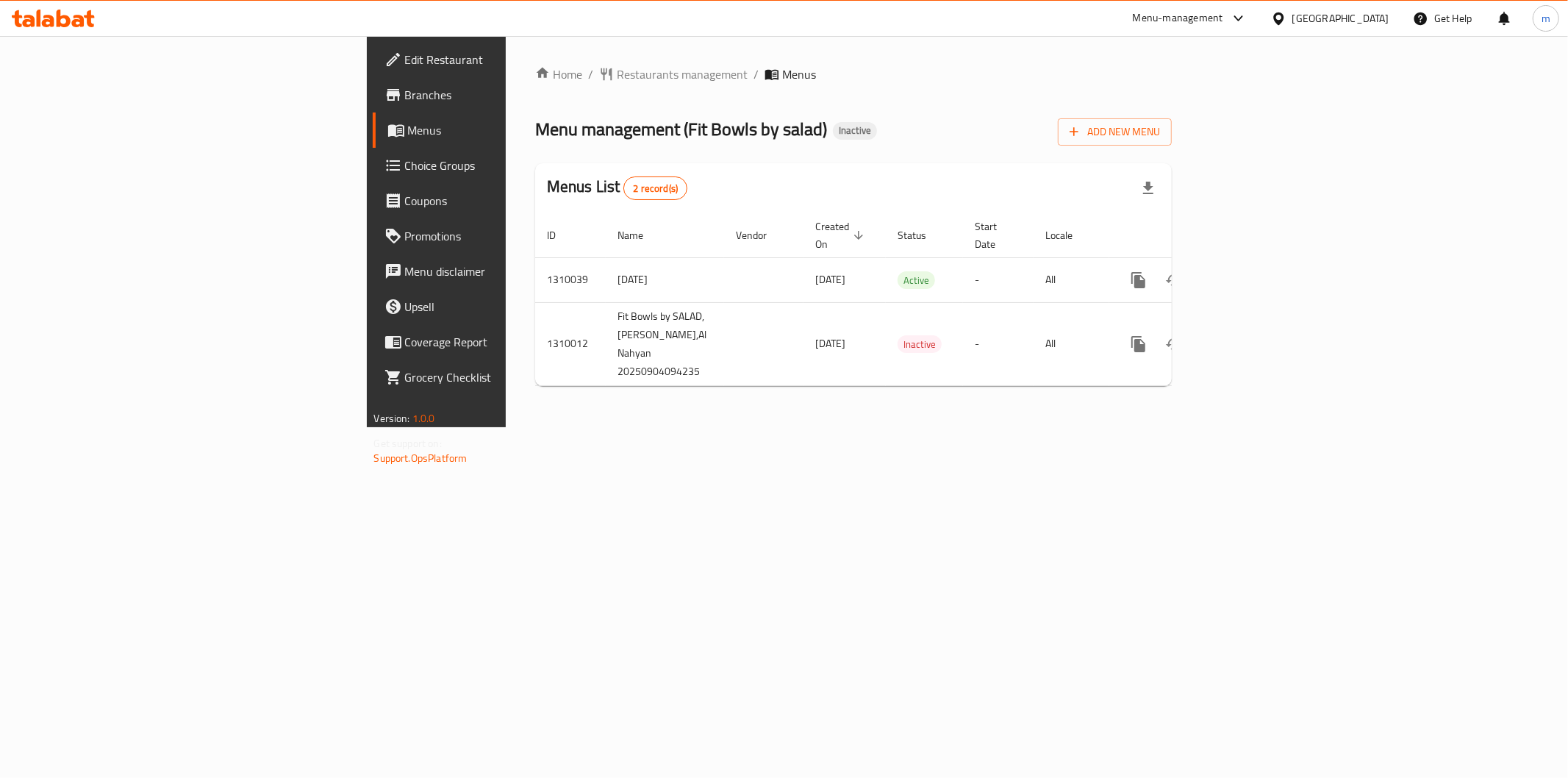
click at [40, 13] on icon at bounding box center [53, 17] width 83 height 17
